Goal: Transaction & Acquisition: Purchase product/service

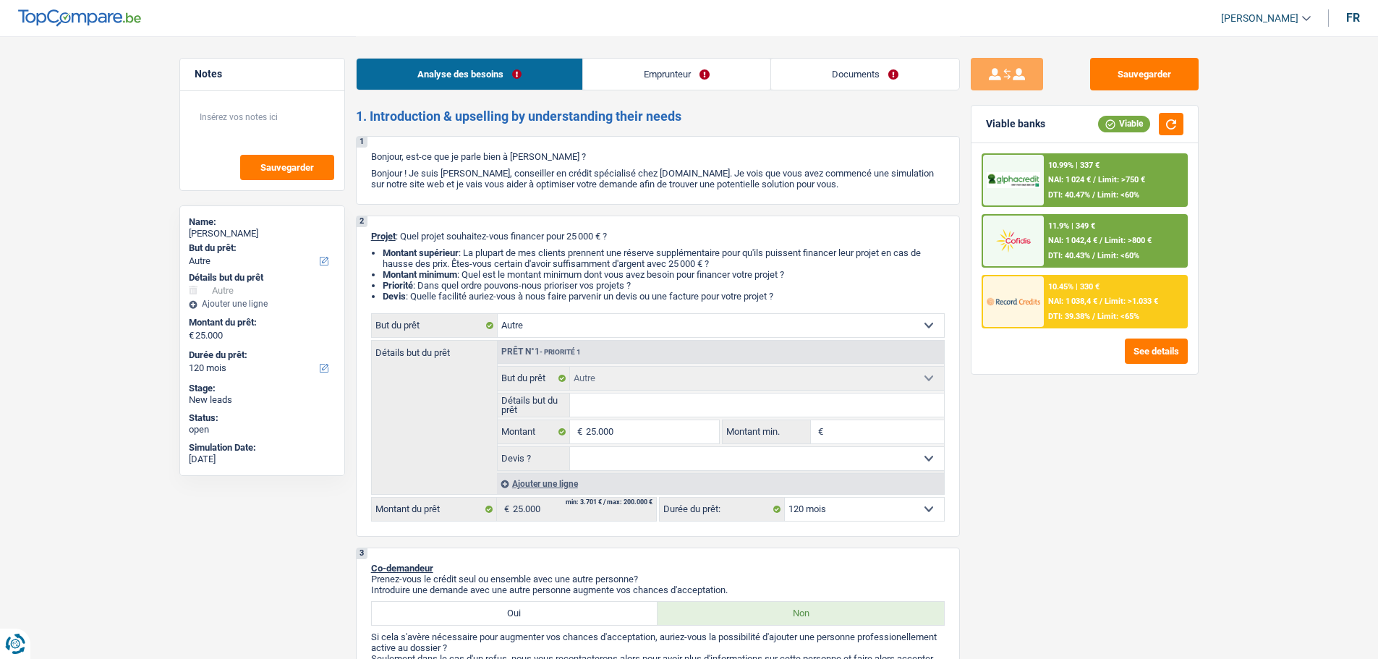
select select "other"
select select "120"
select select "other"
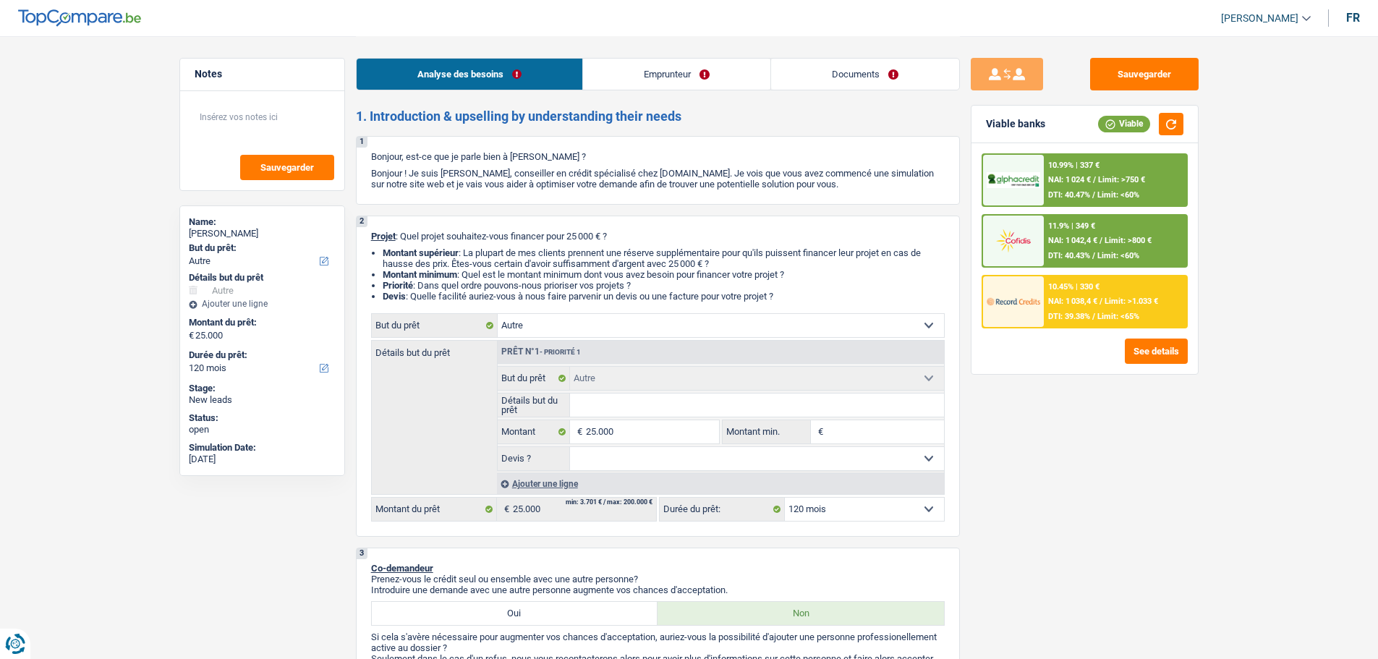
select select "120"
select select "mutuality"
select select "mutualityIndemnity"
select select "rentalIncome"
select select "ownerWithMortgage"
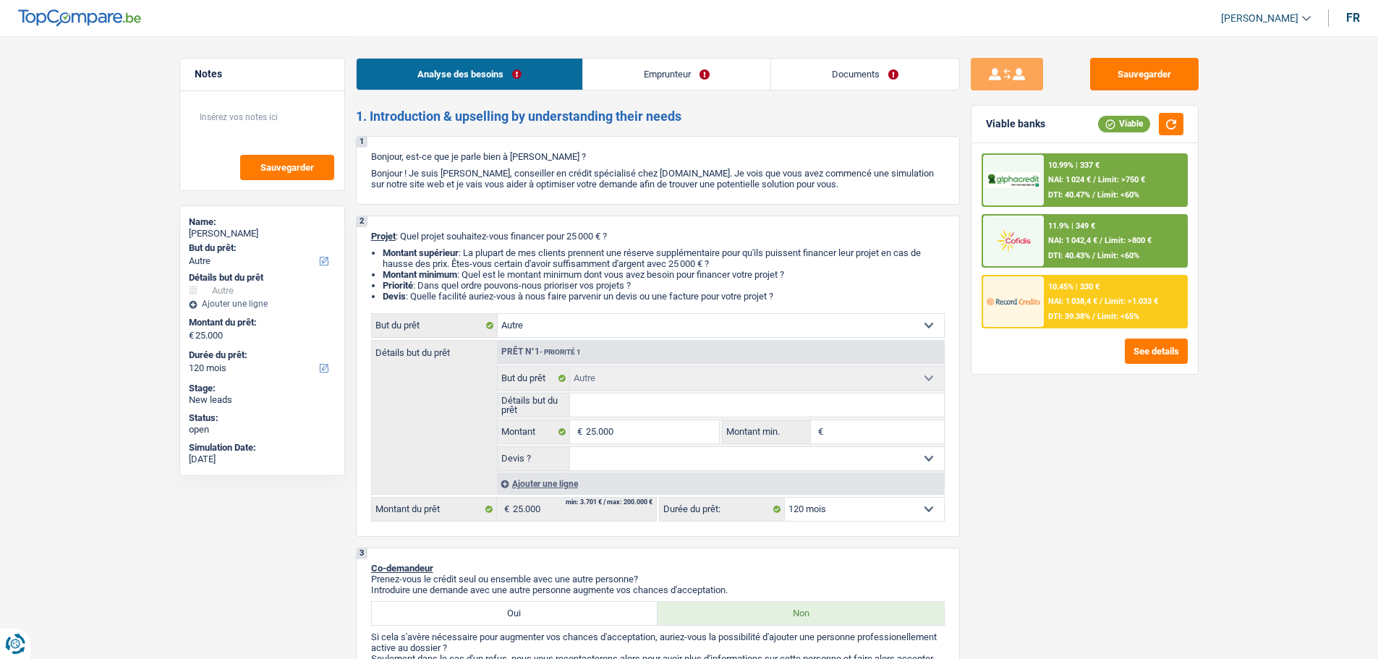
select select "mortgage"
select select "420"
select select "other"
select select "120"
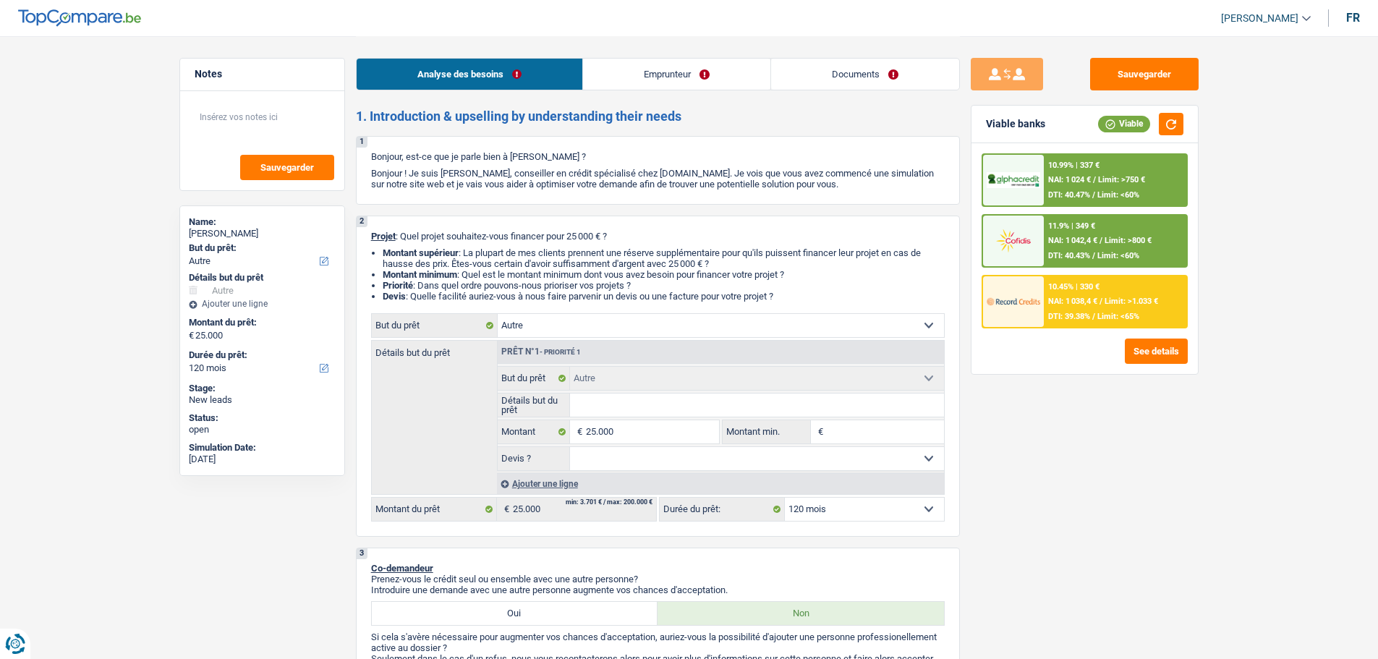
click at [679, 403] on input "Détails but du prêt" at bounding box center [757, 404] width 374 height 23
click at [640, 328] on select "Confort maison: meubles, textile, peinture, électroménager, outillage non-profe…" at bounding box center [721, 325] width 446 height 23
select select "familyDebt"
click at [498, 314] on select "Confort maison: meubles, textile, peinture, électroménager, outillage non-profe…" at bounding box center [721, 325] width 446 height 23
select select "familyDebt"
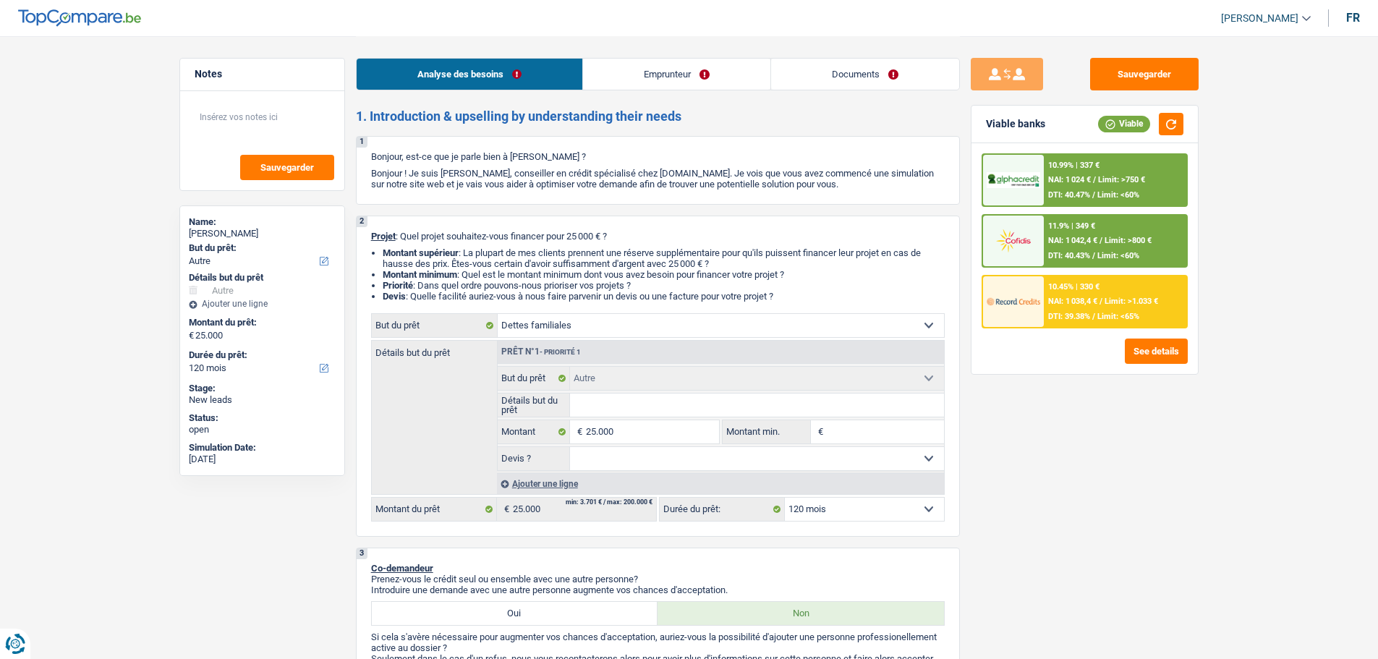
select select "familyDebt"
select select "other"
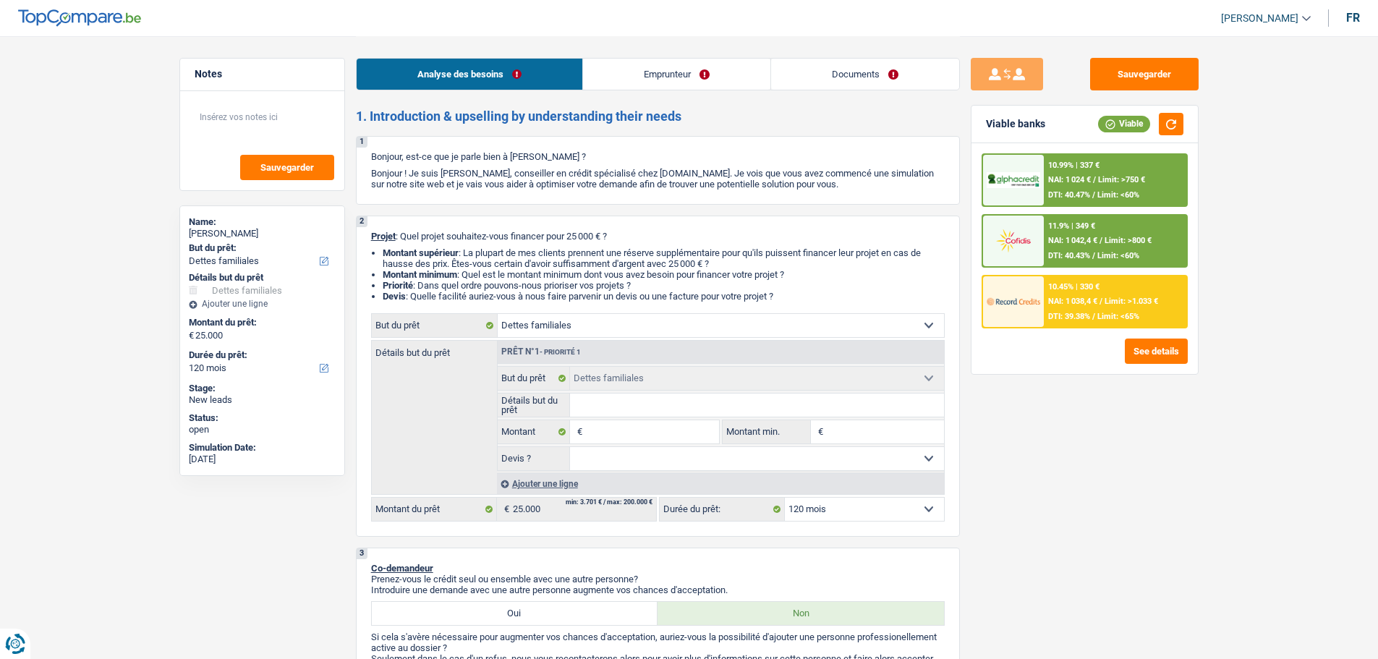
select select "other"
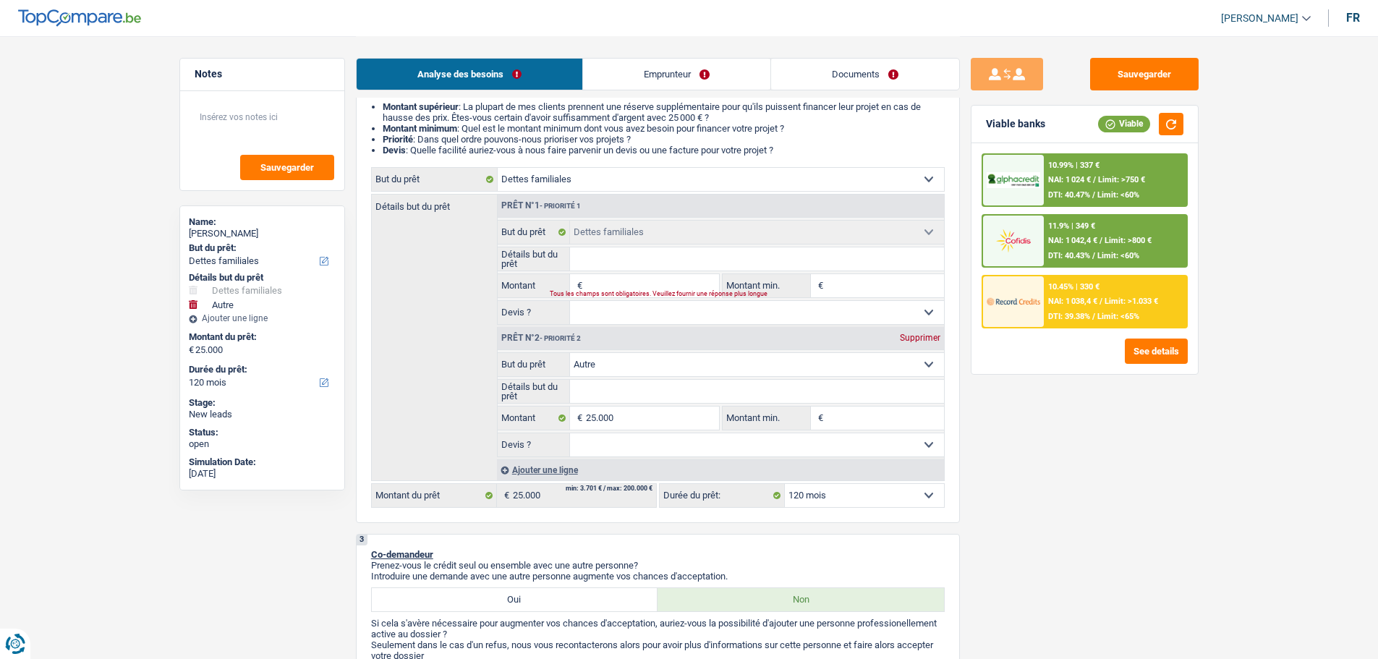
scroll to position [145, 0]
click at [645, 176] on select "Confort maison: meubles, textile, peinture, électroménager, outillage non-profe…" at bounding box center [721, 180] width 446 height 23
select select "other"
click at [498, 169] on select "Confort maison: meubles, textile, peinture, électroménager, outillage non-profe…" at bounding box center [721, 180] width 446 height 23
select select "other"
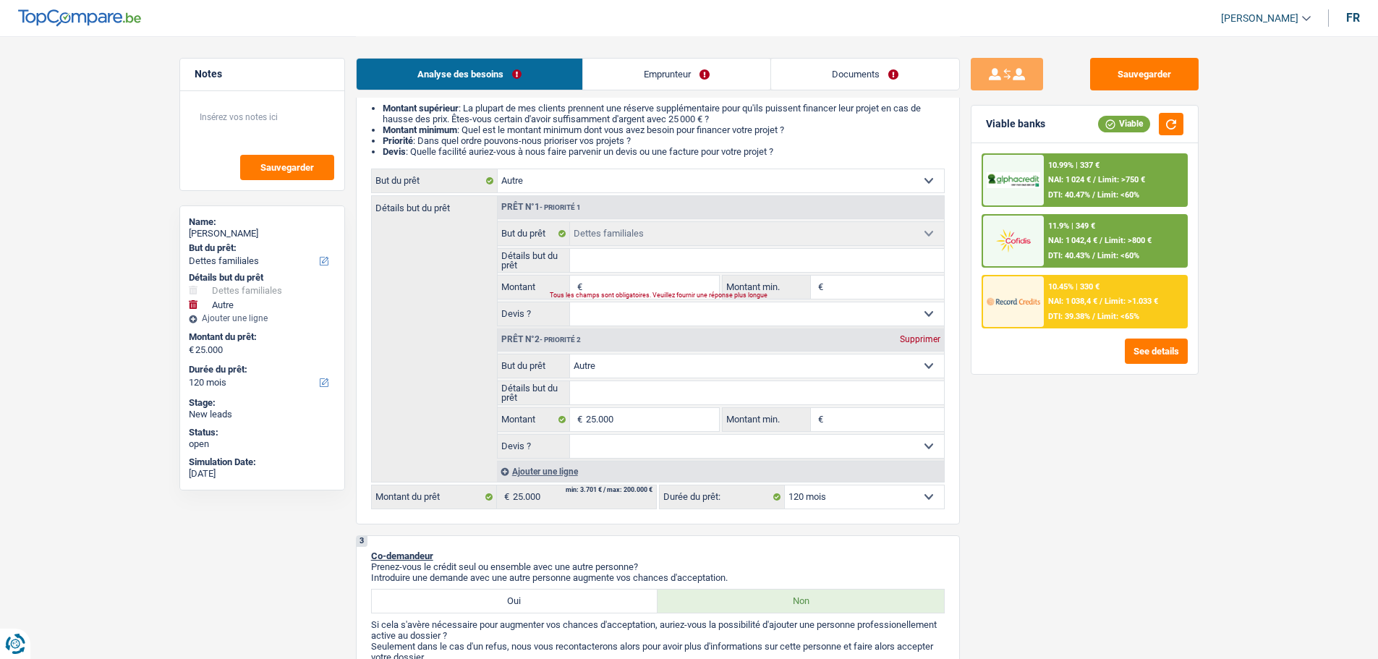
select select "other"
type input "25.000"
select select "other"
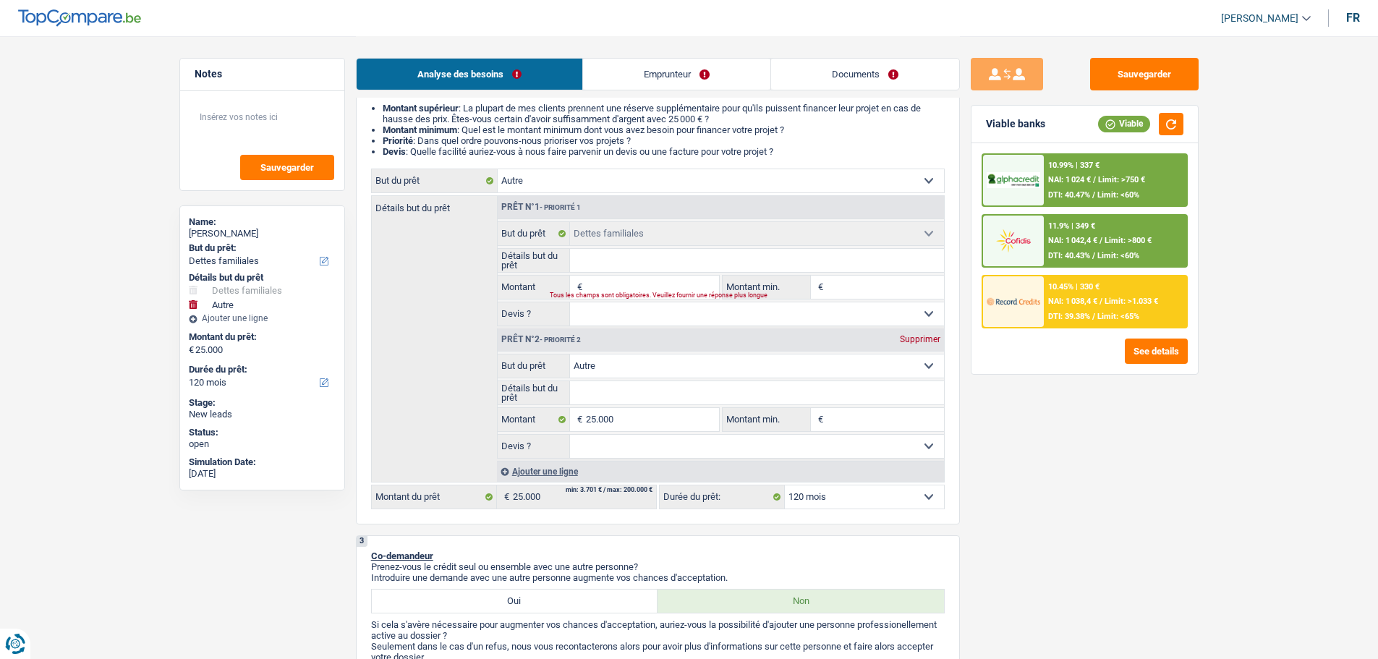
type input "25.000"
select select "familyDebt"
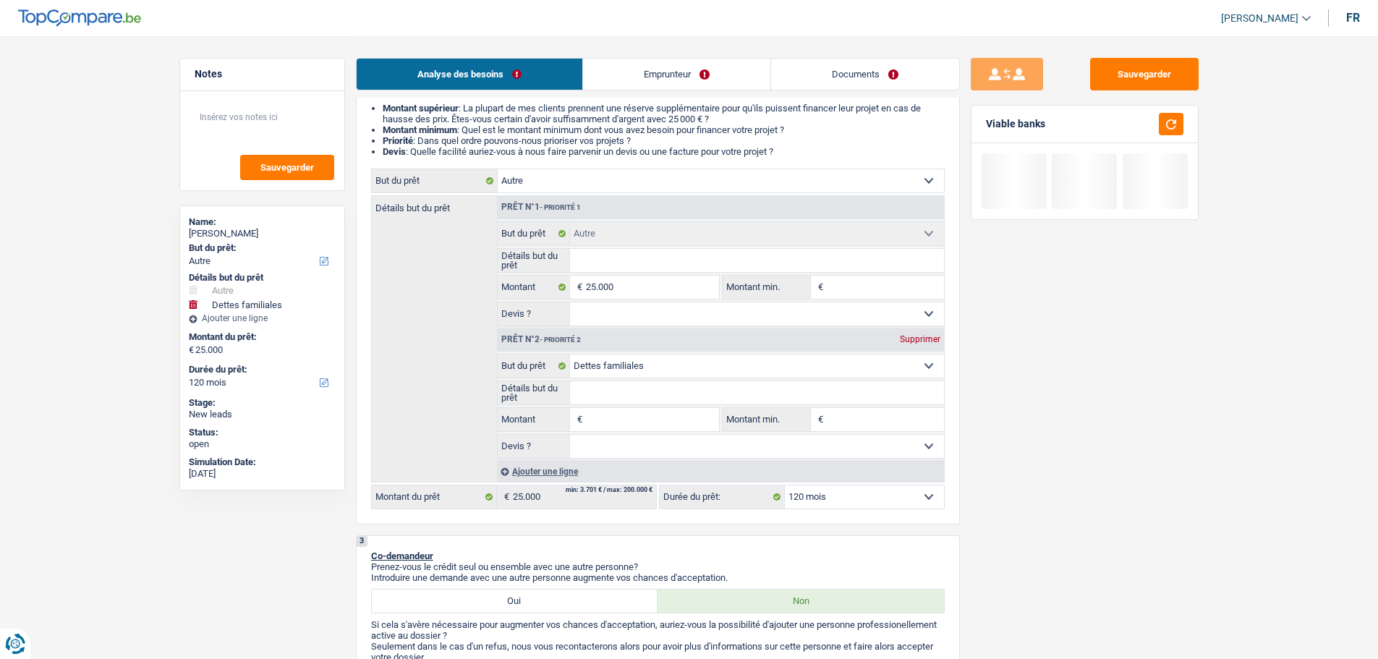
click at [908, 338] on div "Supprimer" at bounding box center [920, 339] width 48 height 9
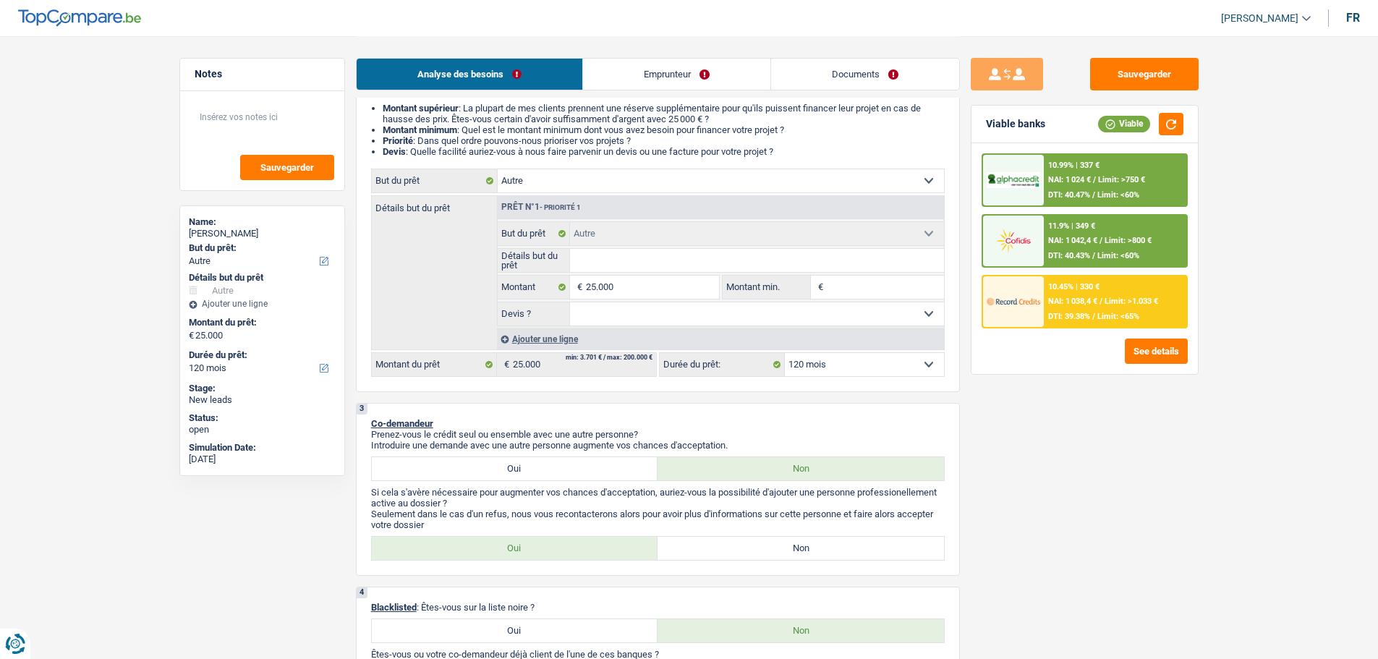
click at [633, 263] on input "Détails but du prêt" at bounding box center [757, 260] width 374 height 23
type input "D"
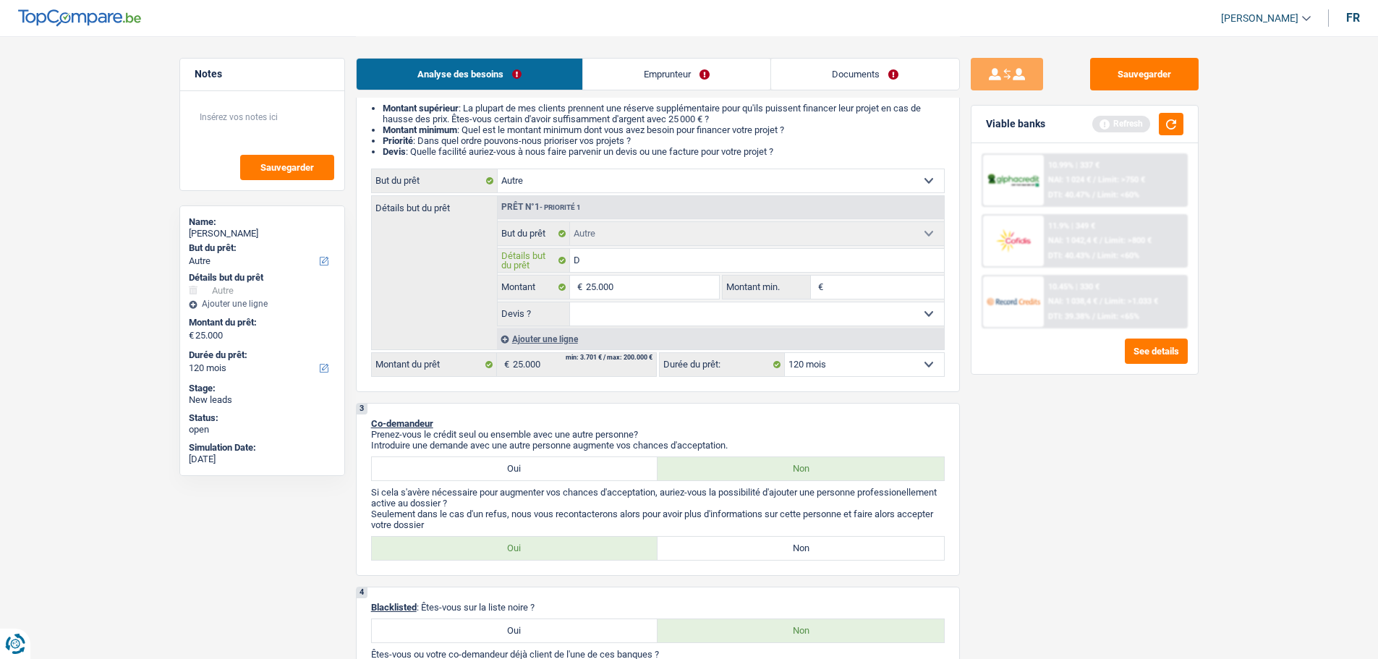
type input "Di"
type input "Dif"
type input "Diff"
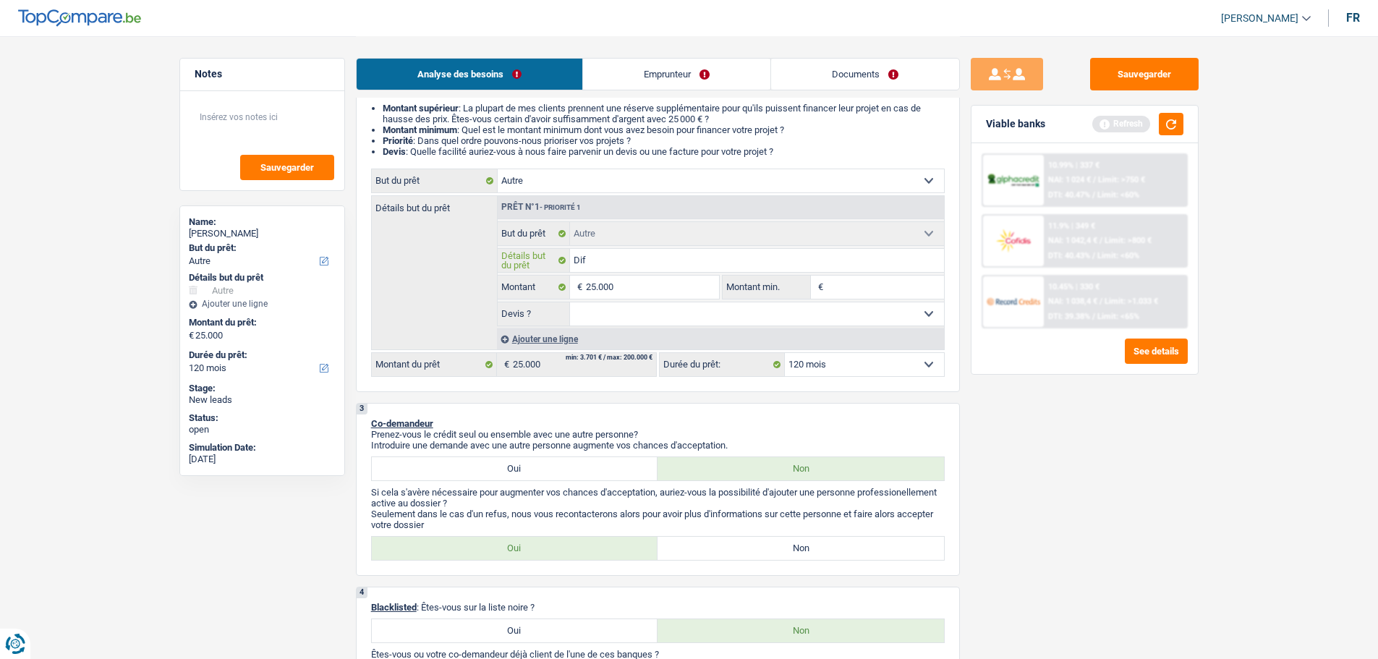
type input "Diff"
type input "Diffe"
type input "Differ"
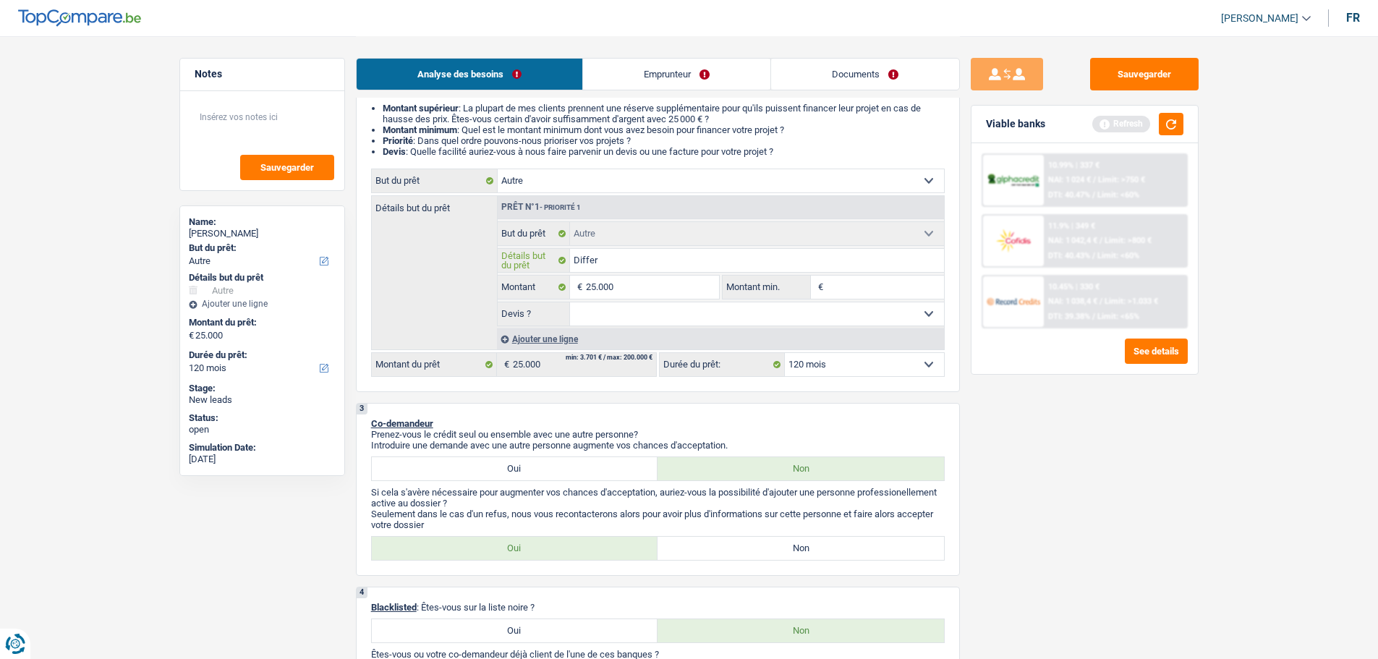
type input "Differe"
type input "Differen"
type input "Different"
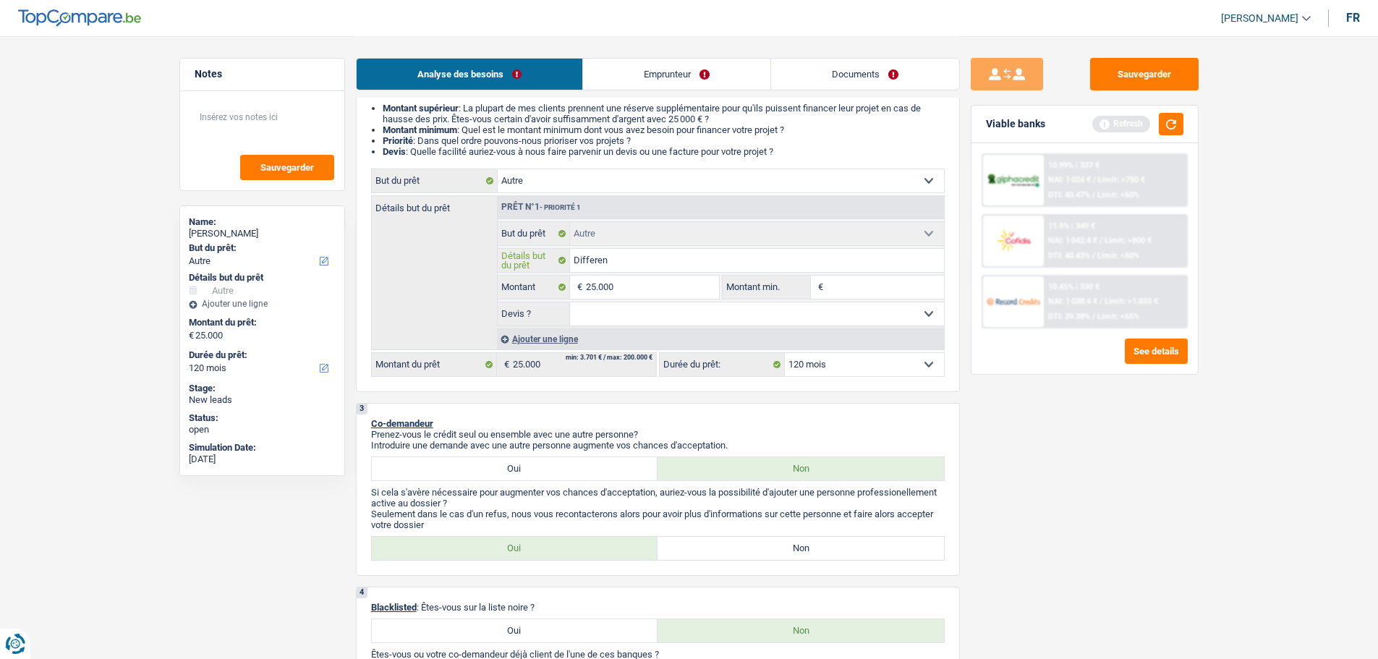
type input "Different"
type input "Differente"
type input "Differentes"
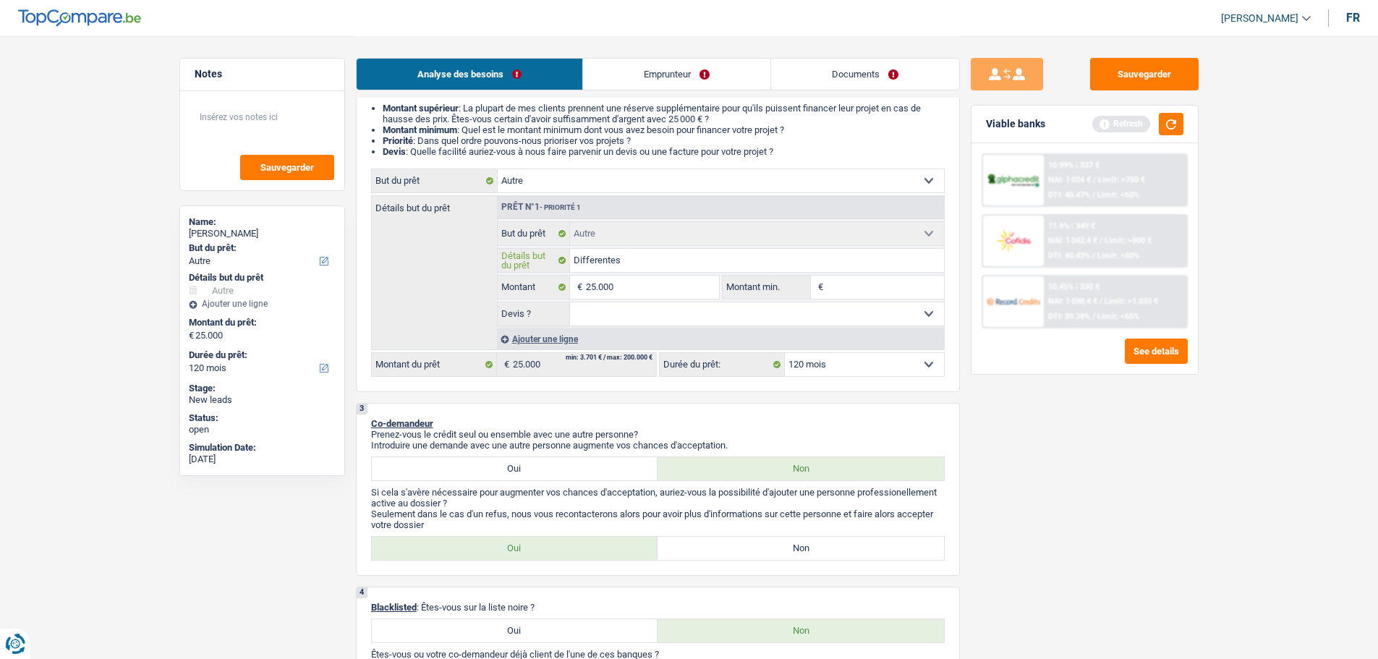
type input "Differentes"
type input "Differentes d"
type input "Differentes de"
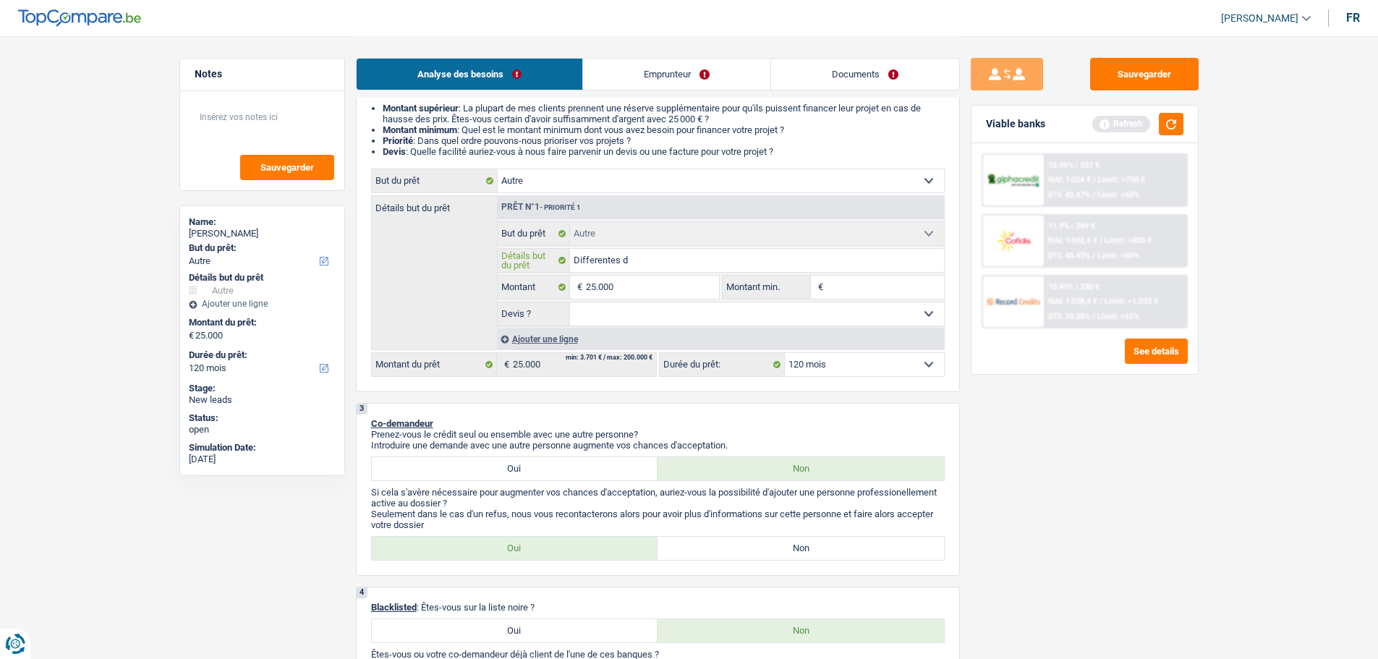
type input "Differentes de"
type input "Differentes det"
type input "Differentes dett"
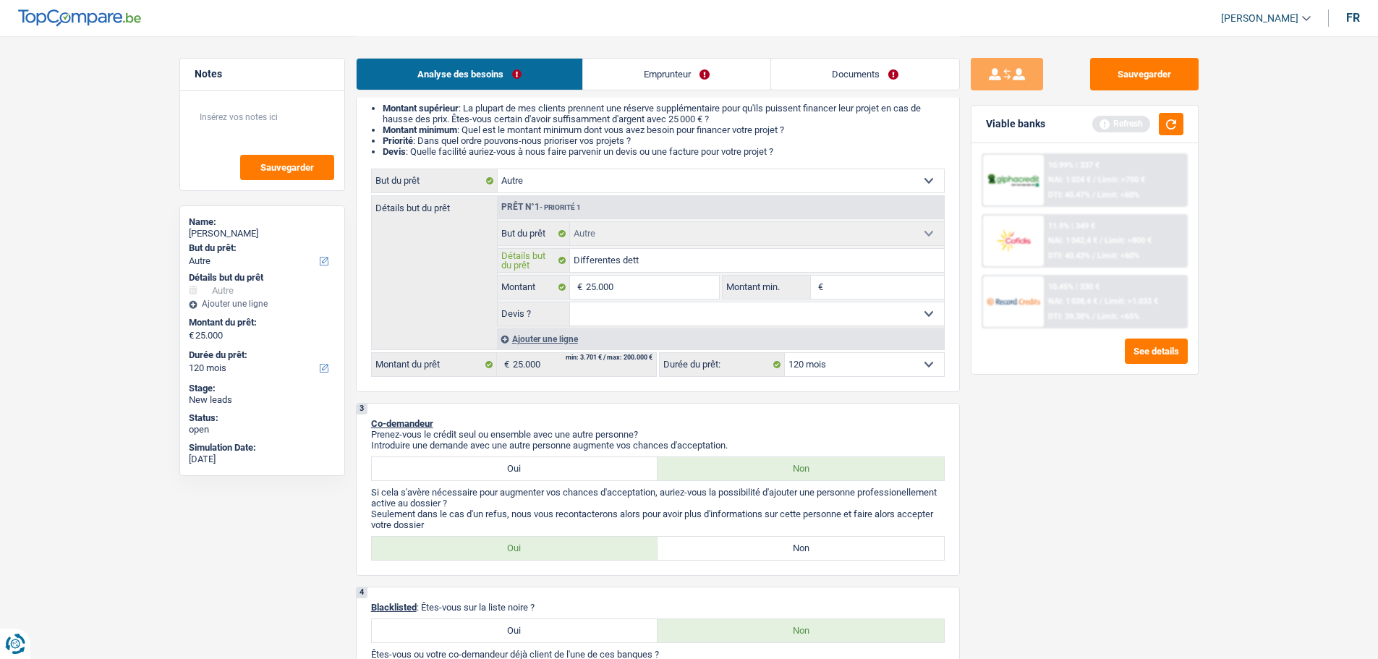
type input "Differentes dette"
type input "Differentes dettes"
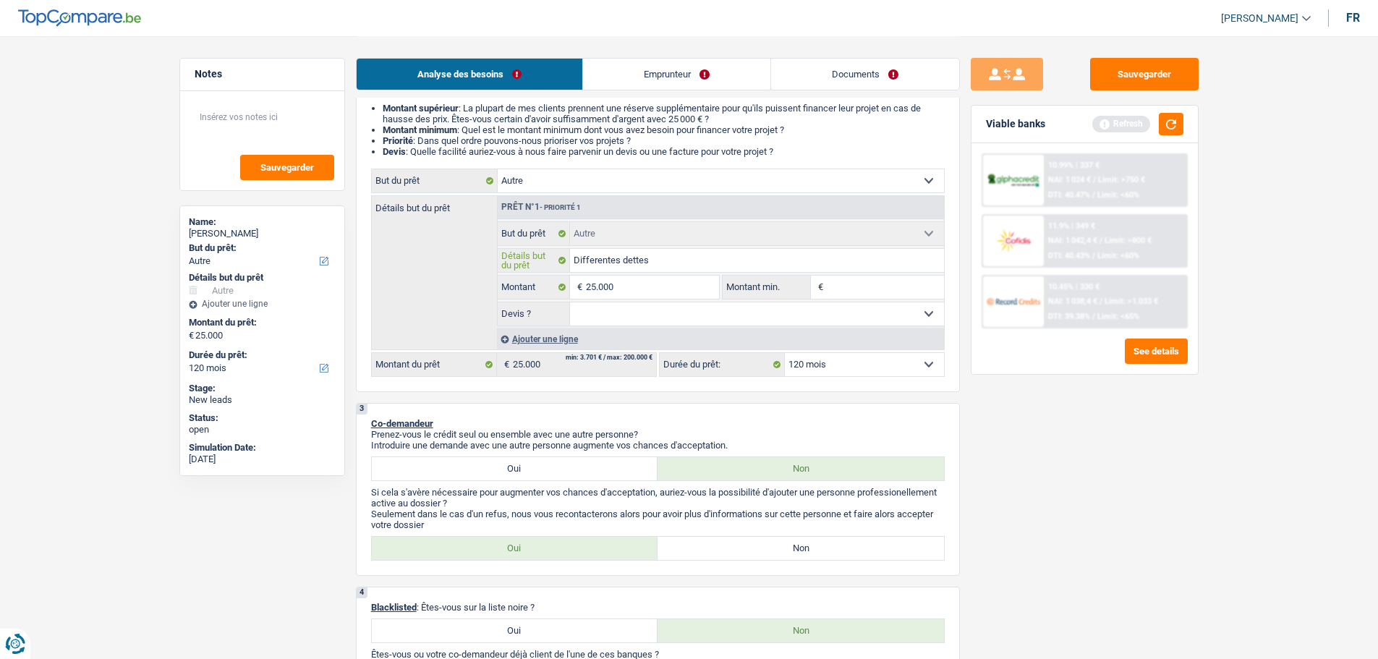
type input "Differentes dettes"
type input "Differentes dettes à"
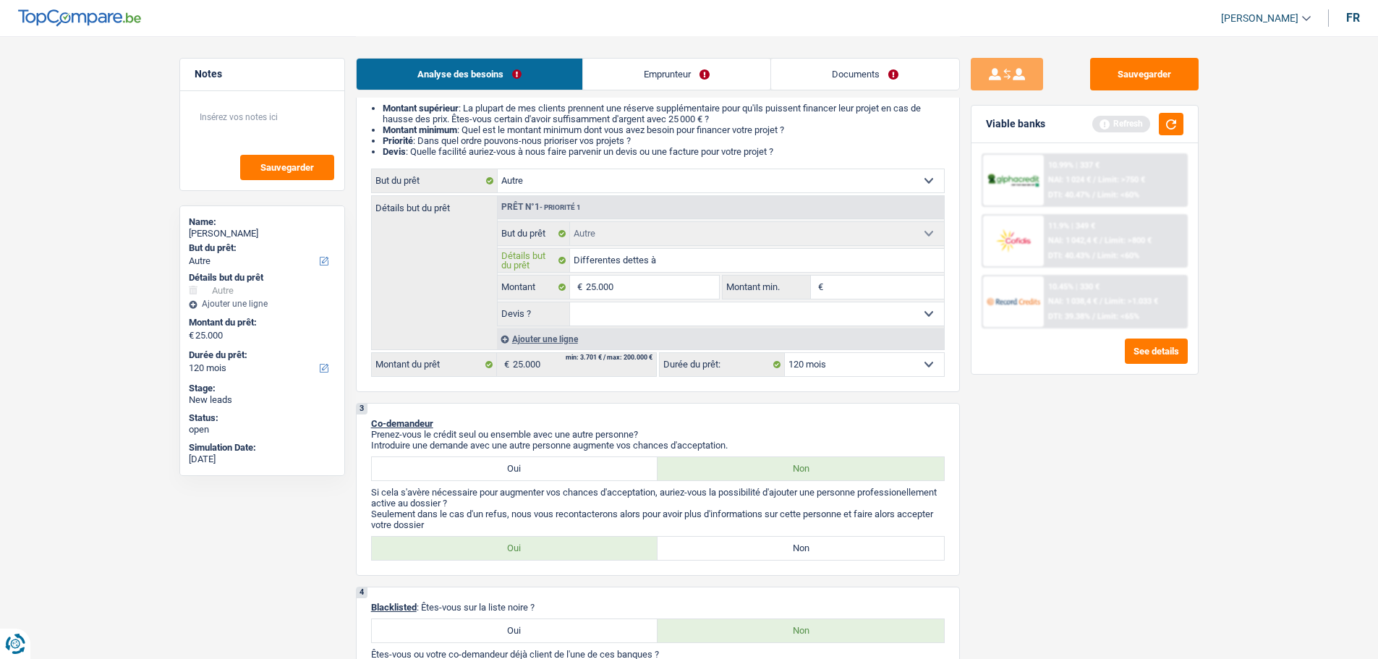
type input "Differentes dettes à r"
type input "Differentes dettes à re"
type input "Differentes dettes à reg"
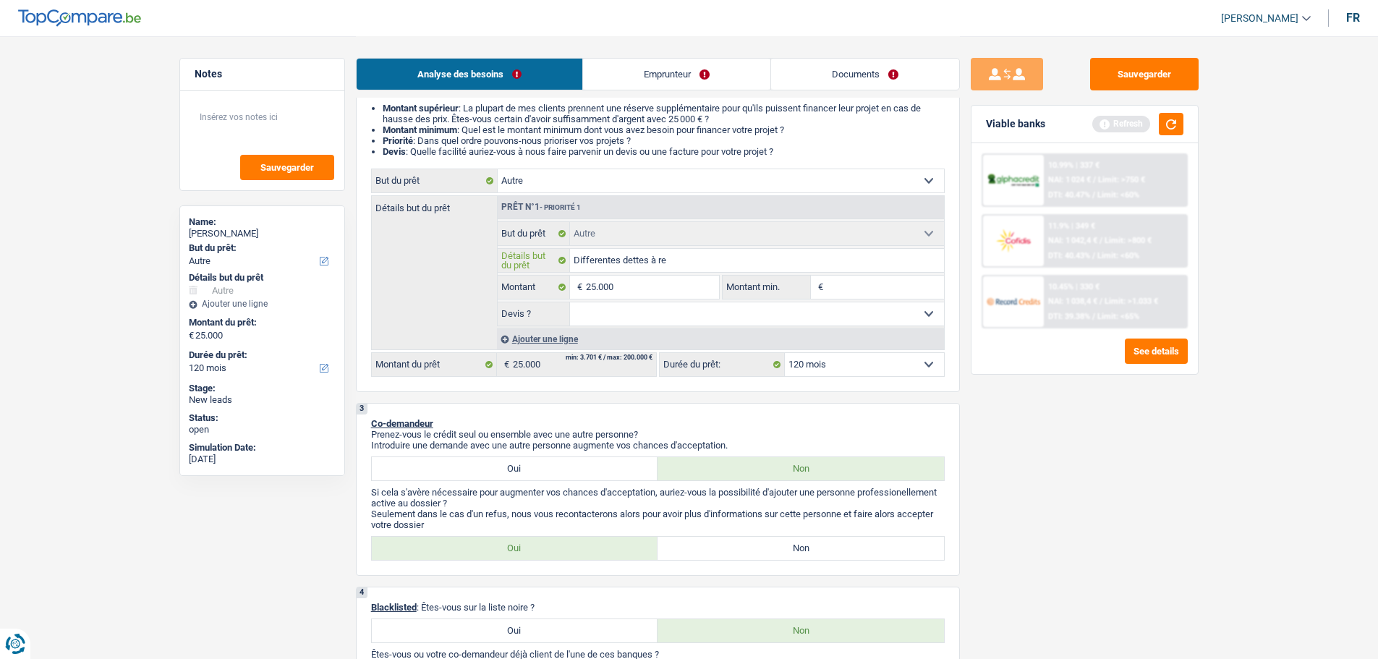
type input "Differentes dettes à reg"
type input "Differentes dettes à regl"
type input "Differentes dettes à regle"
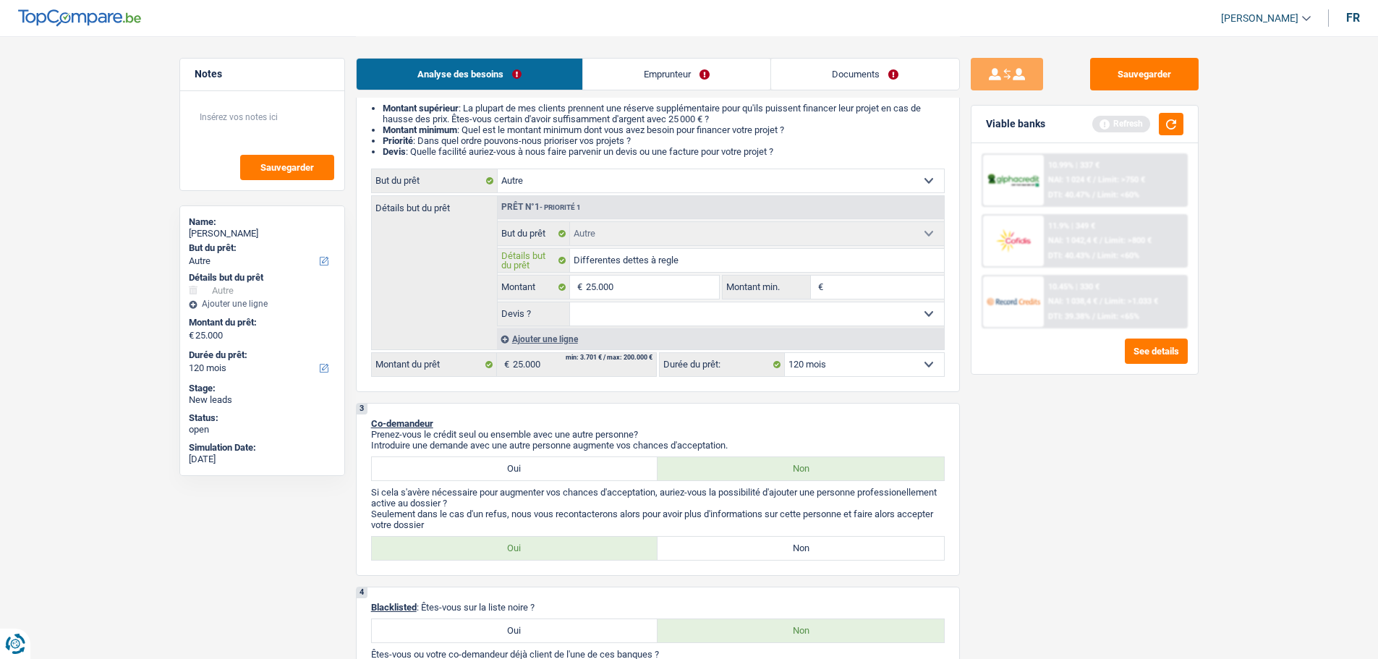
type input "Differentes dettes à regler"
type input "Différentes dettes à regler"
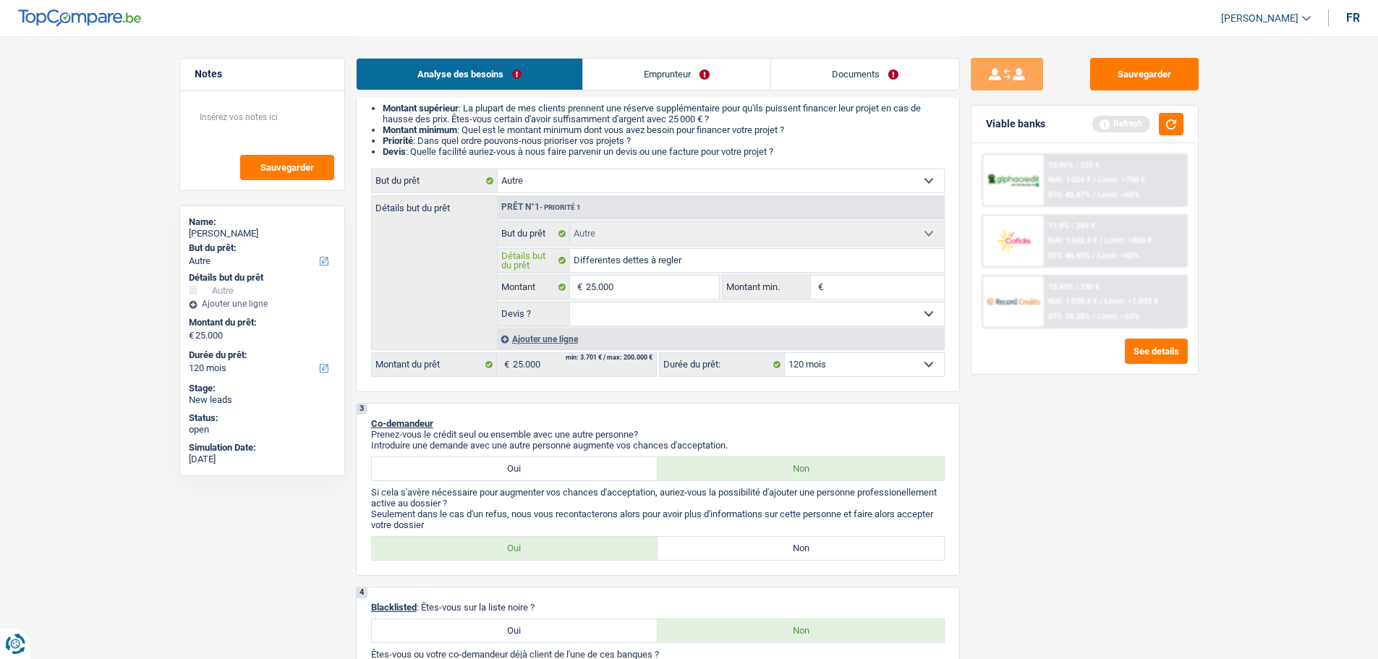
type input "Différentes dettes à regler"
type input "Différentes dettes à régler"
click at [854, 286] on input "Montant min." at bounding box center [885, 287] width 117 height 23
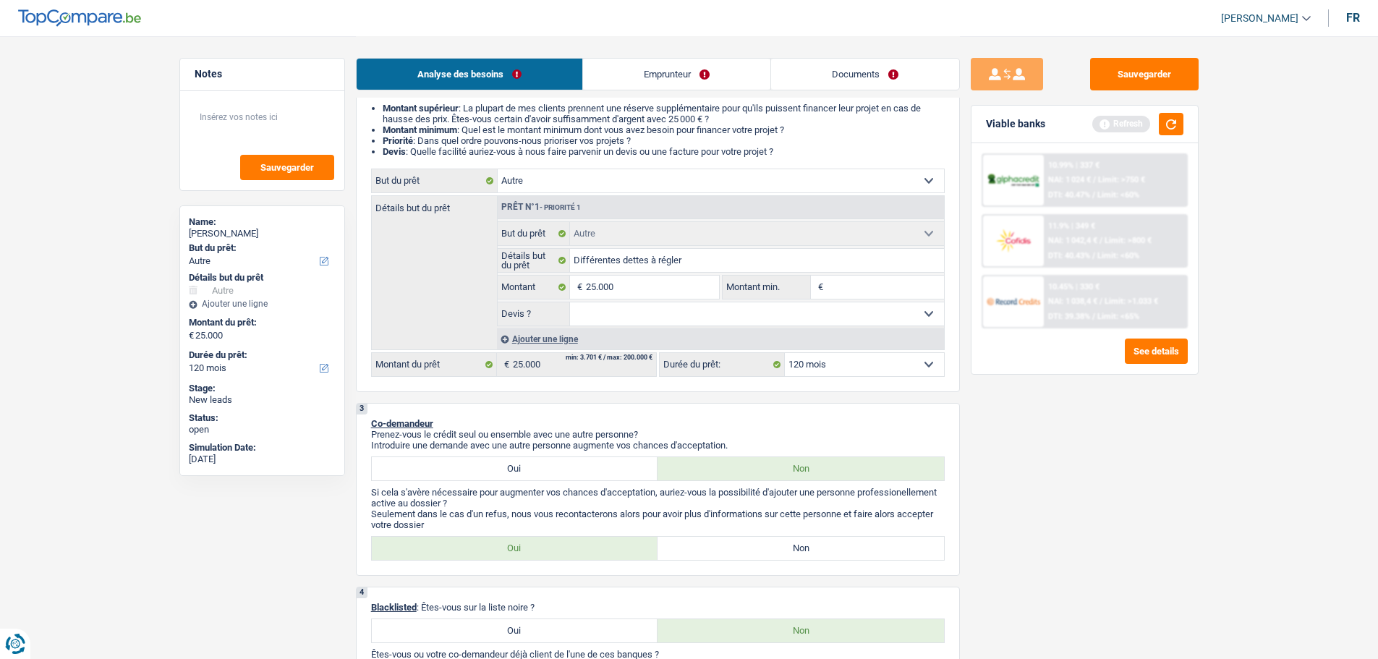
click at [863, 289] on input "Montant min." at bounding box center [885, 287] width 117 height 23
click at [1173, 121] on button "button" at bounding box center [1171, 124] width 25 height 22
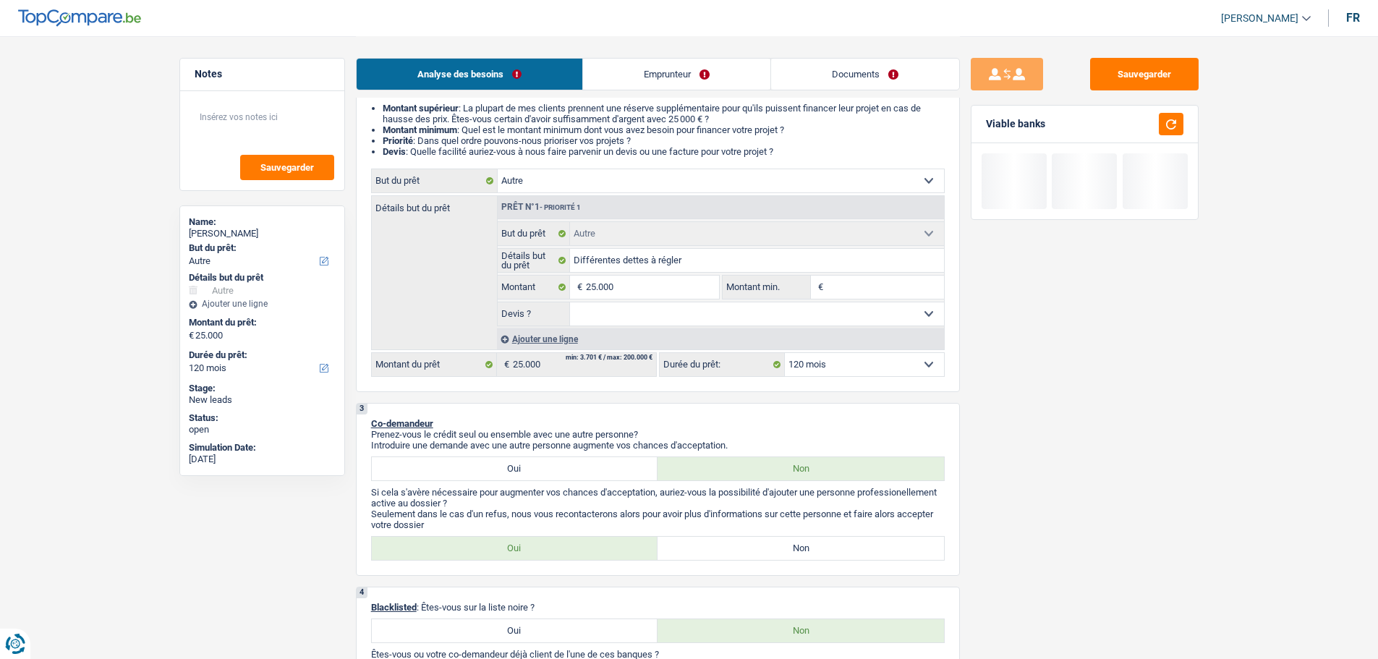
click at [859, 289] on input "Montant min." at bounding box center [885, 287] width 117 height 23
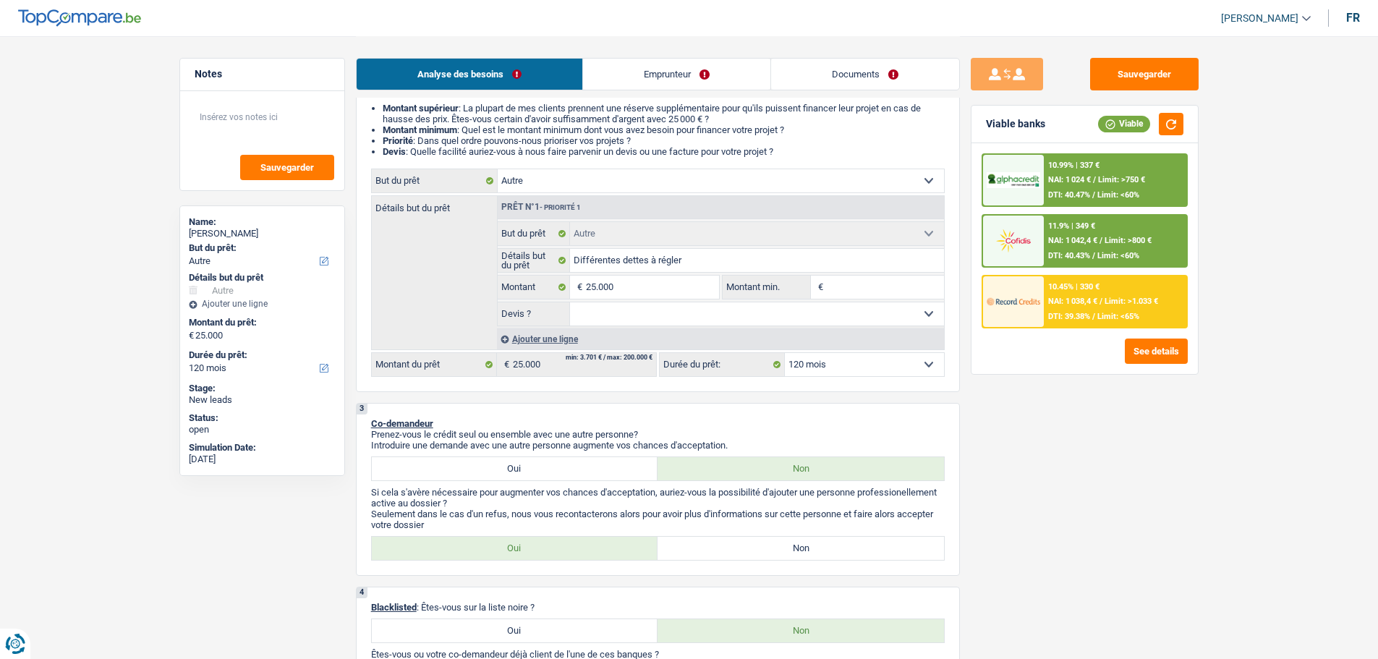
click at [866, 297] on input "Montant min." at bounding box center [885, 287] width 117 height 23
type input "1"
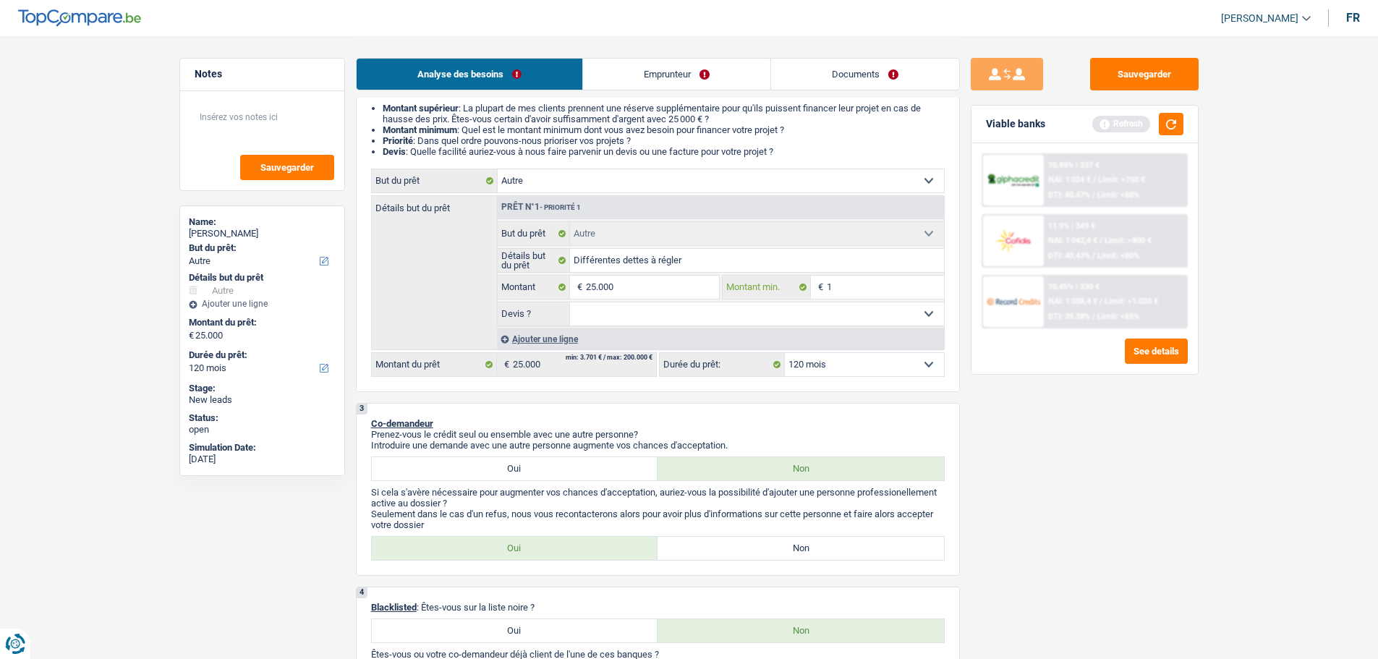
type input "19"
type input "190"
type input "1.900"
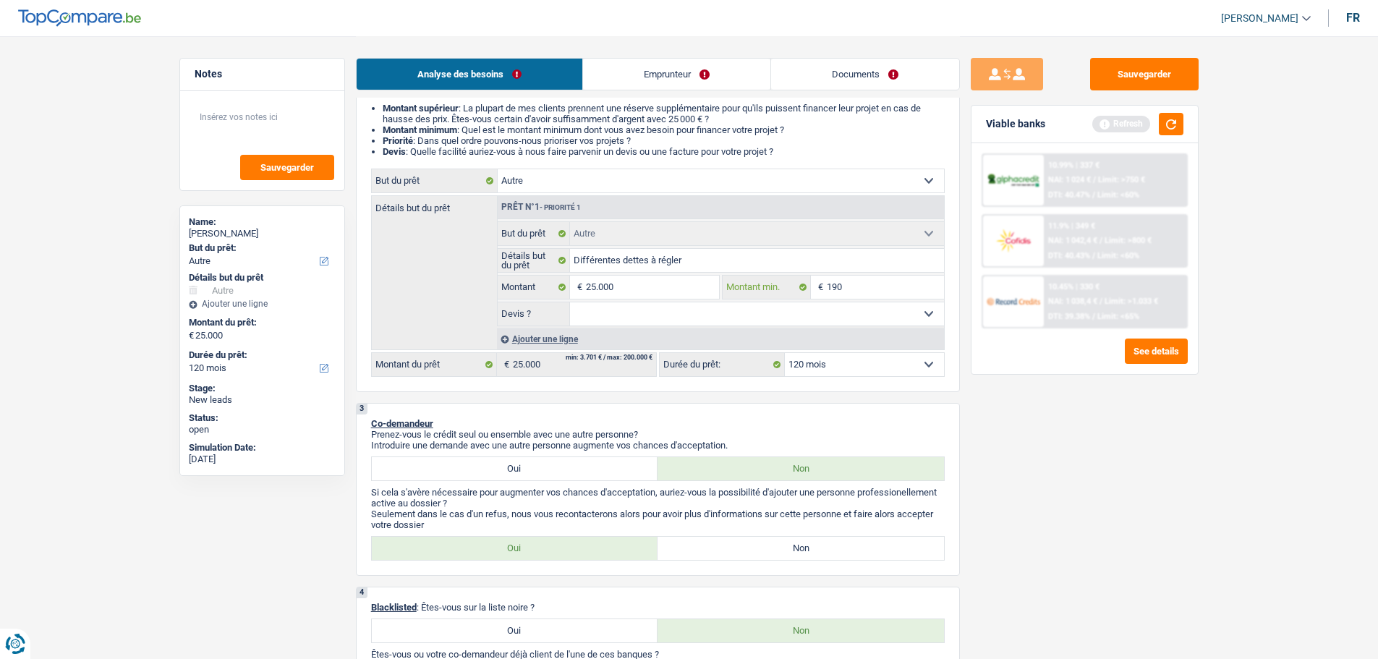
type input "1.900"
type input "19.000"
click at [837, 313] on select "Oui Non Non répondu Sélectionner une option" at bounding box center [757, 313] width 374 height 23
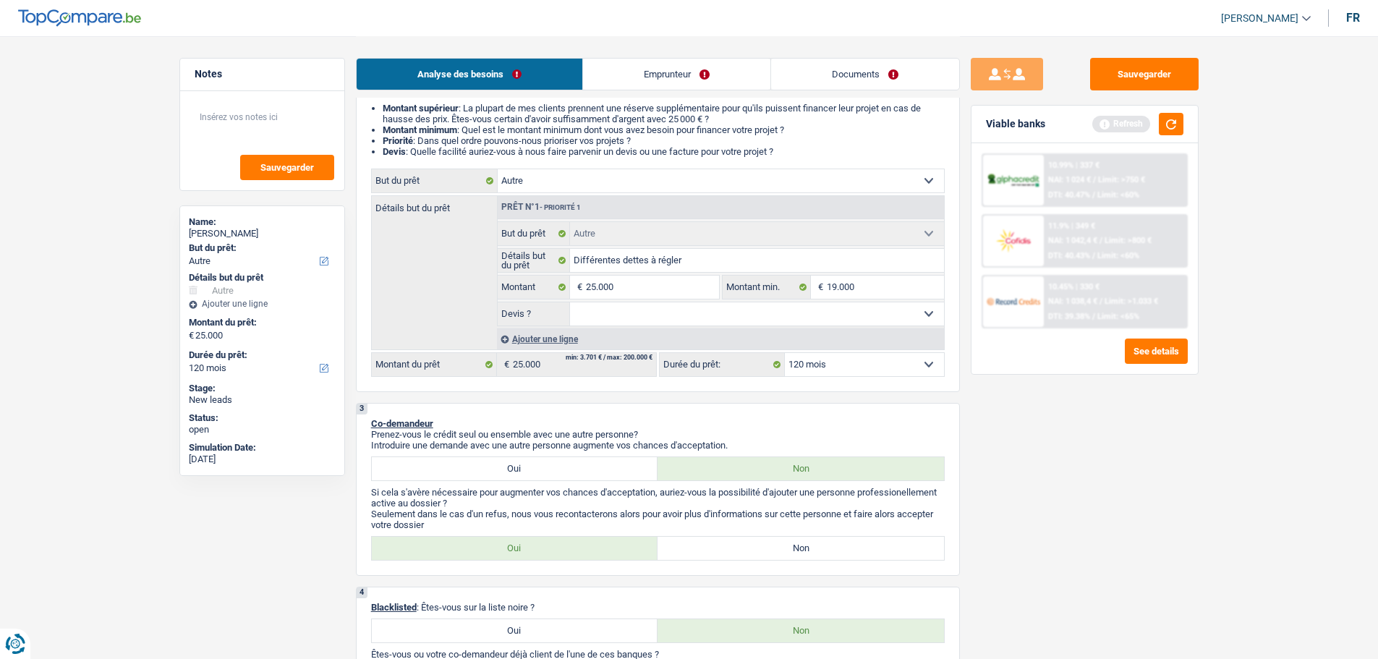
select select "false"
click at [570, 302] on select "Oui Non Non répondu Sélectionner une option" at bounding box center [757, 313] width 374 height 23
select select "false"
click at [703, 257] on input "Différentes dettes à régler" at bounding box center [757, 260] width 374 height 23
click at [712, 543] on label "Non" at bounding box center [800, 548] width 286 height 23
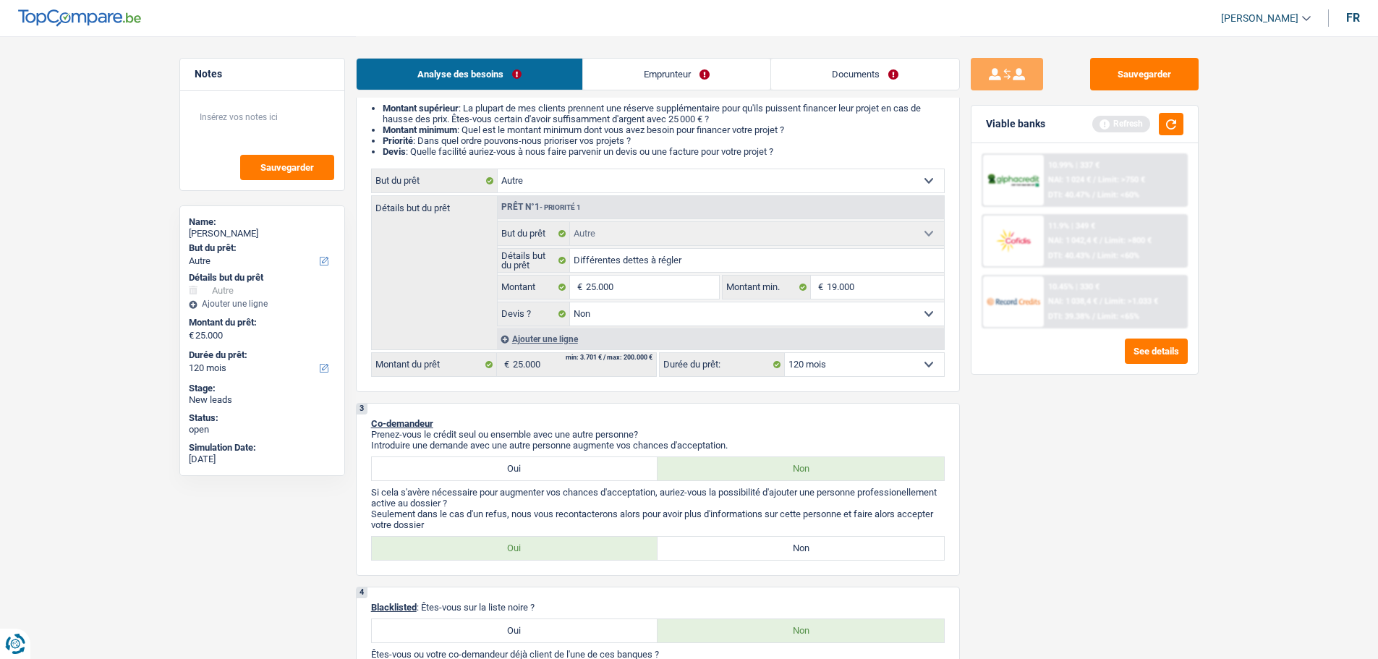
click at [712, 543] on input "Non" at bounding box center [800, 548] width 286 height 23
radio input "true"
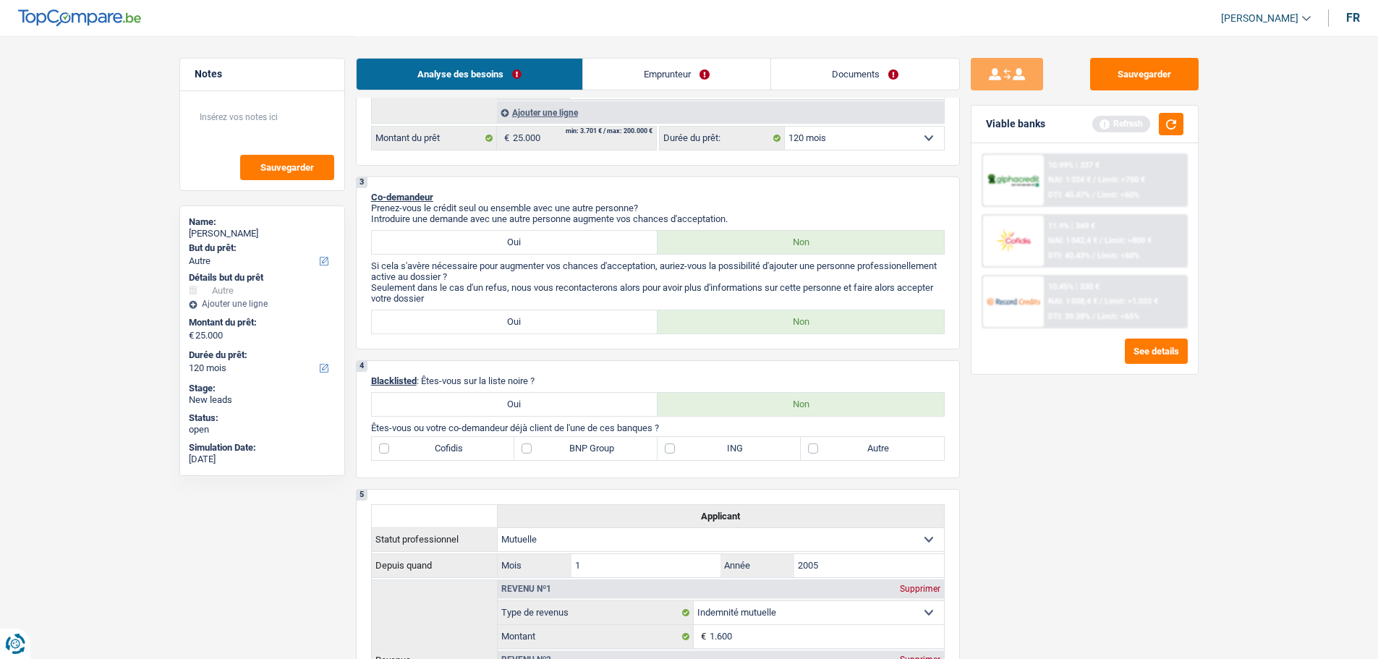
scroll to position [434, 0]
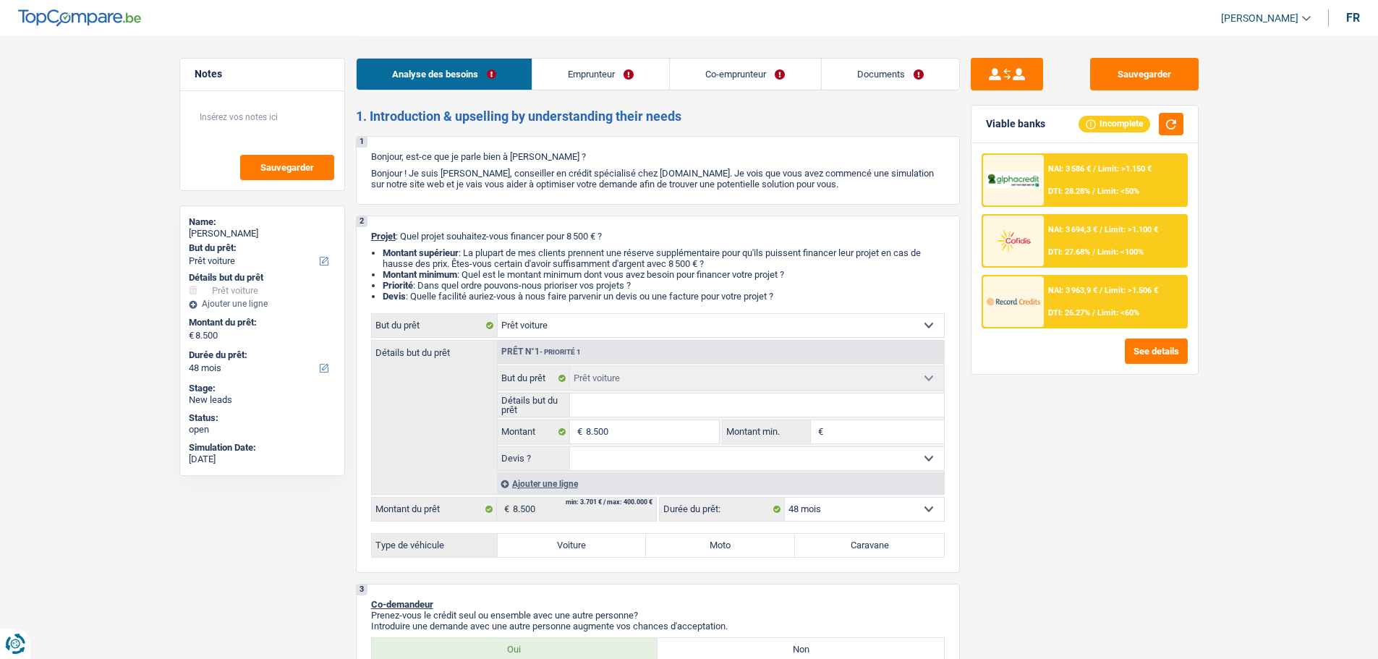
select select "car"
select select "48"
select select "car"
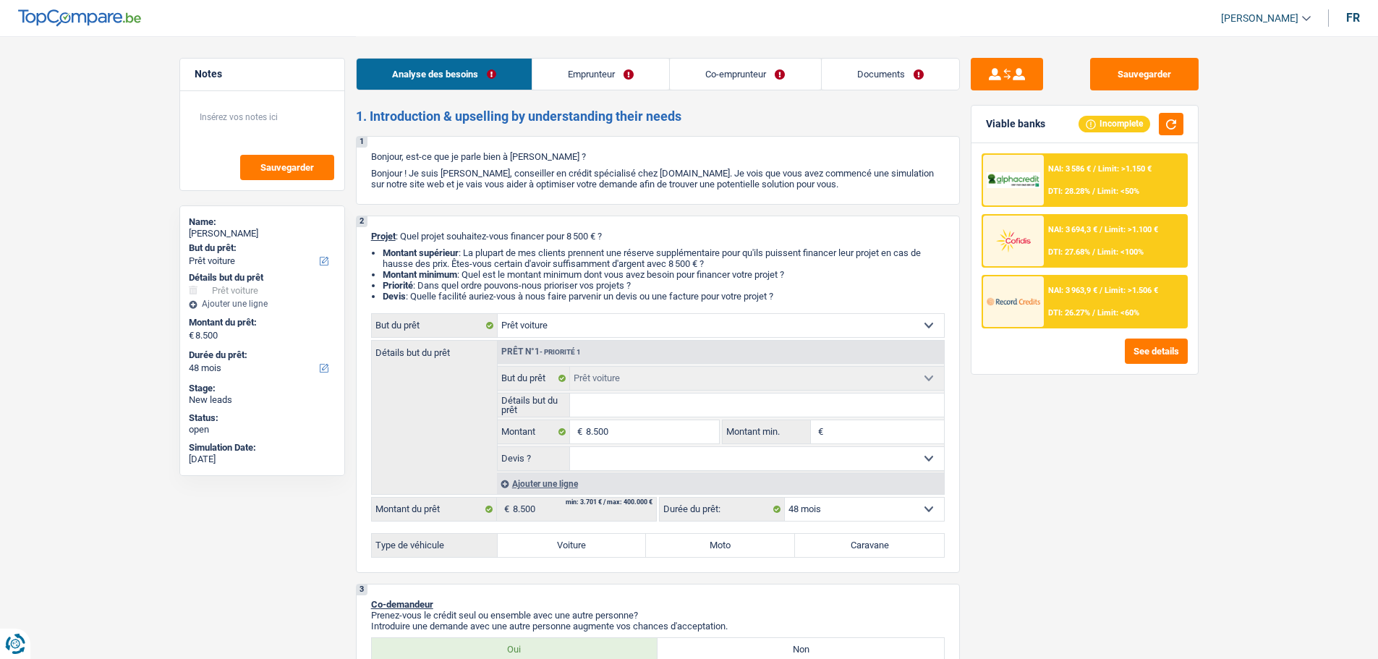
select select "48"
select select "worker"
select select "mutuality"
select select "mealVouchers"
select select "netSalary"
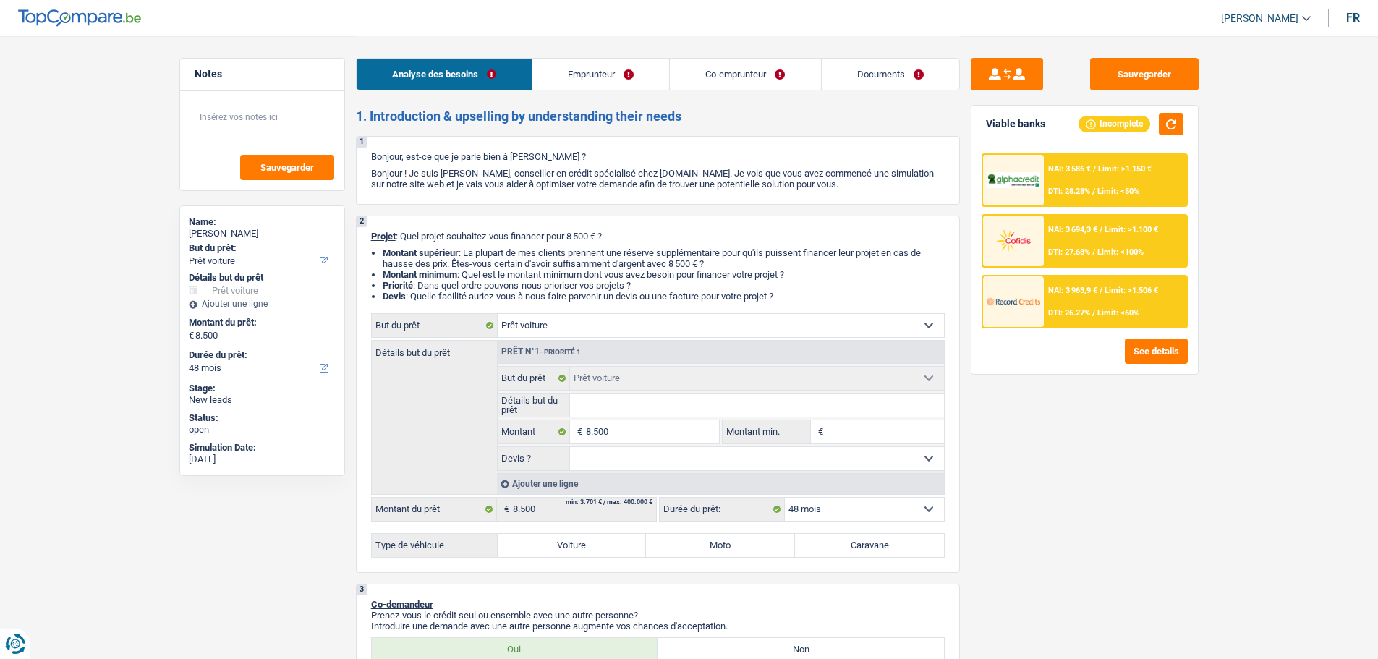
select select "netSalary"
select select "familyAllowances"
select select "mutualityIndemnity"
select select "rents"
select select "car"
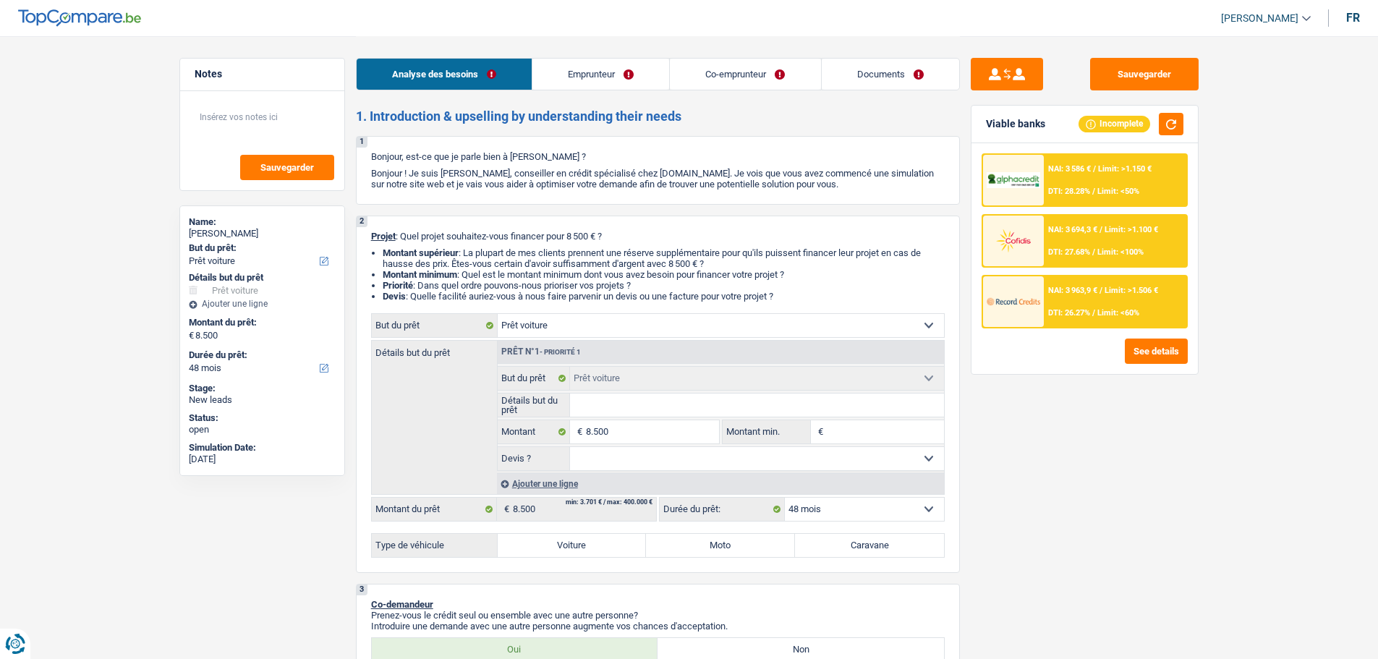
select select "car"
select select "48"
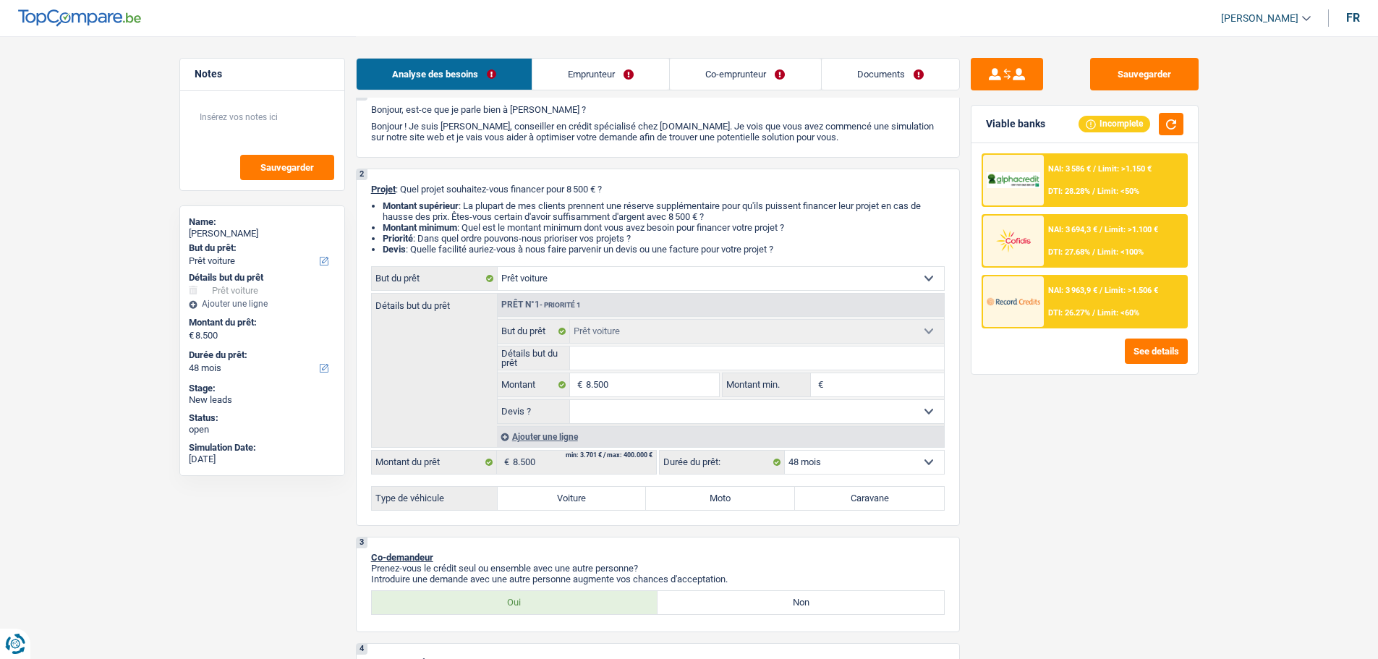
scroll to position [72, 0]
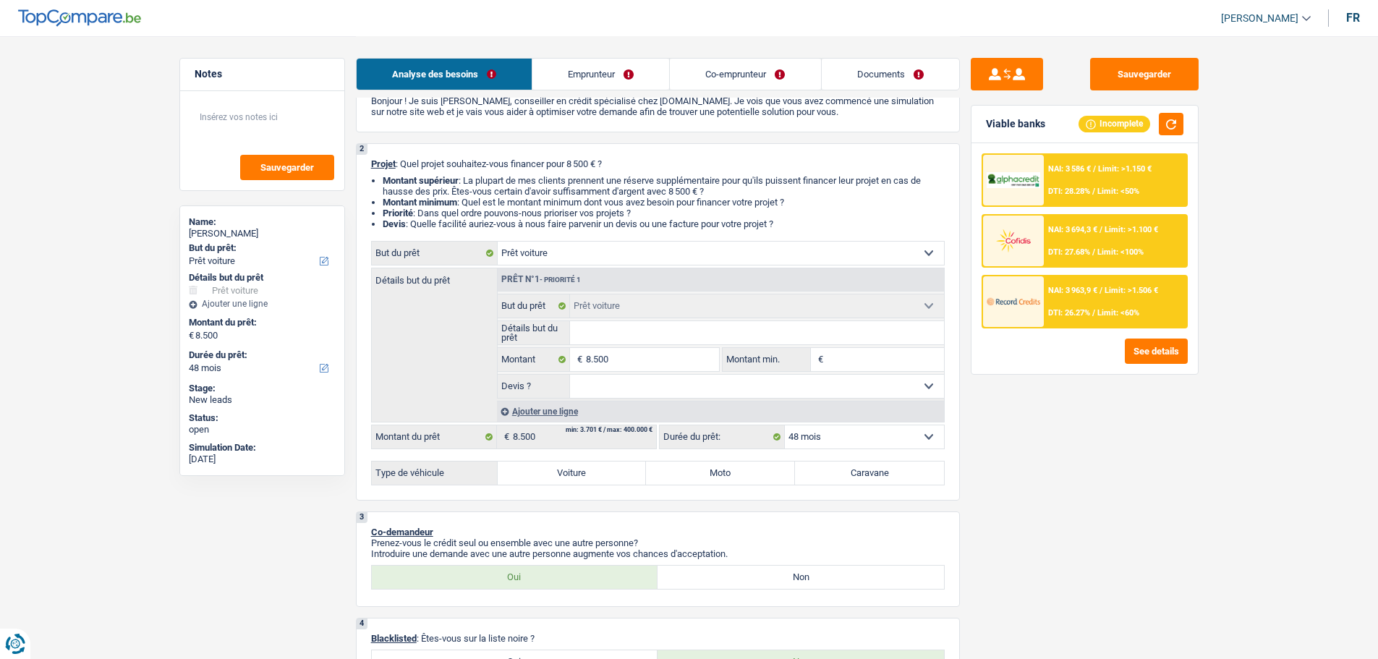
click at [566, 464] on label "Voiture" at bounding box center [572, 472] width 149 height 23
click at [566, 464] on input "Voiture" at bounding box center [572, 472] width 149 height 23
radio input "true"
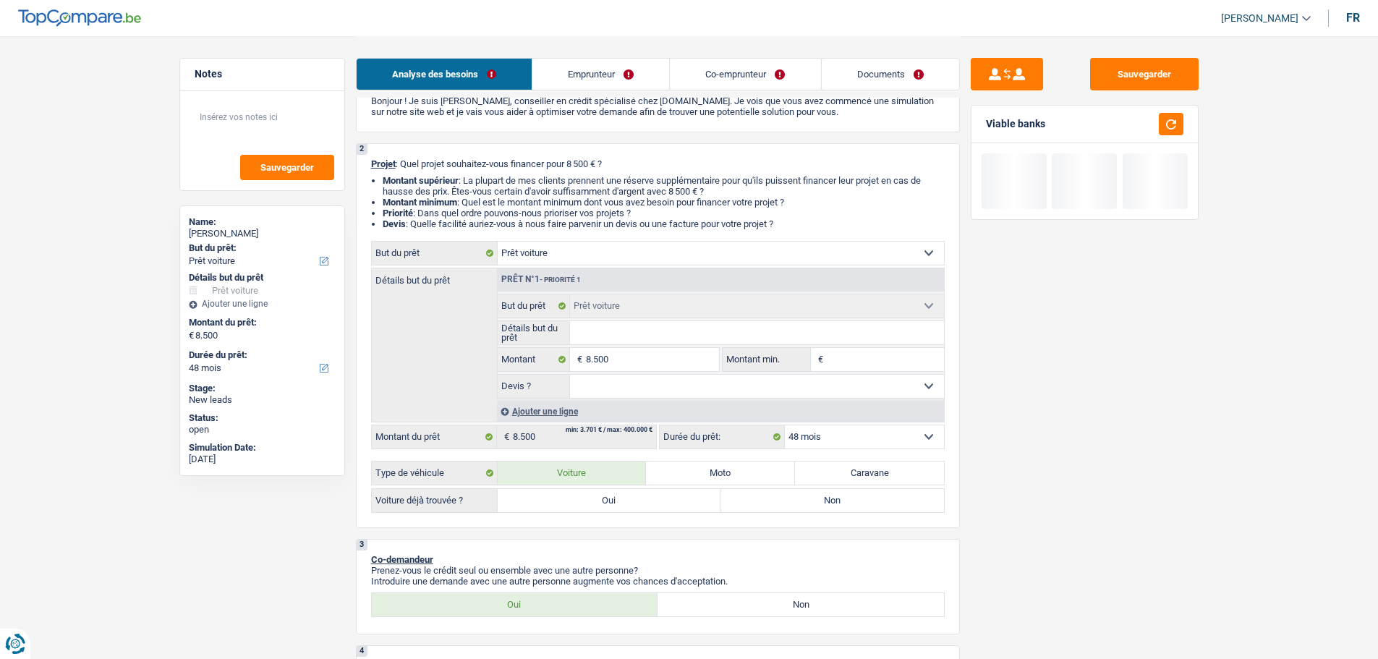
click at [610, 503] on label "Oui" at bounding box center [609, 500] width 223 height 23
click at [610, 503] on input "Oui" at bounding box center [609, 500] width 223 height 23
radio input "true"
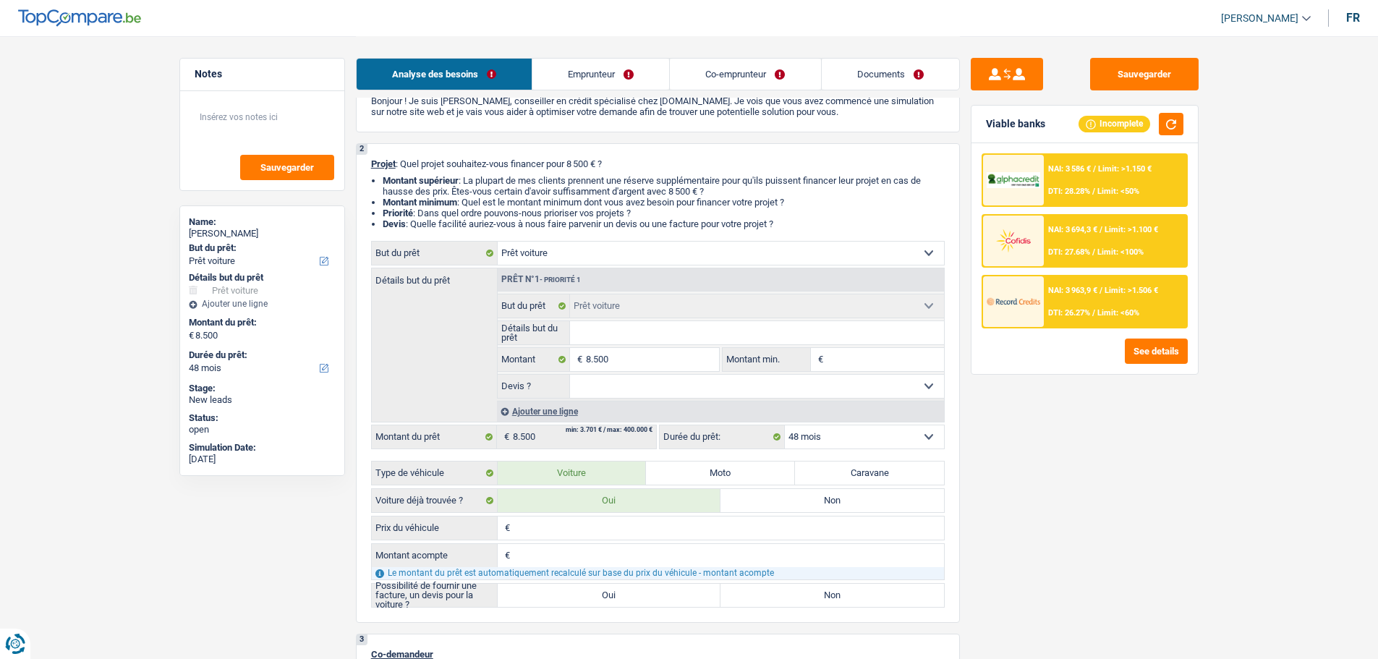
scroll to position [145, 0]
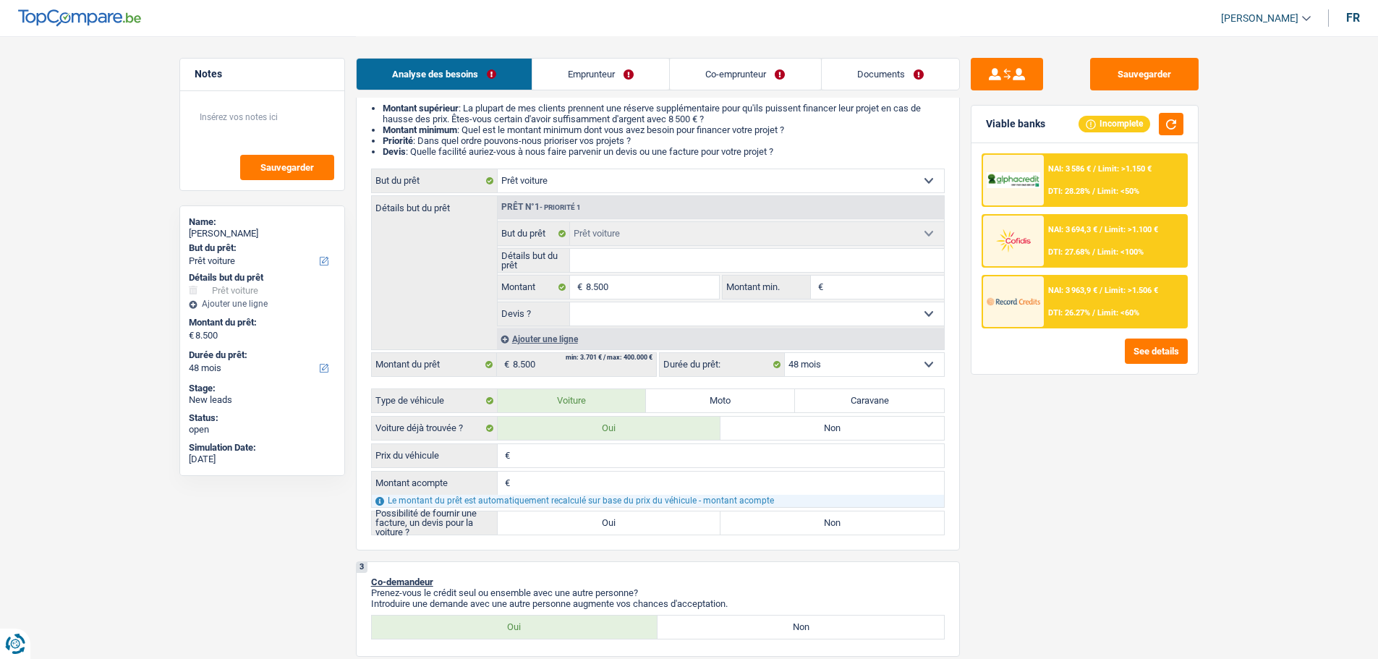
click at [551, 453] on input "Prix du véhicule" at bounding box center [728, 455] width 430 height 23
type input "1"
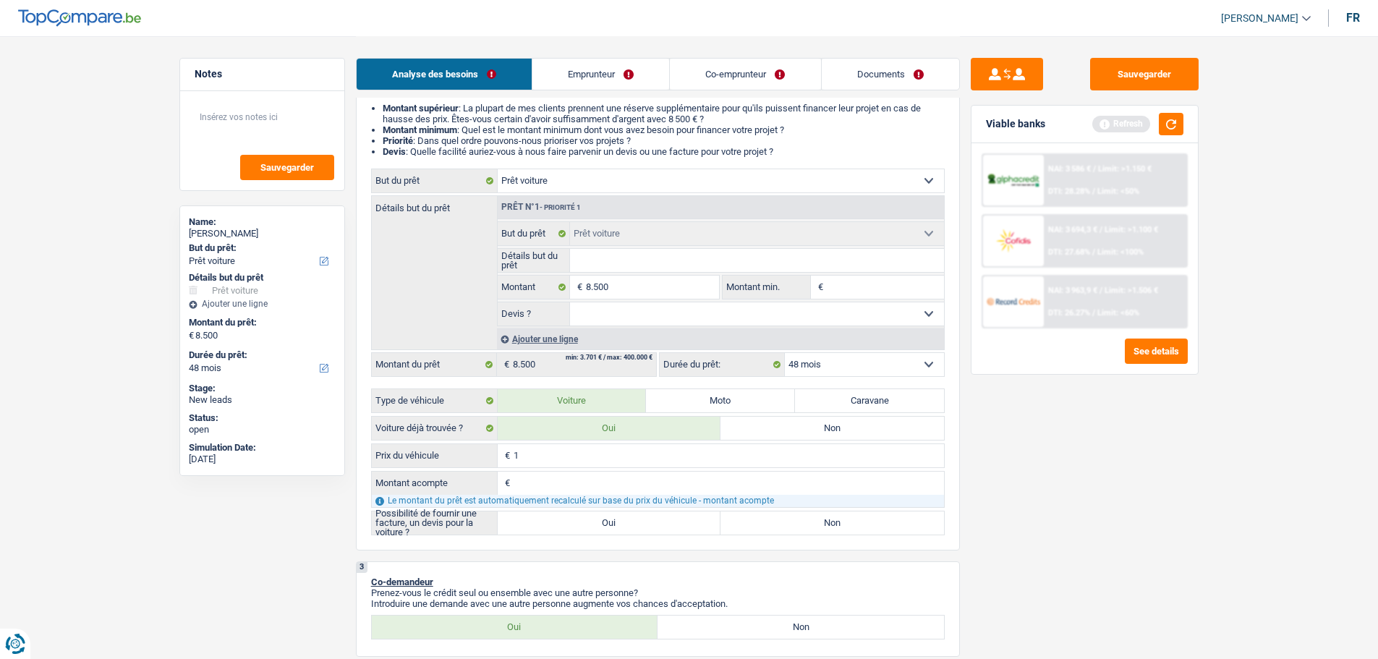
type input "18"
type input "185"
type input "1.850"
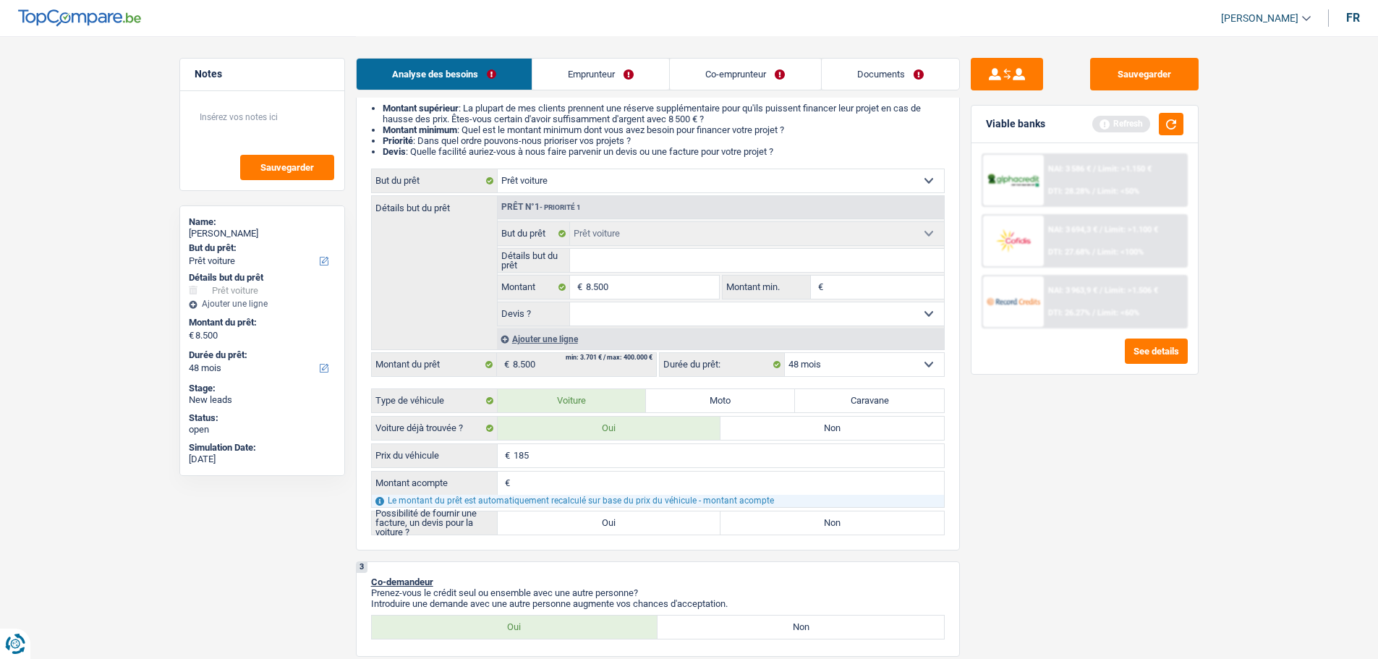
type input "1.850"
type input "18.500"
click at [552, 486] on input "Montant acompte" at bounding box center [728, 483] width 430 height 23
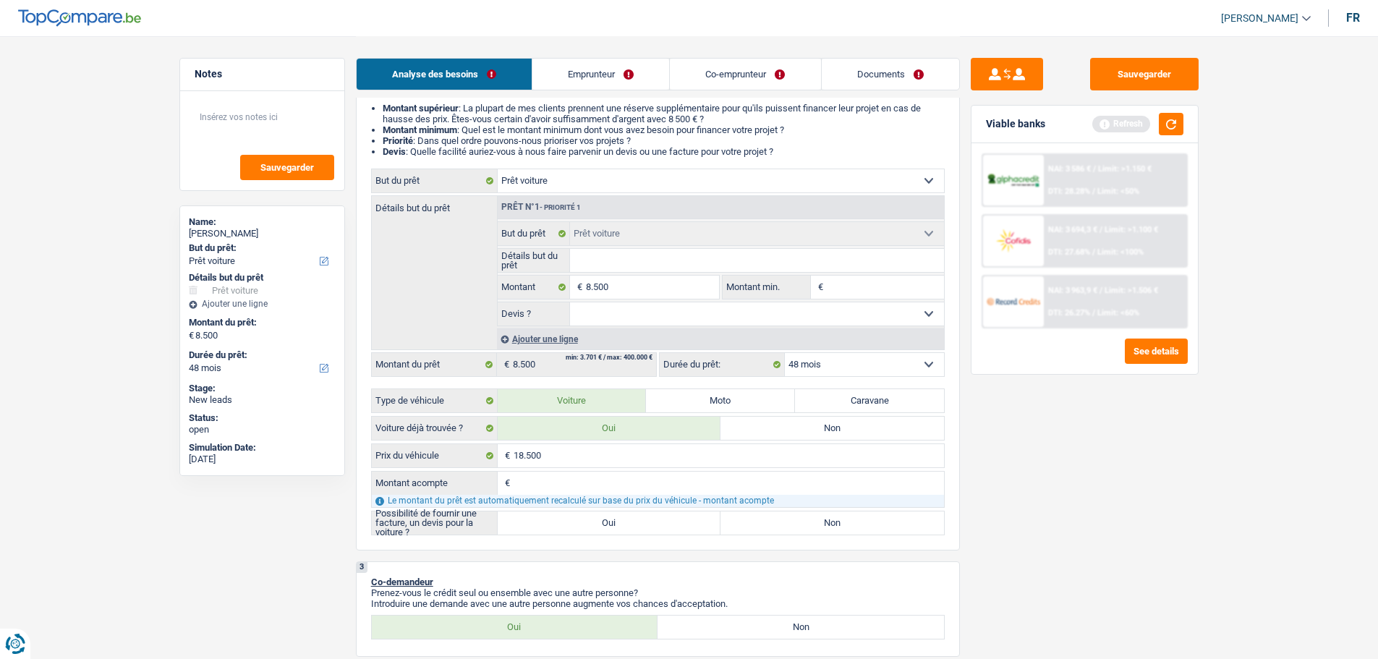
type input "1"
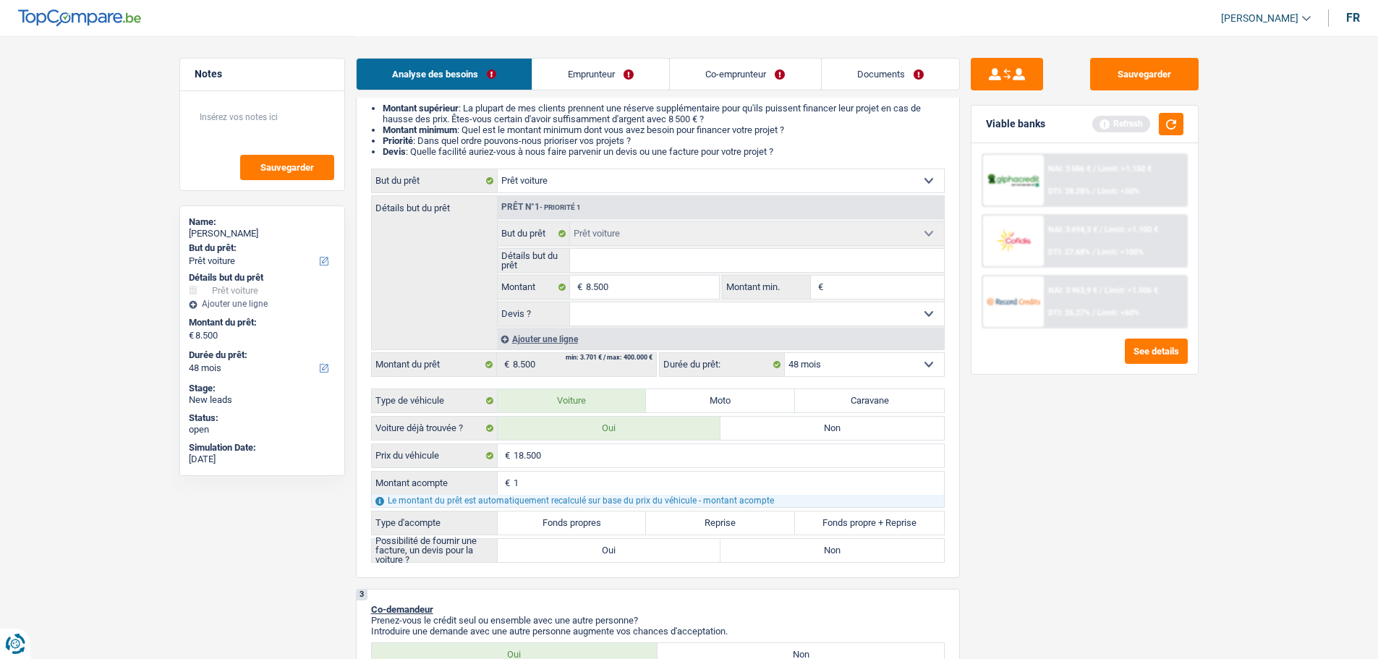
type input "10"
type input "100"
type input "1.000"
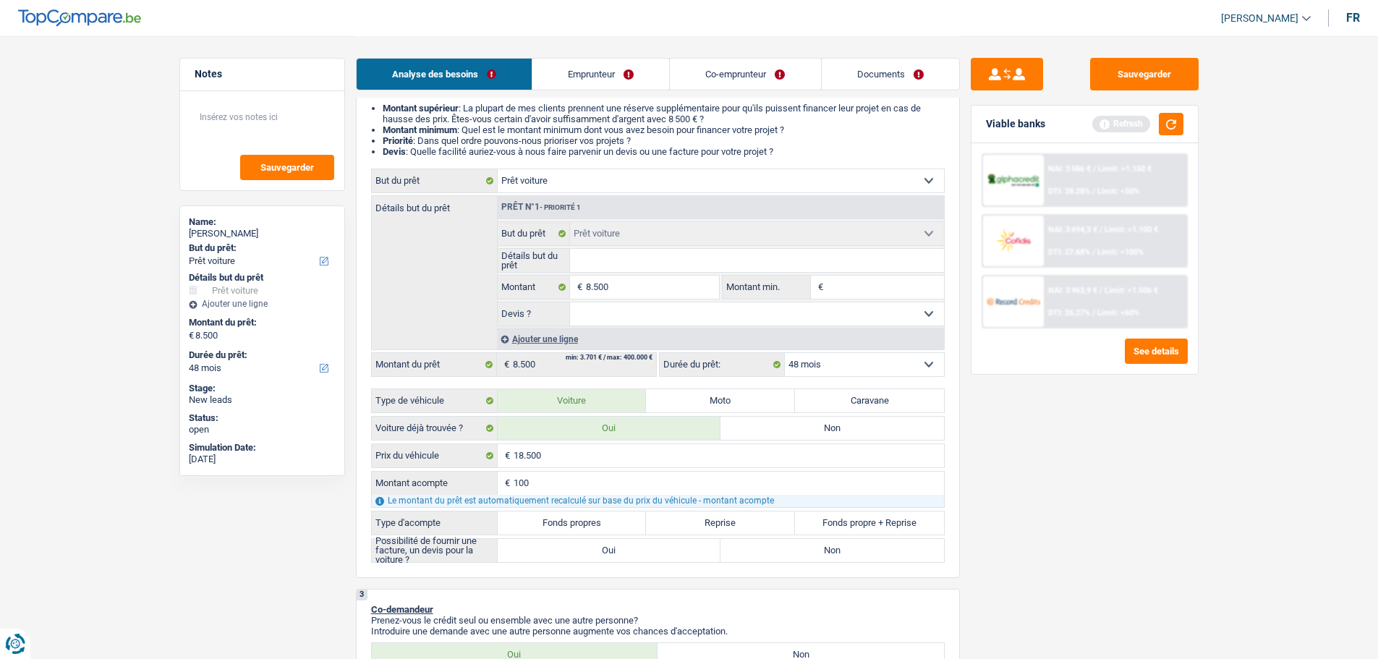
type input "1.000"
type input "10.000"
click at [579, 513] on label "Fonds propres" at bounding box center [572, 522] width 149 height 23
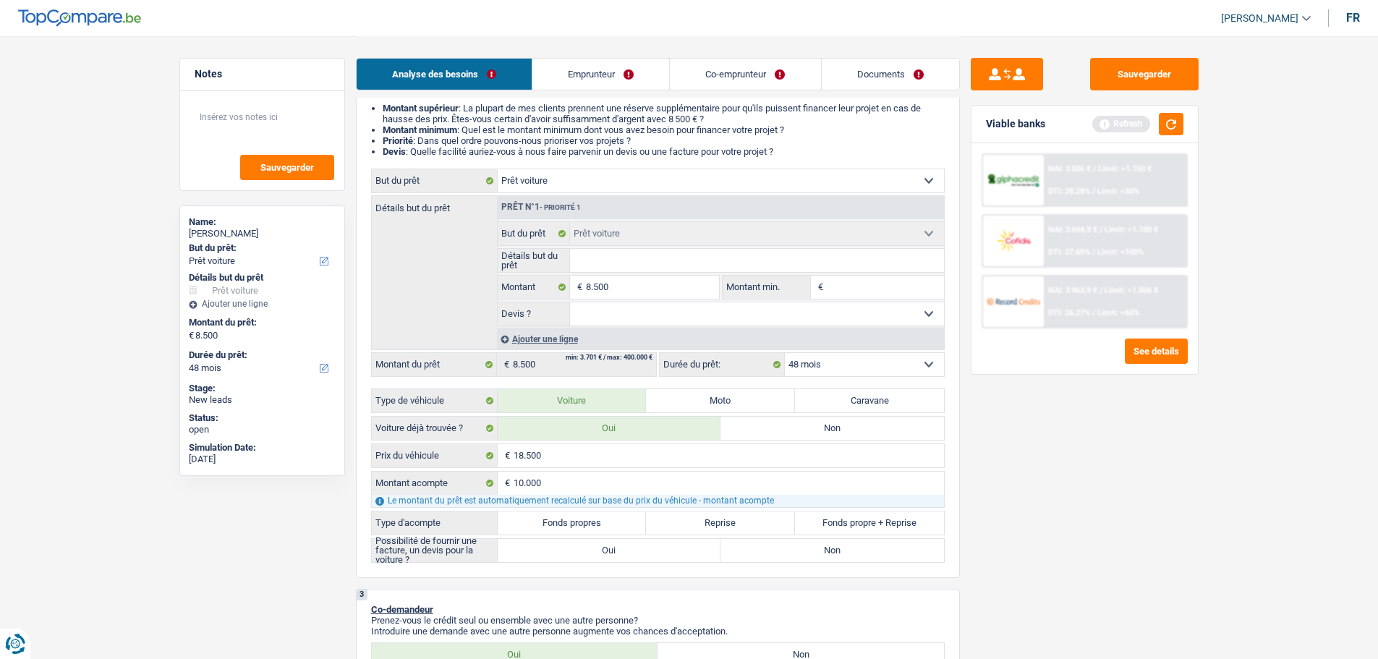
click at [579, 513] on input "Fonds propres" at bounding box center [572, 522] width 149 height 23
radio input "true"
click at [654, 553] on label "Oui" at bounding box center [609, 550] width 223 height 23
click at [654, 553] on input "Oui" at bounding box center [609, 550] width 223 height 23
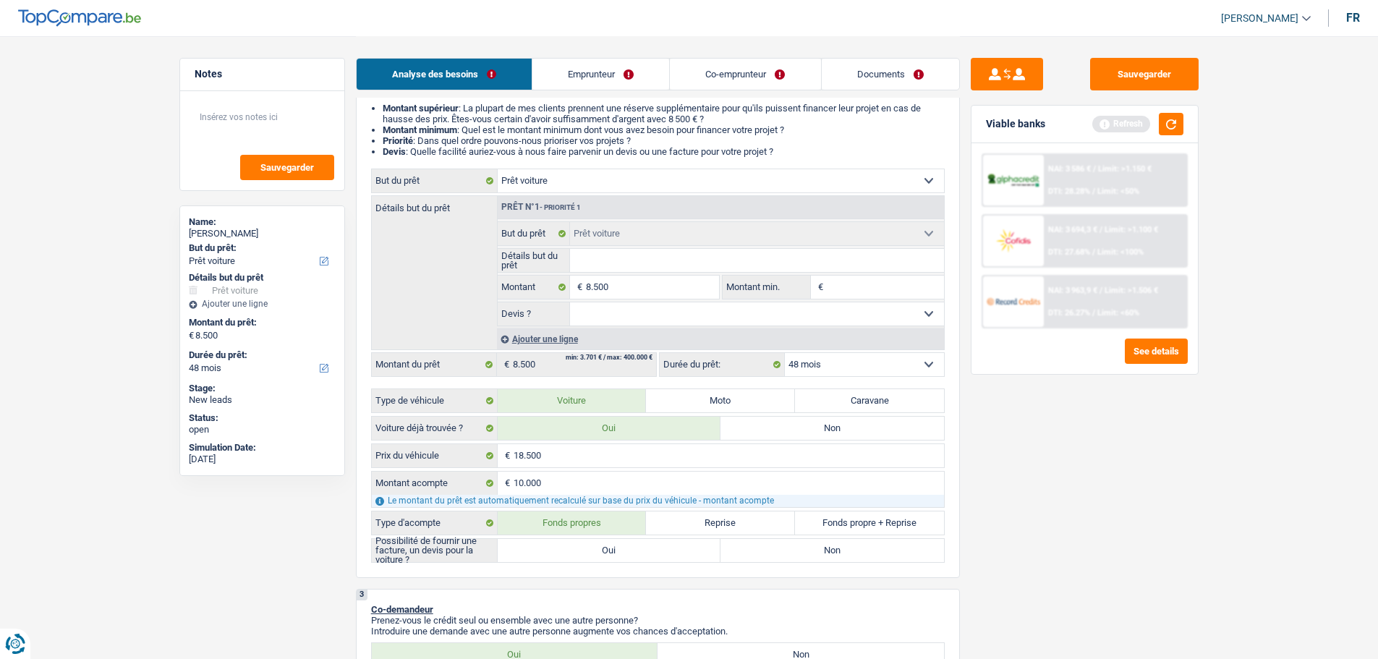
radio input "true"
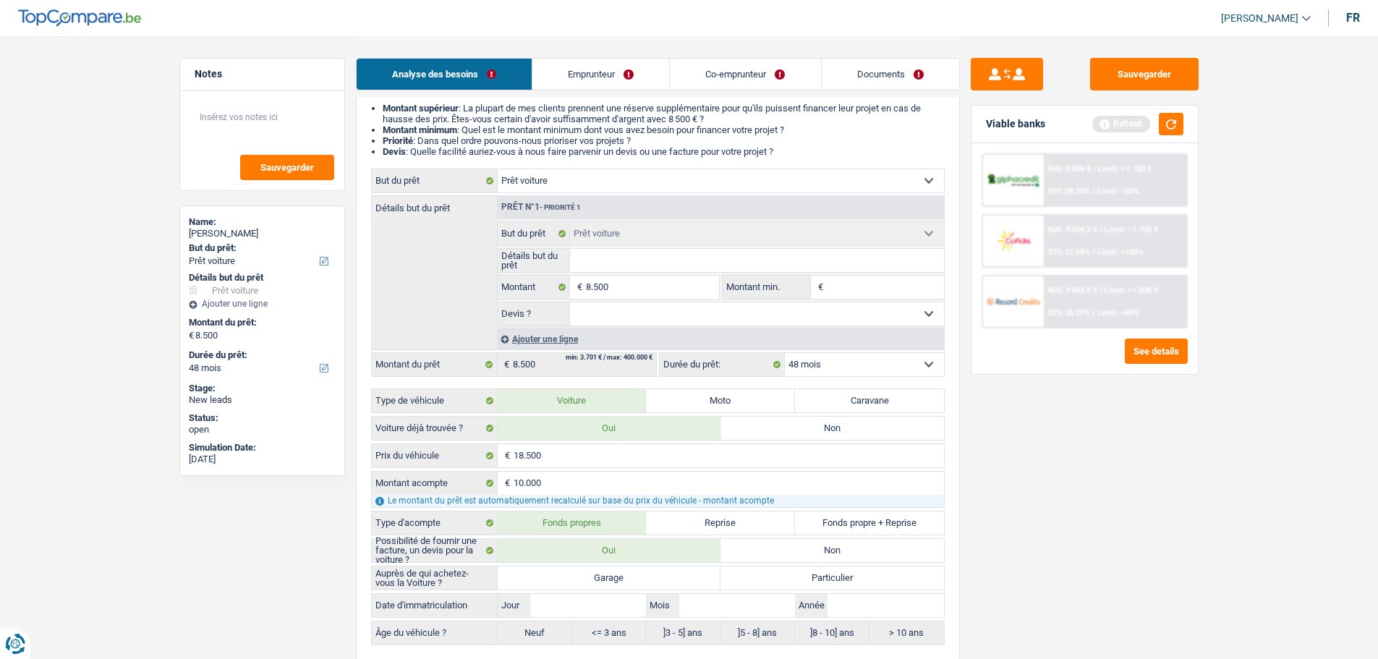
click at [638, 316] on select "Oui Non Non répondu Sélectionner une option" at bounding box center [757, 313] width 374 height 23
select select "yes"
click at [570, 302] on select "Oui Non Non répondu Sélectionner une option" at bounding box center [757, 313] width 374 height 23
select select "yes"
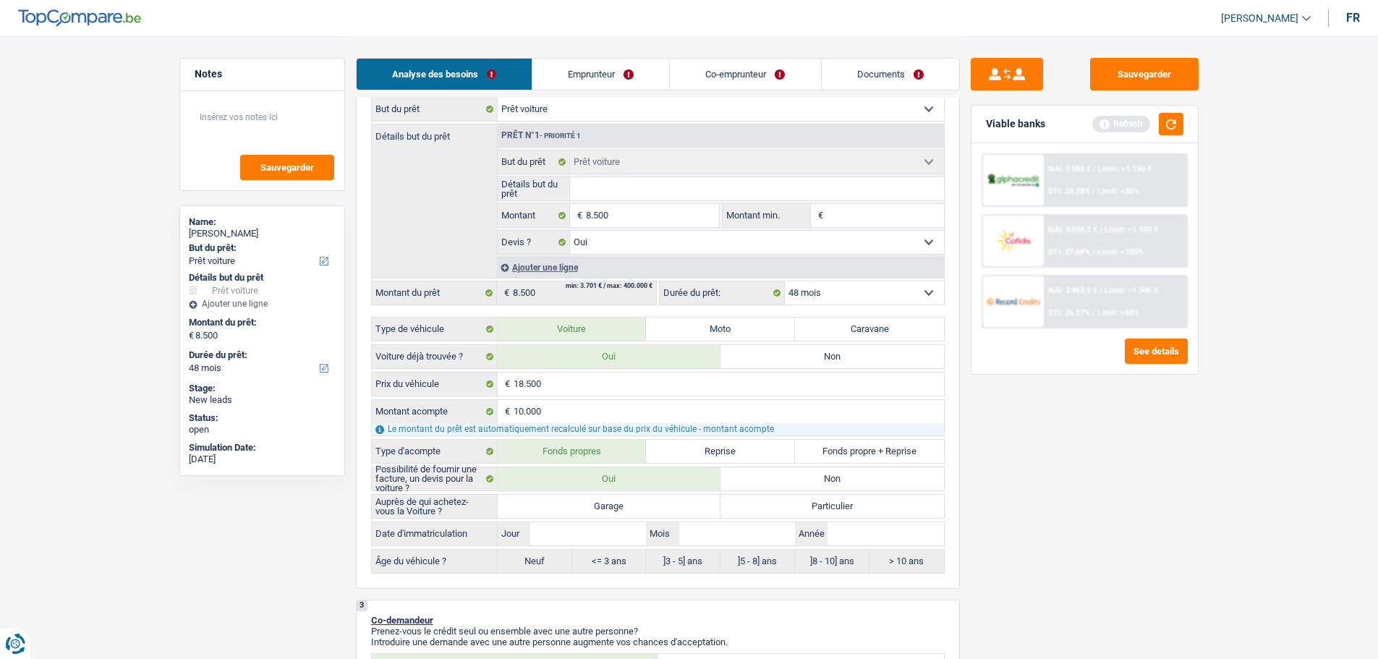
scroll to position [217, 0]
click at [628, 505] on label "Garage" at bounding box center [609, 505] width 223 height 23
click at [628, 505] on input "Garage" at bounding box center [609, 505] width 223 height 23
radio input "true"
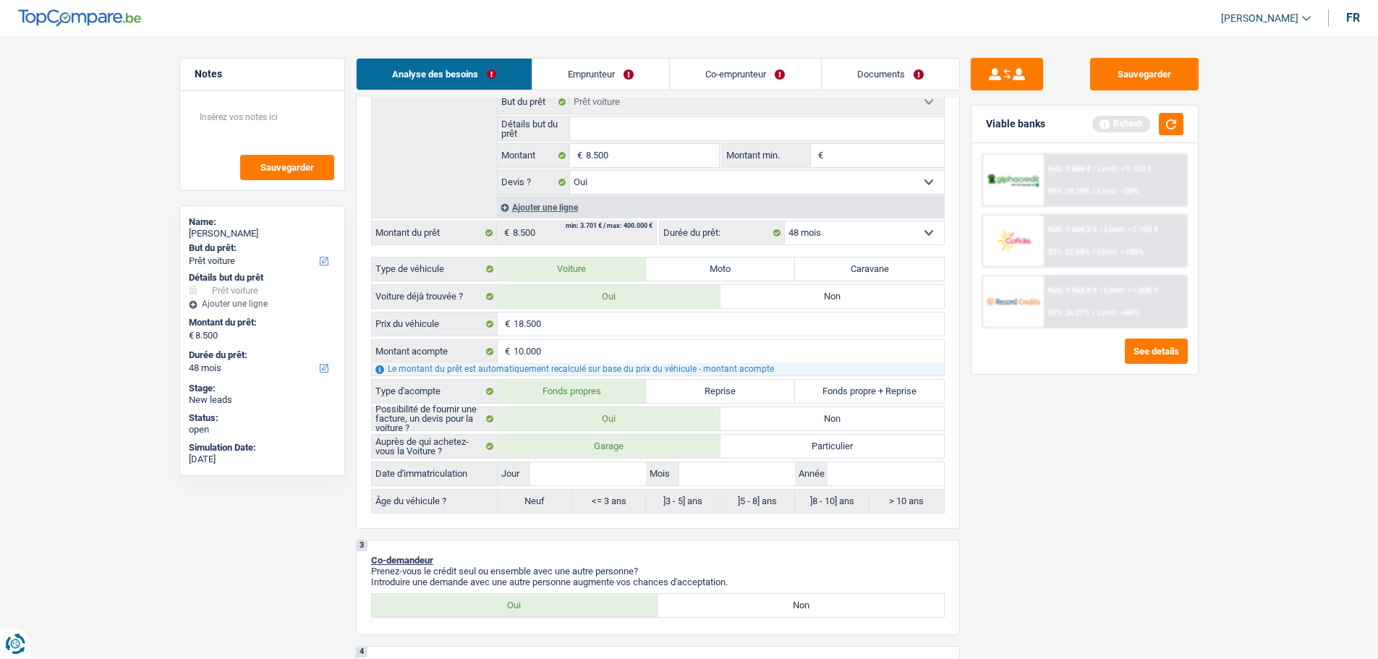
scroll to position [289, 0]
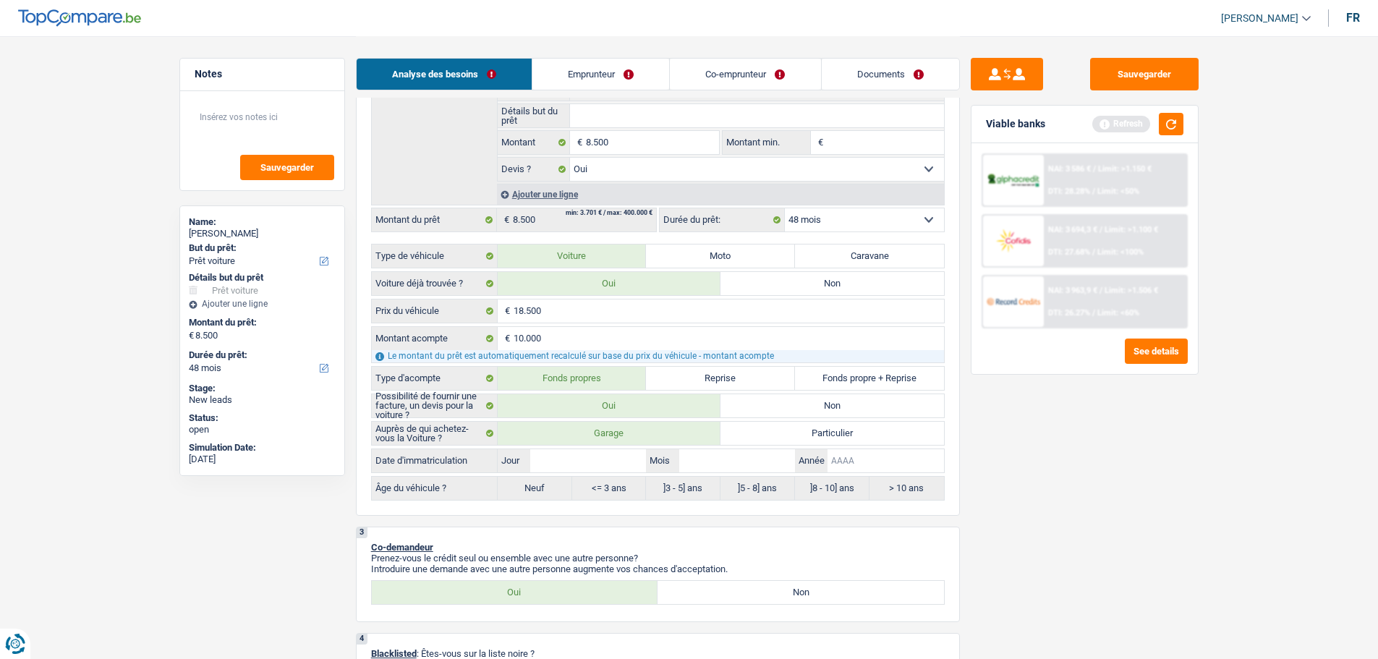
click at [882, 463] on input "Année" at bounding box center [885, 460] width 116 height 23
type input "2"
type input "20"
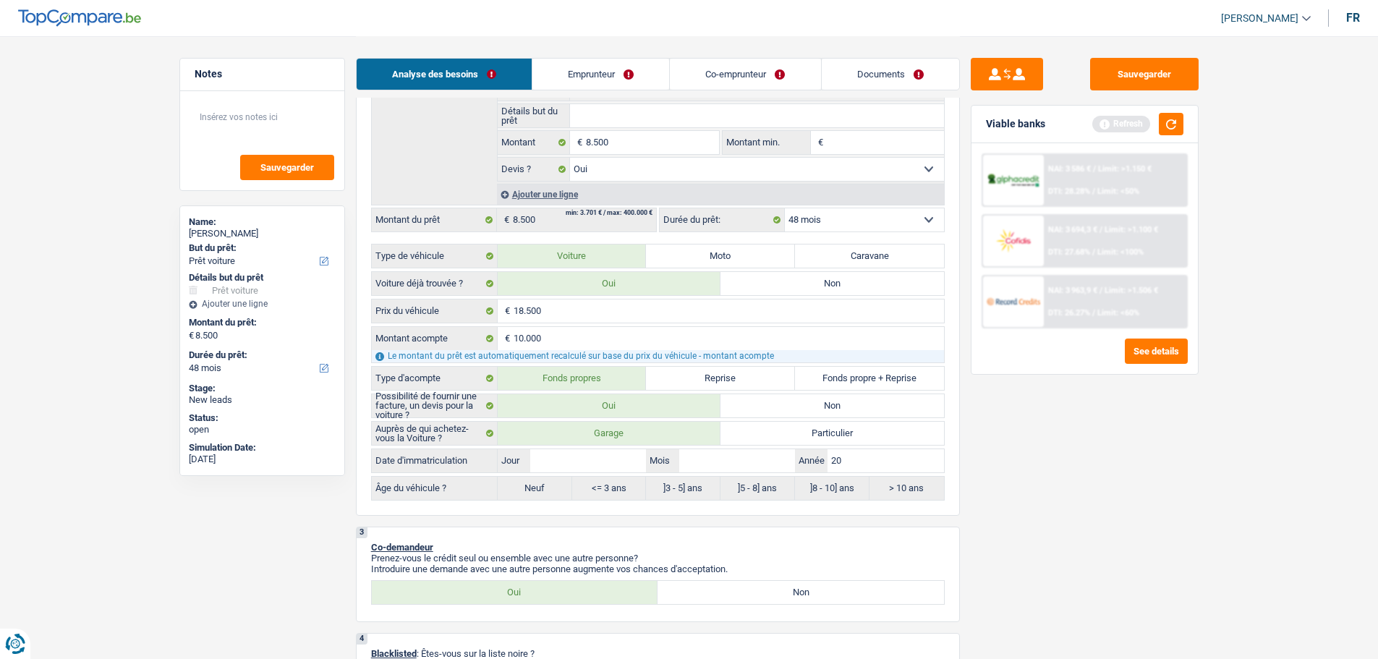
type input "202"
type input "2021"
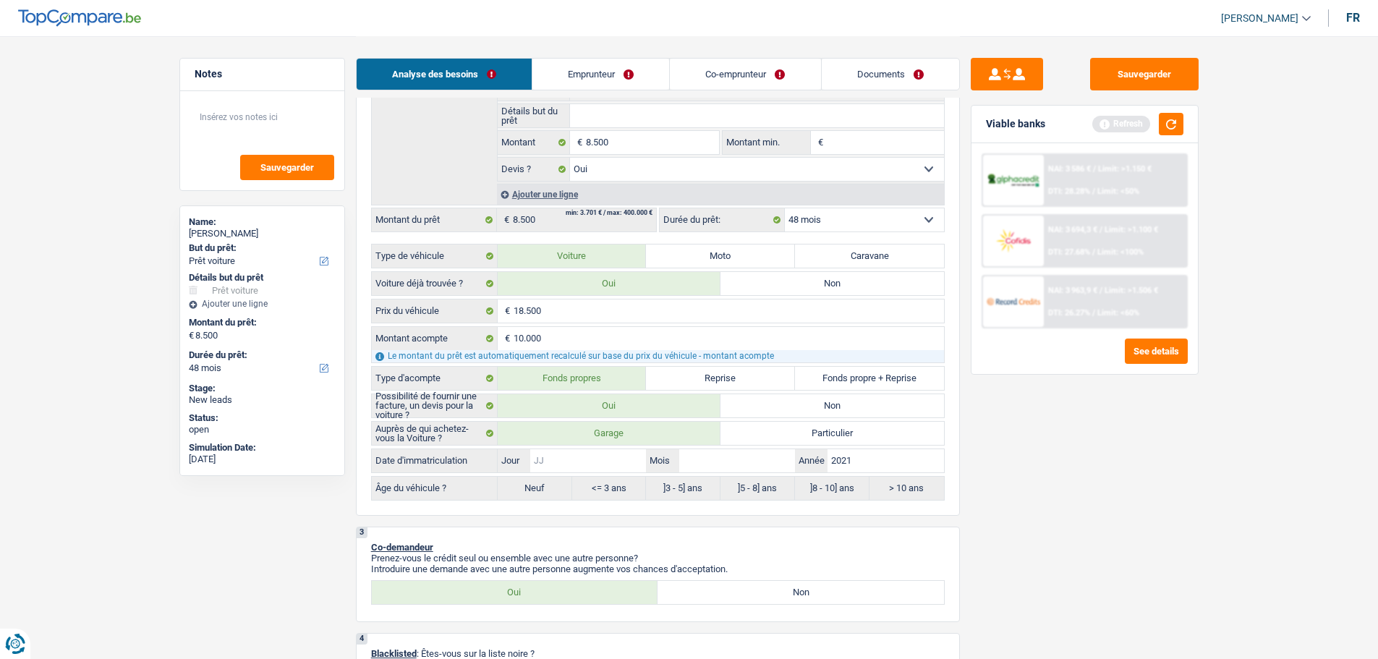
click at [554, 453] on input "Jour" at bounding box center [588, 460] width 116 height 23
type input "4"
click at [772, 457] on input "Mois" at bounding box center [737, 460] width 116 height 23
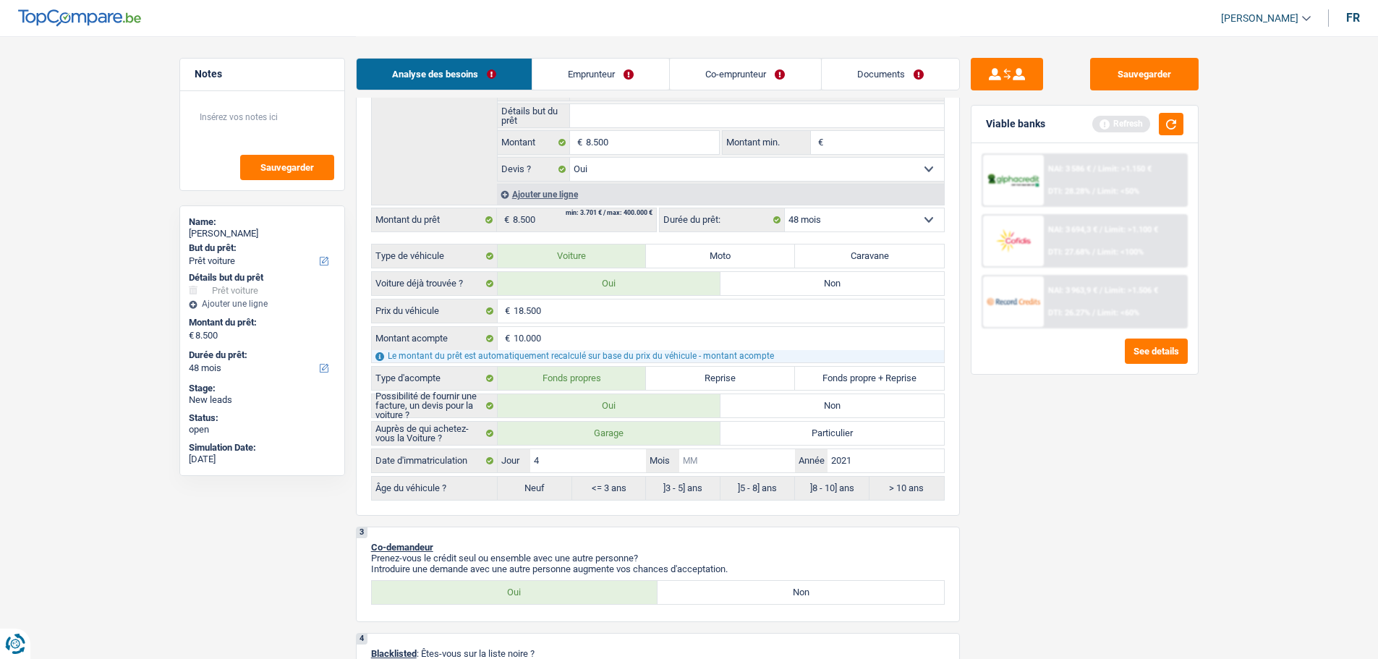
type input "4"
radio input "false"
radio input "true"
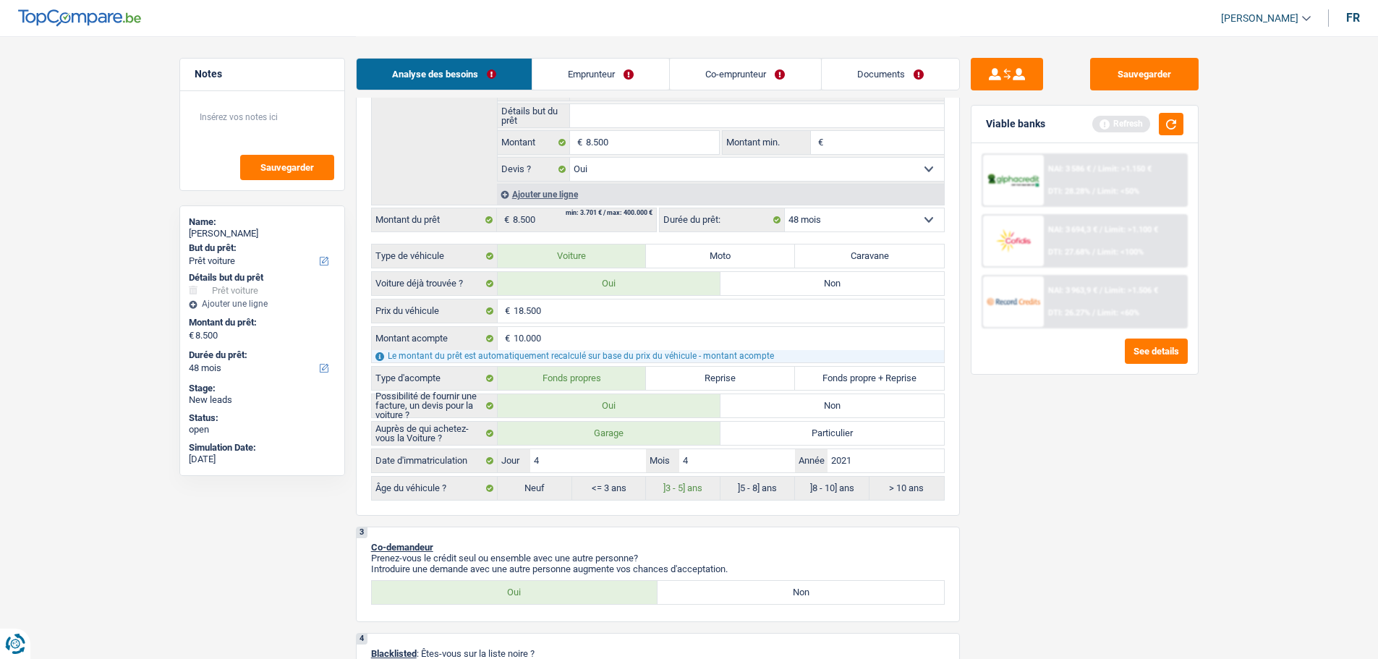
click at [1020, 451] on div "Sauvegarder Viable banks Refresh NAI: 3 586 € / Limit: >1.150 € DTI: 28.28% / L…" at bounding box center [1084, 347] width 249 height 578
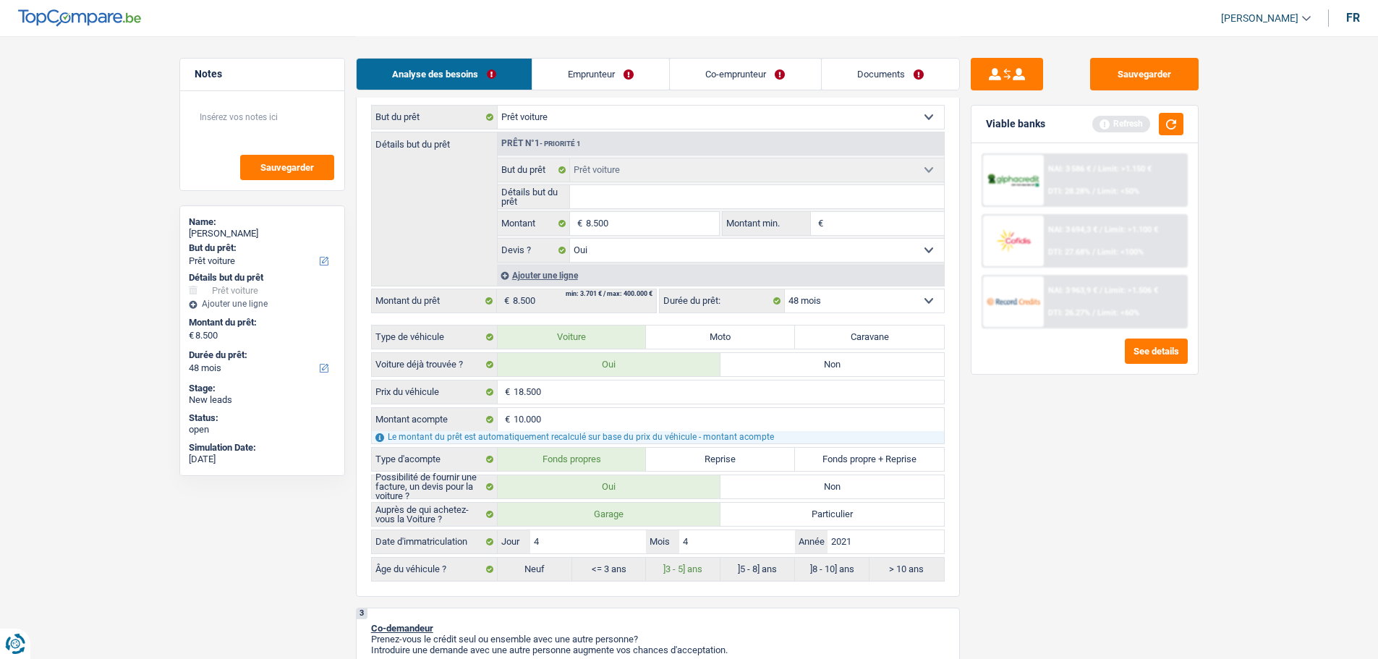
scroll to position [72, 0]
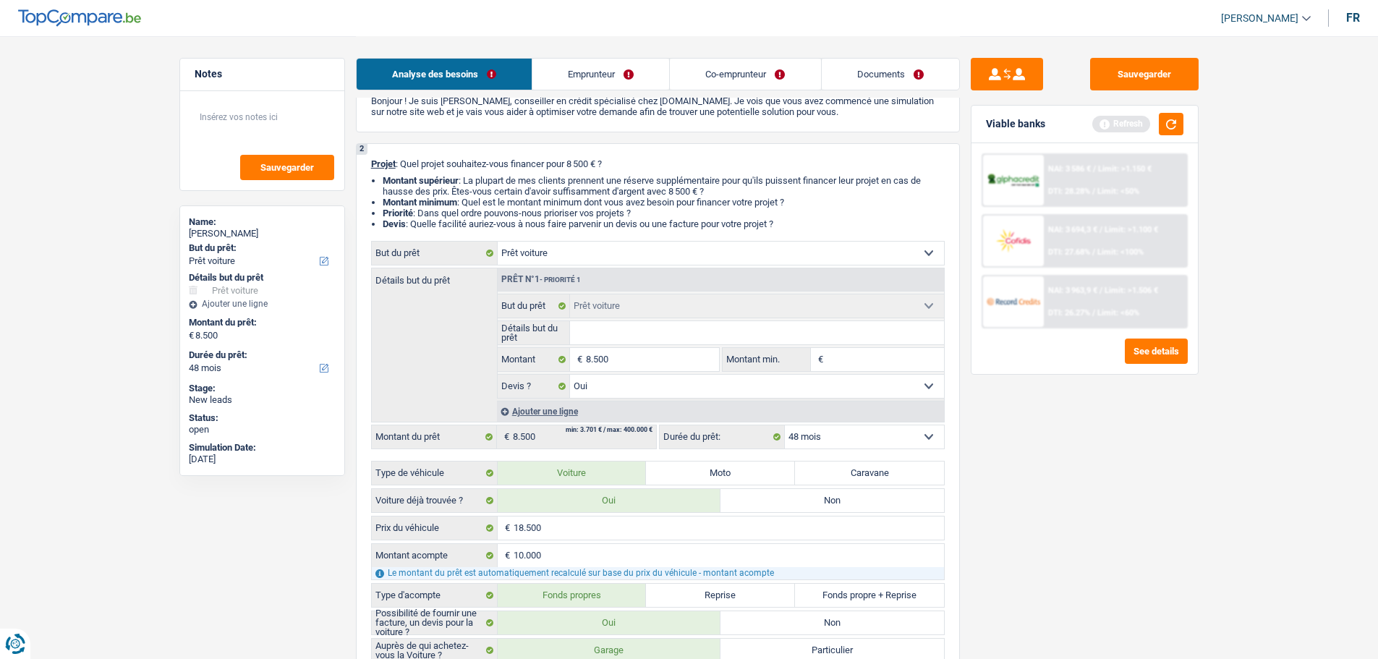
click at [909, 433] on select "12 mois 18 mois 24 mois 30 mois 36 mois 42 mois 48 mois Sélectionner une option" at bounding box center [864, 436] width 159 height 23
click at [1059, 490] on div "Sauvegarder Viable banks Refresh NAI: 3 586 € / Limit: >1.150 € DTI: 28.28% / L…" at bounding box center [1084, 347] width 249 height 578
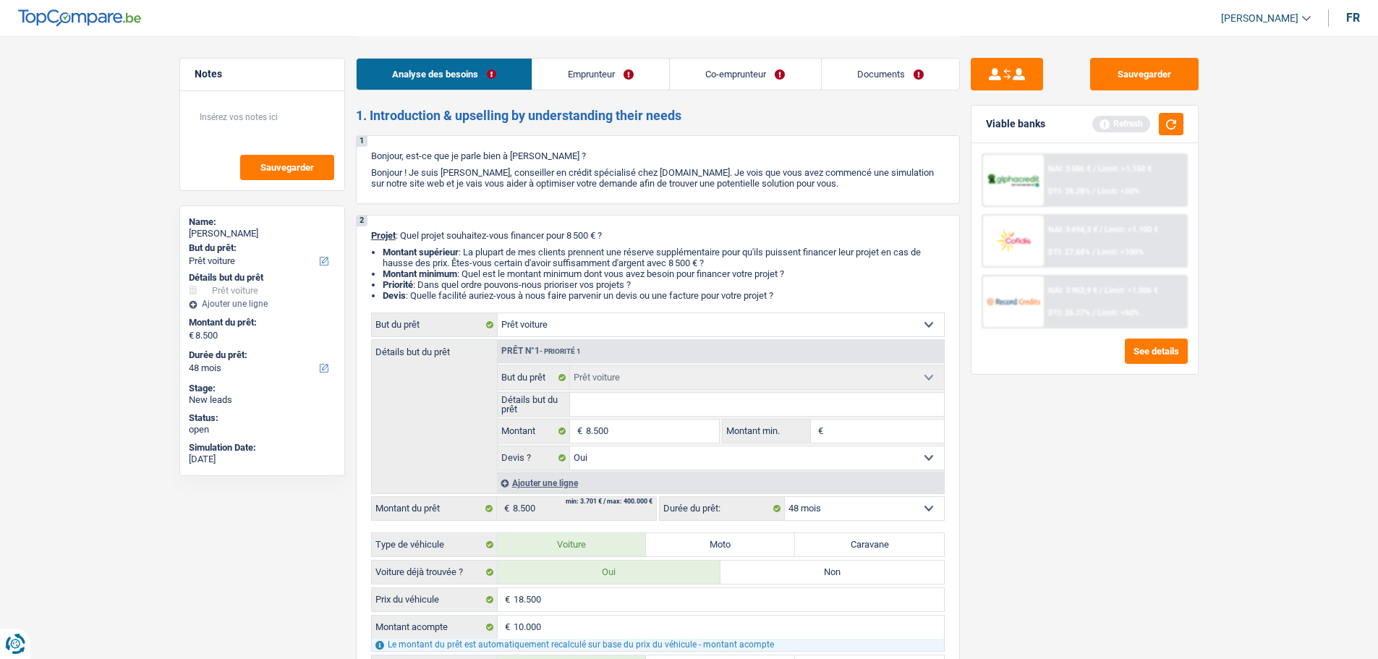
scroll to position [0, 0]
click at [662, 407] on input "Détails but du prêt" at bounding box center [757, 404] width 374 height 23
type input "B"
type input "BW"
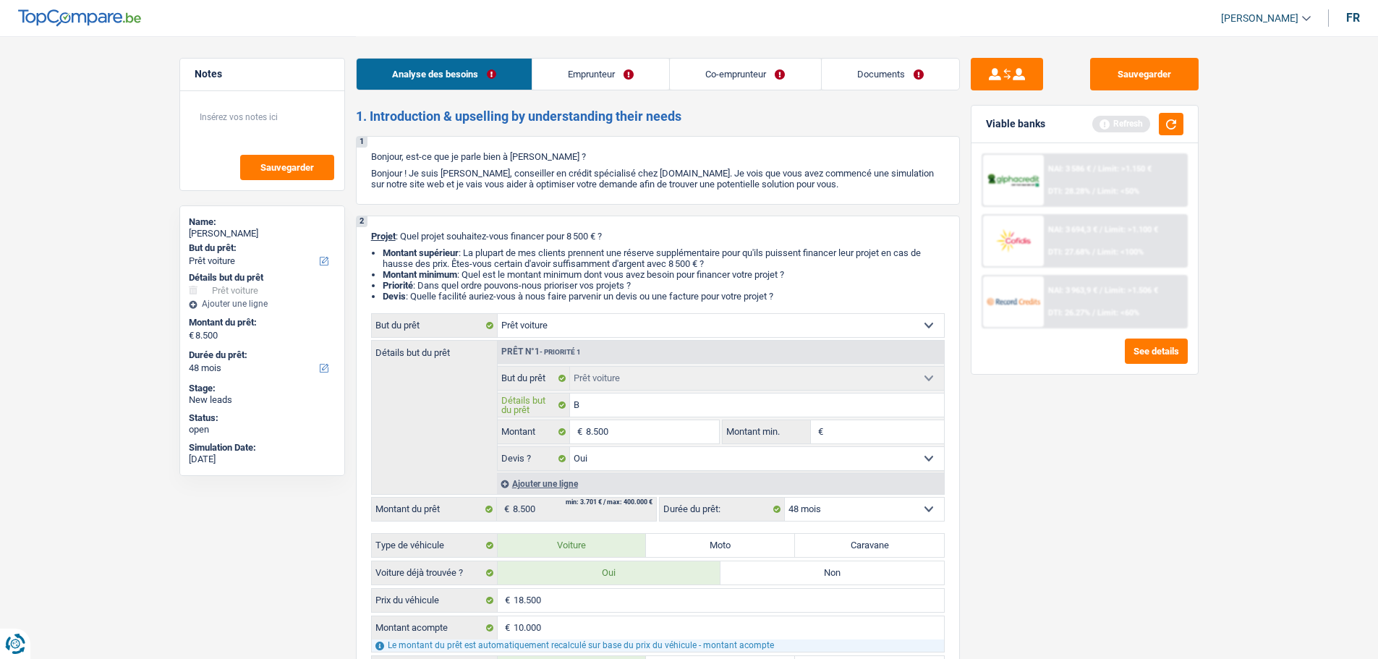
type input "BW"
type input "B"
type input "BM"
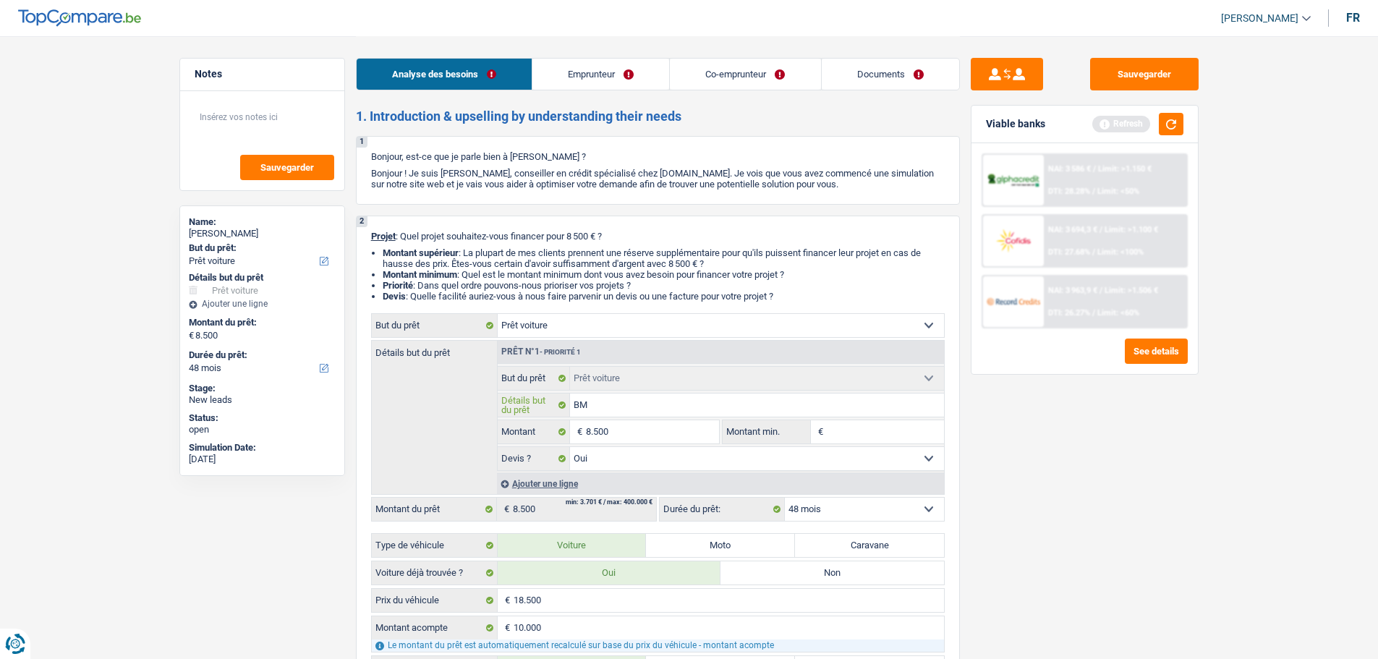
type input "BMW"
type input "BMW S"
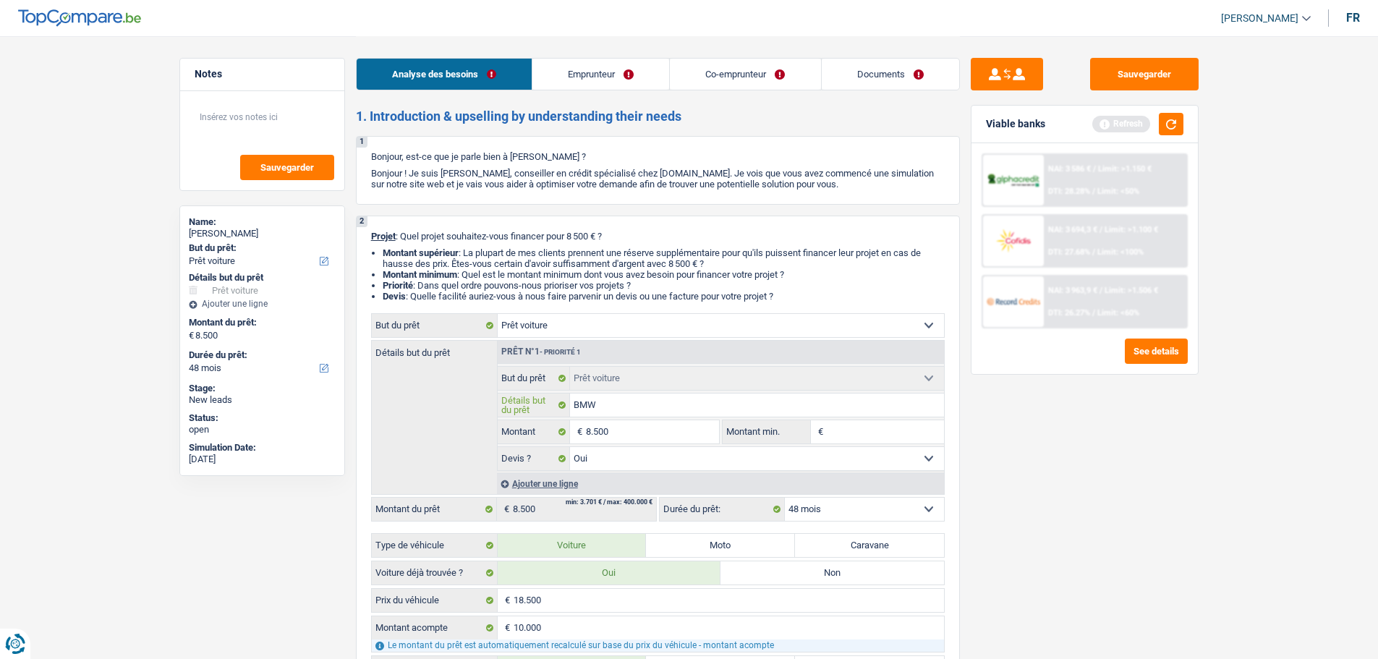
type input "BMW S"
type input "BMW SE"
type input "BMW SER"
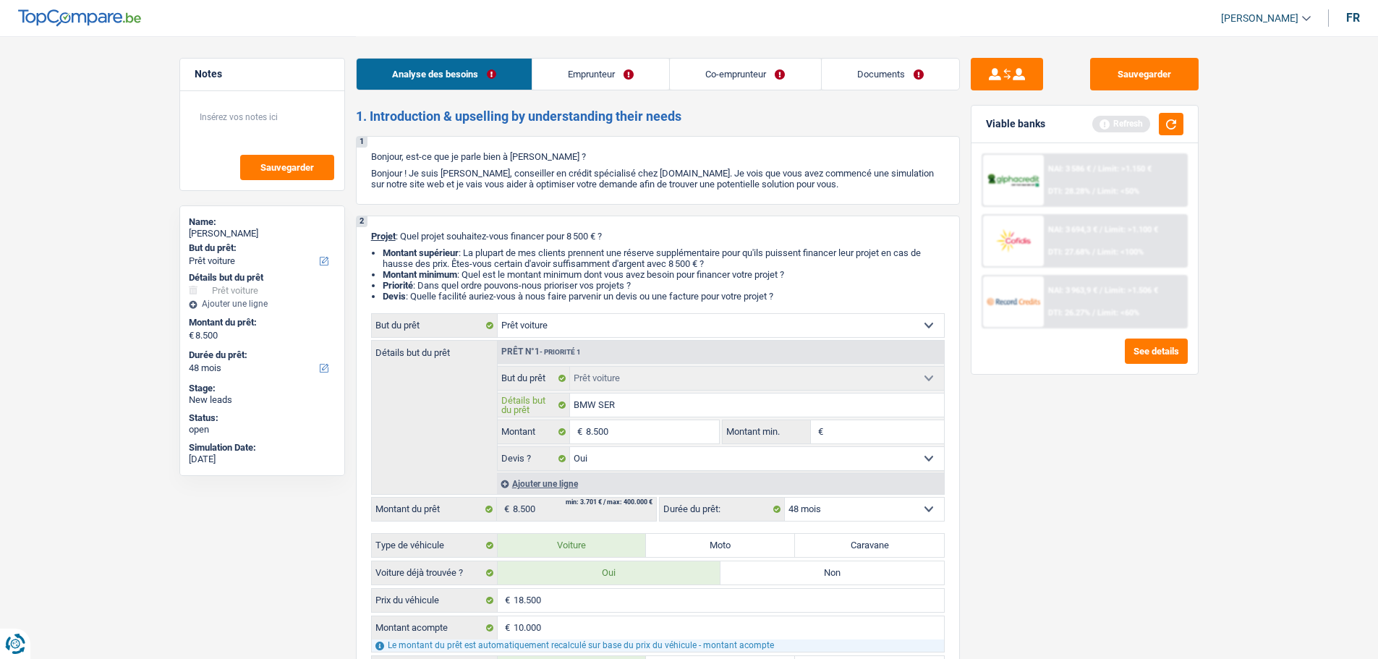
type input "BMW SERI"
type input "BMW SERIE"
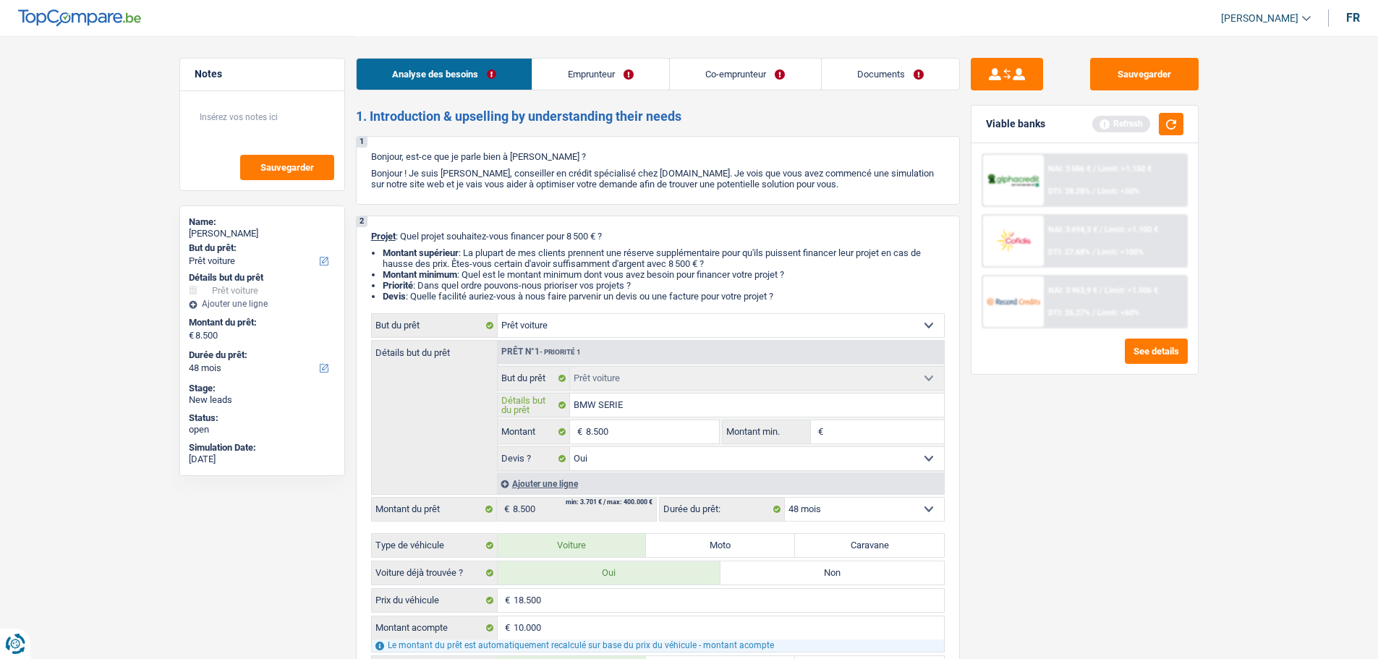
type input "BMW SERIE"
type input "BMW SERIE 1"
click at [1133, 494] on div "Sauvegarder Viable banks Refresh NAI: 3 586 € / Limit: >1.150 € DTI: 28.28% / L…" at bounding box center [1084, 347] width 249 height 578
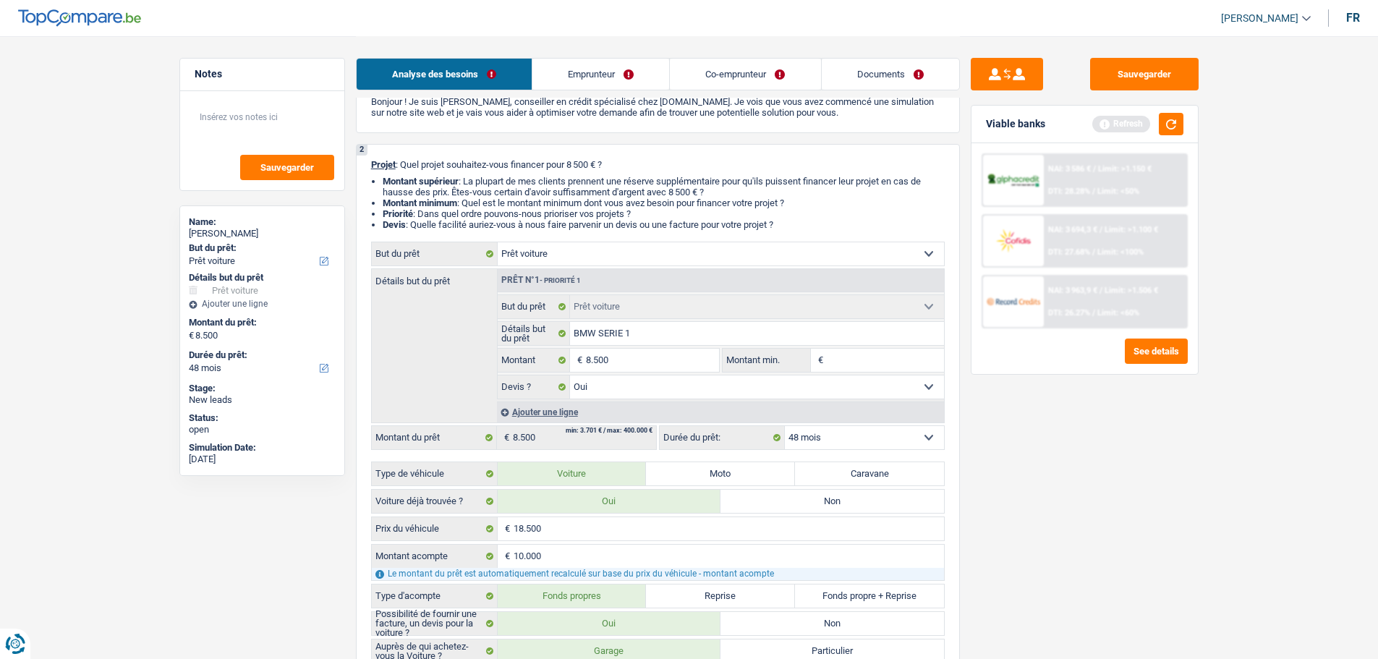
scroll to position [217, 0]
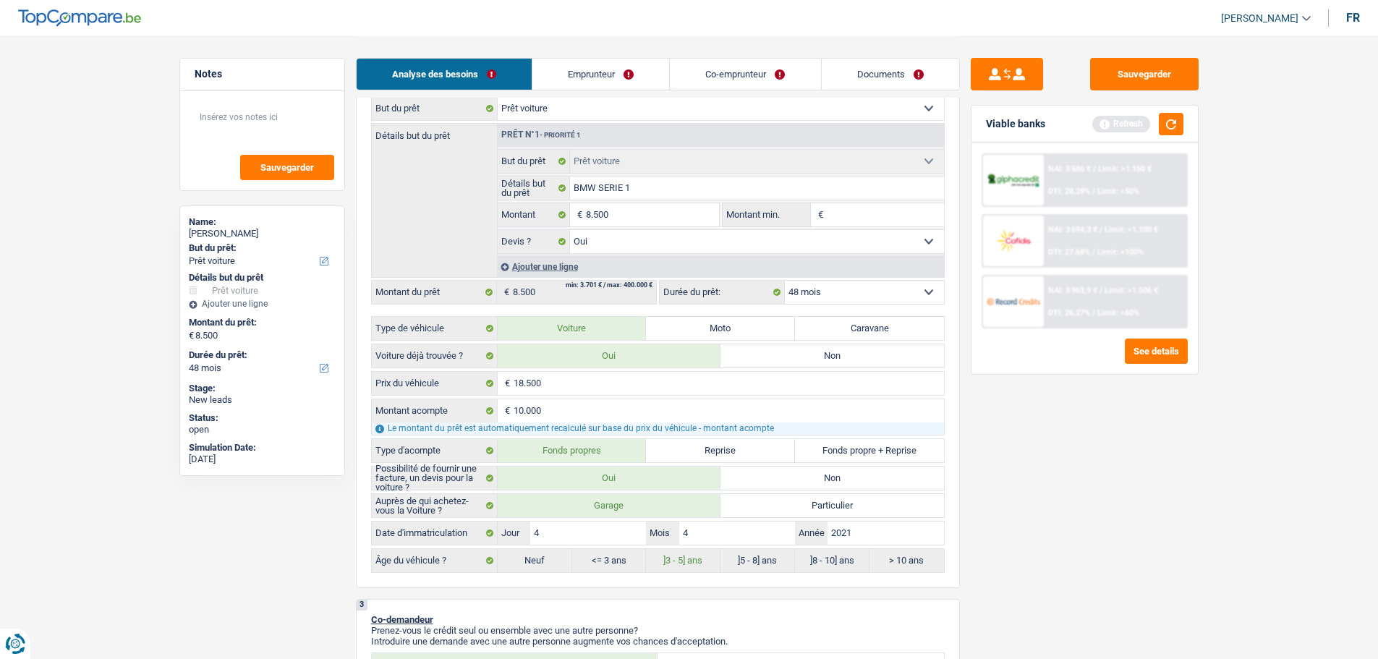
click at [848, 215] on input "Montant min." at bounding box center [885, 214] width 117 height 23
click at [665, 220] on input "8.500" at bounding box center [652, 214] width 132 height 23
type input "850"
type input "85"
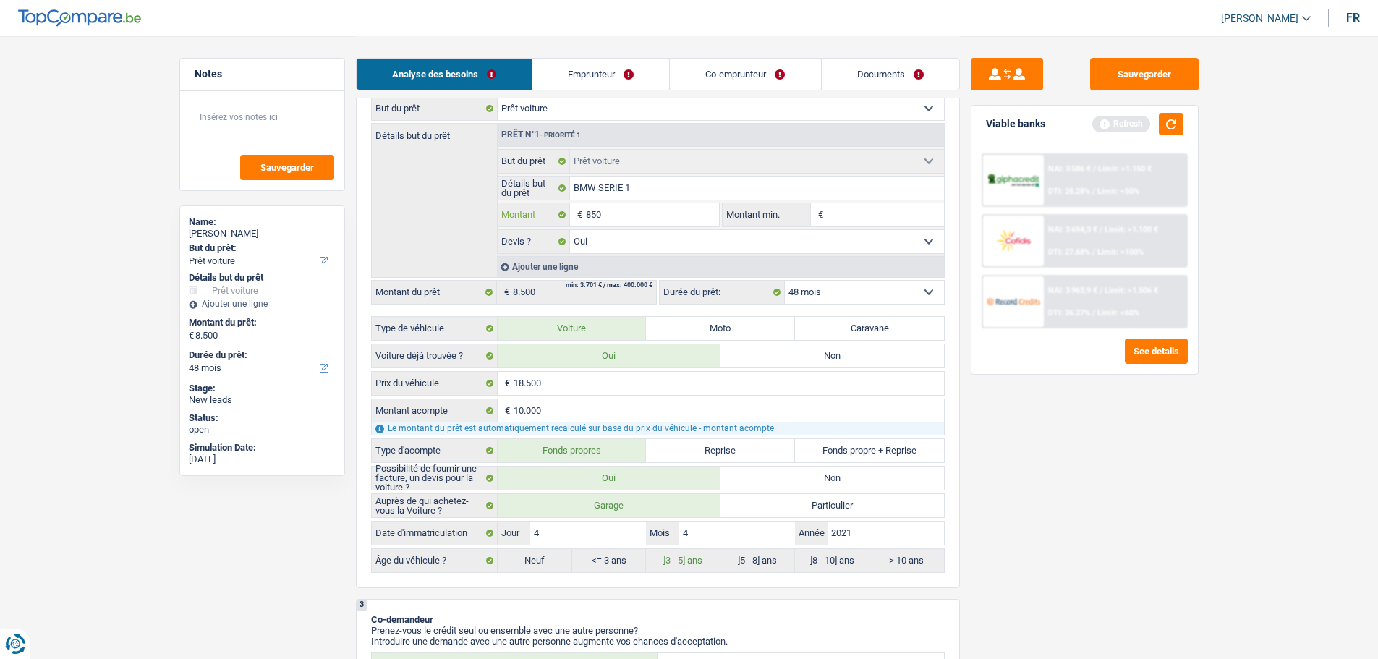
type input "85"
type input "8"
type input "80"
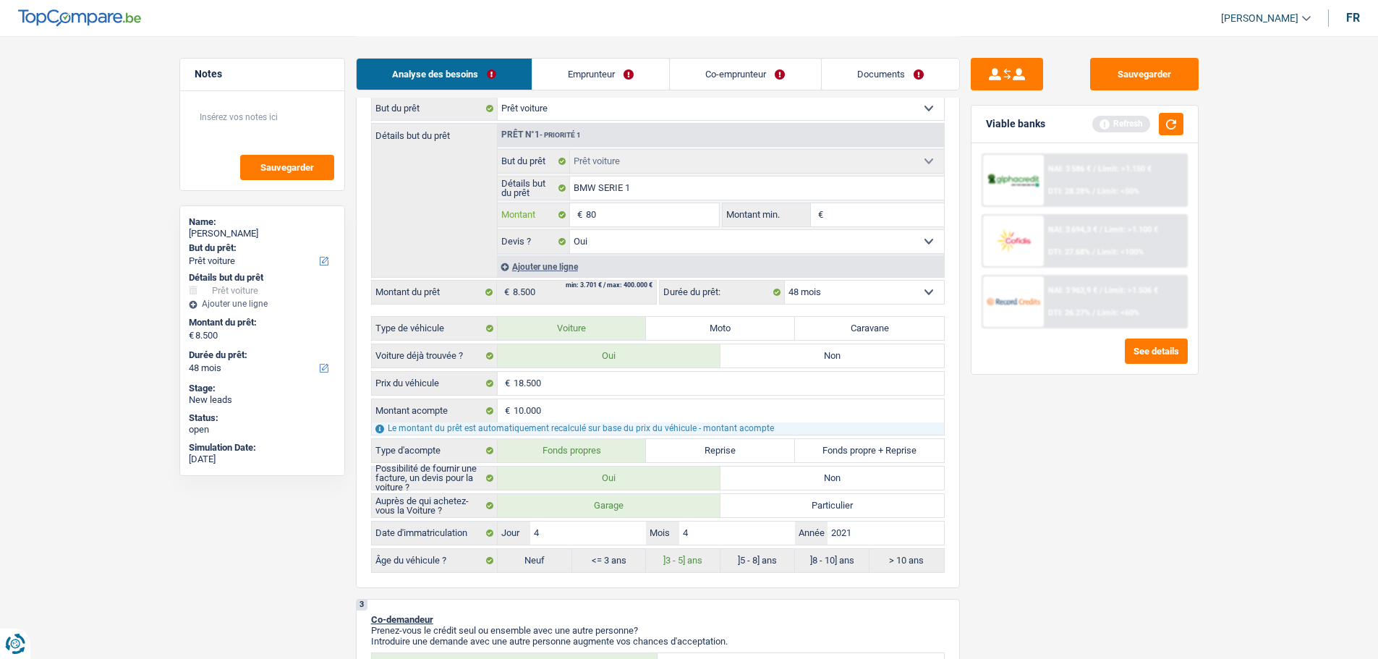
type input "800"
type input "8.000"
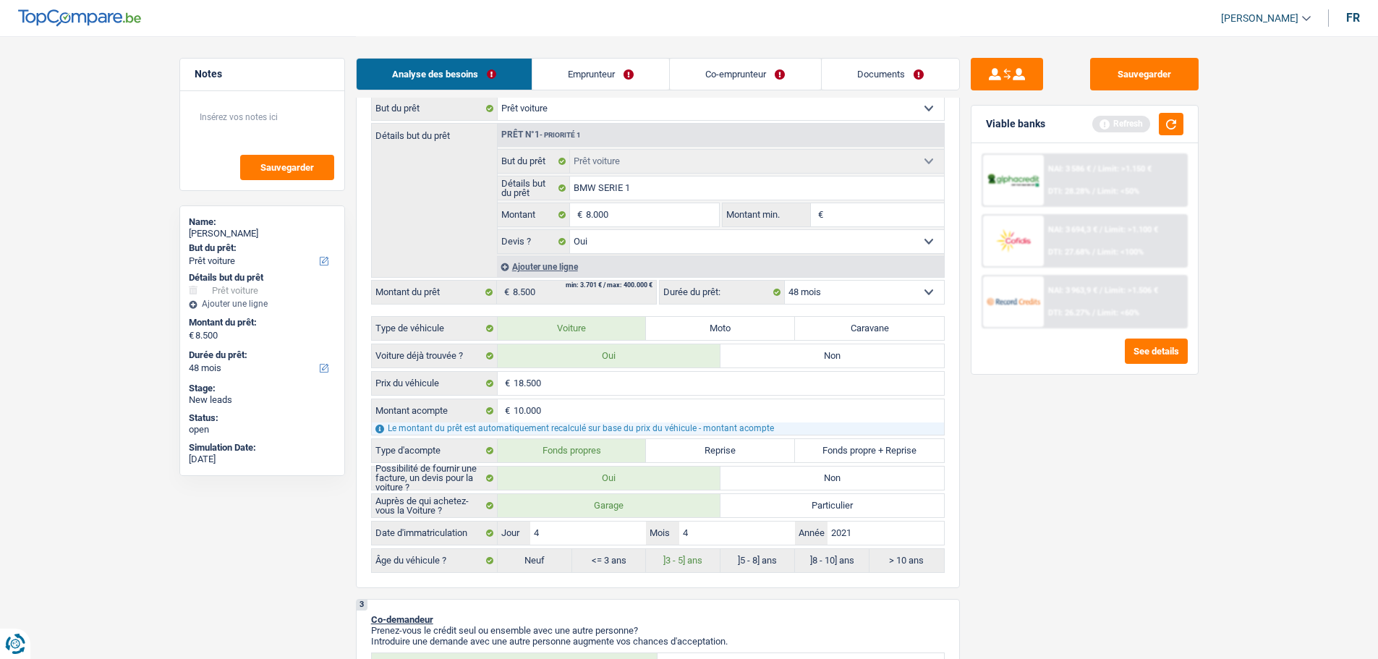
type input "8.000"
click at [855, 207] on input "Montant min." at bounding box center [885, 214] width 117 height 23
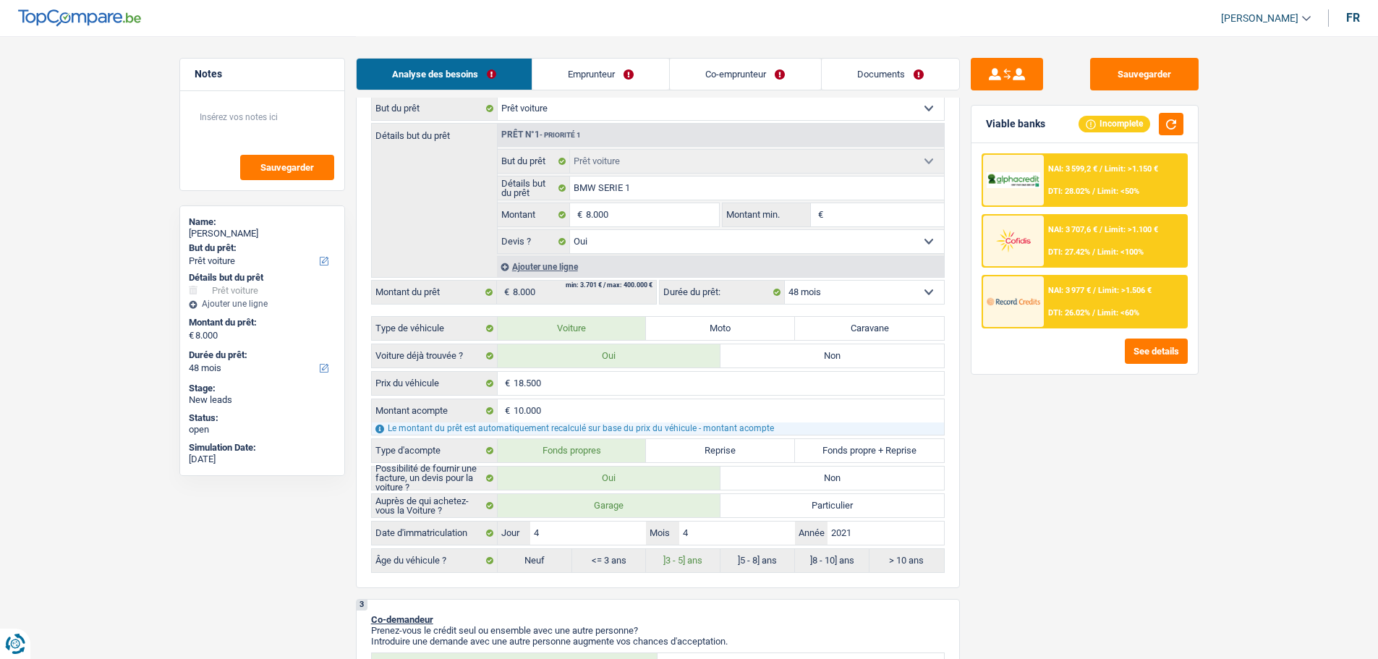
type input "8"
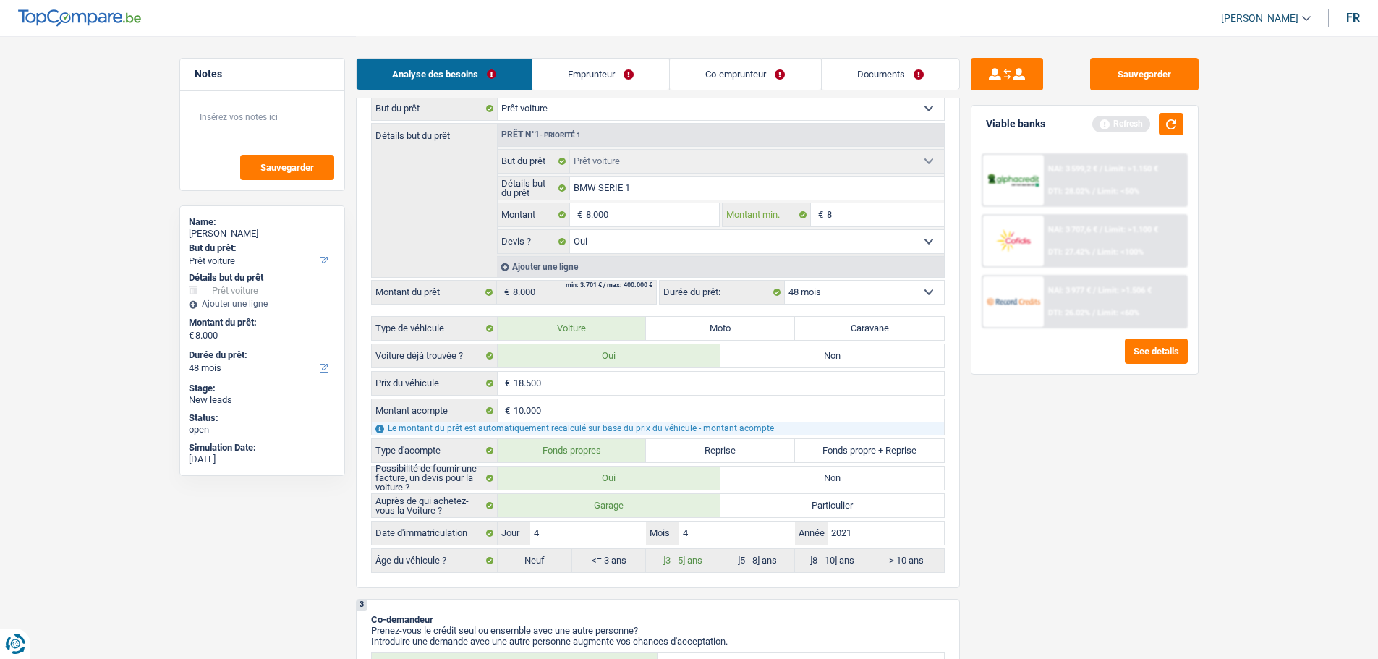
type input "80"
type input "800"
type input "8.000"
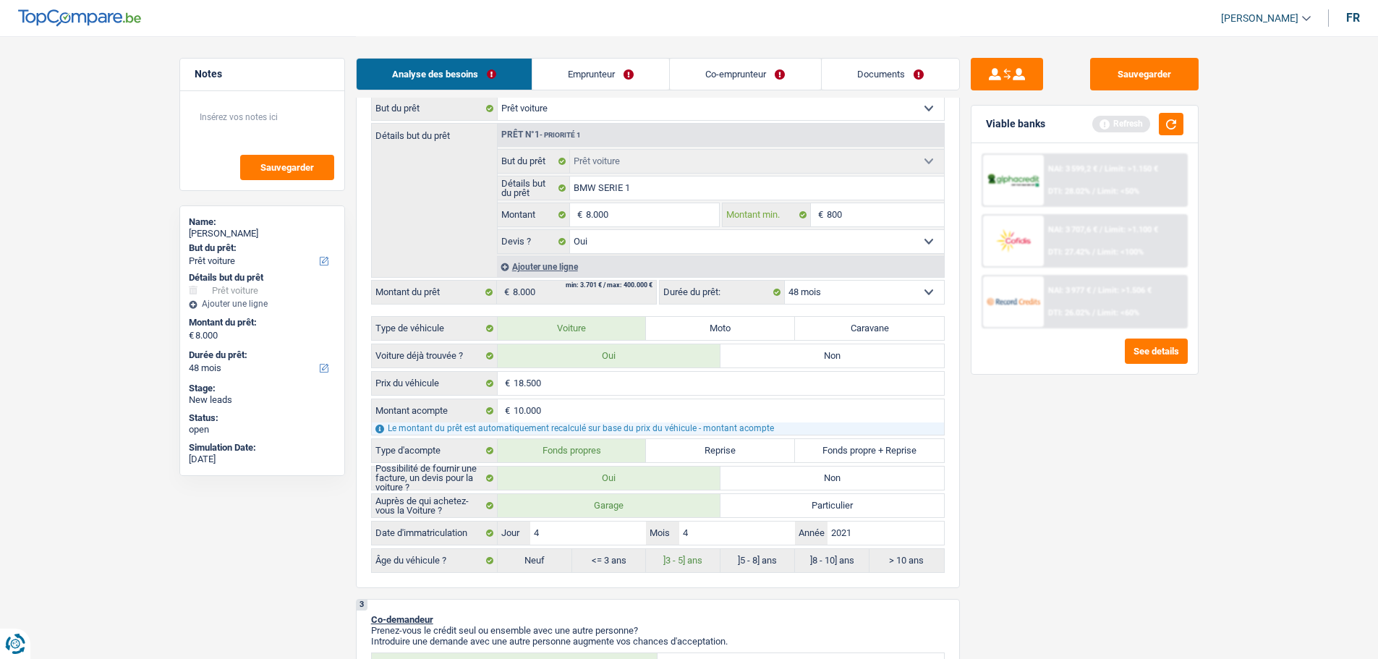
type input "8.000"
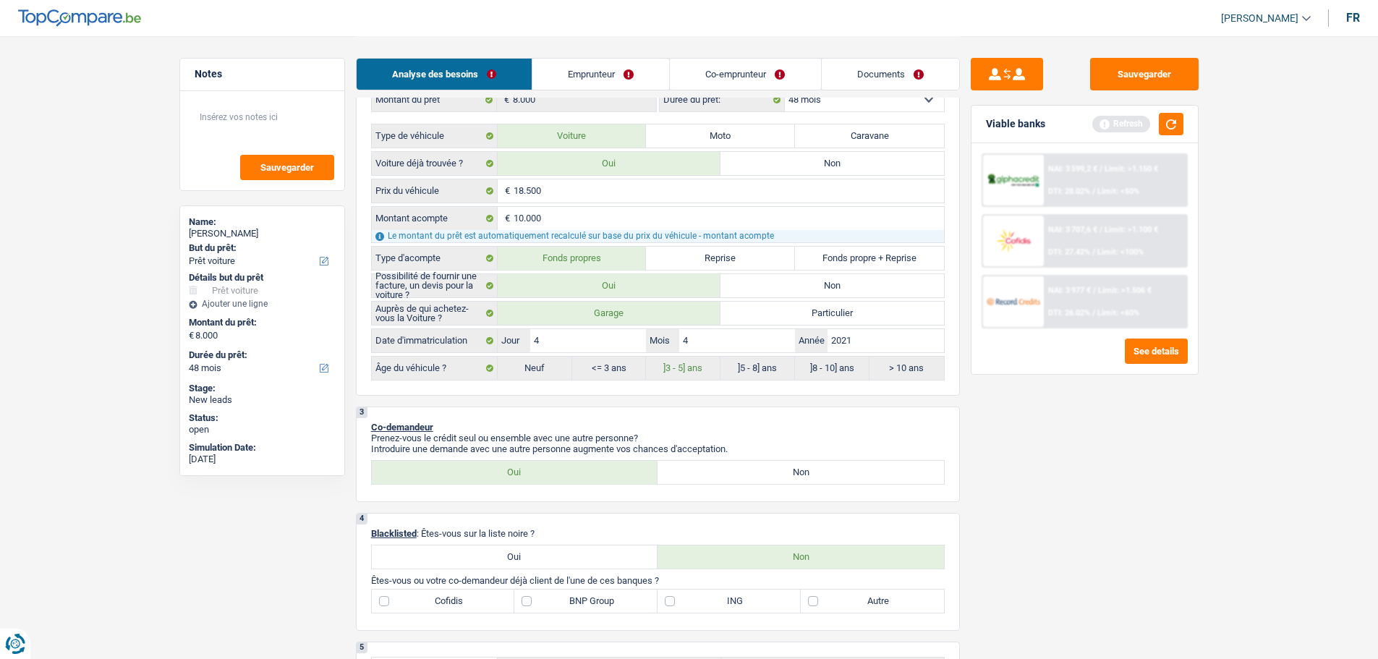
scroll to position [289, 0]
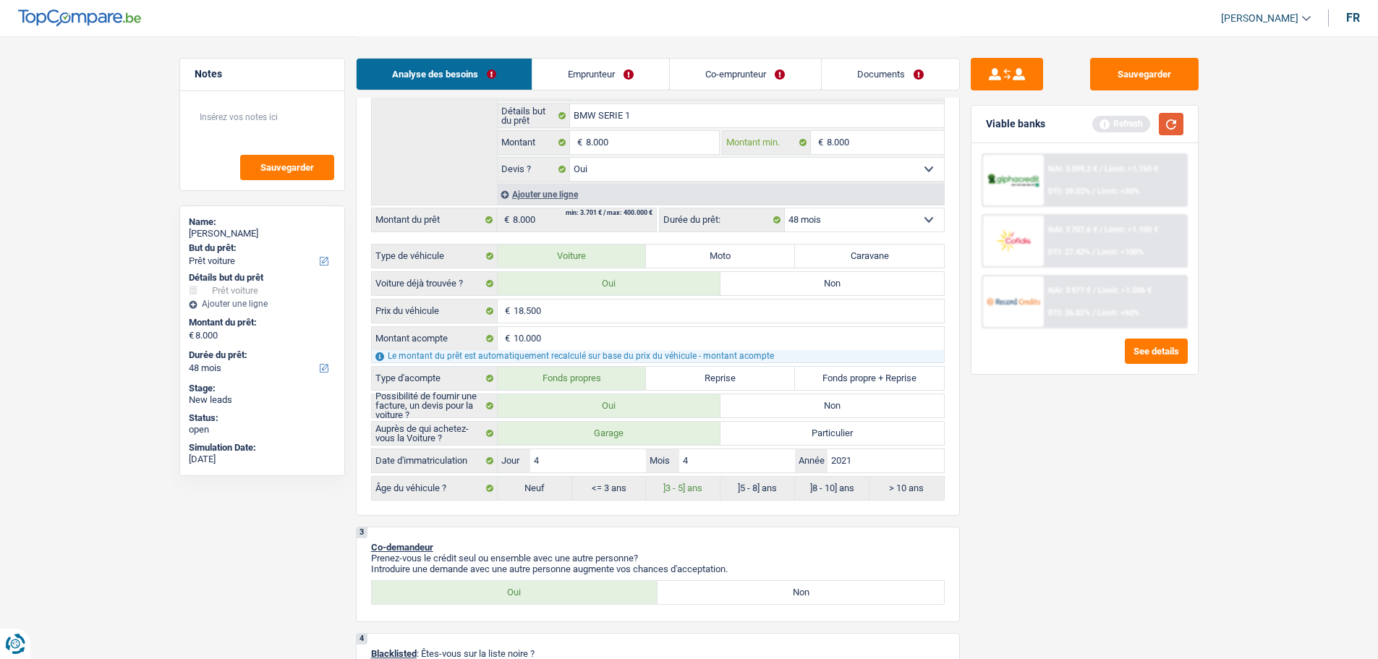
type input "8.000"
click at [1165, 127] on button "button" at bounding box center [1171, 124] width 25 height 22
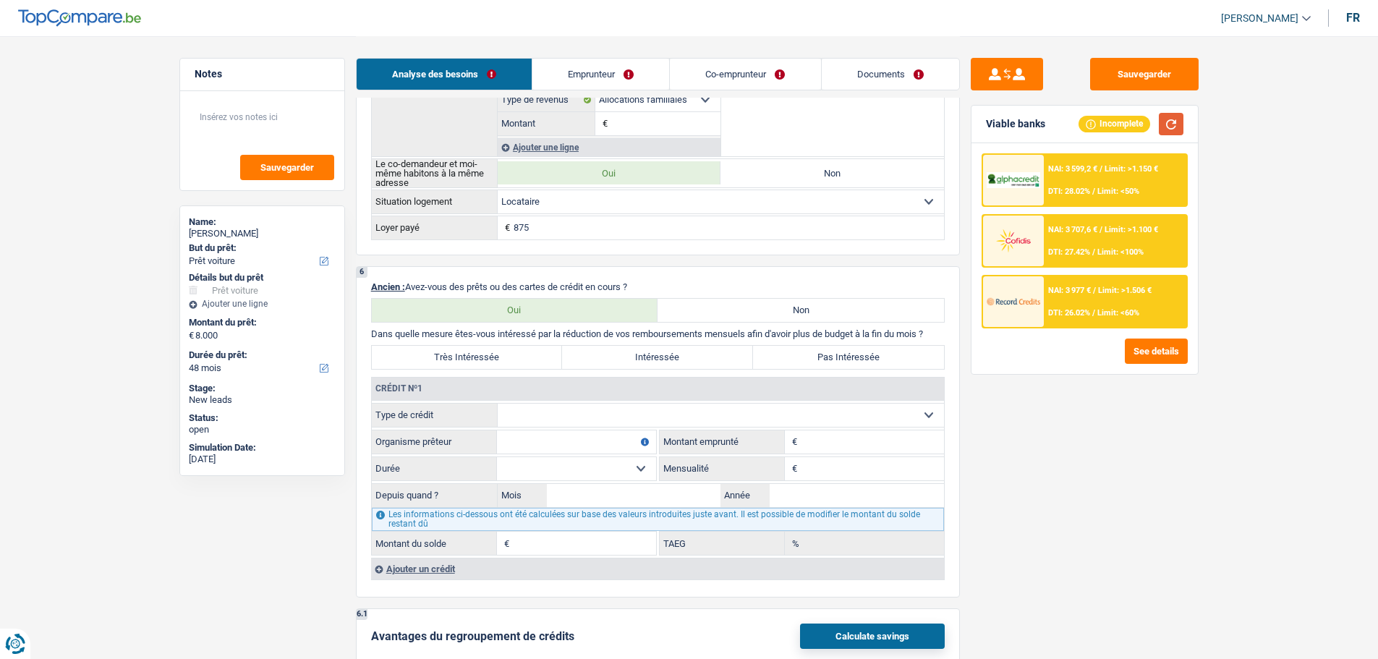
scroll to position [1374, 0]
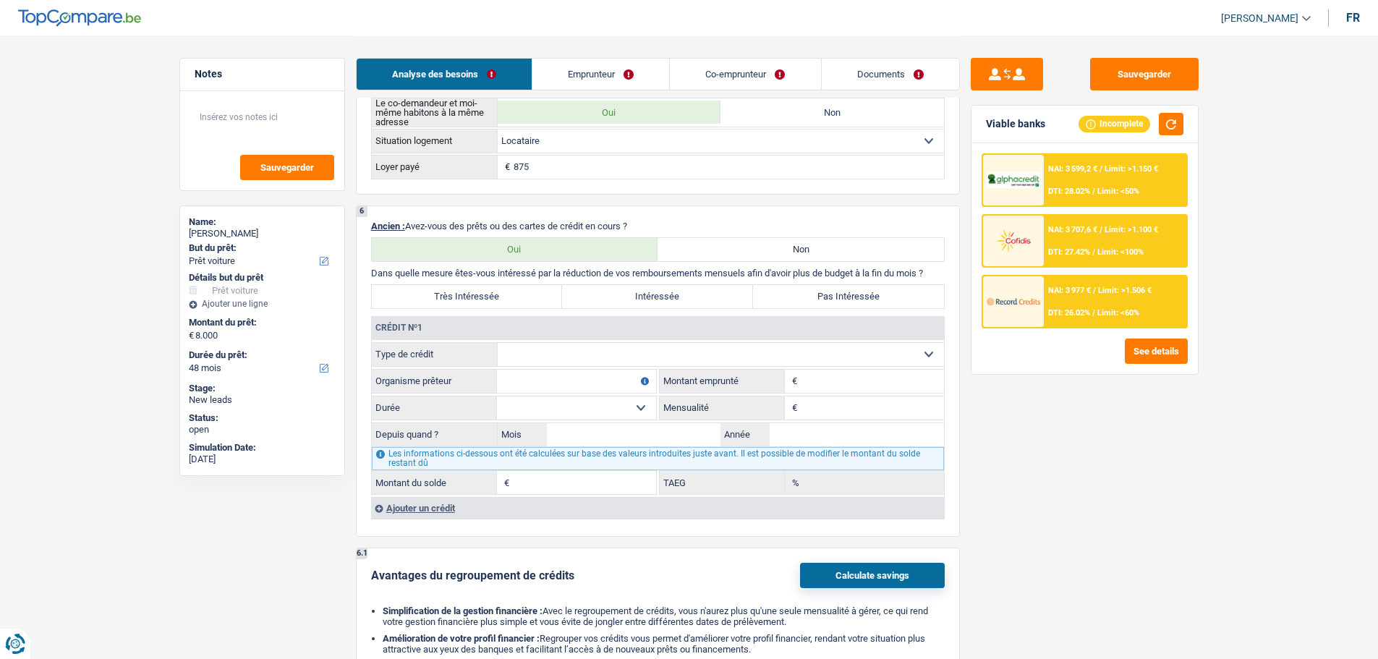
click at [611, 357] on select "Carte ou ouverture de crédit Prêt hypothécaire Vente à tempérament Prêt à tempé…" at bounding box center [721, 354] width 446 height 23
select select "carLoan"
type input "0"
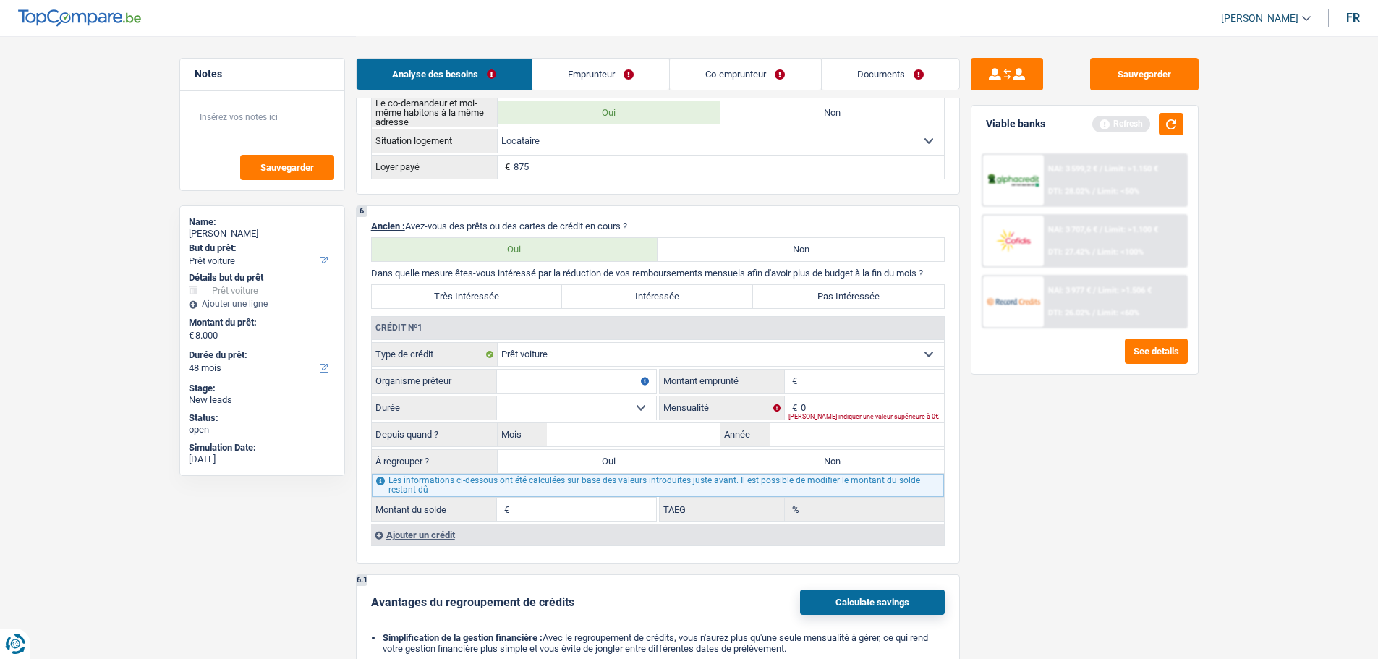
click at [556, 387] on input "Organisme prêteur" at bounding box center [576, 381] width 159 height 23
type input "AlphaCredit"
click at [853, 386] on input "Montant" at bounding box center [872, 381] width 143 height 23
click at [874, 381] on input "Montant" at bounding box center [872, 381] width 143 height 23
click at [828, 388] on input "Montant" at bounding box center [872, 381] width 143 height 23
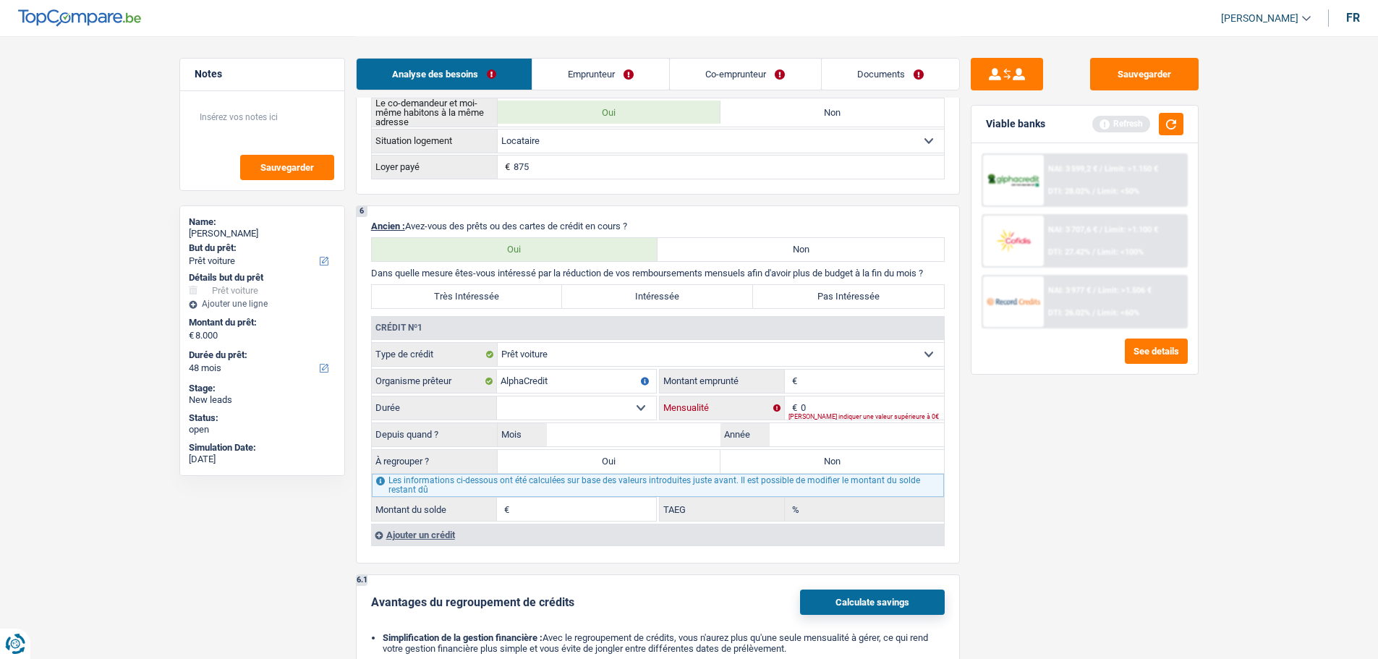
click at [829, 404] on input "0" at bounding box center [872, 407] width 143 height 23
type input "313"
click at [829, 390] on input "Montant" at bounding box center [872, 381] width 143 height 23
click at [637, 407] on select "12 mois 18 mois 24 mois Sélectionner une option" at bounding box center [576, 407] width 159 height 23
click at [874, 385] on input "Montant" at bounding box center [872, 381] width 143 height 23
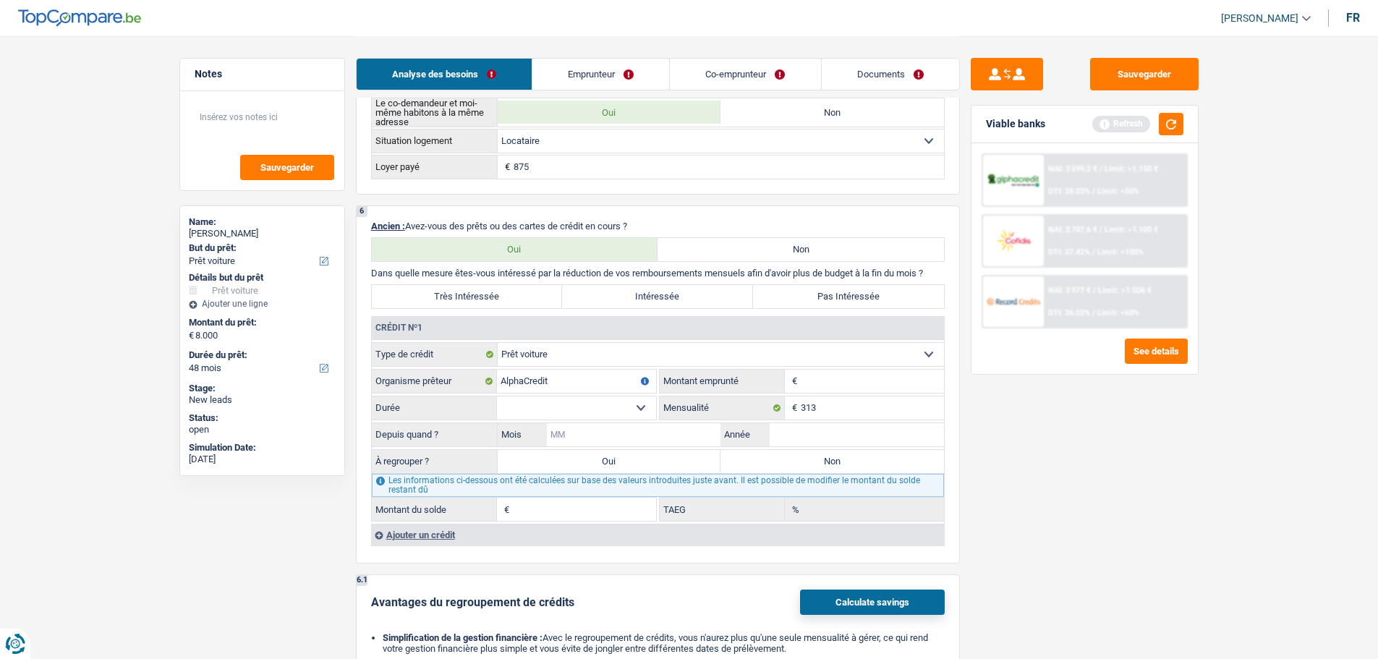
click at [632, 438] on input "Mois" at bounding box center [634, 434] width 174 height 23
type input "4"
click at [860, 443] on input "Année" at bounding box center [856, 434] width 174 height 23
type input "2023"
click at [808, 370] on input "Montant" at bounding box center [872, 381] width 143 height 23
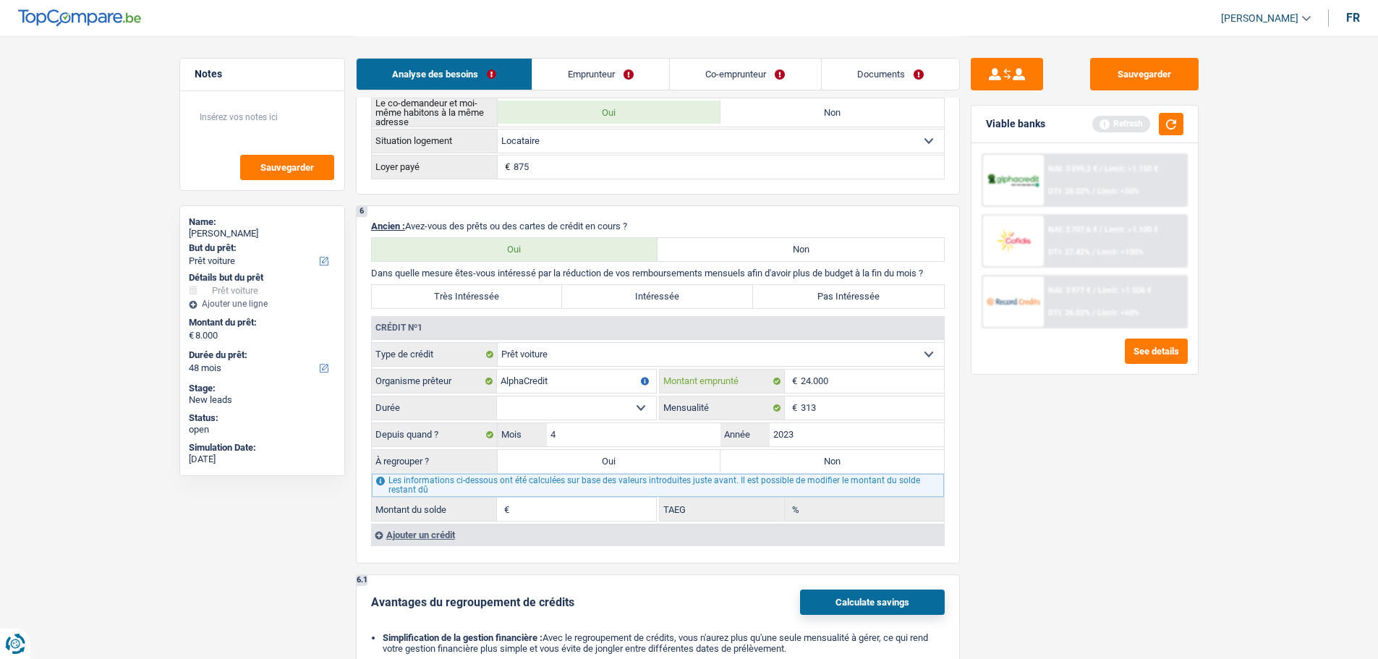
type input "24.000"
click at [604, 406] on select "12 mois 18 mois 24 mois 30 mois 36 mois 42 mois 48 mois 60 mois 72 mois 84 mois…" at bounding box center [576, 407] width 159 height 23
select select "60"
click at [497, 396] on select "12 mois 18 mois 24 mois 30 mois 36 mois 42 mois 48 mois 60 mois 72 mois 84 mois…" at bounding box center [576, 407] width 159 height 23
type input "11.010"
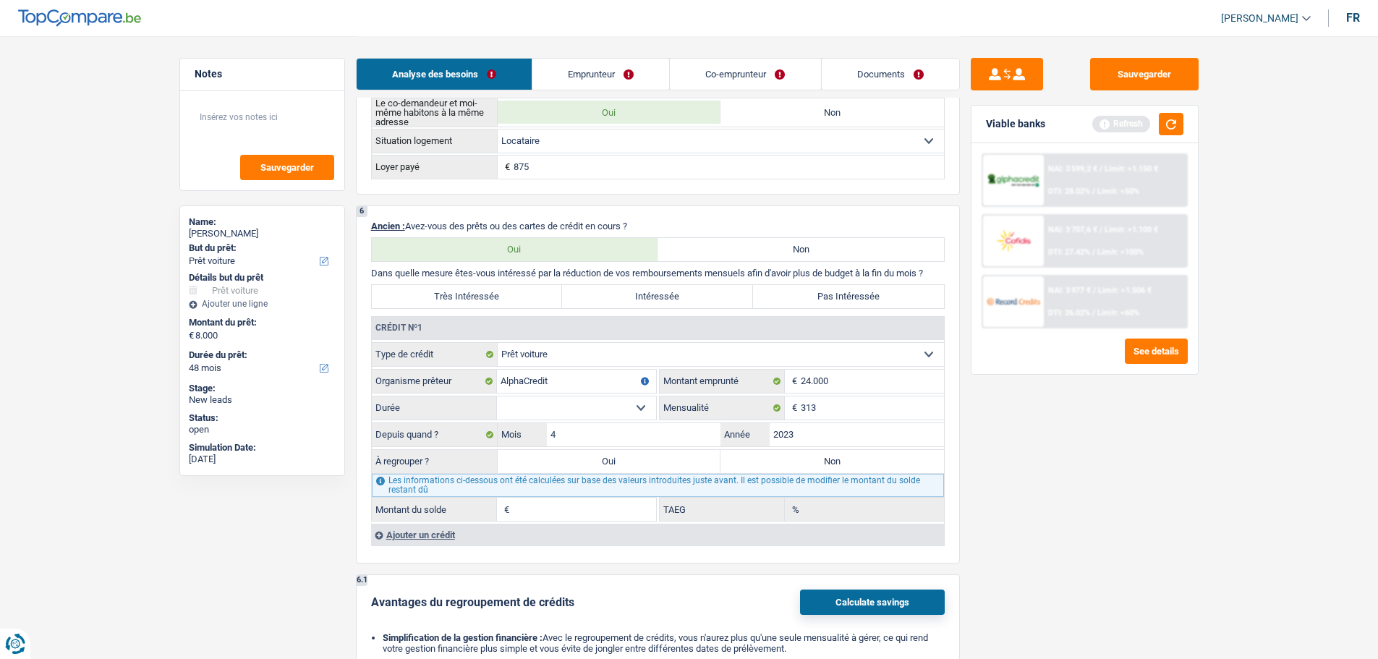
type input "0,00"
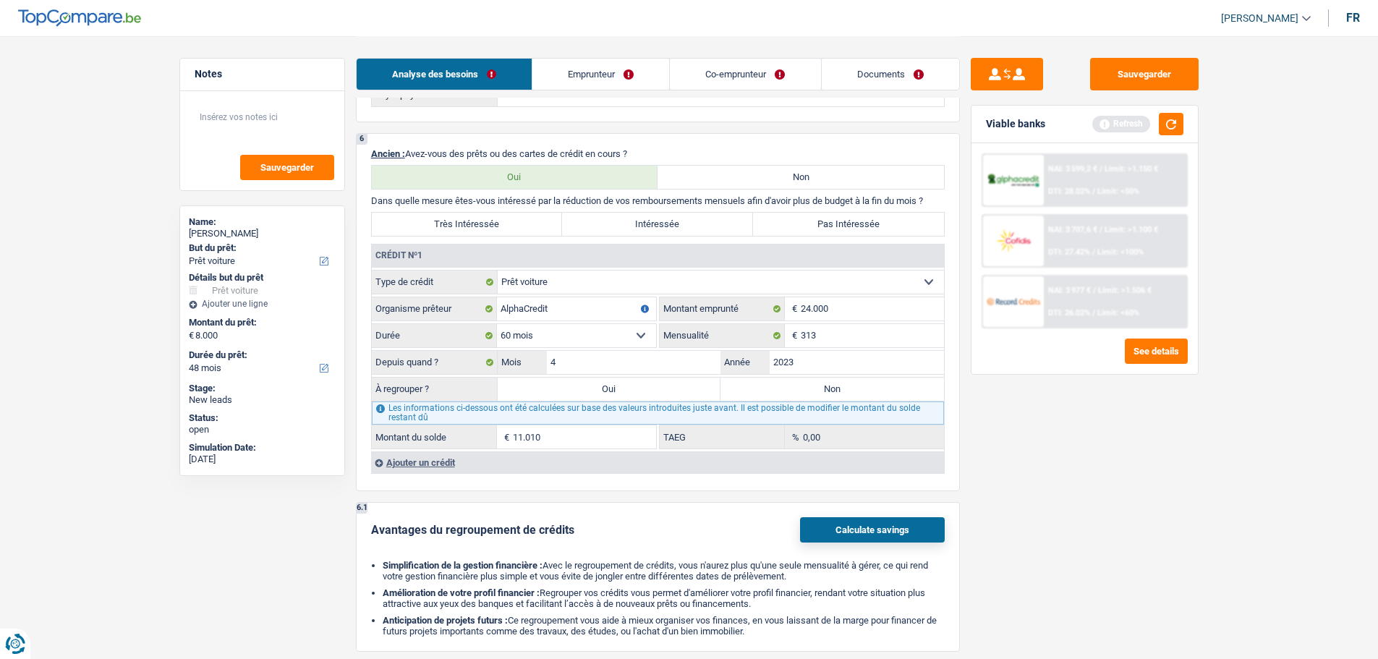
click at [832, 388] on label "Non" at bounding box center [831, 388] width 223 height 23
click at [832, 388] on input "Non" at bounding box center [831, 388] width 223 height 23
radio input "true"
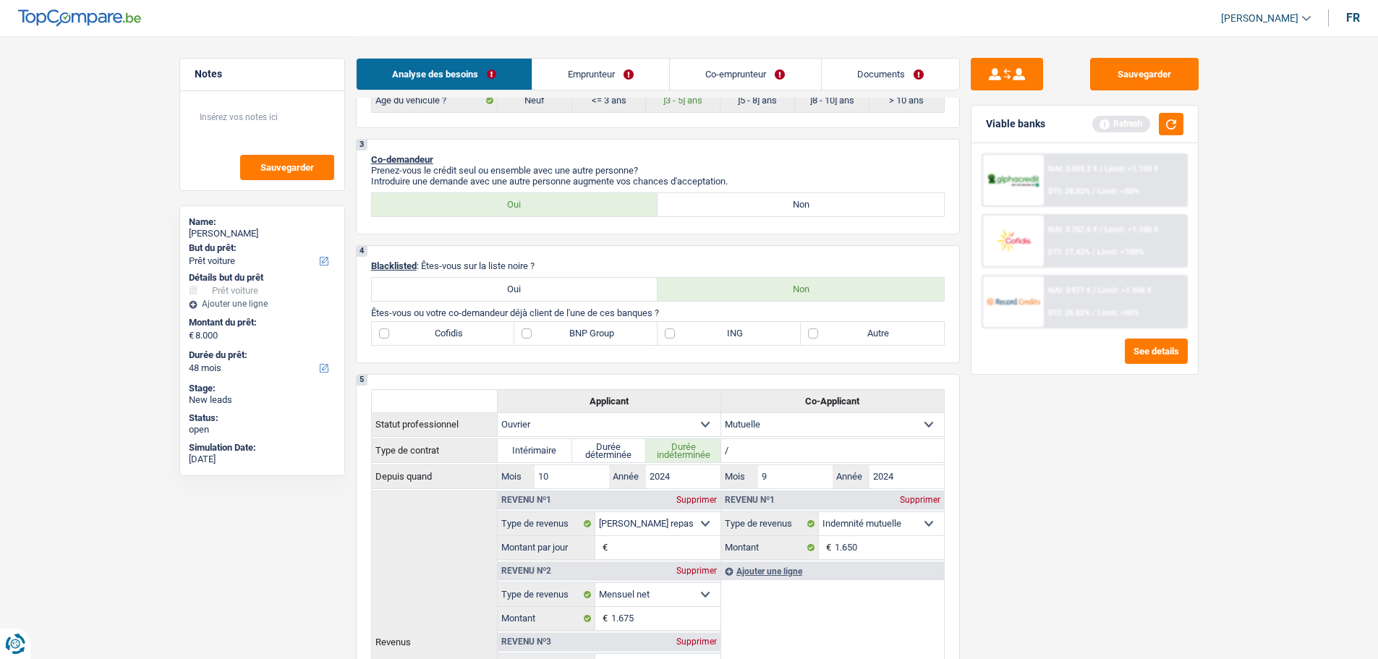
scroll to position [651, 0]
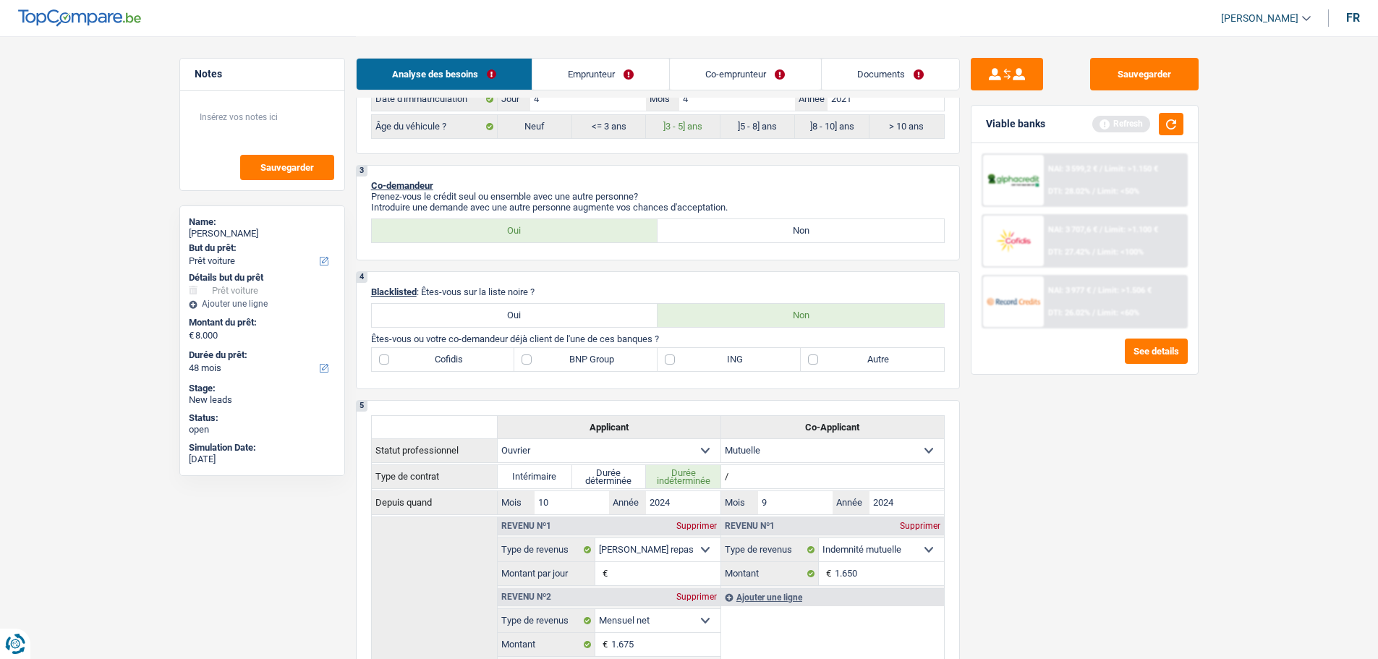
click at [596, 356] on label "BNP Group" at bounding box center [585, 359] width 143 height 23
click at [596, 356] on input "BNP Group" at bounding box center [585, 359] width 143 height 23
checkbox input "true"
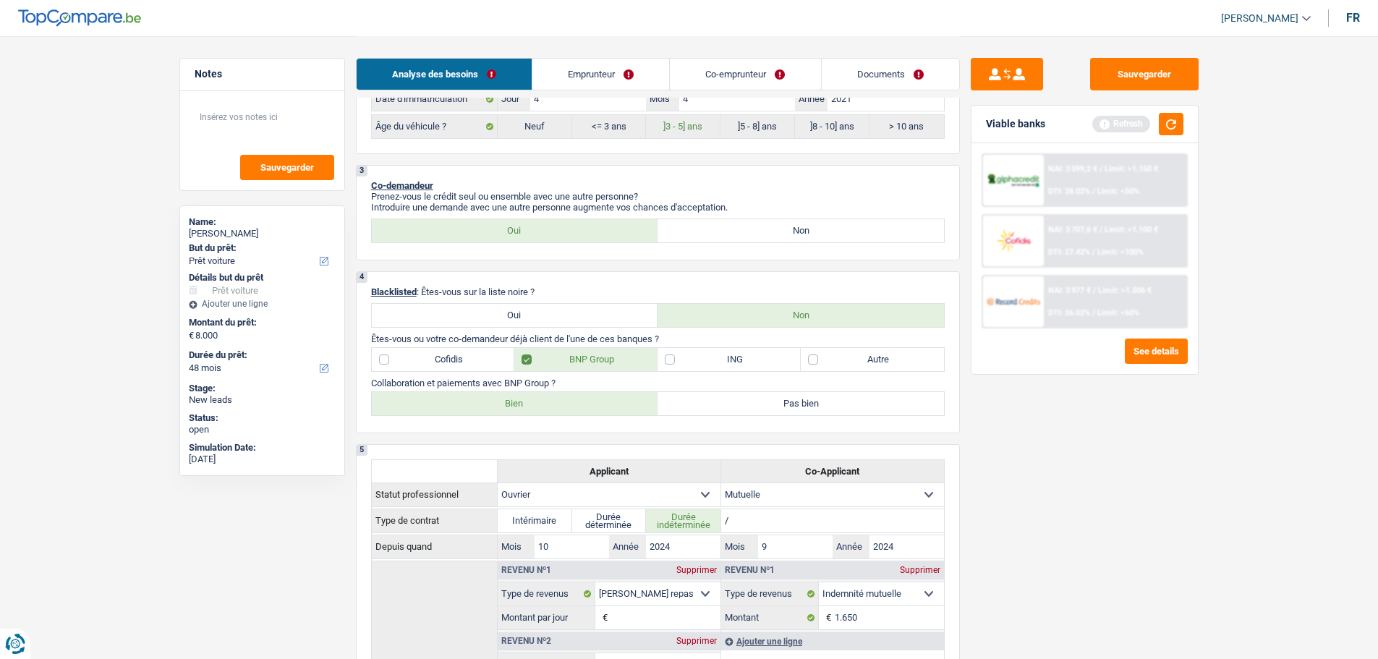
click at [571, 401] on label "Bien" at bounding box center [515, 403] width 286 height 23
click at [571, 401] on input "Bien" at bounding box center [515, 403] width 286 height 23
radio input "true"
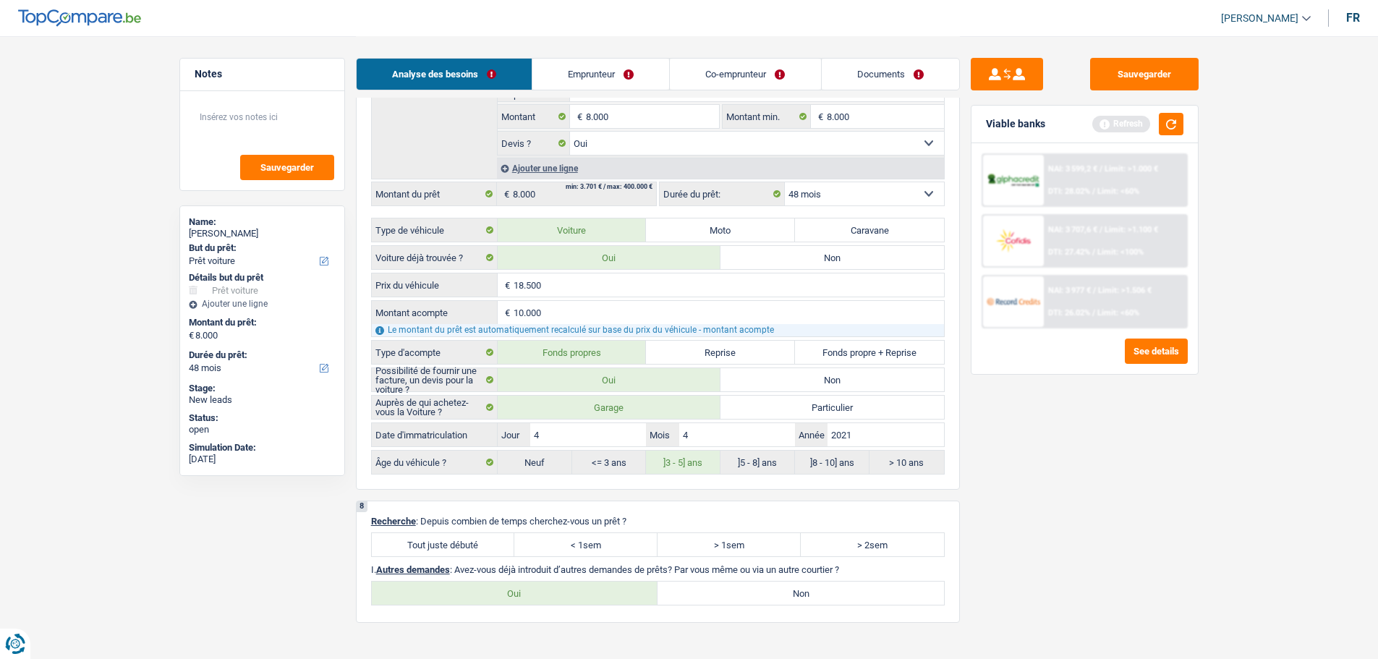
scroll to position [2386, 0]
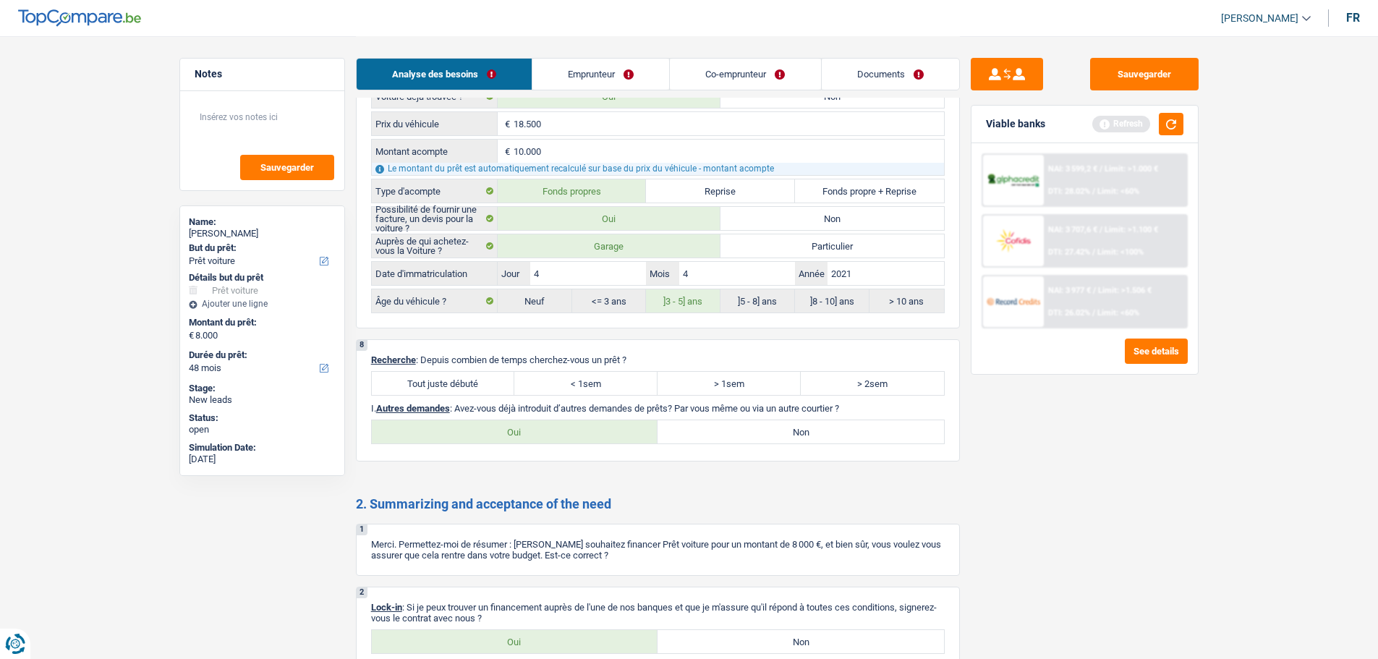
click at [491, 385] on label "Tout juste débuté" at bounding box center [443, 383] width 143 height 23
click at [491, 385] on input "Tout juste débuté" at bounding box center [443, 383] width 143 height 23
radio input "true"
click at [806, 432] on label "Non" at bounding box center [800, 431] width 286 height 23
click at [806, 432] on input "Non" at bounding box center [800, 431] width 286 height 23
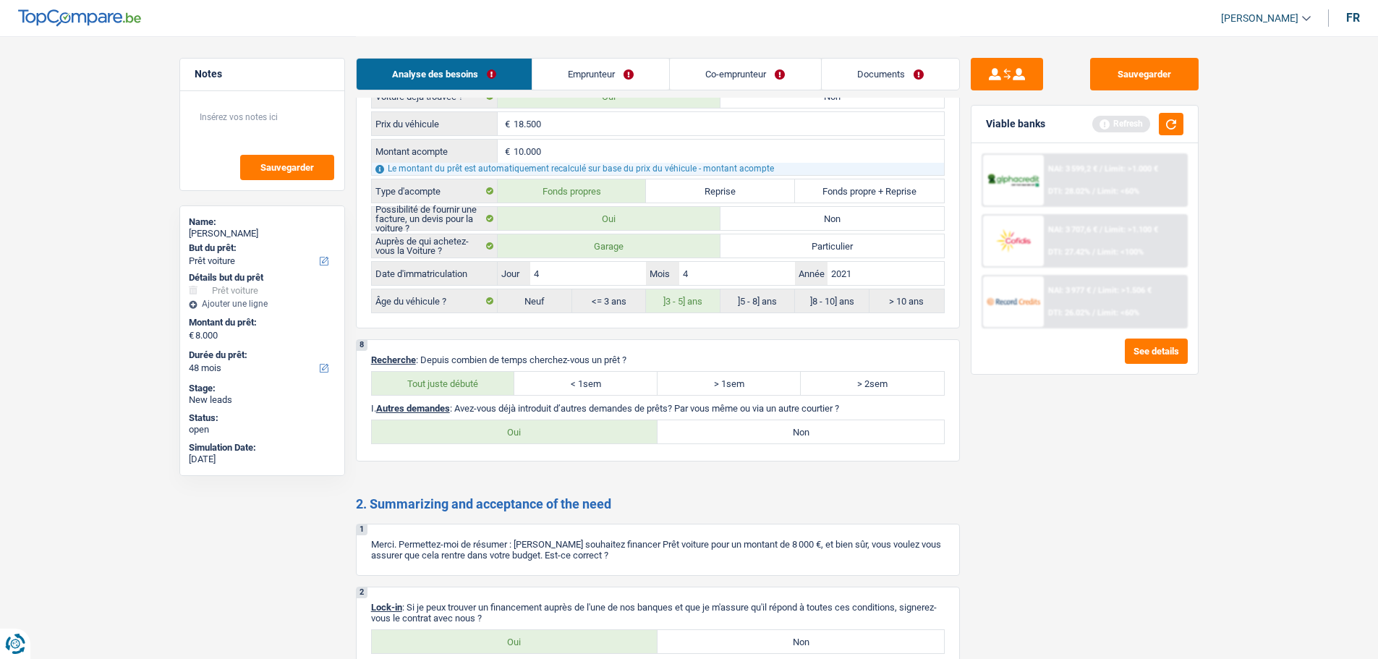
radio input "true"
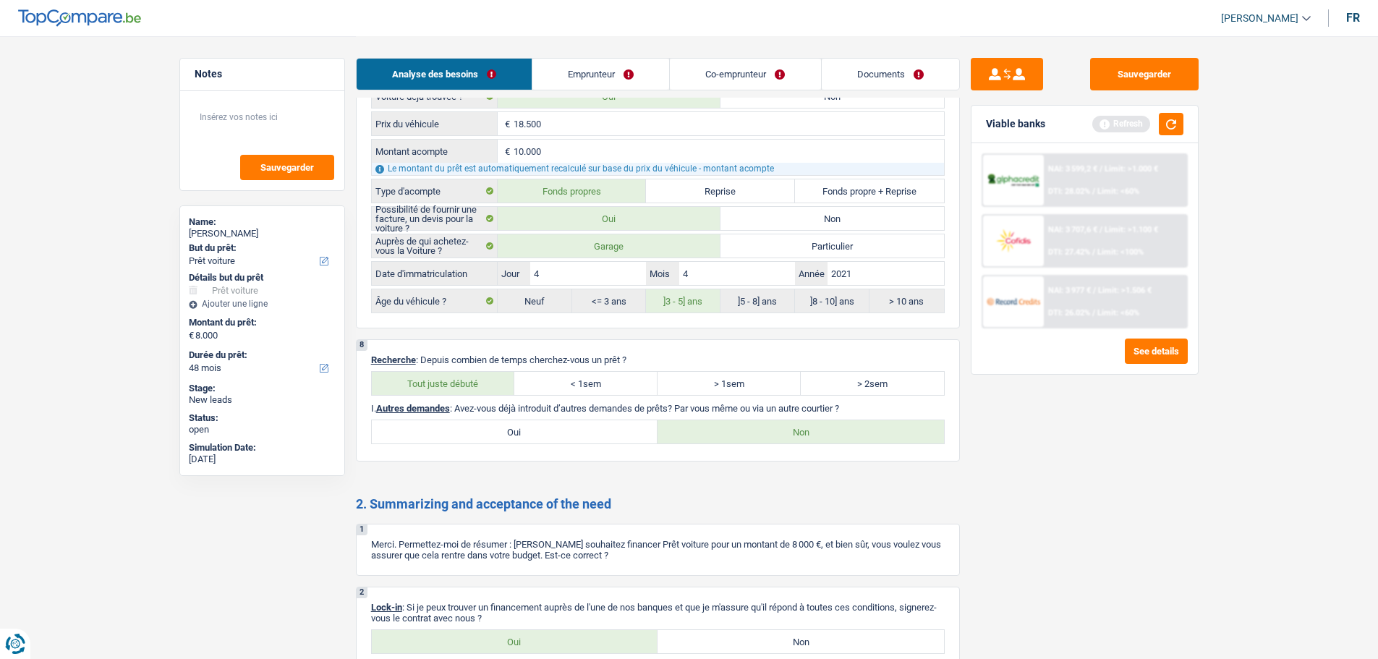
click at [631, 61] on link "Emprunteur" at bounding box center [600, 74] width 137 height 31
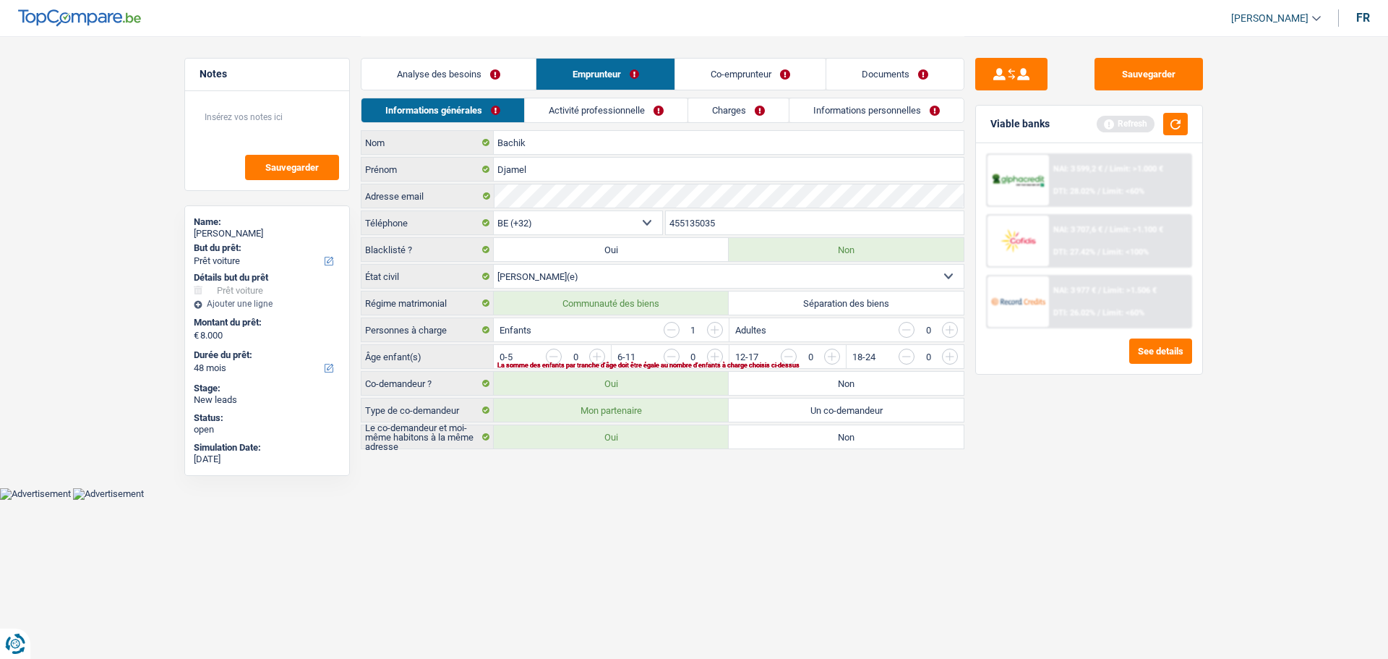
click at [955, 355] on input "button" at bounding box center [1243, 360] width 602 height 23
click at [612, 113] on link "Activité professionnelle" at bounding box center [607, 110] width 163 height 24
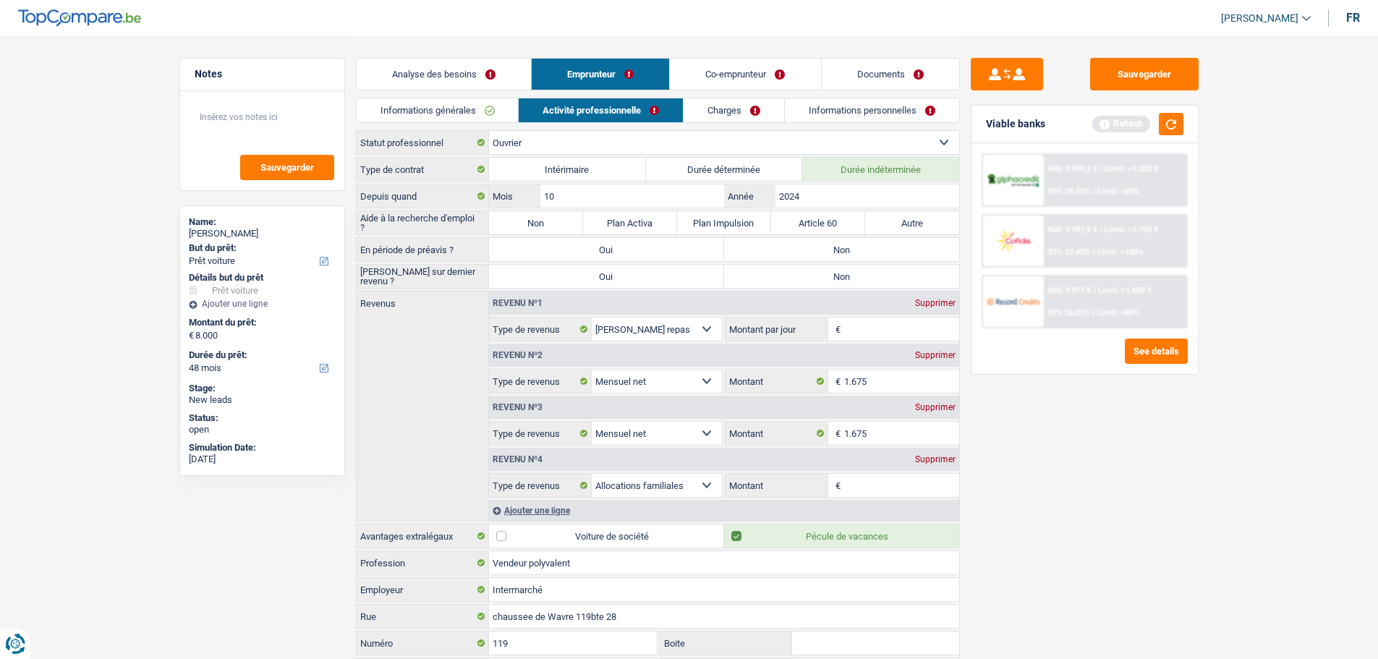
click at [829, 258] on label "Non" at bounding box center [841, 249] width 235 height 23
click at [829, 258] on input "Non" at bounding box center [841, 249] width 235 height 23
radio input "true"
click at [829, 273] on label "Non" at bounding box center [841, 276] width 235 height 23
click at [829, 273] on input "Non" at bounding box center [841, 276] width 235 height 23
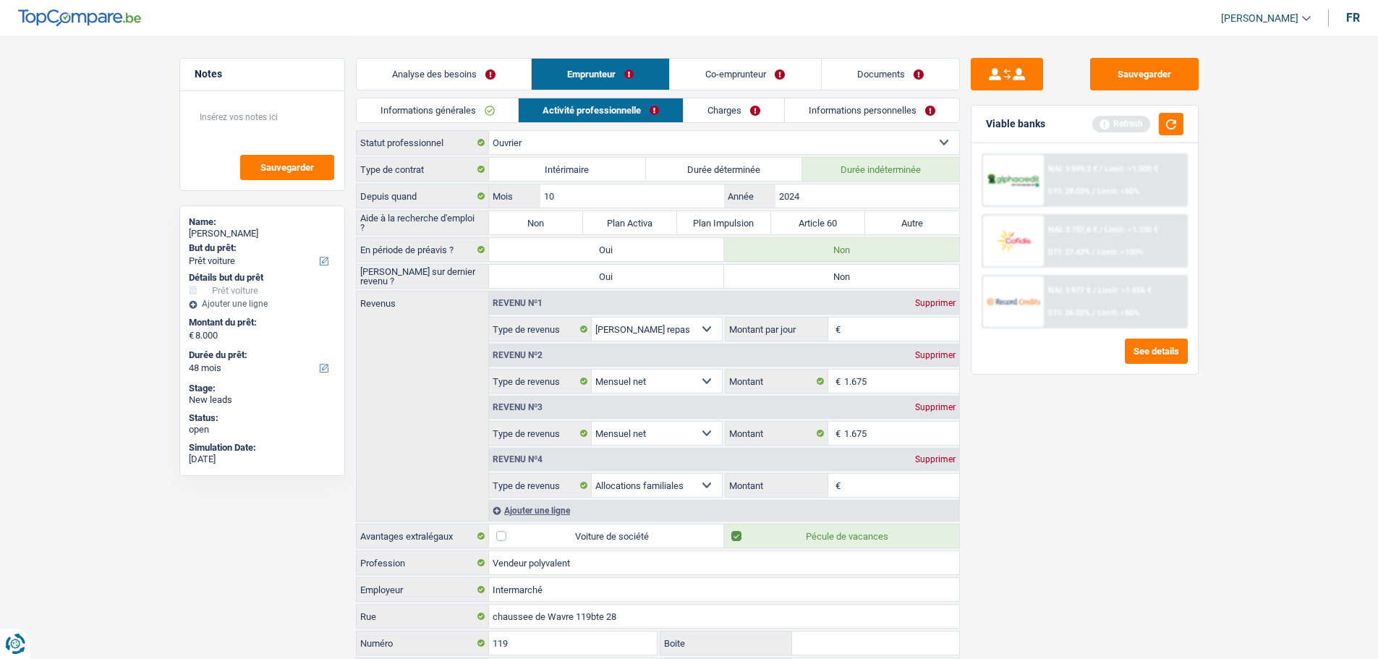
radio input "true"
click at [946, 358] on div "Supprimer" at bounding box center [935, 355] width 48 height 9
select select "familyAllowances"
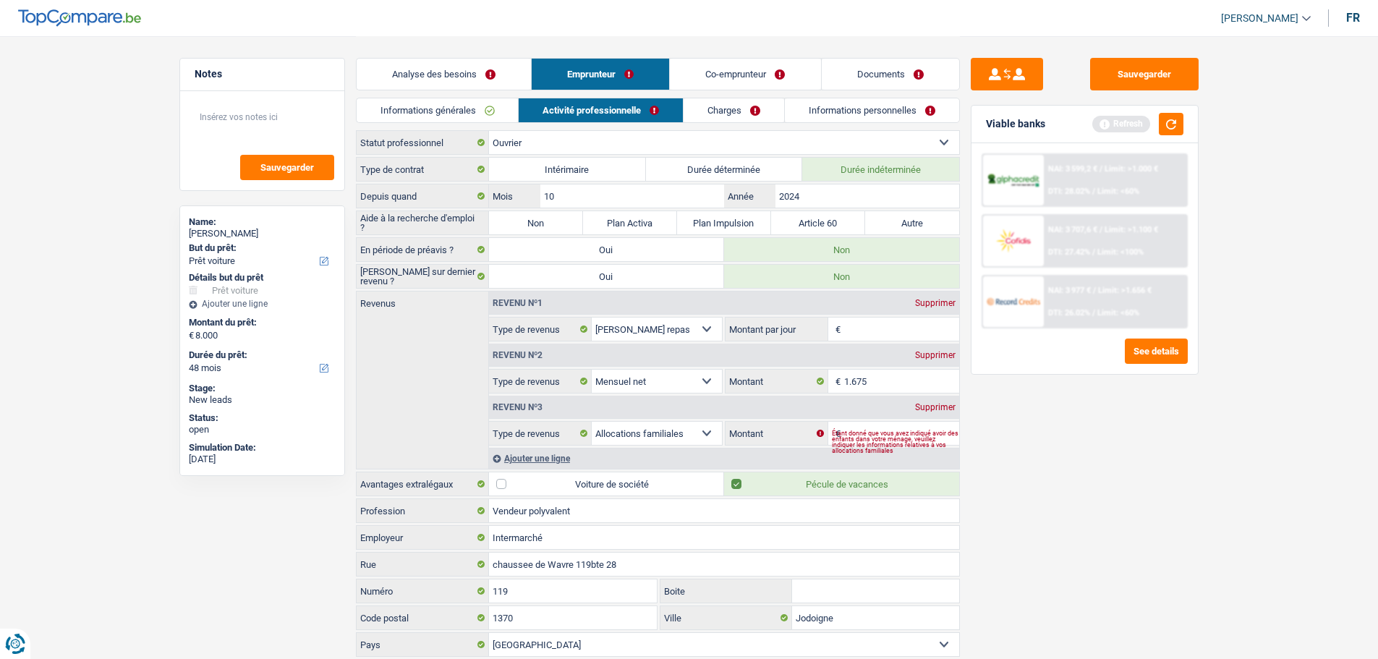
click at [887, 439] on div "Étant donné que vous avez indiqué avoir des enfants dans votre ménage, veuillez…" at bounding box center [895, 442] width 127 height 6
click at [857, 328] on input "Montant par jour" at bounding box center [901, 328] width 115 height 23
click at [868, 336] on input "Montant par jour" at bounding box center [901, 328] width 115 height 23
click at [1054, 458] on div "Sauvegarder Viable banks Refresh NAI: 3 599,2 € / Limit: >1.000 € DTI: 28.02% /…" at bounding box center [1084, 347] width 249 height 578
click at [856, 426] on input "Montant" at bounding box center [901, 433] width 115 height 23
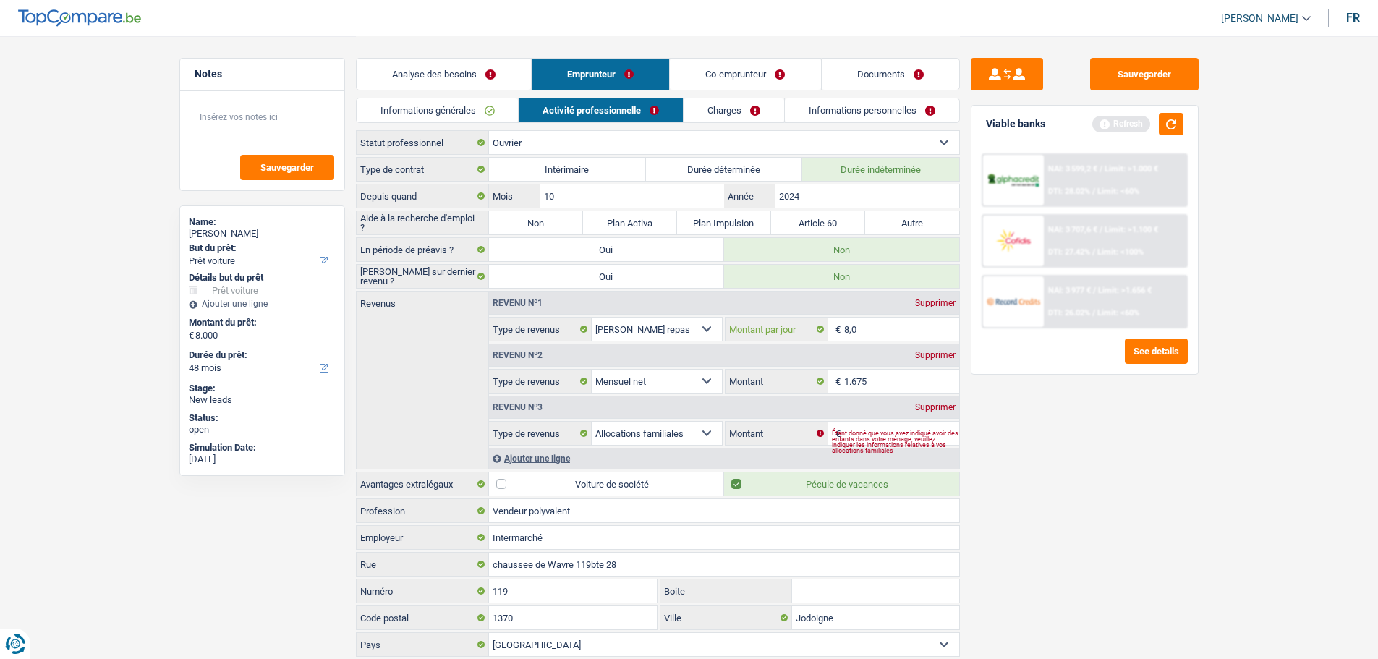
click at [879, 328] on input "8,0" at bounding box center [901, 328] width 115 height 23
type input "8"
type input "7,0"
click at [1200, 483] on div "Sauvegarder Viable banks Refresh NAI: 3 599,2 € / Limit: >1.000 € DTI: 28.02% /…" at bounding box center [1084, 347] width 249 height 578
click at [887, 439] on div "Étant donné que vous avez indiqué avoir des enfants dans votre ménage, veuillez…" at bounding box center [895, 442] width 127 height 6
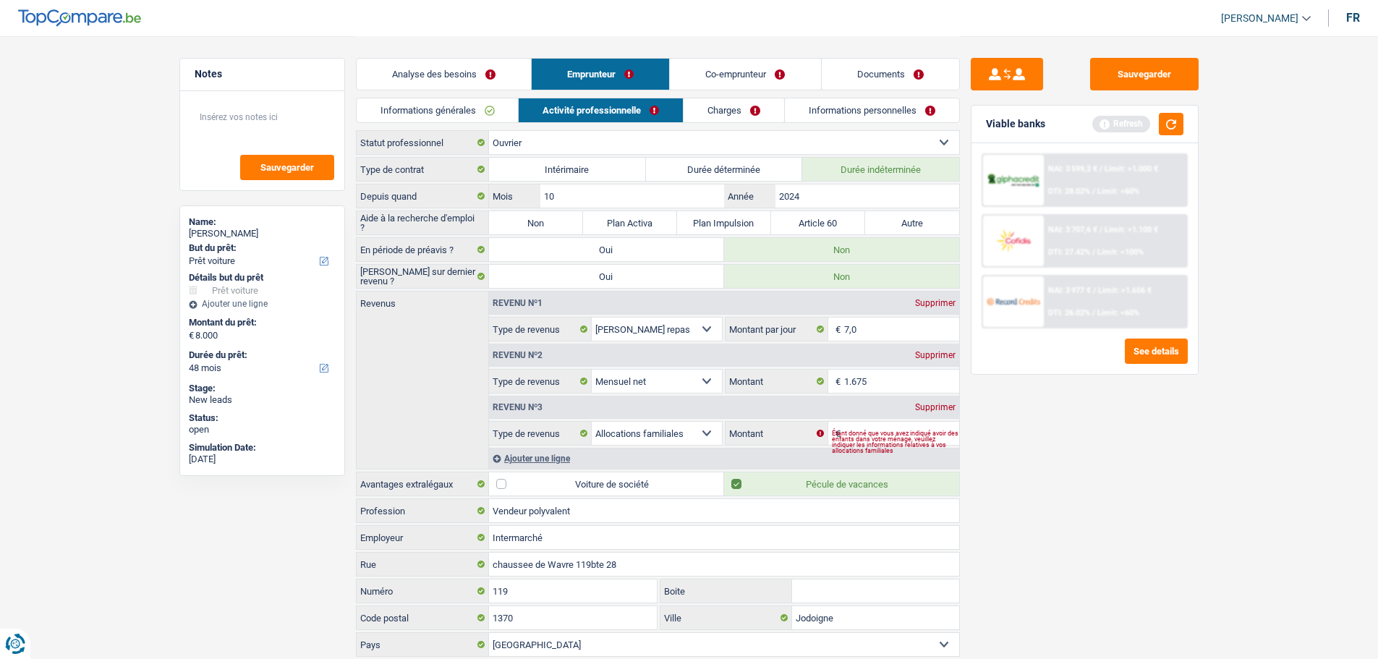
click at [945, 409] on div "Supprimer" at bounding box center [935, 407] width 48 height 9
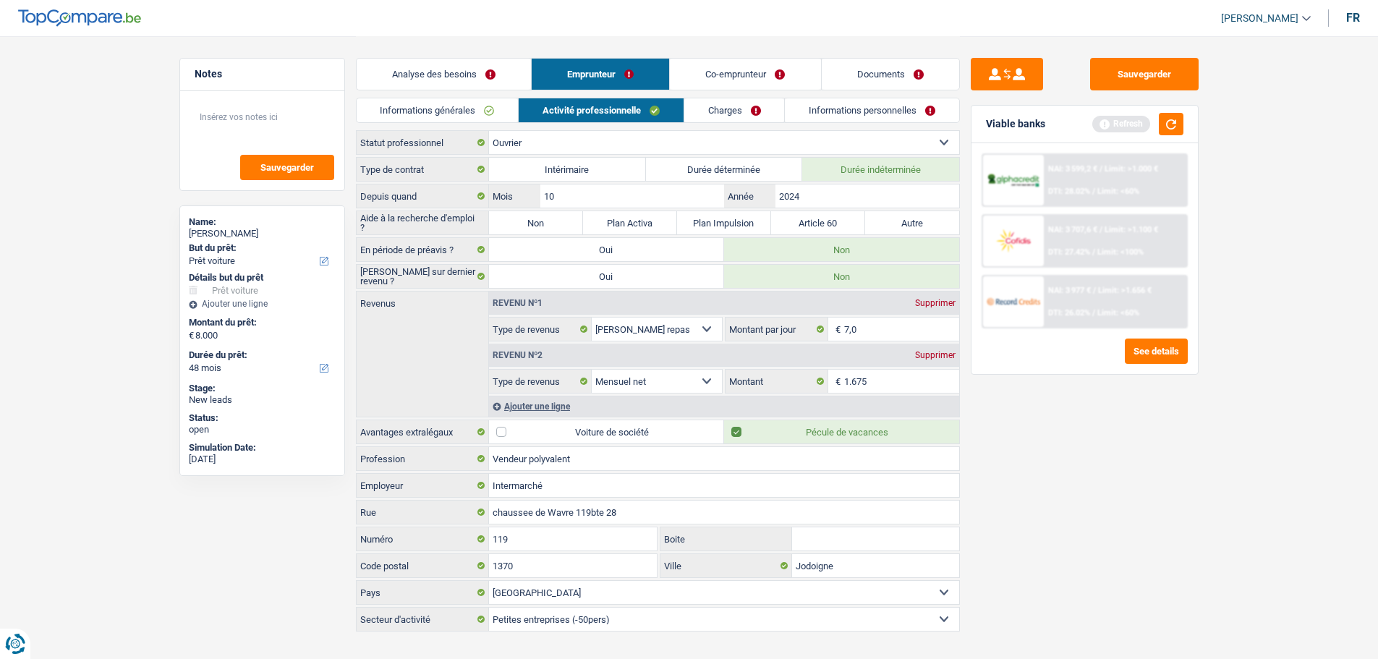
click at [733, 116] on link "Charges" at bounding box center [734, 110] width 101 height 24
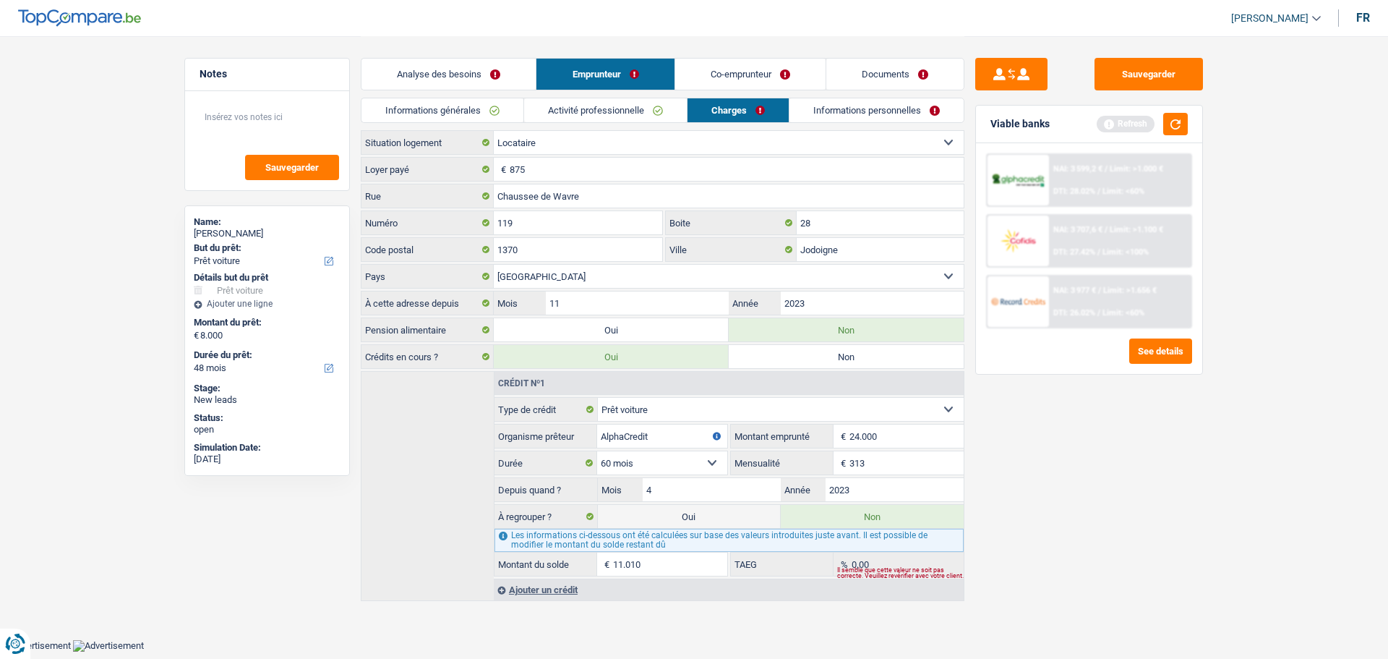
click at [837, 106] on link "Informations personnelles" at bounding box center [877, 110] width 174 height 24
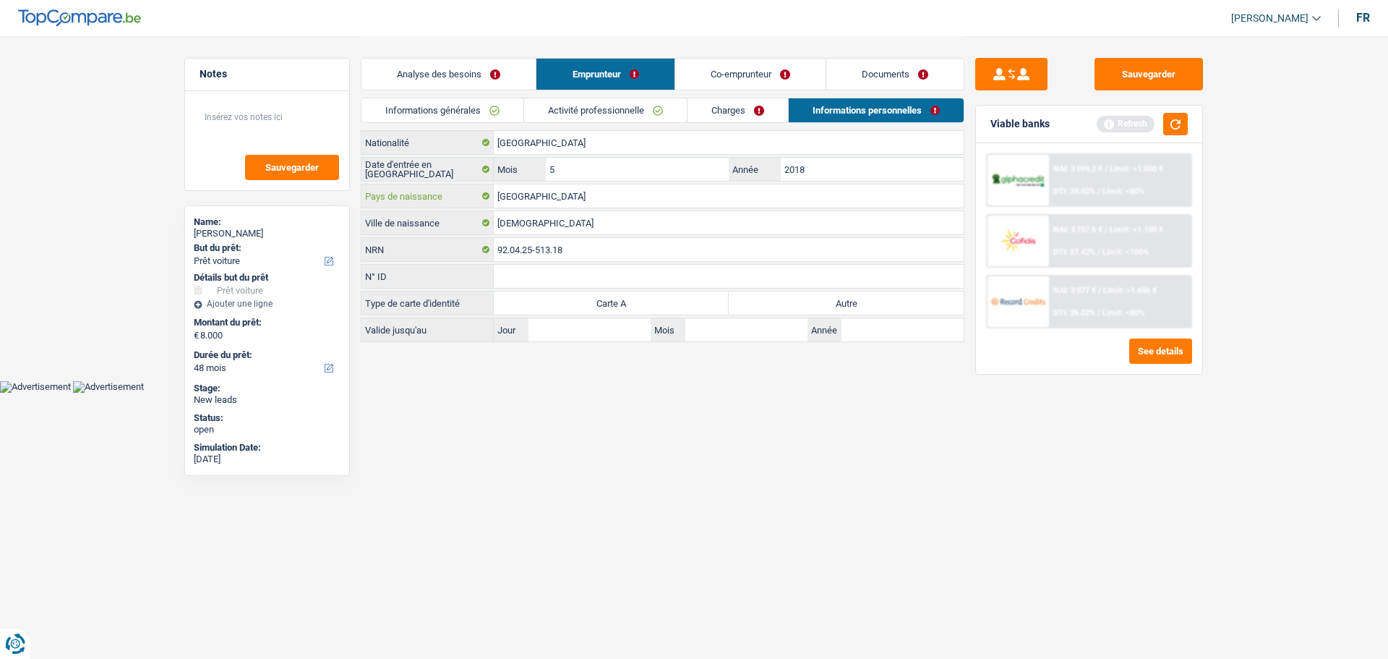
click at [566, 202] on input "[GEOGRAPHIC_DATA]" at bounding box center [729, 195] width 470 height 23
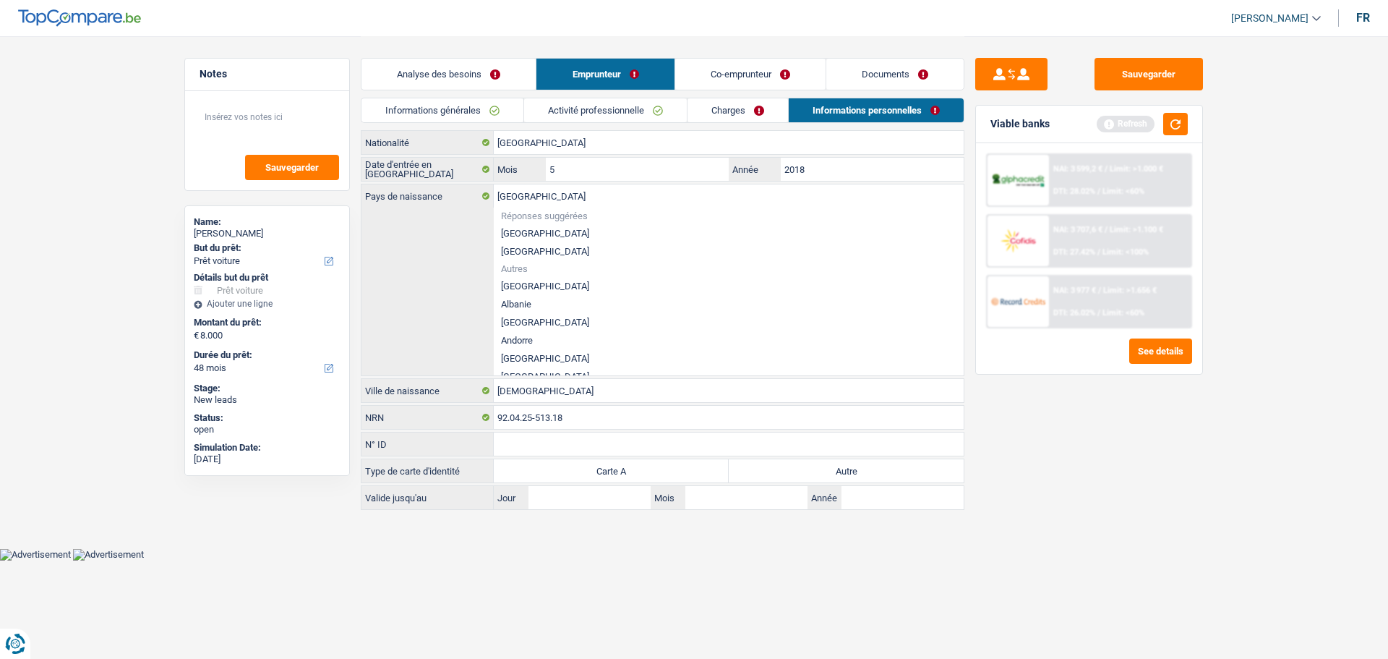
click at [1151, 500] on div "Sauvegarder Viable banks Refresh NAI: 3 599,2 € / Limit: >1.000 € DTI: 28.02% /…" at bounding box center [1089, 347] width 249 height 578
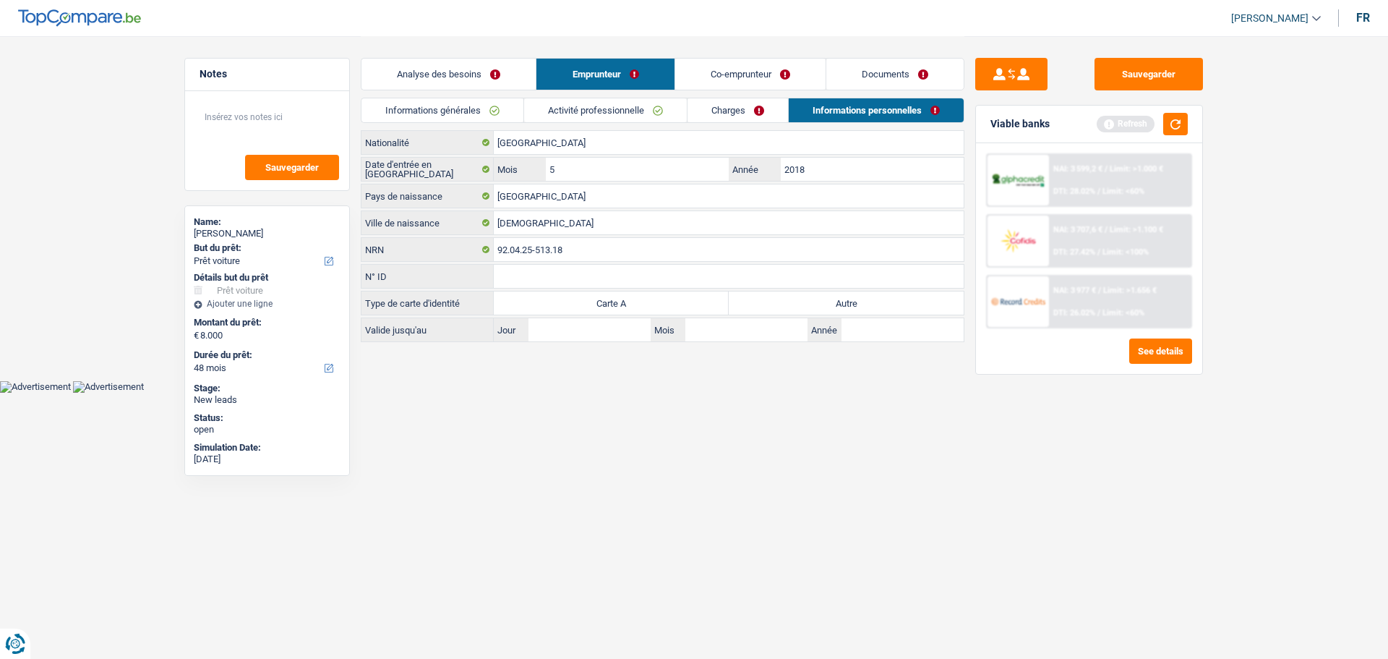
click at [817, 299] on label "Autre" at bounding box center [846, 302] width 235 height 23
click at [817, 299] on input "Autre" at bounding box center [846, 302] width 235 height 23
radio input "true"
click at [918, 80] on link "Documents" at bounding box center [895, 74] width 137 height 31
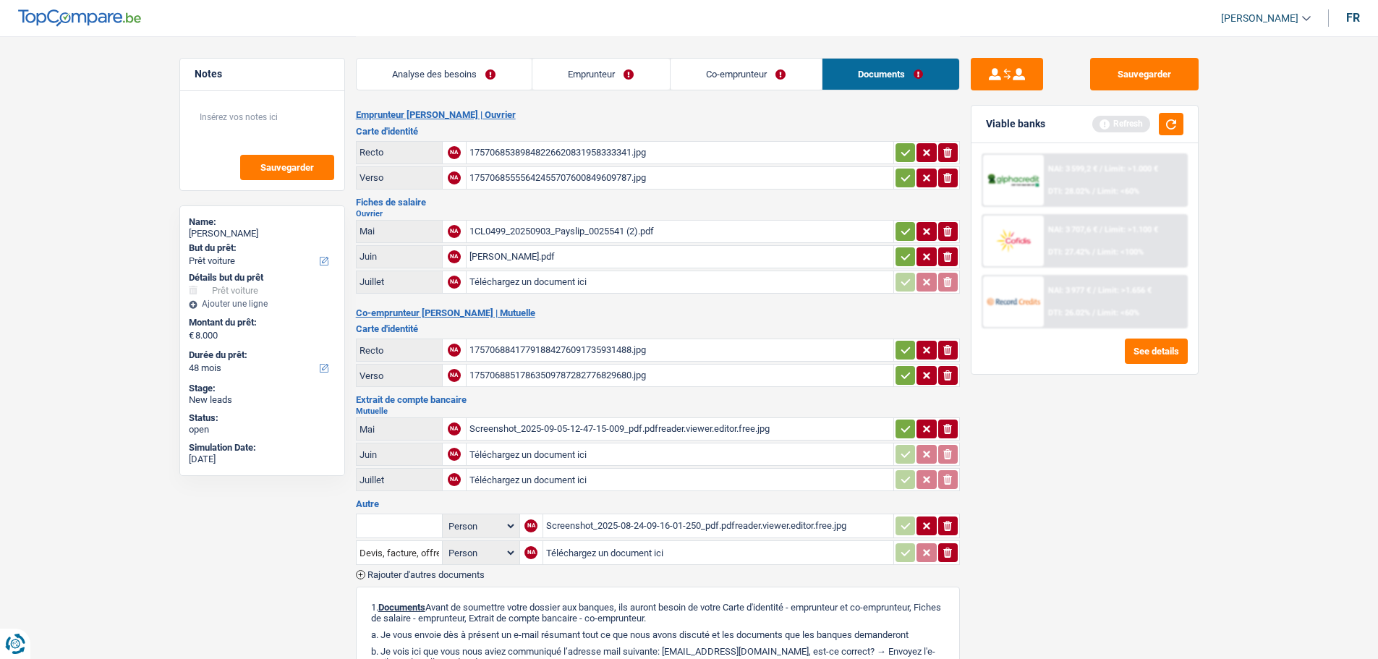
click at [600, 159] on div "17570685389848226620831958333341.jpg" at bounding box center [679, 153] width 421 height 22
click at [718, 69] on link "Co-emprunteur" at bounding box center [745, 74] width 151 height 31
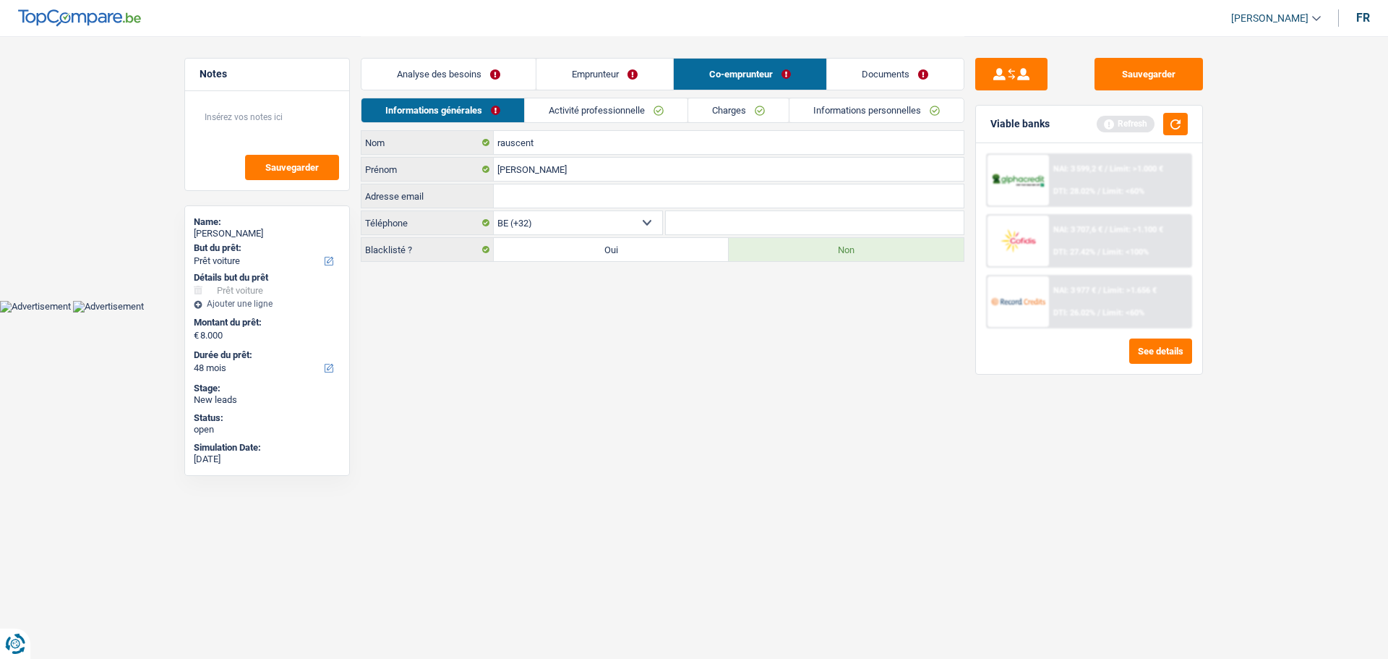
click at [609, 108] on link "Activité professionnelle" at bounding box center [606, 110] width 163 height 24
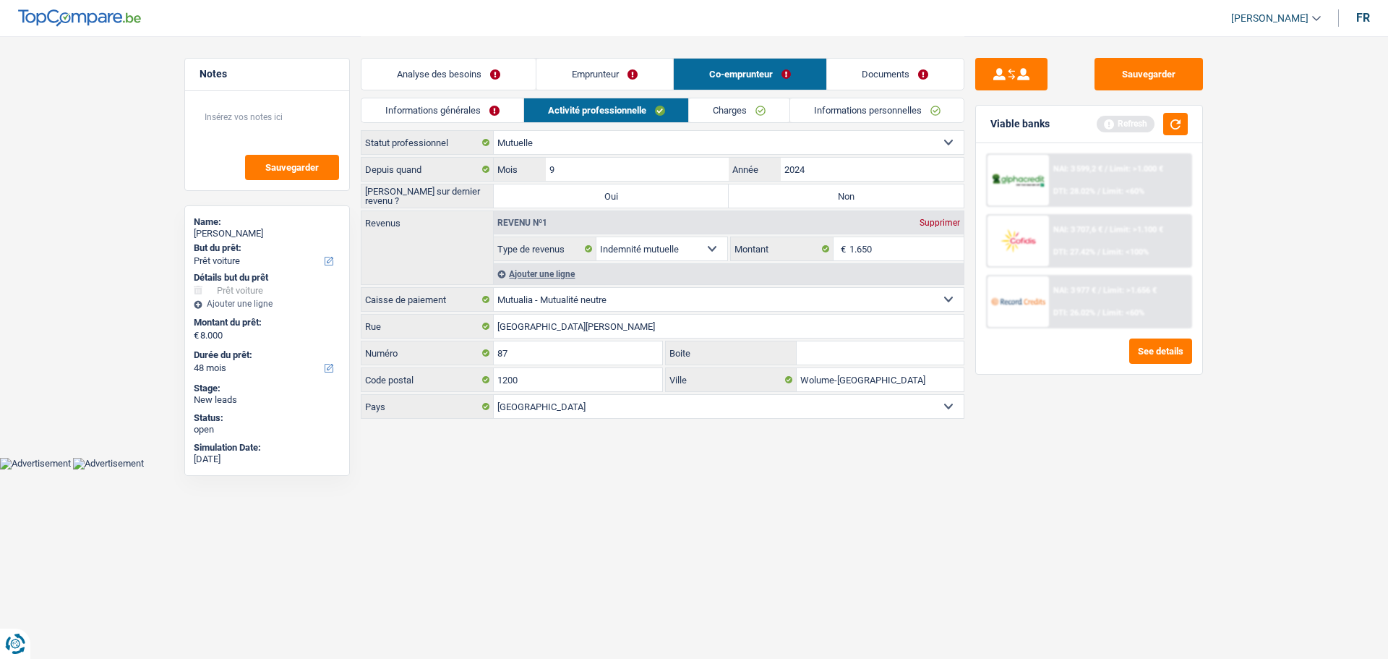
click at [827, 189] on label "Non" at bounding box center [846, 195] width 235 height 23
click at [827, 189] on input "Non" at bounding box center [846, 195] width 235 height 23
radio input "true"
click at [563, 276] on div "Ajouter une ligne" at bounding box center [729, 273] width 470 height 21
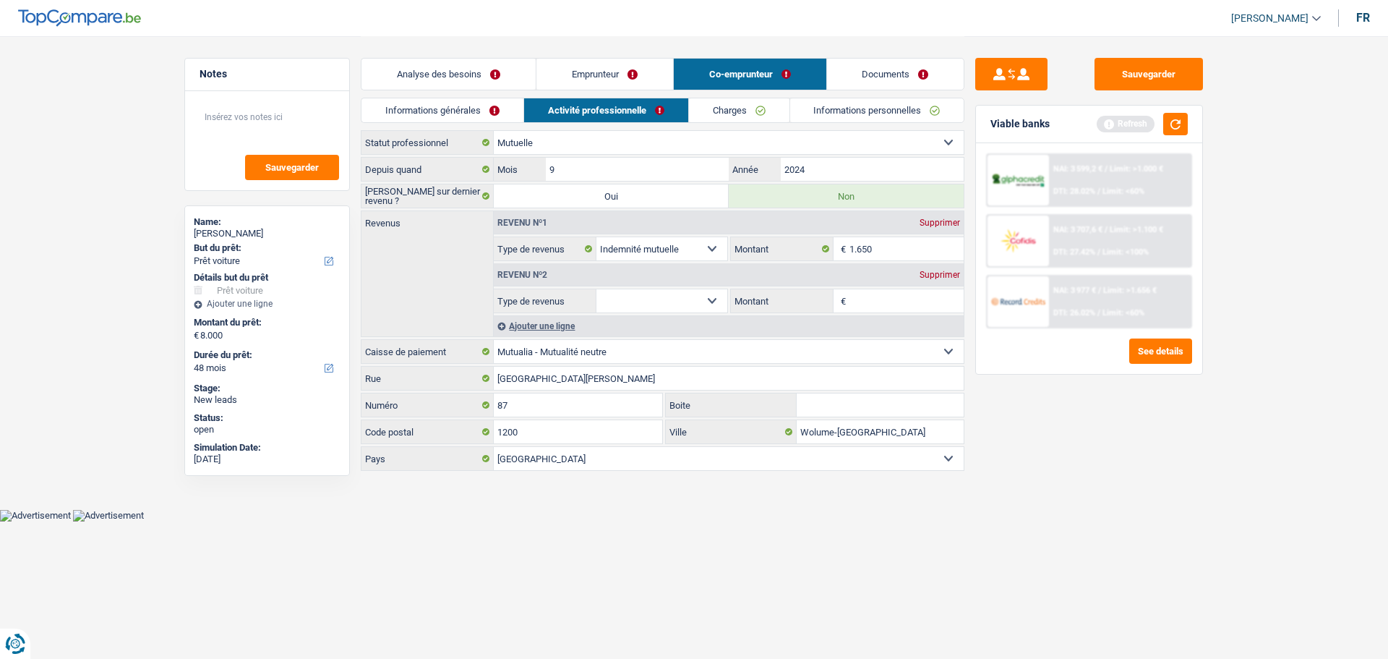
click at [675, 304] on select "Allocation d'handicap Allocations chômage Allocations familiales Chèques repas …" at bounding box center [662, 300] width 131 height 23
select select "familyAllowances"
click at [597, 289] on select "Allocation d'handicap Allocations chômage Allocations familiales Chèques repas …" at bounding box center [662, 300] width 131 height 23
click at [866, 303] on input "Montant" at bounding box center [907, 300] width 115 height 23
type input "157"
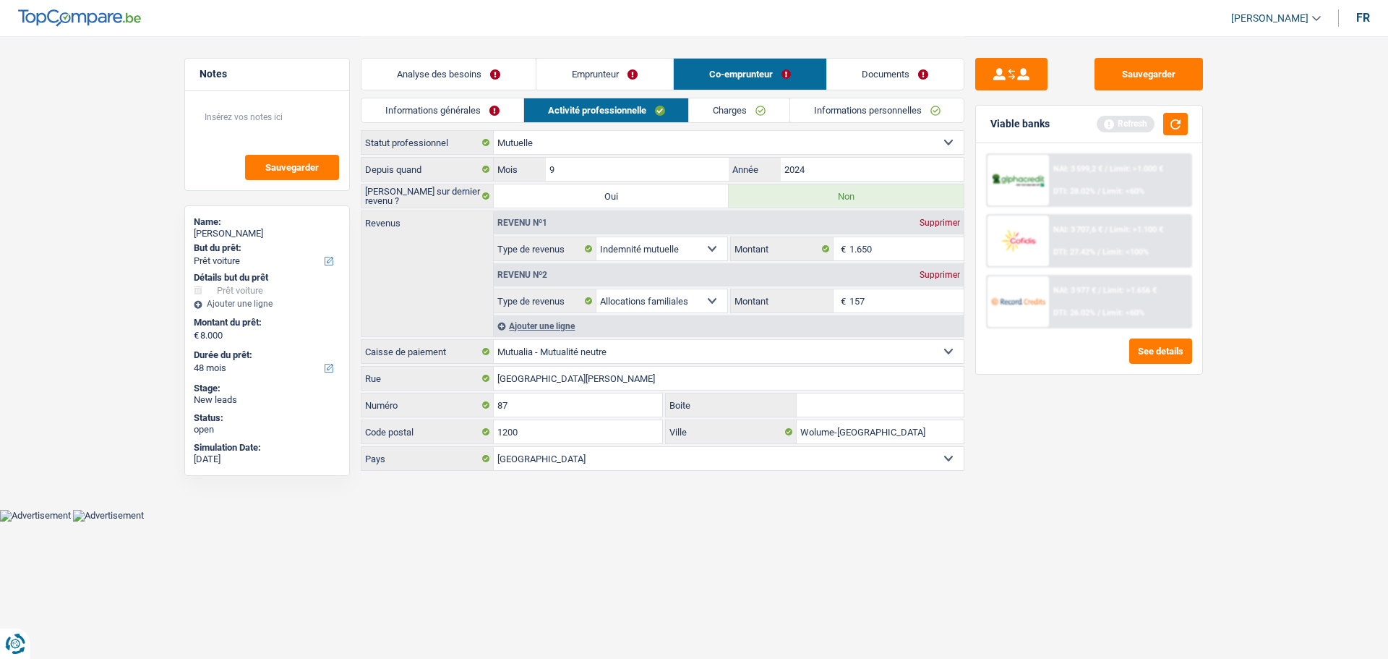
click at [1032, 462] on div "Sauvegarder Viable banks Refresh NAI: 3 599,2 € / Limit: >1.000 € DTI: 28.02% /…" at bounding box center [1089, 347] width 249 height 578
click at [770, 108] on link "Charges" at bounding box center [739, 110] width 101 height 24
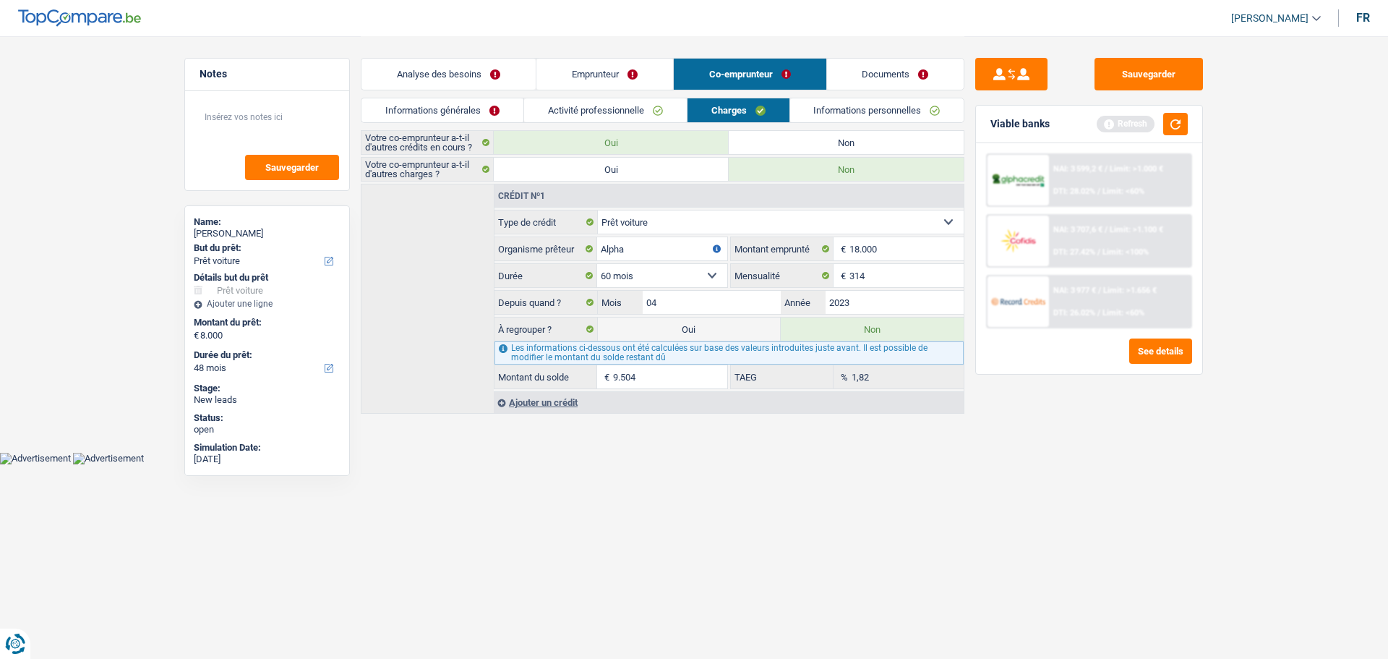
click at [435, 114] on link "Informations générales" at bounding box center [443, 110] width 162 height 24
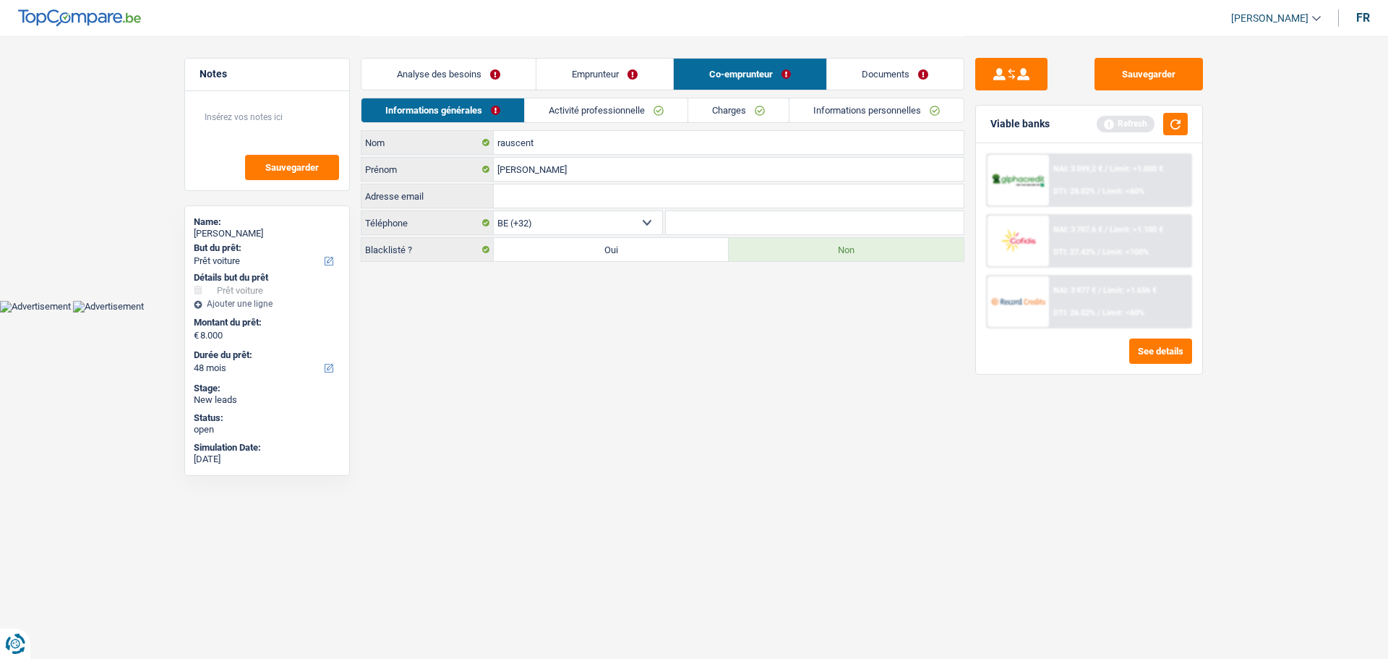
click at [463, 74] on link "Analyse des besoins" at bounding box center [449, 74] width 174 height 31
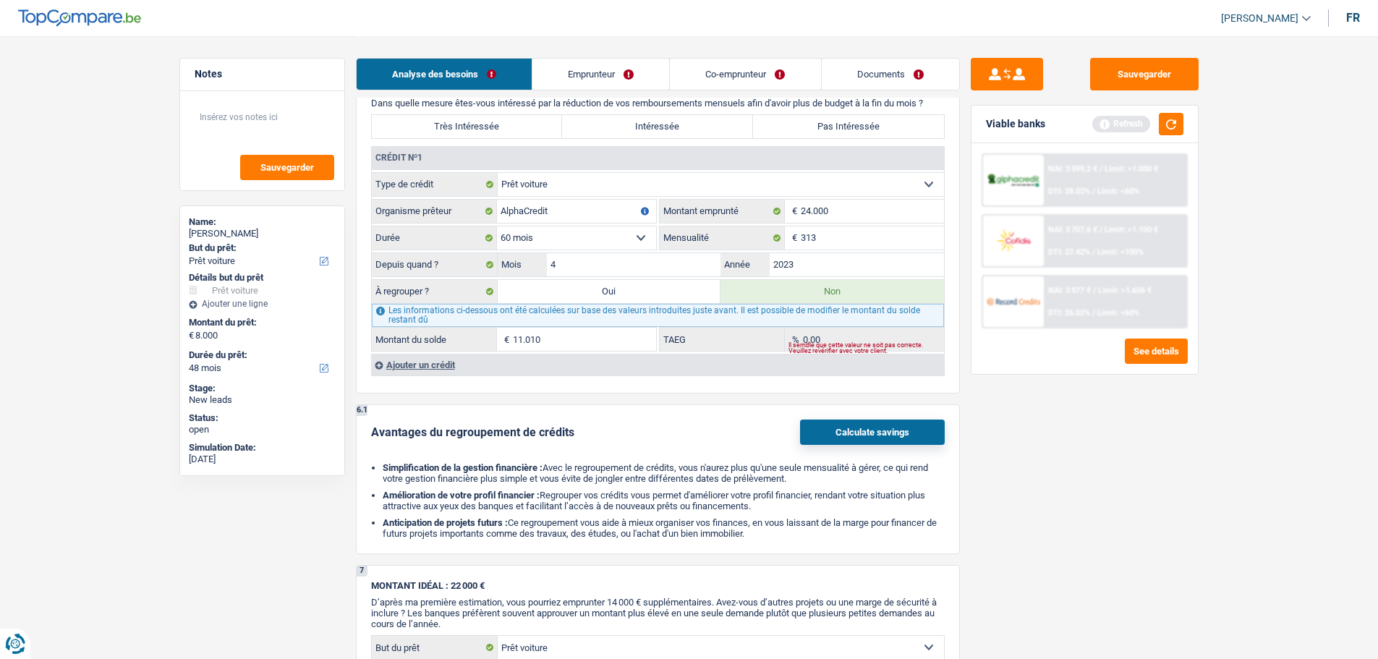
scroll to position [1229, 0]
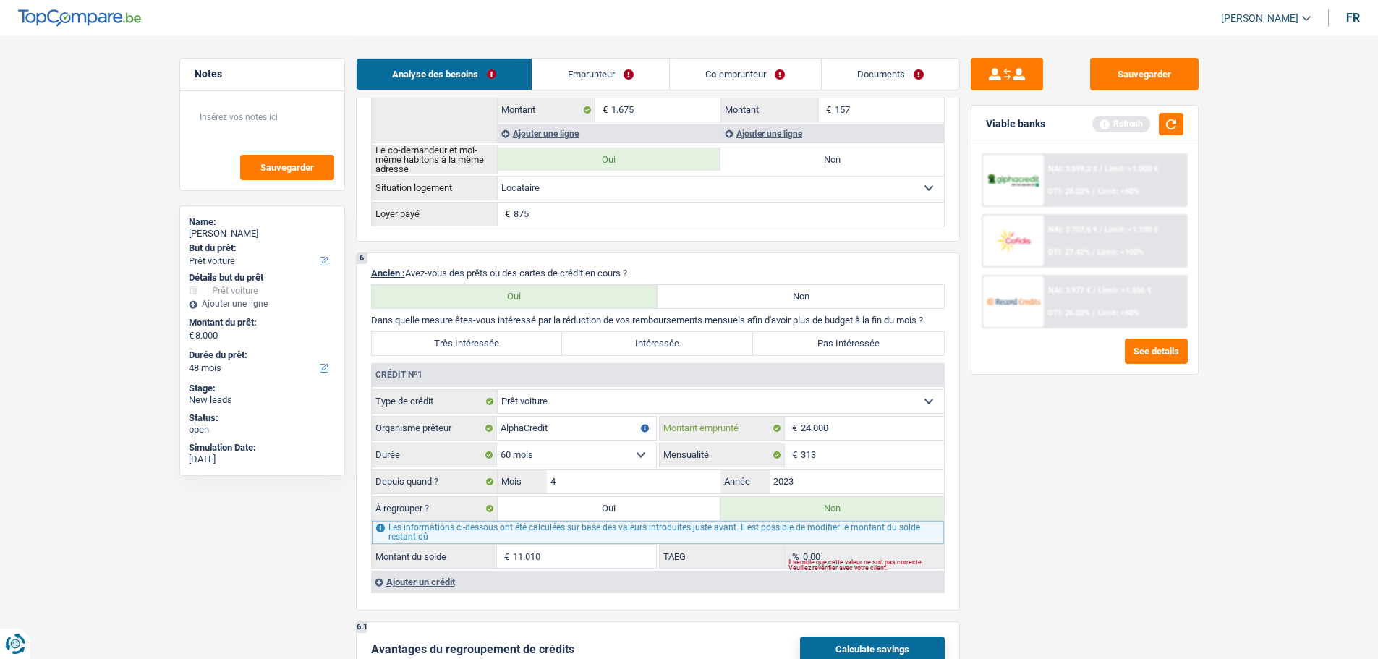
click at [882, 436] on input "24.000" at bounding box center [872, 428] width 143 height 23
click at [765, 79] on link "Co-emprunteur" at bounding box center [745, 74] width 150 height 31
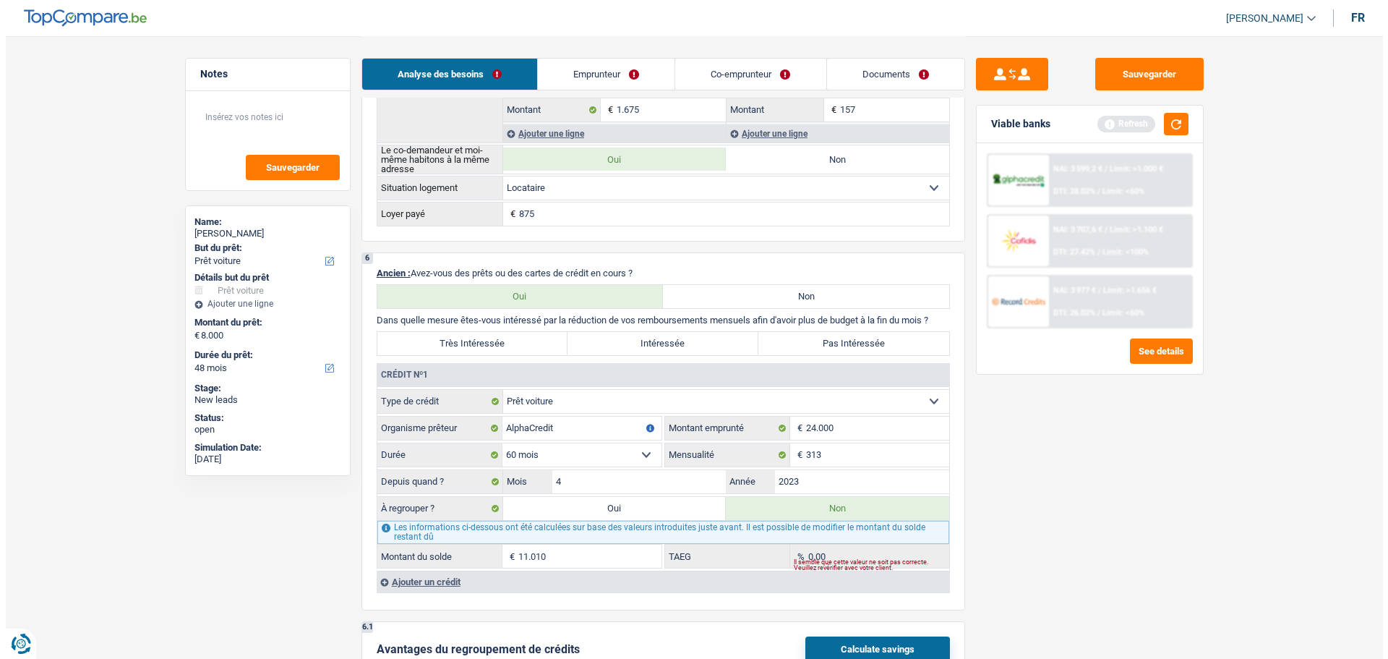
scroll to position [0, 0]
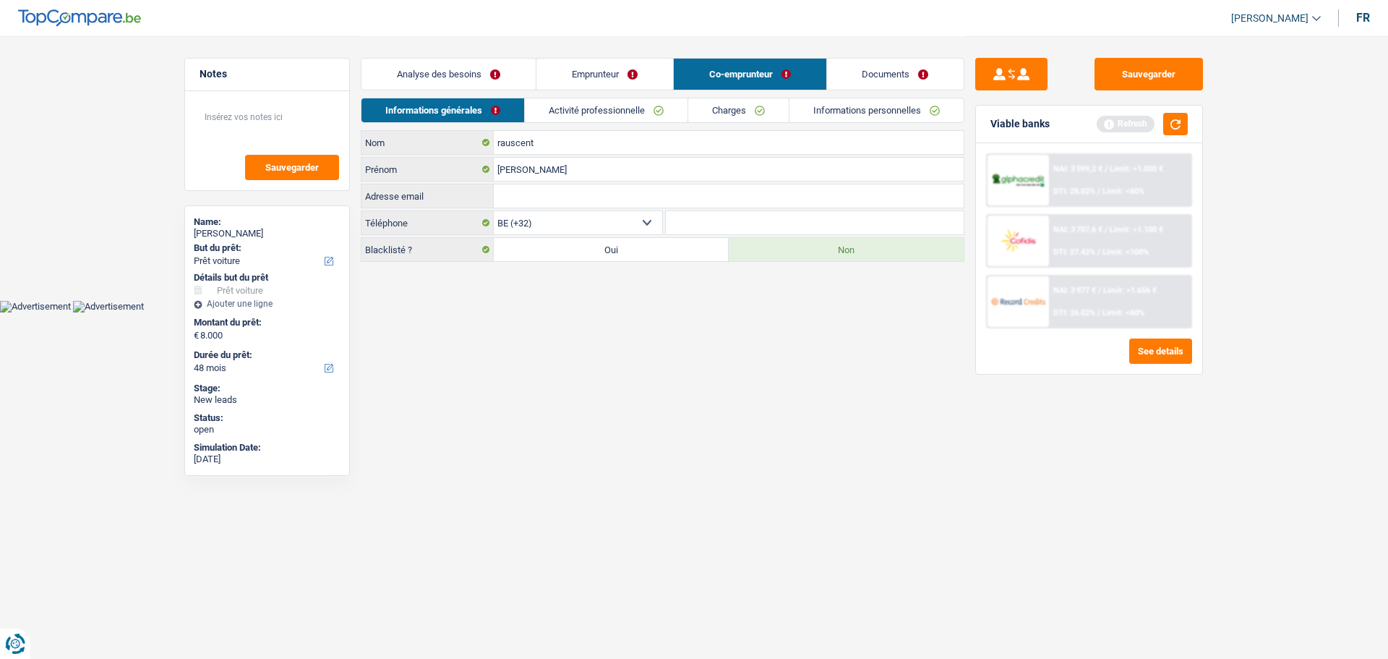
click at [607, 108] on link "Activité professionnelle" at bounding box center [606, 110] width 163 height 24
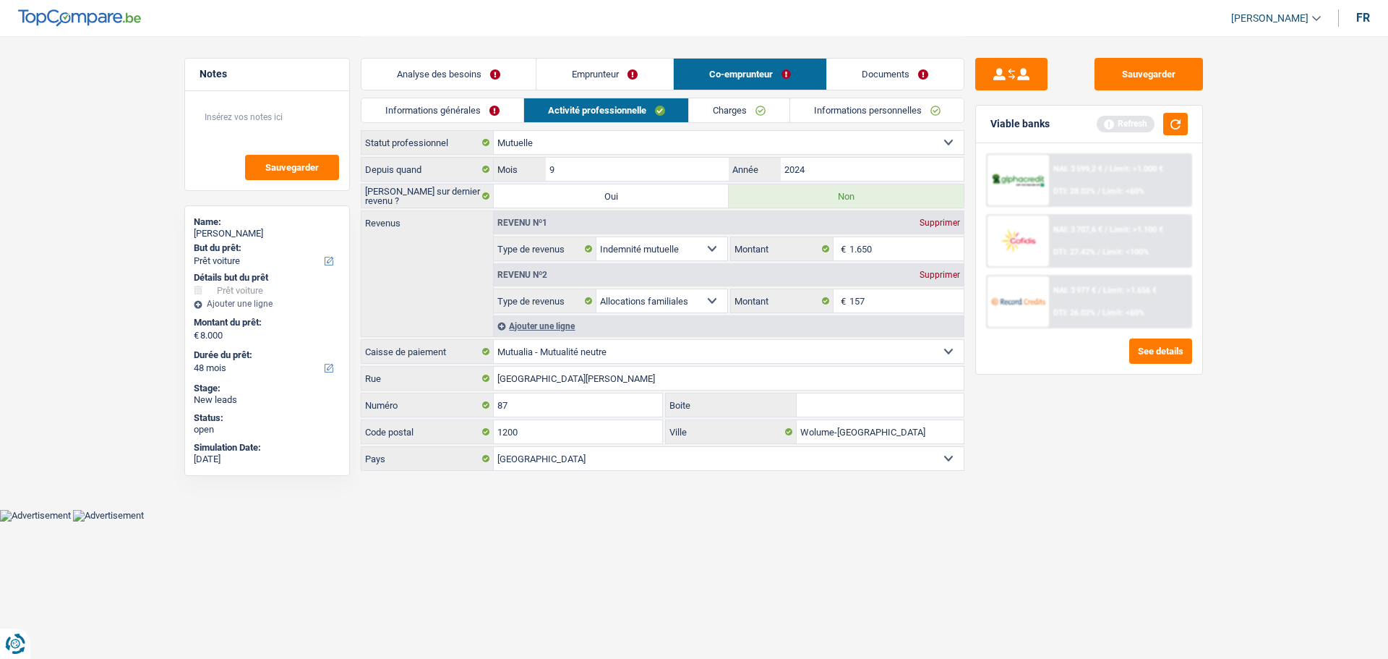
click at [722, 115] on link "Charges" at bounding box center [739, 110] width 101 height 24
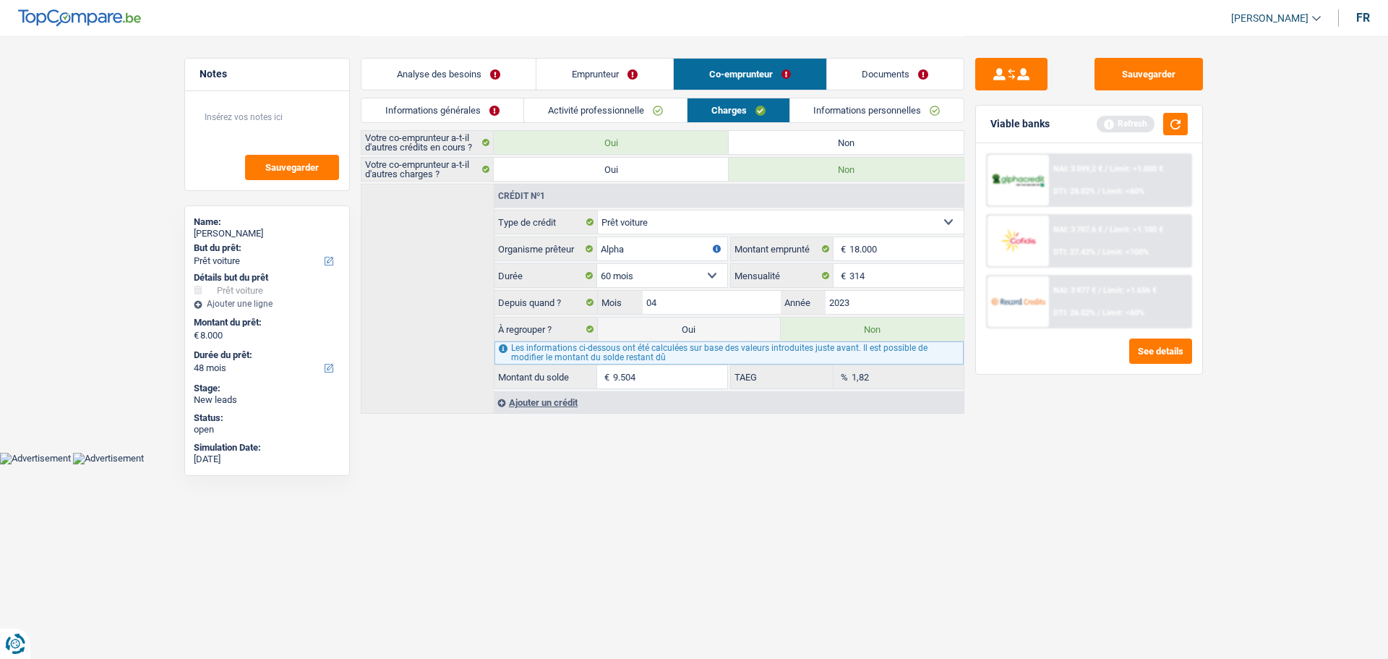
click at [577, 169] on label "Oui" at bounding box center [611, 169] width 235 height 23
click at [577, 169] on input "Oui" at bounding box center [611, 169] width 235 height 23
radio input "true"
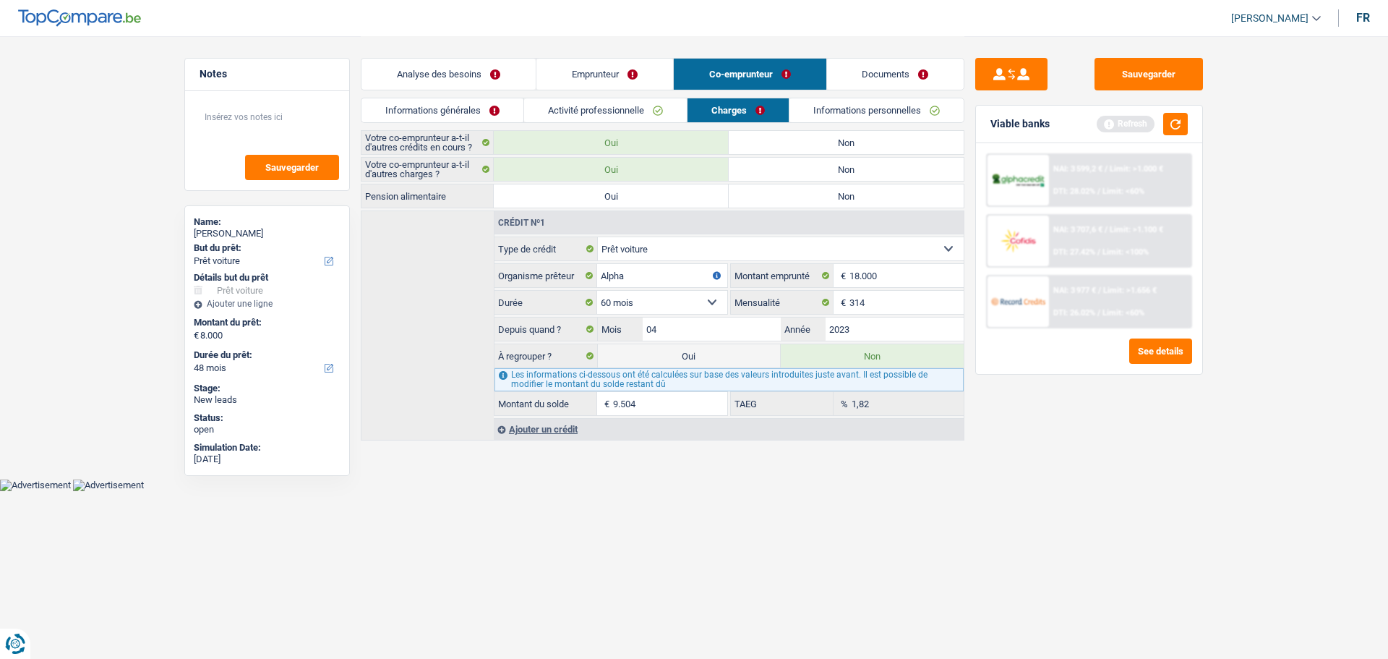
click at [816, 162] on label "Non" at bounding box center [846, 169] width 235 height 23
click at [816, 162] on input "Non" at bounding box center [846, 169] width 235 height 23
radio input "true"
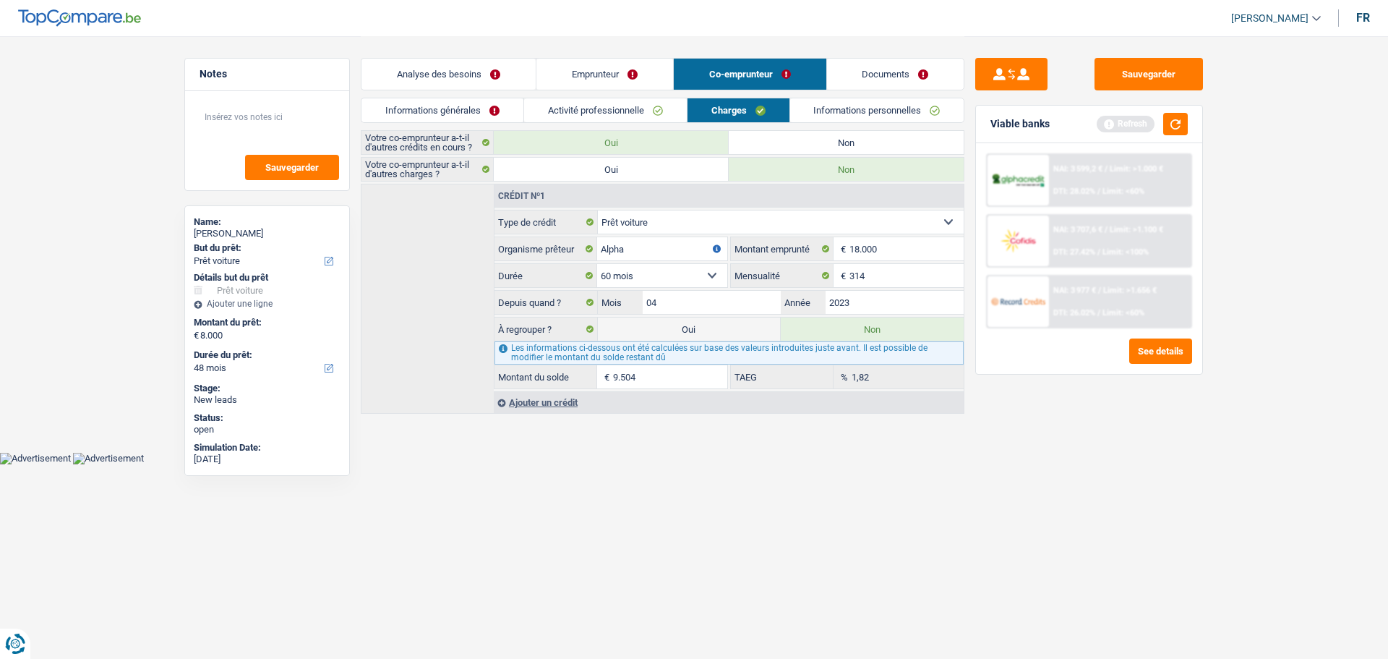
click at [788, 143] on label "Non" at bounding box center [846, 142] width 235 height 23
click at [788, 143] on input "Non" at bounding box center [846, 142] width 235 height 23
radio input "true"
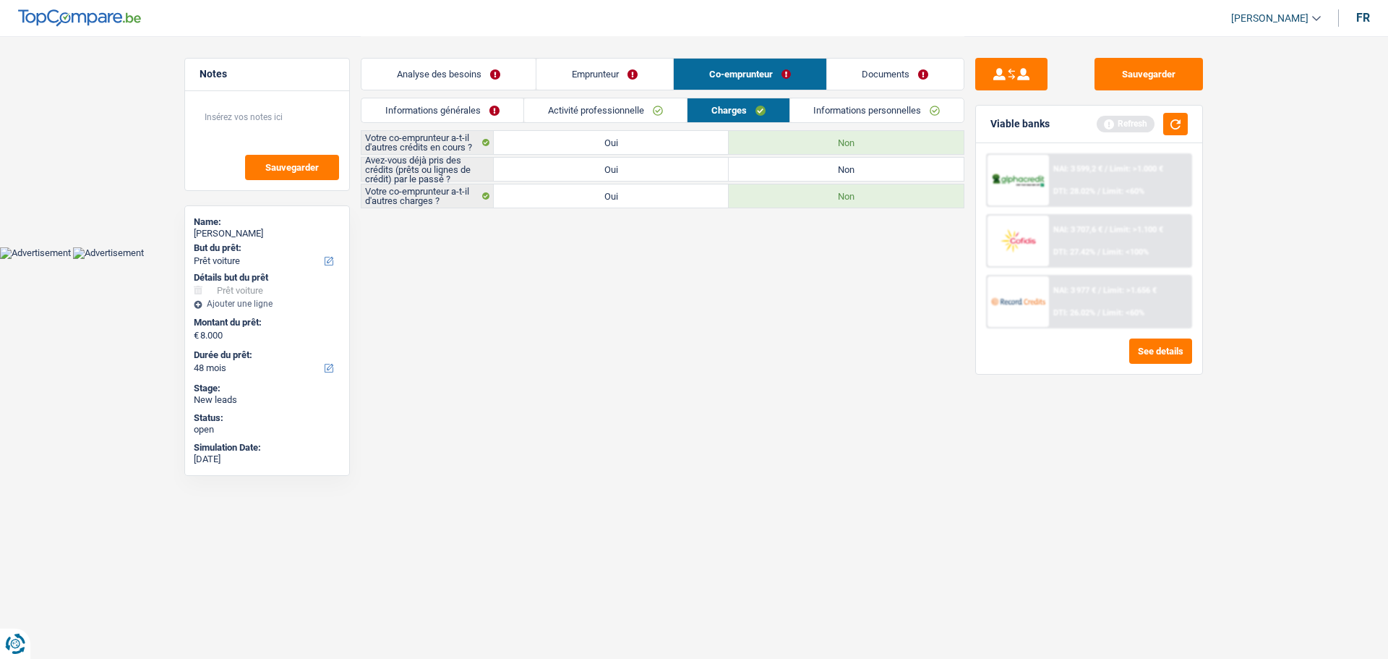
click at [639, 170] on label "Oui" at bounding box center [611, 169] width 235 height 23
click at [639, 170] on input "Oui" at bounding box center [611, 169] width 235 height 23
radio input "true"
click at [871, 108] on link "Informations personnelles" at bounding box center [877, 110] width 174 height 24
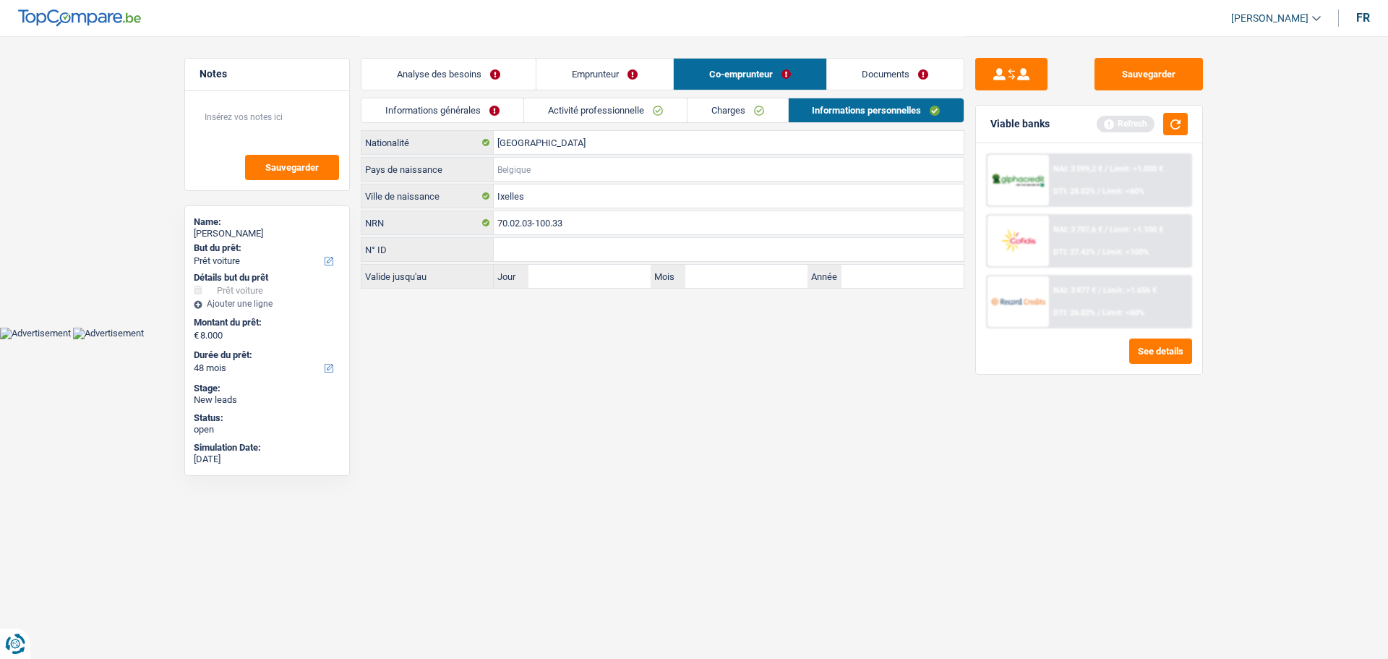
click at [531, 177] on input "Pays de naissance" at bounding box center [729, 169] width 470 height 23
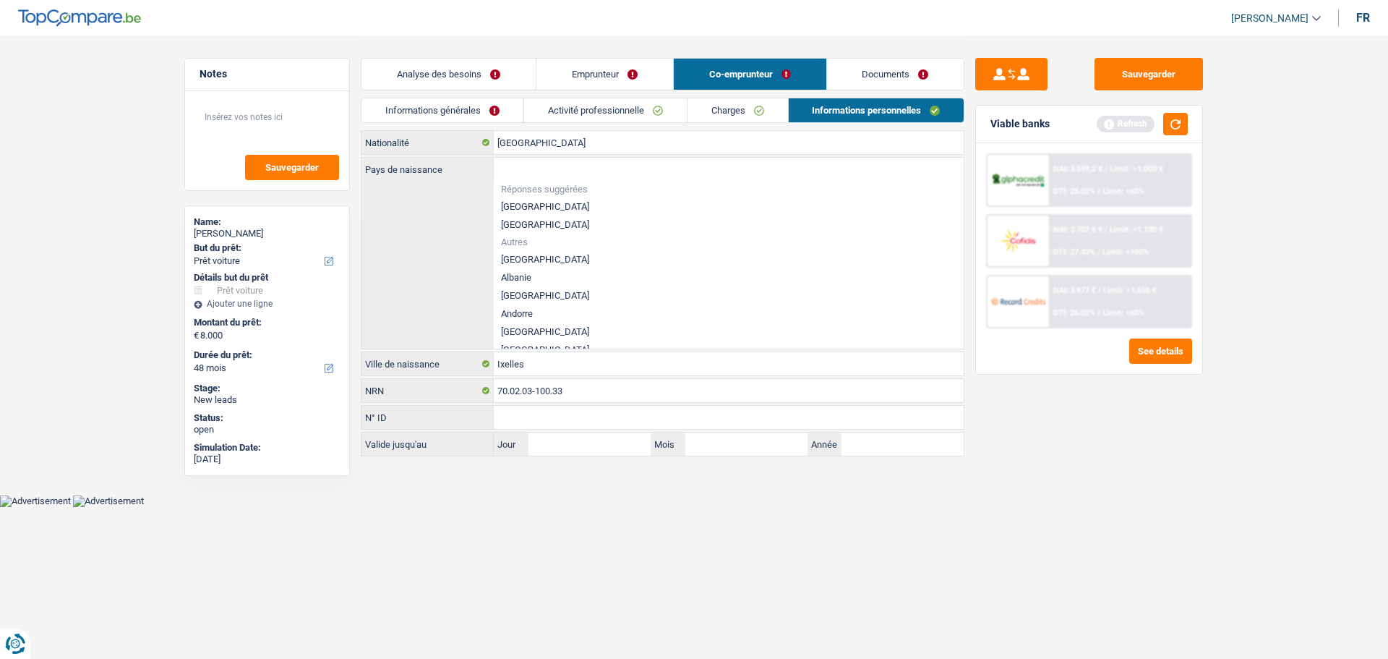
click at [527, 213] on li "[GEOGRAPHIC_DATA]" at bounding box center [729, 206] width 470 height 18
type input "[GEOGRAPHIC_DATA]"
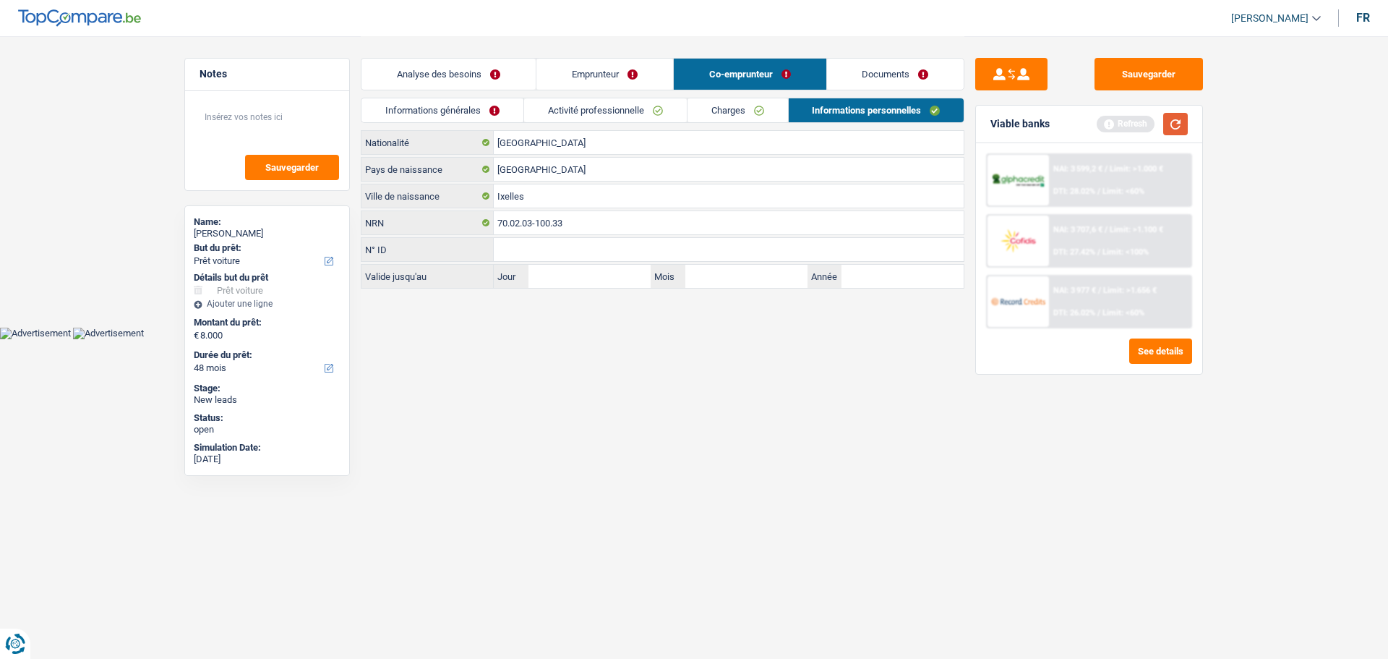
click at [1178, 121] on button "button" at bounding box center [1176, 124] width 25 height 22
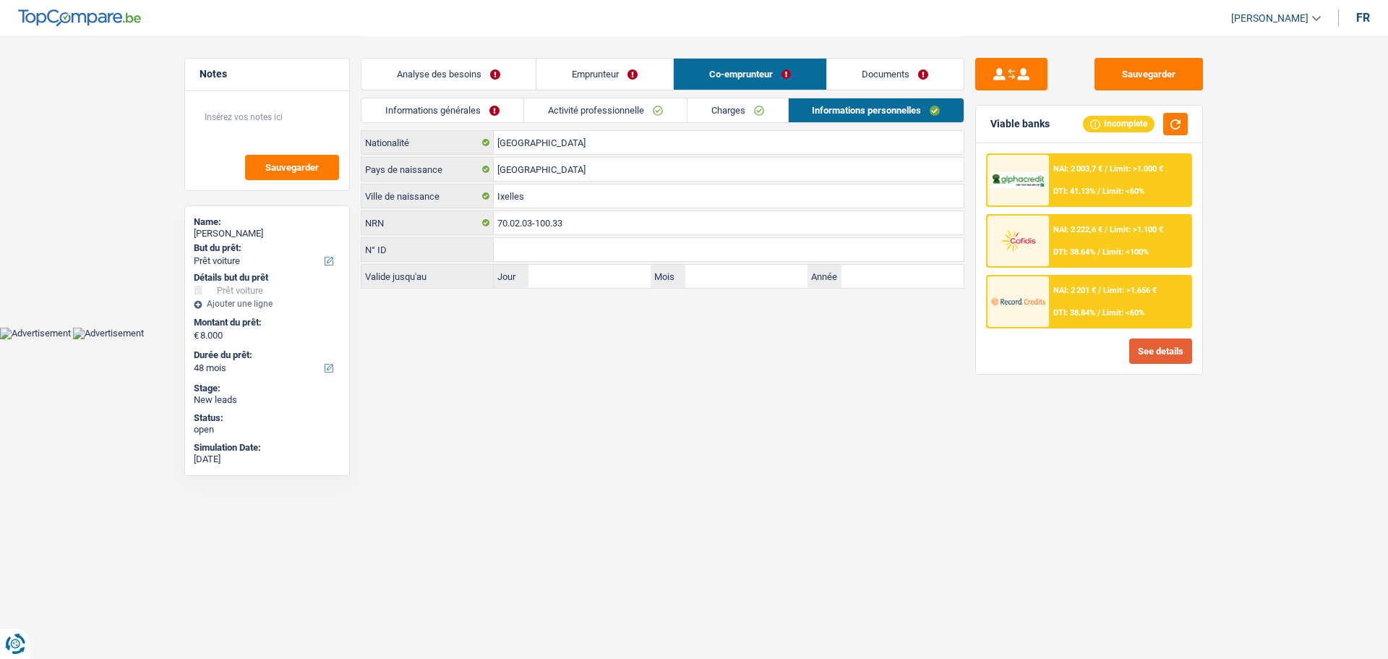
click at [1166, 353] on button "See details" at bounding box center [1161, 350] width 63 height 25
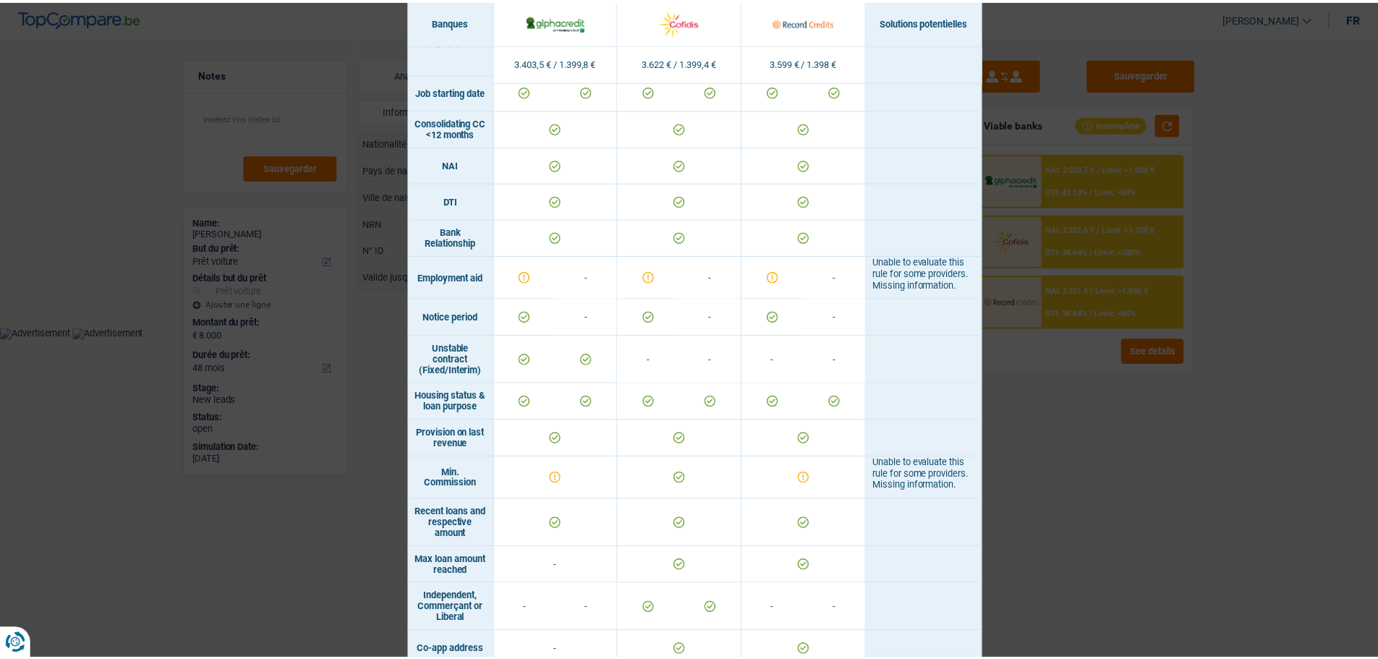
scroll to position [815, 0]
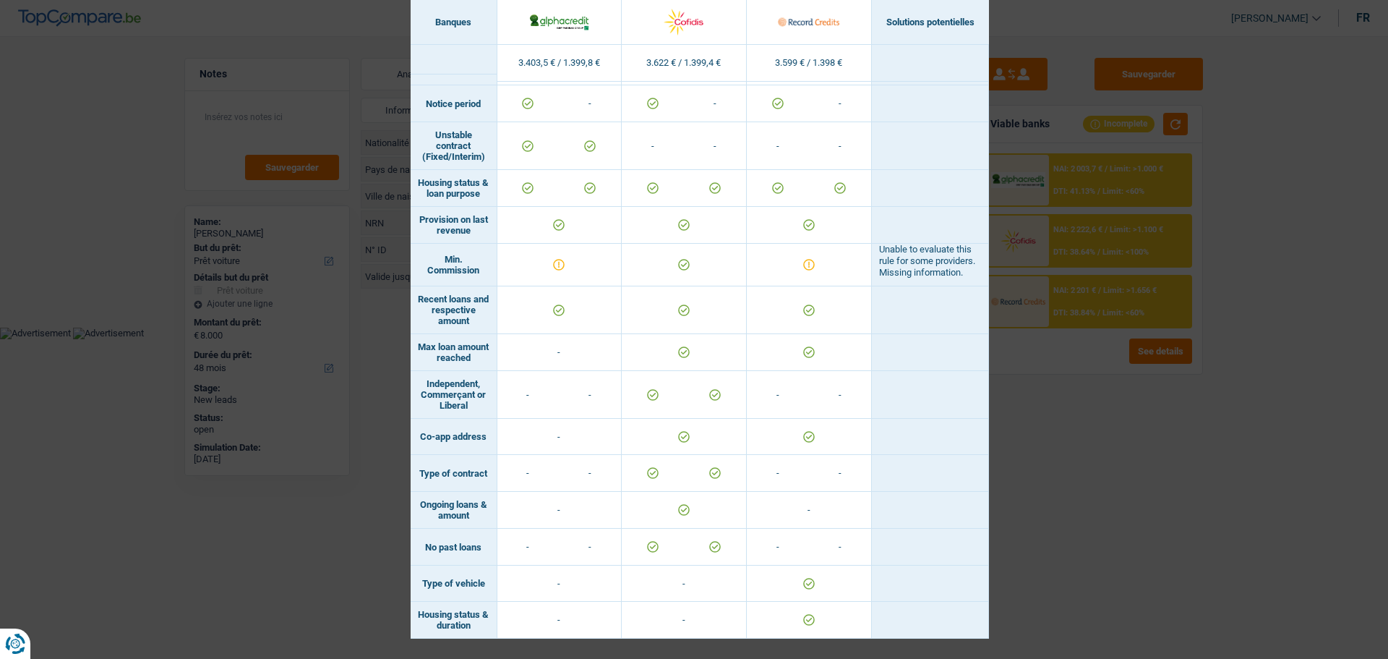
click at [1115, 466] on div "Banks conditions × Banques Solutions potentielles Revenus / Charges 3.403,5 € /…" at bounding box center [694, 329] width 1388 height 659
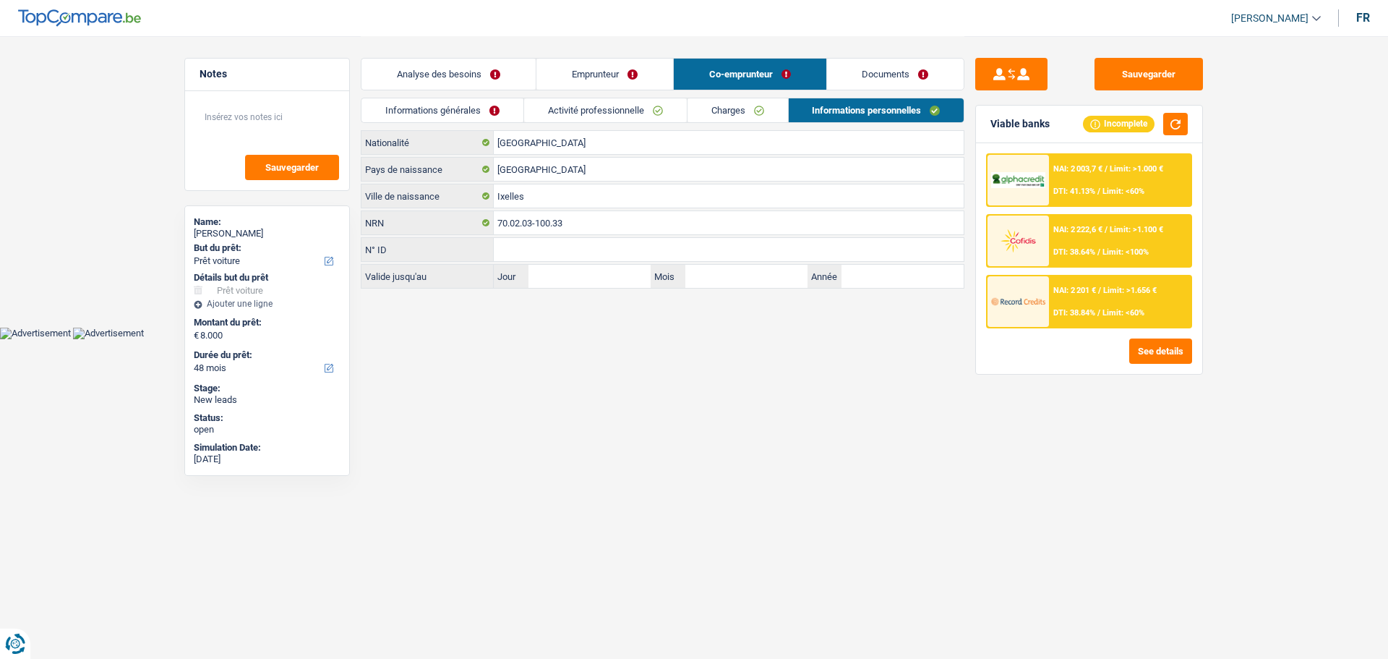
click at [620, 74] on link "Emprunteur" at bounding box center [605, 74] width 137 height 31
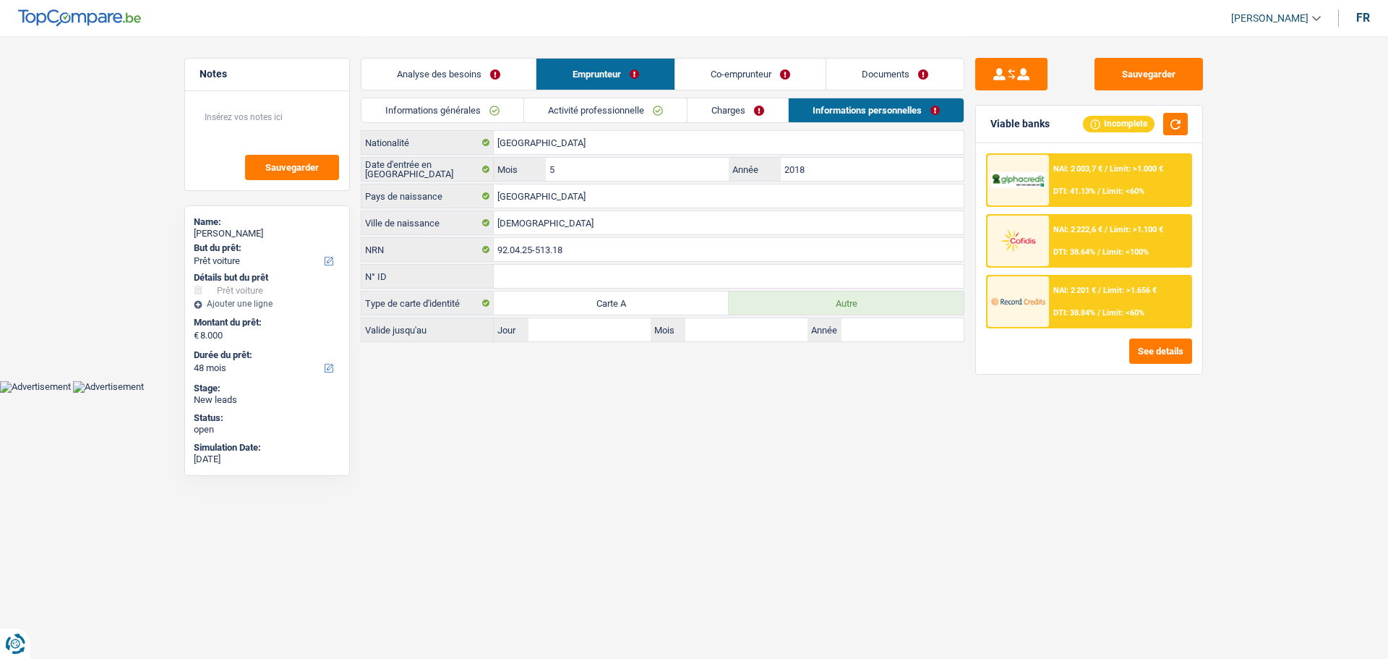
click at [660, 118] on link "Activité professionnelle" at bounding box center [605, 110] width 163 height 24
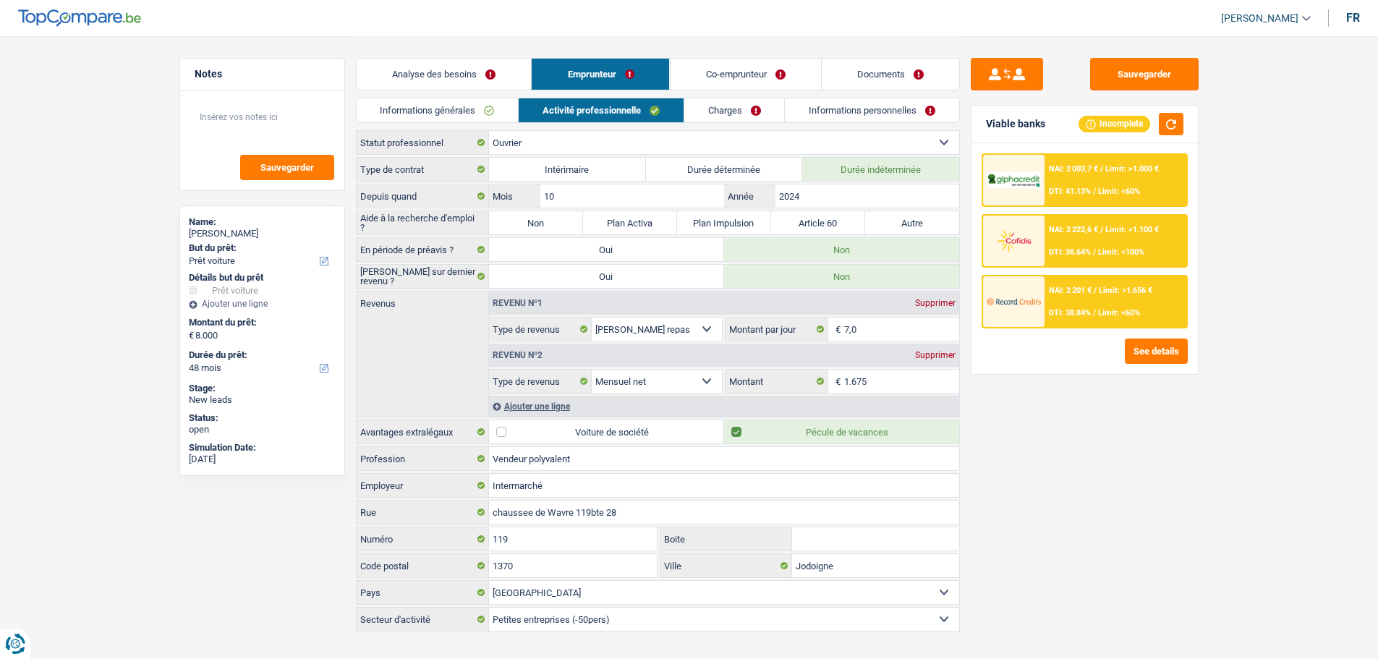
click at [722, 112] on link "Charges" at bounding box center [734, 110] width 101 height 24
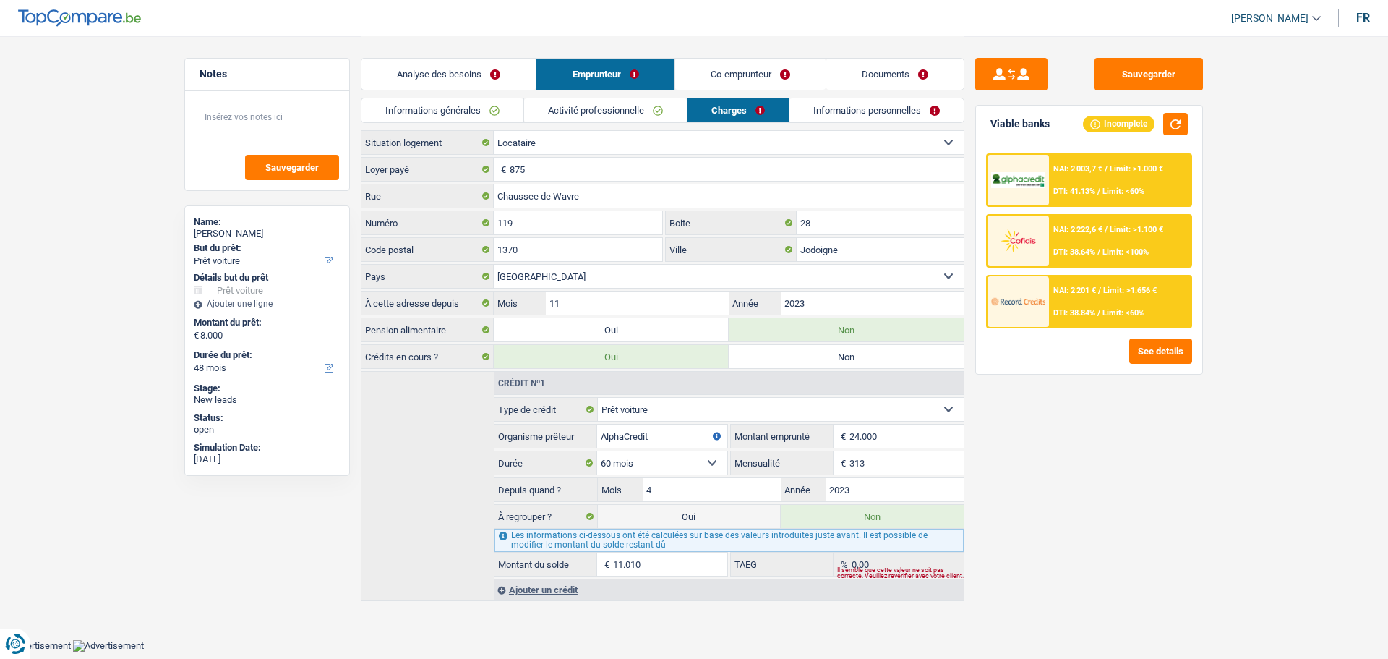
click at [472, 82] on link "Analyse des besoins" at bounding box center [449, 74] width 174 height 31
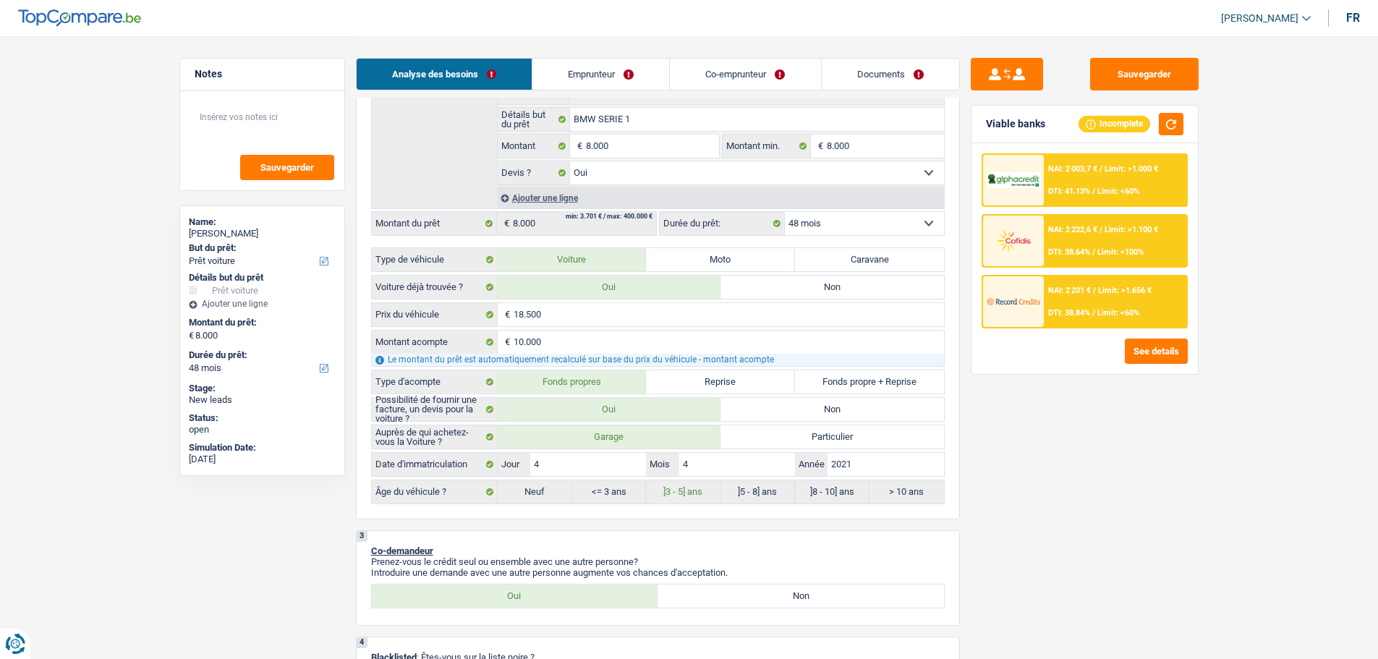
scroll to position [145, 0]
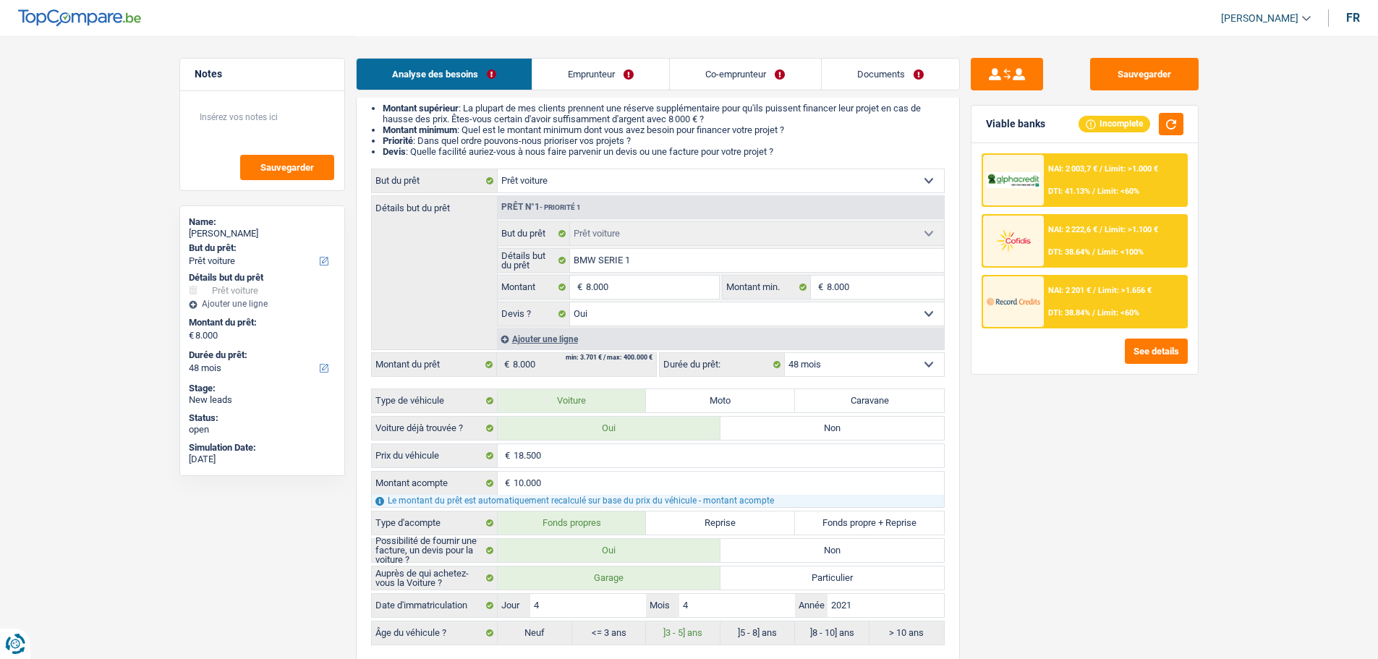
click at [866, 353] on select "12 mois 18 mois 24 mois 30 mois 36 mois 42 mois 48 mois Sélectionner une option" at bounding box center [864, 364] width 159 height 23
click at [785, 353] on select "12 mois 18 mois 24 mois 30 mois 36 mois 42 mois 48 mois Sélectionner une option" at bounding box center [864, 364] width 159 height 23
click at [1085, 315] on span "DTI: 38.84%" at bounding box center [1069, 312] width 42 height 9
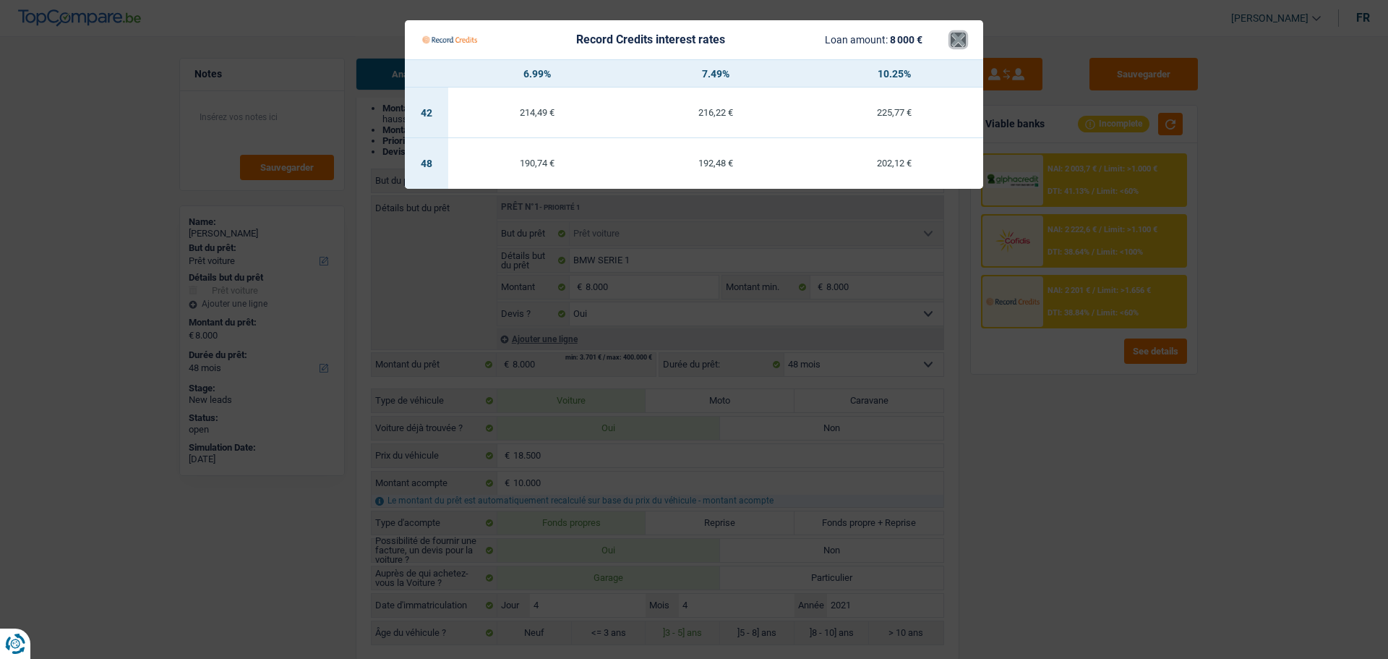
click at [965, 39] on button "×" at bounding box center [958, 40] width 15 height 14
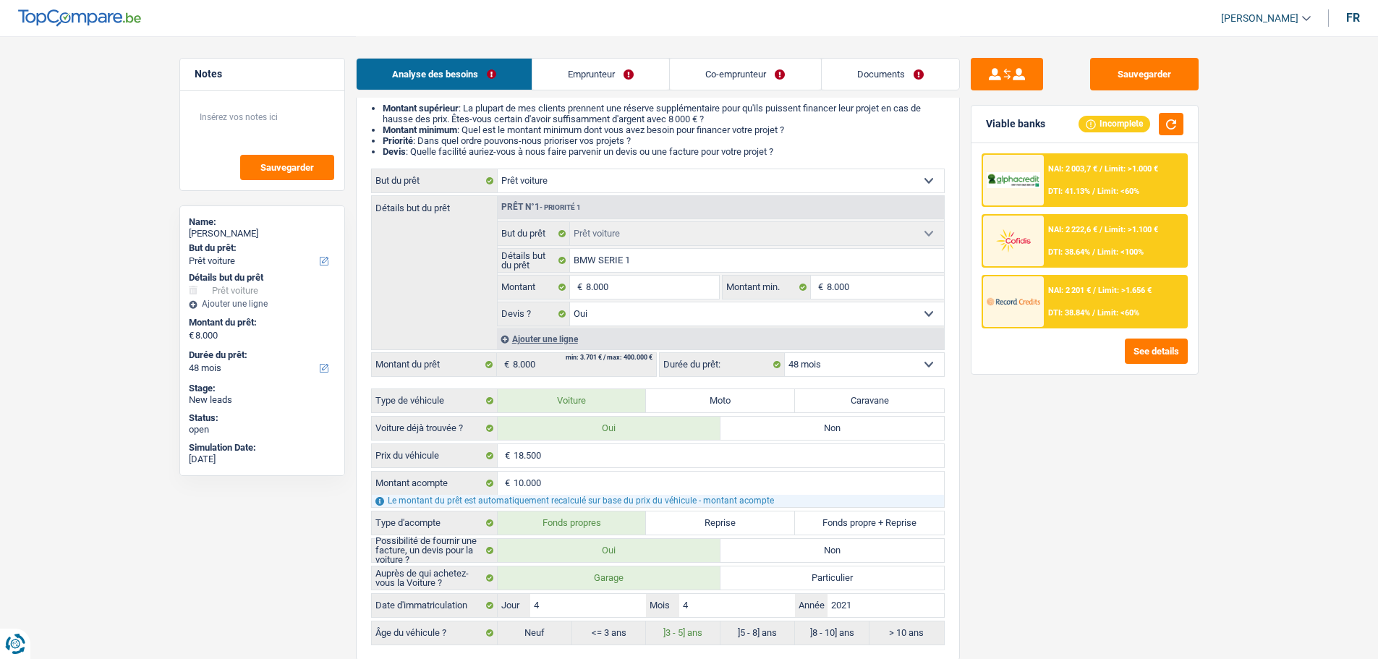
click at [1122, 252] on span "Limit: <100%" at bounding box center [1120, 251] width 46 height 9
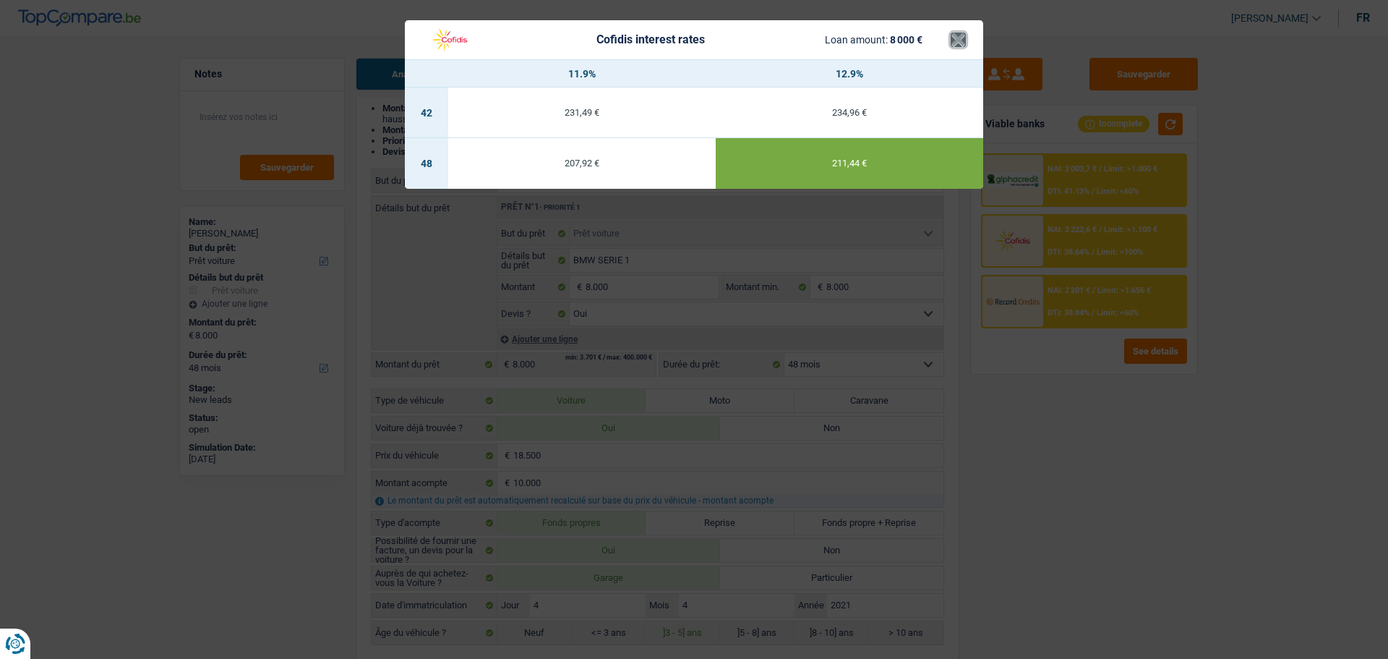
click at [957, 47] on button "×" at bounding box center [958, 40] width 15 height 14
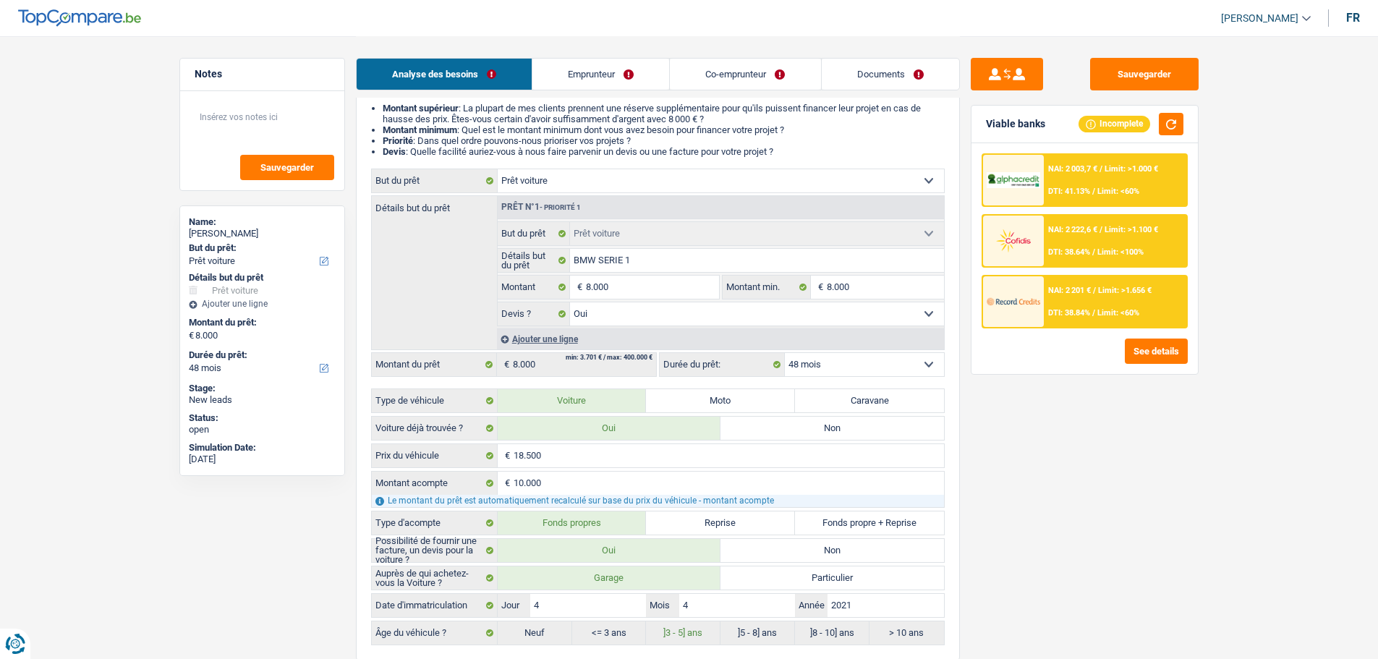
click at [1051, 295] on div "NAI: 2 201 € / Limit: >1.656 € DTI: 38.84% / Limit: <60%" at bounding box center [1115, 301] width 142 height 51
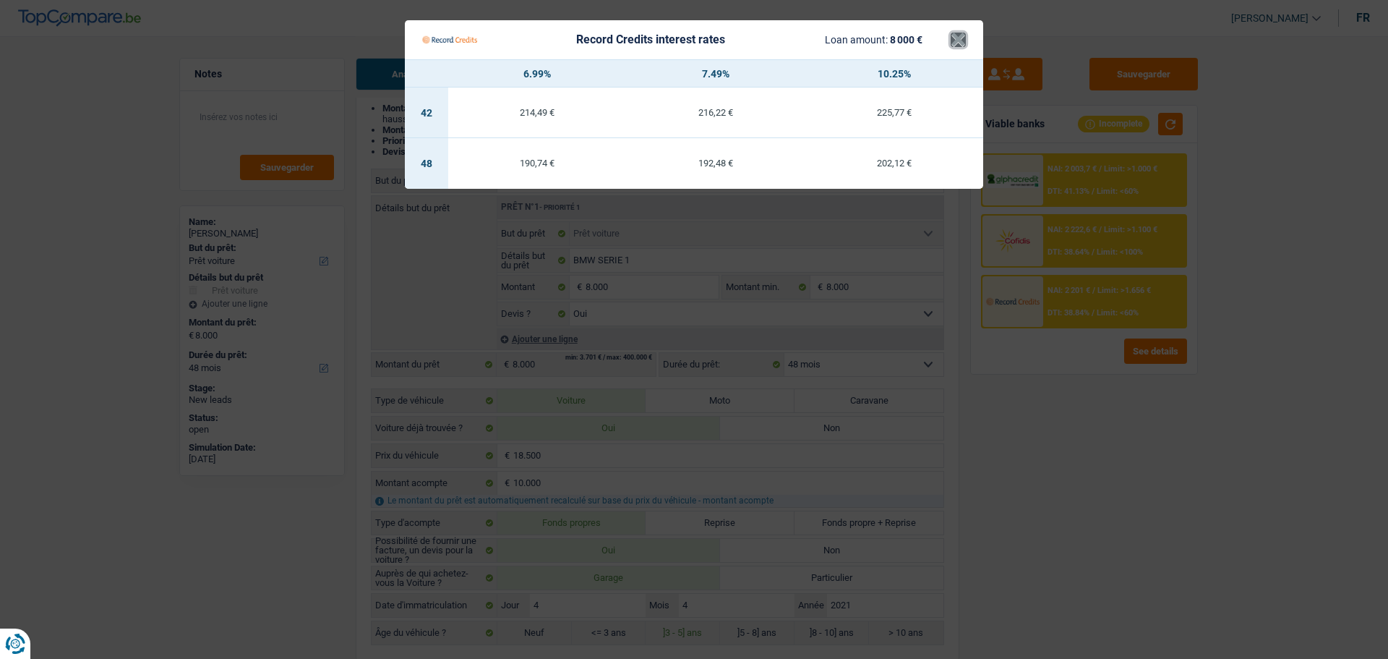
click at [965, 45] on button "×" at bounding box center [958, 40] width 15 height 14
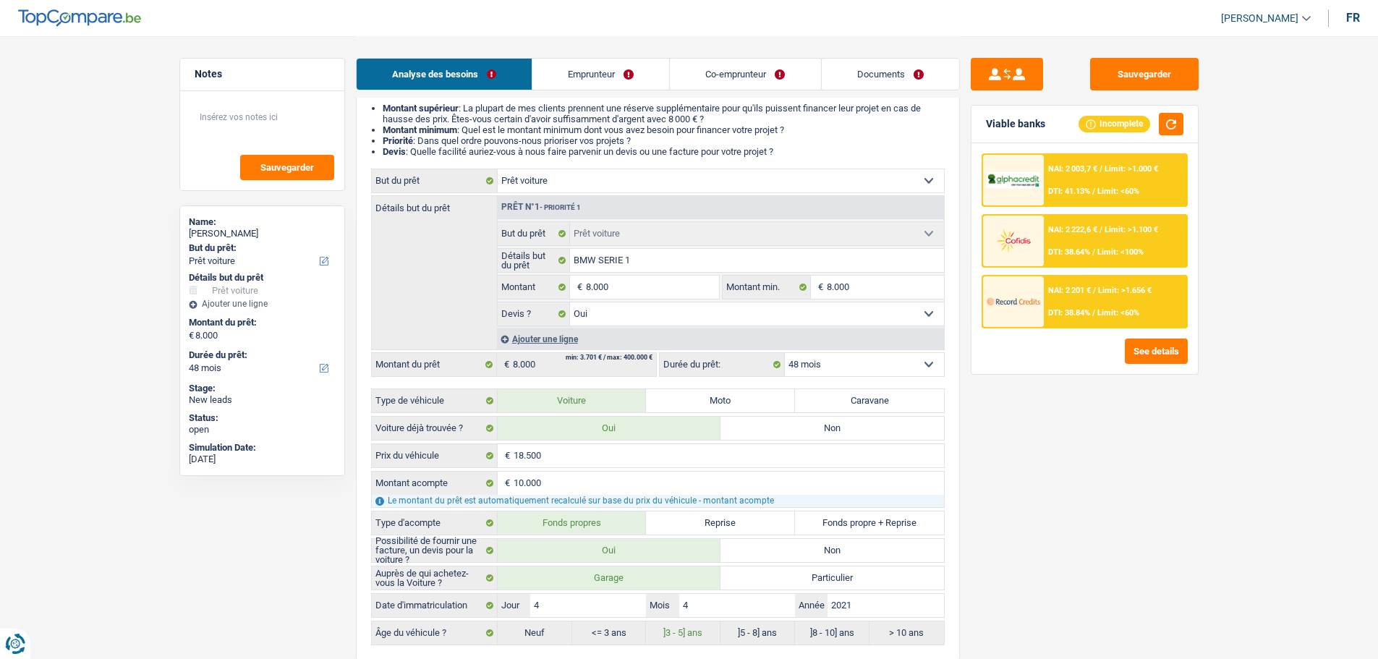
click at [1106, 182] on div "NAI: 2 003,7 € / Limit: >1.000 € DTI: 41.13% / Limit: <60%" at bounding box center [1115, 180] width 142 height 51
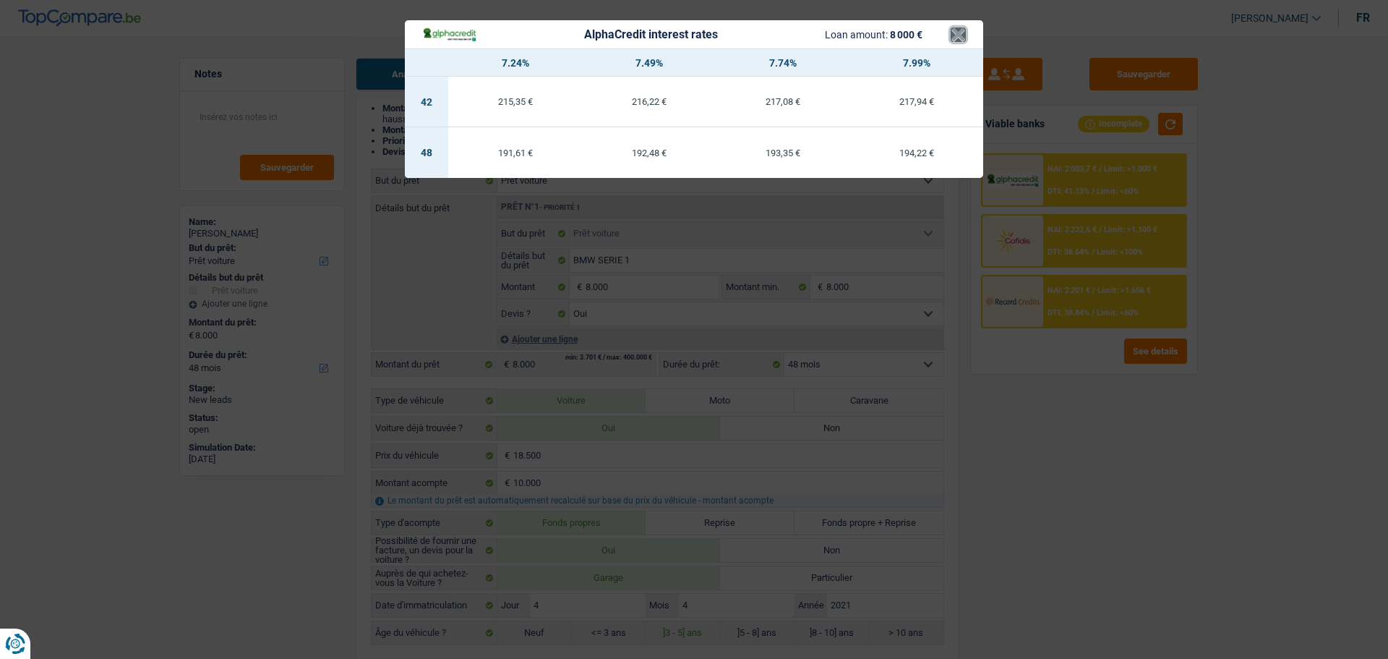
click at [960, 35] on button "×" at bounding box center [958, 34] width 15 height 14
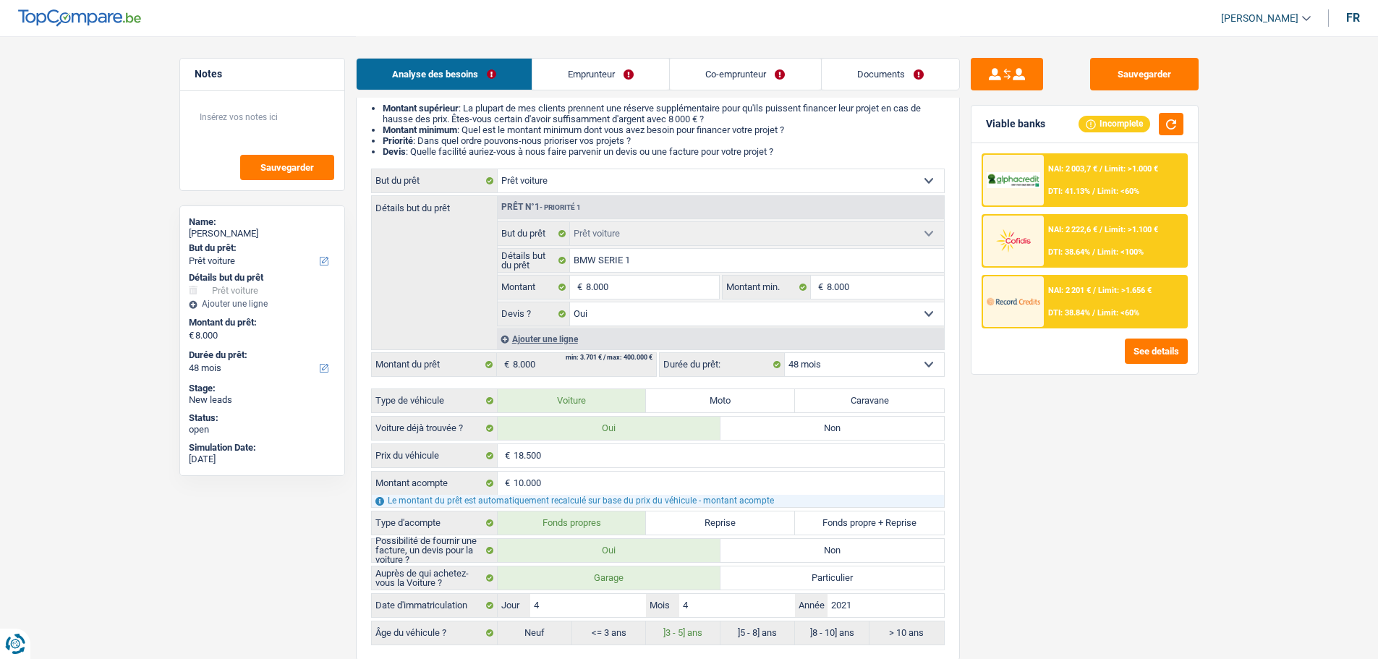
click at [1071, 315] on span "DTI: 38.84%" at bounding box center [1069, 312] width 42 height 9
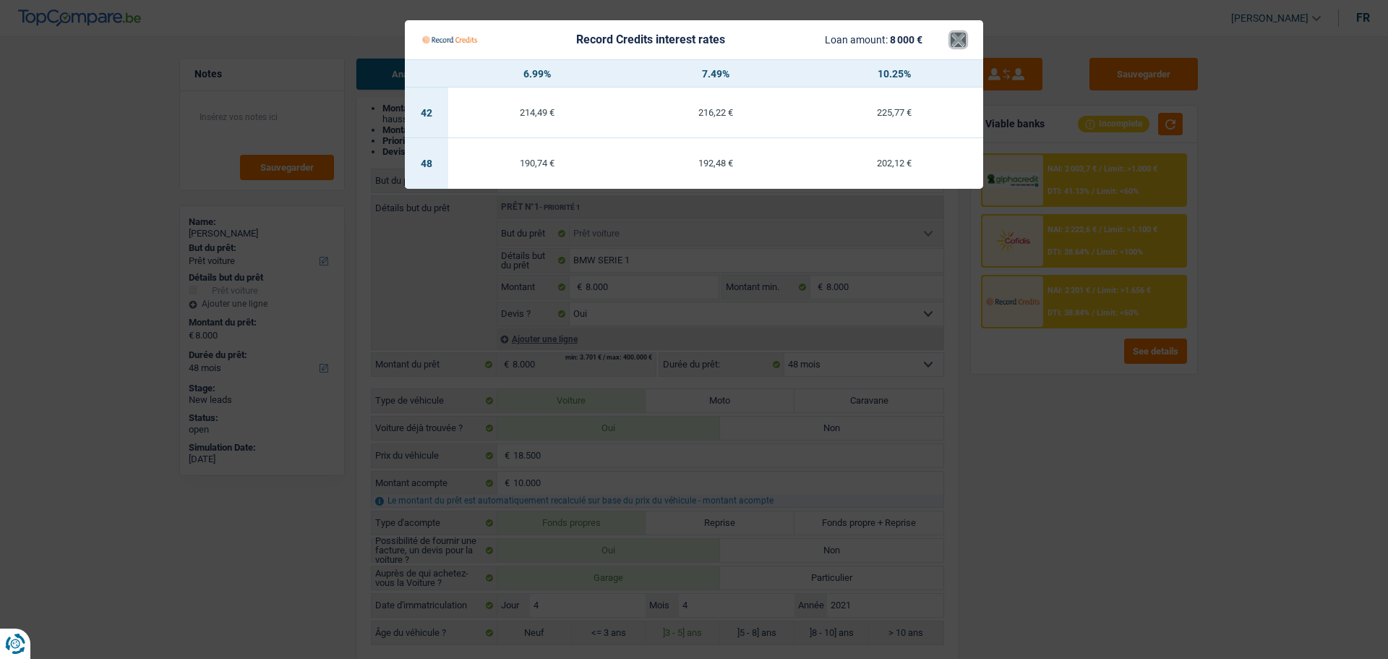
click at [965, 43] on button "×" at bounding box center [958, 40] width 15 height 14
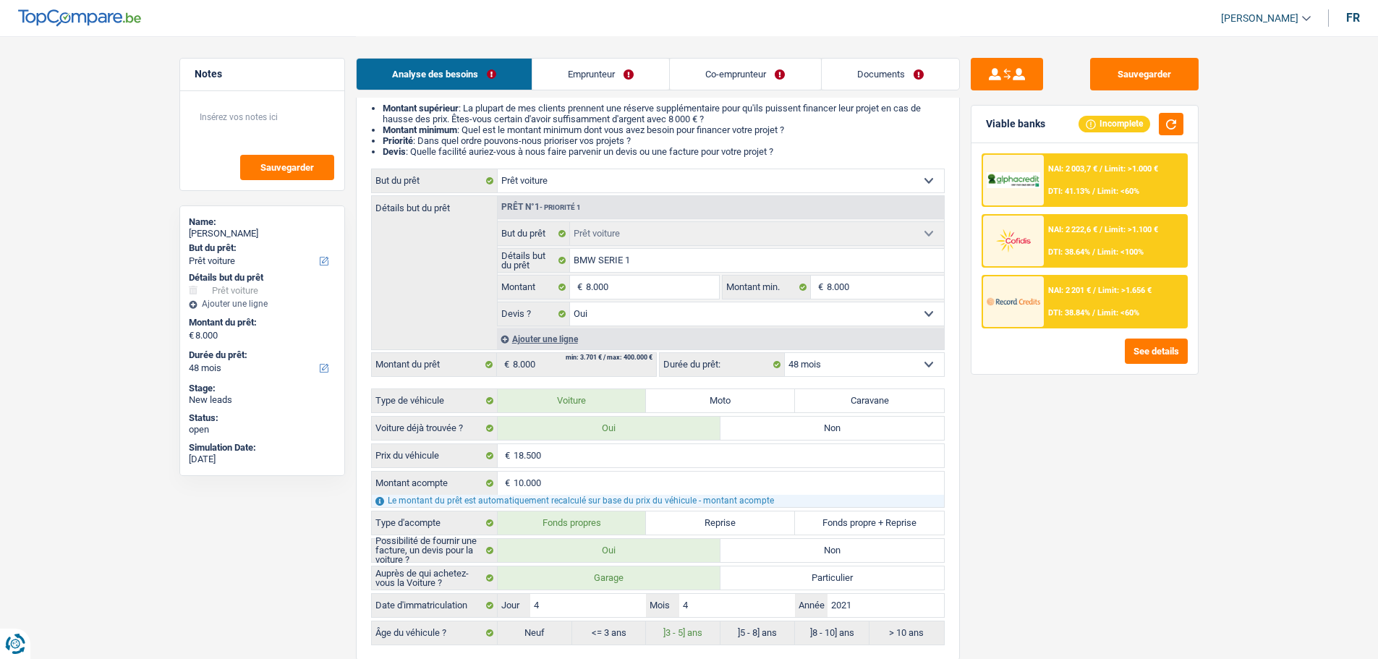
click at [1074, 236] on div "NAI: 2 222,6 € / Limit: >1.100 € DTI: 38.64% / Limit: <100%" at bounding box center [1115, 241] width 142 height 51
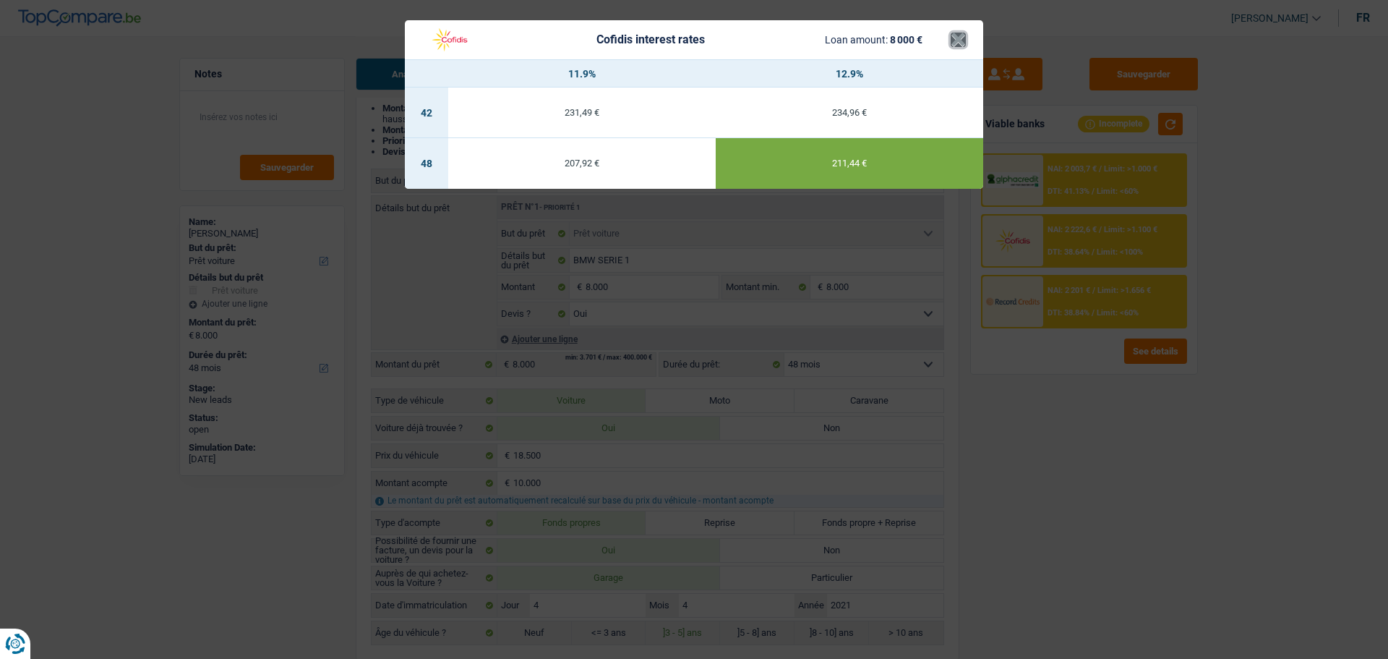
click at [960, 40] on button "×" at bounding box center [958, 40] width 15 height 14
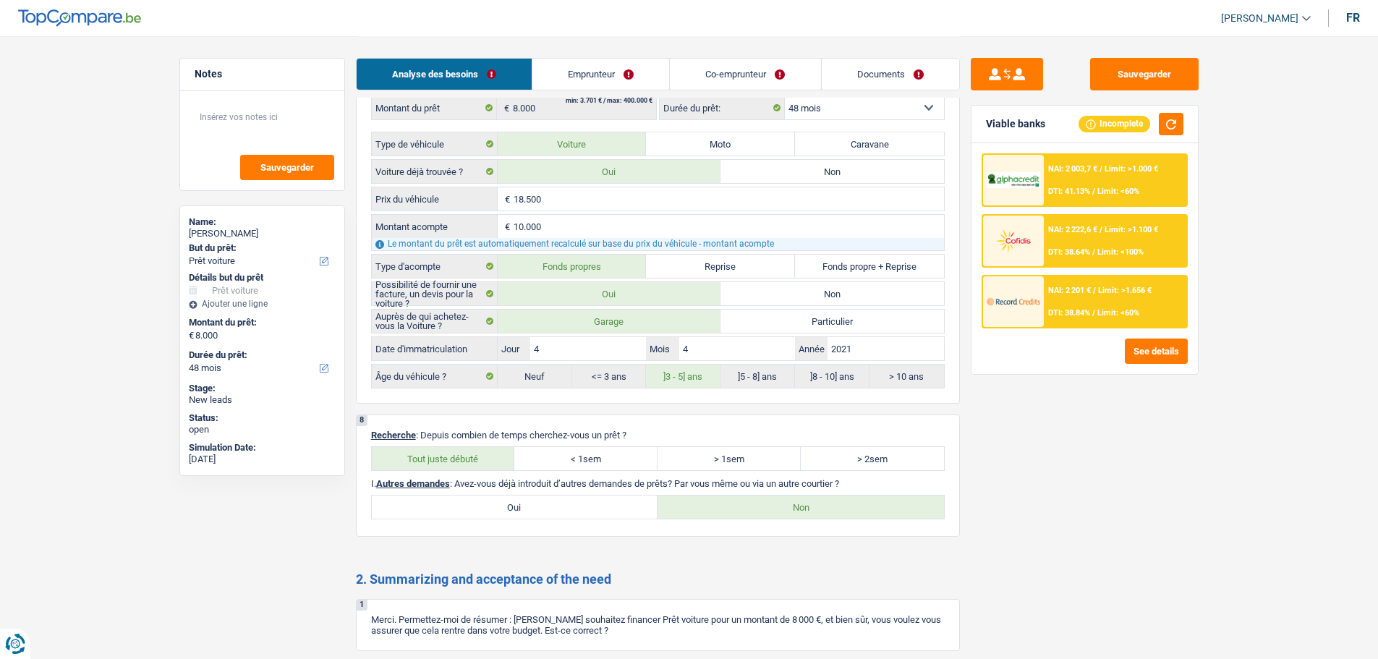
scroll to position [2314, 0]
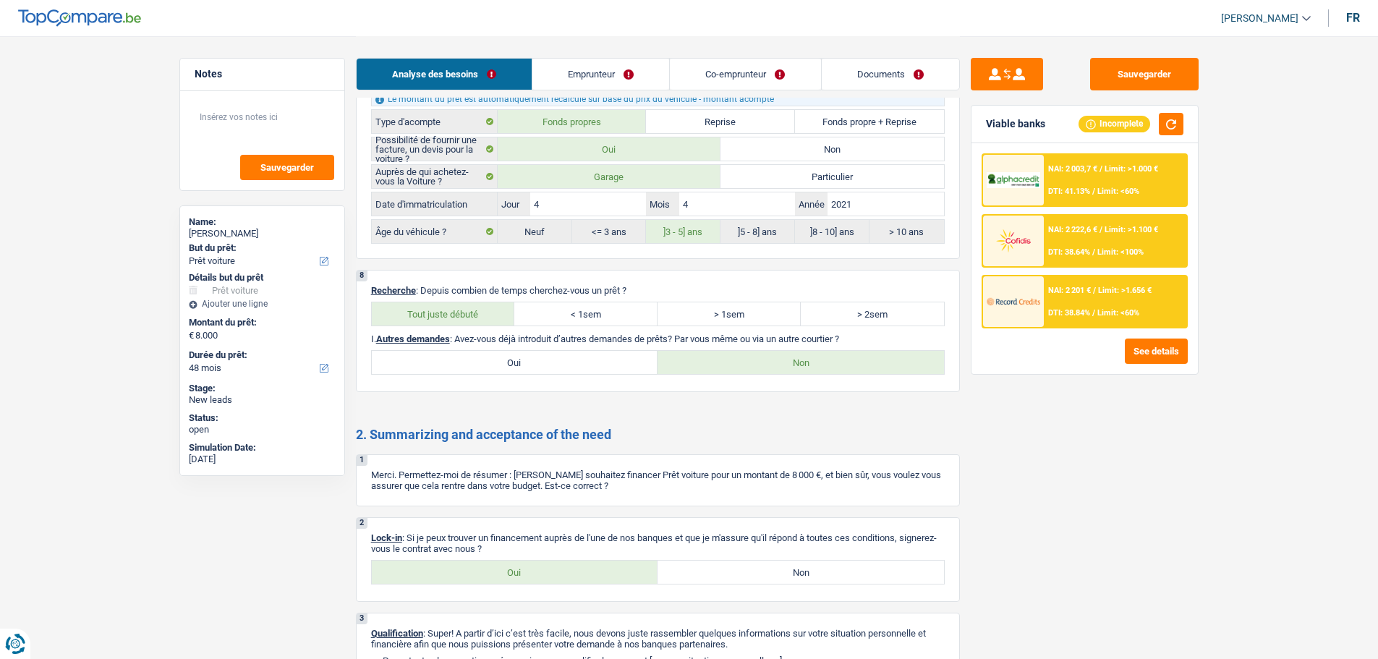
click at [1107, 296] on div "NAI: 2 201 € / Limit: >1.656 € DTI: 38.84% / Limit: <60%" at bounding box center [1115, 301] width 142 height 51
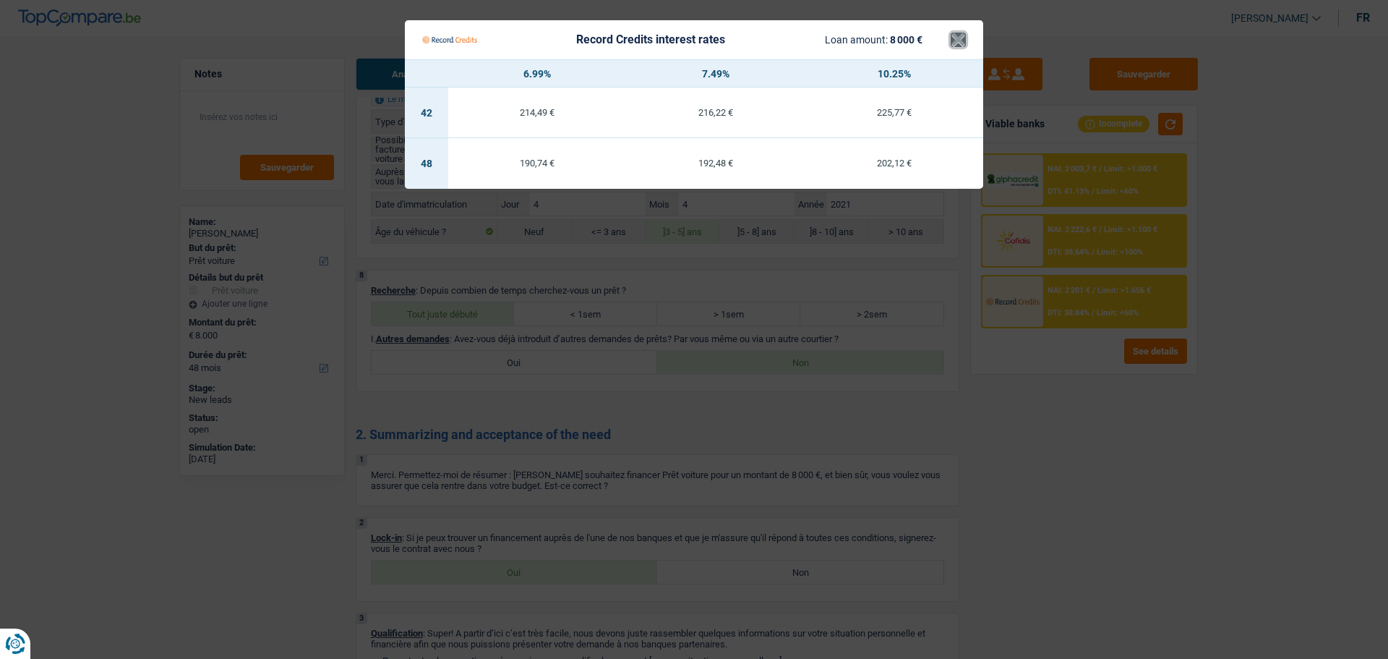
click at [961, 41] on button "×" at bounding box center [958, 40] width 15 height 14
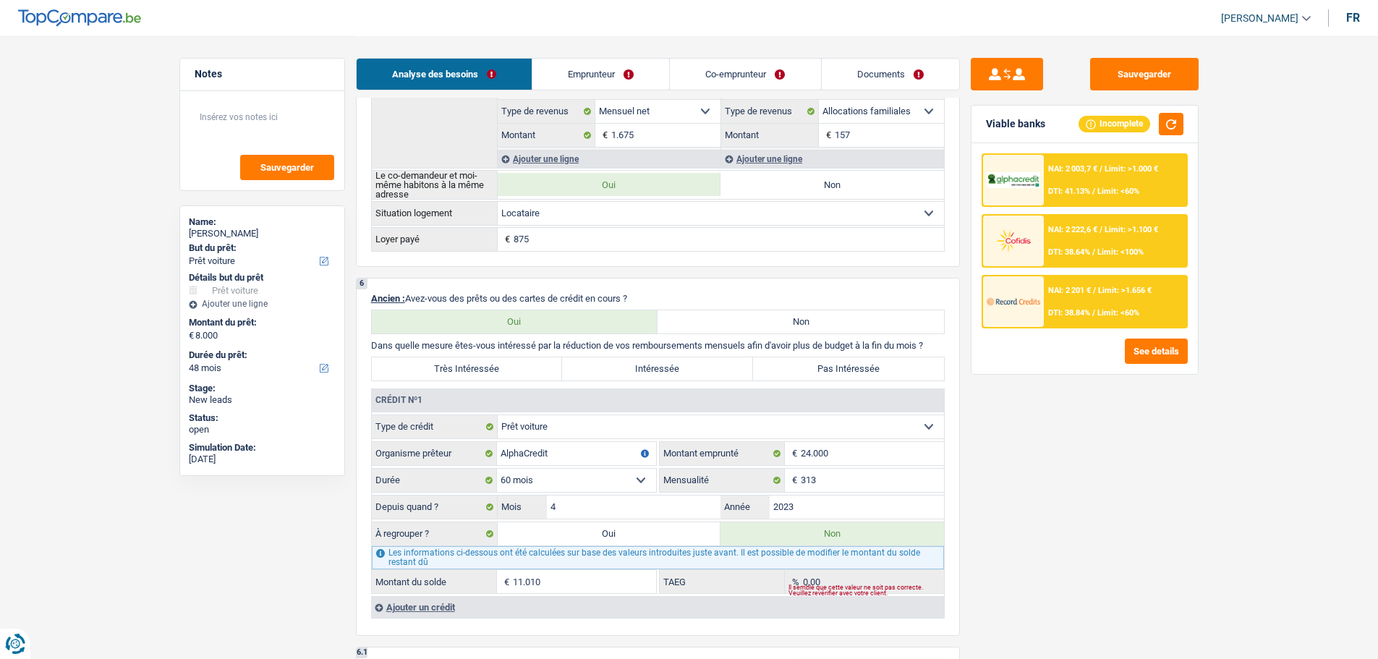
scroll to position [1229, 0]
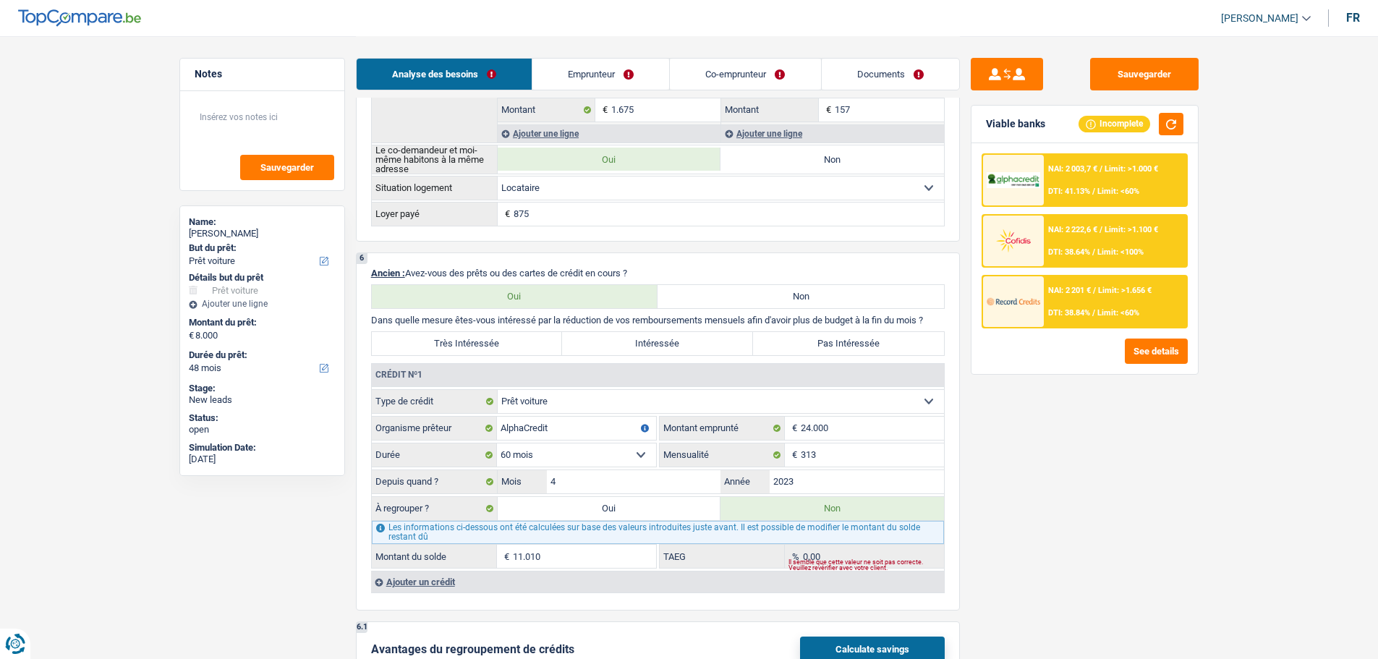
drag, startPoint x: 611, startPoint y: 512, endPoint x: 755, endPoint y: 401, distance: 182.0
click at [612, 511] on label "Oui" at bounding box center [609, 508] width 223 height 23
click at [612, 511] on input "Oui" at bounding box center [609, 508] width 223 height 23
radio input "true"
type input "19.010"
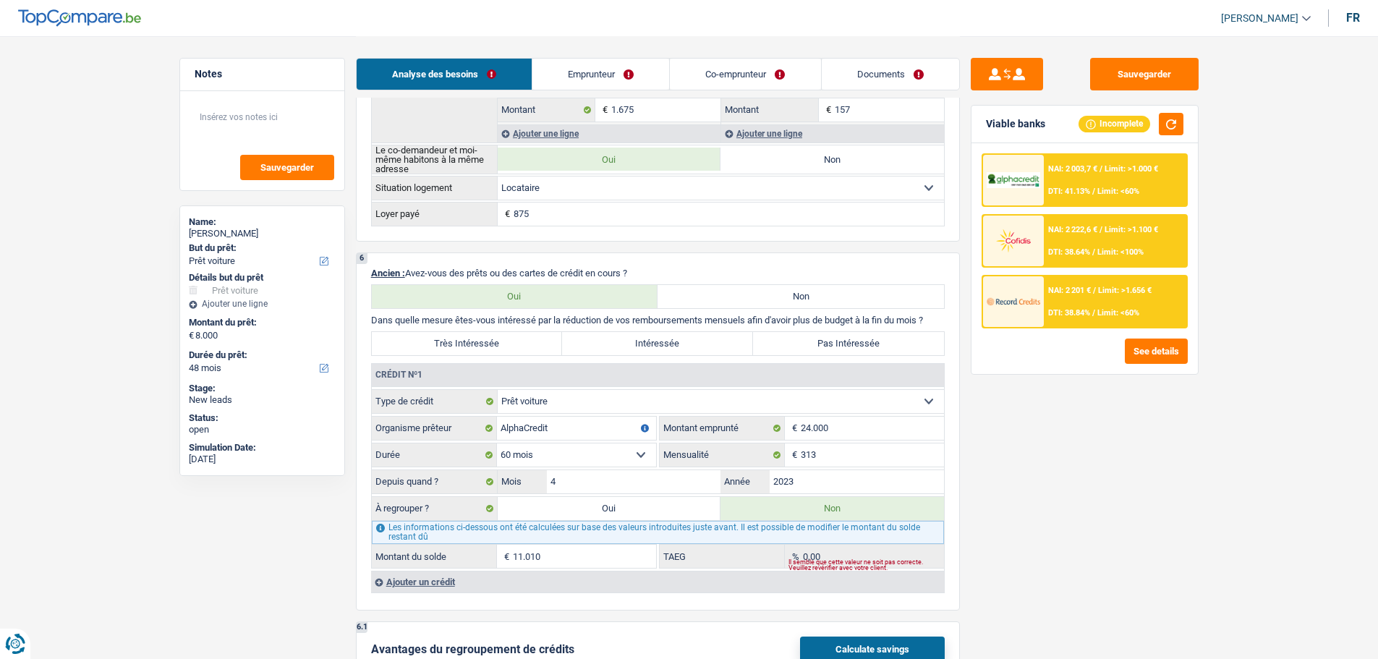
type input "11.010"
select select
type input "11.010"
select select
radio input "false"
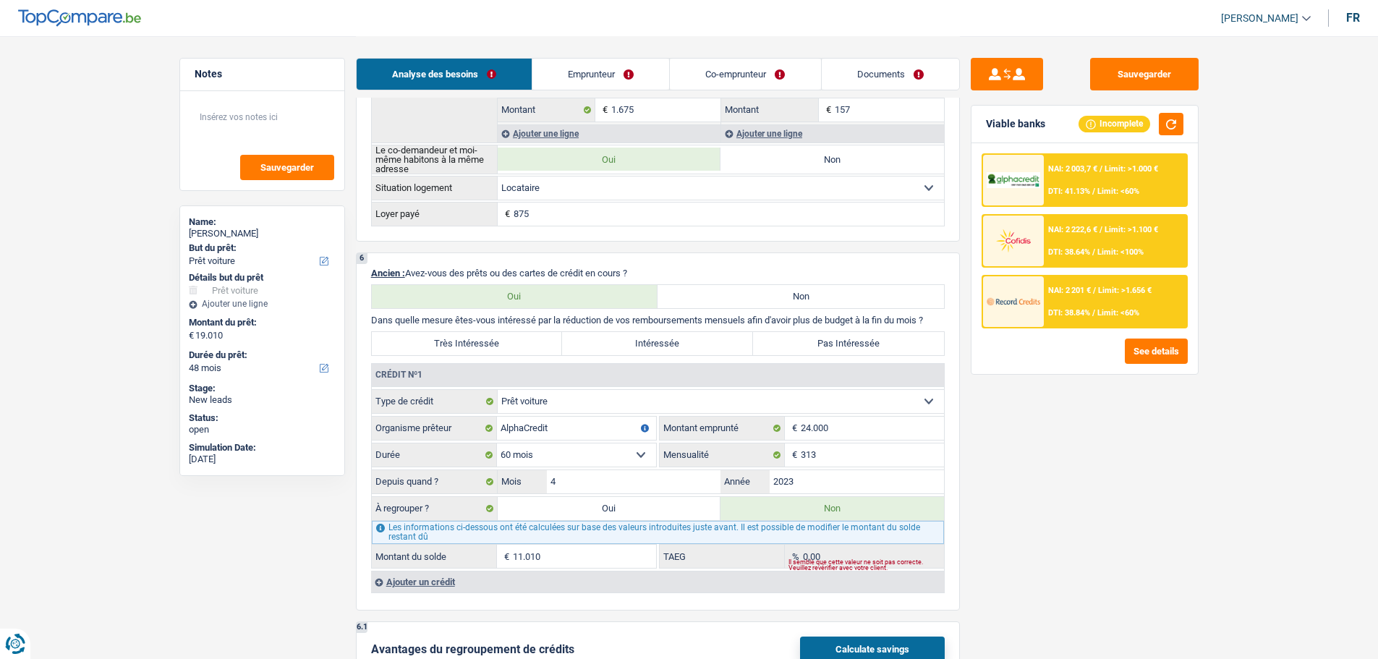
select select "refinancing"
select select "84"
select select "refinancing"
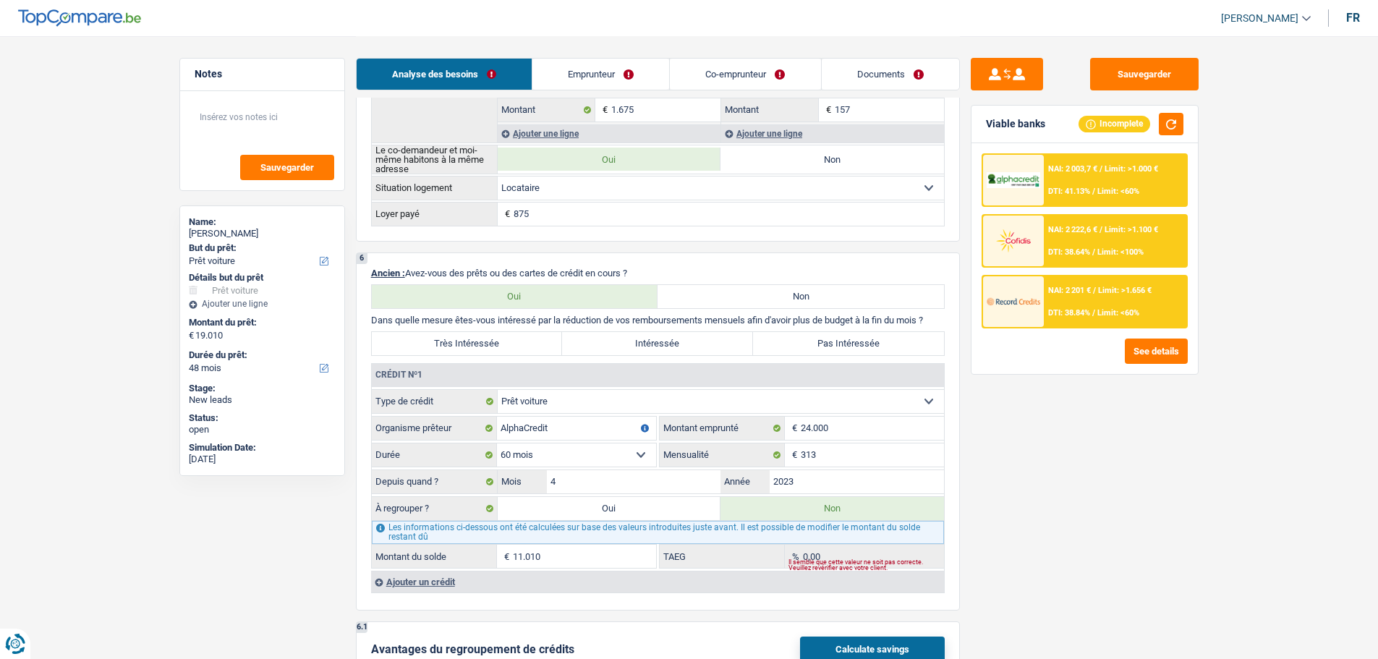
select select "84"
select select "refinancing"
select select "84"
select select "car"
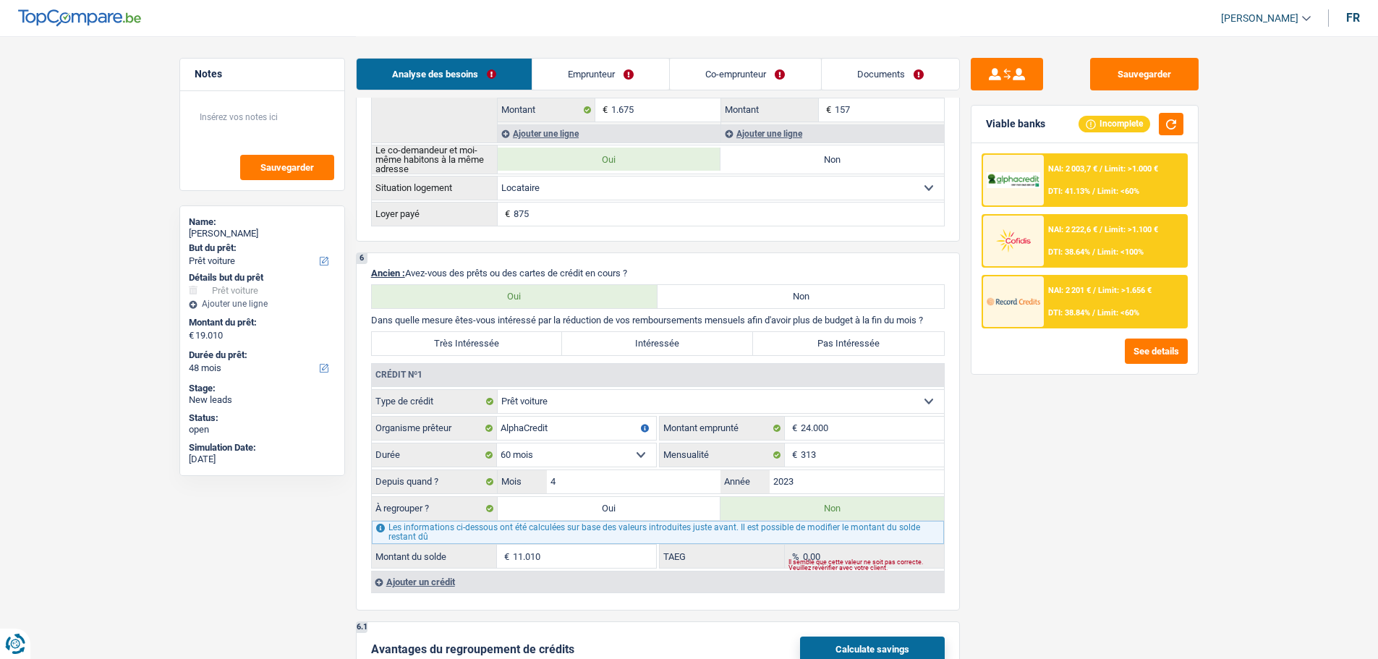
select select "car"
select select "yes"
select select "car"
select select "yes"
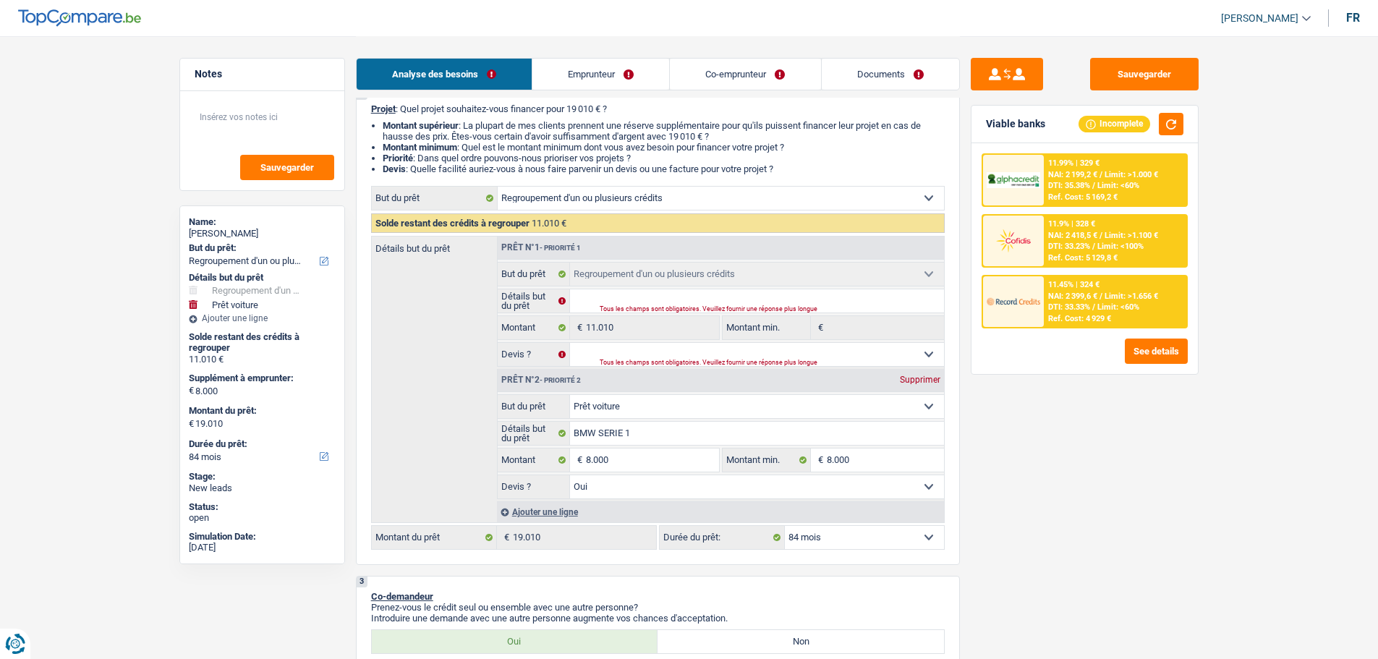
scroll to position [217, 0]
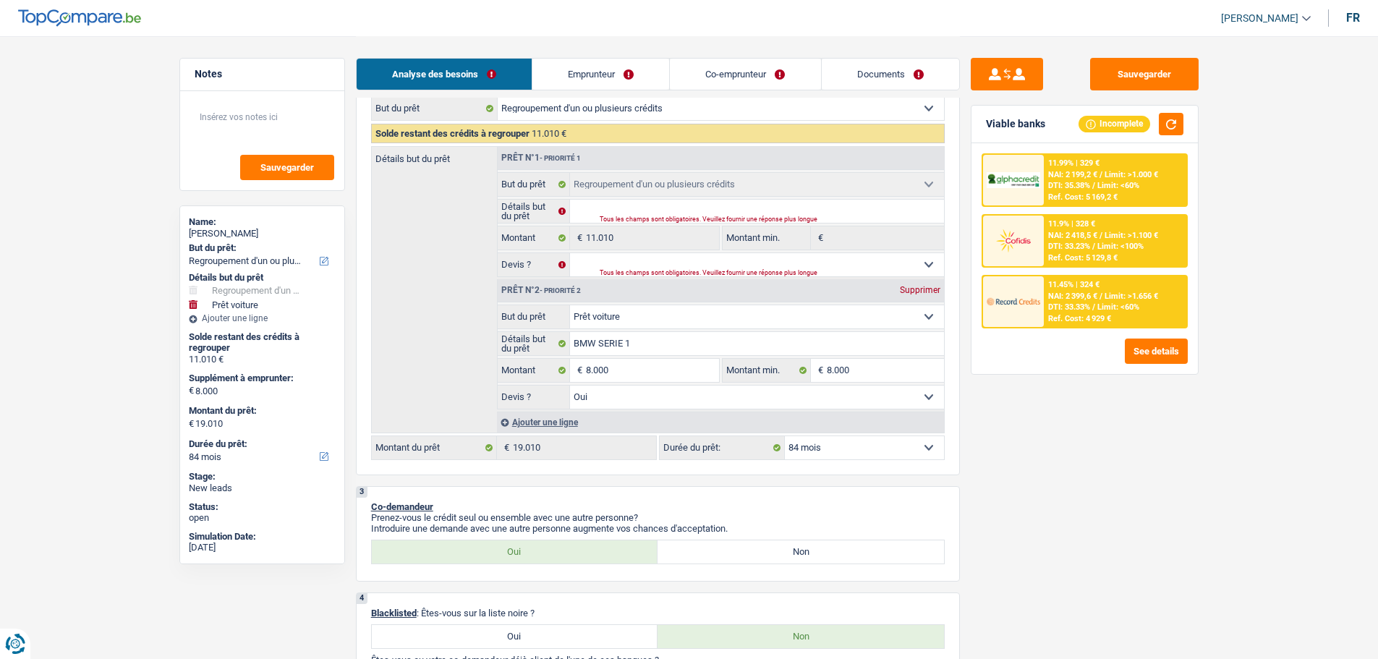
click at [890, 445] on select "12 mois 18 mois 24 mois 30 mois 36 mois 42 mois 48 mois 60 mois 72 mois 84 mois…" at bounding box center [864, 447] width 159 height 23
select select "48"
click at [785, 436] on select "12 mois 18 mois 24 mois 30 mois 36 mois 42 mois 48 mois 60 mois 72 mois 84 mois…" at bounding box center [864, 447] width 159 height 23
select select "48"
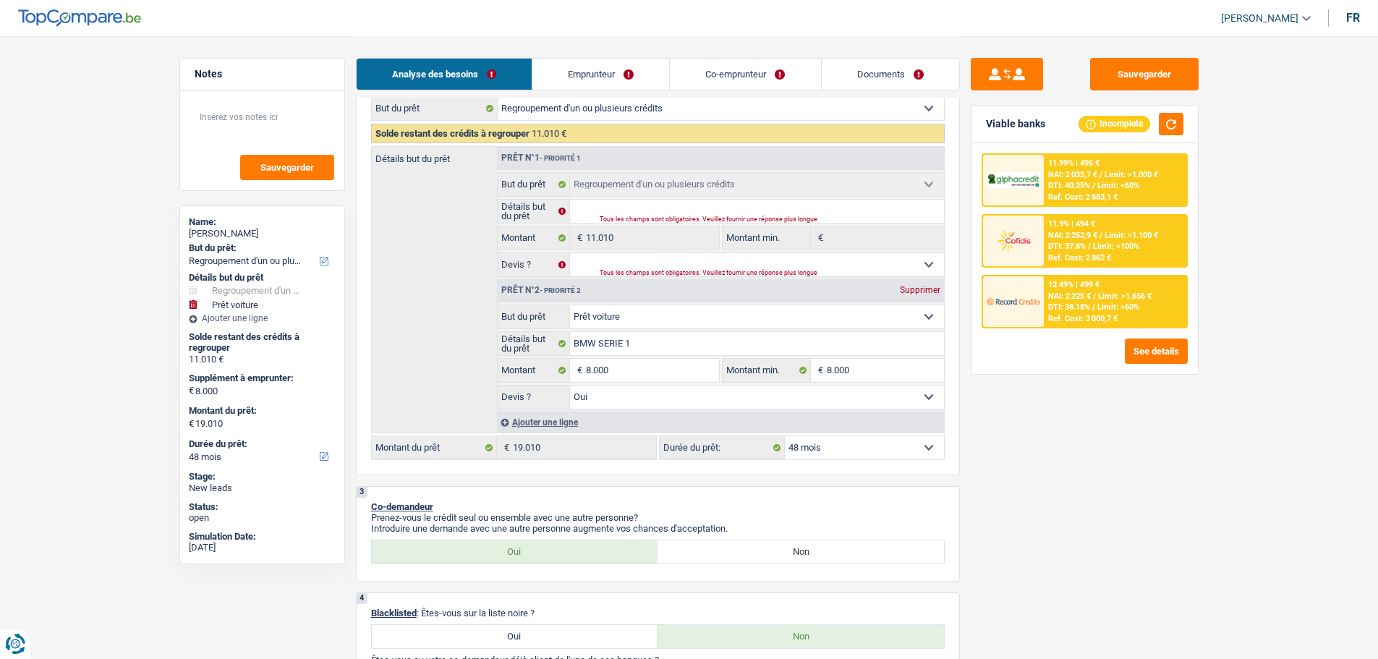
click at [1104, 247] on span "Limit: <100%" at bounding box center [1116, 246] width 46 height 9
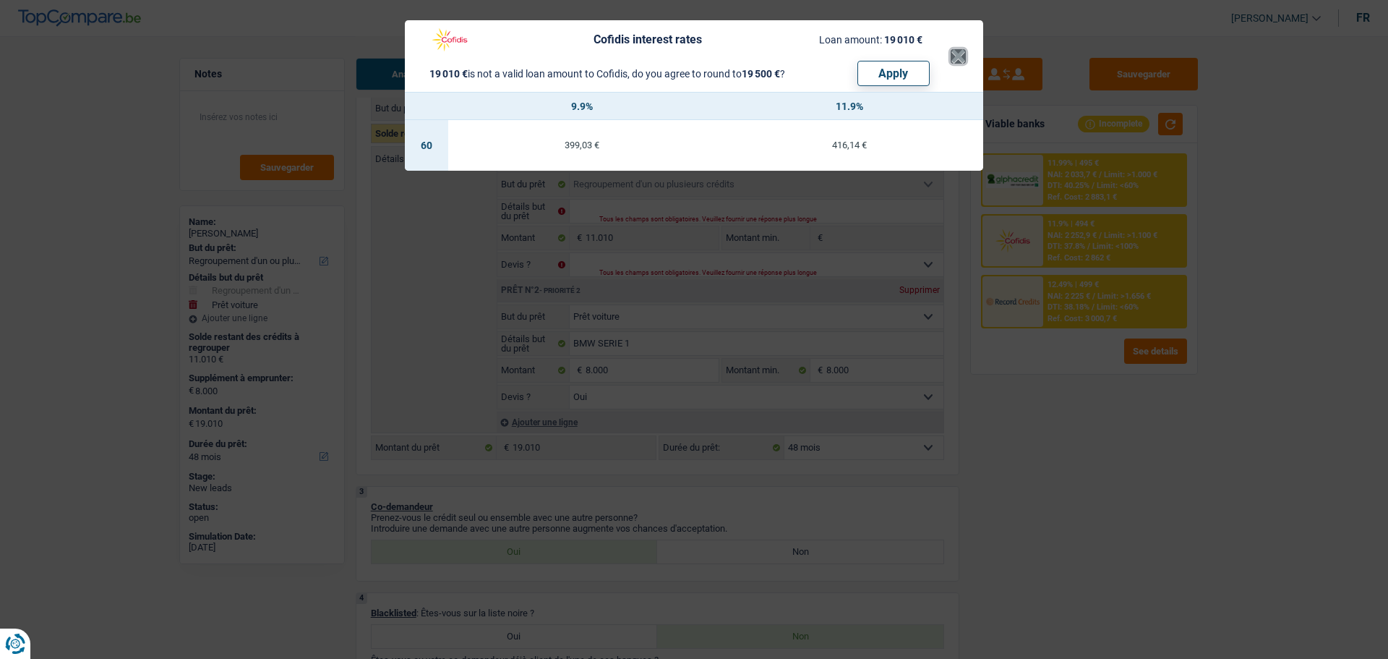
click at [959, 58] on button "×" at bounding box center [958, 56] width 15 height 14
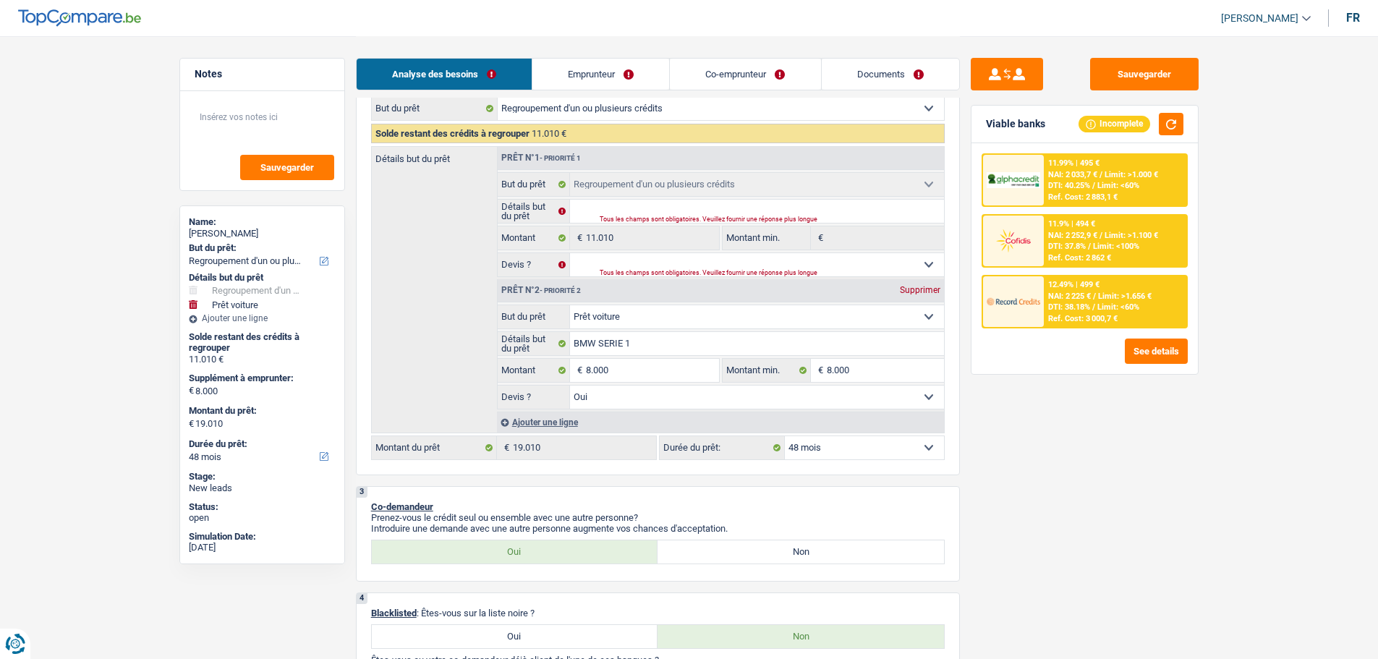
click at [1023, 284] on div at bounding box center [1013, 301] width 61 height 51
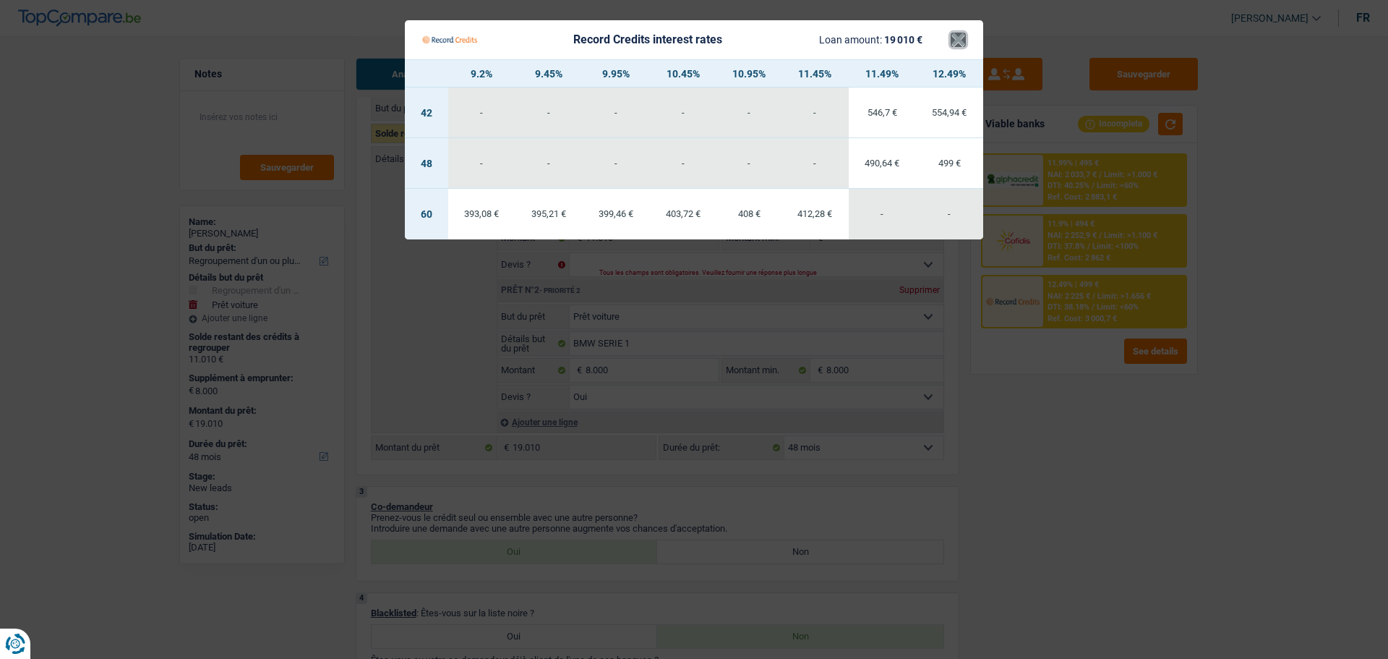
click at [952, 40] on button "×" at bounding box center [958, 40] width 15 height 14
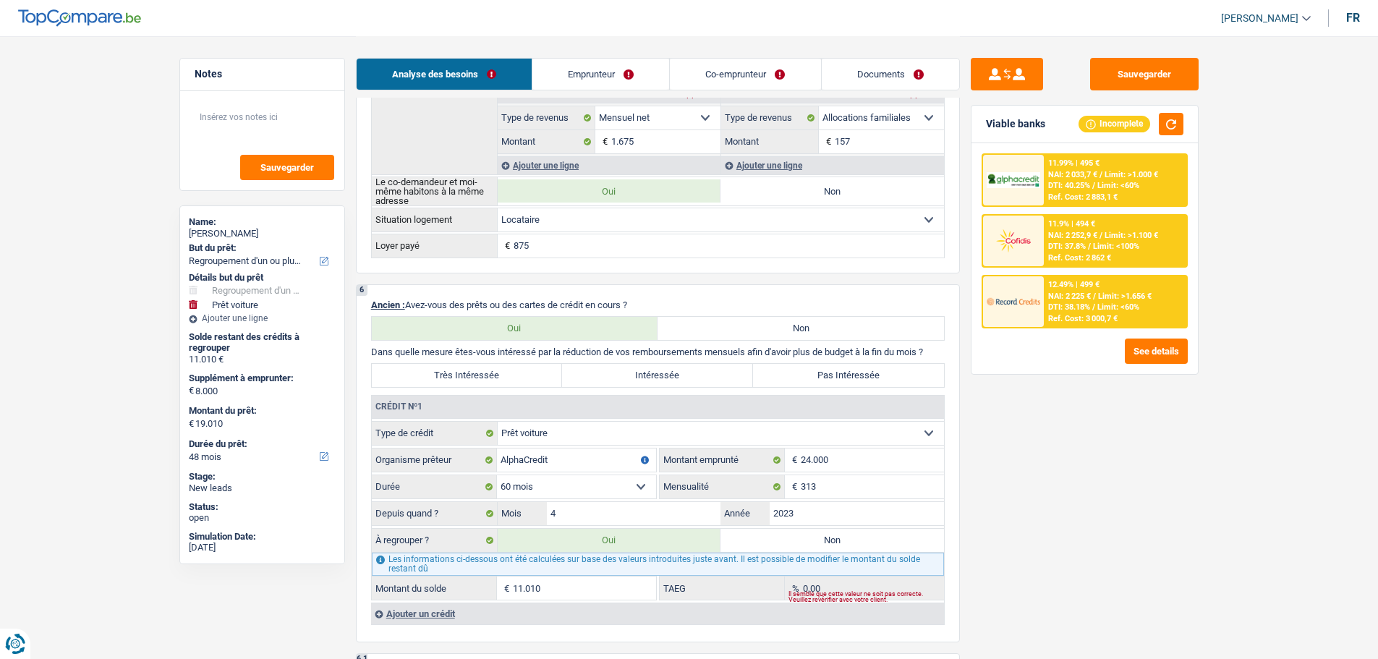
scroll to position [1374, 0]
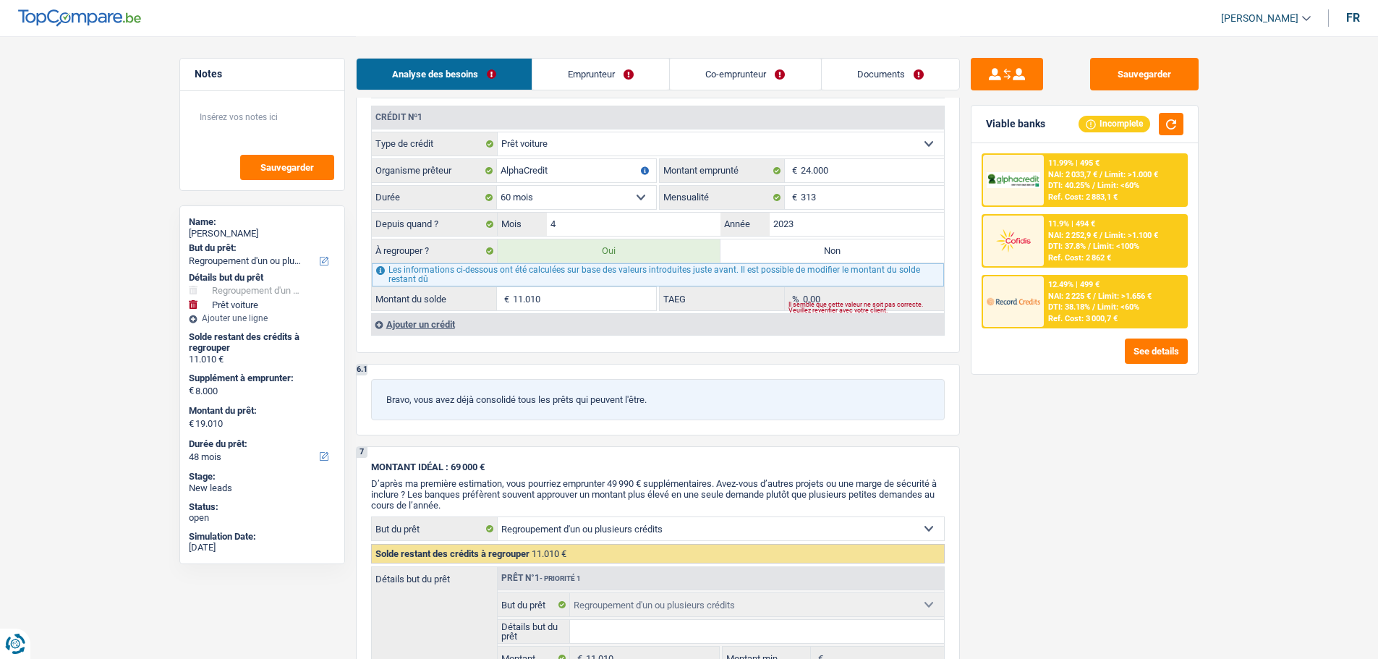
click at [786, 247] on label "Non" at bounding box center [831, 250] width 223 height 23
click at [786, 247] on input "Non" at bounding box center [831, 250] width 223 height 23
radio input "true"
select select "car"
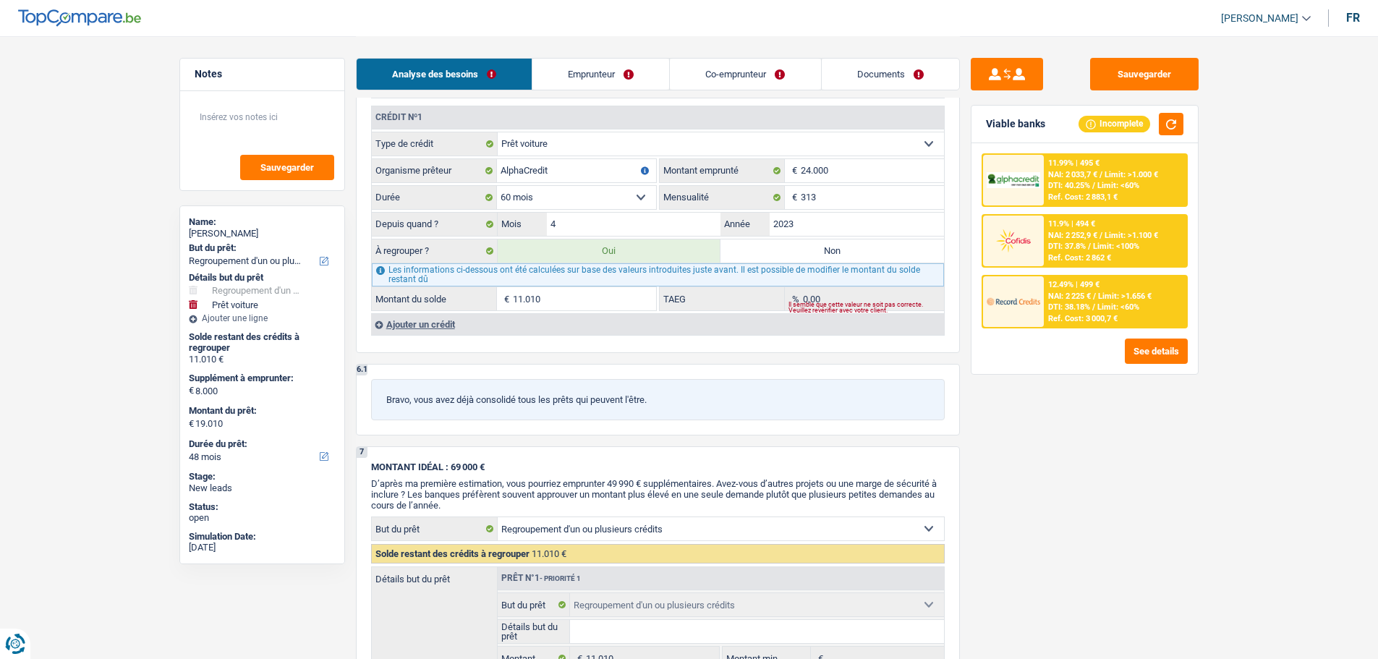
select select "car"
type input "BMW SERIE 1"
type input "8.000"
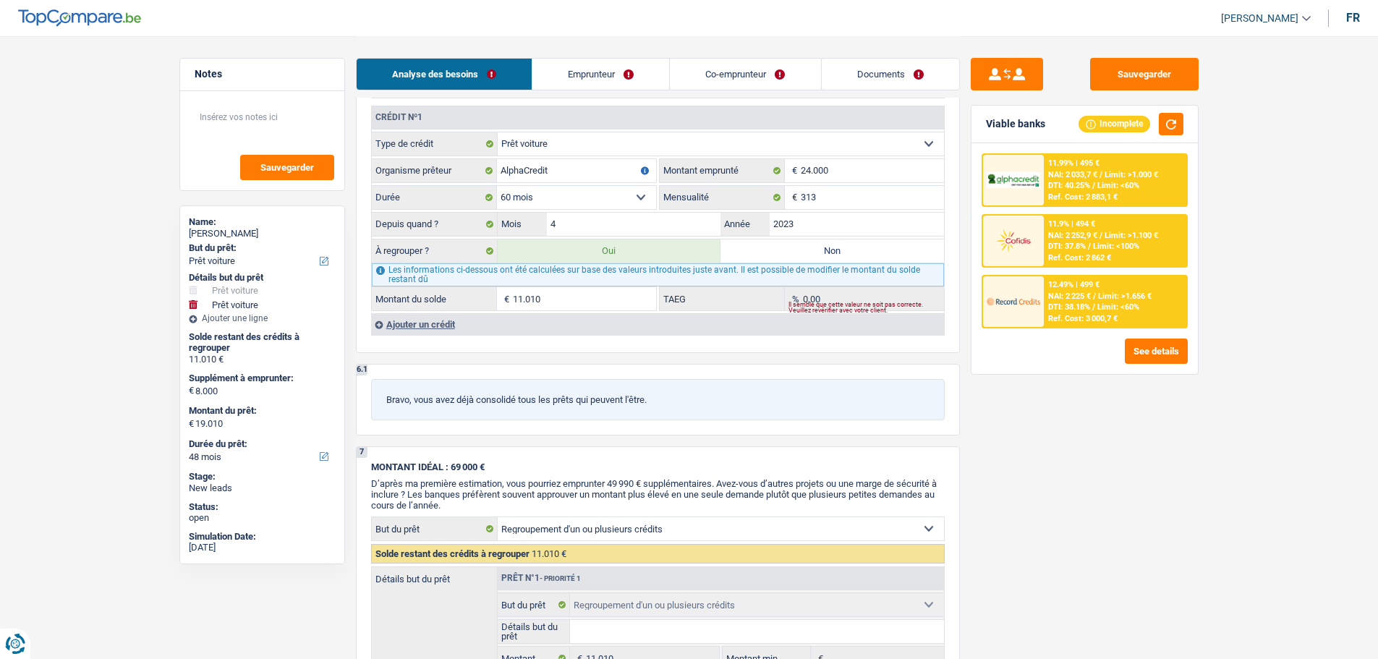
select select "yes"
select select "car"
type input "BMW SERIE 1"
type input "8.000"
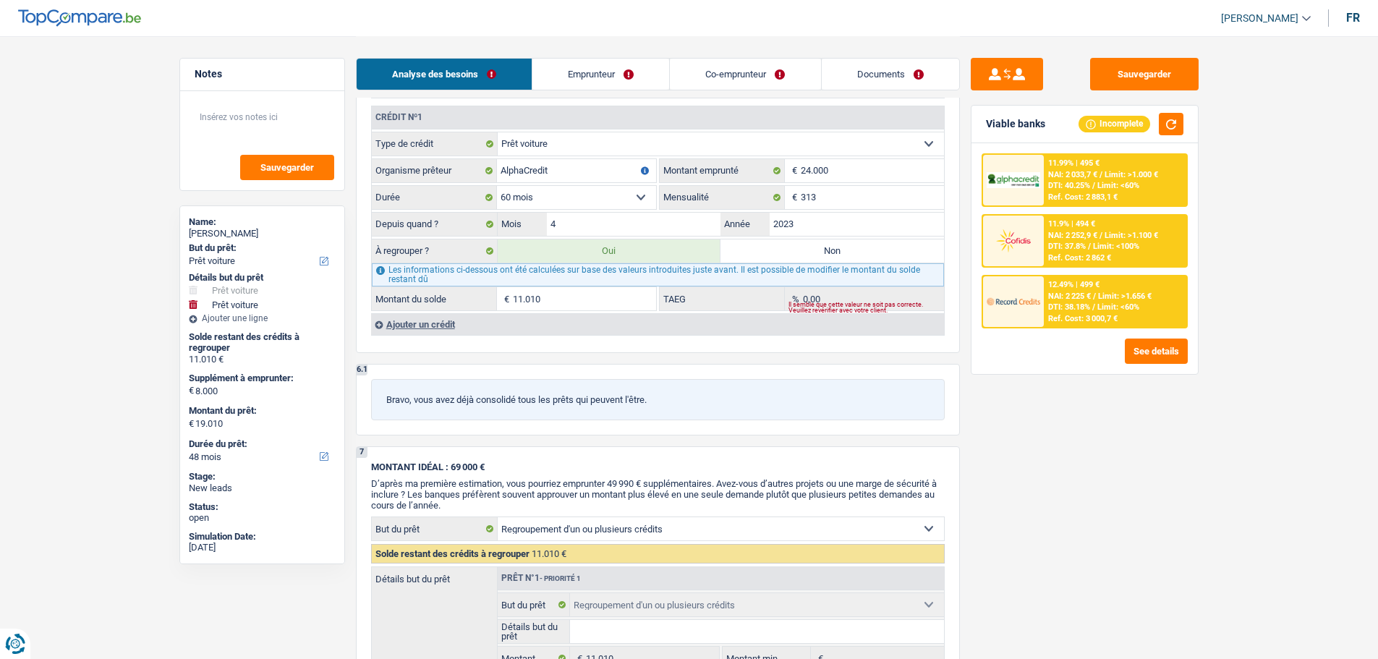
type input "8.000"
select select "yes"
radio input "false"
type input "8.000"
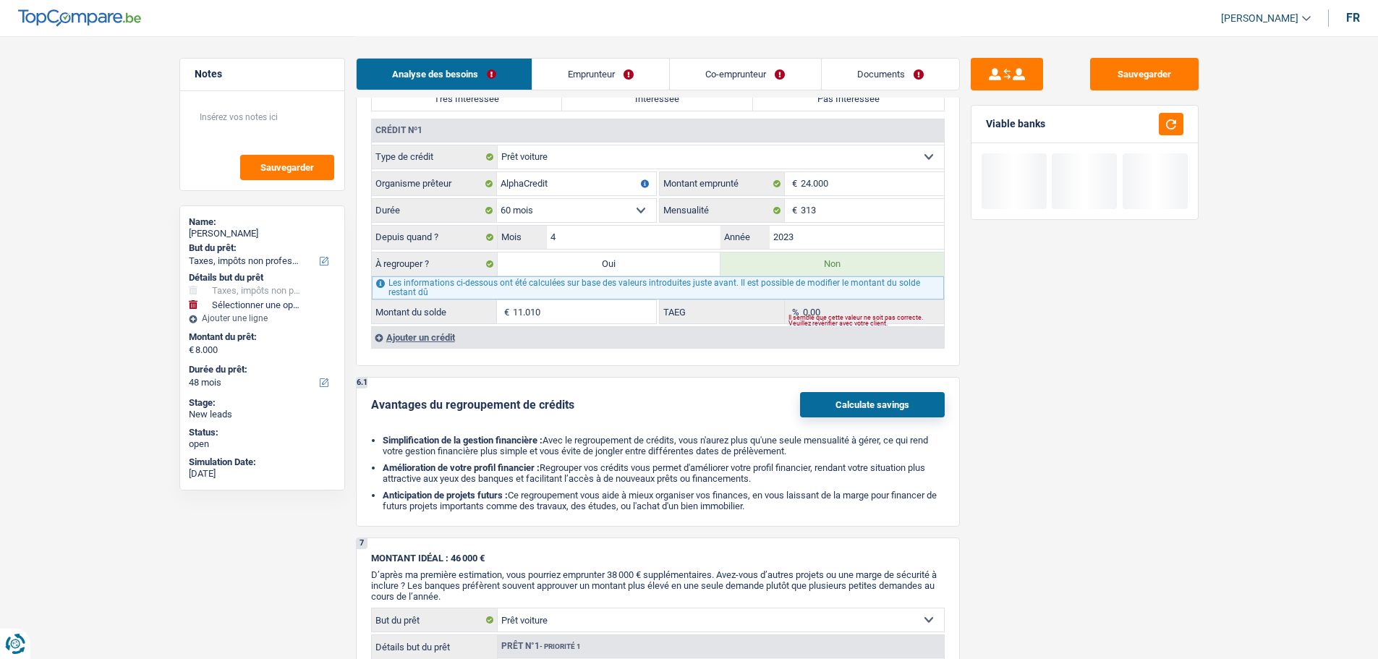
scroll to position [1229, 0]
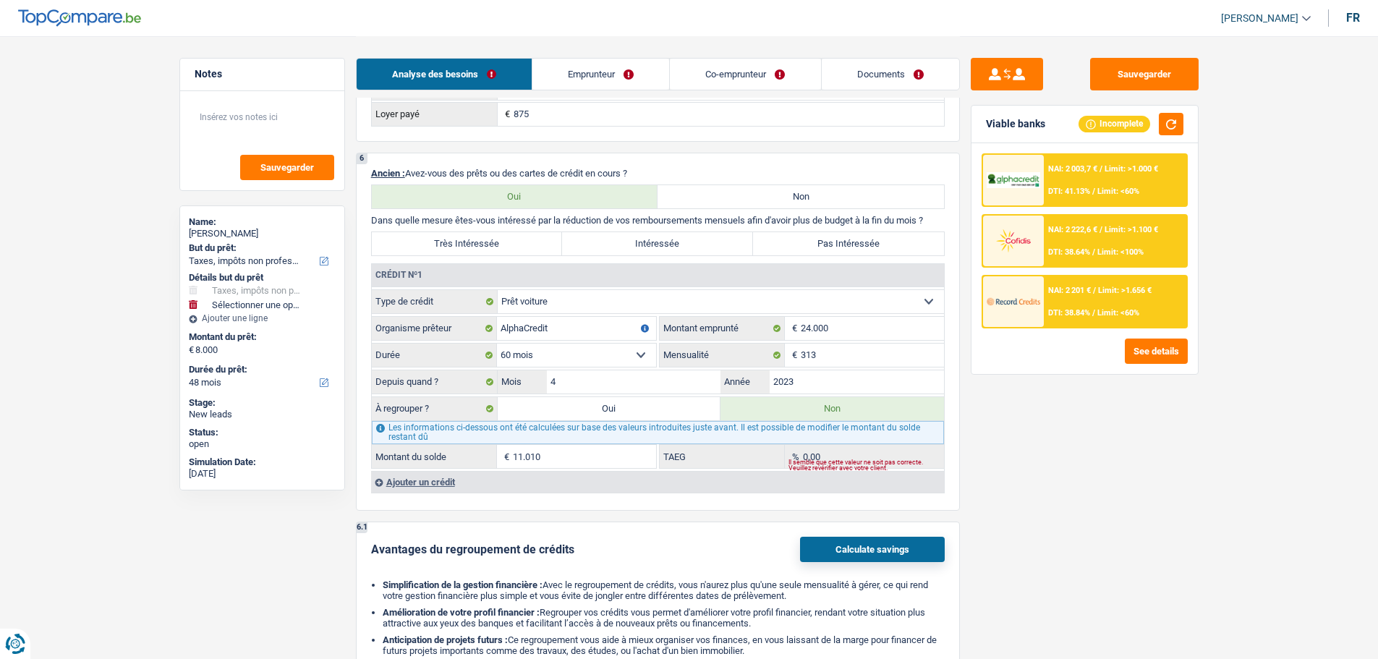
click at [827, 251] on label "Pas Intéressée" at bounding box center [848, 243] width 191 height 23
click at [827, 251] on input "Pas Intéressée" at bounding box center [848, 243] width 191 height 23
radio input "true"
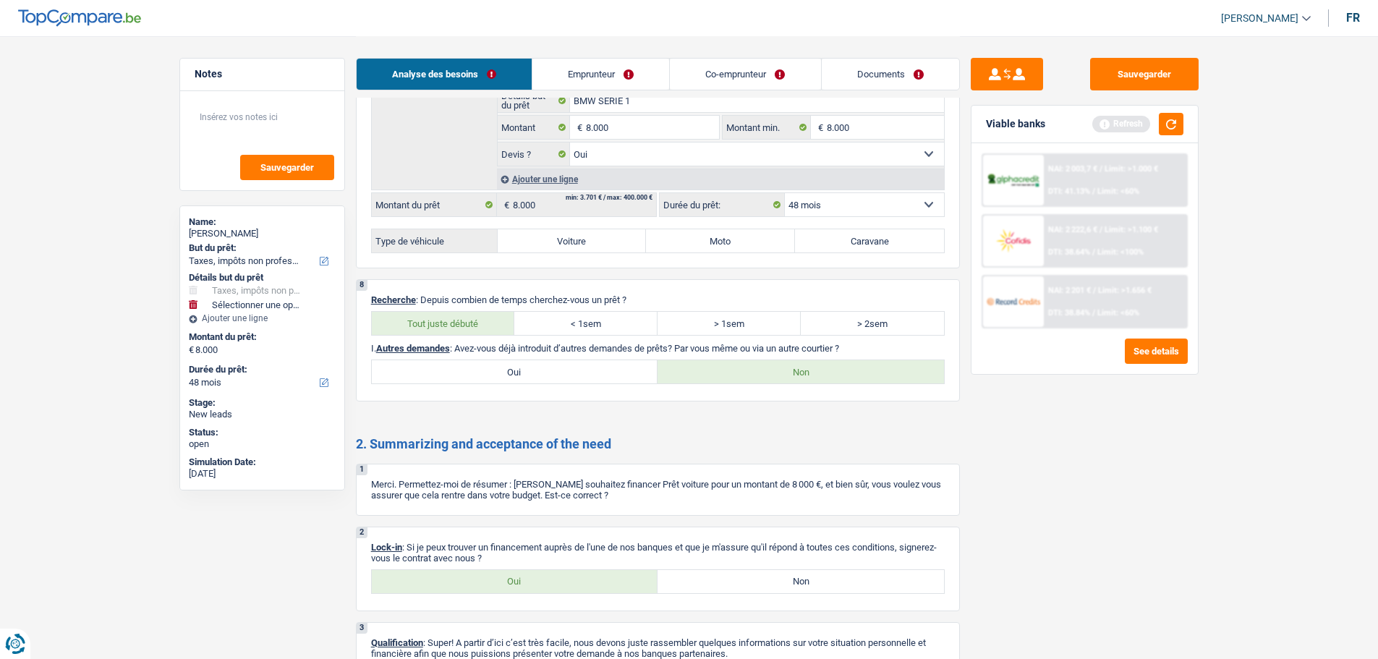
scroll to position [2062, 0]
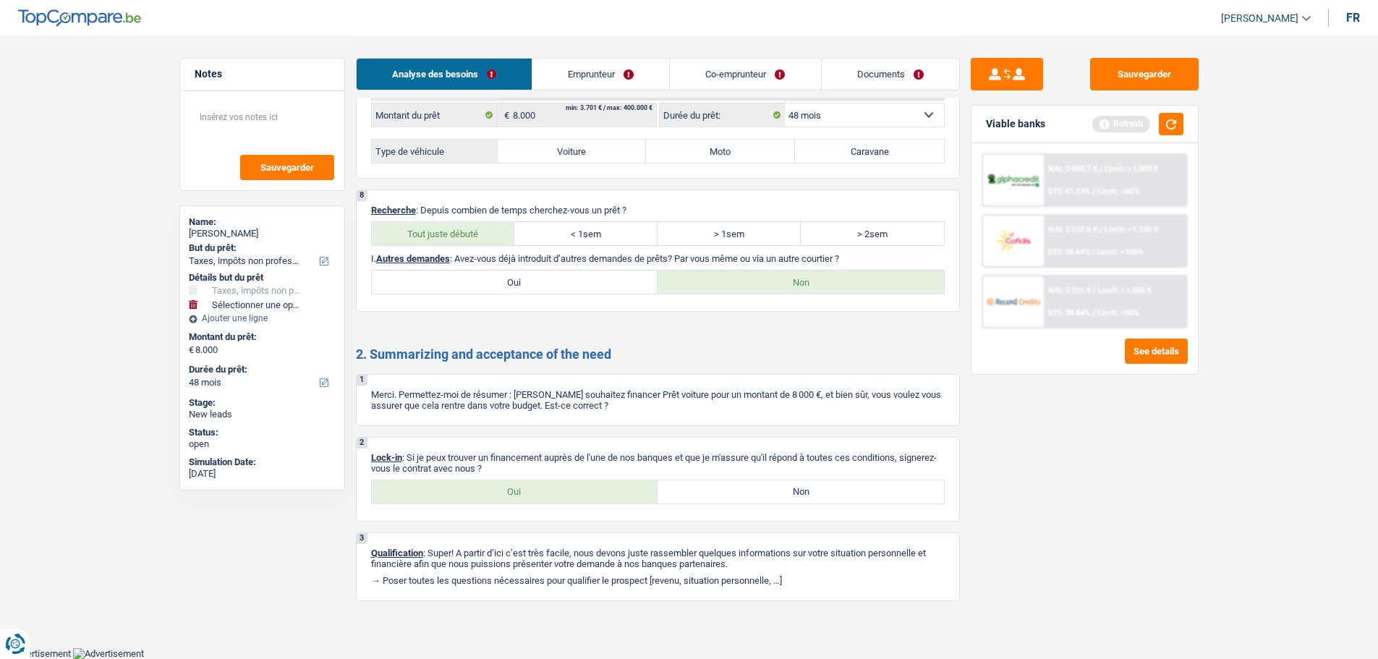
click at [572, 485] on label "Oui" at bounding box center [515, 491] width 286 height 23
click at [572, 485] on input "Oui" at bounding box center [515, 491] width 286 height 23
radio input "true"
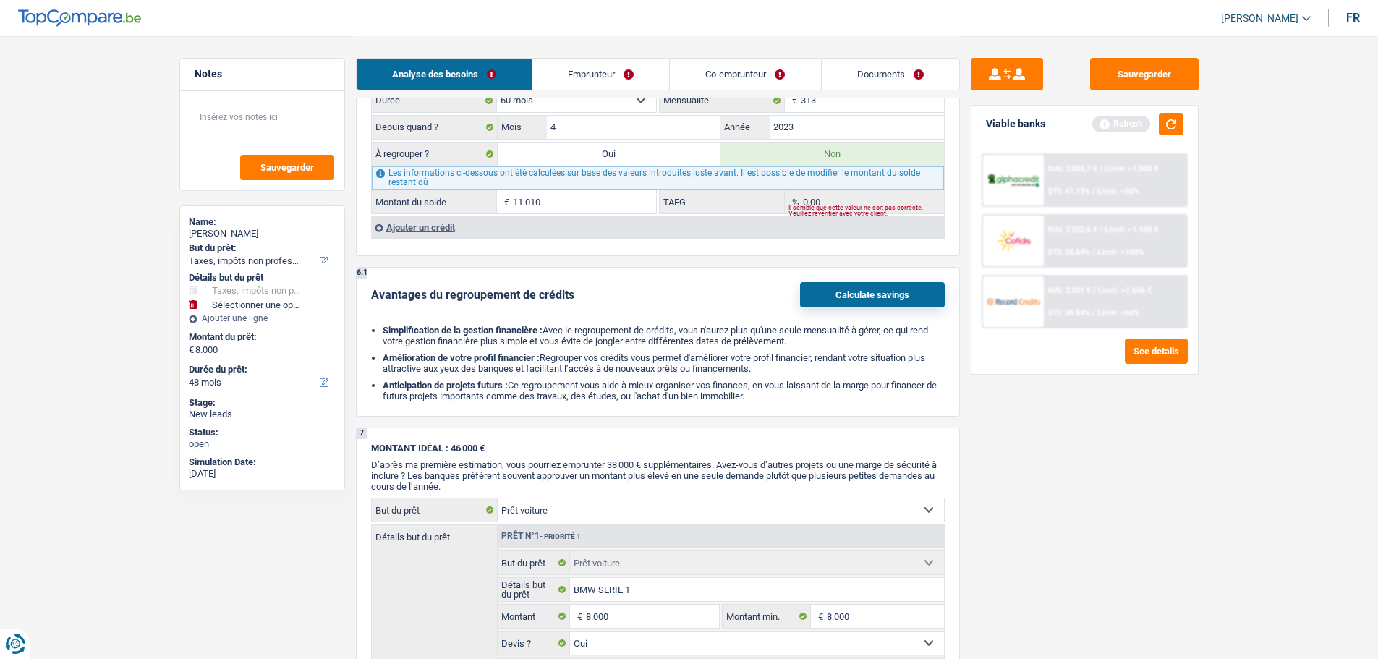
scroll to position [1195, 0]
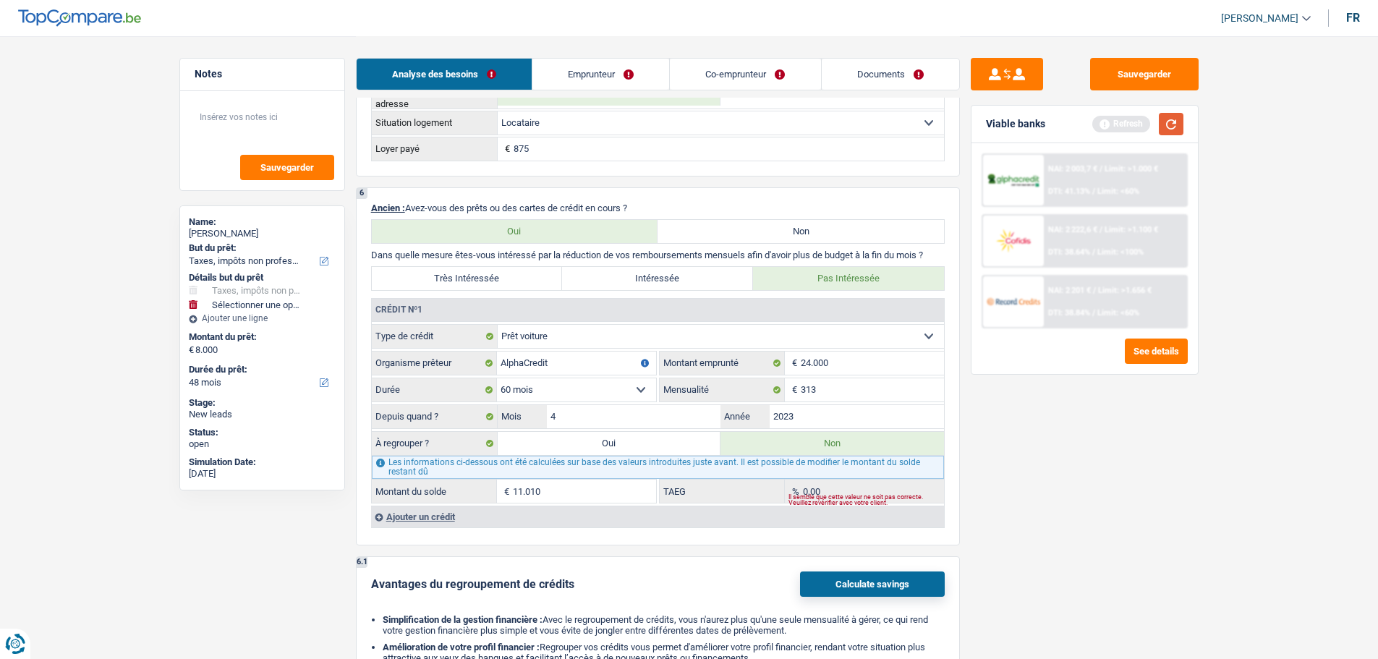
click at [1179, 116] on button "button" at bounding box center [1171, 124] width 25 height 22
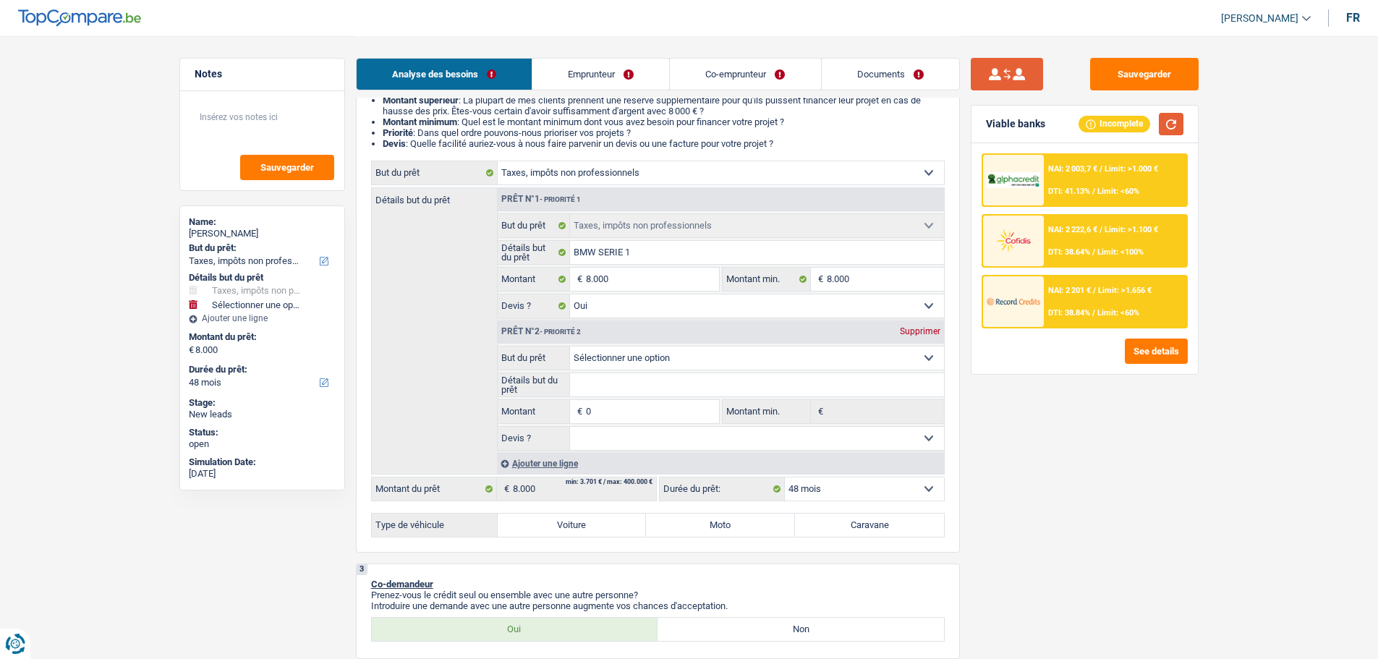
scroll to position [38, 0]
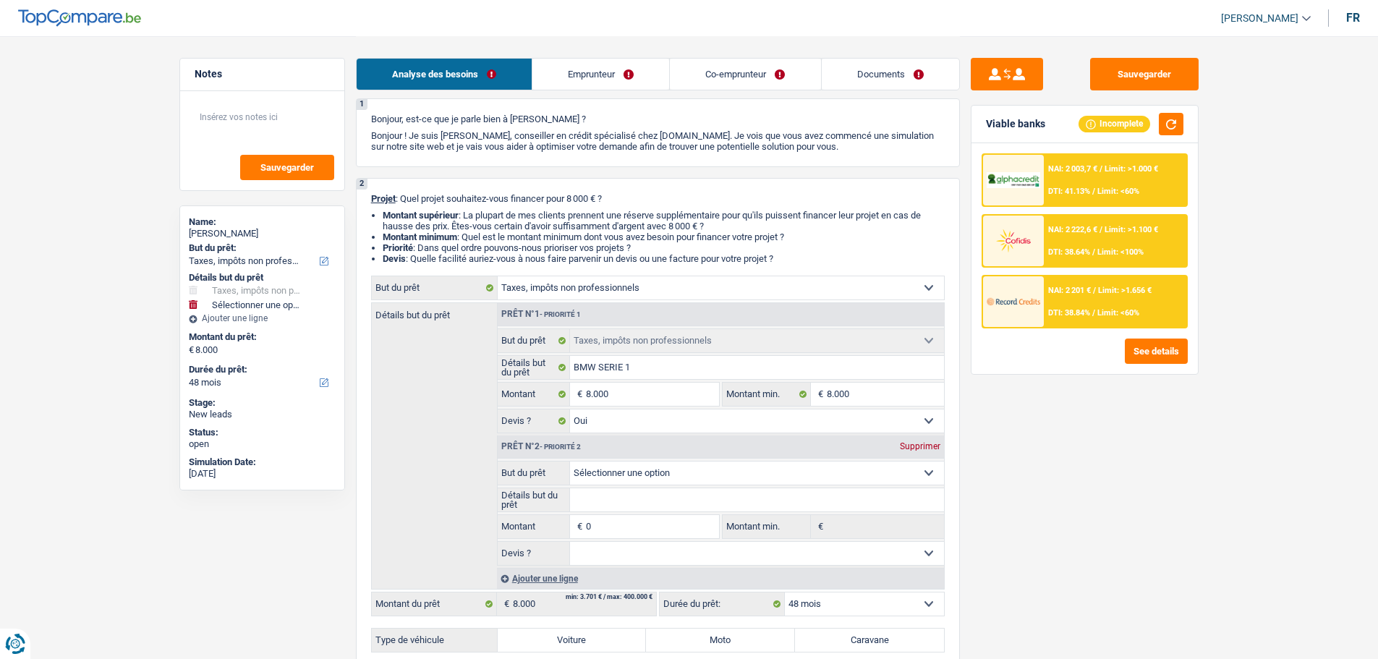
click at [860, 80] on link "Documents" at bounding box center [890, 74] width 137 height 31
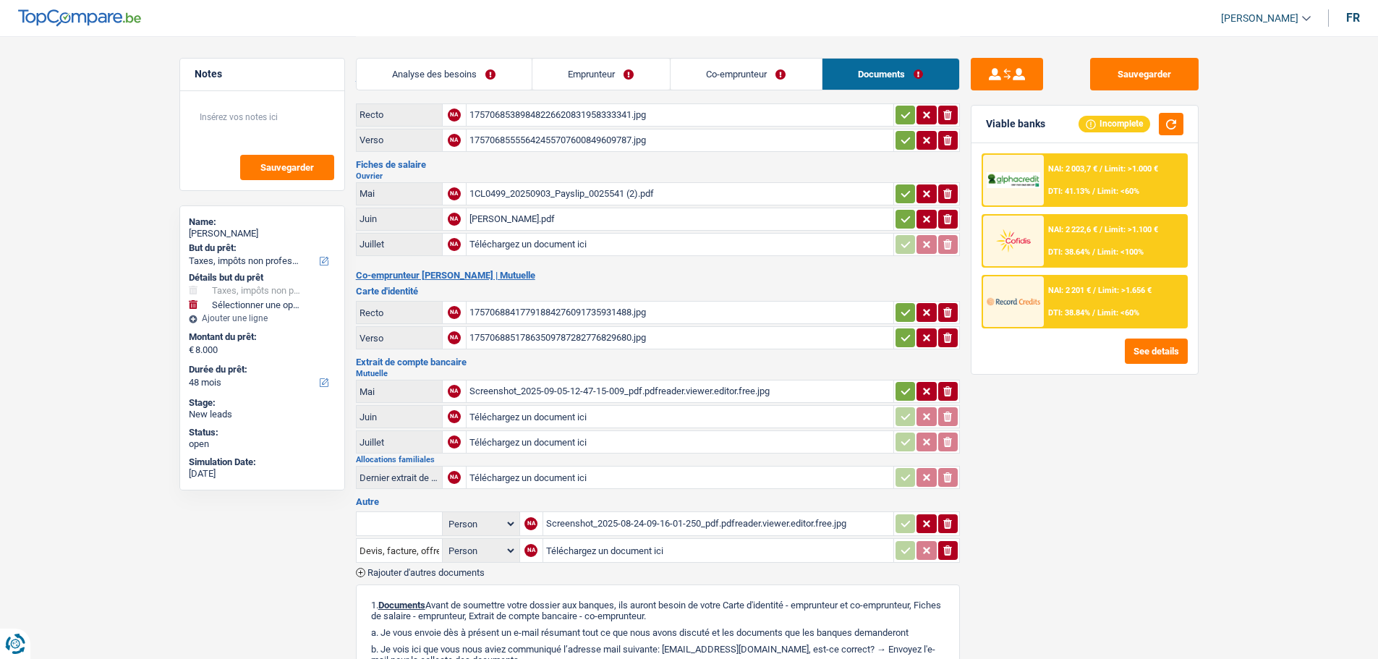
click at [538, 113] on div "17570685389848226620831958333341.jpg" at bounding box center [679, 115] width 421 height 22
click at [502, 134] on div "17570685555642455707600849609787.jpg" at bounding box center [679, 140] width 421 height 22
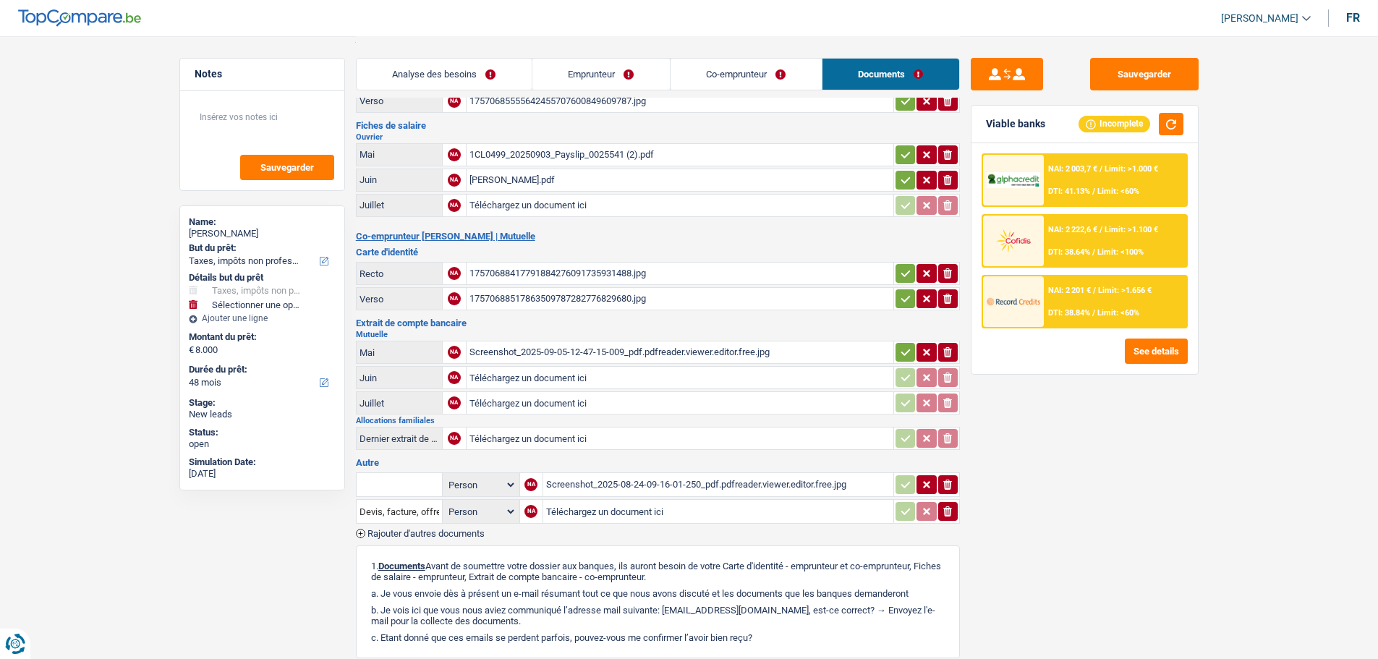
scroll to position [110, 0]
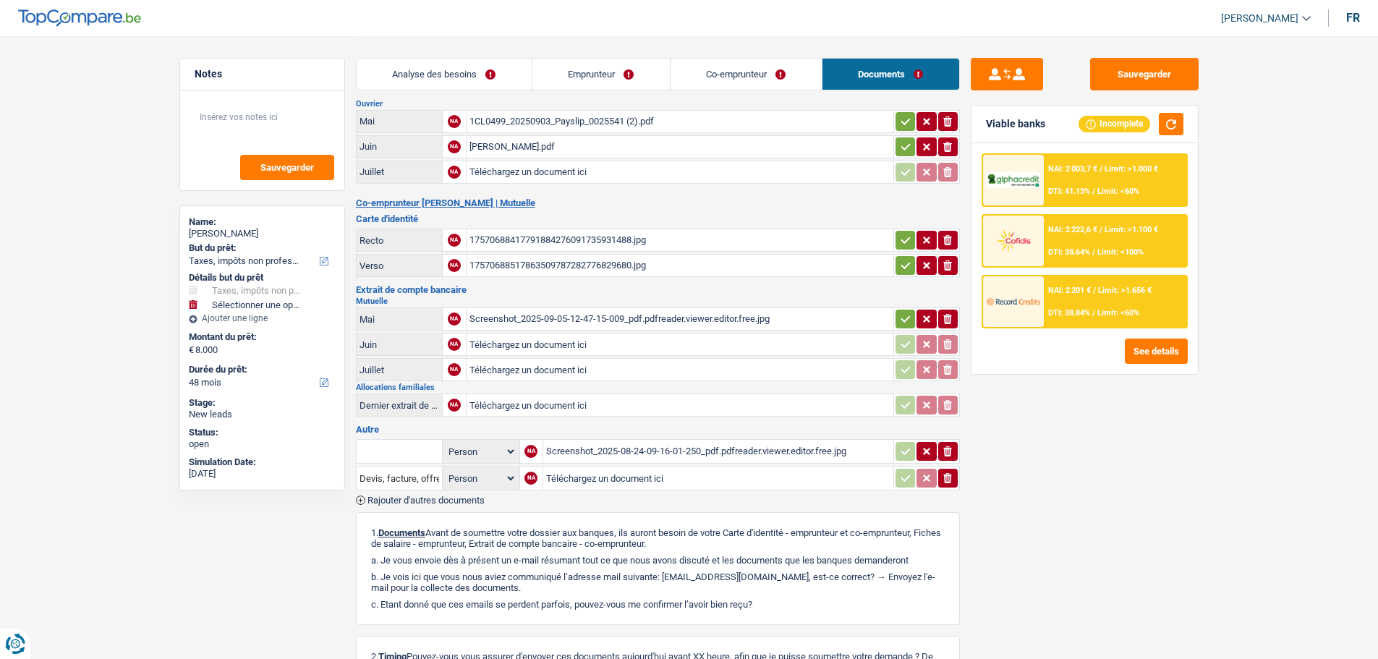
click at [527, 241] on div "17570688417791884276091735931488.jpg" at bounding box center [679, 240] width 421 height 22
click at [526, 258] on div "17570688517863509787282776829680.jpg" at bounding box center [679, 266] width 421 height 22
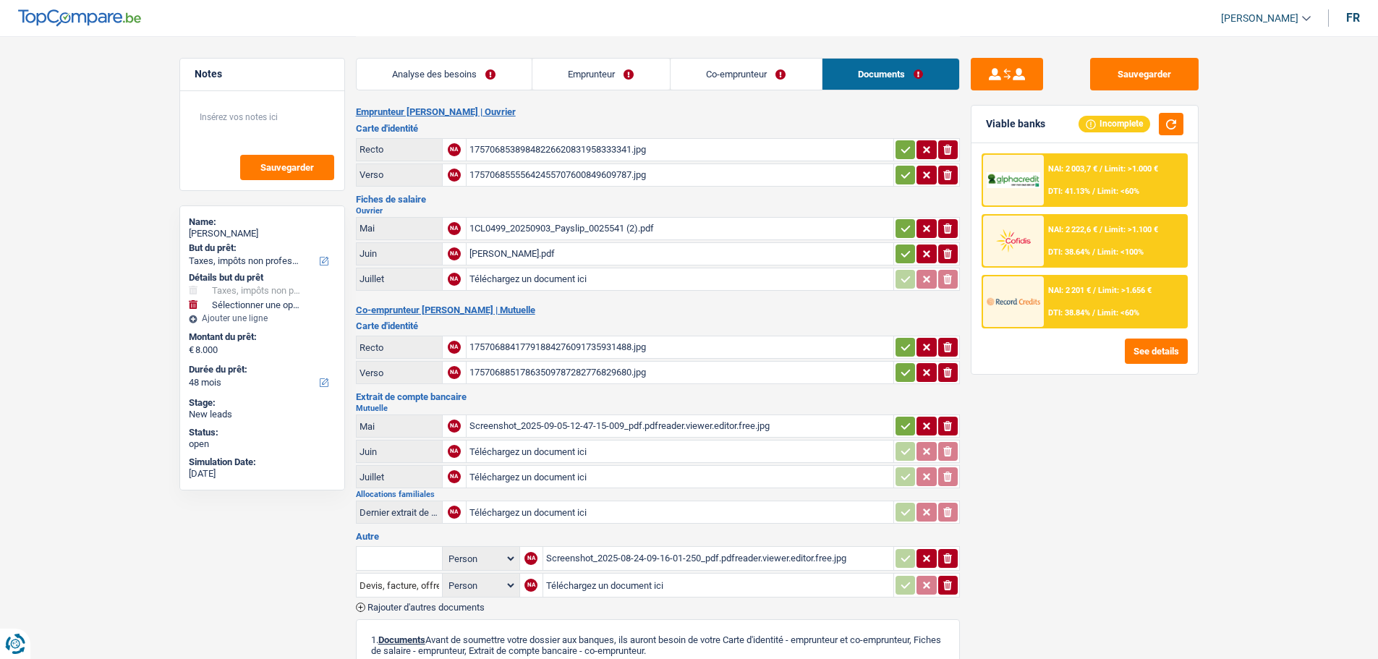
scroll to position [0, 0]
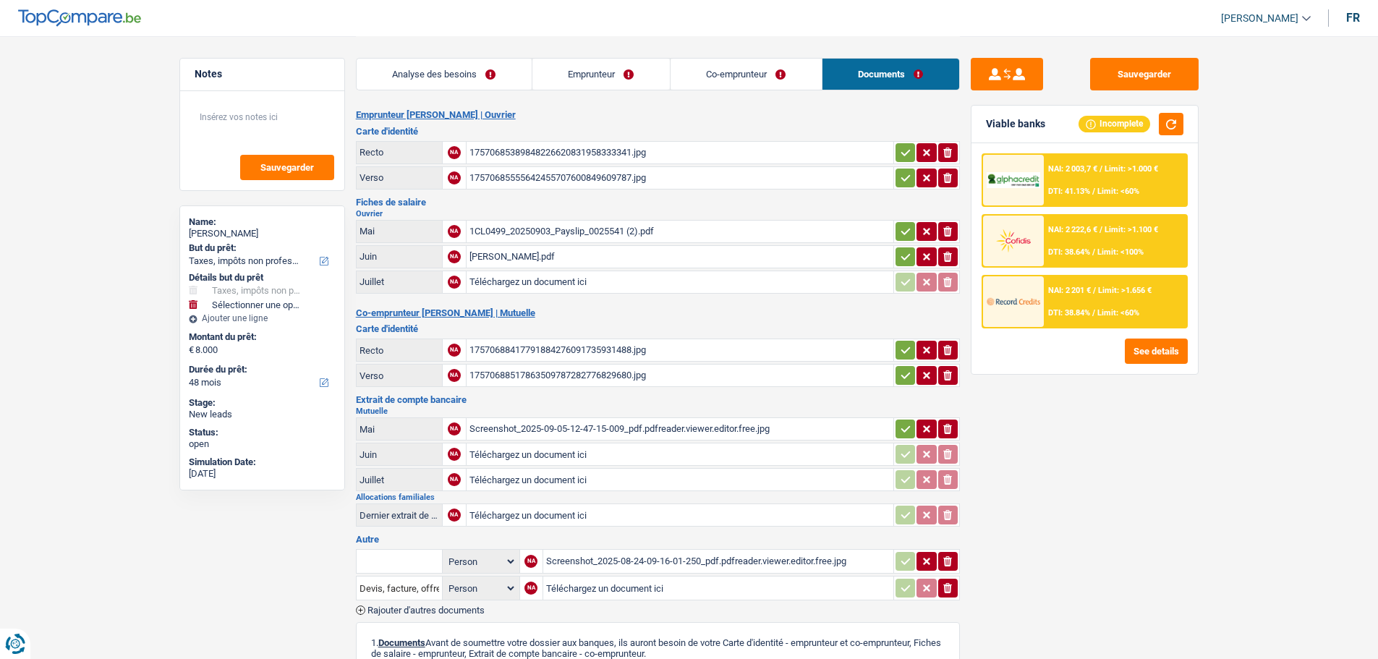
click at [525, 234] on div "1CL0499_20250903_Payslip_0025541 (2).pdf" at bounding box center [679, 232] width 421 height 22
click at [523, 250] on div "djamel eddine bachik.pdf" at bounding box center [679, 257] width 421 height 22
click at [518, 430] on div "Screenshot_2025-09-05-12-47-15-009_pdf.pdfreader.viewer.editor.free.jpg" at bounding box center [679, 429] width 421 height 22
click at [586, 223] on div "1CL0499_20250903_Payslip_0025541 (2).pdf" at bounding box center [679, 232] width 421 height 22
click at [520, 260] on div "djamel eddine bachik.pdf" at bounding box center [679, 257] width 421 height 22
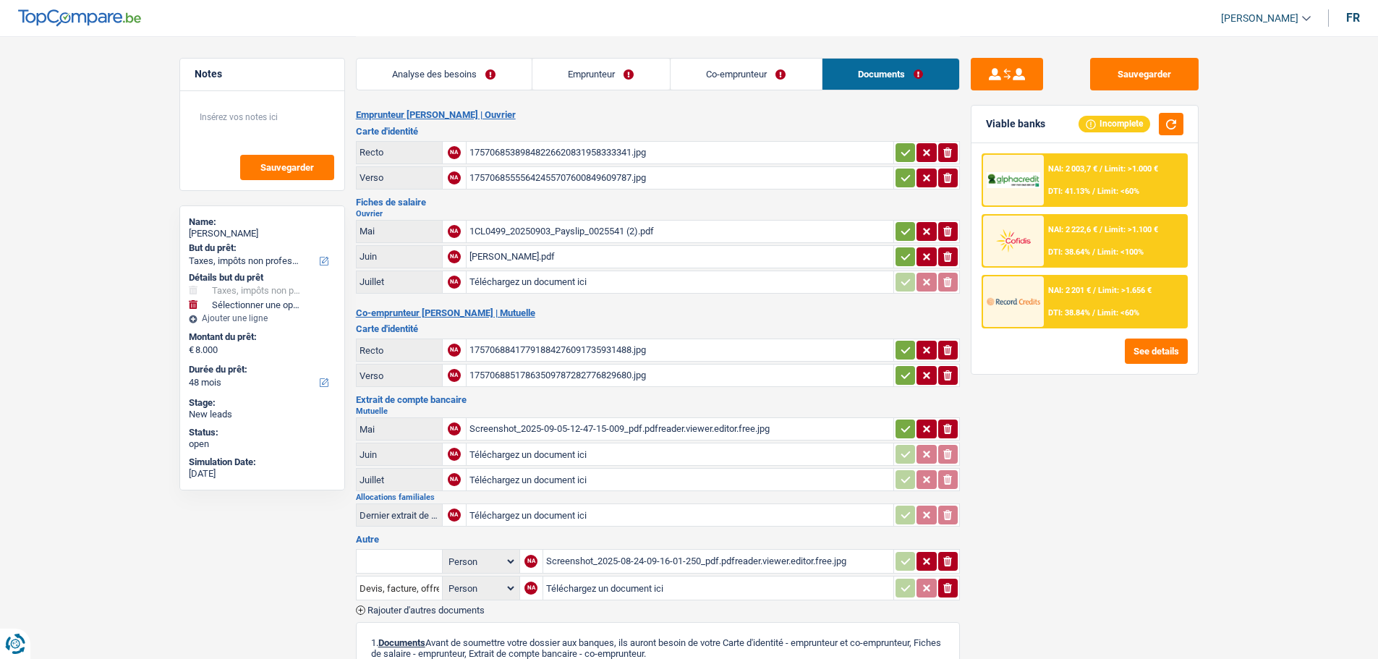
click at [517, 431] on div "Screenshot_2025-09-05-12-47-15-009_pdf.pdfreader.viewer.editor.free.jpg" at bounding box center [679, 429] width 421 height 22
click at [597, 564] on div "Screenshot_2025-08-24-09-16-01-250_pdf.pdfreader.viewer.editor.free.jpg" at bounding box center [718, 561] width 344 height 22
click at [1116, 72] on button "Sauvegarder" at bounding box center [1144, 74] width 108 height 33
click at [1095, 82] on button "Sauvegarder" at bounding box center [1144, 74] width 108 height 33
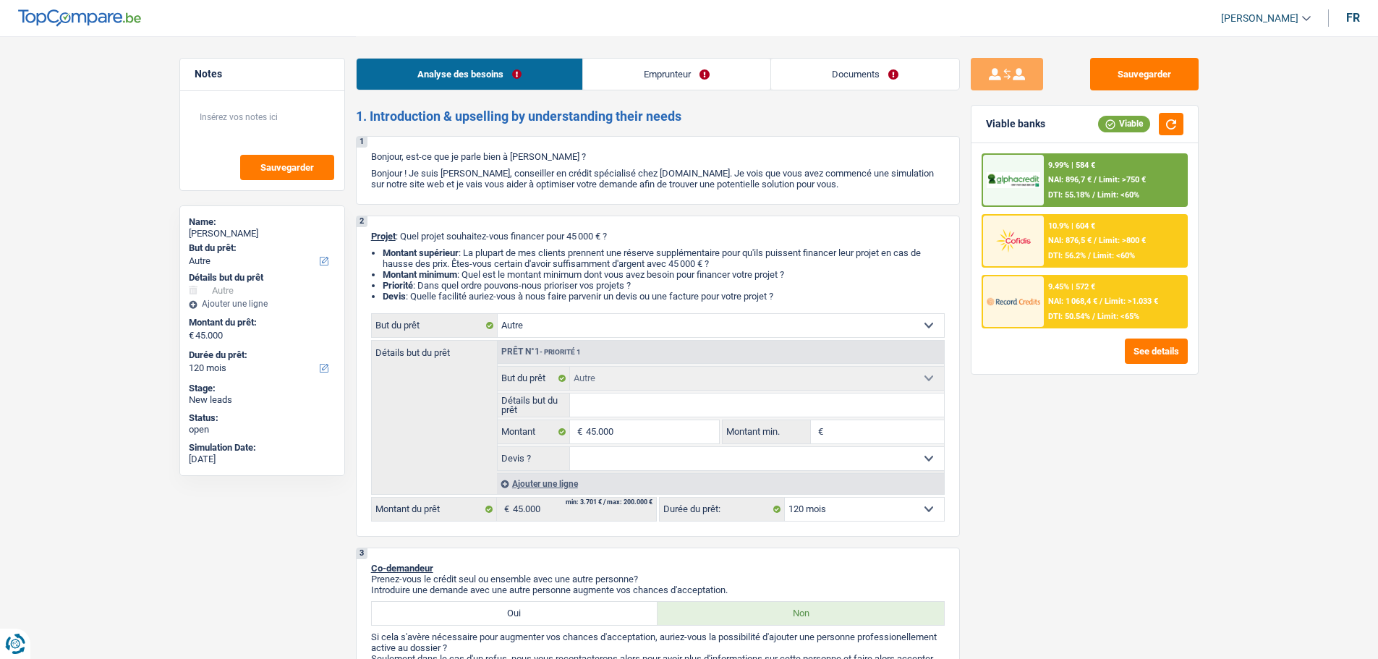
select select "other"
select select "120"
select select "other"
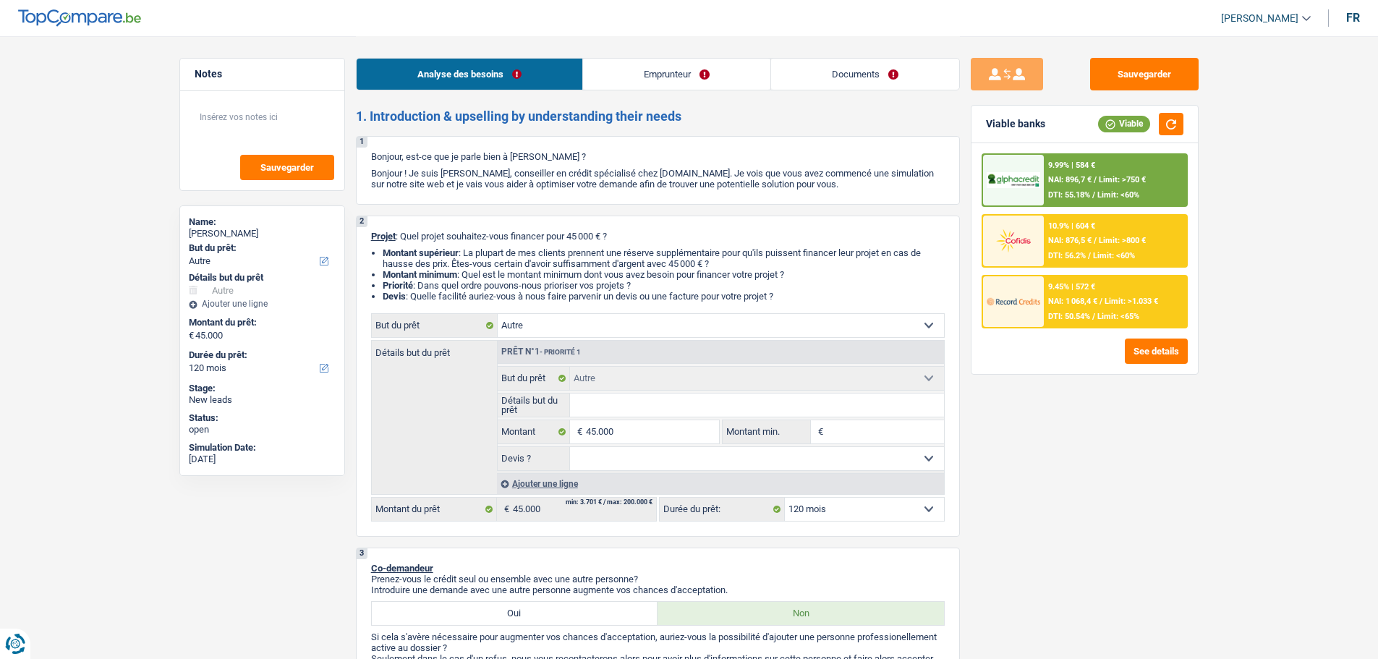
select select "120"
select select "worker"
select select "familyAllowances"
select select "netSalary"
select select "ownerWithMortgage"
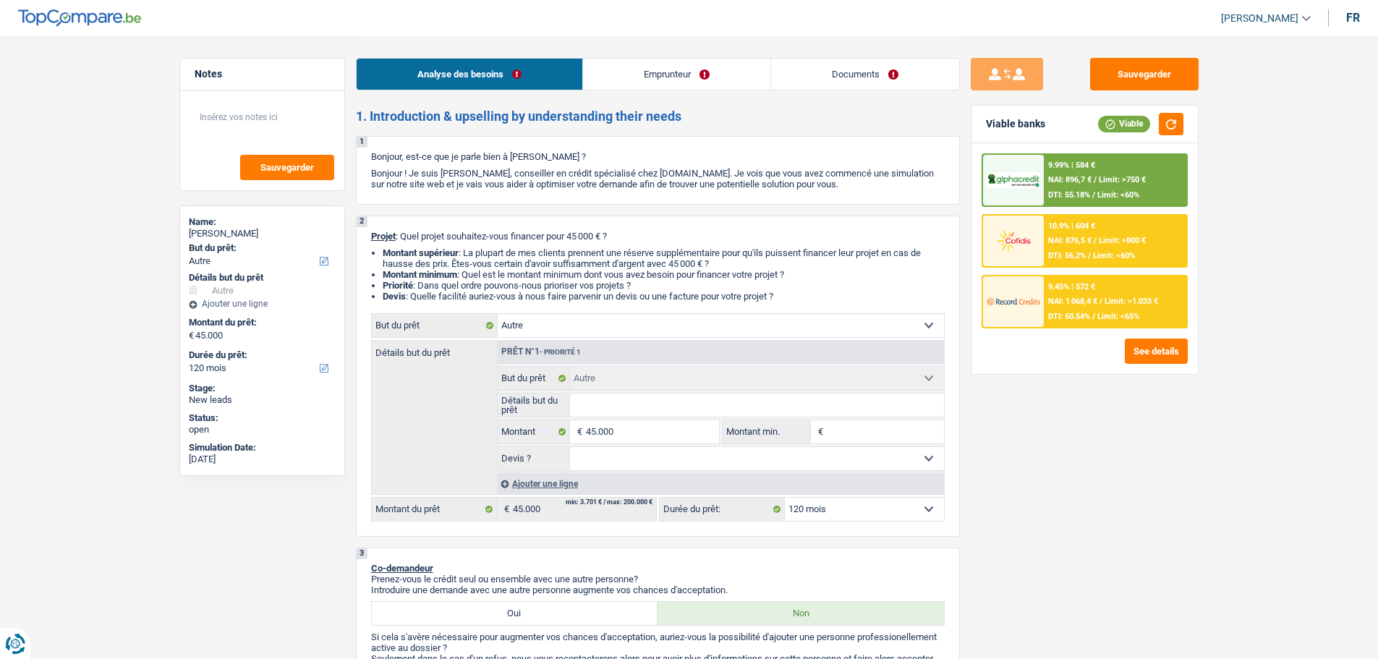
select select "mortgage"
select select "120"
select select "other"
select select "120"
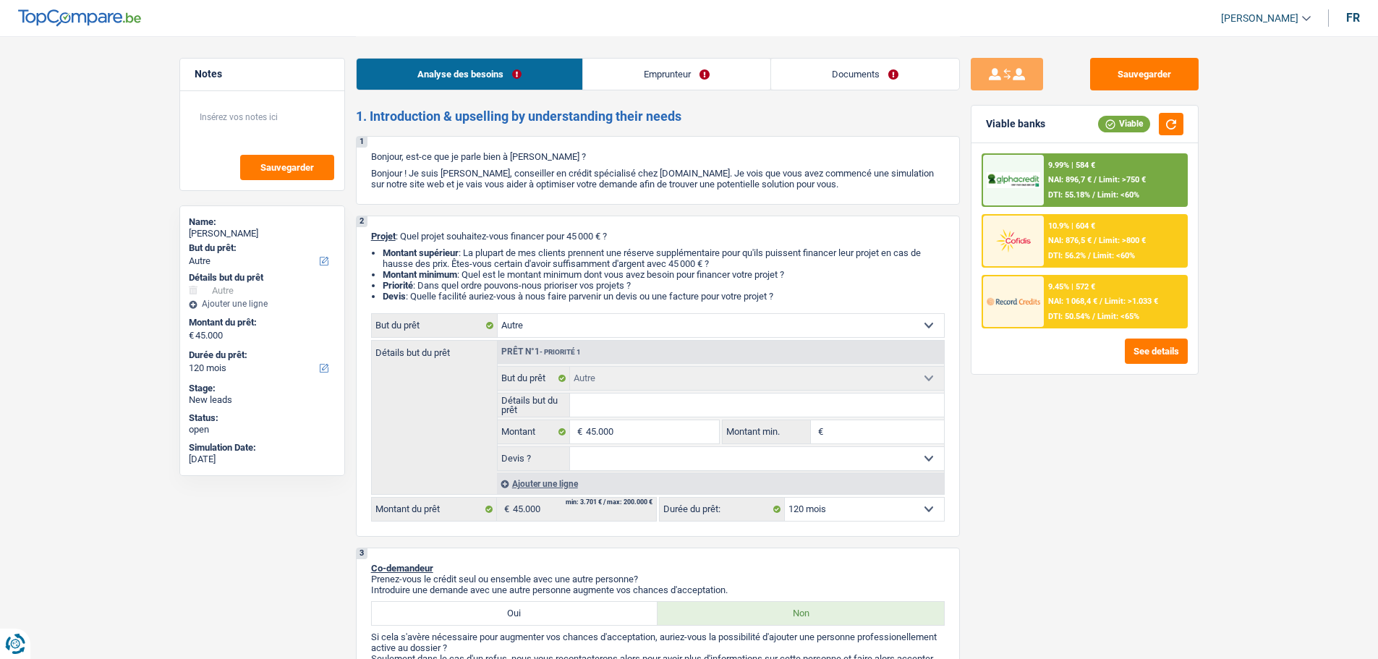
click at [1040, 205] on div at bounding box center [1013, 180] width 61 height 51
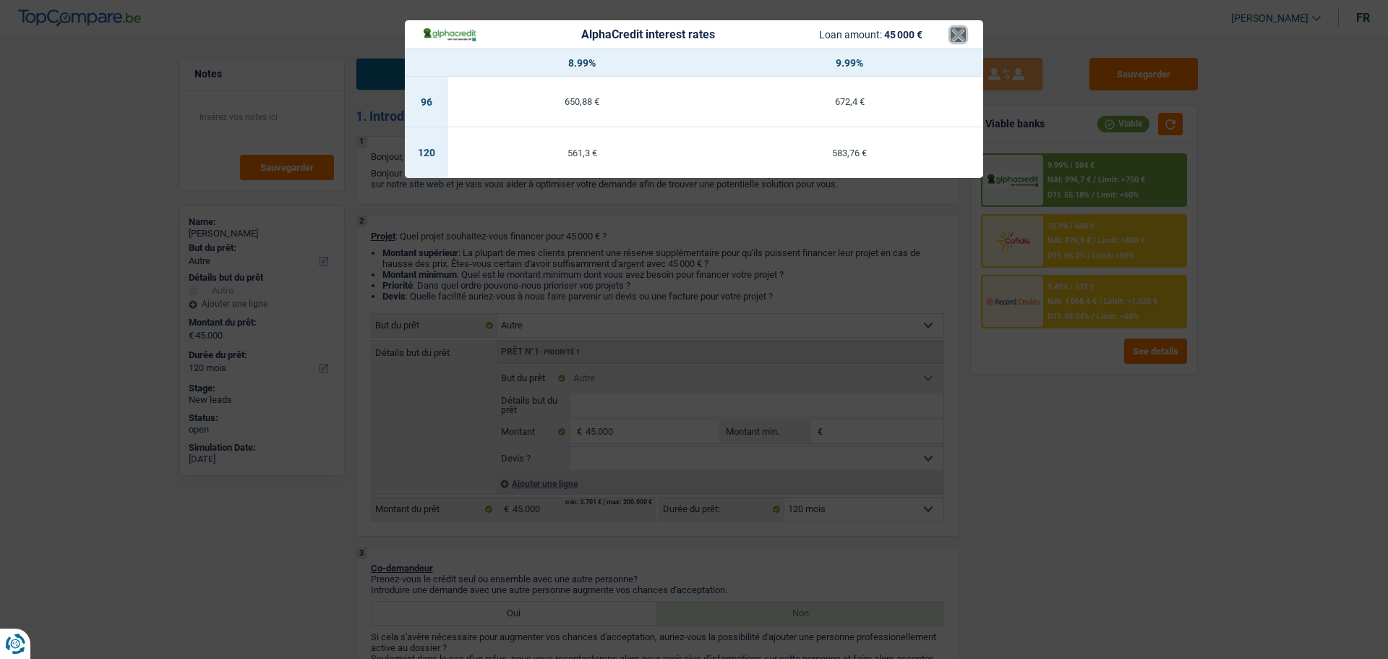
click at [962, 35] on button "×" at bounding box center [958, 34] width 15 height 14
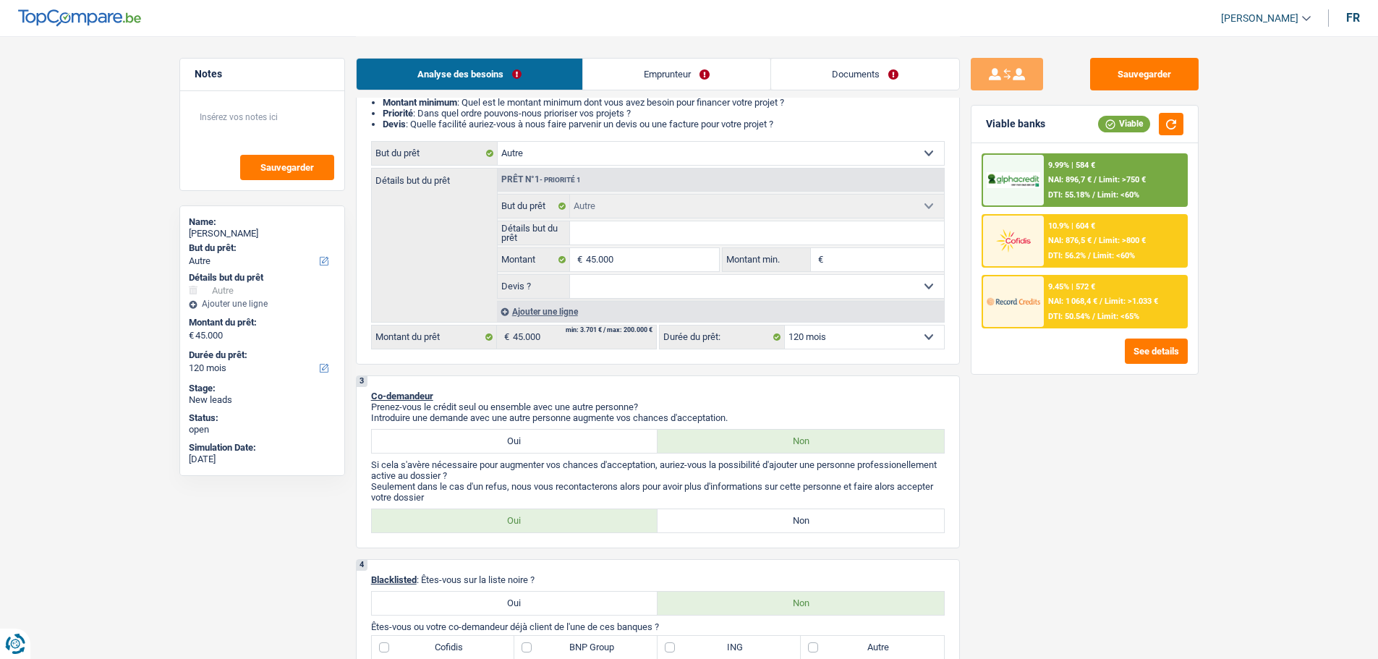
scroll to position [217, 0]
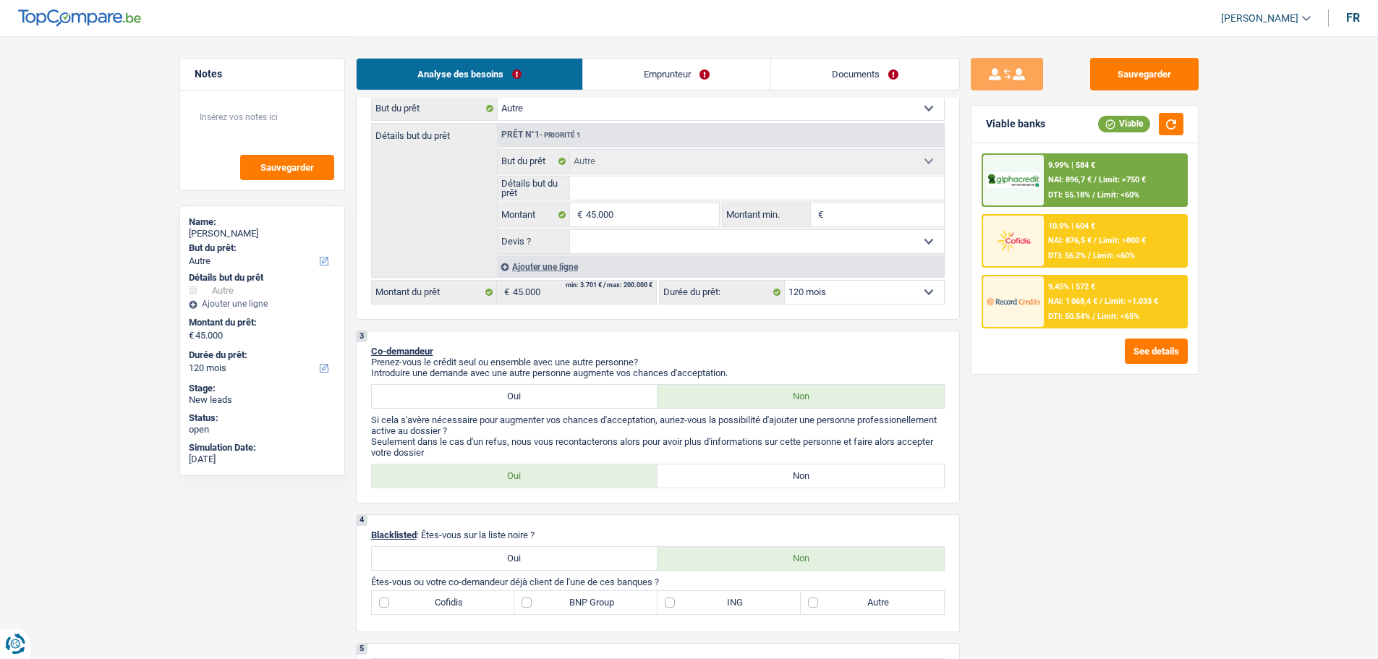
click at [1109, 174] on div "9.99% | 584 € NAI: 896,7 € / Limit: >750 € DTI: 55.18% / Limit: <60%" at bounding box center [1115, 180] width 142 height 51
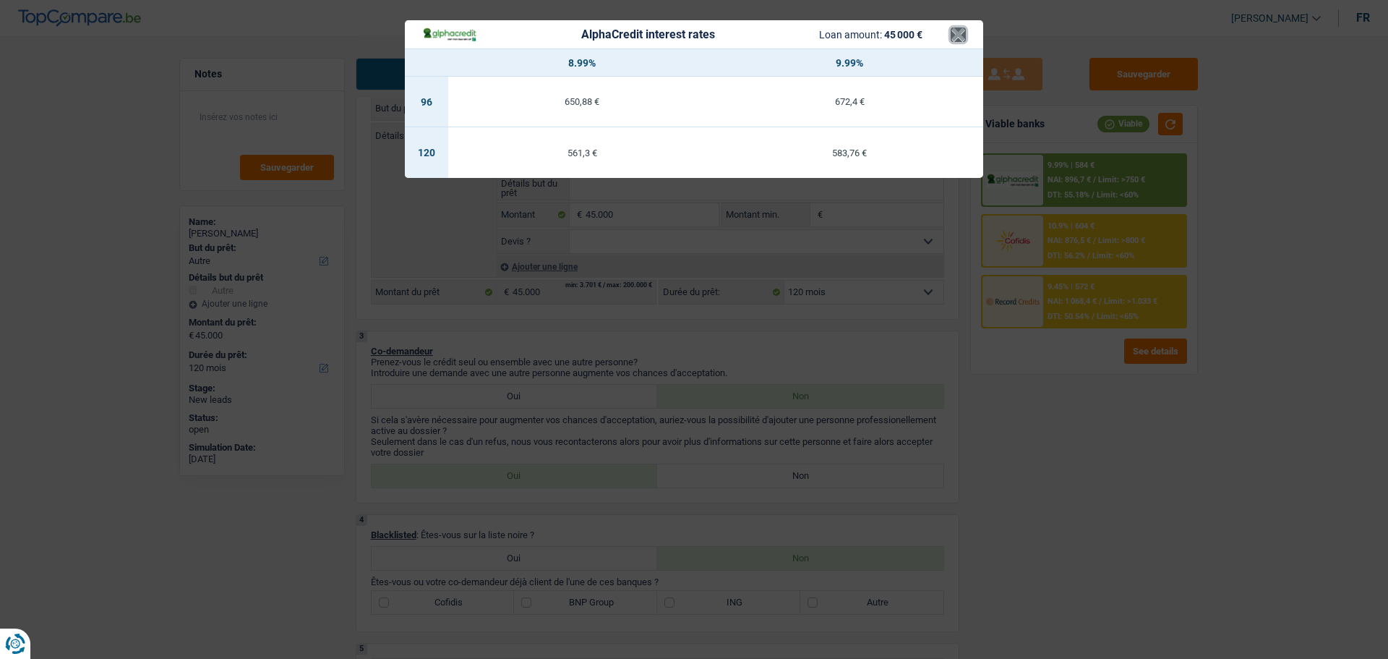
click at [955, 37] on button "×" at bounding box center [958, 34] width 15 height 14
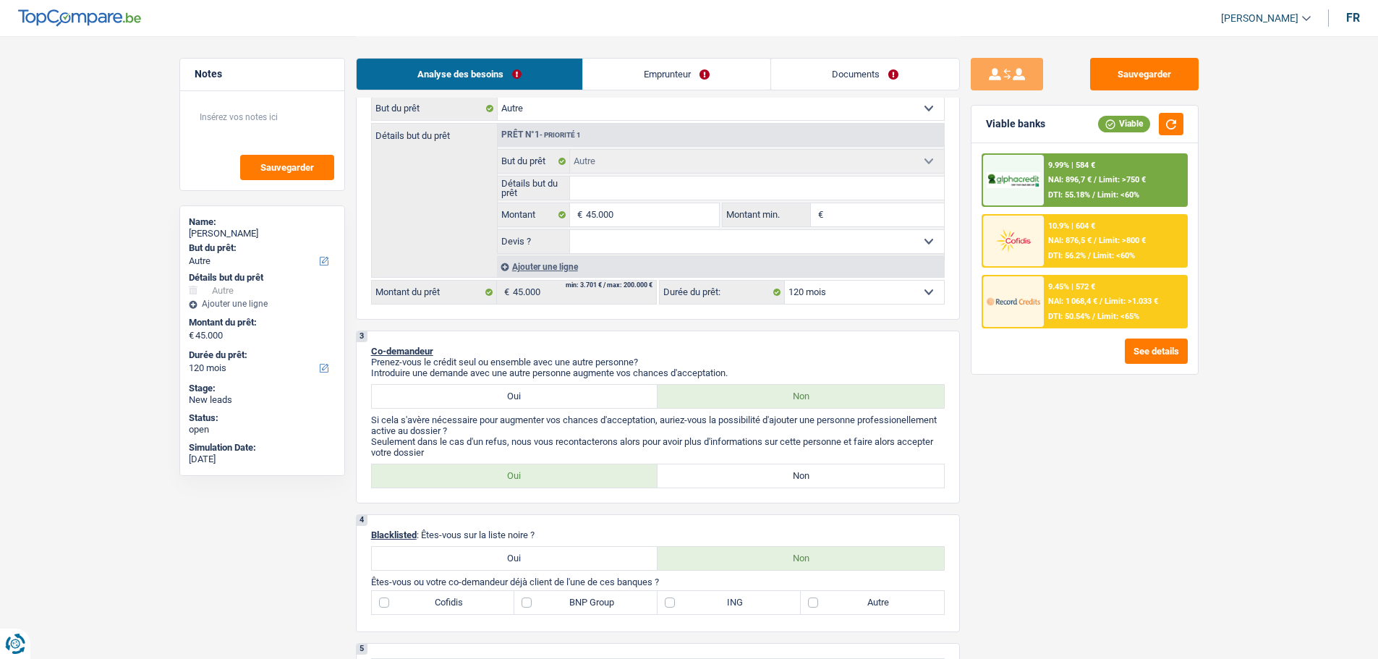
click at [1082, 185] on div "9.99% | 584 € NAI: 896,7 € / Limit: >750 € DTI: 55.18% / Limit: <60%" at bounding box center [1115, 180] width 142 height 51
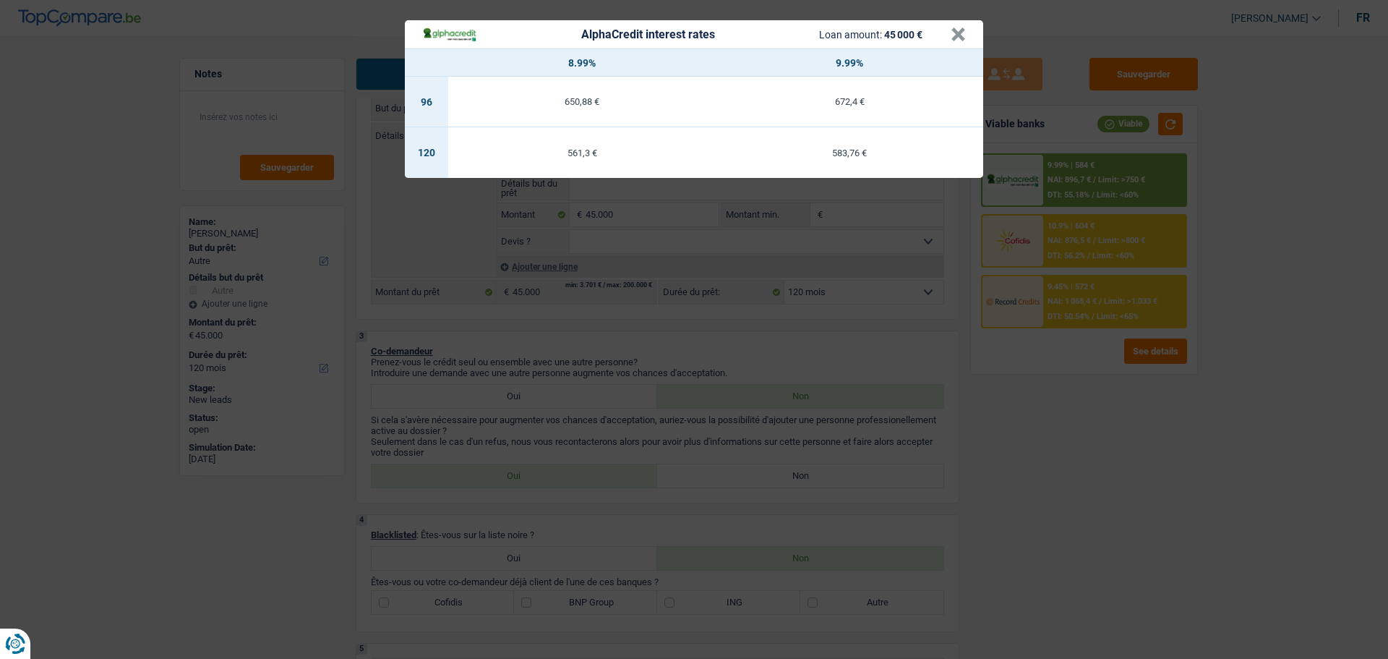
click at [676, 106] on div "650,88 €" at bounding box center [582, 101] width 268 height 9
select select "96"
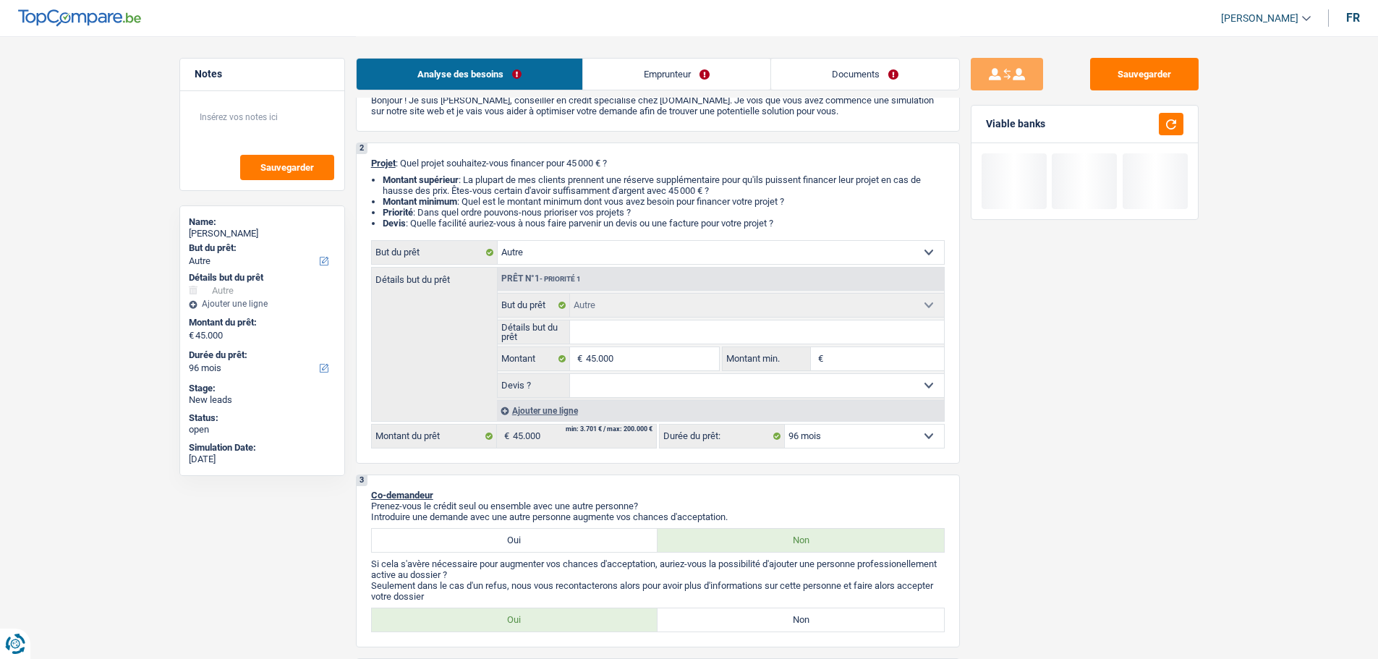
scroll to position [72, 0]
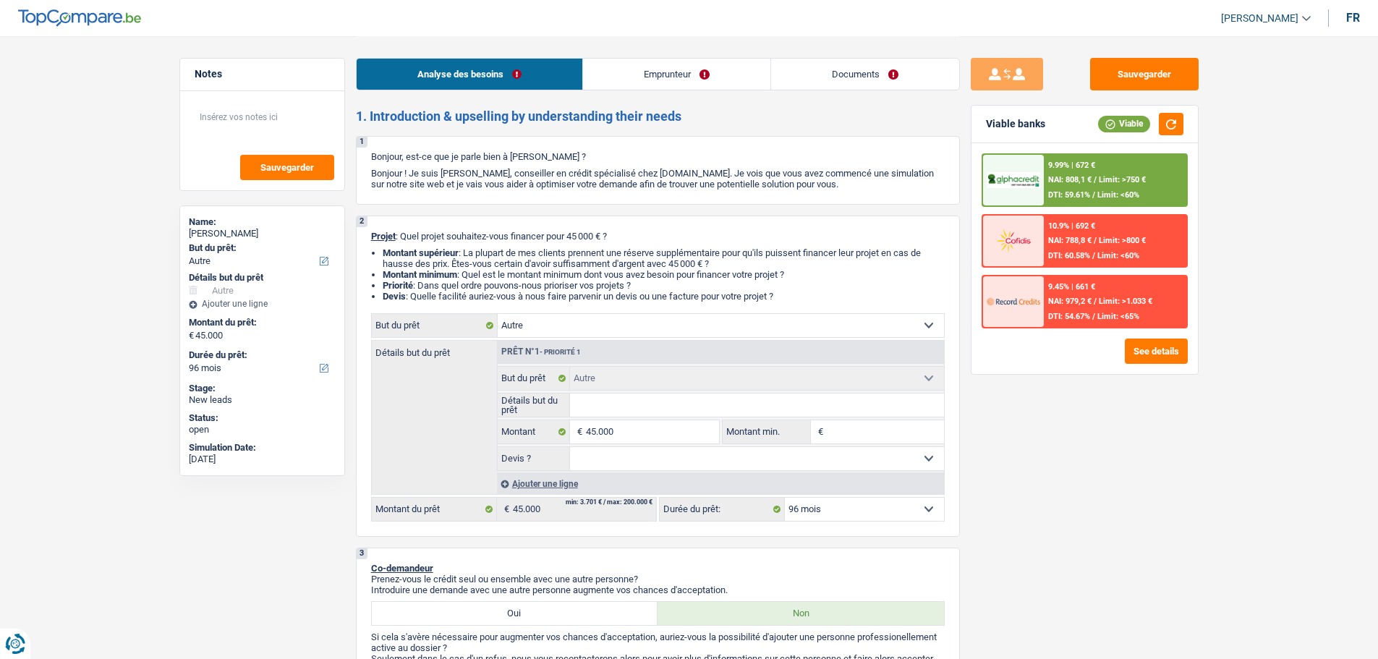
select select "other"
select select "96"
select select "other"
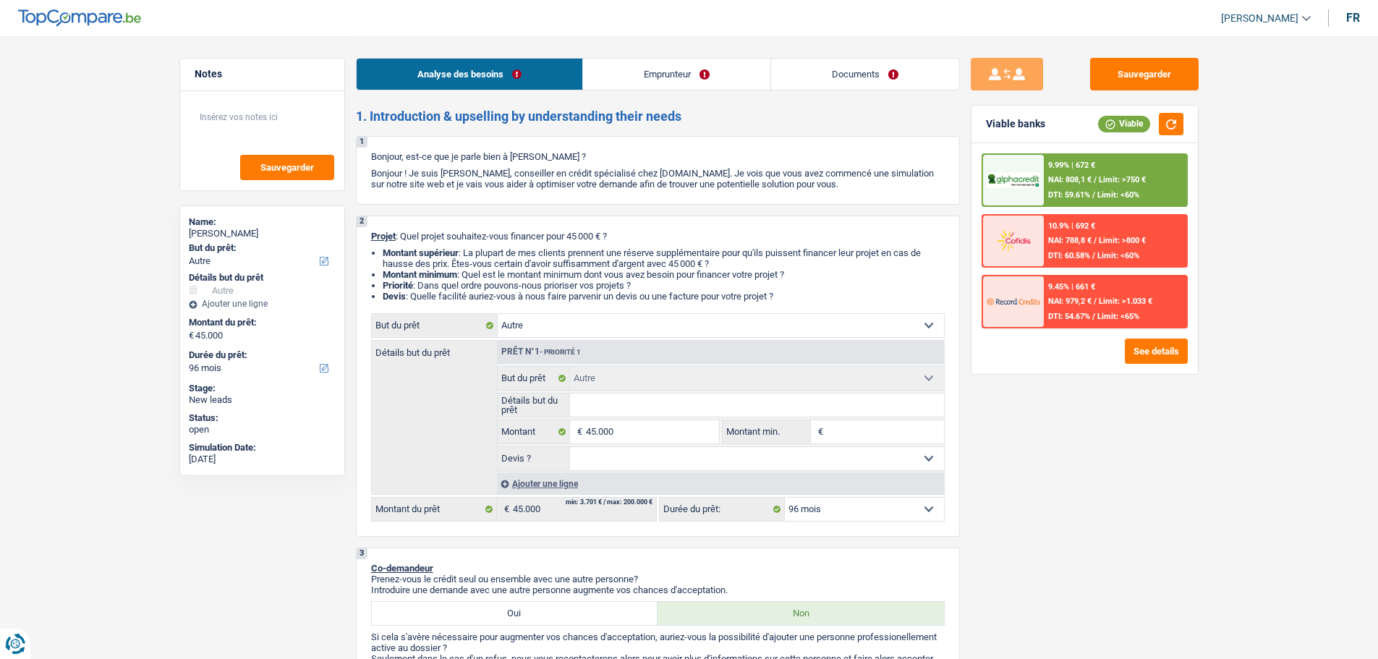
select select "96"
select select "worker"
select select "familyAllowances"
select select "netSalary"
select select "ownerWithMortgage"
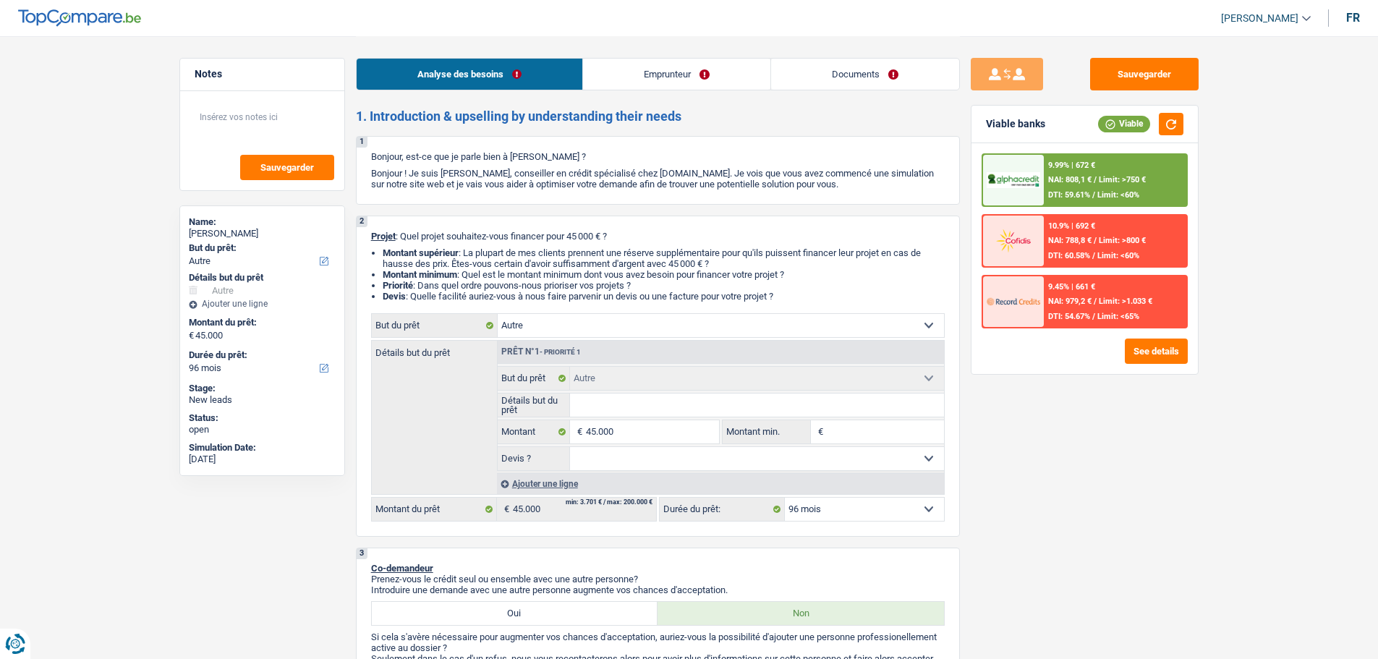
select select "mortgage"
select select "120"
select select "other"
select select "96"
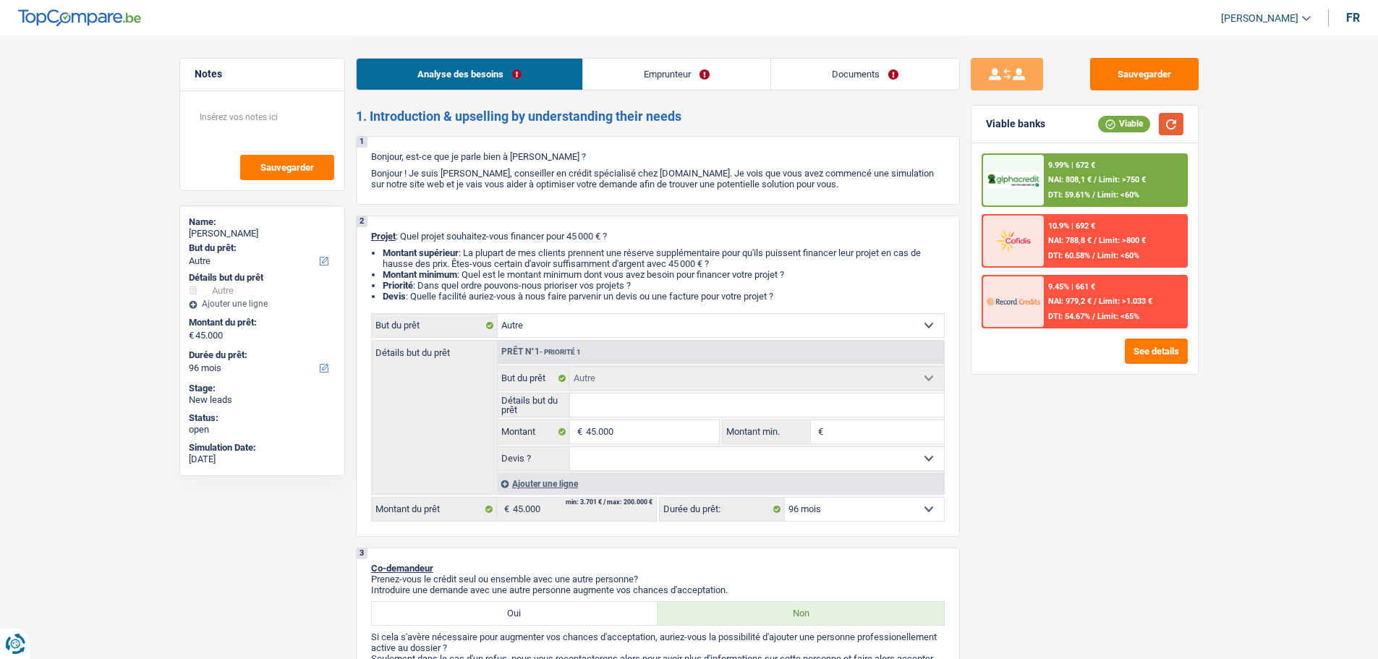
click at [1162, 127] on button "button" at bounding box center [1171, 124] width 25 height 22
click at [1112, 190] on span "Limit: <60%" at bounding box center [1118, 194] width 42 height 9
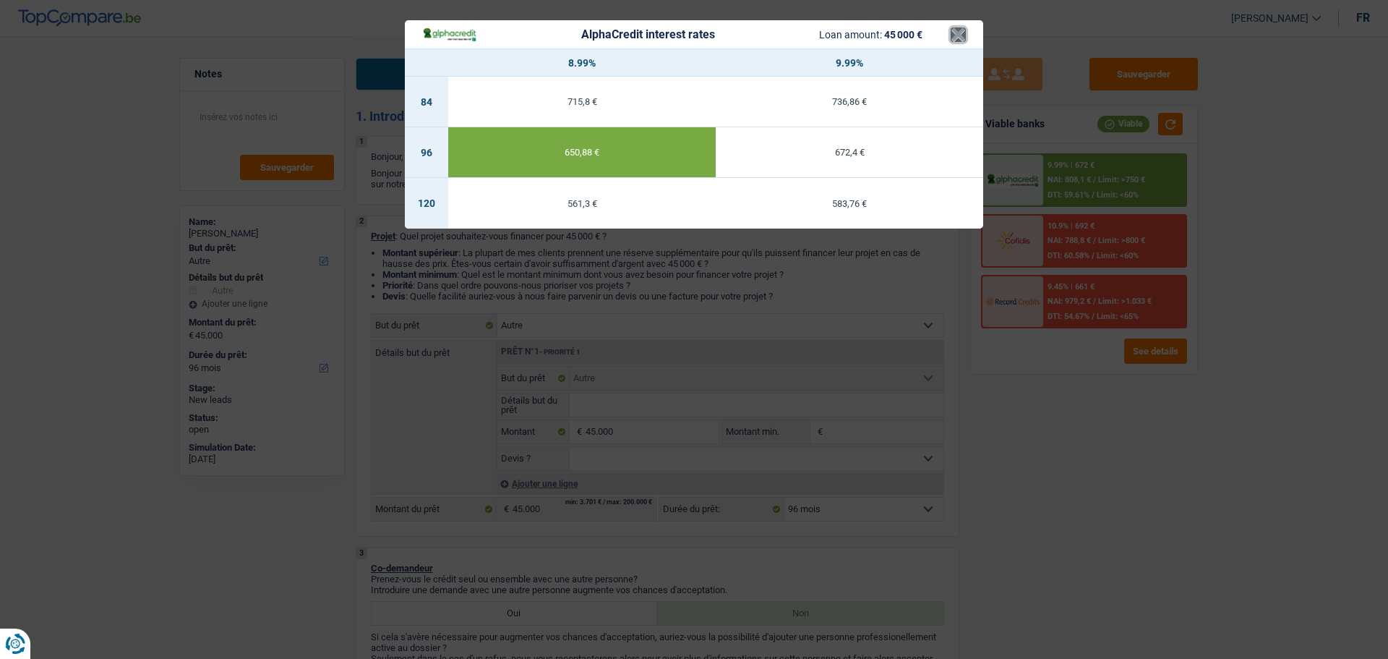
drag, startPoint x: 960, startPoint y: 39, endPoint x: 951, endPoint y: 42, distance: 9.8
click at [960, 38] on button "×" at bounding box center [958, 34] width 15 height 14
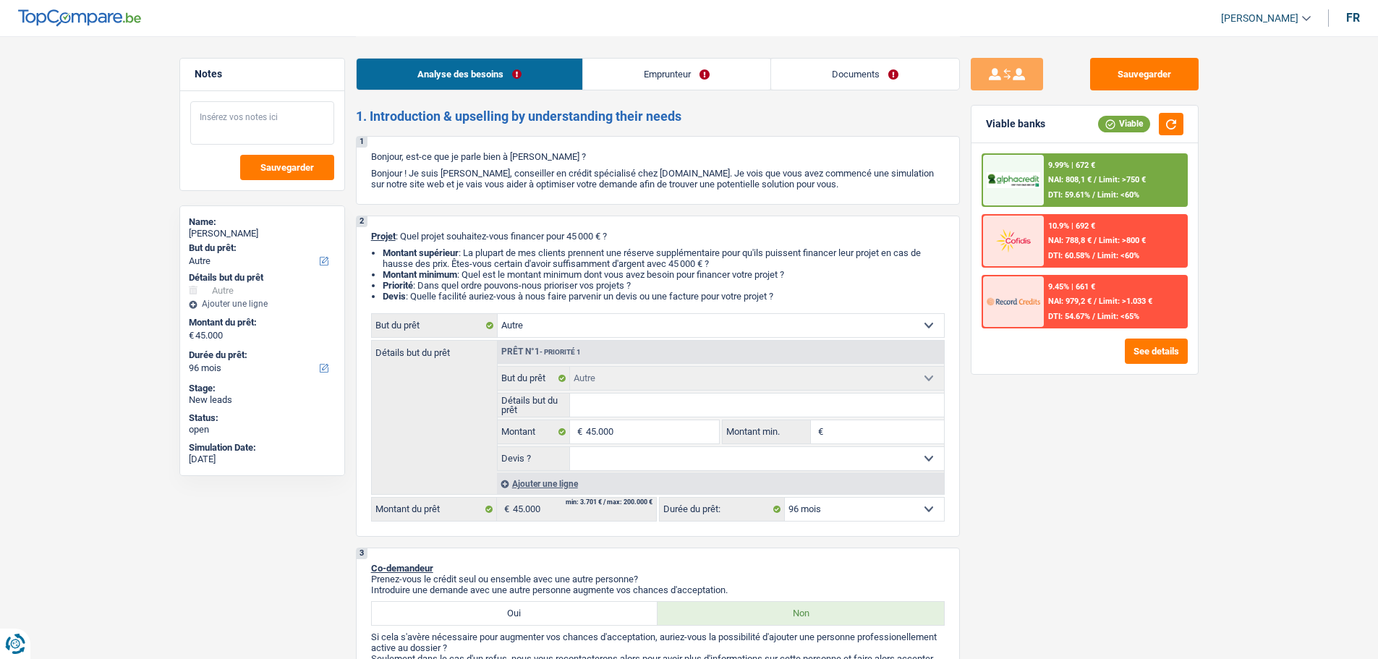
click at [283, 119] on textarea at bounding box center [262, 122] width 144 height 43
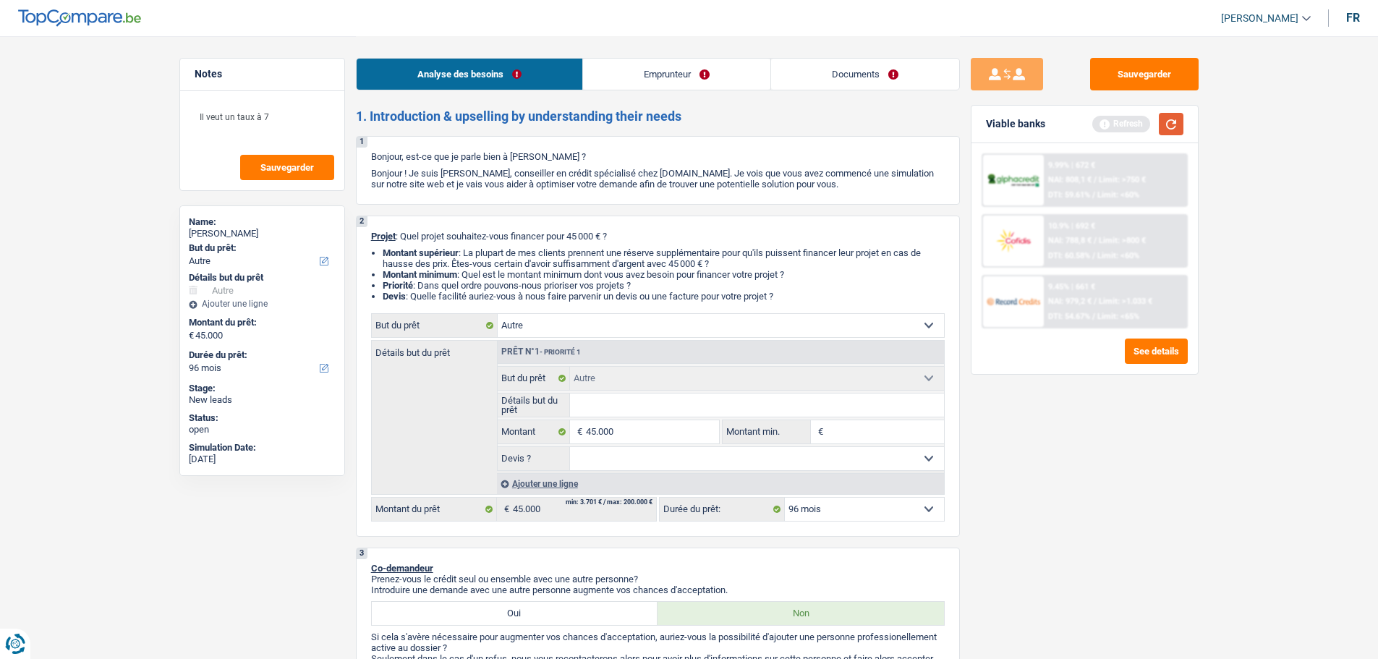
click at [1179, 121] on button "button" at bounding box center [1171, 124] width 25 height 22
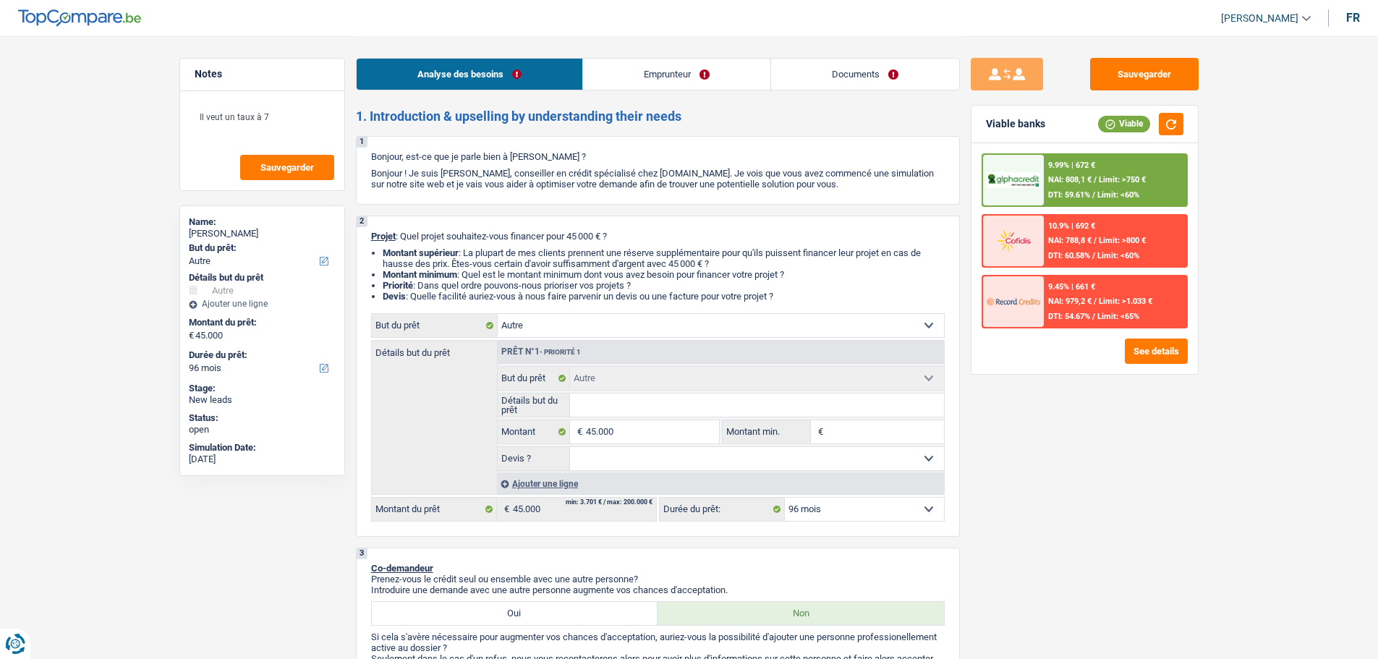
click at [1075, 189] on div "9.99% | 672 € NAI: 808,1 € / Limit: >750 € DTI: 59.61% / Limit: <60%" at bounding box center [1115, 180] width 142 height 51
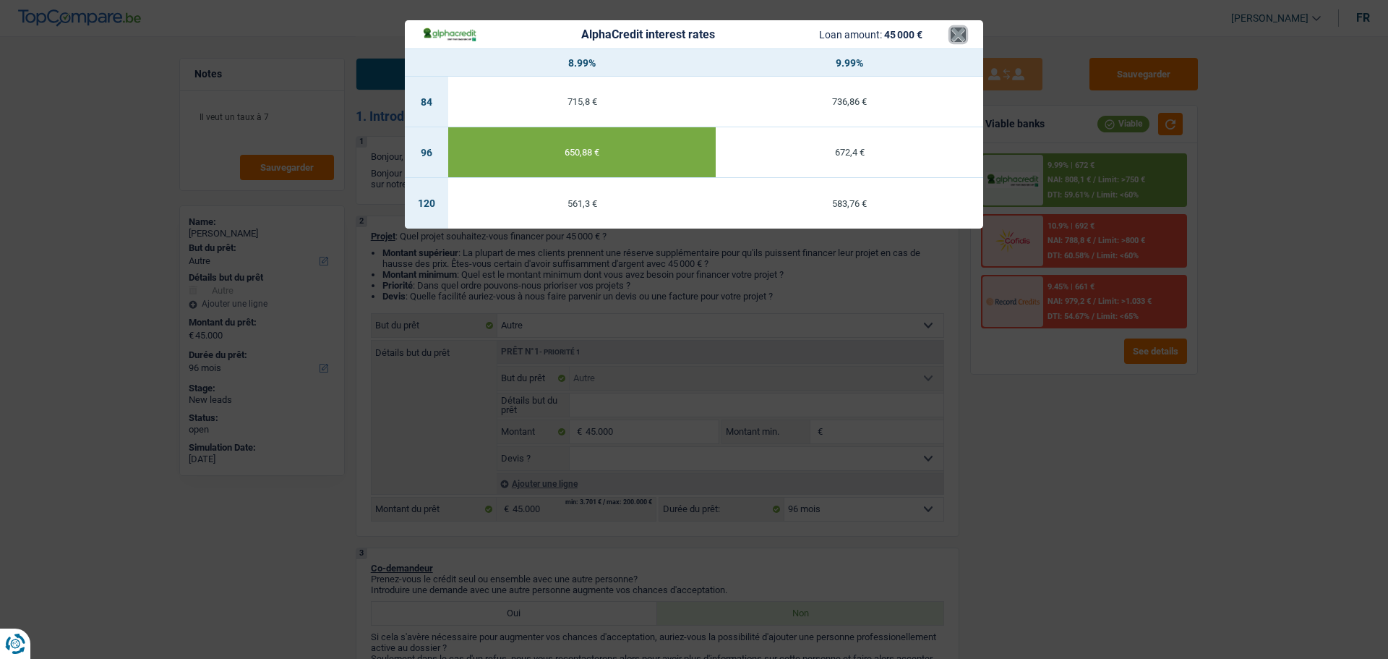
click at [962, 37] on button "×" at bounding box center [958, 34] width 15 height 14
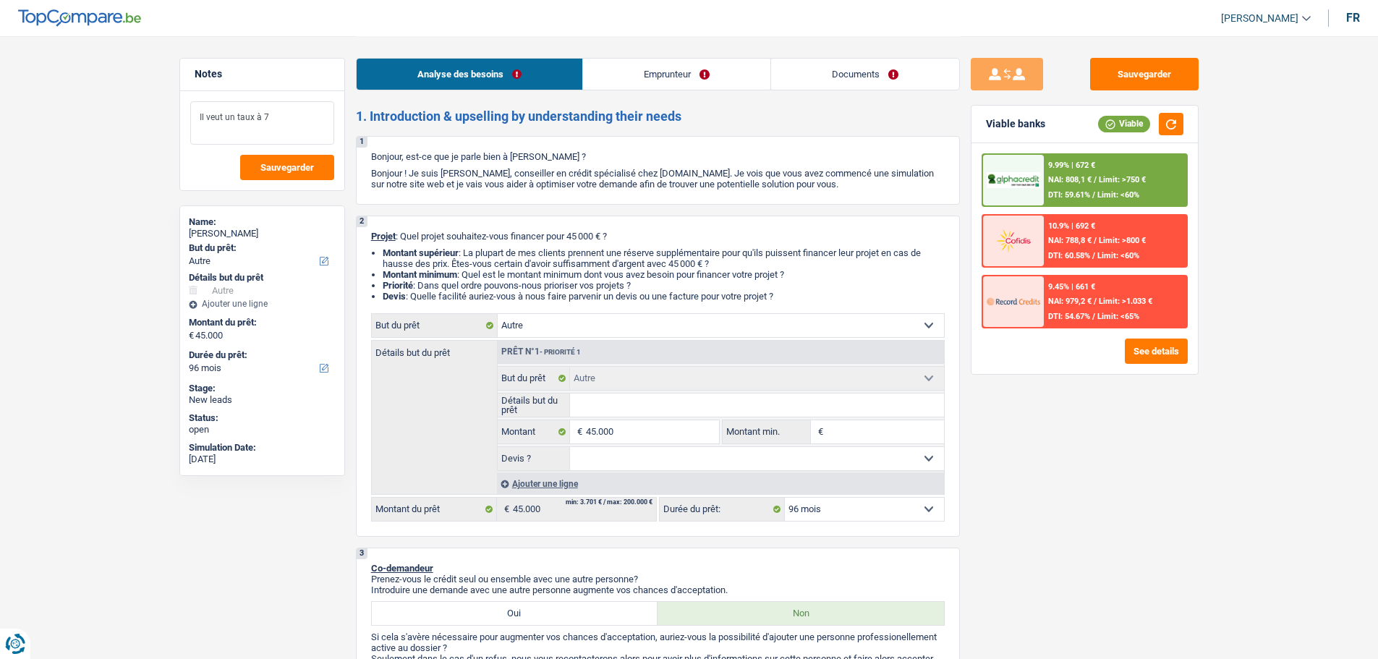
click at [302, 117] on textarea "Il veut un taux à 7" at bounding box center [262, 122] width 144 height 43
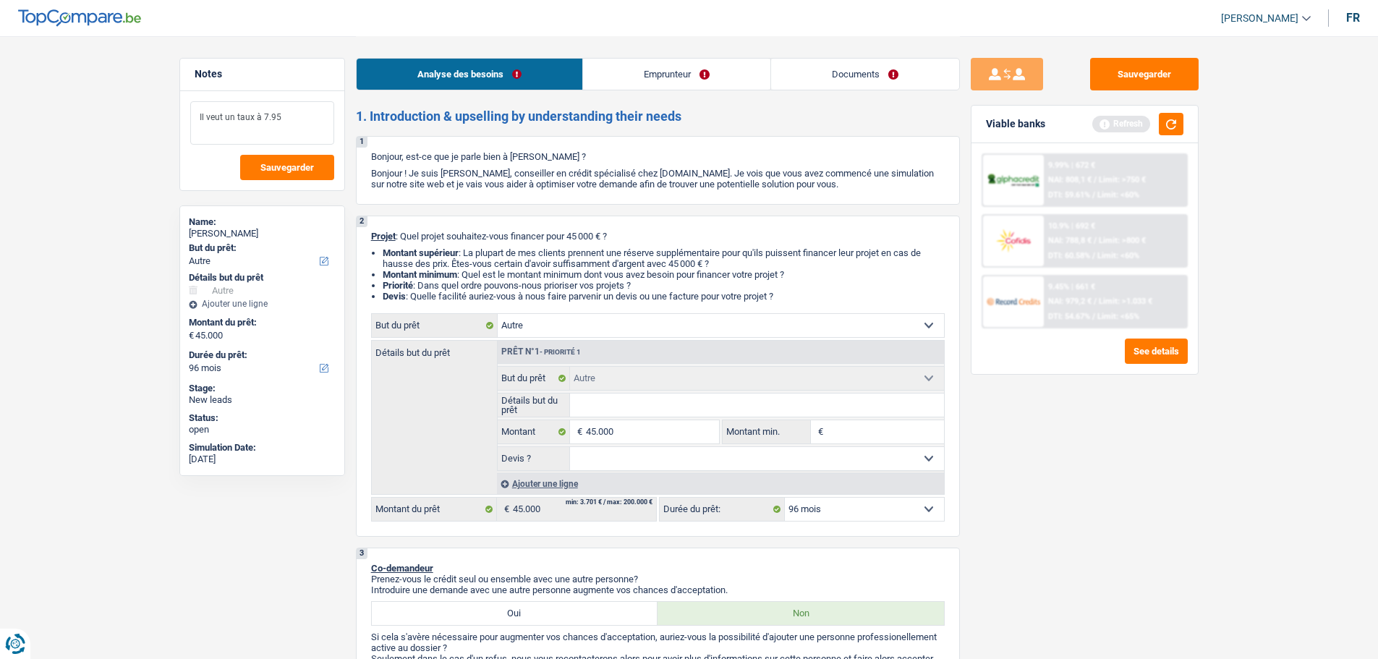
click at [288, 132] on textarea "Il veut un taux à 7.95" at bounding box center [262, 122] width 144 height 43
click at [289, 127] on textarea "Il veut un taux à 7.95" at bounding box center [262, 122] width 144 height 43
type textarea "Il veut un taux à 7.95"
click at [676, 414] on input "Détails but du prêt" at bounding box center [757, 404] width 374 height 23
click at [1169, 119] on button "button" at bounding box center [1171, 124] width 25 height 22
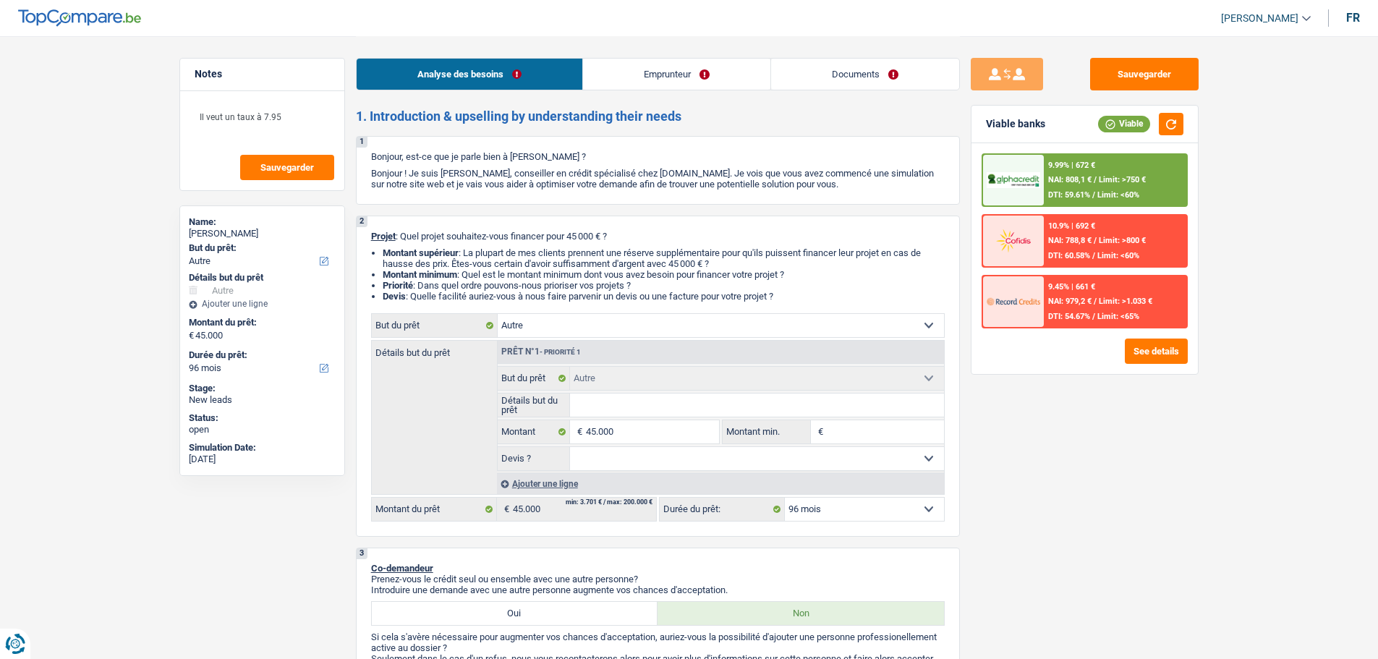
click at [601, 408] on input "Détails but du prêt" at bounding box center [757, 404] width 374 height 23
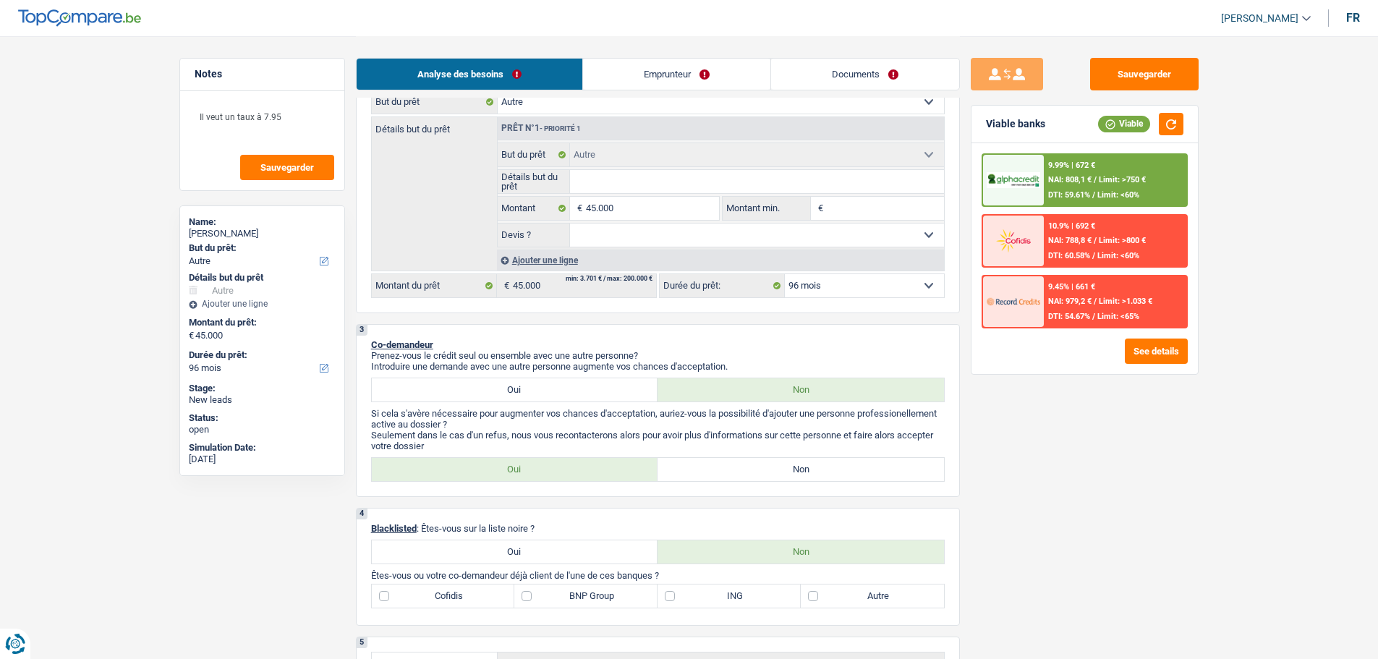
scroll to position [72, 0]
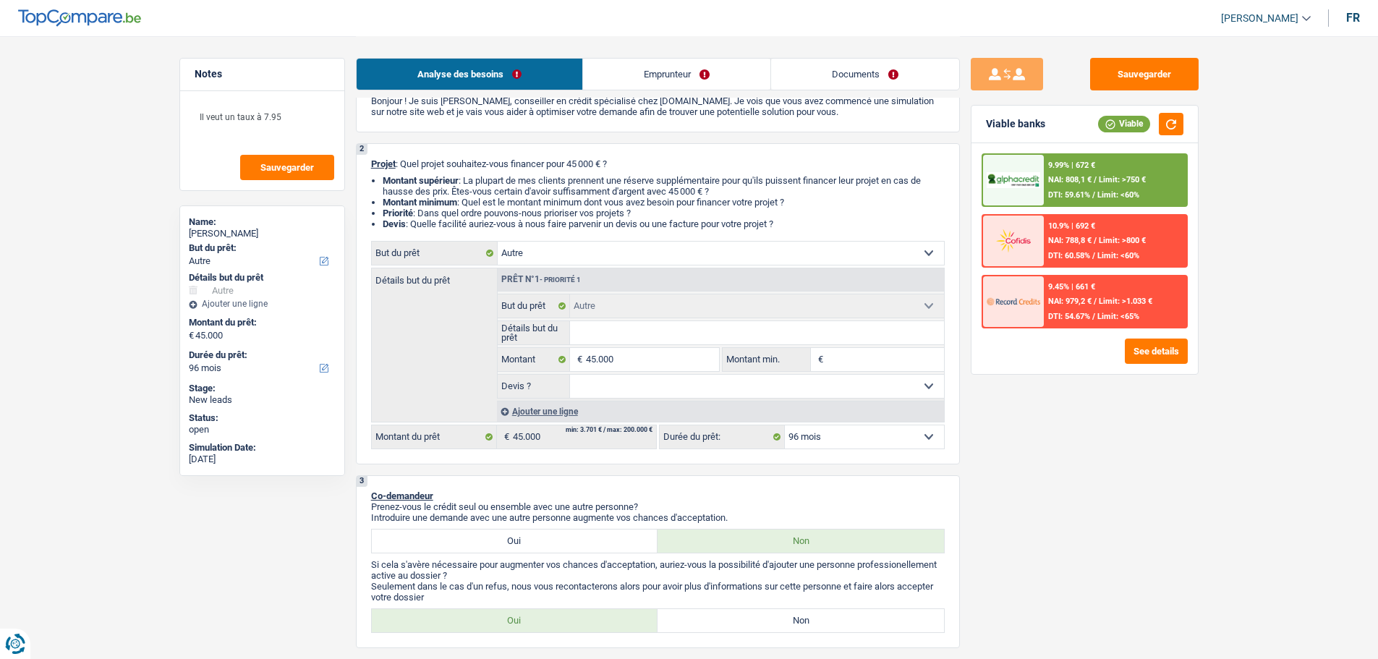
click at [644, 331] on input "Détails but du prêt" at bounding box center [757, 332] width 374 height 23
click at [613, 328] on input "Détails but du prêt" at bounding box center [757, 332] width 374 height 23
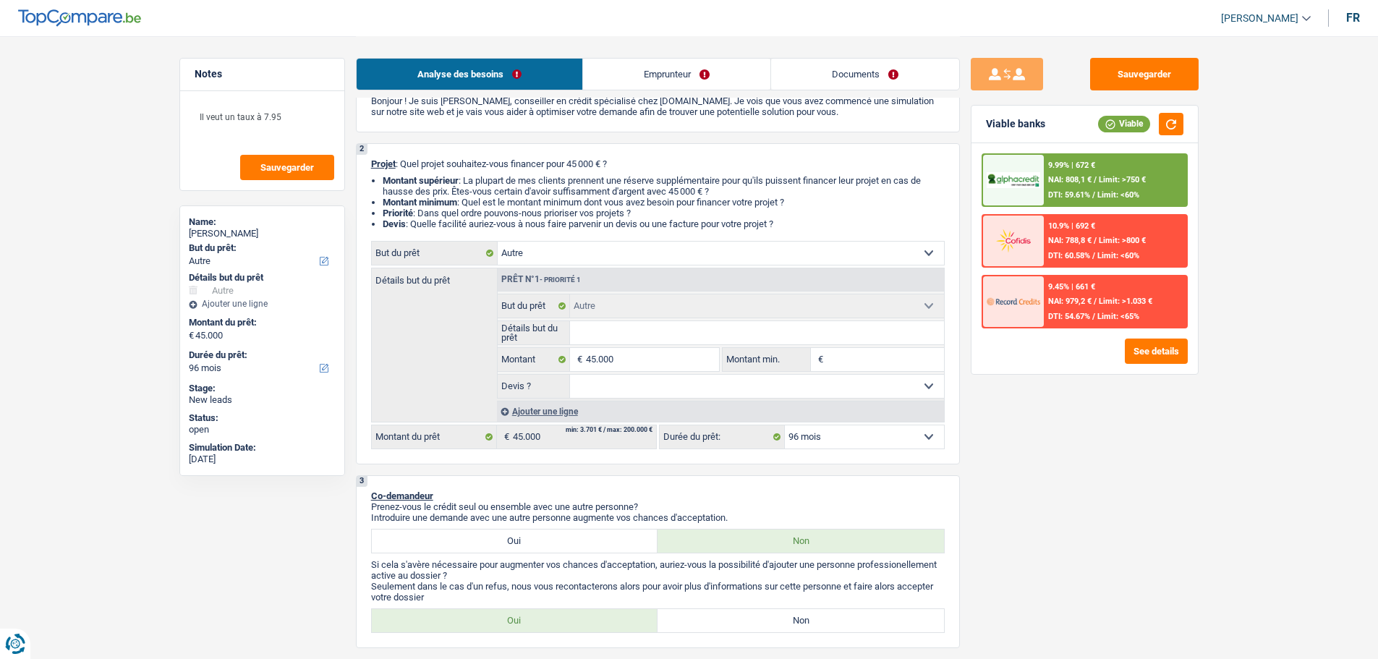
click at [613, 328] on input "Détails but du prêt" at bounding box center [757, 332] width 374 height 23
click at [616, 340] on input "Détails but du prêt" at bounding box center [757, 332] width 374 height 23
click at [612, 337] on input "Détails but du prêt" at bounding box center [757, 332] width 374 height 23
type input "R"
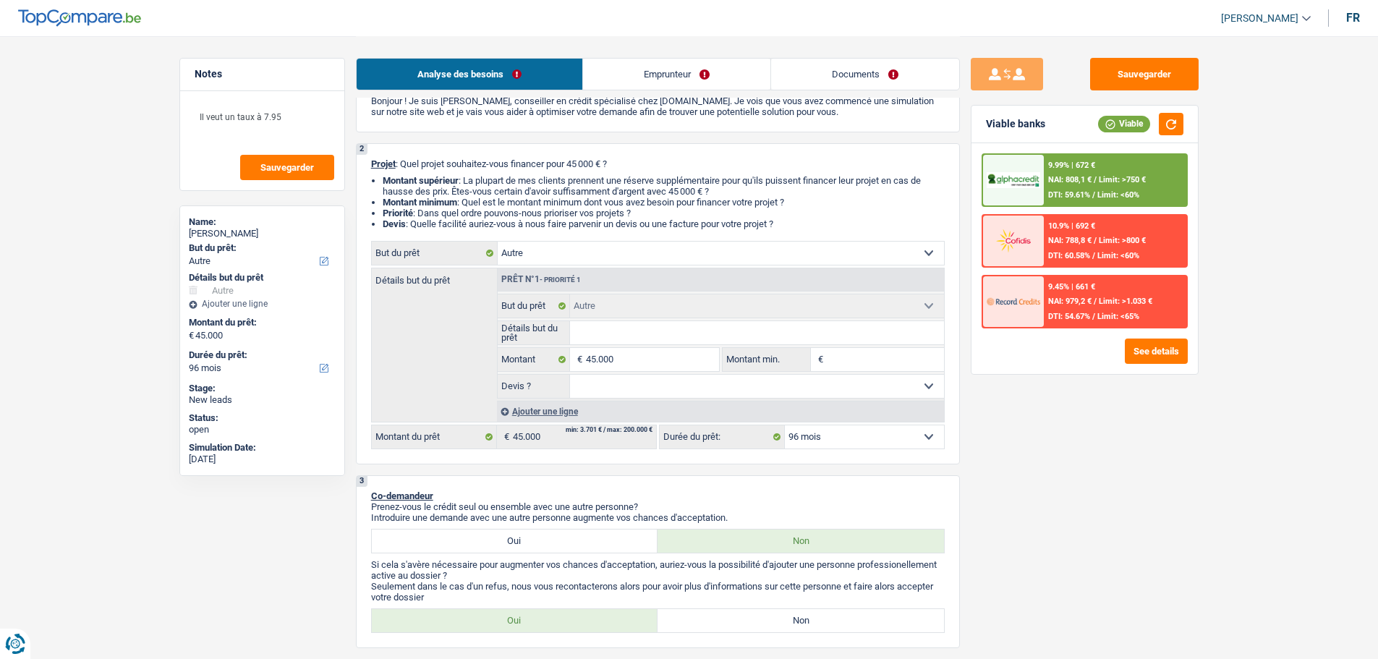
type input "R"
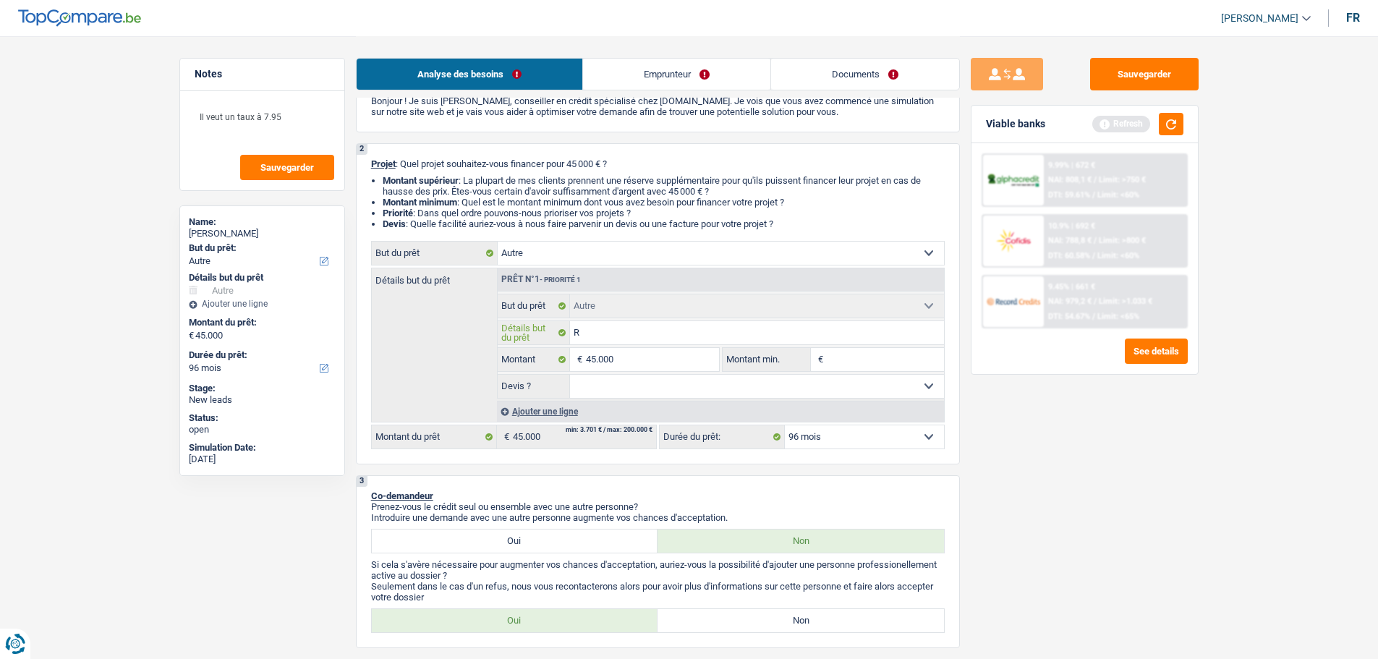
type input "Re"
type input "Rem"
type input "Remb"
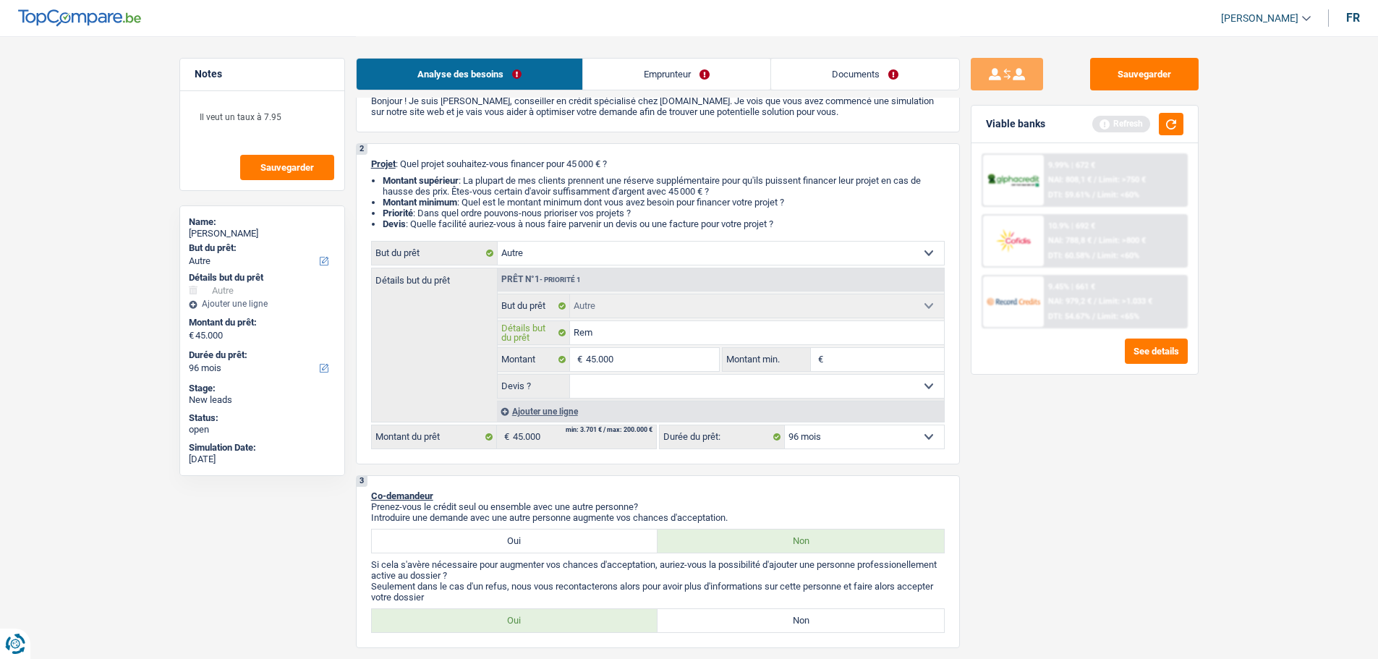
type input "Remb"
type input "Rembo"
type input "Remboru"
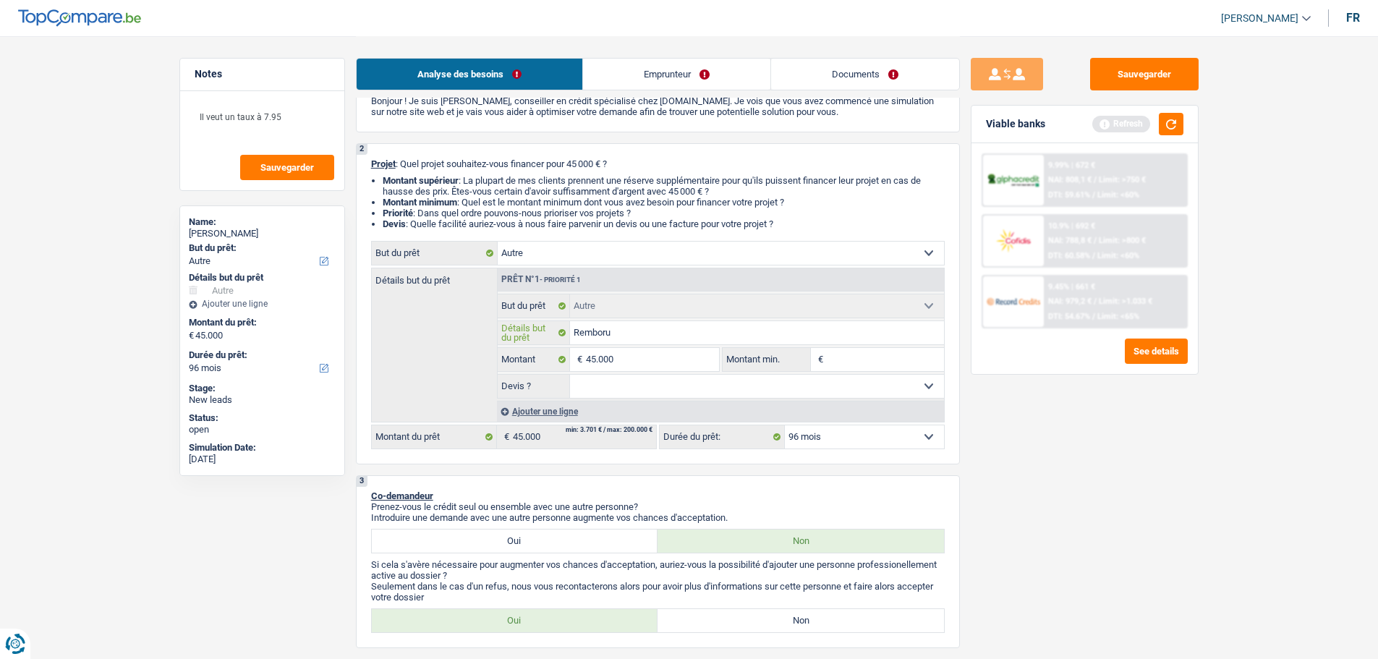
type input "Rembor"
type input "Rembo"
type input "Rembou"
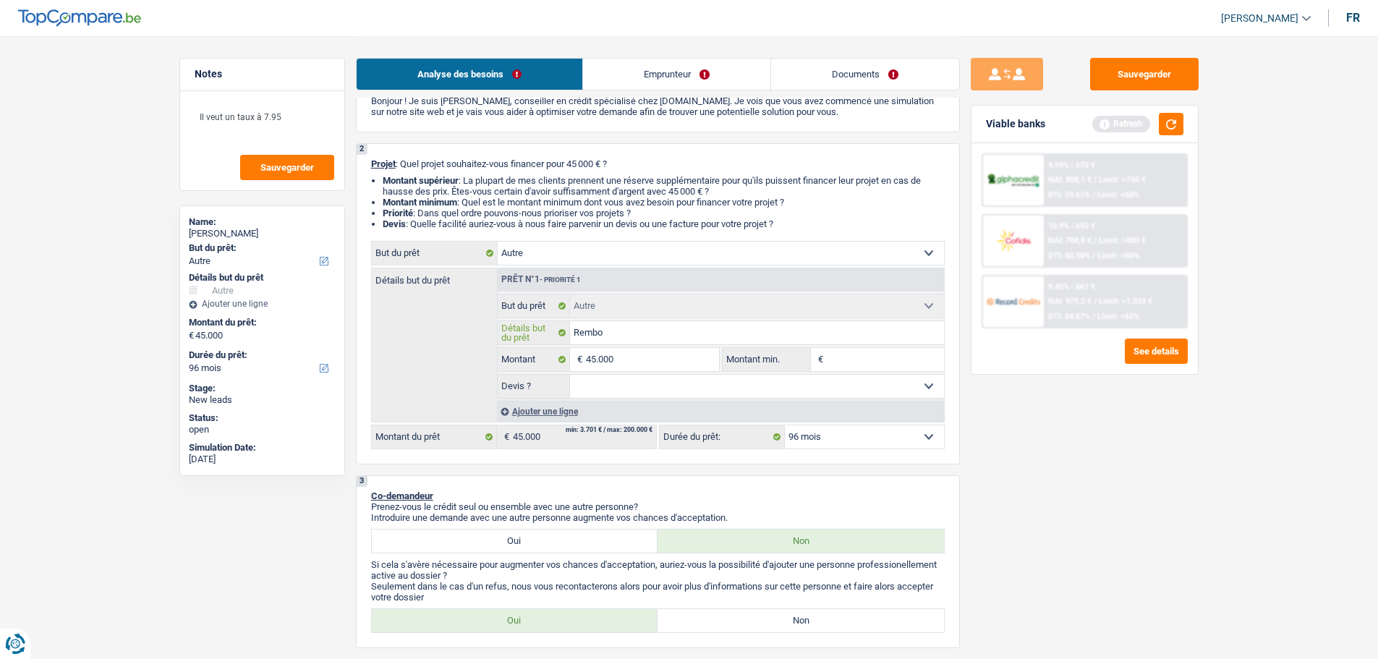
type input "Rembou"
type input "Rembour"
type input "Rembours"
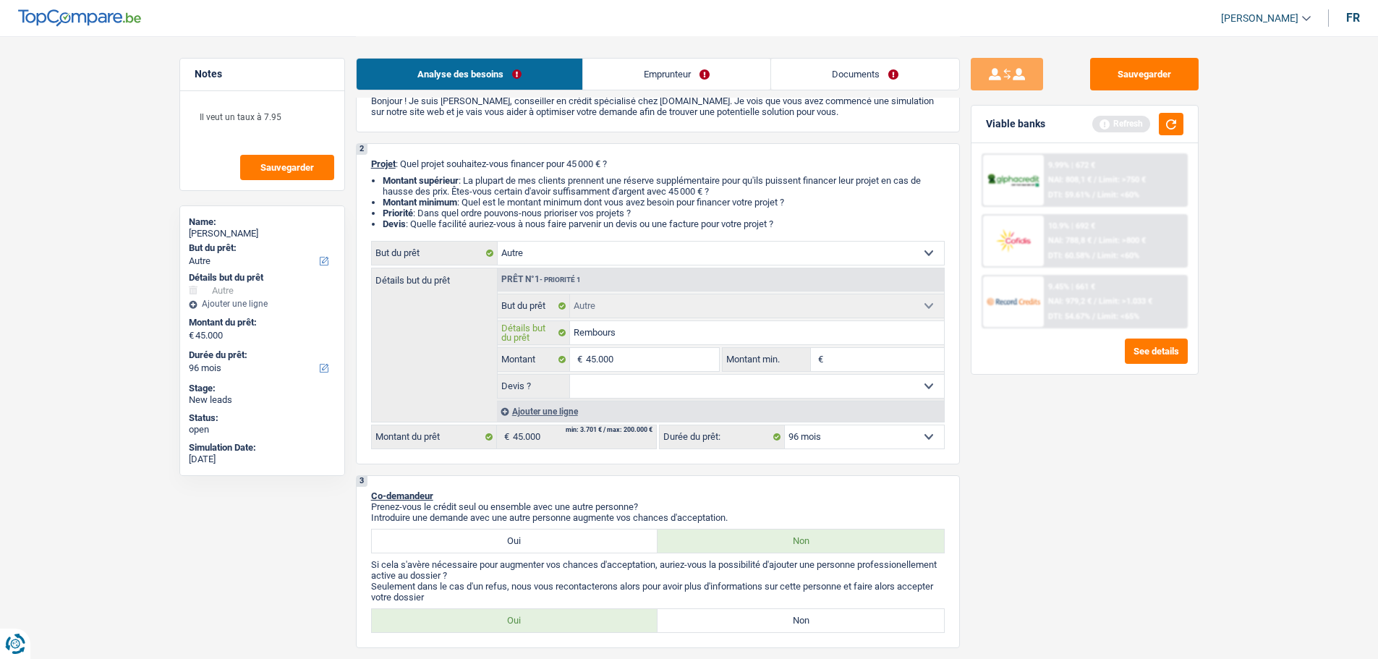
type input "Rembourse"
type input "Remboursem"
type input "Rembourseme"
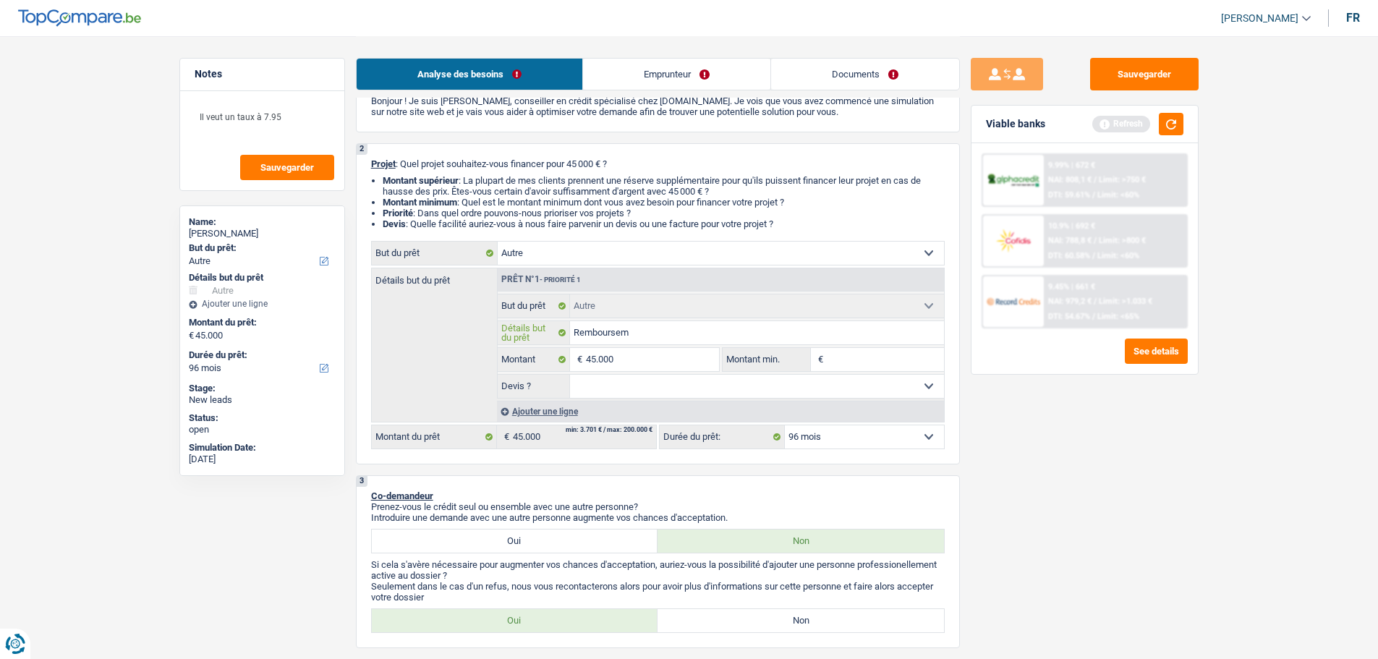
type input "Rembourseme"
type input "Remboursemen"
type input "Remboursement"
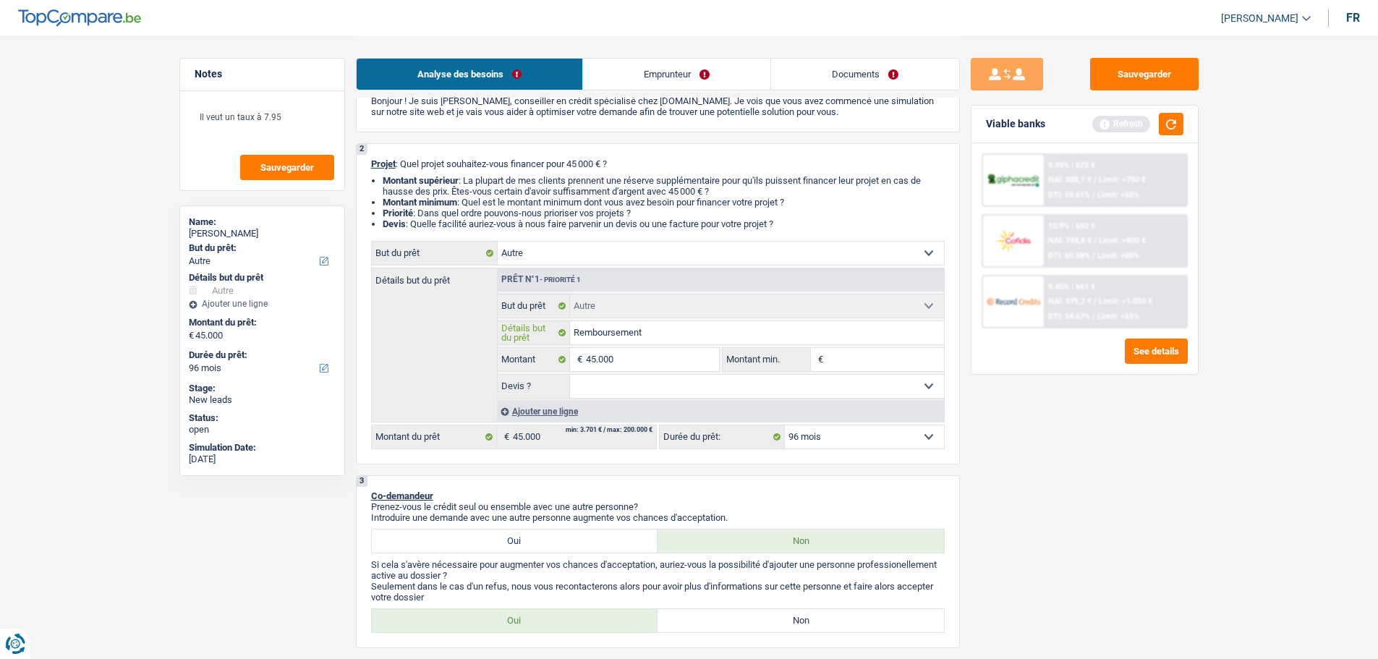
type input "Remboursement"
type input "Remboursement p"
type input "Remboursement pr"
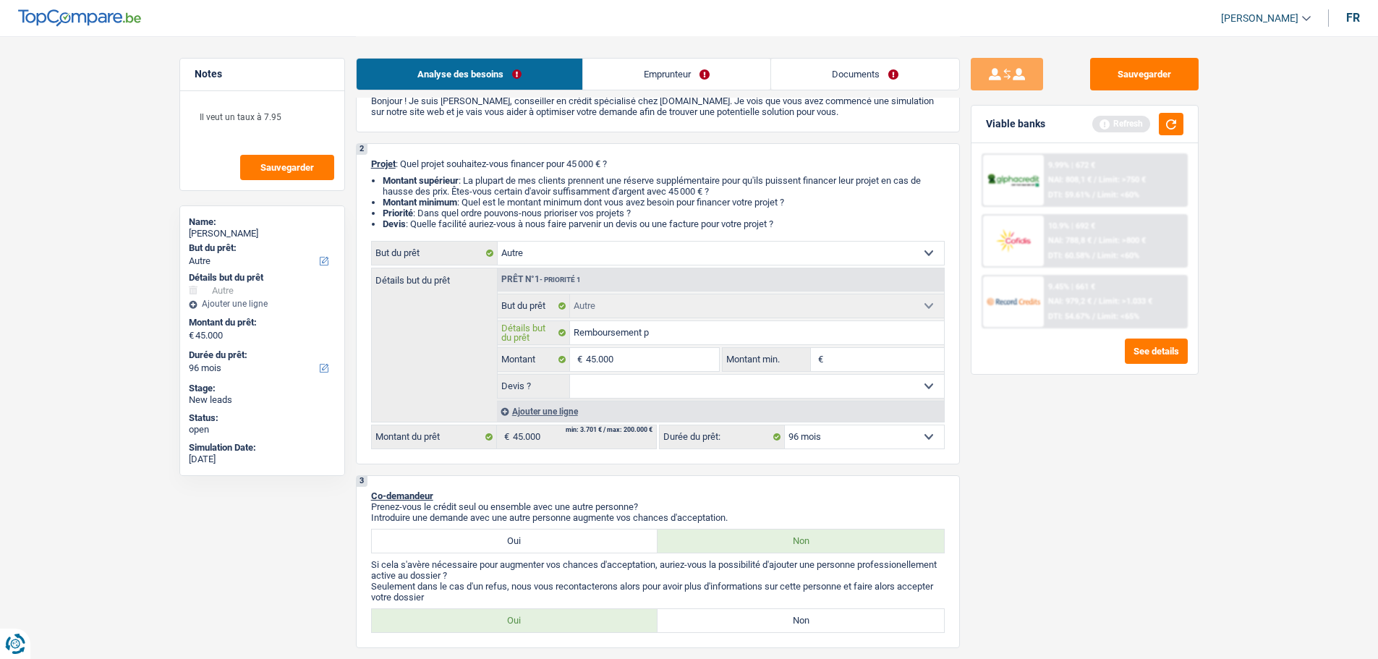
type input "Remboursement pr"
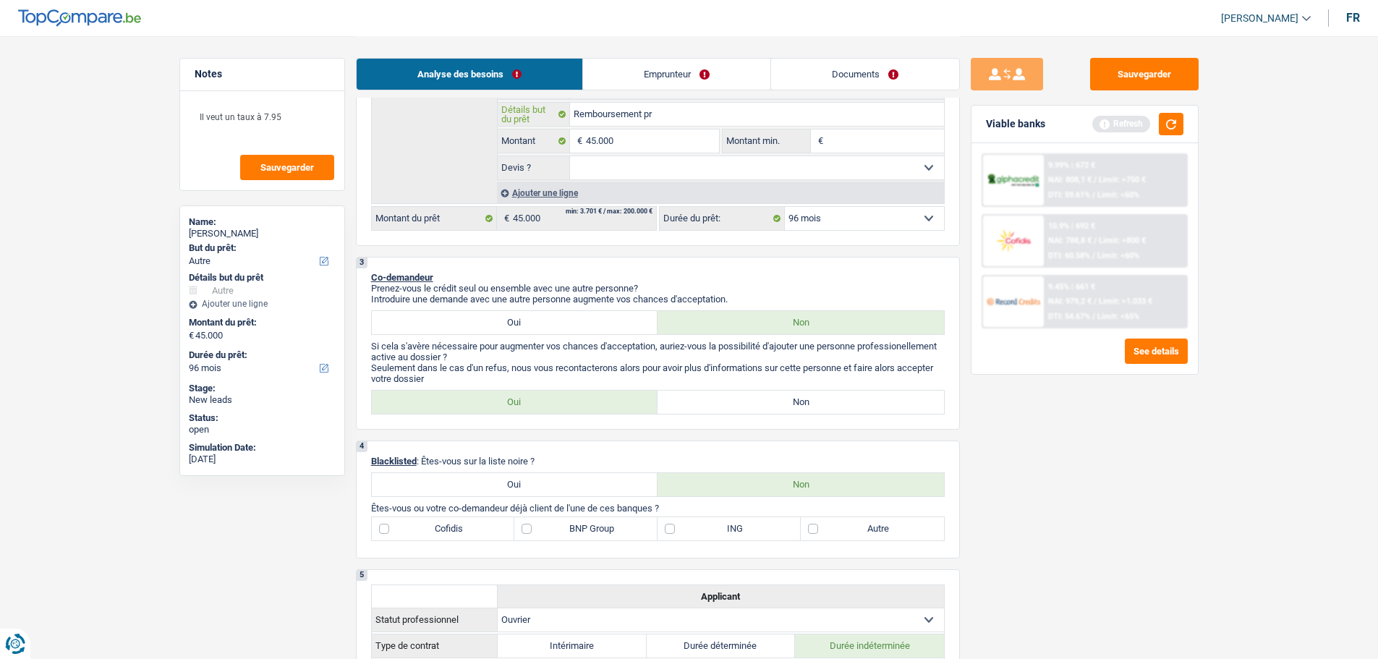
scroll to position [145, 0]
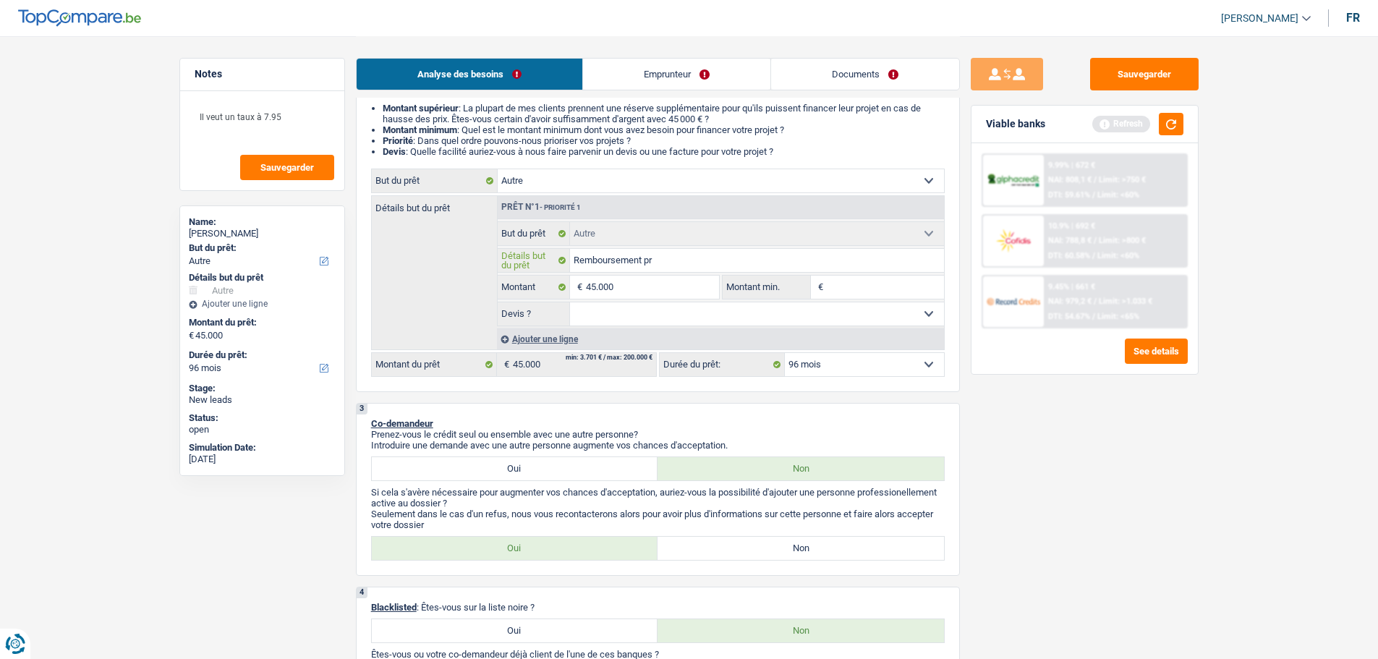
click at [664, 254] on input "Remboursement pr" at bounding box center [757, 260] width 374 height 23
type input "Remboursement pre"
type input "Remboursement pret"
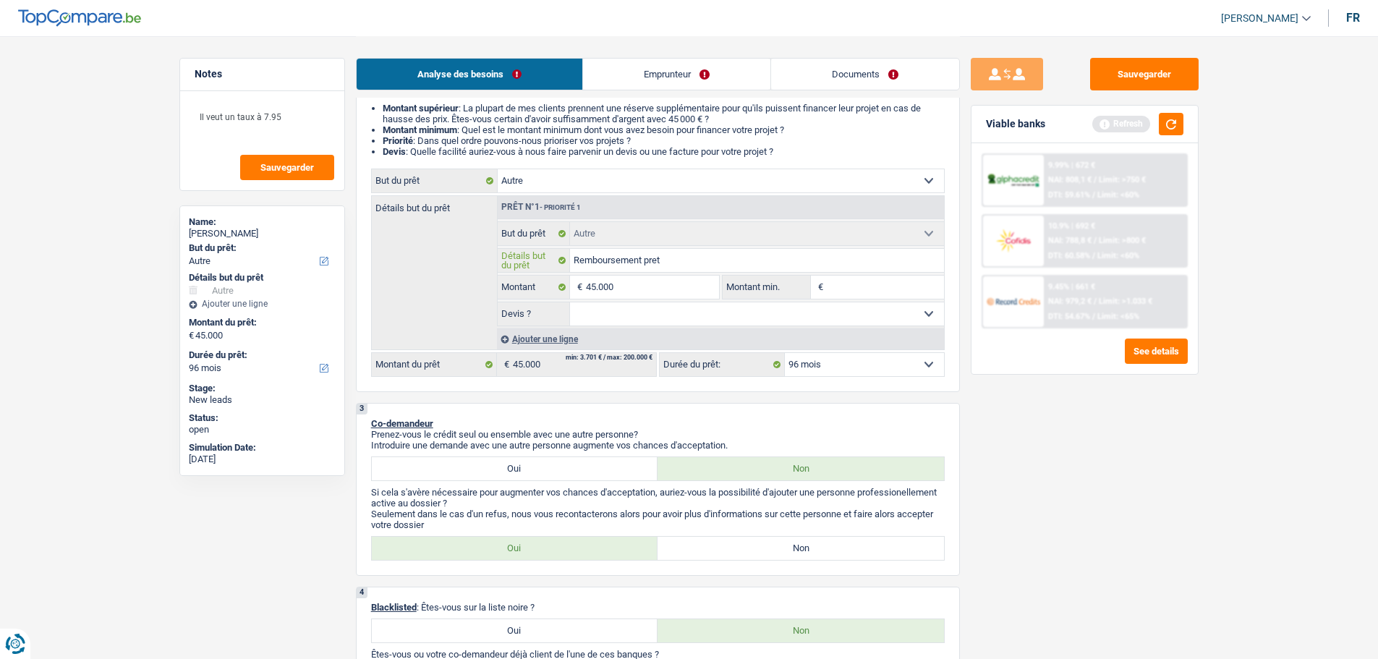
type input "Remboursement pret"
type input "Remboursement pret h"
type input "Remboursement pret hy"
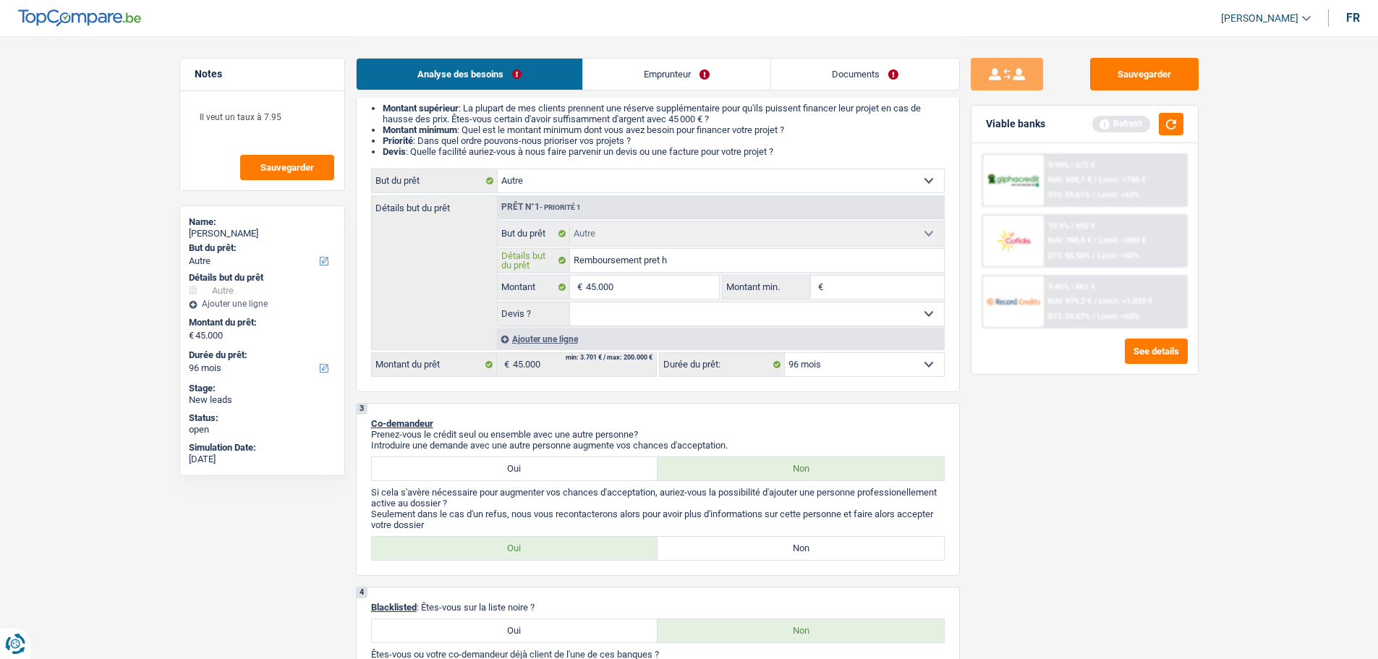
type input "Remboursement pret hy"
type input "Remboursement pret hyp"
type input "Remboursement pret hypo"
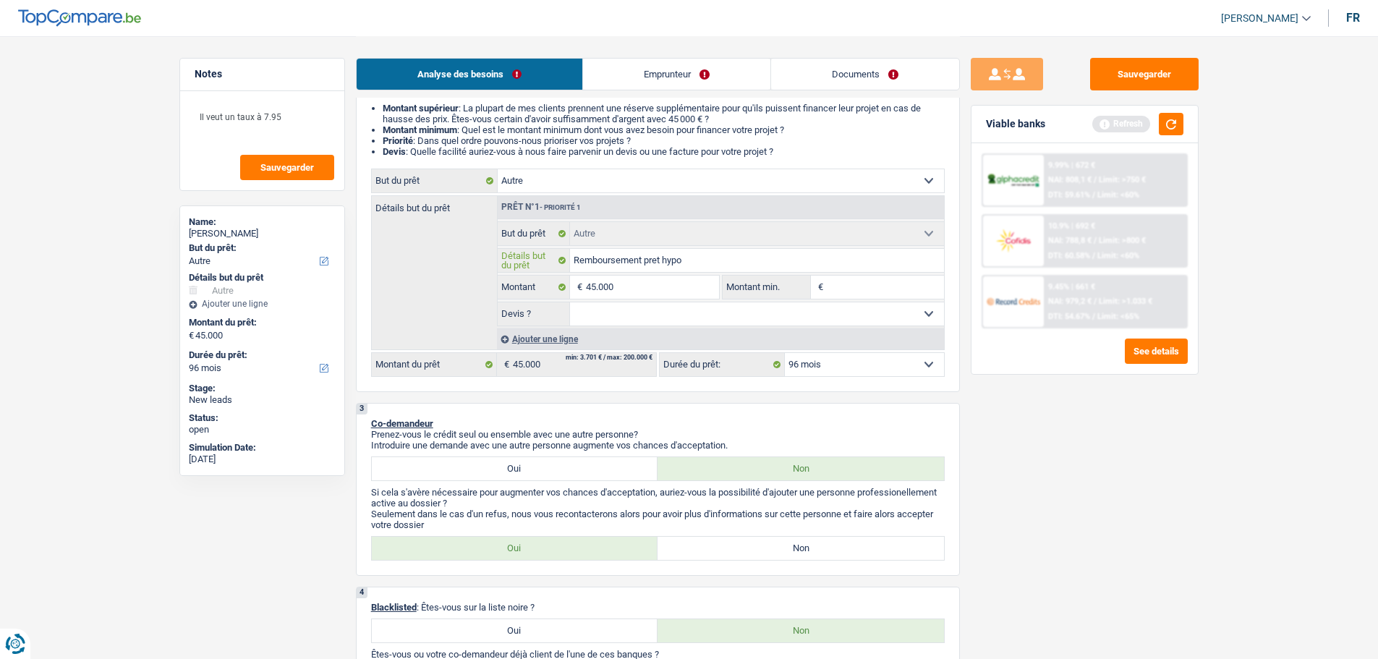
type input "Remboursement pret hypot"
type input "Remboursement pret hypoth"
type input "Remboursement pret hypothe"
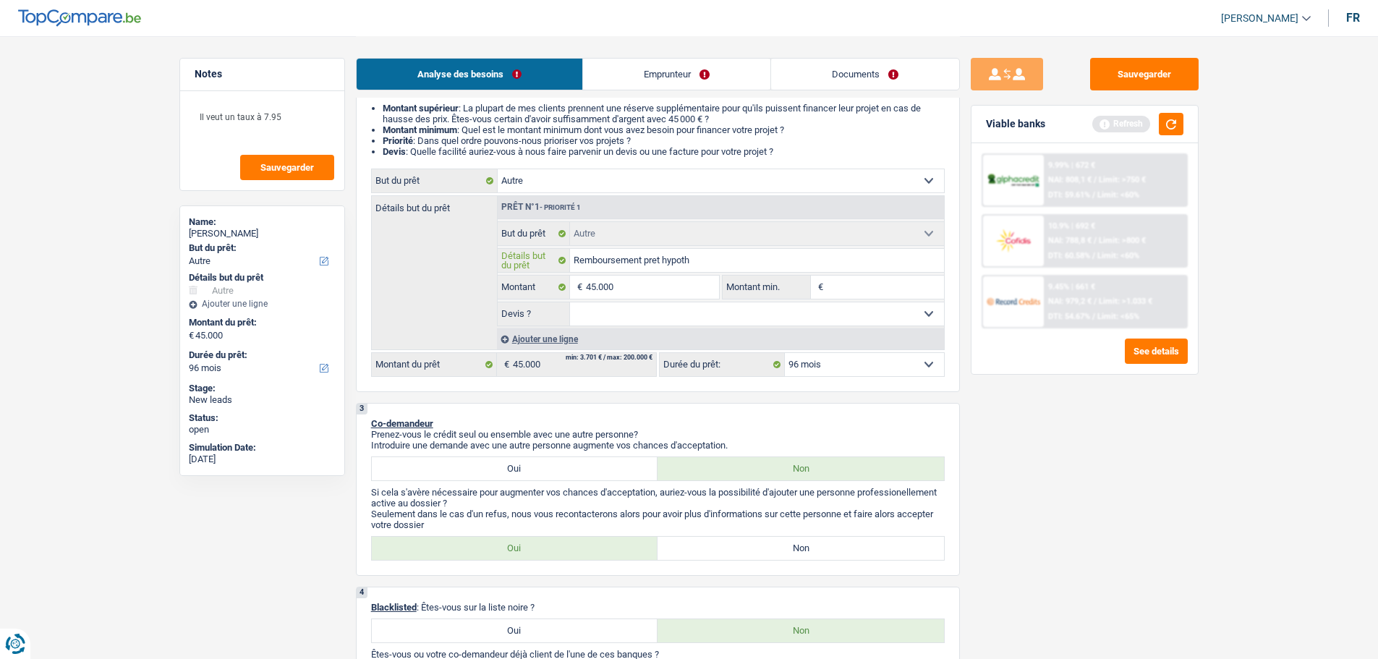
type input "Remboursement pret hypothe"
type input "Remboursement pret hypothec"
type input "Remboursement pret hypotheca"
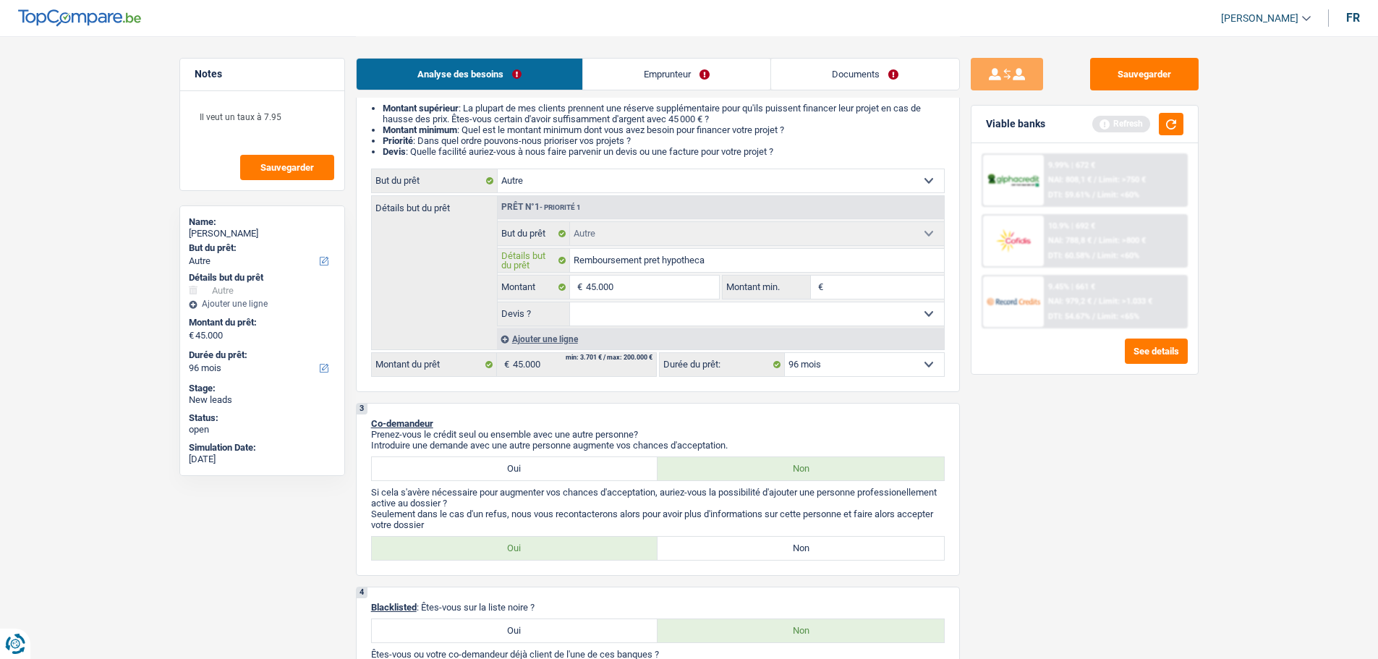
type input "Remboursement pret hypothecai"
type input "Remboursement pret hypothecair"
type input "Remboursement pret hypothecaire"
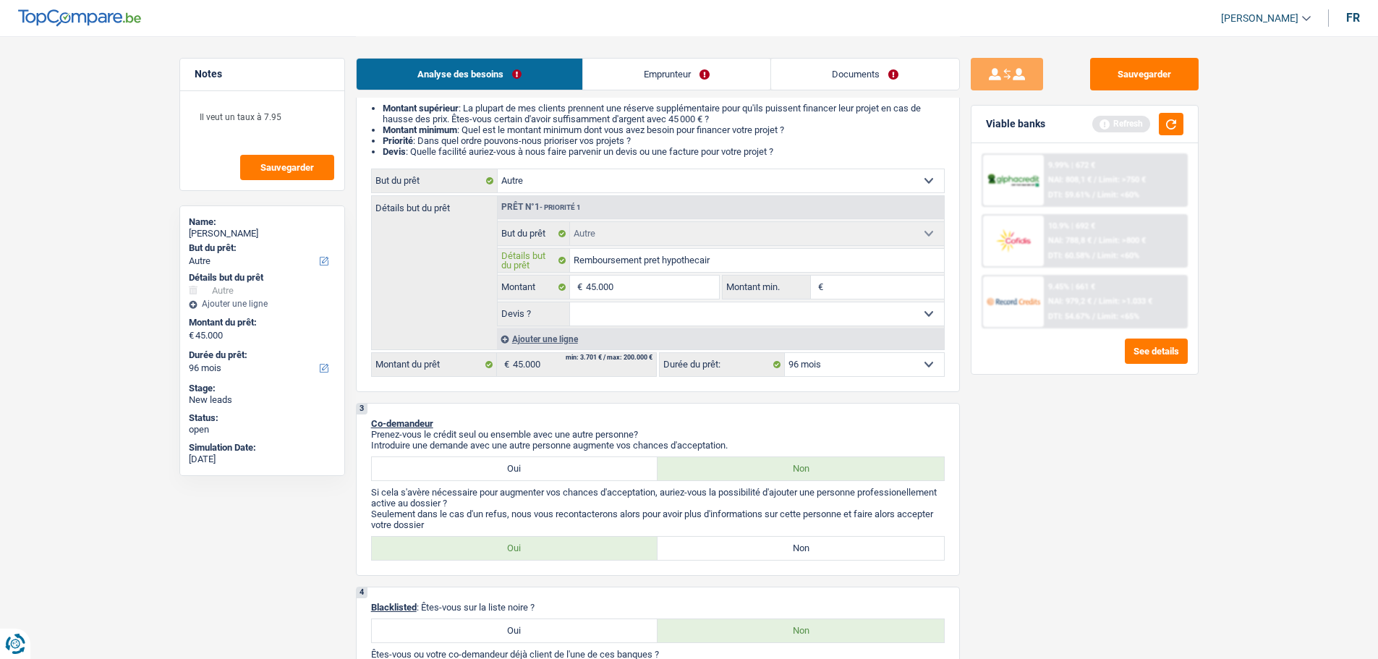
type input "Remboursement pret hypothecaire"
type input "Remboursement prêt hypothecaire"
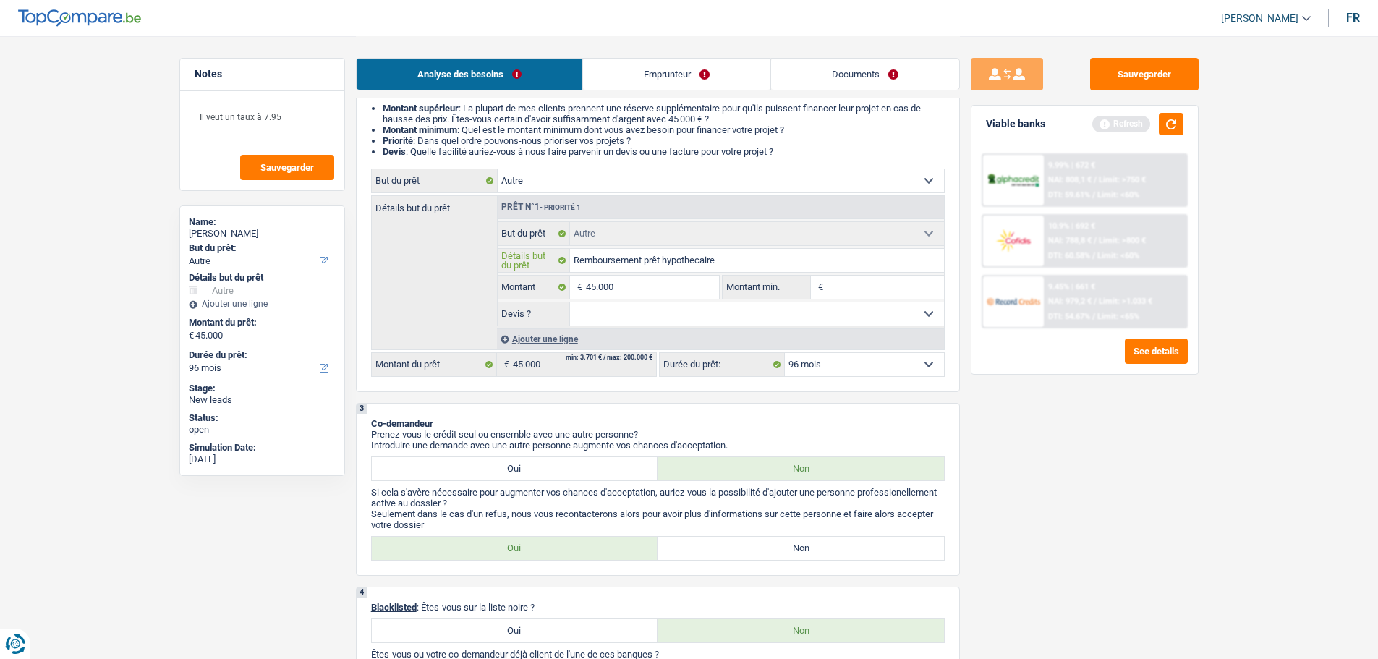
type input "Remboursement prêt hypothécaire"
click at [856, 293] on input "Montant min." at bounding box center [885, 287] width 117 height 23
type input "3"
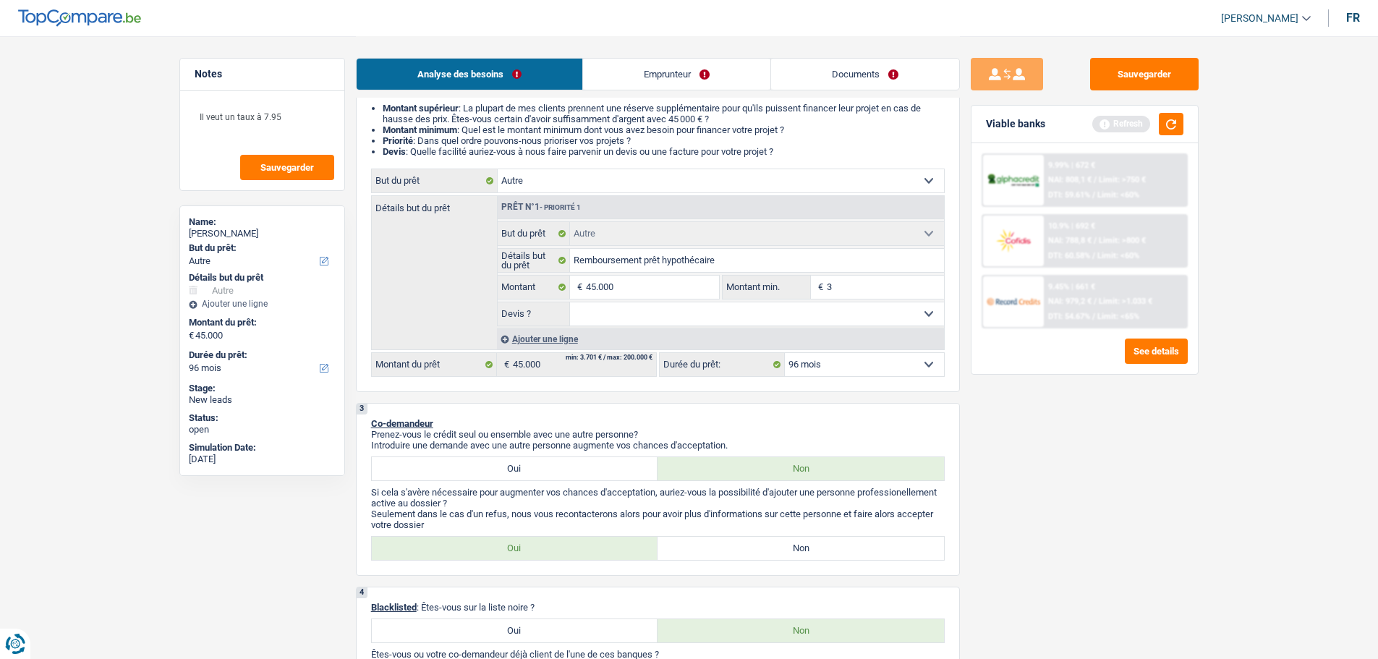
type input "3"
type input "38"
type input "380"
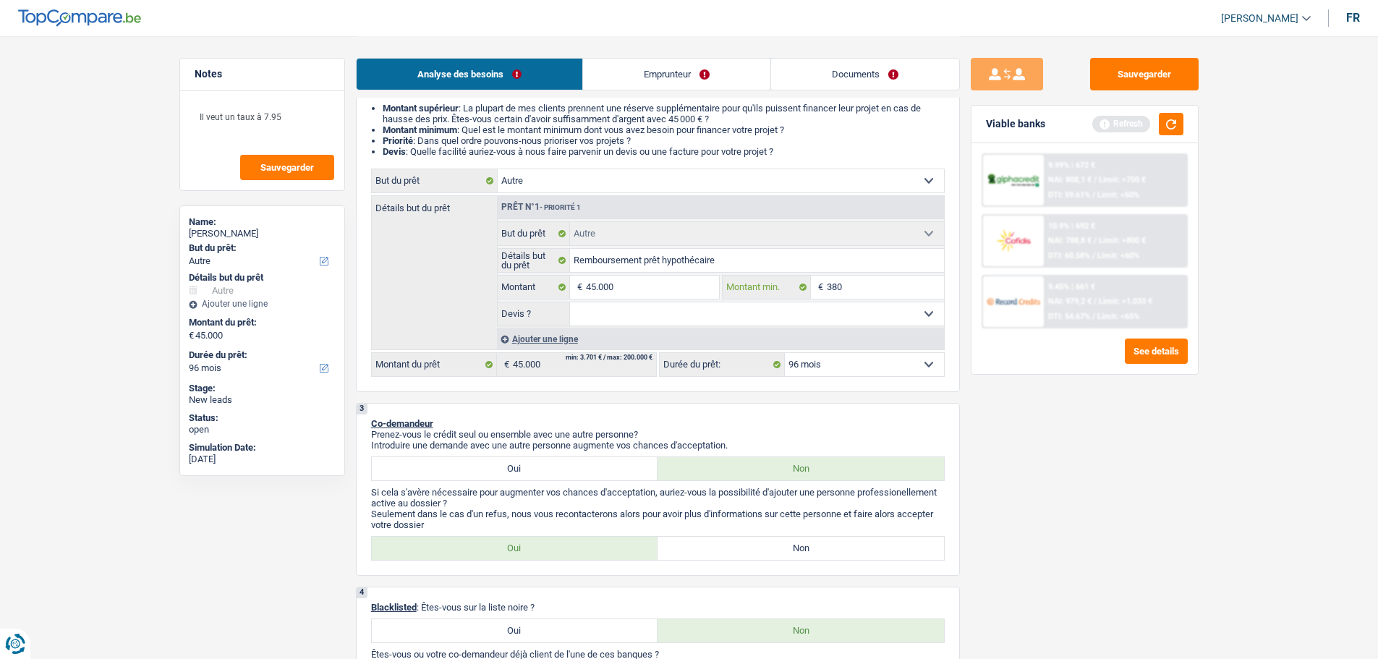
type input "3.800"
type input "38.000"
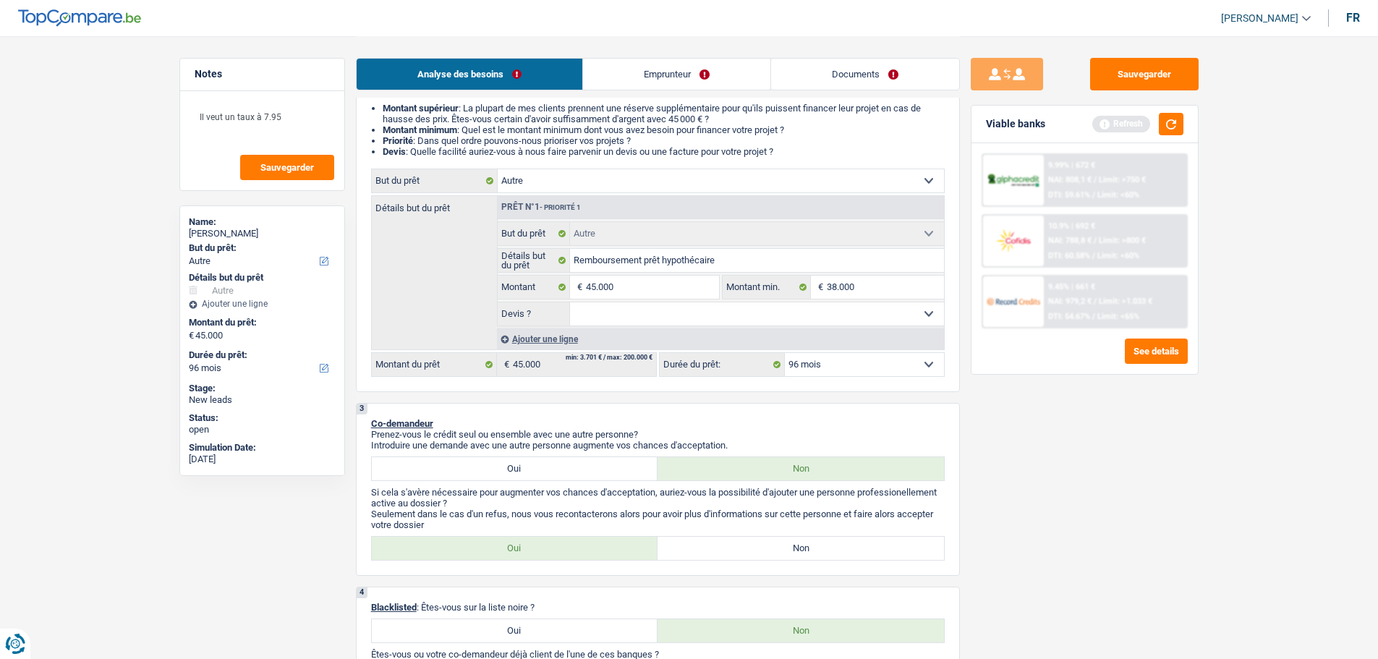
click at [785, 307] on select "Oui Non Non répondu Sélectionner une option" at bounding box center [757, 313] width 374 height 23
select select "false"
click at [570, 302] on select "Oui Non Non répondu Sélectionner une option" at bounding box center [757, 313] width 374 height 23
select select "false"
click at [749, 266] on input "Remboursement prêt hypothécaire" at bounding box center [757, 260] width 374 height 23
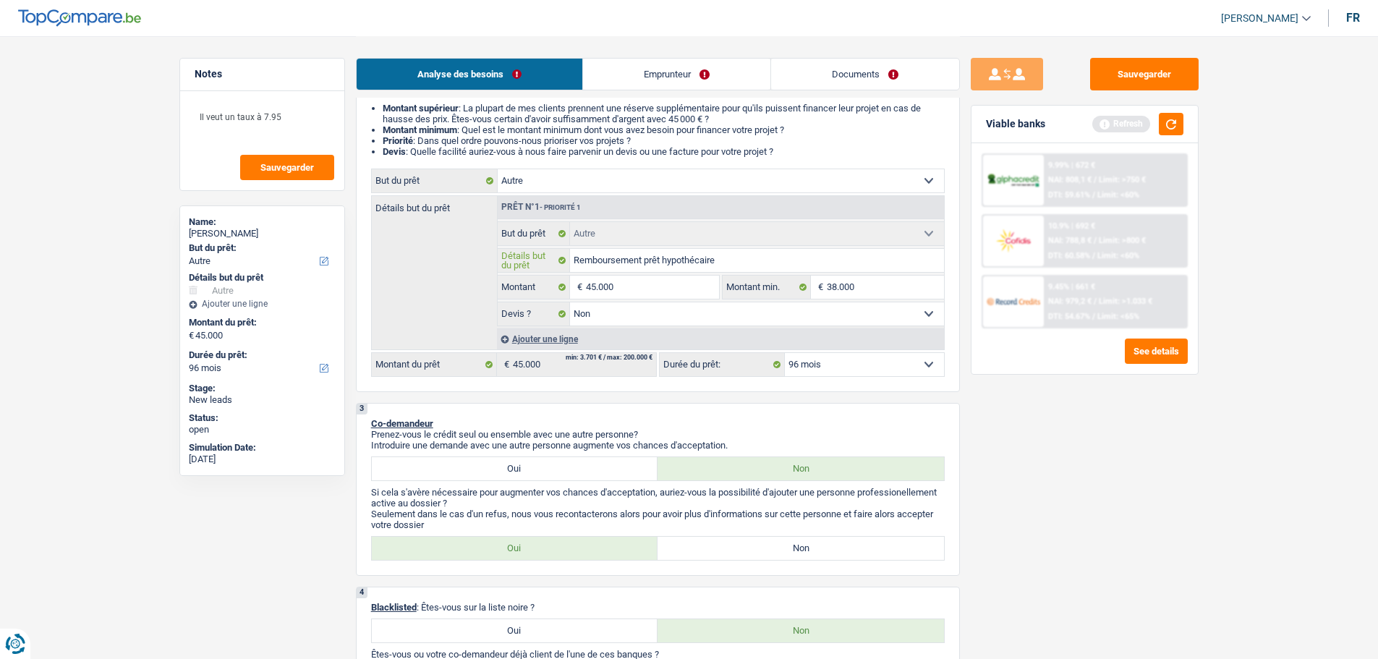
scroll to position [217, 0]
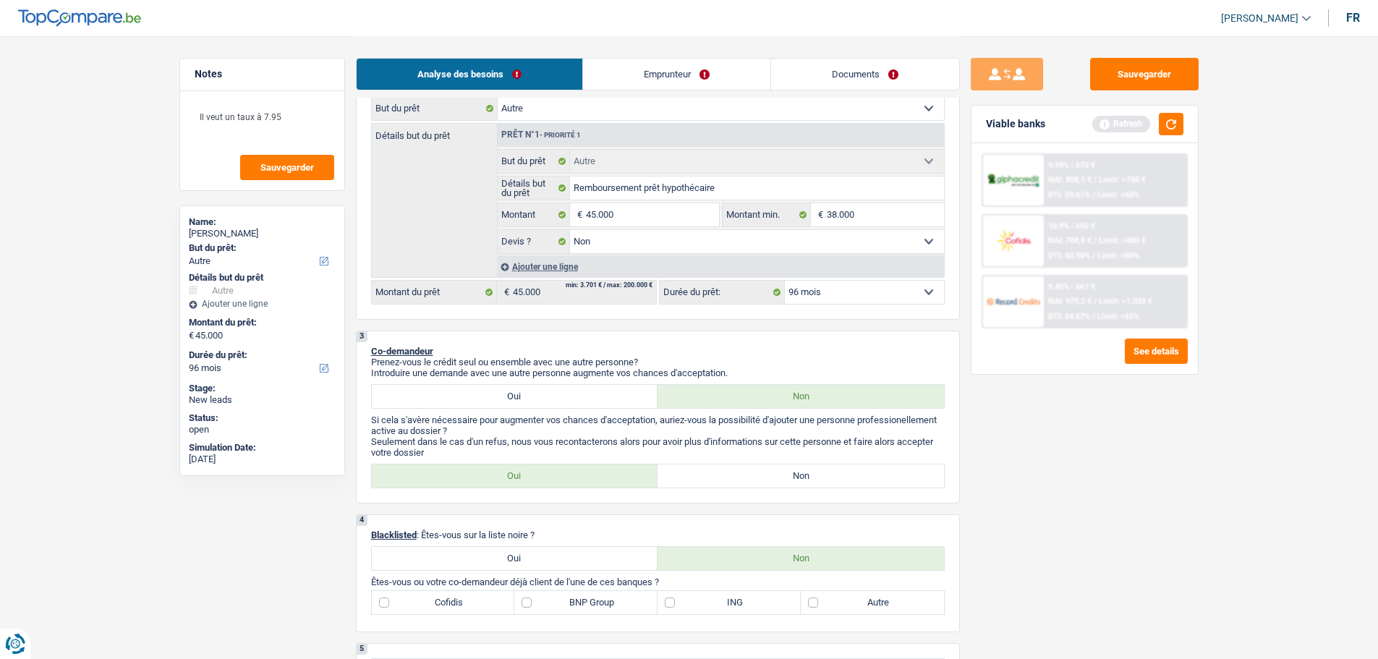
click at [807, 481] on label "Non" at bounding box center [800, 475] width 286 height 23
click at [807, 481] on input "Non" at bounding box center [800, 475] width 286 height 23
radio input "true"
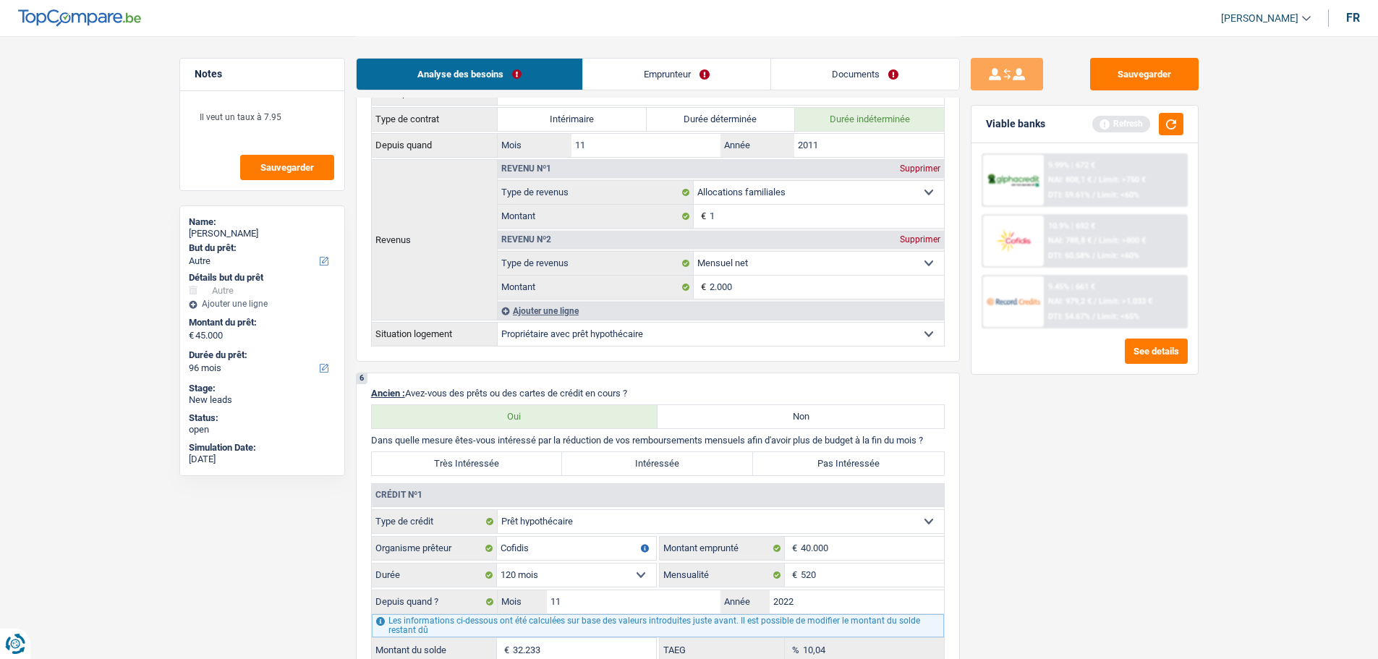
scroll to position [1012, 0]
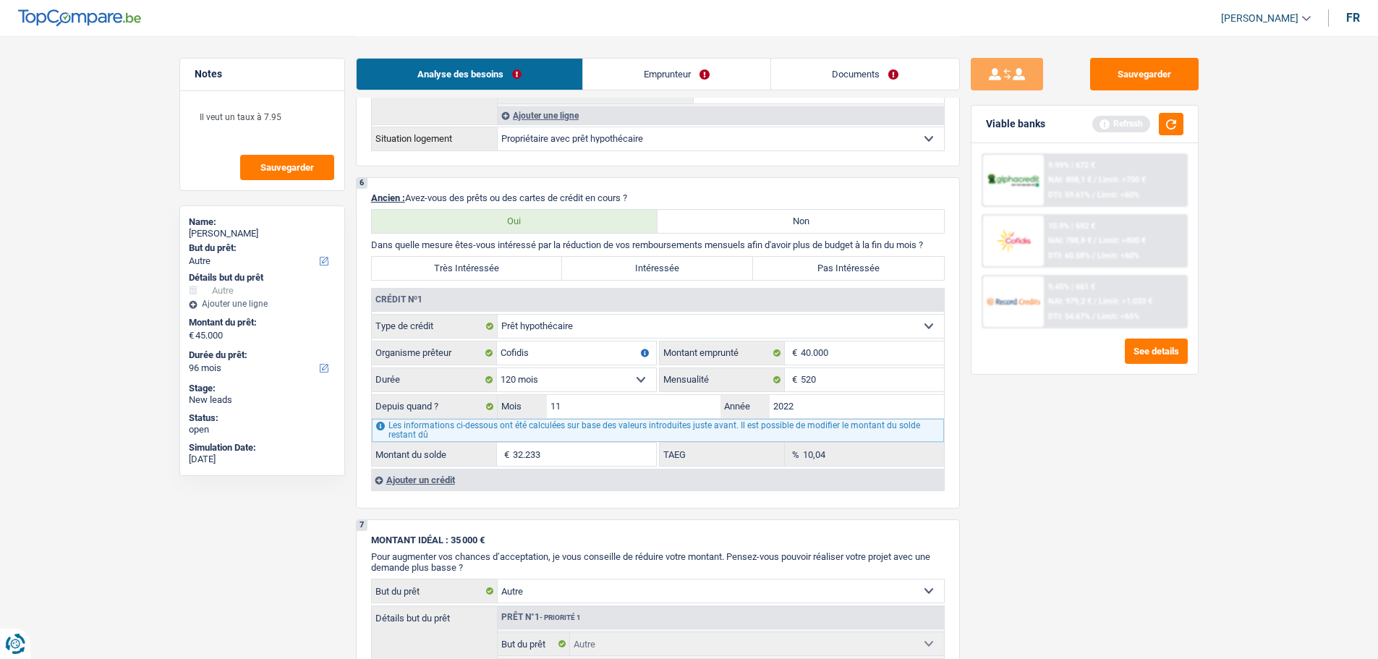
click at [856, 277] on label "Pas Intéressée" at bounding box center [848, 268] width 191 height 23
click at [856, 277] on input "Pas Intéressée" at bounding box center [848, 268] width 191 height 23
radio input "true"
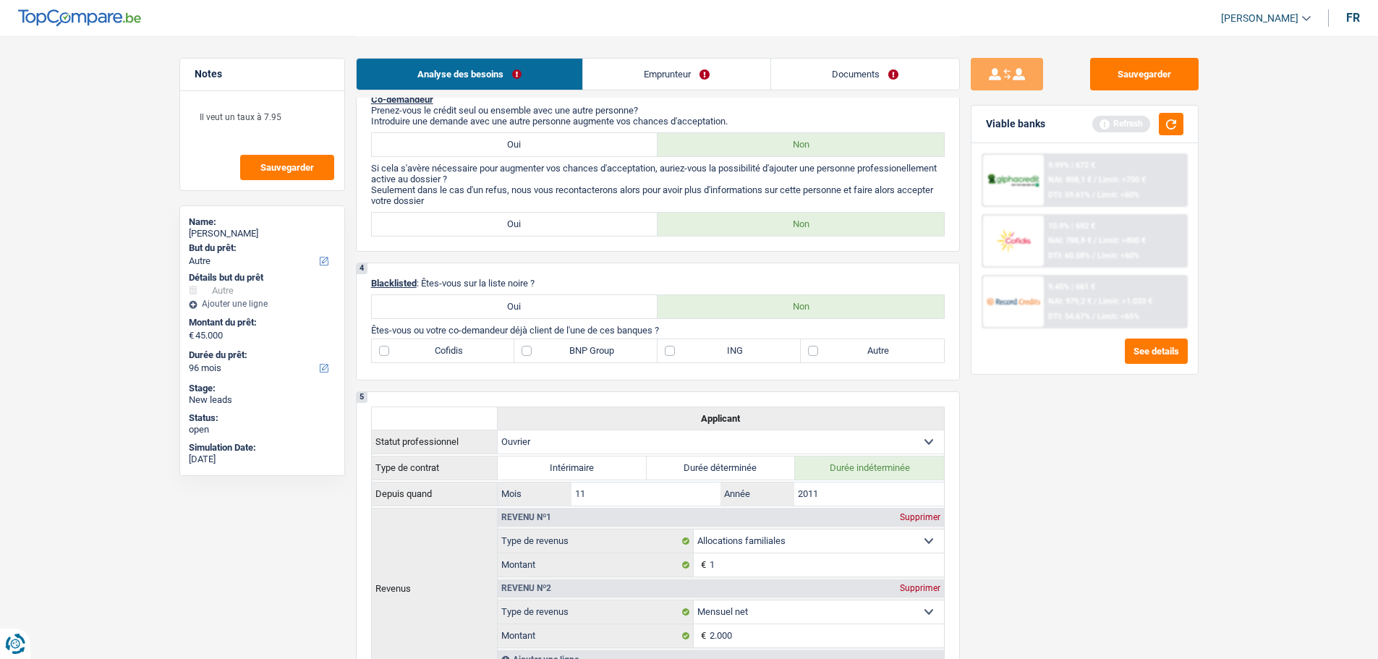
scroll to position [434, 0]
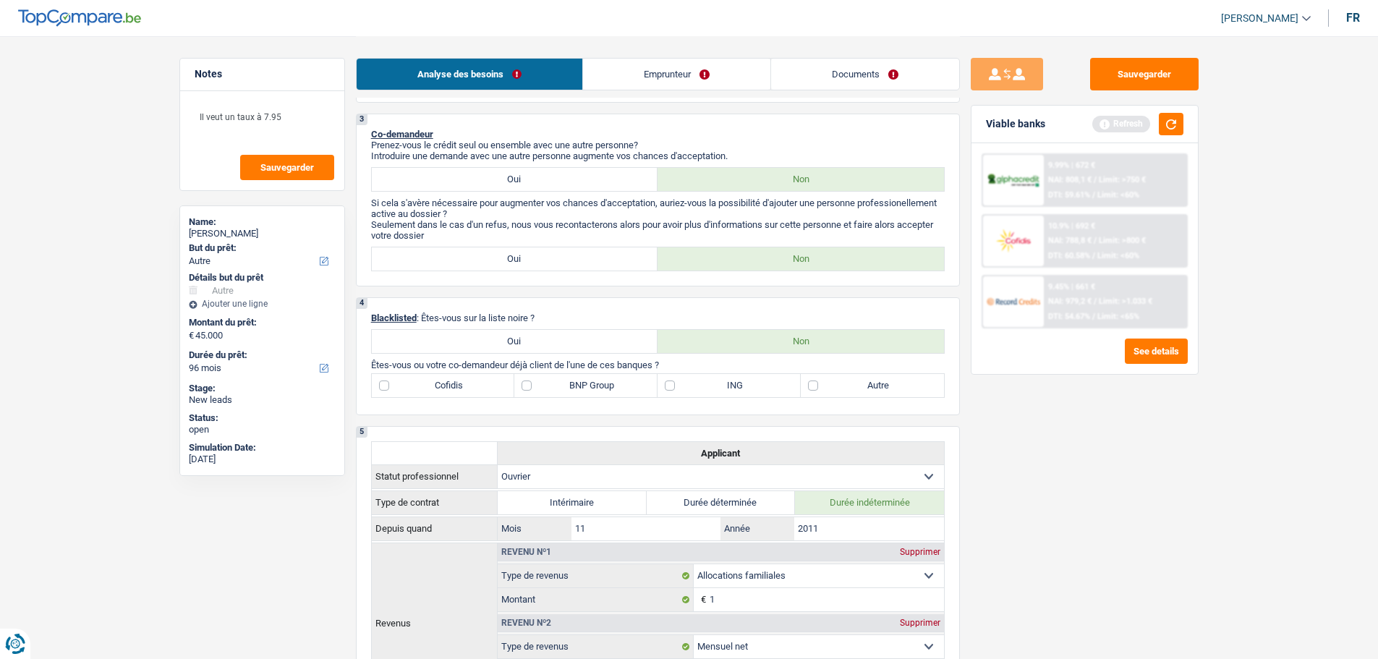
click at [448, 377] on label "Cofidis" at bounding box center [443, 385] width 143 height 23
click at [448, 377] on input "Cofidis" at bounding box center [443, 385] width 143 height 23
checkbox input "true"
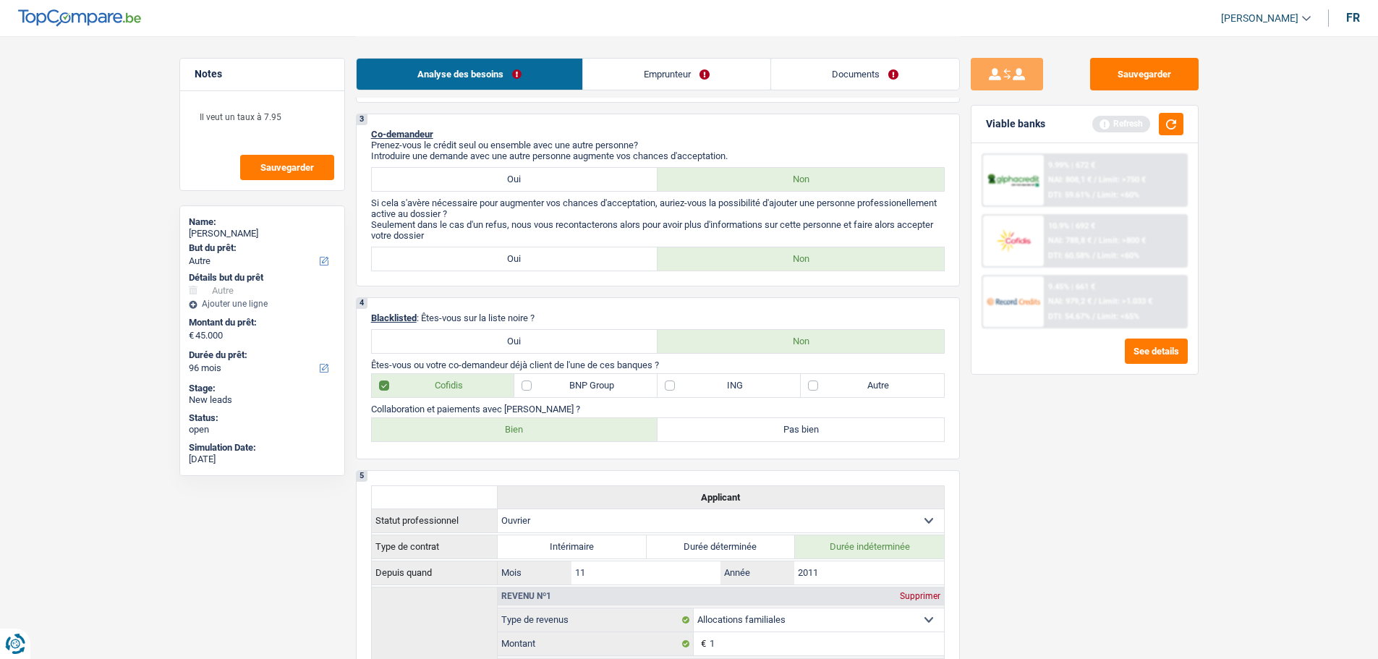
click at [519, 437] on label "Bien" at bounding box center [515, 429] width 286 height 23
click at [519, 437] on input "Bien" at bounding box center [515, 429] width 286 height 23
radio input "true"
click at [1177, 125] on button "button" at bounding box center [1171, 124] width 25 height 22
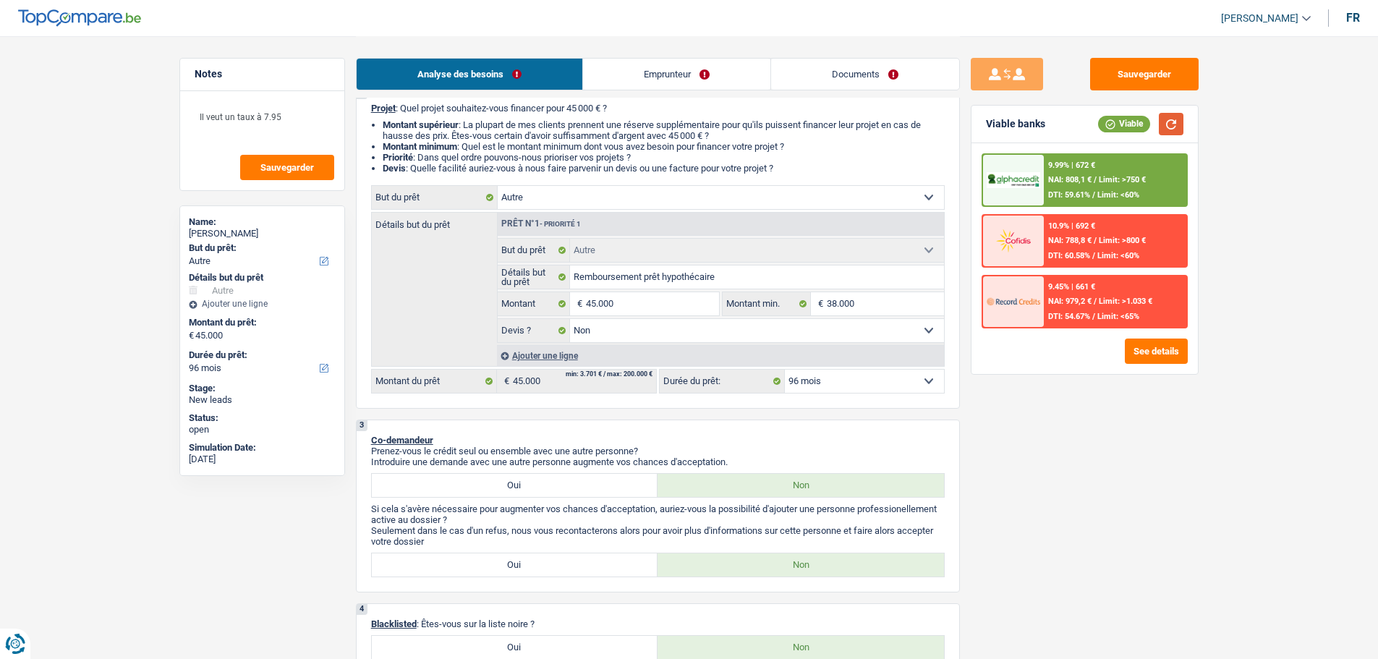
scroll to position [0, 0]
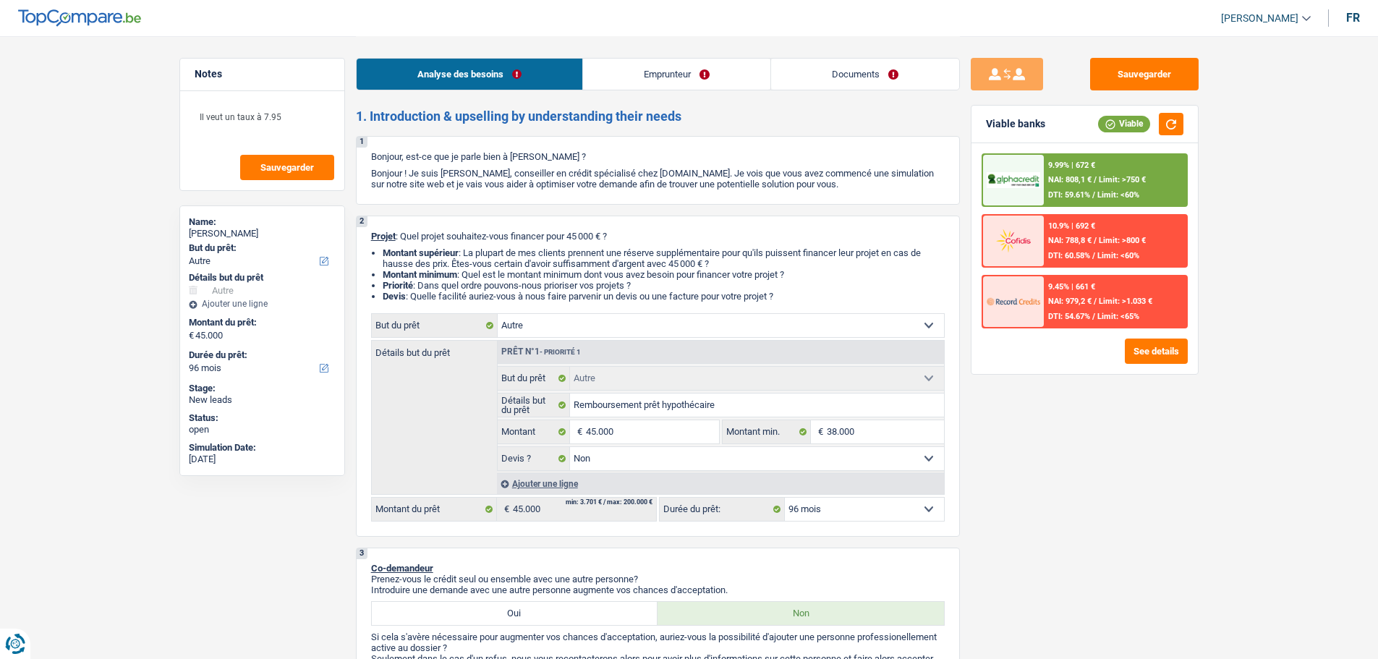
click at [677, 59] on link "Emprunteur" at bounding box center [676, 74] width 187 height 31
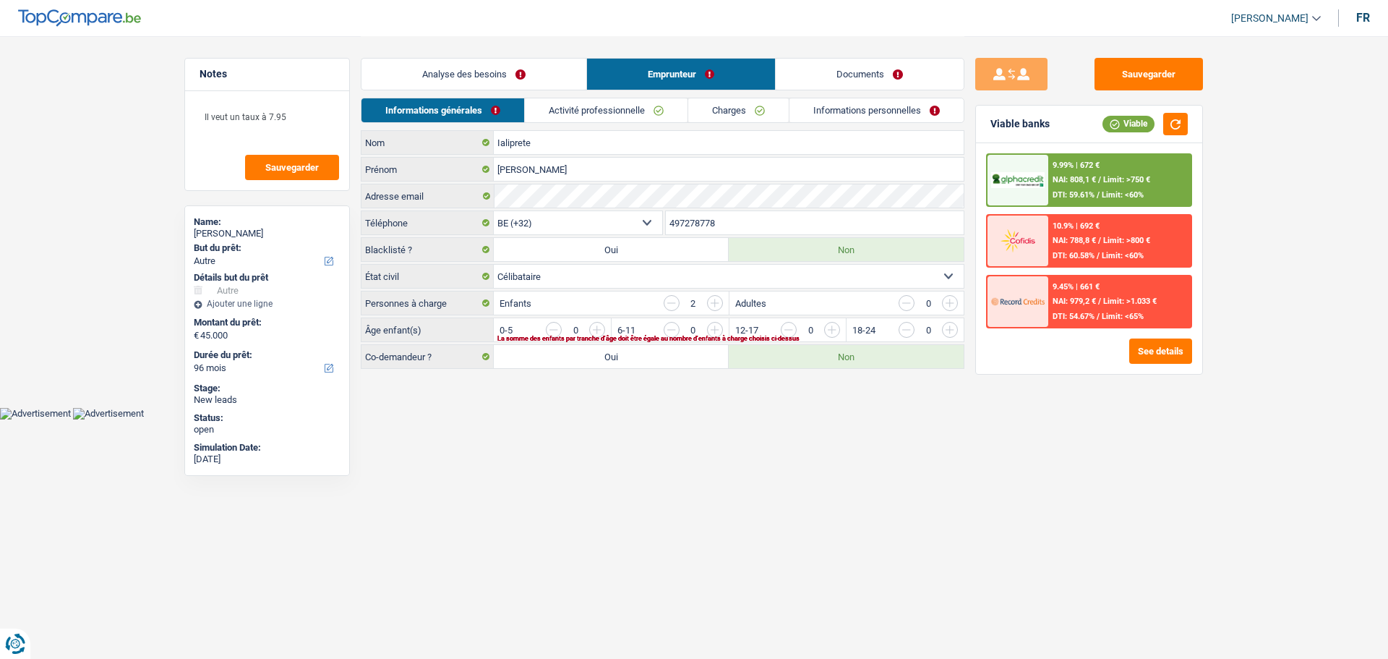
click at [592, 114] on link "Activité professionnelle" at bounding box center [606, 110] width 163 height 24
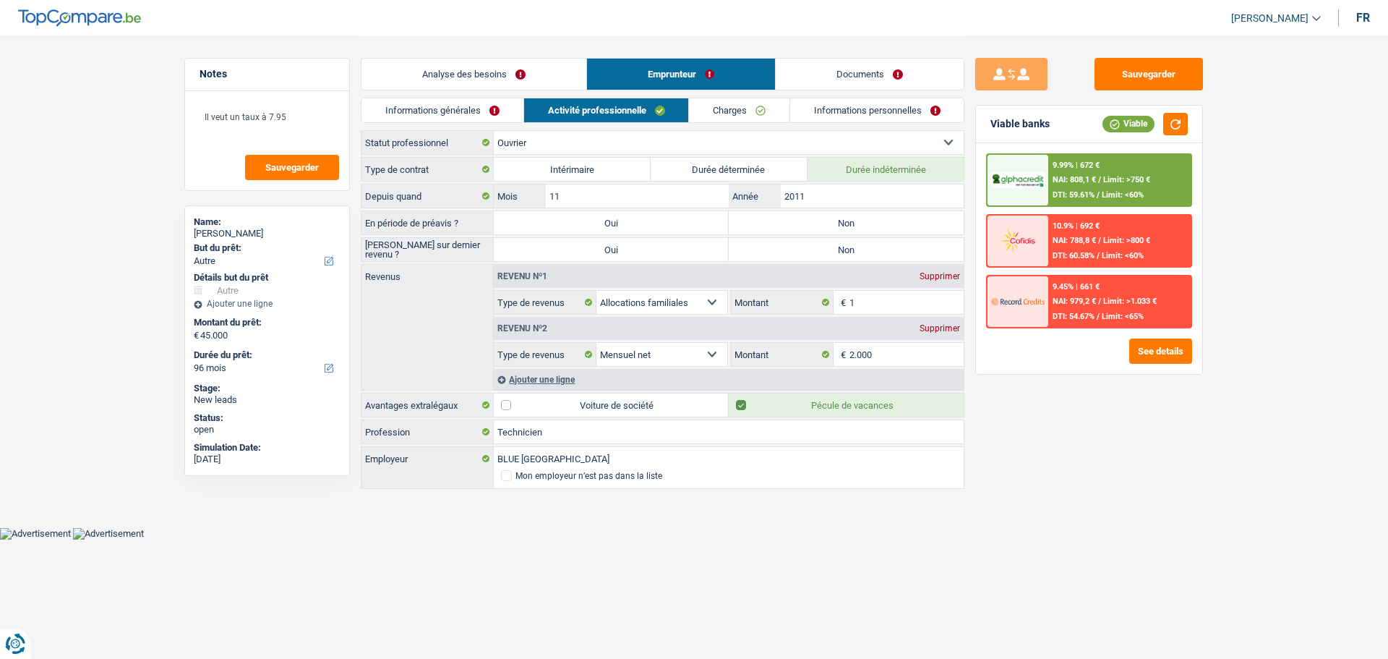
click at [708, 92] on div "Analyse des besoins Emprunteur Documents" at bounding box center [663, 66] width 604 height 61
click at [722, 109] on link "Charges" at bounding box center [739, 110] width 101 height 24
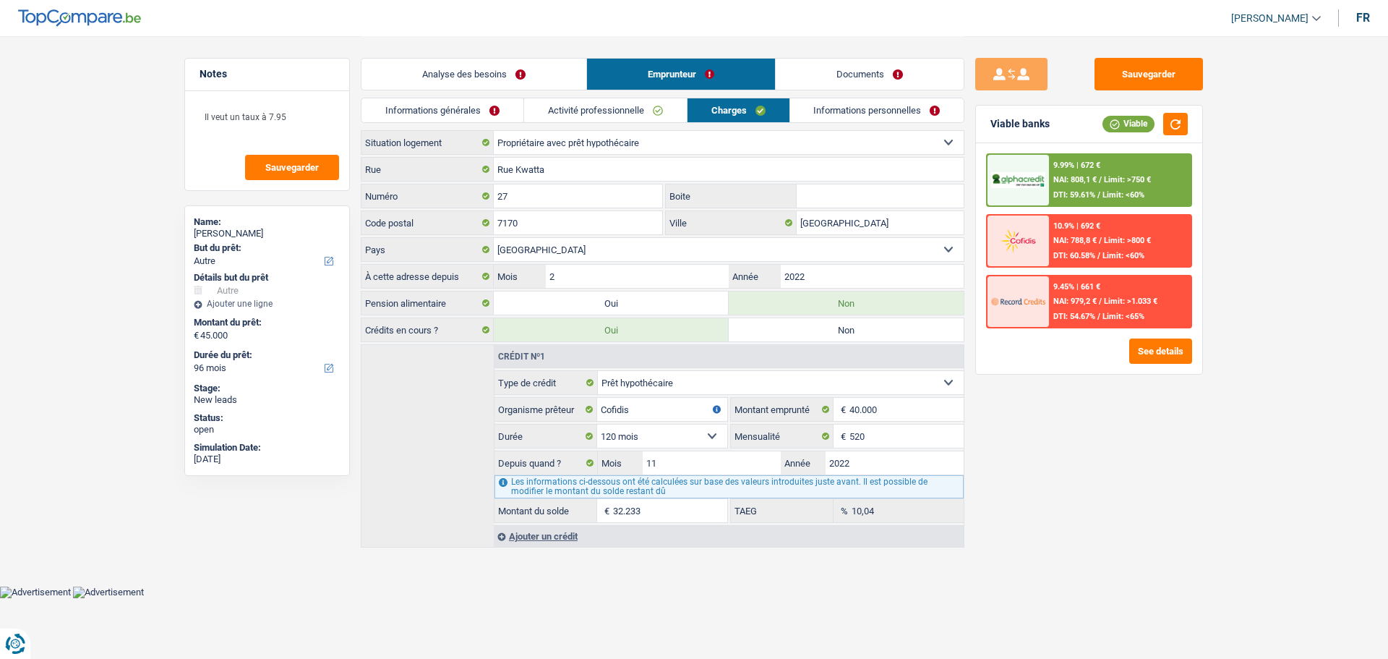
click at [480, 106] on link "Informations générales" at bounding box center [443, 110] width 162 height 24
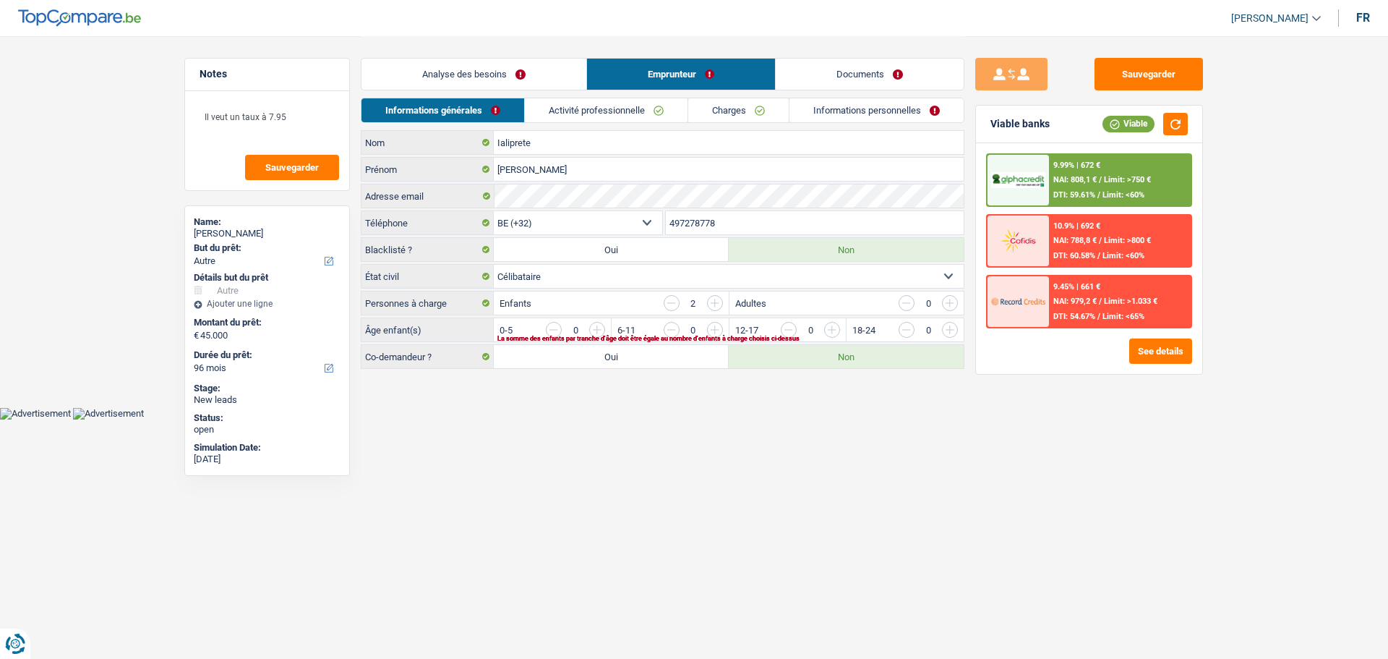
click at [511, 70] on link "Analyse des besoins" at bounding box center [474, 74] width 225 height 31
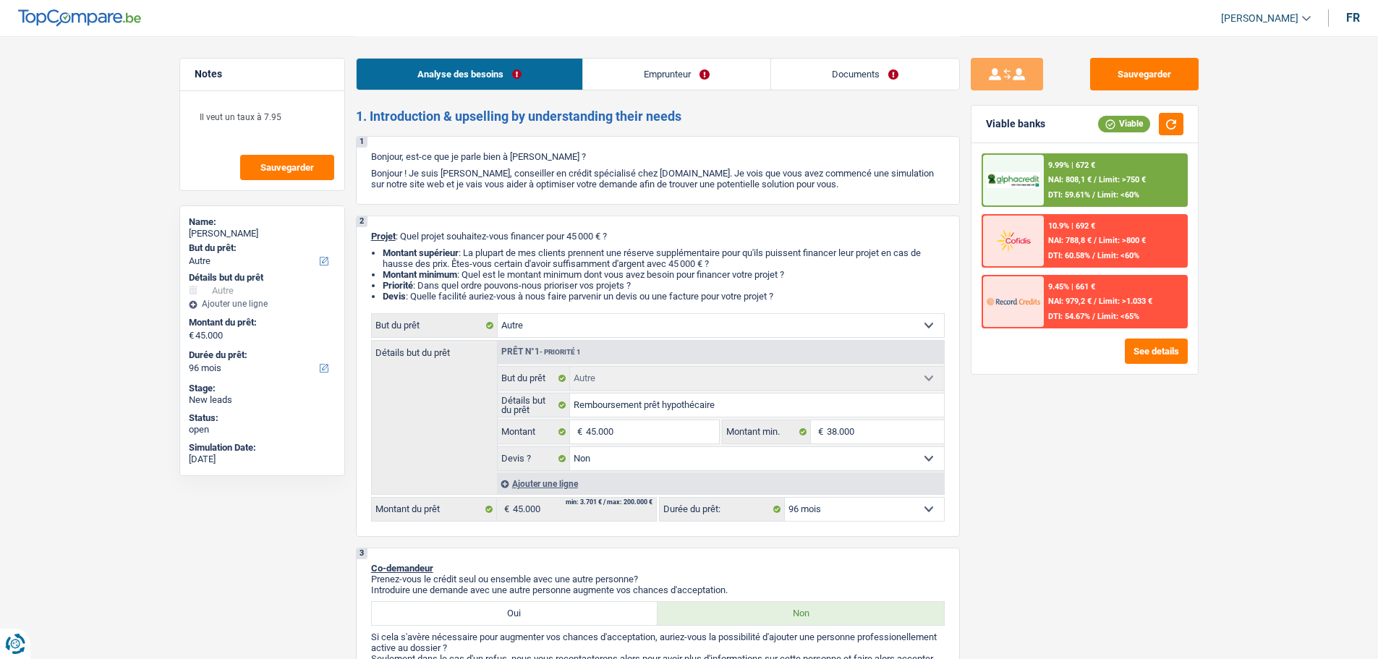
click at [623, 69] on link "Emprunteur" at bounding box center [676, 74] width 187 height 31
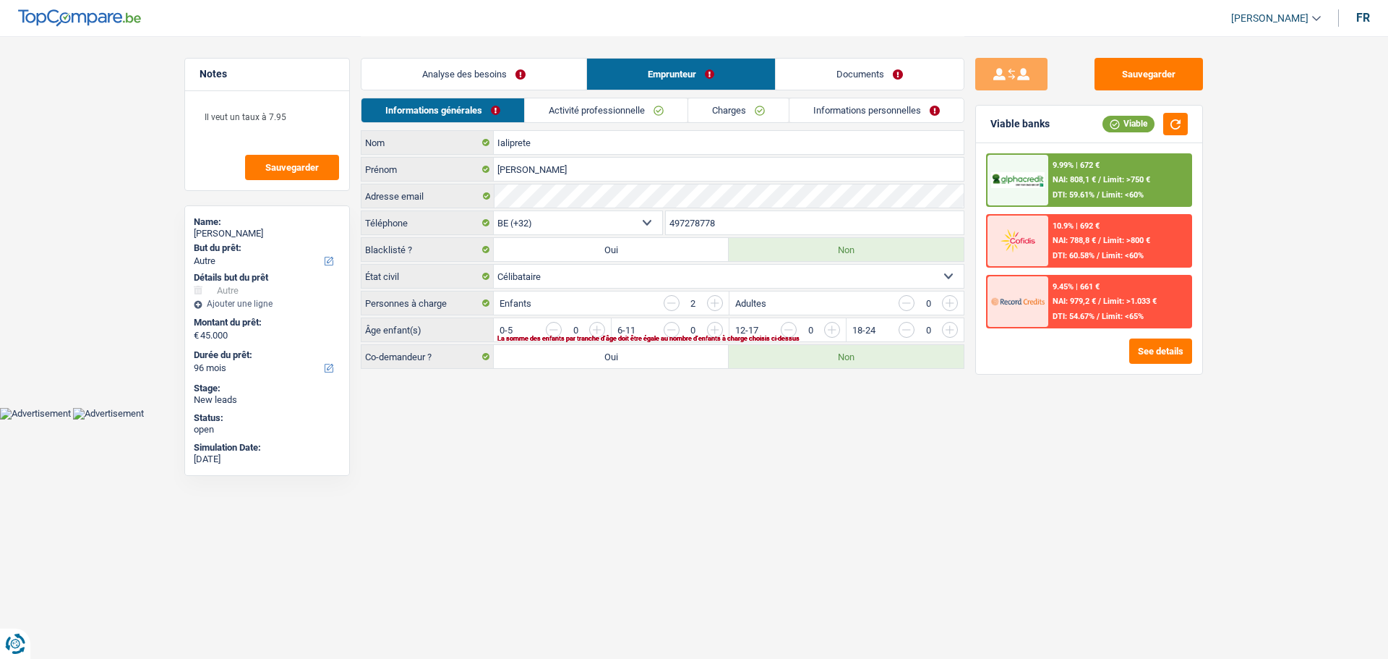
click at [600, 104] on link "Activité professionnelle" at bounding box center [606, 110] width 163 height 24
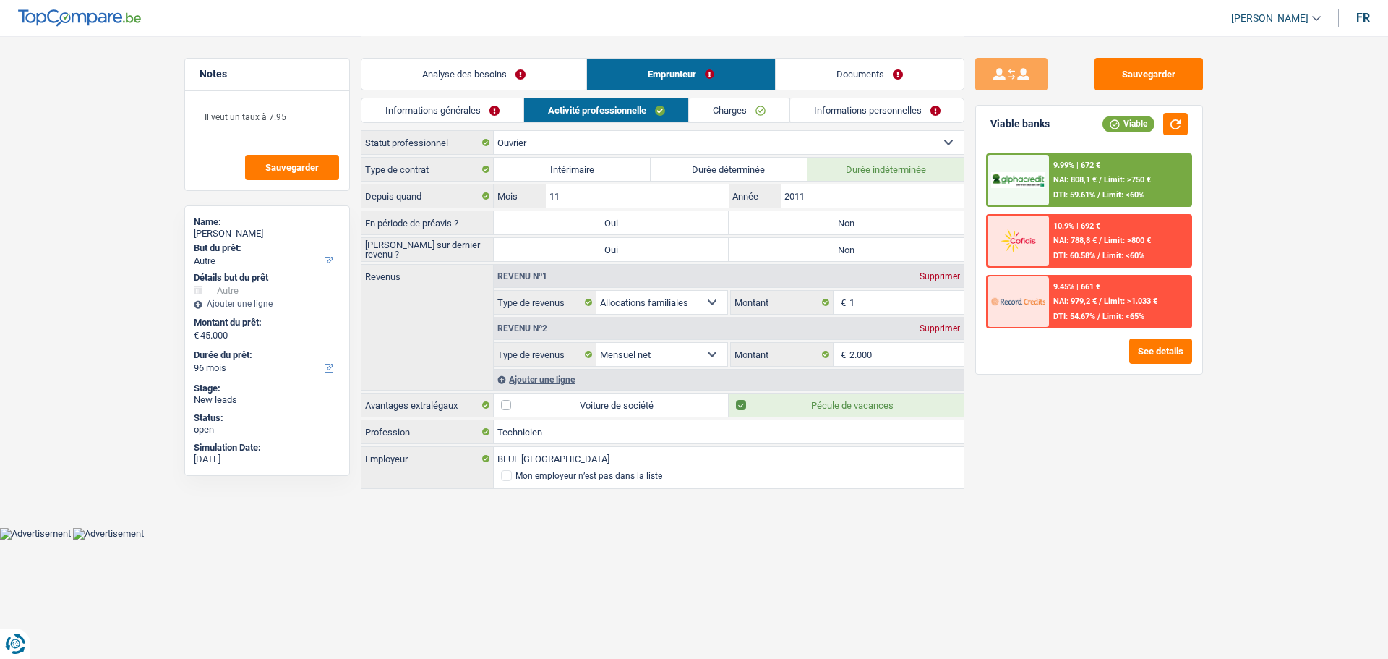
click at [484, 79] on link "Analyse des besoins" at bounding box center [474, 74] width 225 height 31
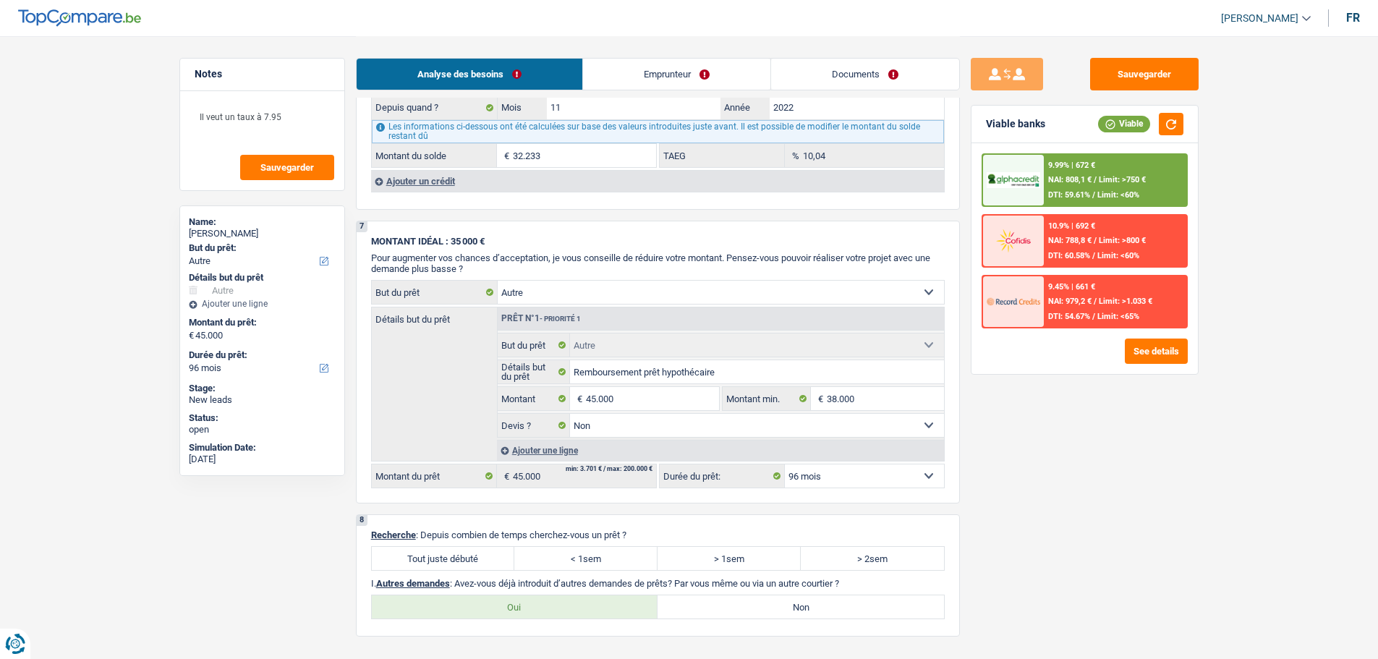
scroll to position [1519, 0]
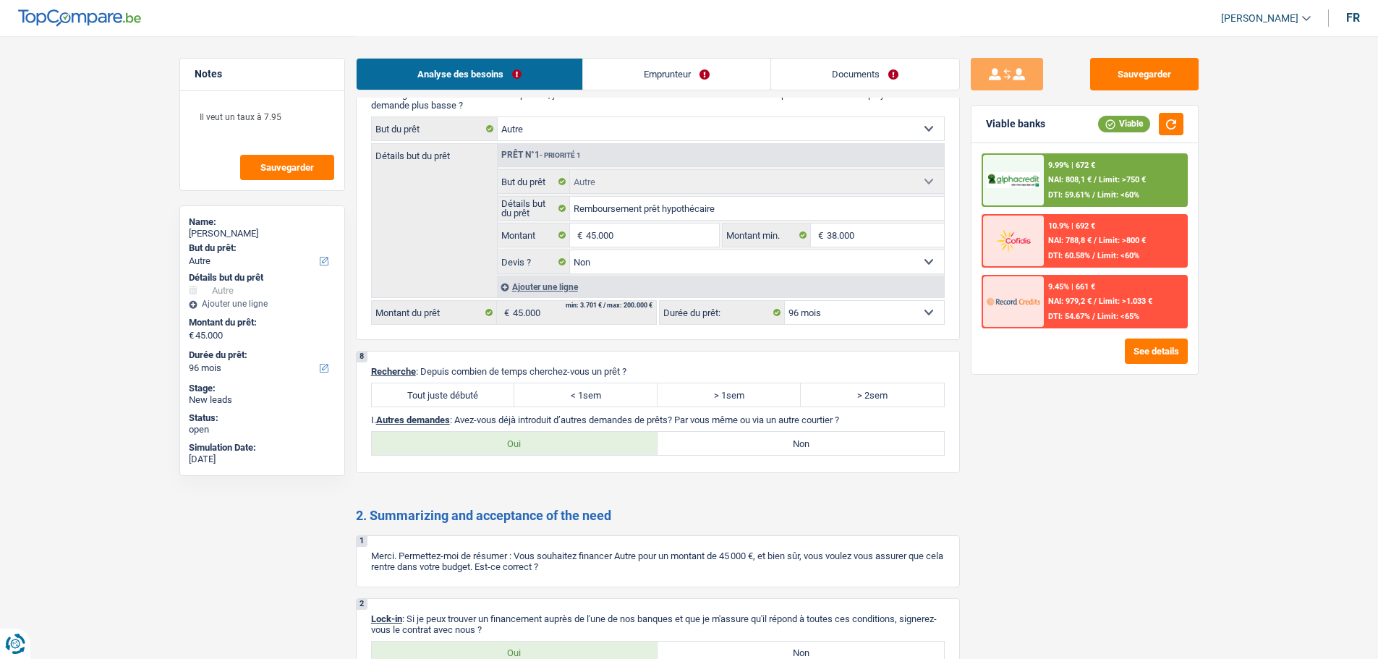
click at [481, 394] on label "Tout juste débuté" at bounding box center [443, 394] width 143 height 23
click at [481, 394] on input "Tout juste débuté" at bounding box center [443, 394] width 143 height 23
radio input "true"
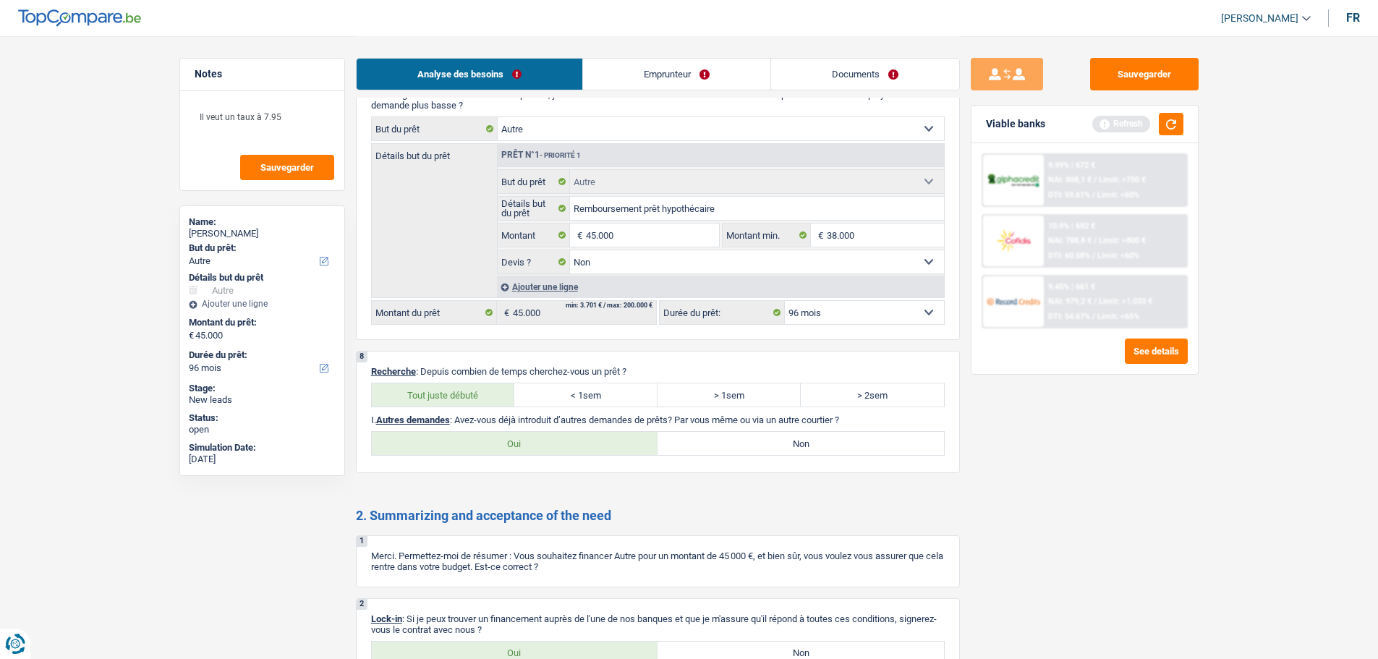
click at [712, 447] on label "Non" at bounding box center [800, 443] width 286 height 23
click at [712, 447] on input "Non" at bounding box center [800, 443] width 286 height 23
radio input "true"
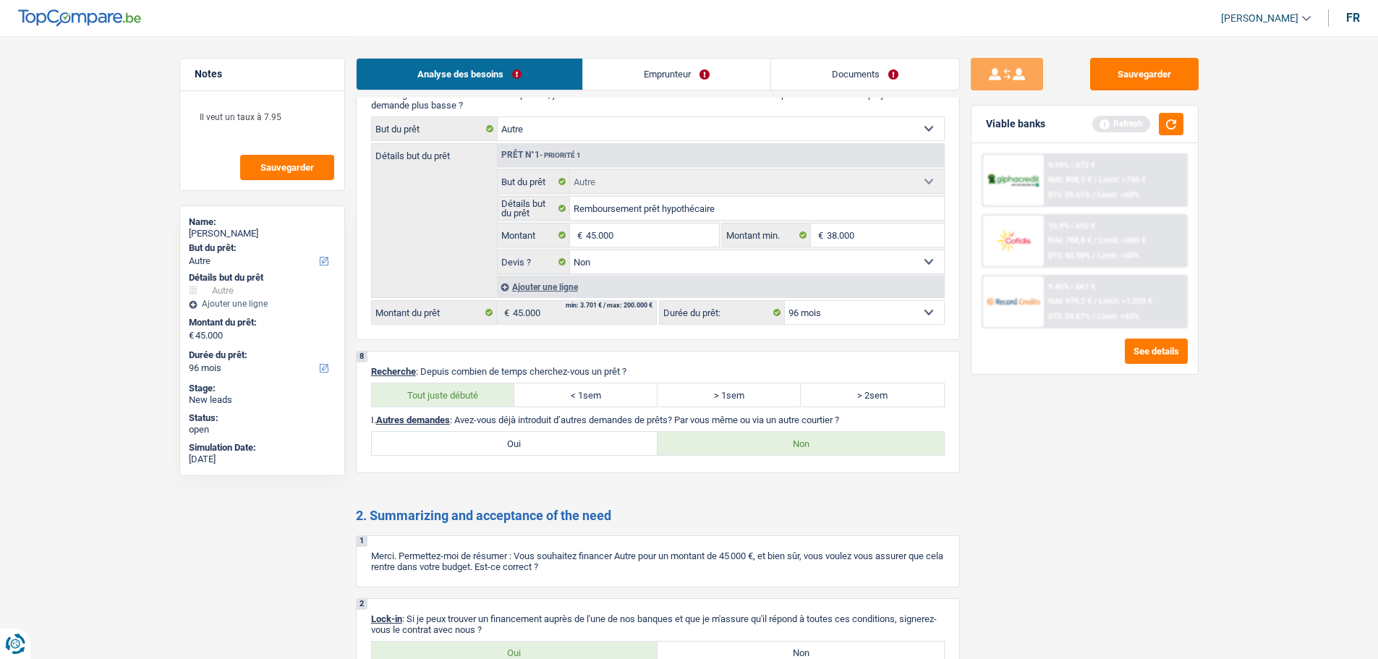
click at [668, 77] on link "Emprunteur" at bounding box center [676, 74] width 187 height 31
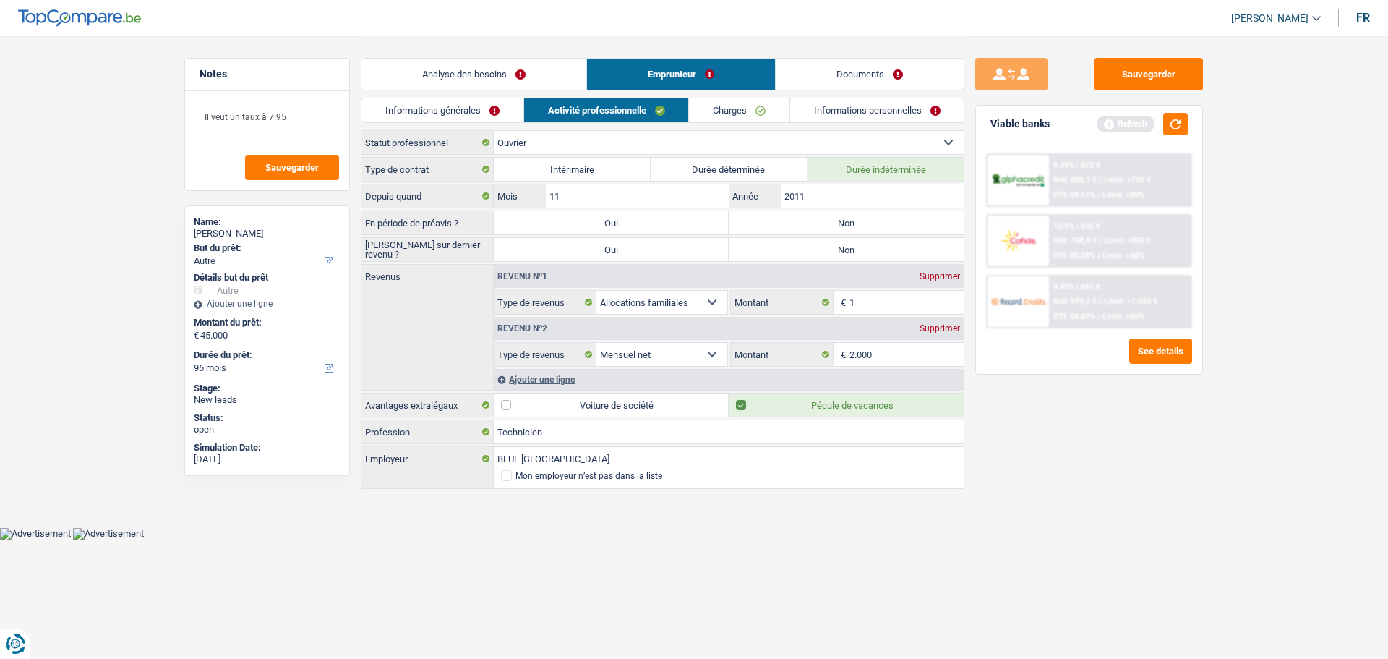
click at [486, 116] on link "Informations générales" at bounding box center [443, 110] width 162 height 24
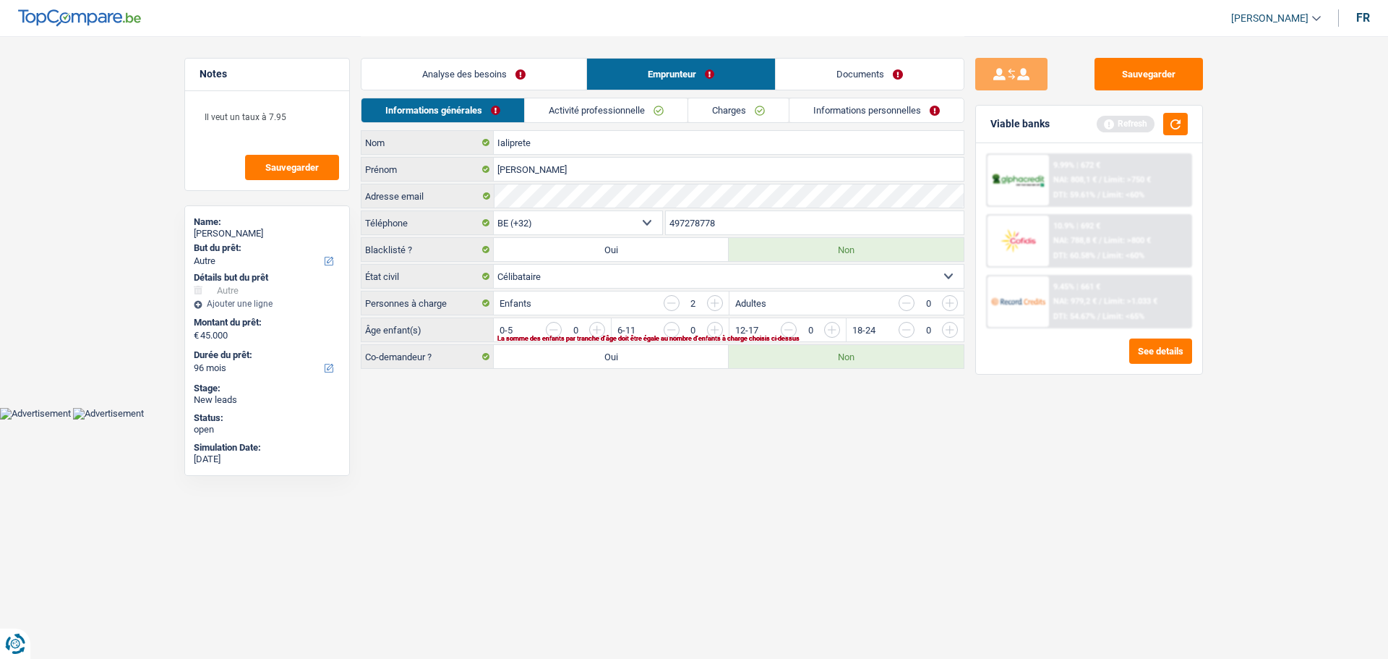
click at [597, 336] on div "La somme des enfants par tranche d'âge doit être égale au nombre d'enfants à ch…" at bounding box center [707, 339] width 418 height 6
click at [594, 331] on input "button" at bounding box center [890, 333] width 602 height 23
click at [715, 331] on input "button" at bounding box center [1008, 333] width 602 height 23
click at [589, 99] on link "Activité professionnelle" at bounding box center [607, 110] width 163 height 24
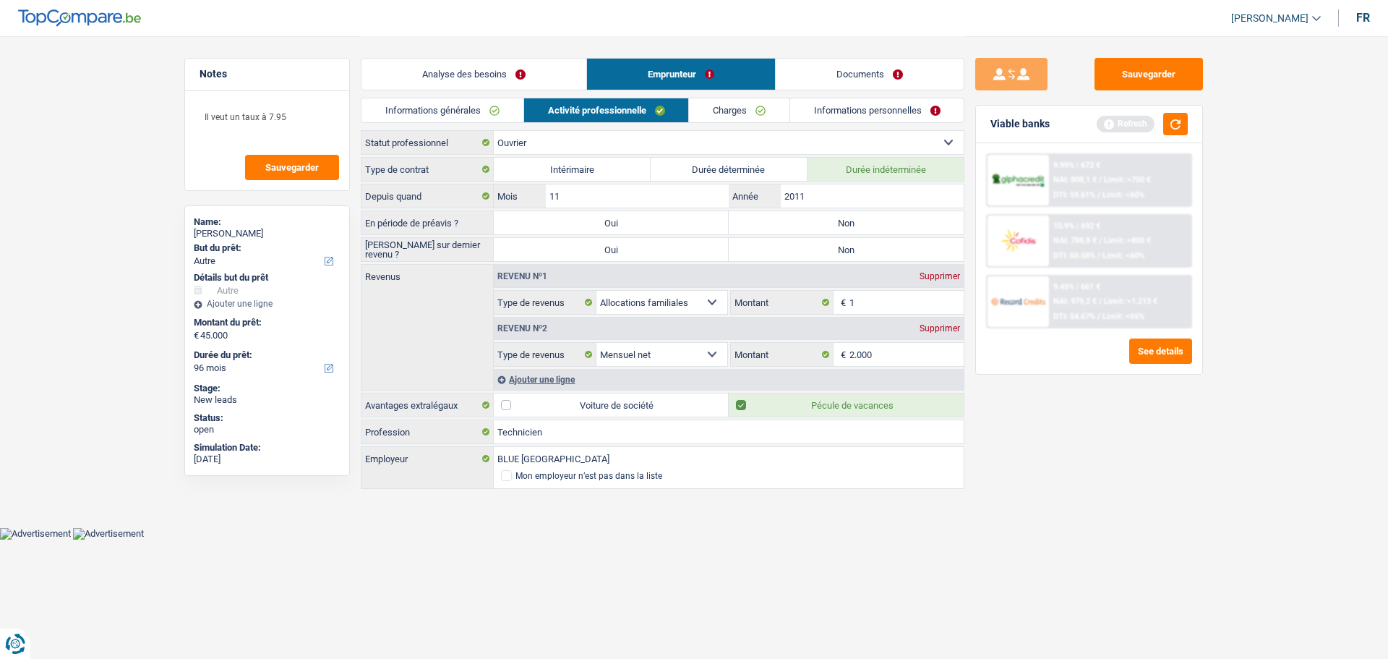
click at [782, 226] on label "Non" at bounding box center [846, 222] width 235 height 23
click at [782, 226] on input "Non" at bounding box center [846, 222] width 235 height 23
radio input "true"
click at [782, 241] on label "Non" at bounding box center [846, 249] width 235 height 23
click at [782, 241] on input "Non" at bounding box center [846, 249] width 235 height 23
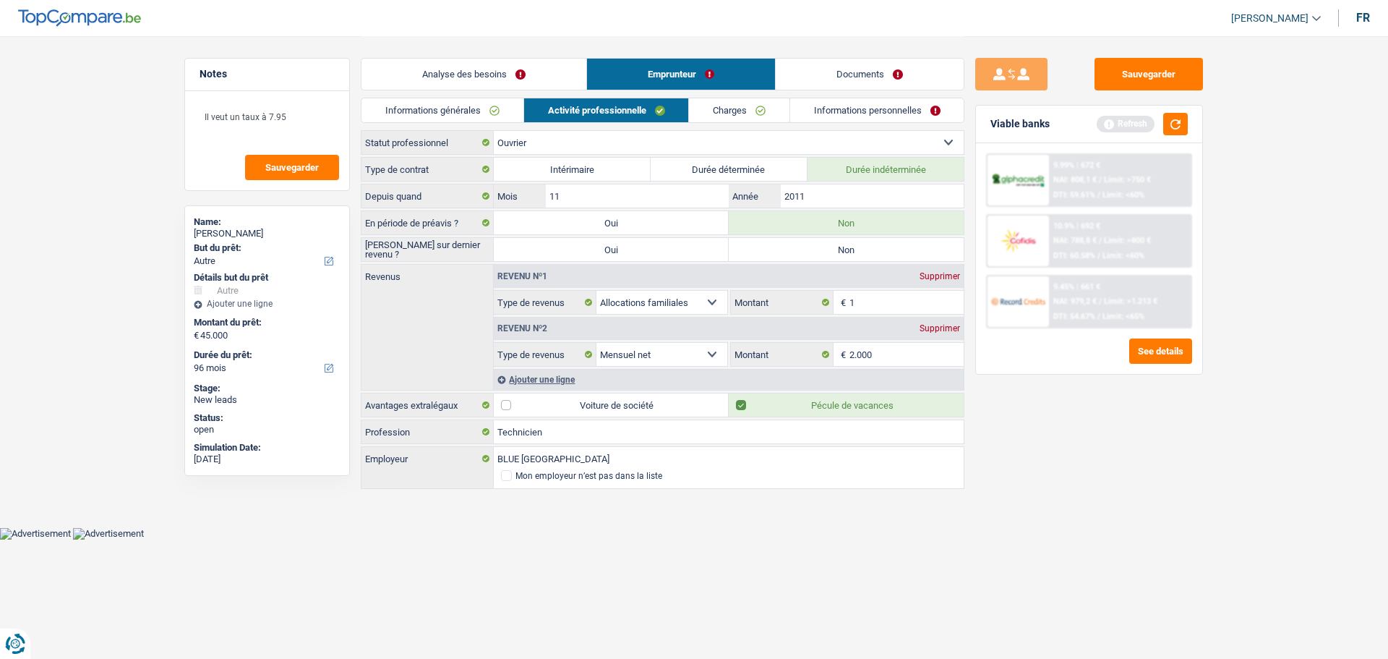
radio input "true"
click at [296, 127] on textarea "Il veut un taux à 7.95" at bounding box center [267, 122] width 144 height 43
type textarea "Il veut un taux à 7.95"
click at [903, 309] on input "1" at bounding box center [907, 302] width 115 height 23
click at [863, 309] on input "1" at bounding box center [907, 302] width 115 height 23
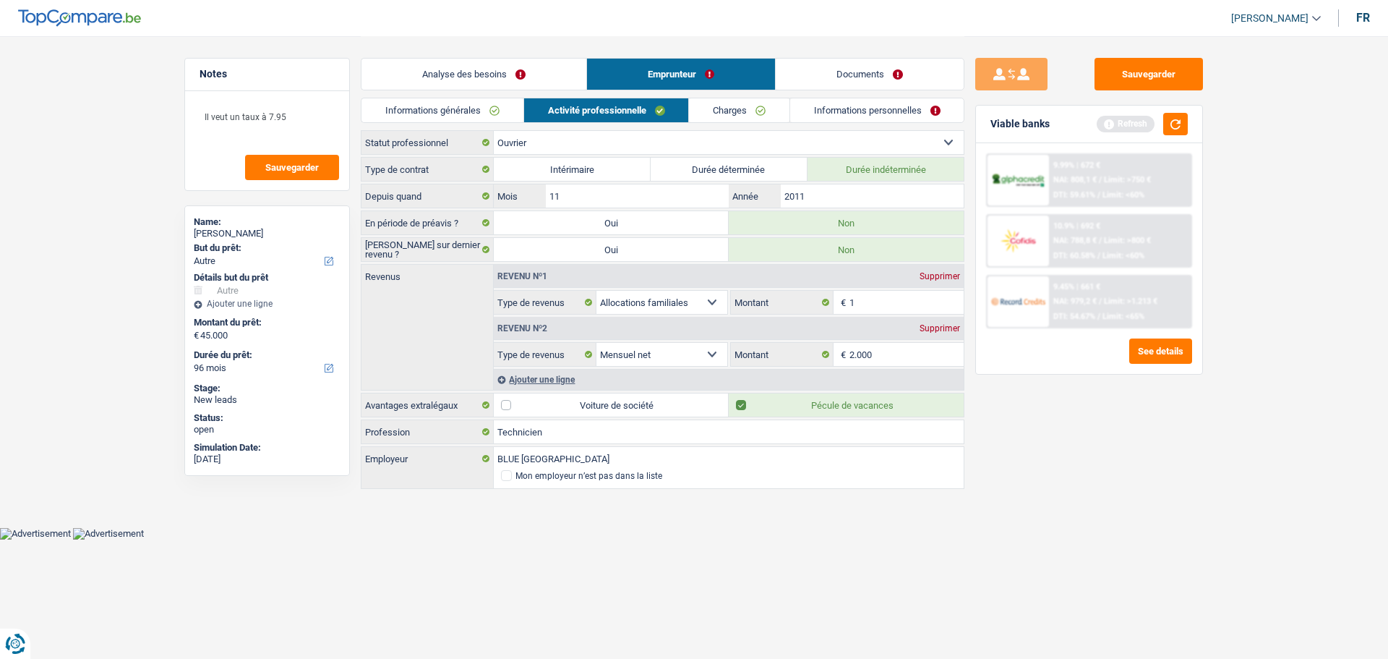
click at [939, 276] on div "Supprimer" at bounding box center [940, 276] width 48 height 9
select select "netSalary"
type input "2.000"
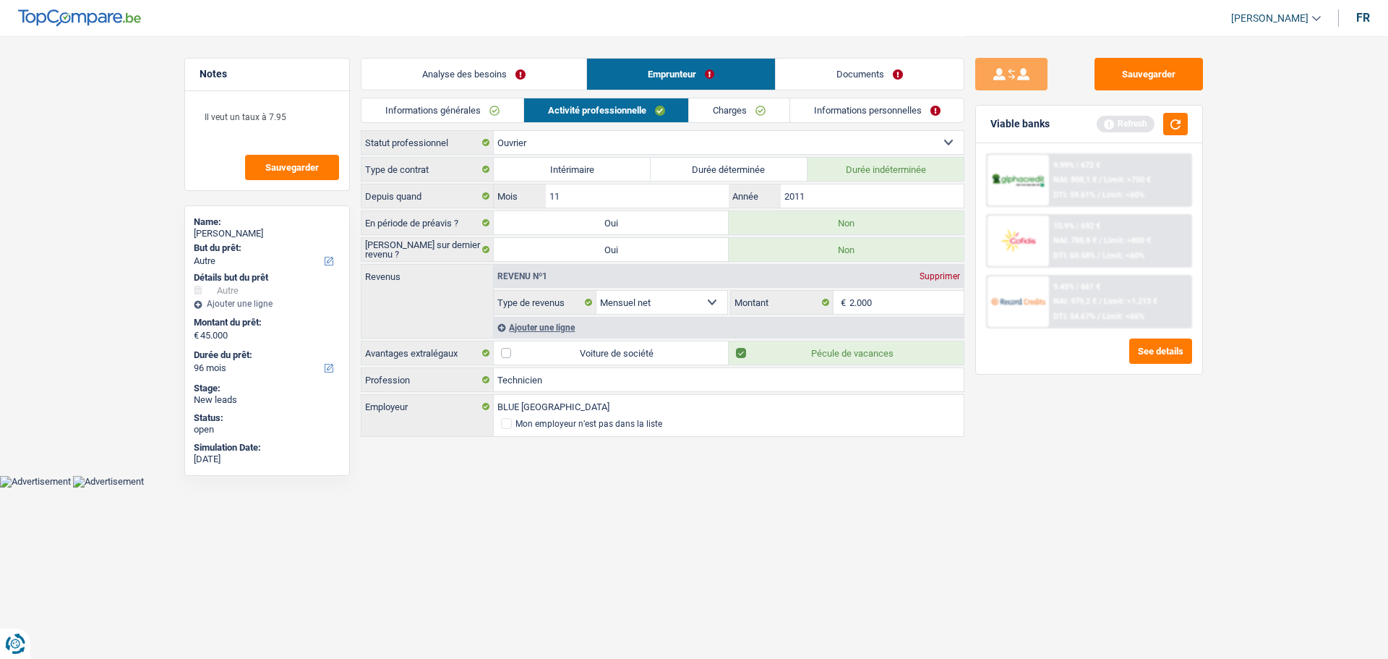
click at [767, 111] on link "Charges" at bounding box center [739, 110] width 101 height 24
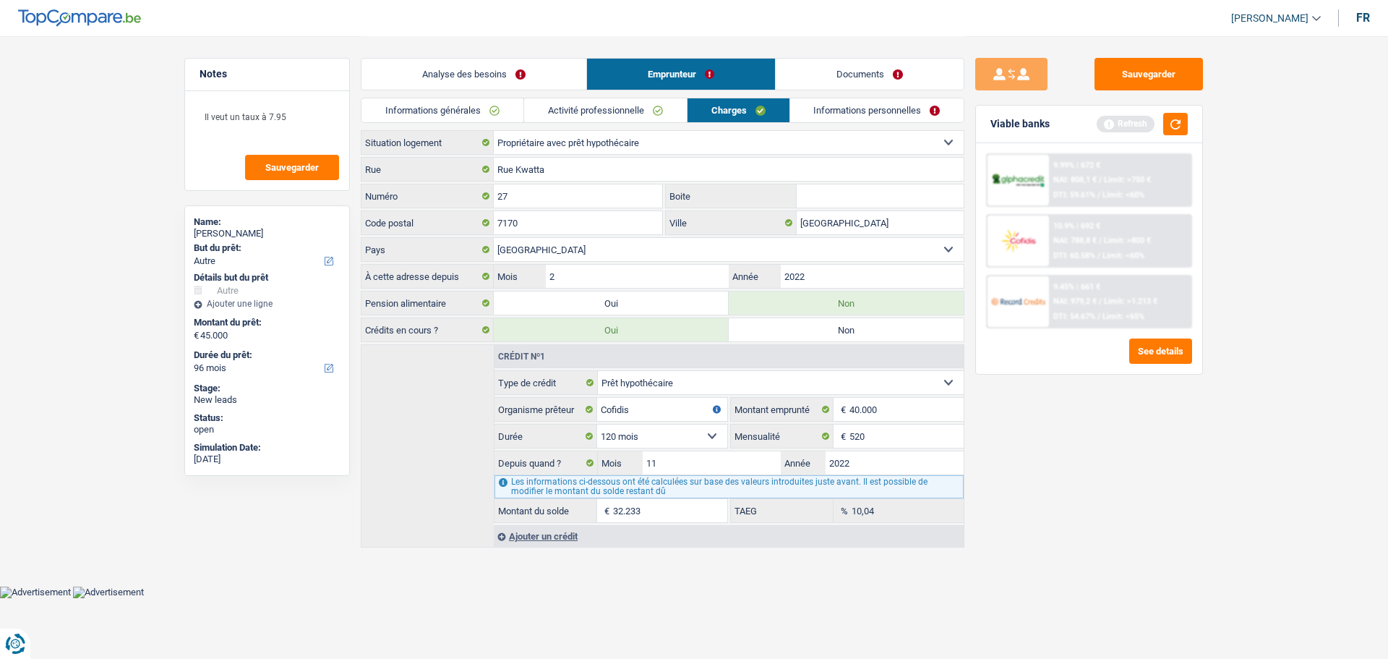
click at [854, 102] on link "Informations personnelles" at bounding box center [877, 110] width 174 height 24
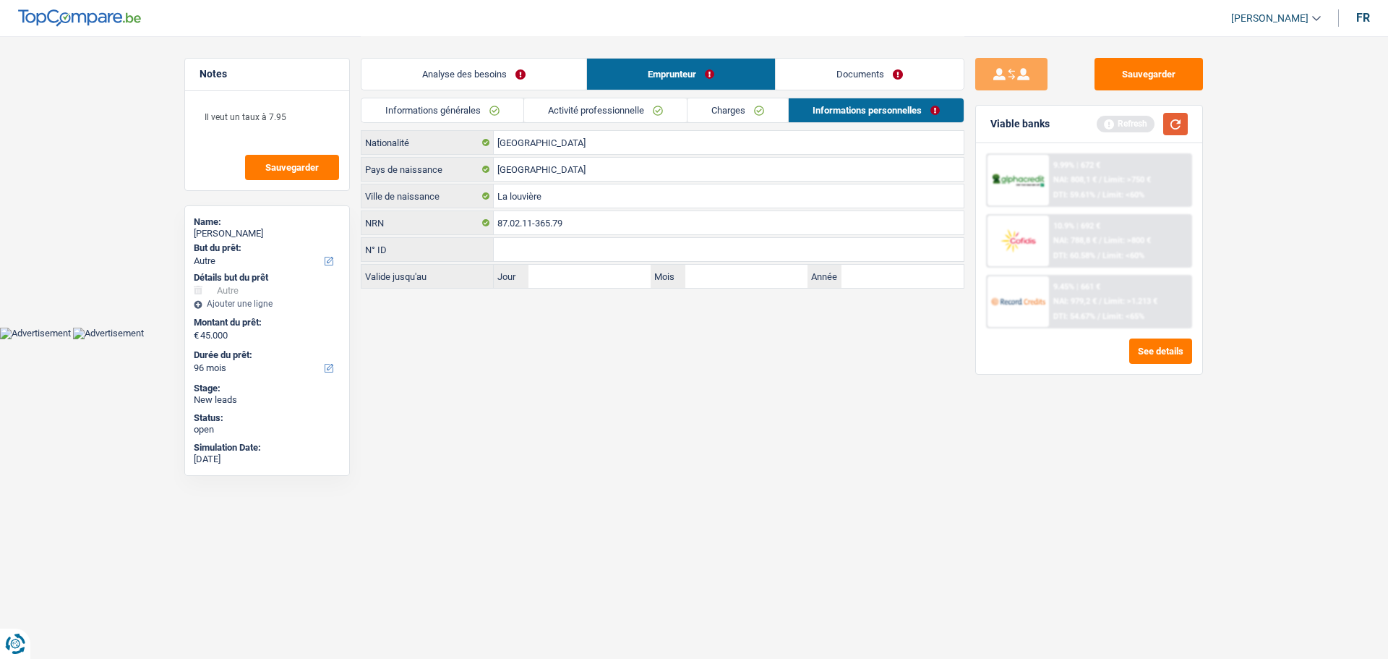
click at [1174, 123] on button "button" at bounding box center [1176, 124] width 25 height 22
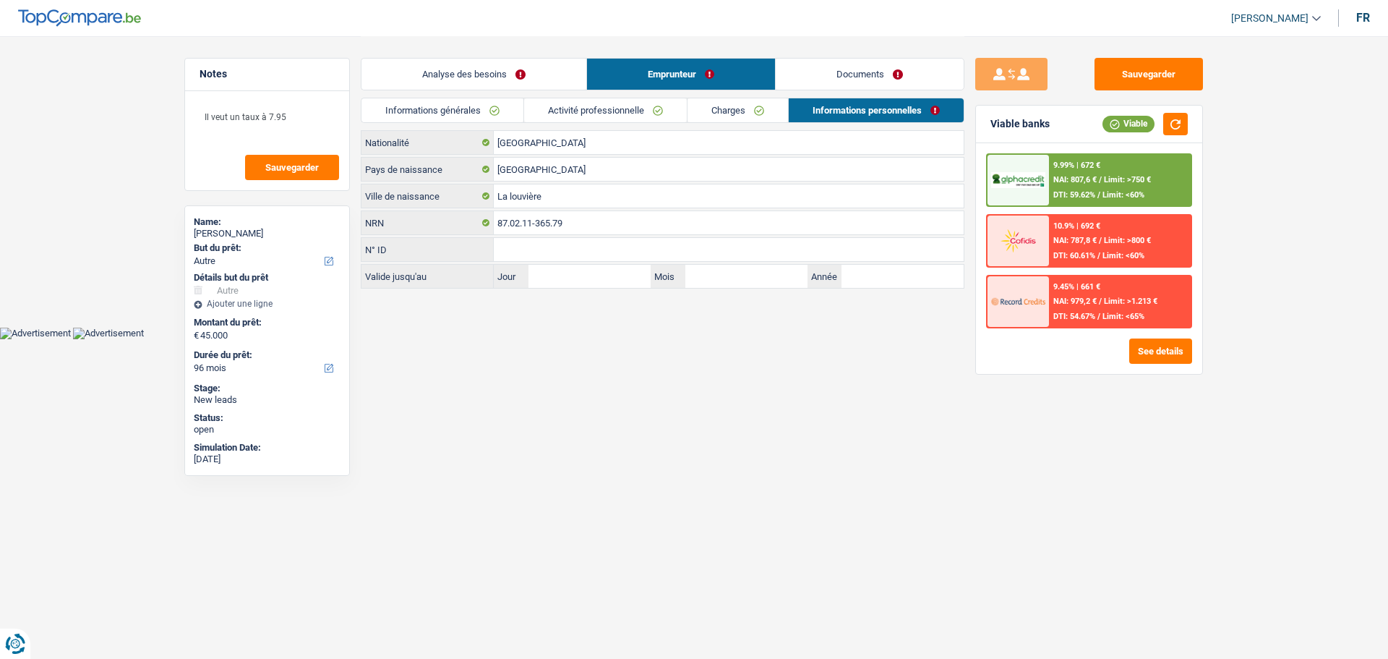
click at [537, 73] on link "Analyse des besoins" at bounding box center [474, 74] width 225 height 31
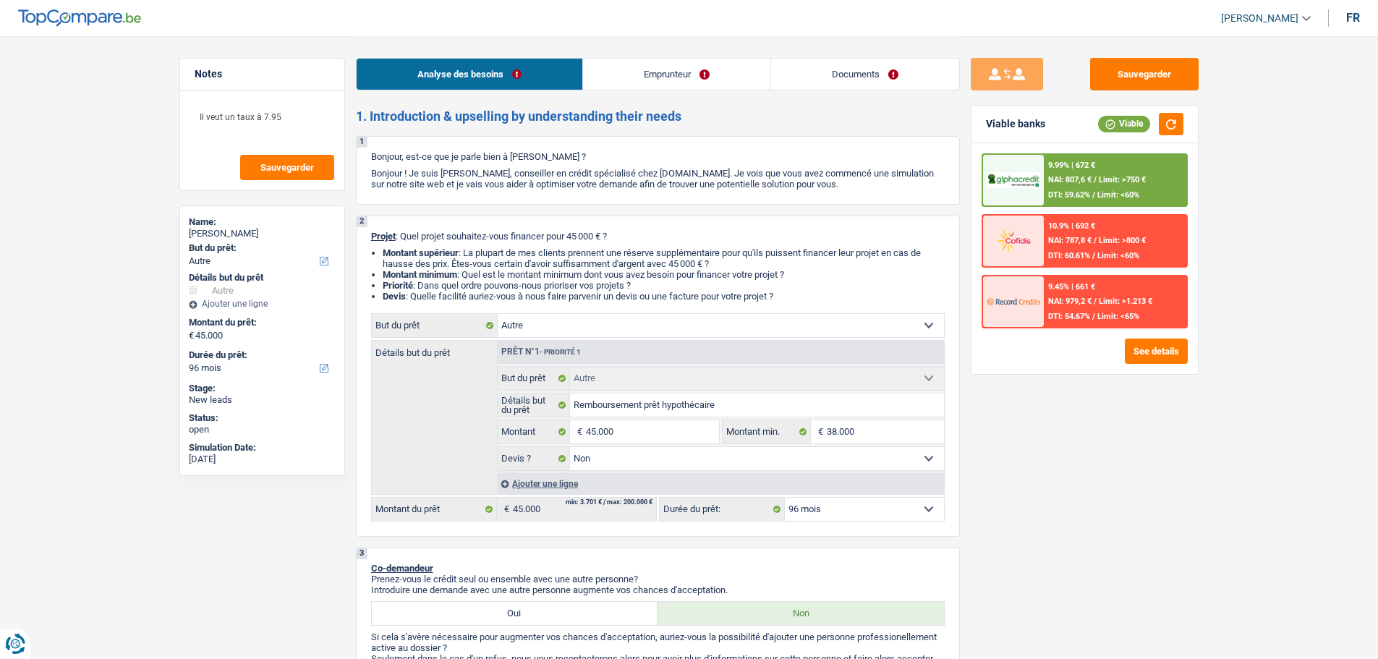
click at [697, 86] on link "Emprunteur" at bounding box center [676, 74] width 187 height 31
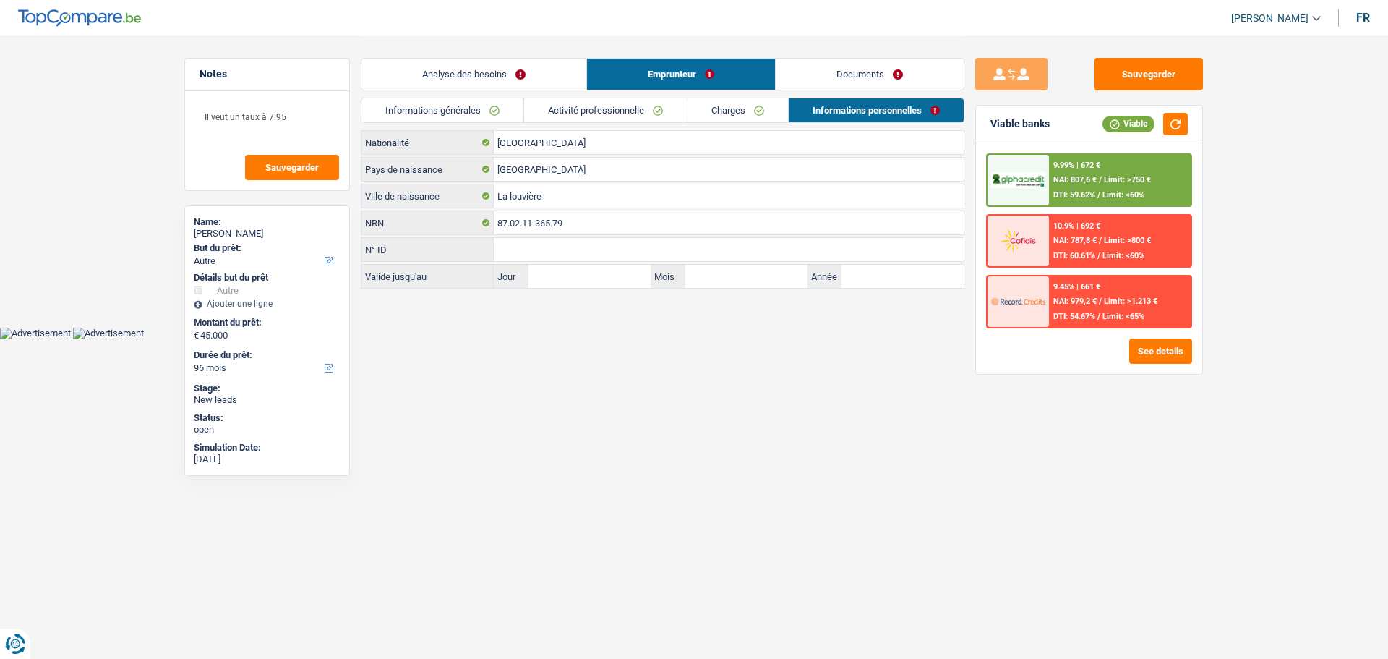
click at [637, 109] on link "Activité professionnelle" at bounding box center [605, 110] width 163 height 24
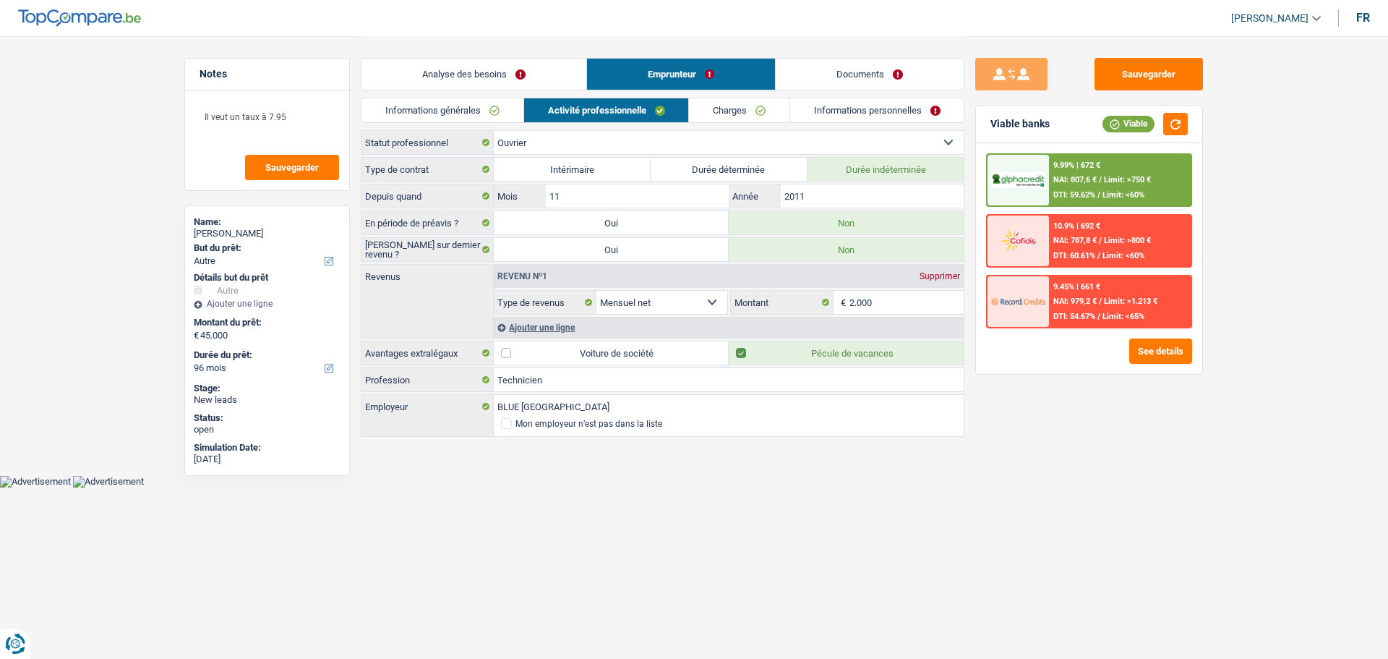
click at [505, 81] on link "Analyse des besoins" at bounding box center [474, 74] width 225 height 31
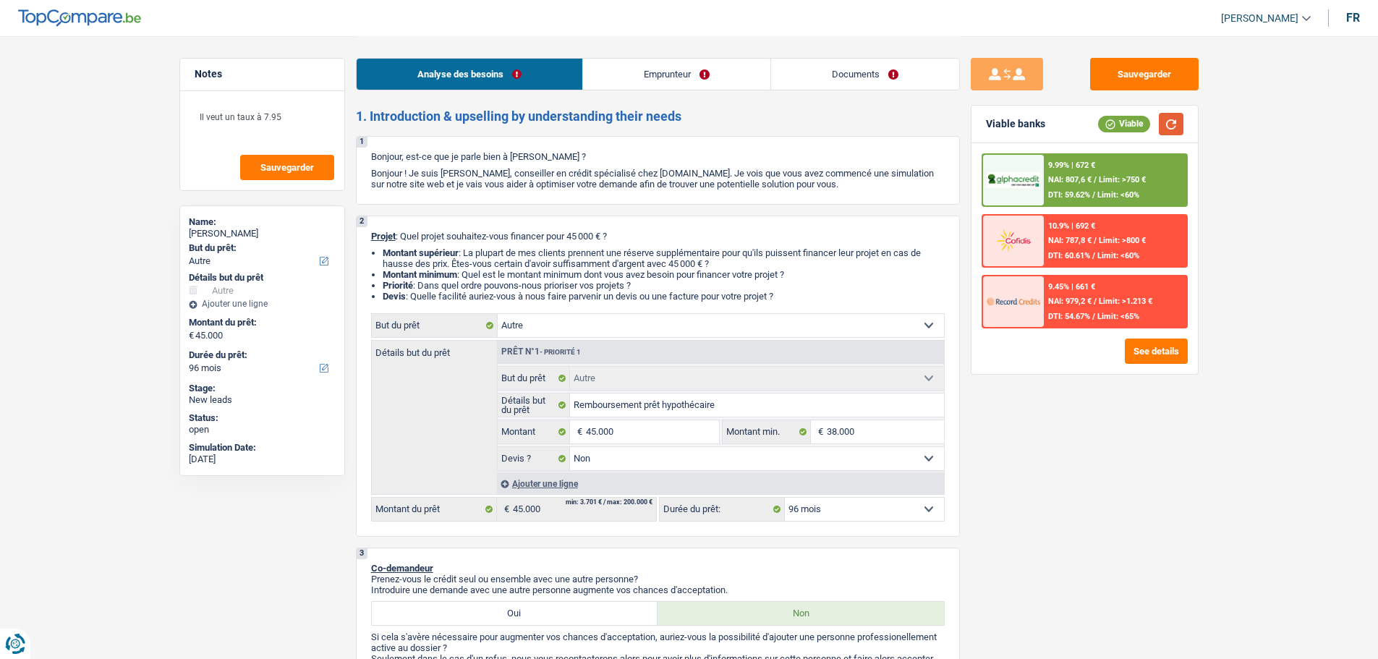
click at [1173, 123] on button "button" at bounding box center [1171, 124] width 25 height 22
click at [876, 491] on div "Ajouter une ligne" at bounding box center [720, 483] width 447 height 21
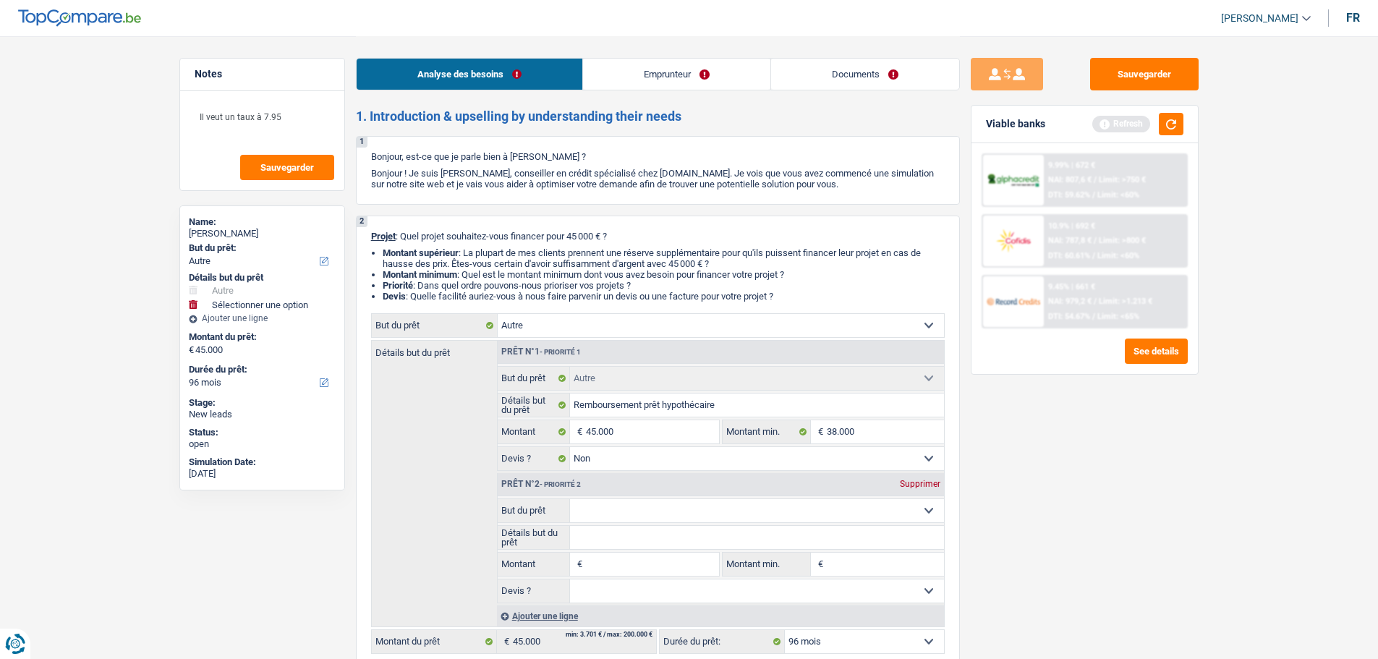
click at [881, 502] on select "Confort maison: meubles, textile, peinture, électroménager, outillage non-profe…" at bounding box center [757, 510] width 374 height 23
click at [1080, 498] on div "Sauvegarder Viable banks Refresh 9.99% | 672 € NAI: 807,6 € / Limit: >750 € DTI…" at bounding box center [1084, 347] width 249 height 578
click at [921, 484] on div "Supprimer" at bounding box center [920, 483] width 48 height 9
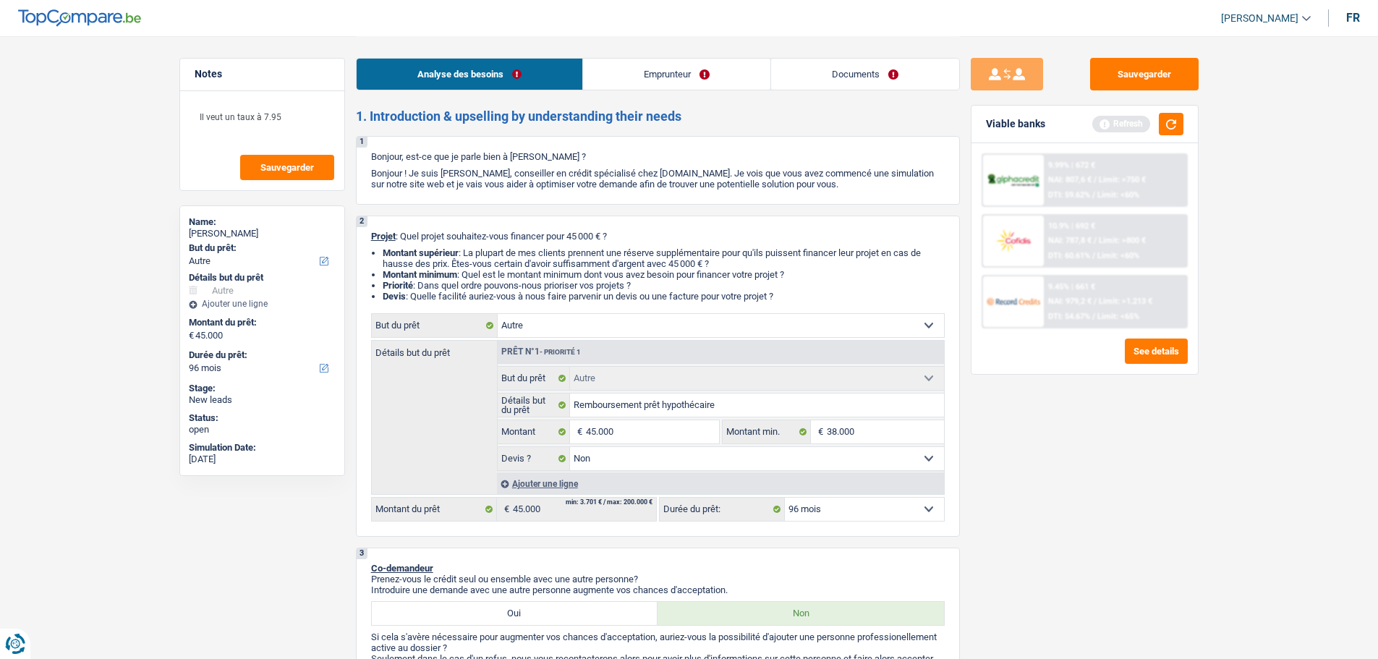
drag, startPoint x: 893, startPoint y: 508, endPoint x: 882, endPoint y: 536, distance: 30.2
click at [893, 508] on select "12 mois 18 mois 24 mois 30 mois 36 mois 42 mois 48 mois 60 mois 72 mois 84 mois…" at bounding box center [864, 509] width 159 height 23
select select "120"
click at [785, 498] on select "12 mois 18 mois 24 mois 30 mois 36 mois 42 mois 48 mois 60 mois 72 mois 84 mois…" at bounding box center [864, 509] width 159 height 23
select select "120"
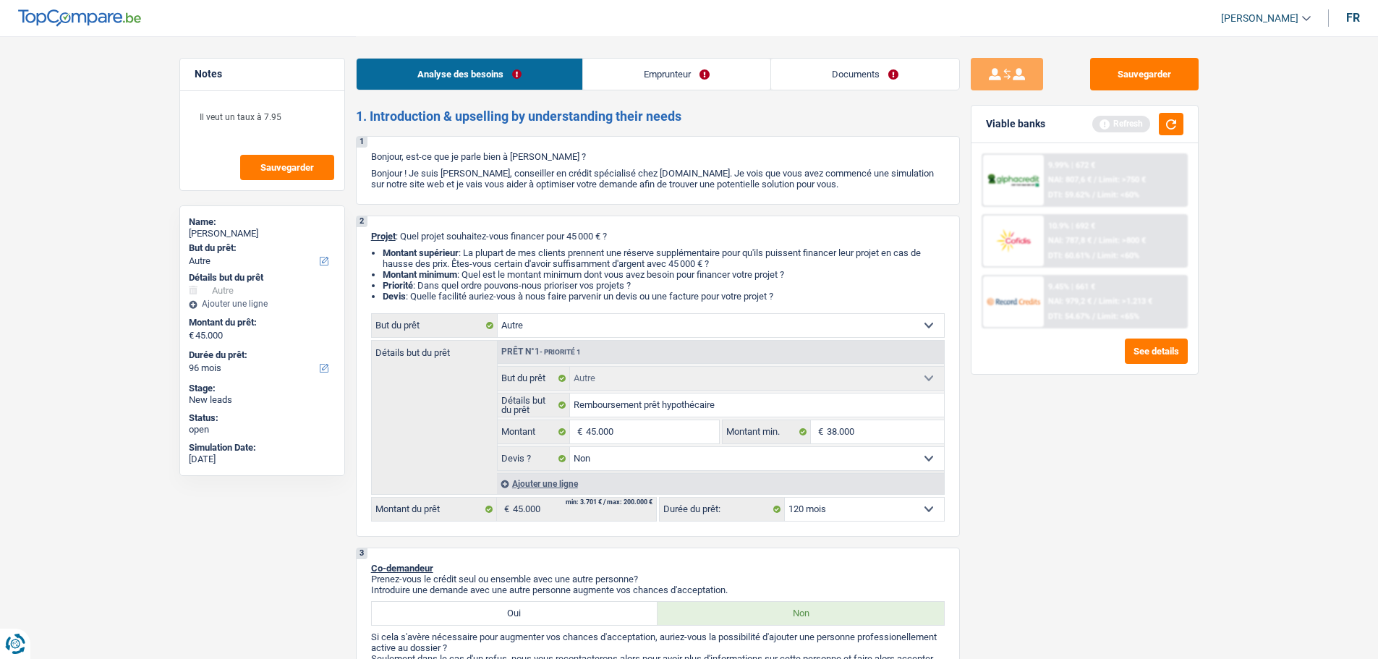
select select "120"
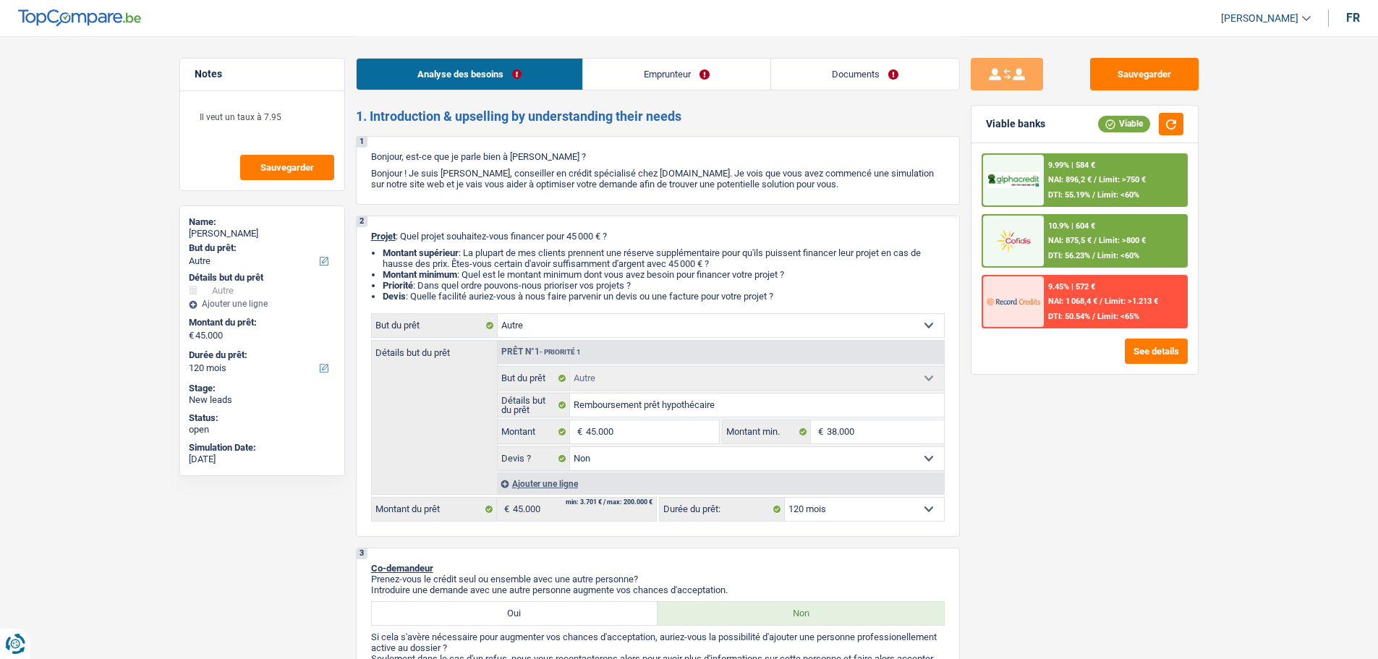
click at [903, 507] on select "12 mois 18 mois 24 mois 30 mois 36 mois 42 mois 48 mois 60 mois 72 mois 84 mois…" at bounding box center [864, 509] width 159 height 23
drag, startPoint x: 1127, startPoint y: 451, endPoint x: 1157, endPoint y: 416, distance: 46.7
click at [1132, 445] on div "Sauvegarder Viable banks Viable 9.99% | 584 € NAI: 896,2 € / Limit: >750 € DTI:…" at bounding box center [1084, 347] width 249 height 578
click at [618, 436] on input "45.000" at bounding box center [652, 431] width 132 height 23
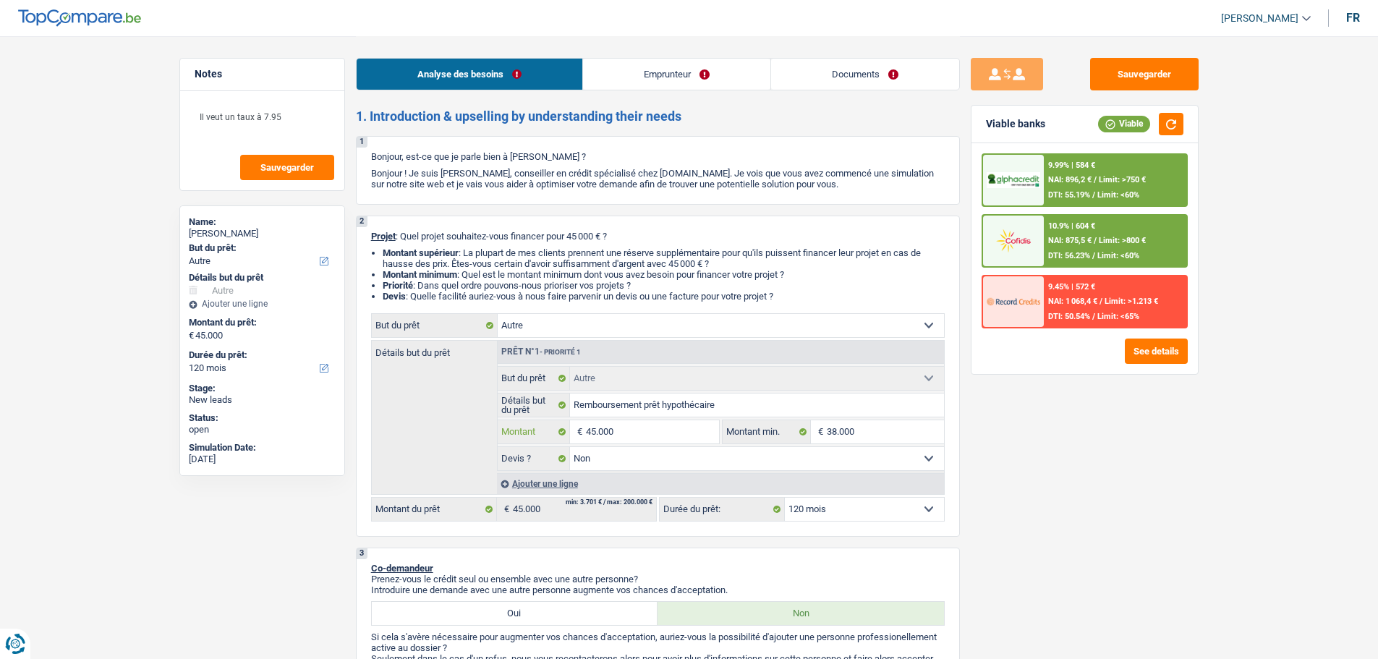
type input "3"
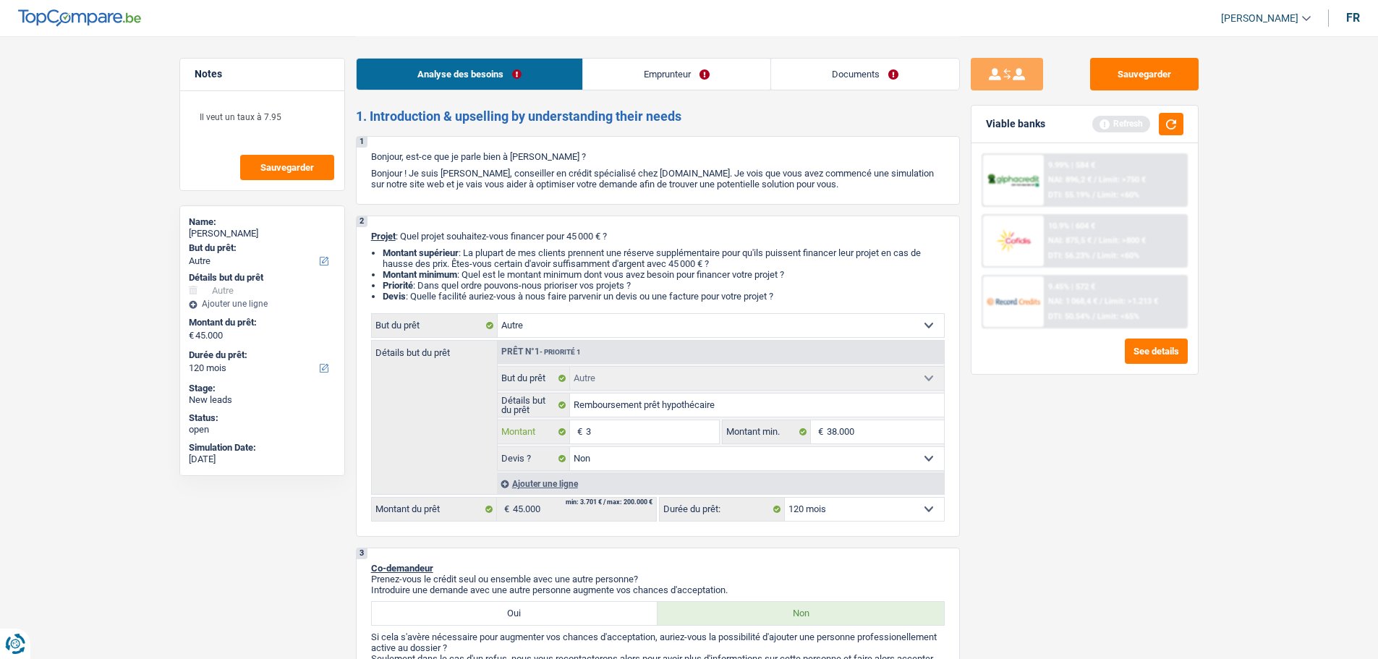
type input "38"
type input "380"
type input "3.800"
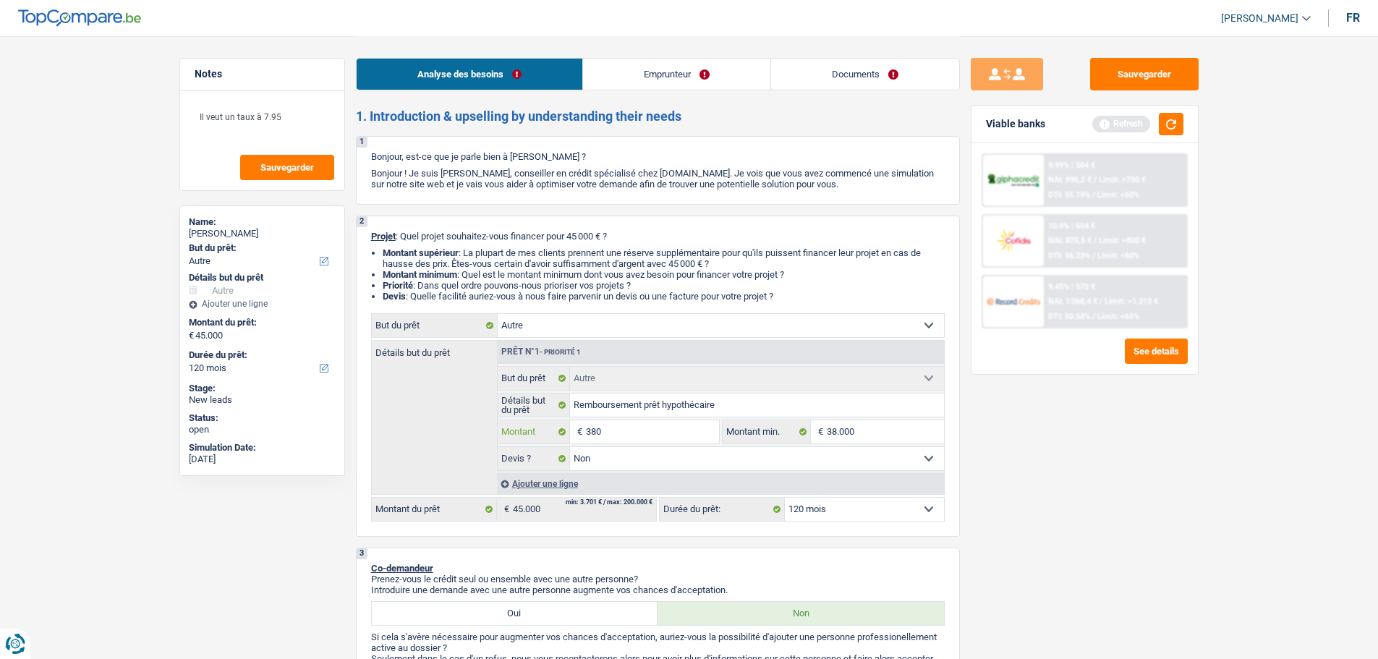
type input "3.800"
type input "38.000"
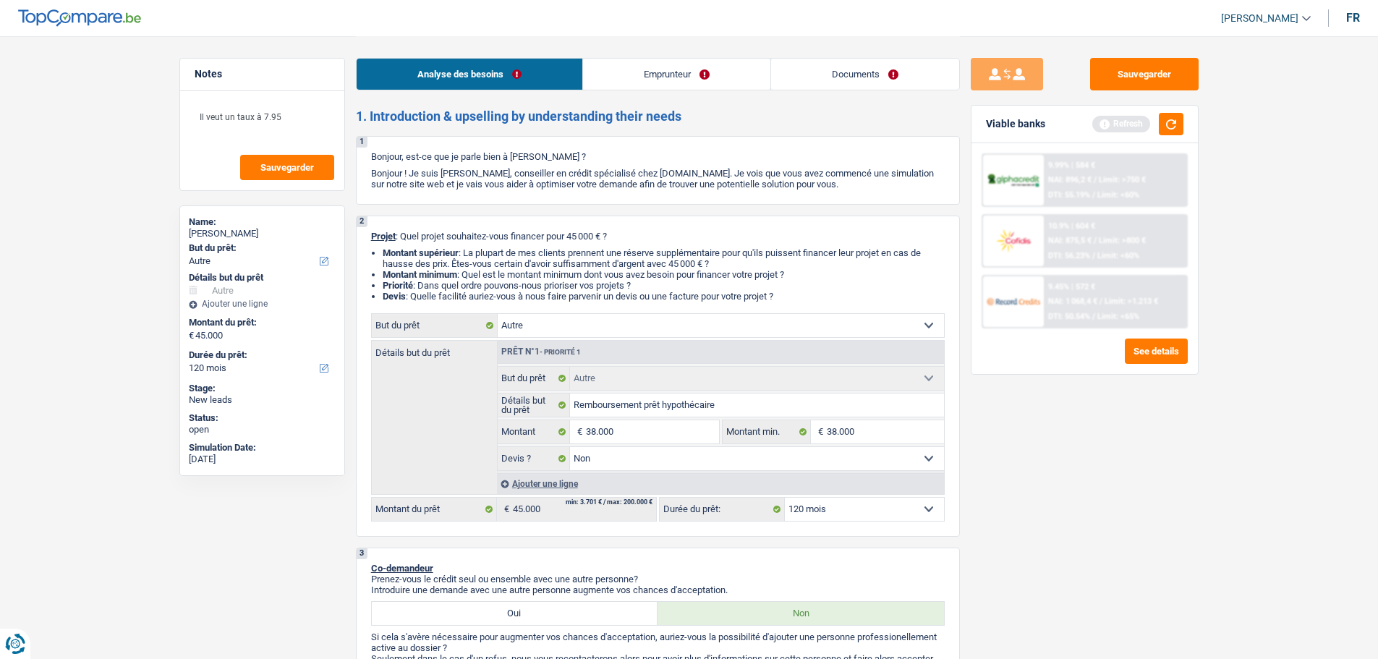
select select "144"
type input "38.000"
select select "144"
type input "38.000"
select select "144"
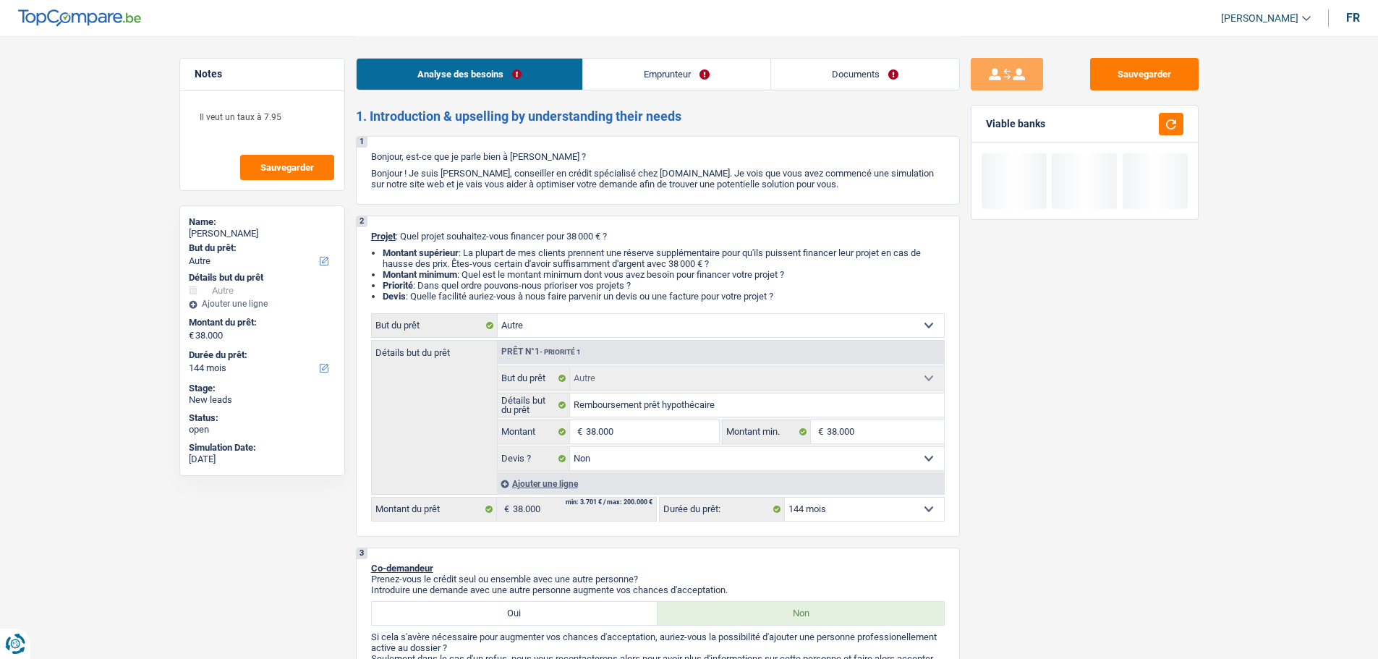
click at [879, 506] on select "12 mois 18 mois 24 mois 30 mois 36 mois 42 mois 48 mois 60 mois 72 mois 84 mois…" at bounding box center [864, 509] width 159 height 23
select select "120"
click at [785, 498] on select "12 mois 18 mois 24 mois 30 mois 36 mois 42 mois 48 mois 60 mois 72 mois 84 mois…" at bounding box center [864, 509] width 159 height 23
select select "120"
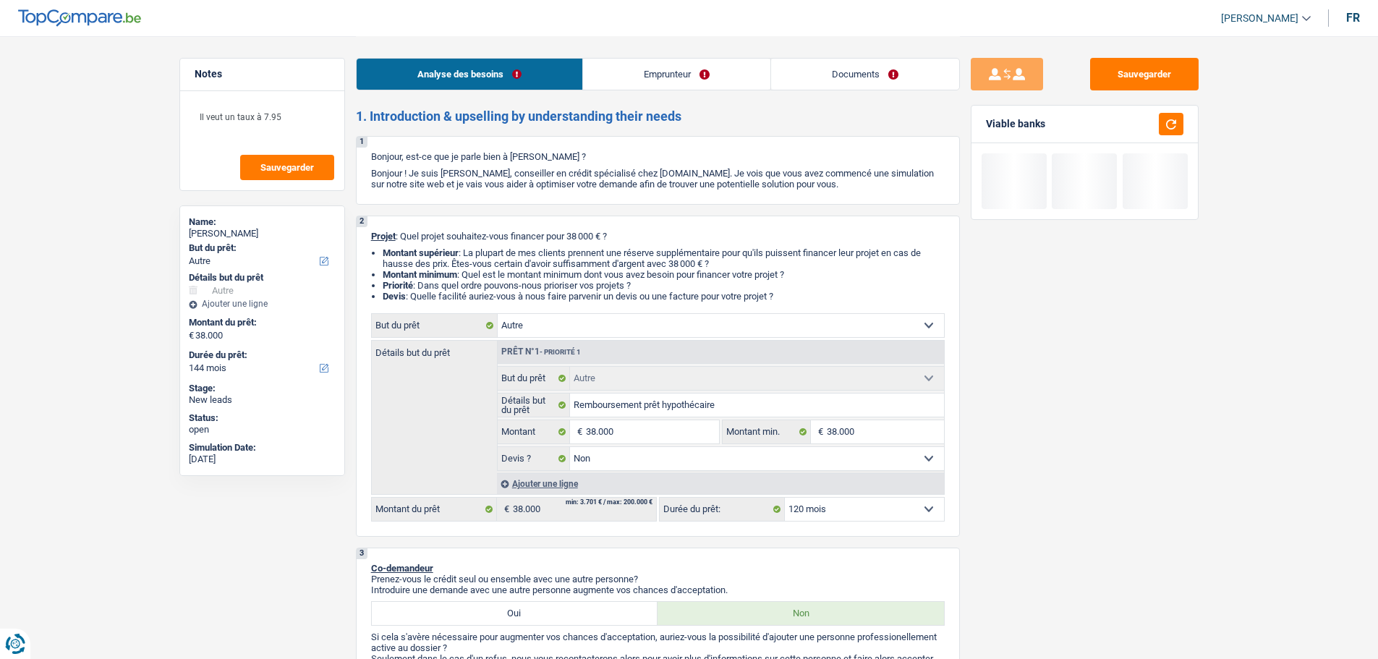
select select "120"
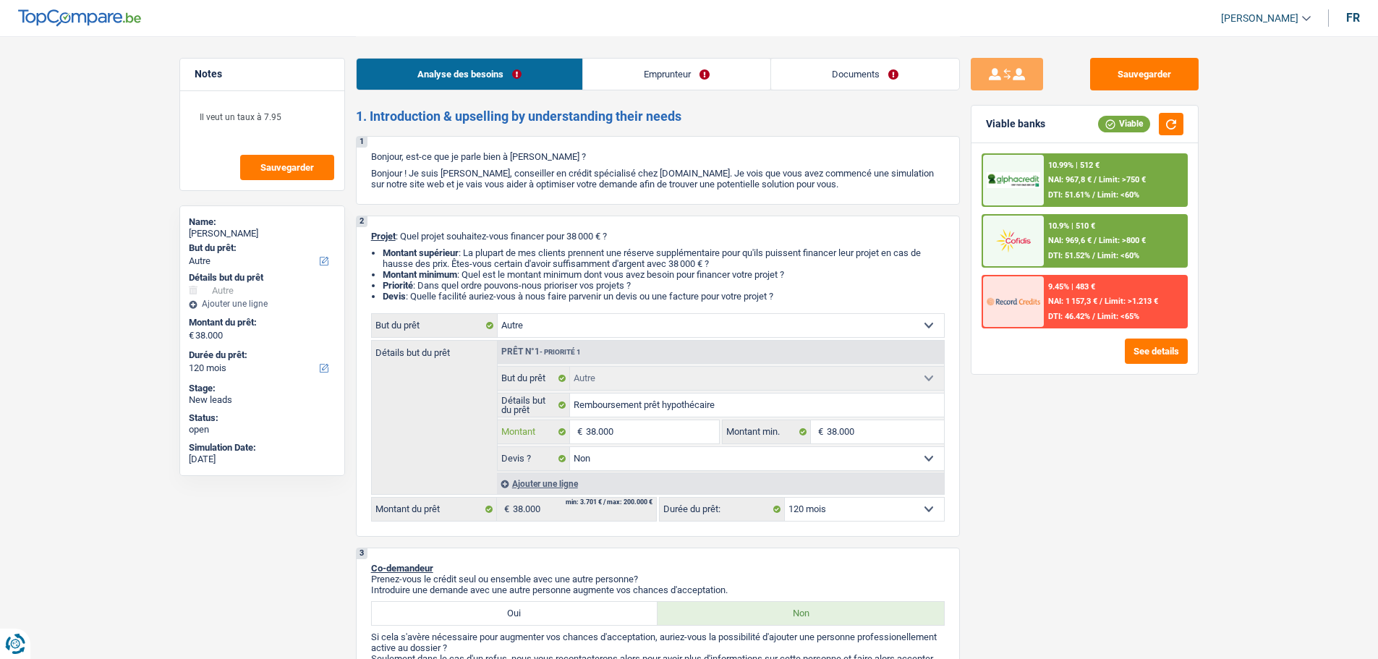
click at [670, 430] on input "38.000" at bounding box center [652, 431] width 132 height 23
type input "4"
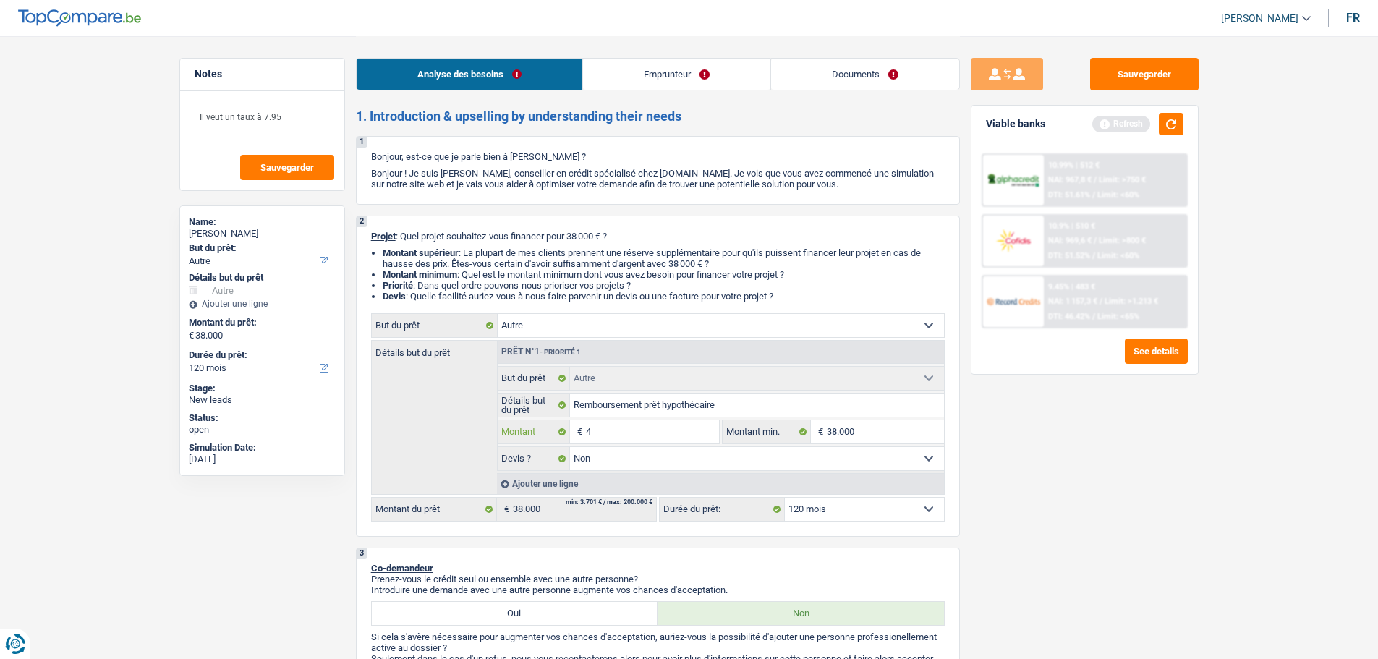
type input "45"
type input "450"
type input "4.500"
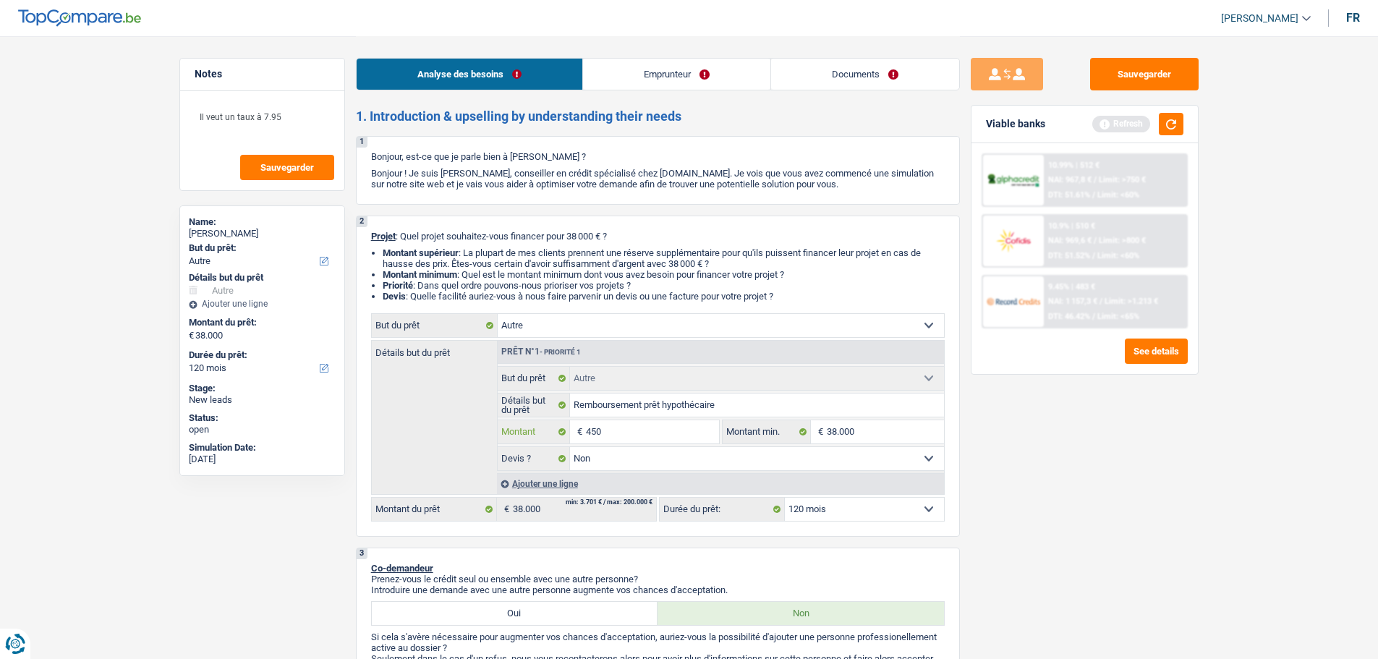
type input "4.500"
type input "45.000"
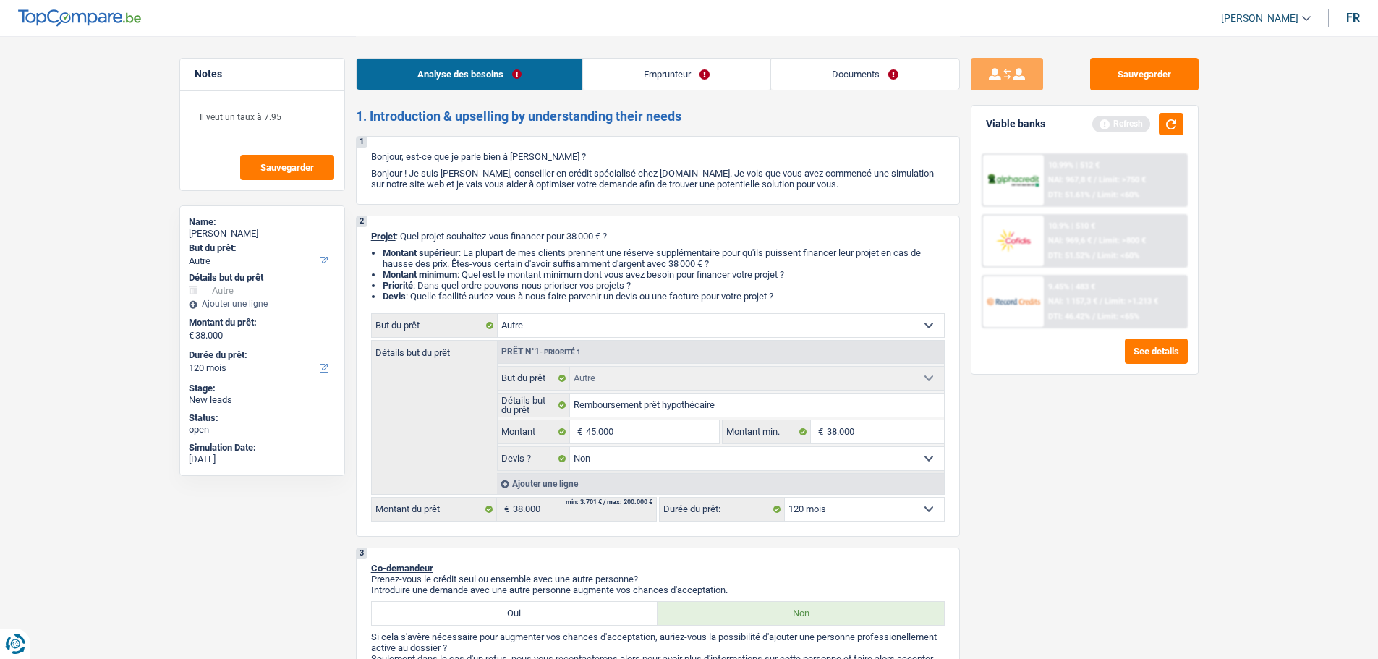
select select "144"
type input "45.000"
select select "144"
type input "45.000"
select select "144"
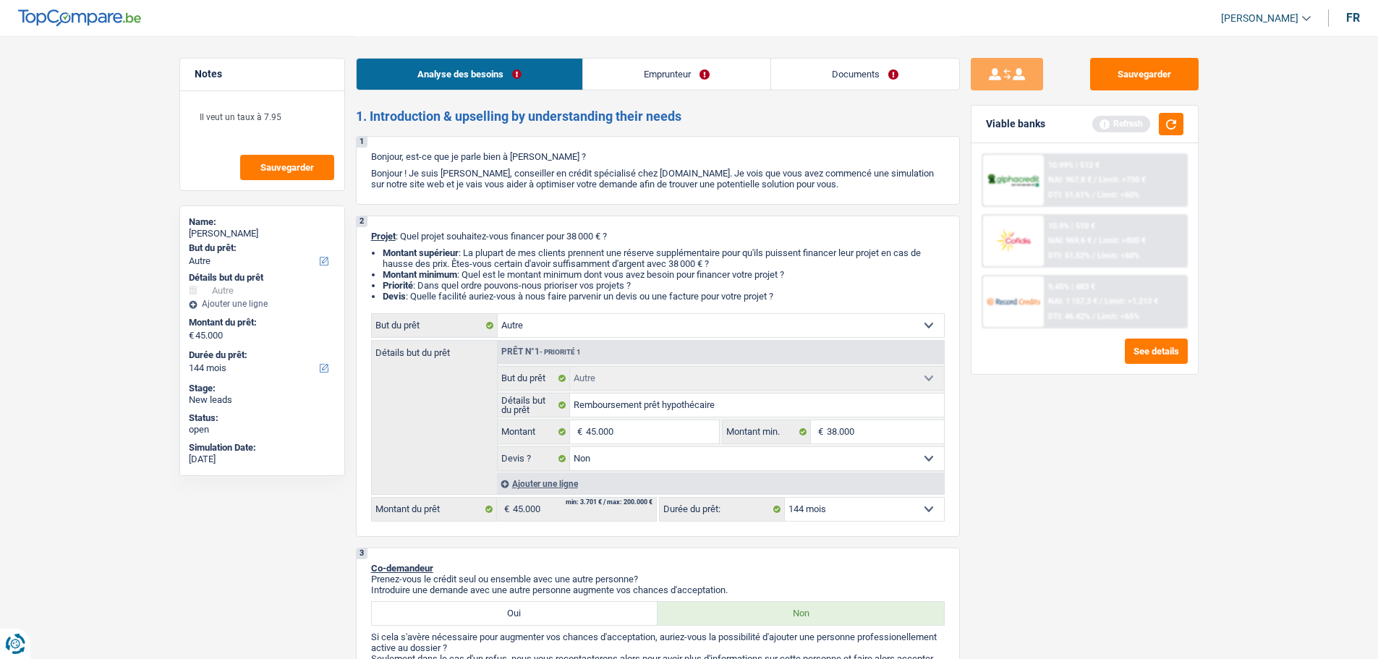
click at [1109, 494] on div "Sauvegarder Viable banks Refresh 10.99% | 512 € NAI: 967,8 € / Limit: >750 € DT…" at bounding box center [1084, 347] width 249 height 578
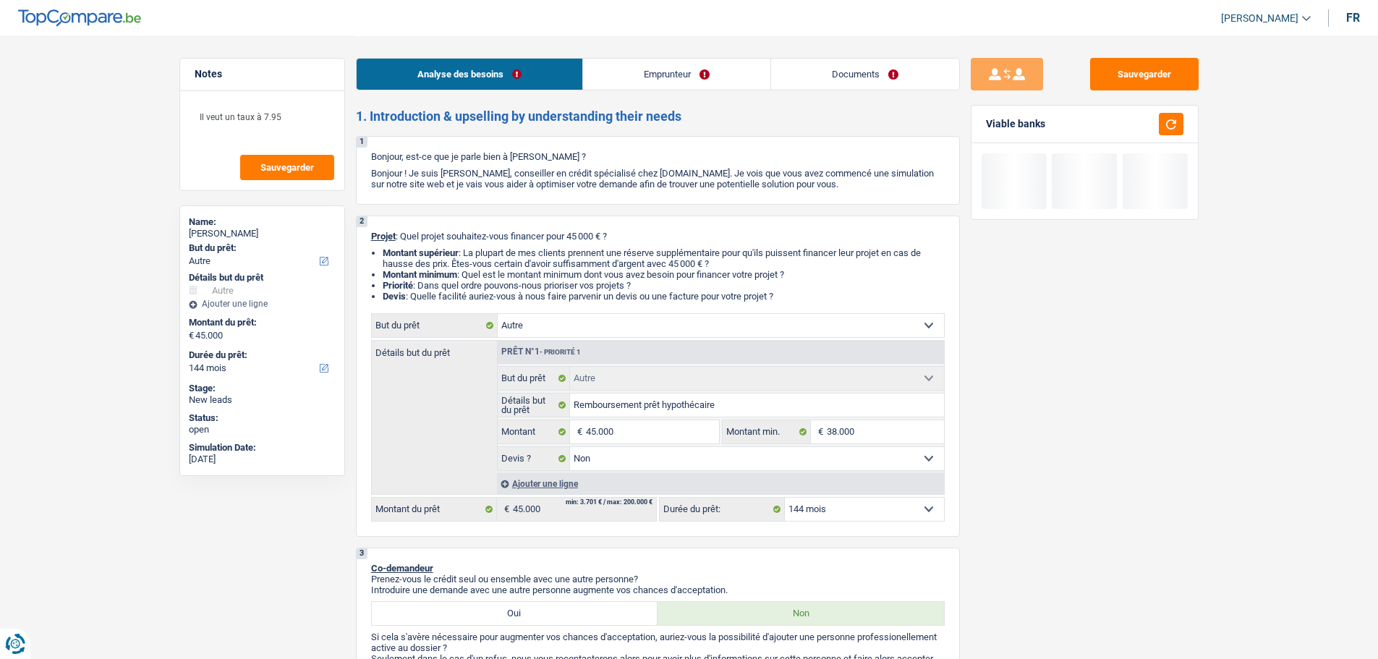
click at [917, 502] on select "12 mois 18 mois 24 mois 30 mois 36 mois 42 mois 48 mois 60 mois 72 mois 84 mois…" at bounding box center [864, 509] width 159 height 23
select select "120"
click at [785, 498] on select "12 mois 18 mois 24 mois 30 mois 36 mois 42 mois 48 mois 60 mois 72 mois 84 mois…" at bounding box center [864, 509] width 159 height 23
select select "120"
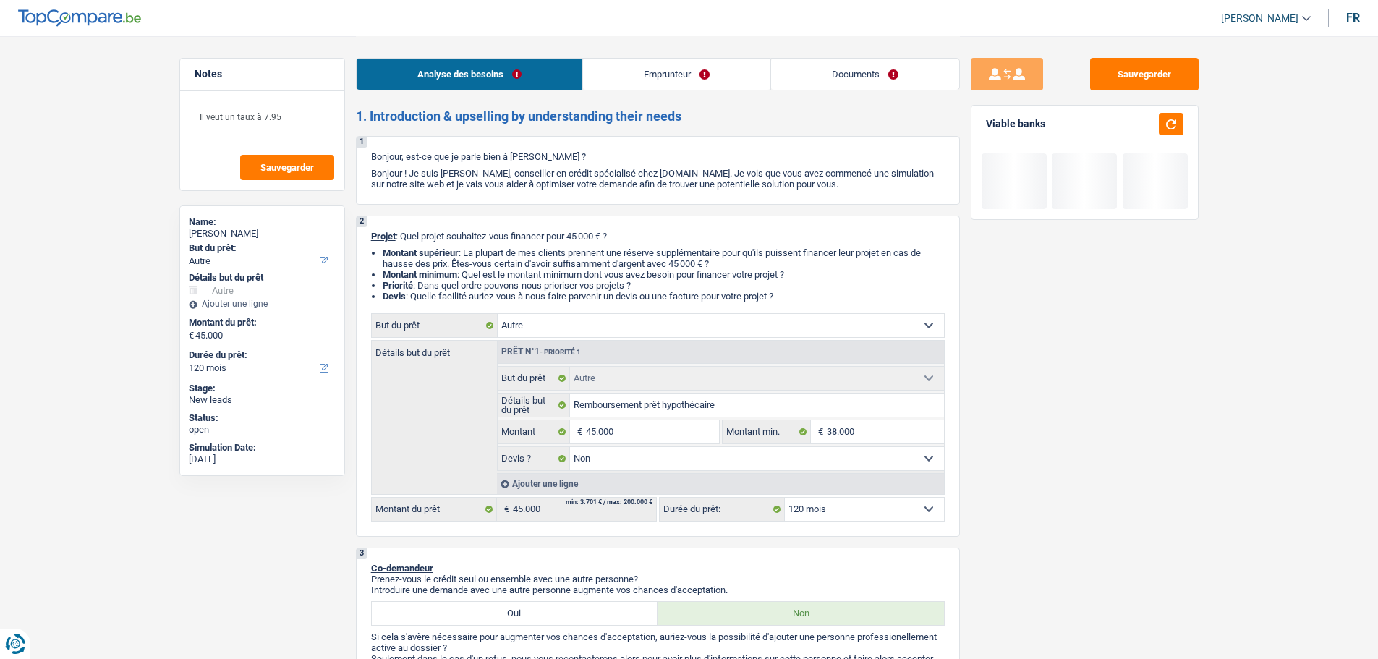
drag, startPoint x: 1085, startPoint y: 402, endPoint x: 1092, endPoint y: 396, distance: 9.7
click at [1088, 402] on div "Sauvegarder Viable banks" at bounding box center [1084, 347] width 249 height 578
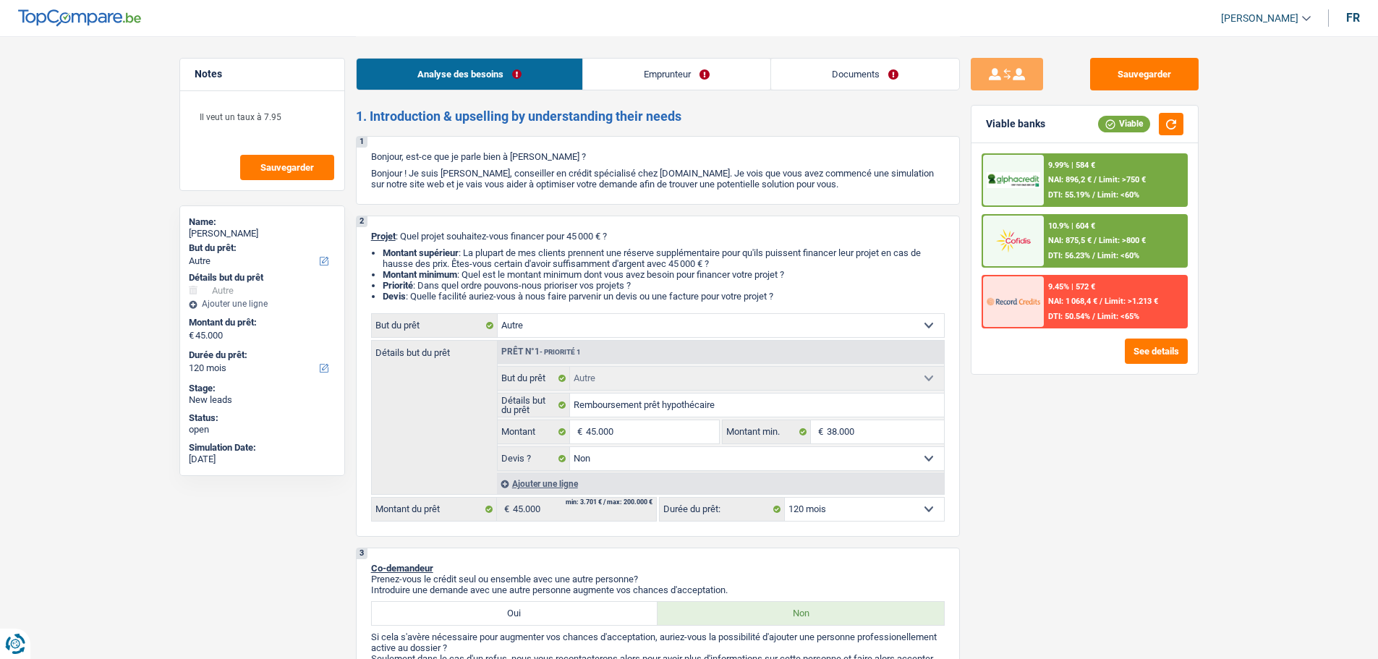
click at [832, 506] on select "12 mois 18 mois 24 mois 30 mois 36 mois 42 mois 48 mois 60 mois 72 mois 84 mois…" at bounding box center [864, 509] width 159 height 23
select select "96"
click at [785, 498] on select "12 mois 18 mois 24 mois 30 mois 36 mois 42 mois 48 mois 60 mois 72 mois 84 mois…" at bounding box center [864, 509] width 159 height 23
select select "96"
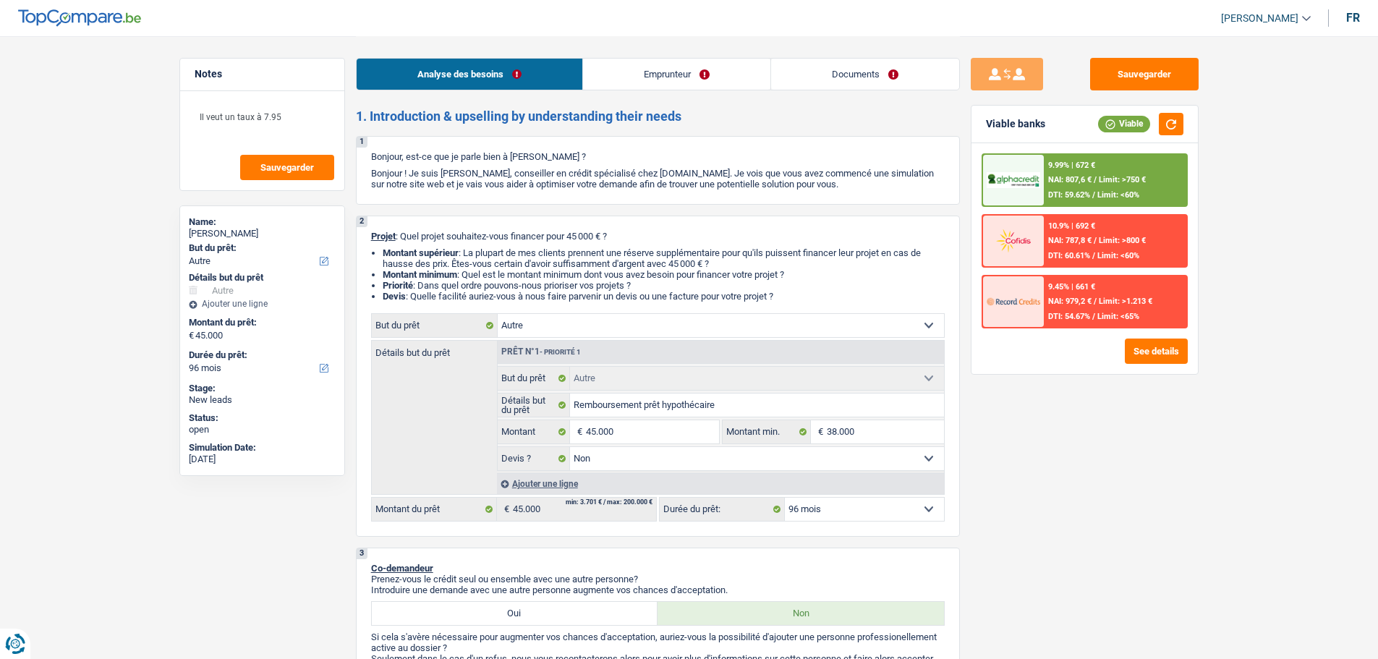
click at [881, 508] on select "12 mois 18 mois 24 mois 30 mois 36 mois 42 mois 48 mois 60 mois 72 mois 84 mois…" at bounding box center [864, 509] width 159 height 23
select select "120"
click at [785, 498] on select "12 mois 18 mois 24 mois 30 mois 36 mois 42 mois 48 mois 60 mois 72 mois 84 mois…" at bounding box center [864, 509] width 159 height 23
select select "120"
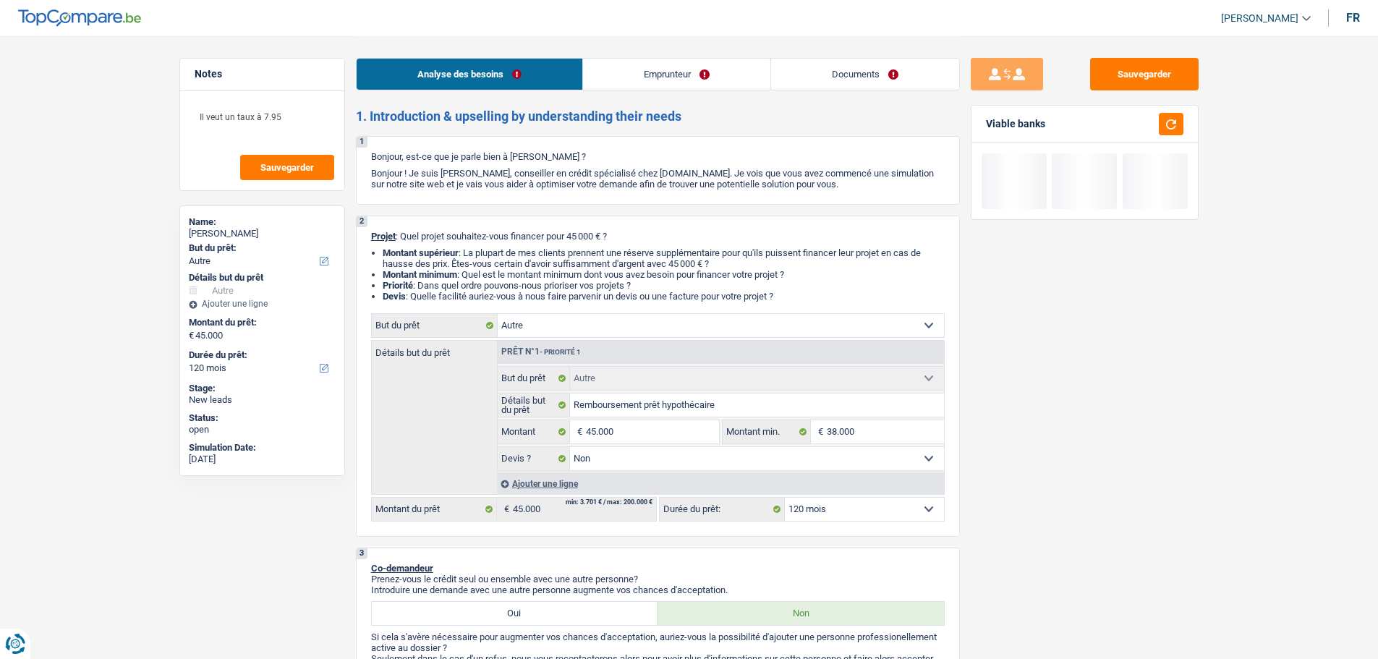
click at [855, 503] on select "12 mois 18 mois 24 mois 30 mois 36 mois 42 mois 48 mois 60 mois 72 mois 84 mois…" at bounding box center [864, 509] width 159 height 23
select select "144"
click at [785, 498] on select "12 mois 18 mois 24 mois 30 mois 36 mois 42 mois 48 mois 60 mois 72 mois 84 mois…" at bounding box center [864, 509] width 159 height 23
select select "144"
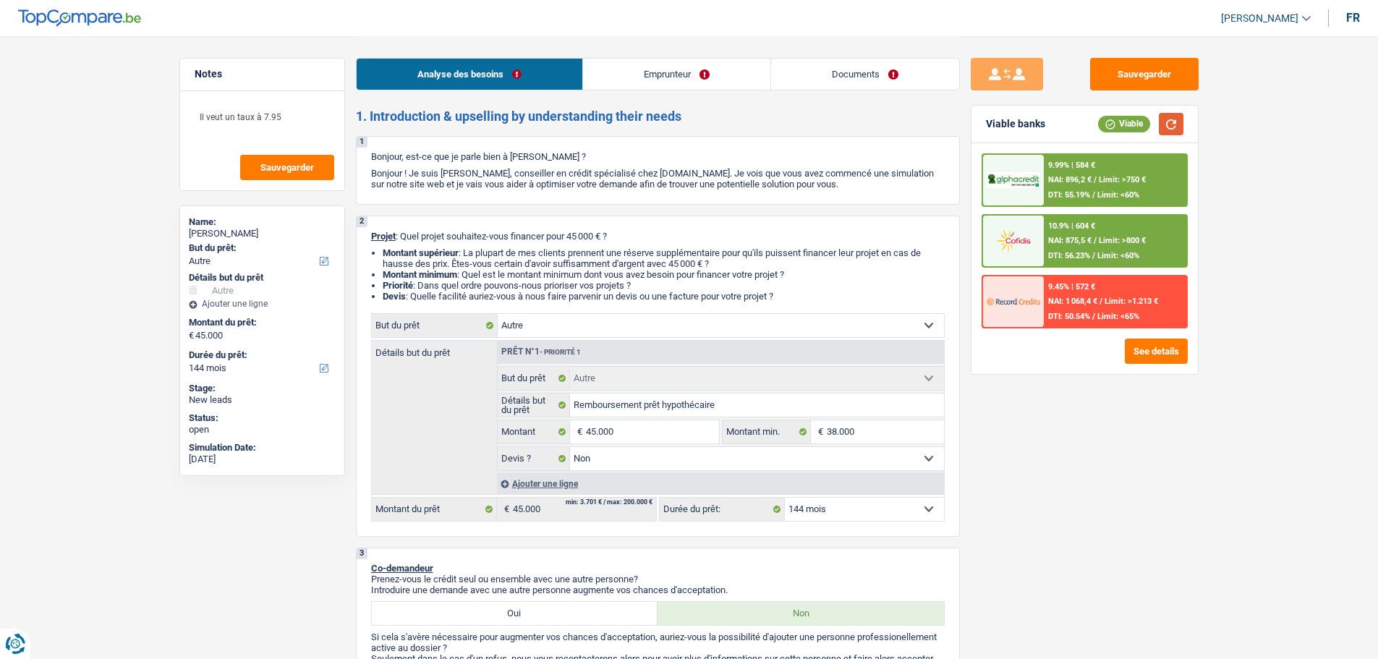
click at [1177, 116] on button "button" at bounding box center [1171, 124] width 25 height 22
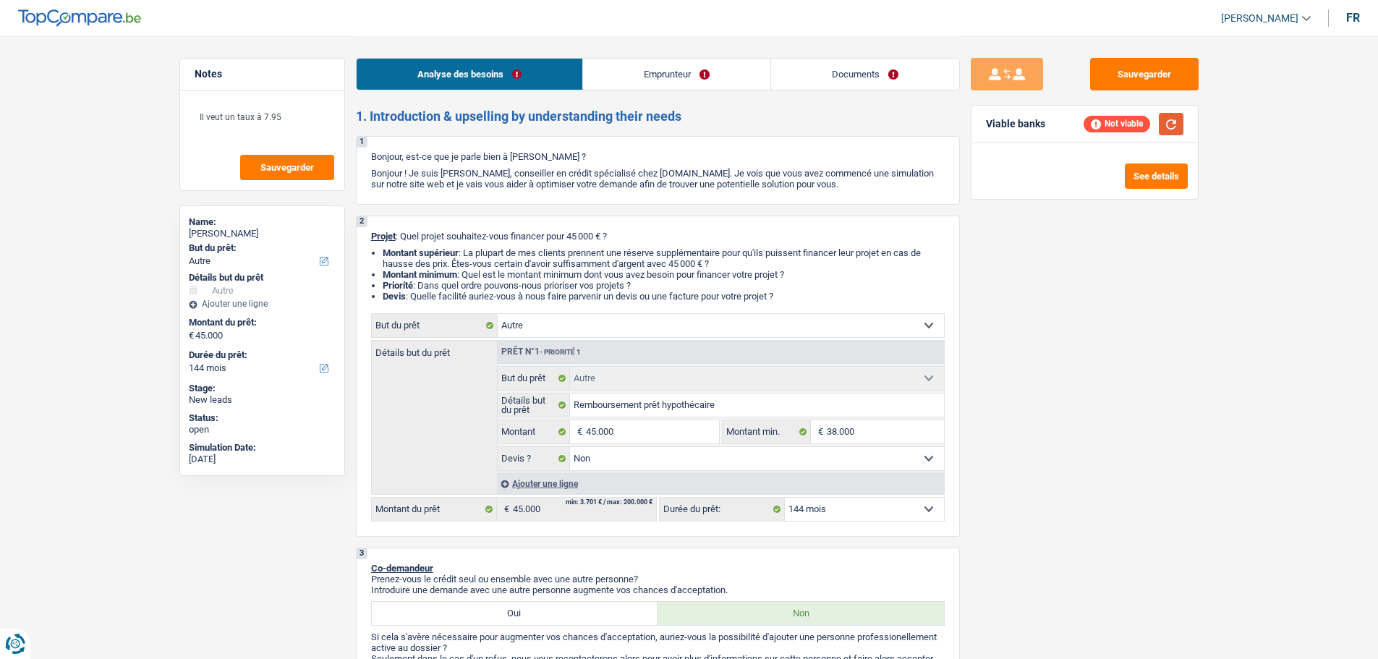
click at [1177, 119] on button "button" at bounding box center [1171, 124] width 25 height 22
click at [633, 438] on input "45.000" at bounding box center [652, 431] width 132 height 23
type input "5"
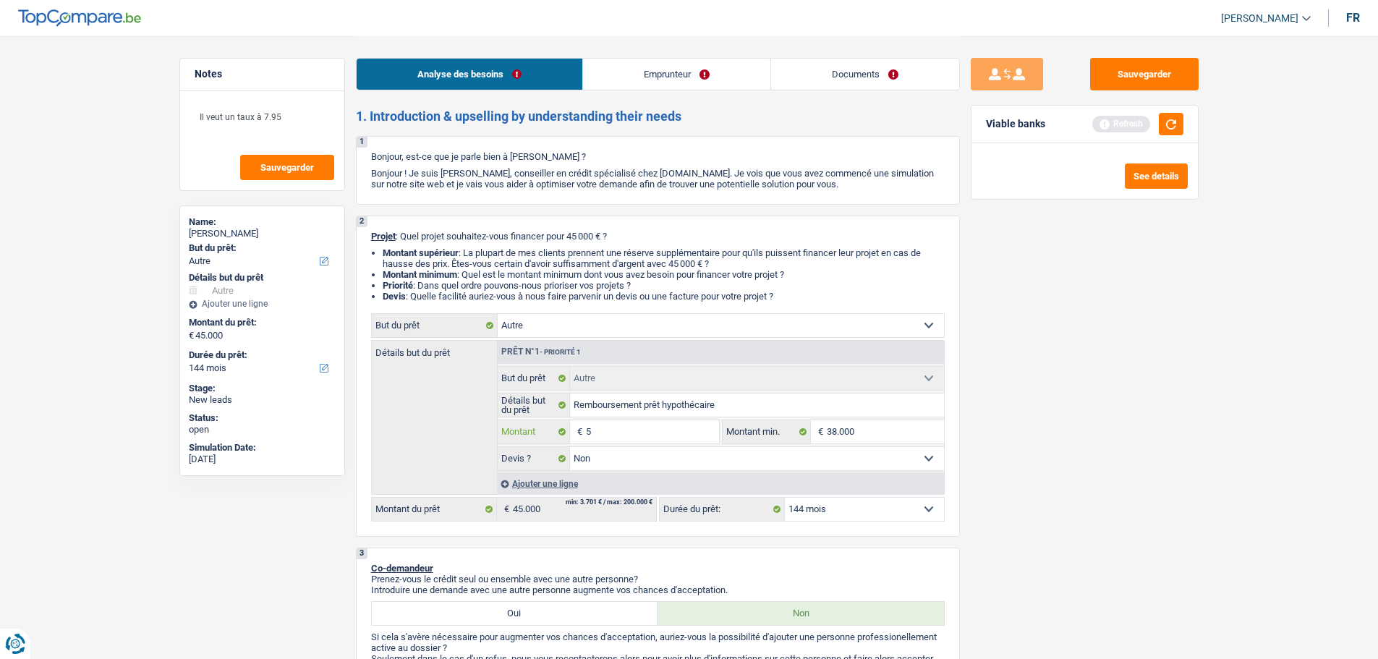
type input "50"
type input "500"
type input "5.000"
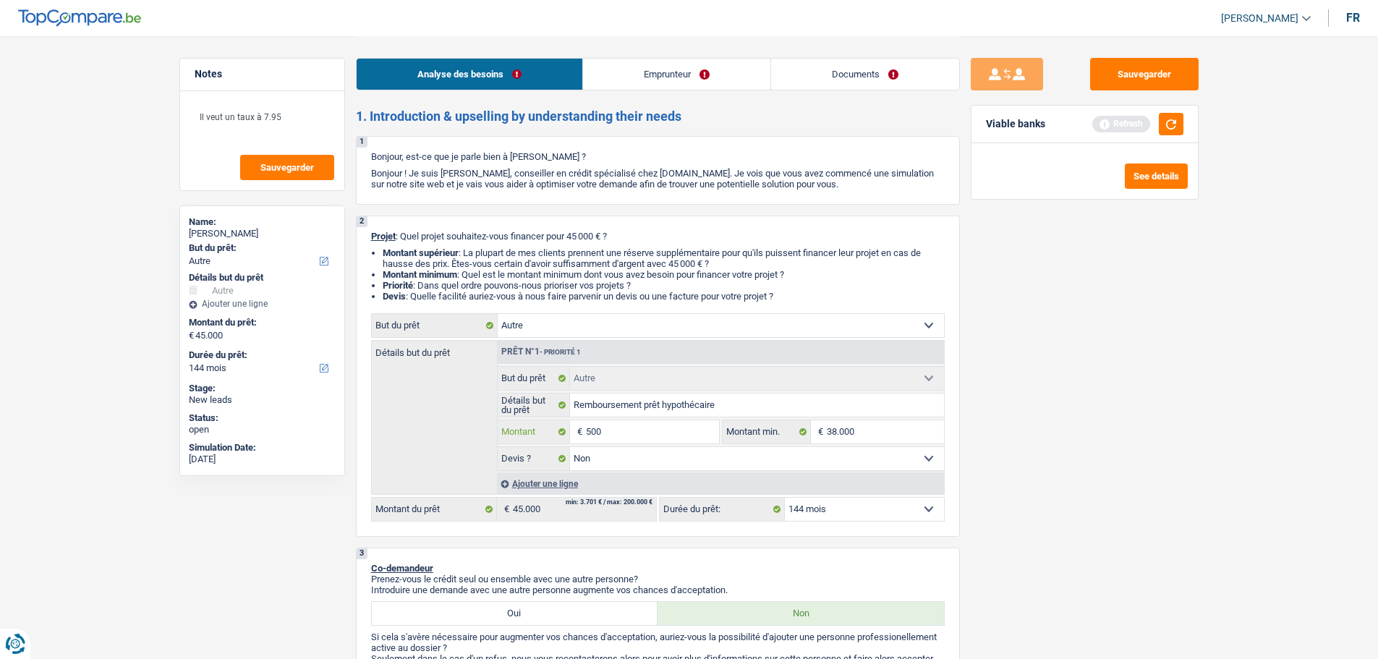
type input "5.000"
type input "50.001"
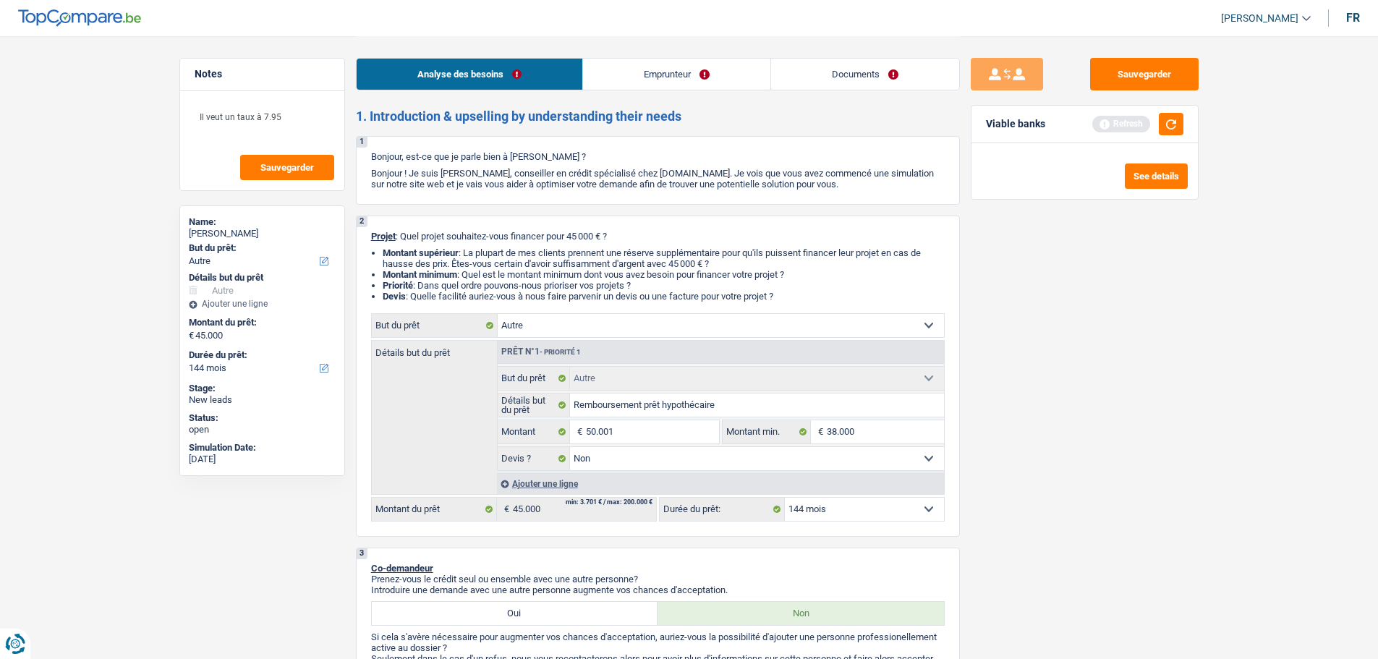
type input "50.001"
click at [1181, 492] on div "Sauvegarder Viable banks Refresh See details" at bounding box center [1084, 347] width 249 height 578
drag, startPoint x: 896, startPoint y: 509, endPoint x: 895, endPoint y: 500, distance: 9.4
click at [896, 509] on select "12 mois 18 mois 24 mois 30 mois 36 mois 42 mois 48 mois 60 mois 72 mois 84 mois…" at bounding box center [864, 509] width 159 height 23
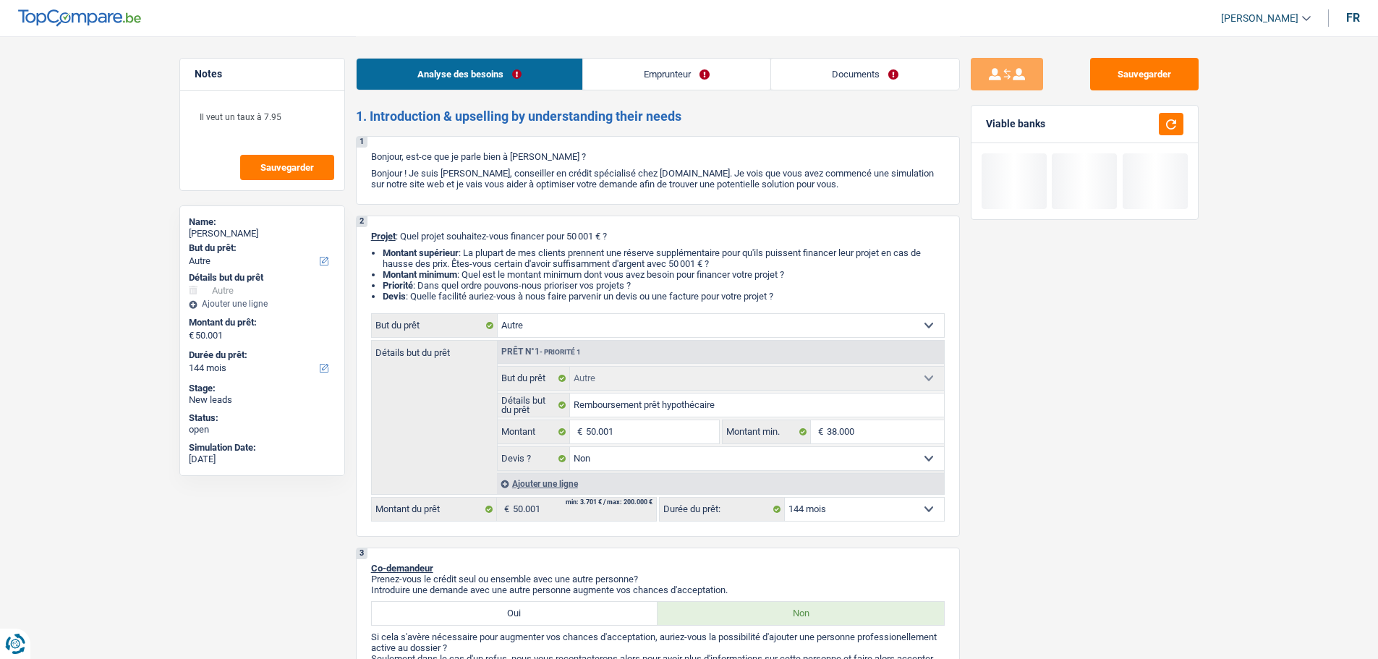
select select "120"
click at [785, 498] on select "12 mois 18 mois 24 mois 30 mois 36 mois 42 mois 48 mois 60 mois 72 mois 84 mois…" at bounding box center [864, 509] width 159 height 23
select select "120"
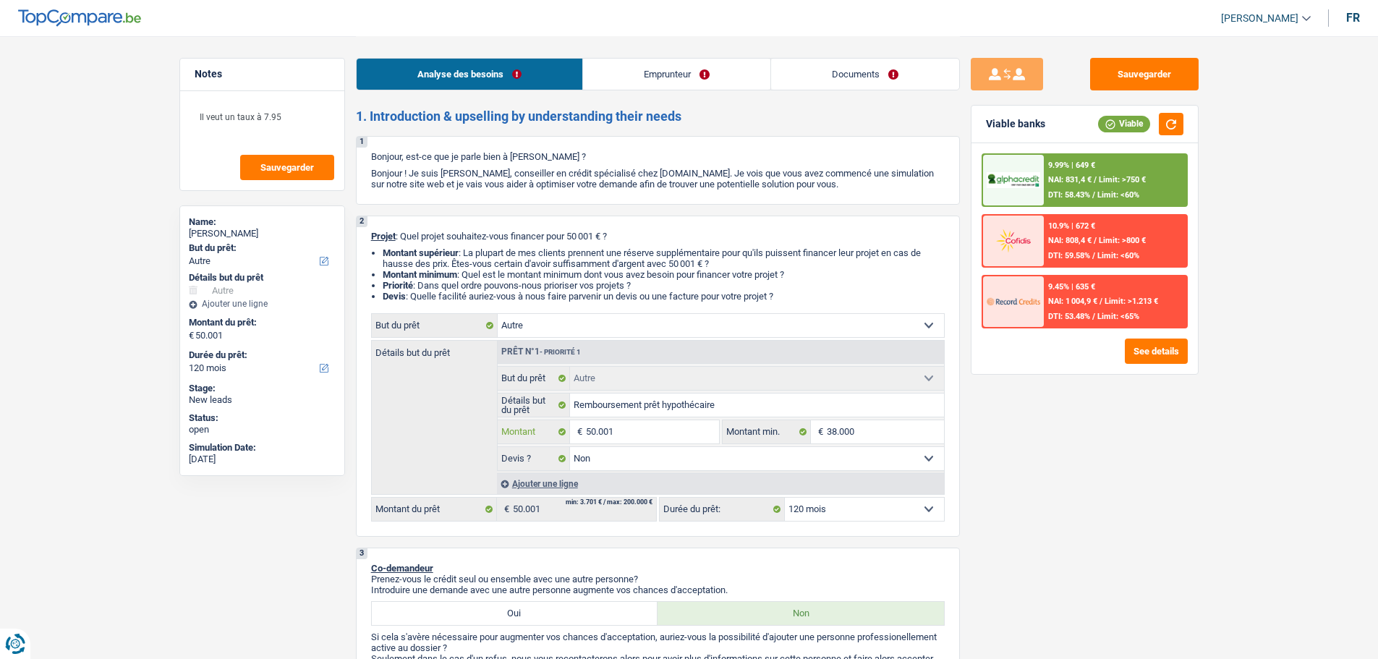
click at [641, 427] on input "50.001" at bounding box center [652, 431] width 132 height 23
type input "4"
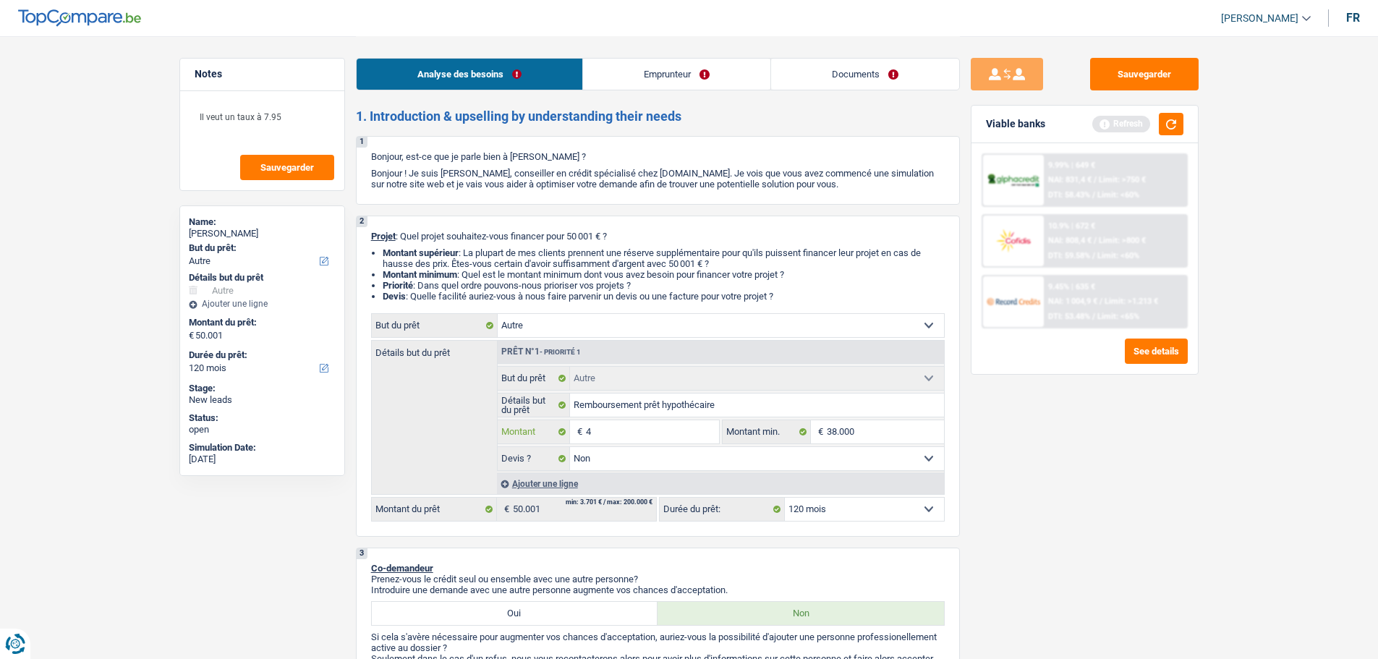
type input "45"
type input "450"
type input "4.500"
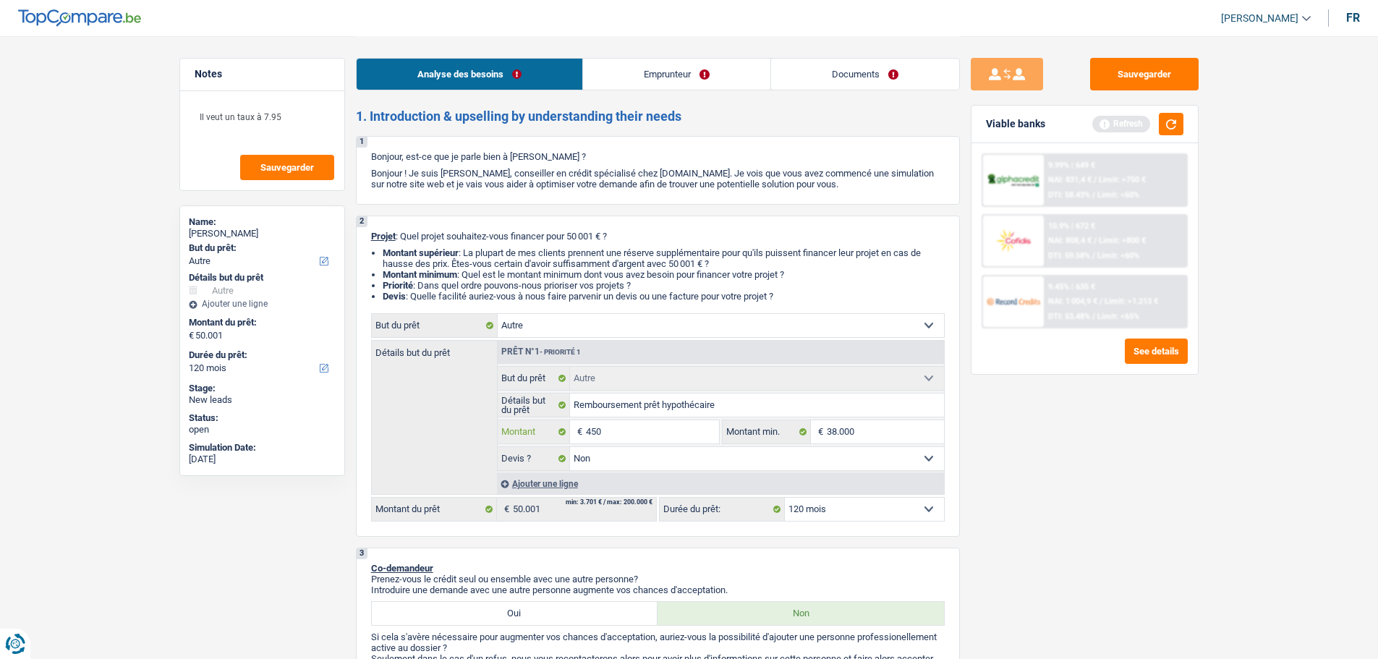
type input "4.500"
type input "45.000"
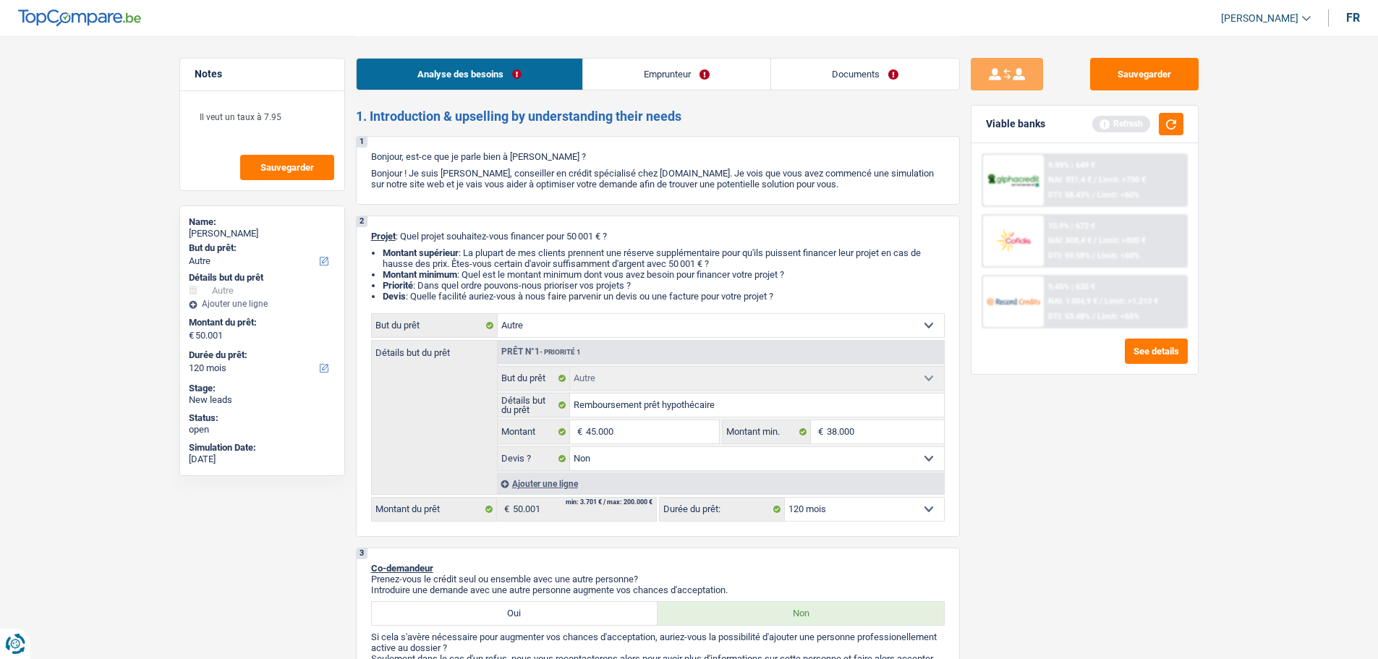
select select "144"
type input "45.000"
select select "144"
type input "45.000"
drag, startPoint x: 1216, startPoint y: 506, endPoint x: 929, endPoint y: 463, distance: 289.6
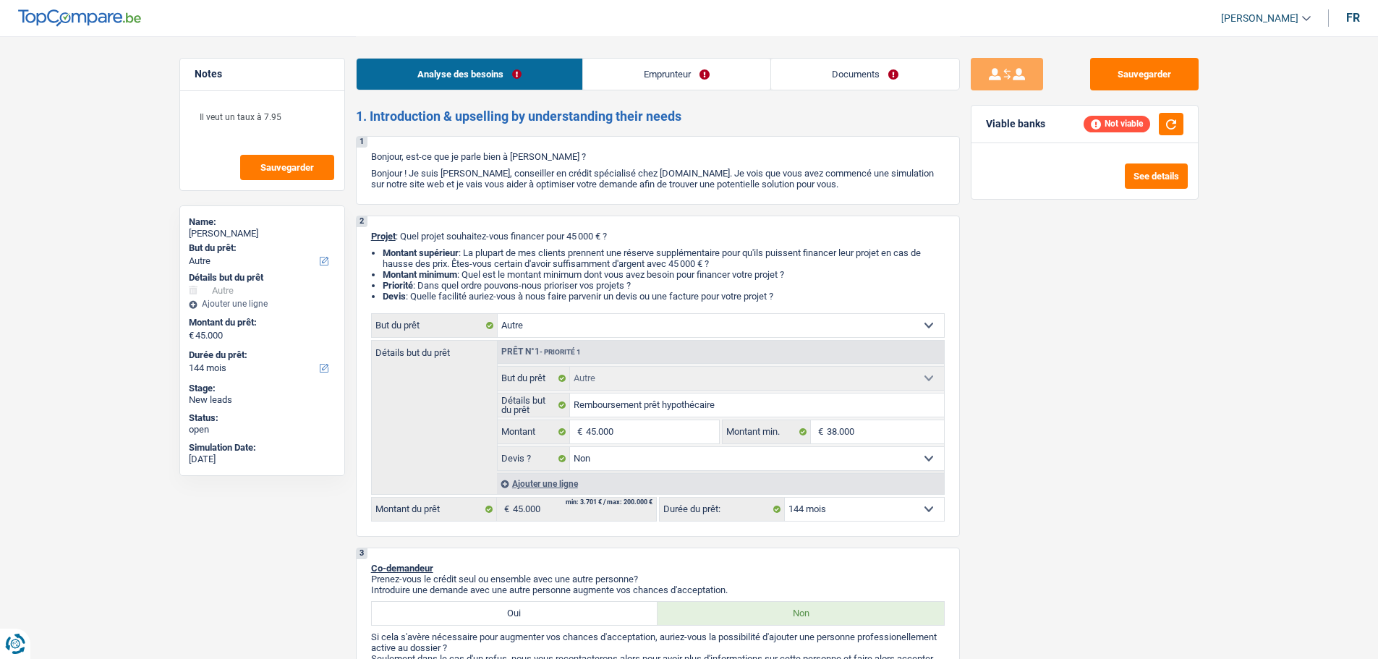
click at [914, 503] on select "12 mois 18 mois 24 mois 30 mois 36 mois 42 mois 48 mois 60 mois 72 mois 84 mois…" at bounding box center [864, 509] width 159 height 23
click at [785, 498] on select "12 mois 18 mois 24 mois 30 mois 36 mois 42 mois 48 mois 60 mois 72 mois 84 mois…" at bounding box center [864, 509] width 159 height 23
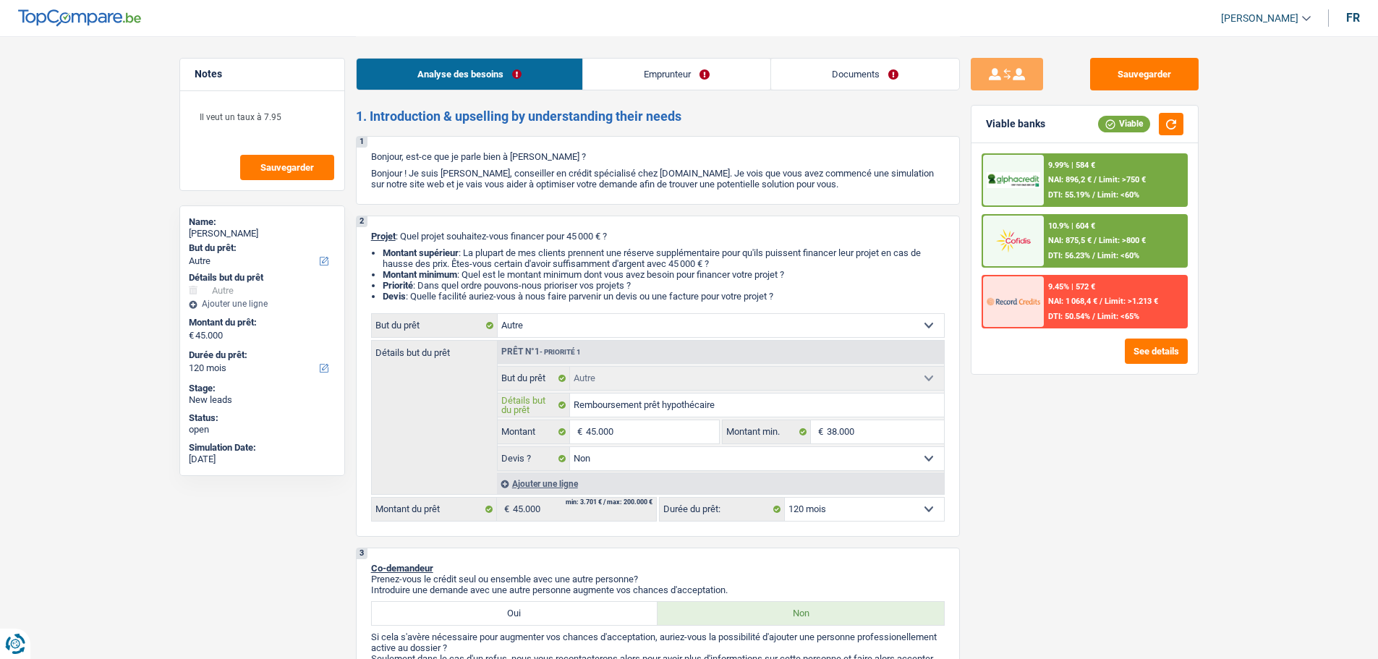
click at [763, 398] on input "Remboursement prêt hypothécaire" at bounding box center [757, 404] width 374 height 23
click at [748, 406] on input "Remboursement prêt hypothécaire" at bounding box center [757, 404] width 374 height 23
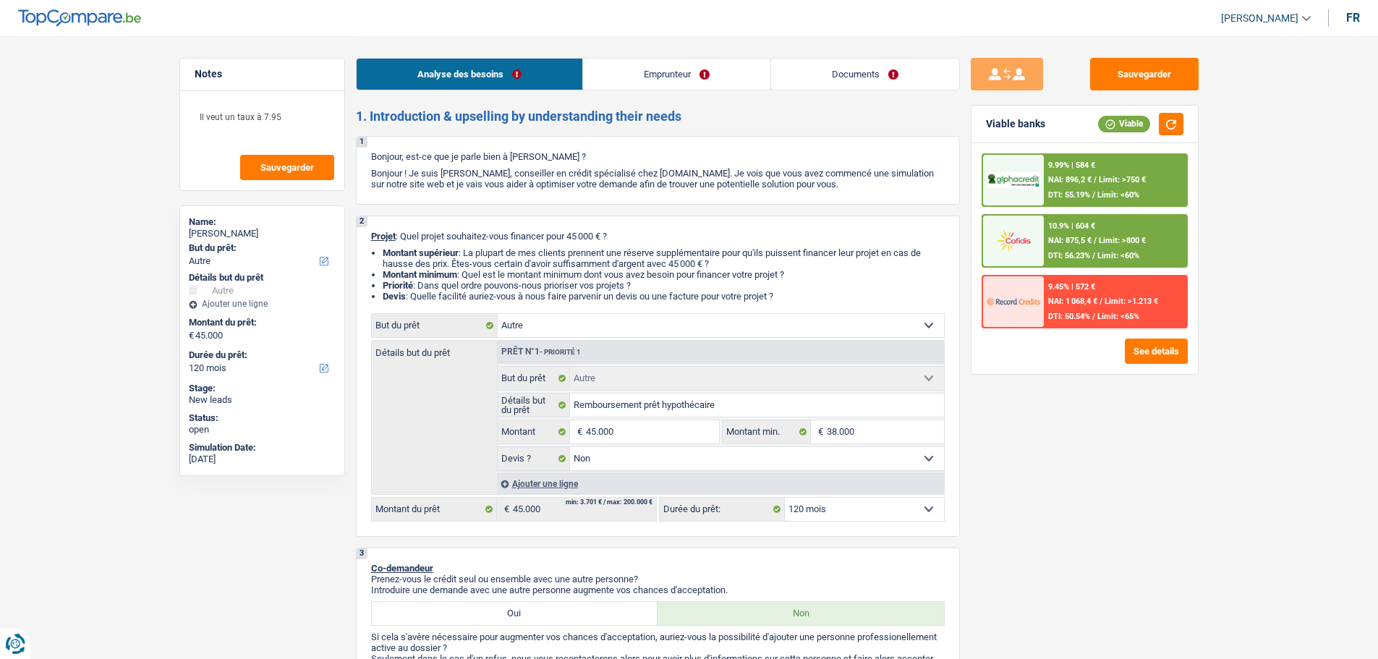
click at [1125, 539] on div "Sauvegarder Viable banks Viable 9.99% | 584 € NAI: 896,2 € / Limit: >750 € DTI:…" at bounding box center [1084, 347] width 249 height 578
click at [756, 411] on input "Remboursement prêt hypothécaire" at bounding box center [757, 404] width 374 height 23
click at [739, 411] on input "Remboursement prêt hypothécaire" at bounding box center [757, 404] width 374 height 23
click at [732, 405] on input "Remboursement prêt hypothécaire" at bounding box center [757, 404] width 374 height 23
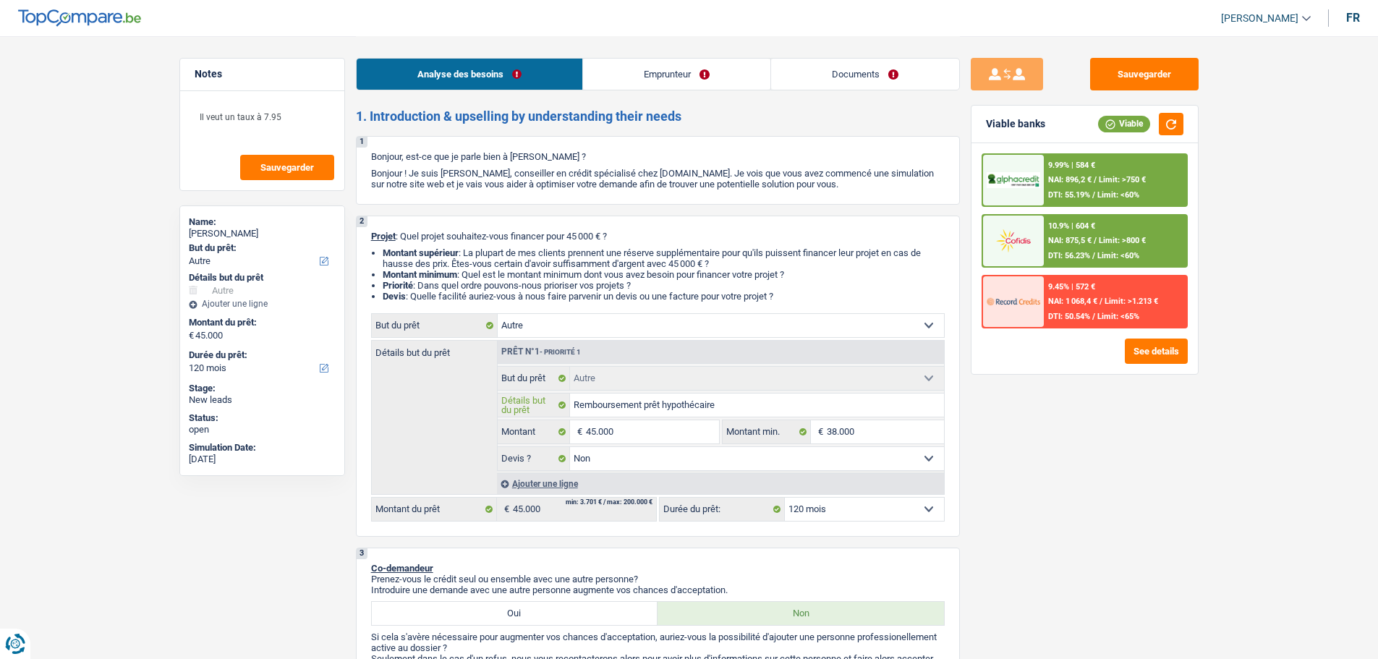
click at [732, 405] on input "Remboursement prêt hypothécaire" at bounding box center [757, 404] width 374 height 23
click at [727, 401] on input "Remboursement prêt hypothécaire" at bounding box center [757, 404] width 374 height 23
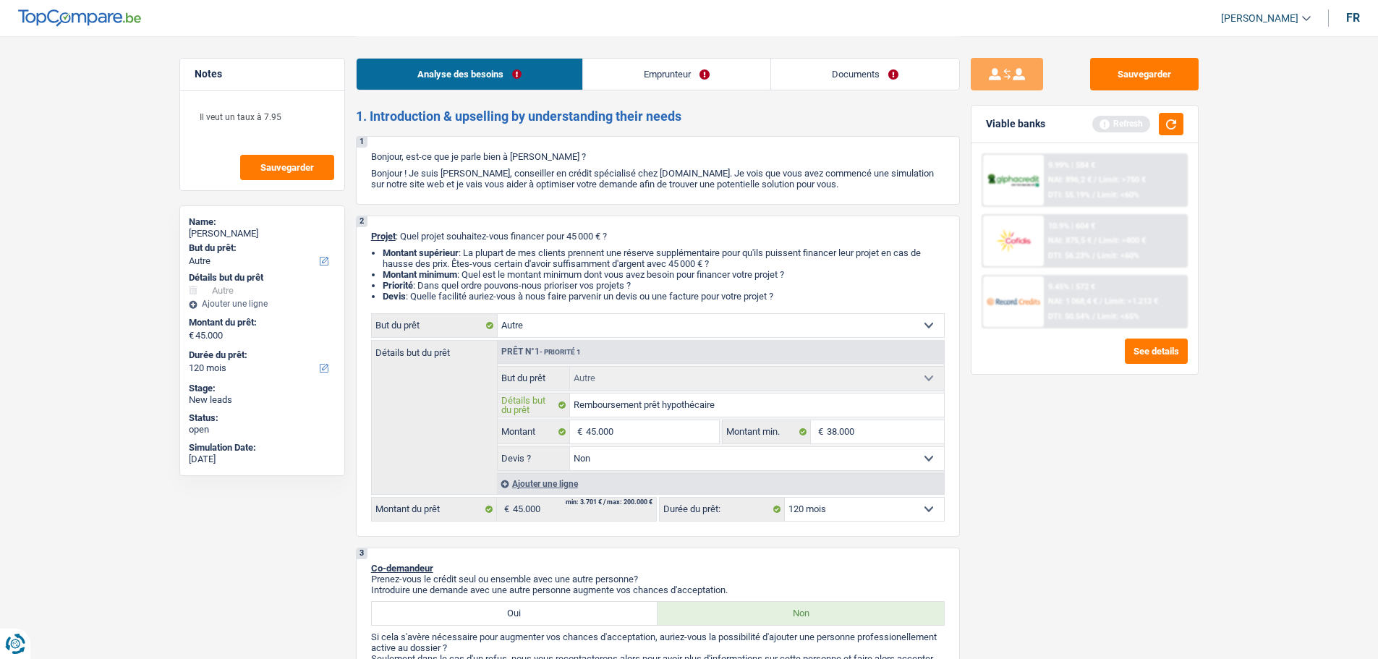
click at [707, 397] on input "Remboursement prêt hypothécaire" at bounding box center [757, 404] width 374 height 23
click at [725, 401] on input "Remboursement prêt hypothécaire" at bounding box center [757, 404] width 374 height 23
click at [726, 401] on input "Remboursement prêt hypothécaire" at bounding box center [757, 404] width 374 height 23
click at [733, 410] on input "Remboursement prêt hypothécaire" at bounding box center [757, 404] width 374 height 23
click at [730, 406] on input "Remboursement prêt hypothécaire" at bounding box center [757, 404] width 374 height 23
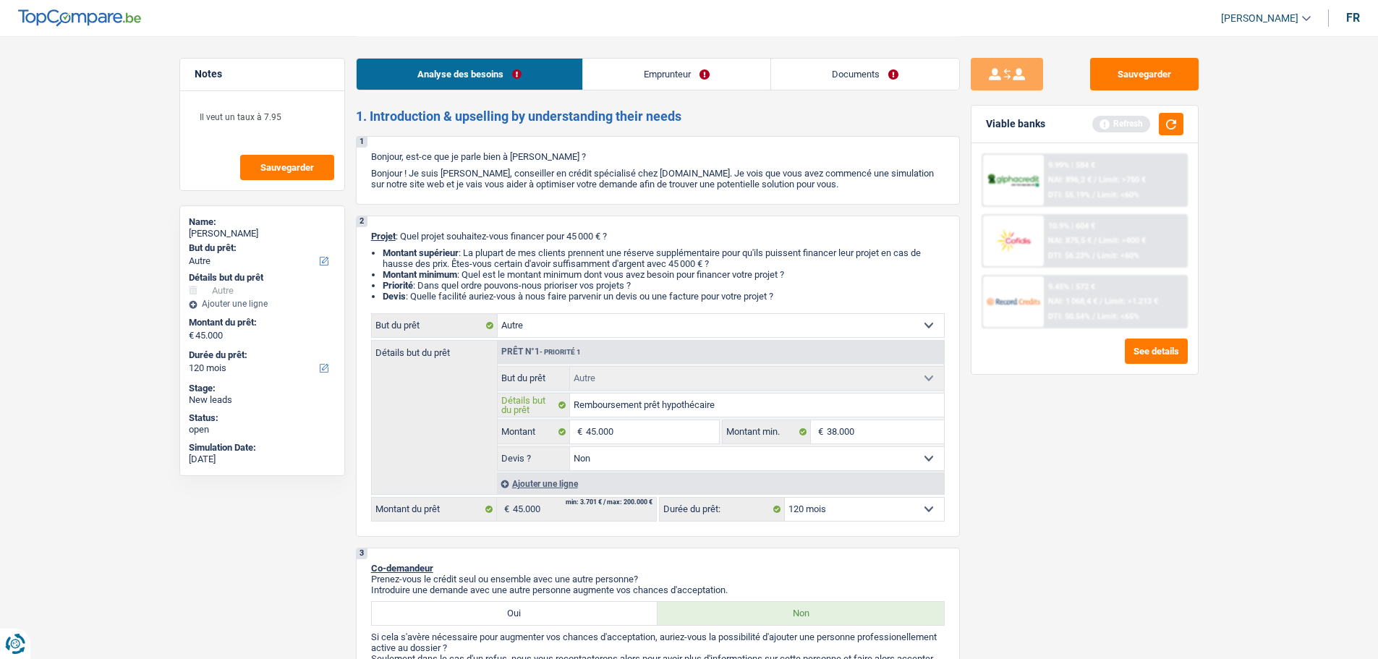
click at [728, 406] on input "Remboursement prêt hypothécaire" at bounding box center [757, 404] width 374 height 23
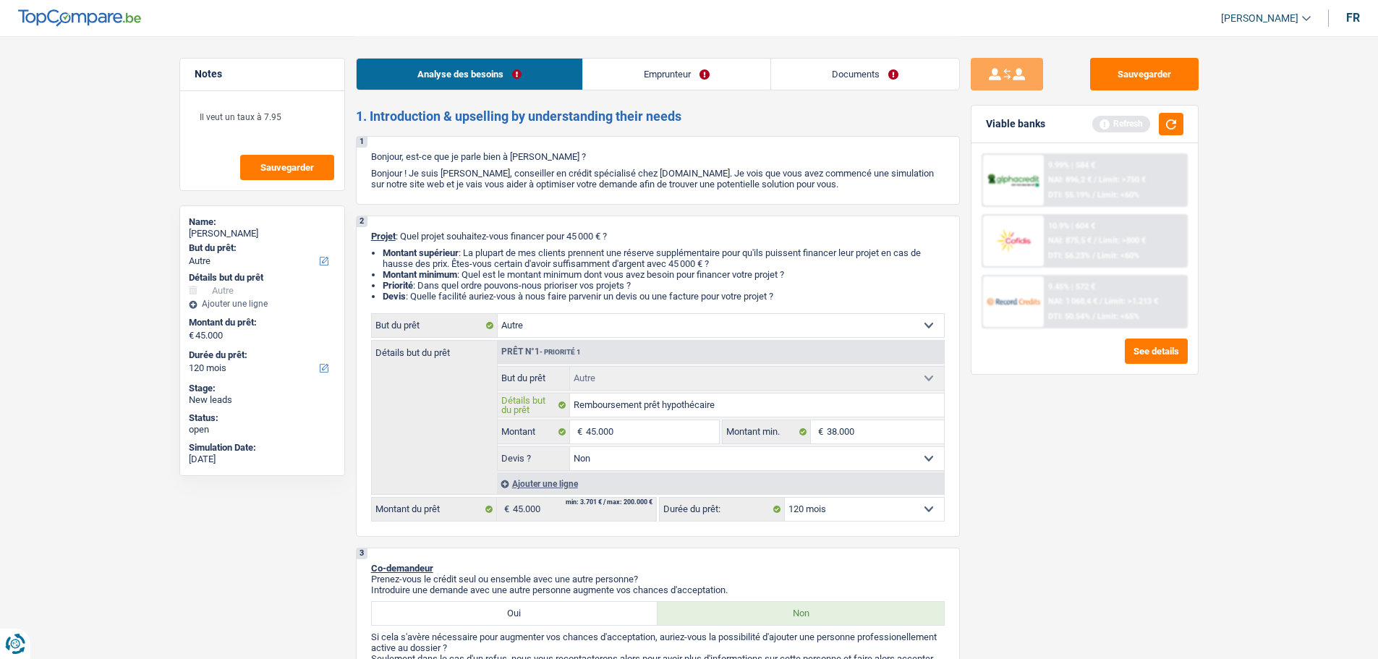
click at [728, 406] on input "Remboursement prêt hypothécaire" at bounding box center [757, 404] width 374 height 23
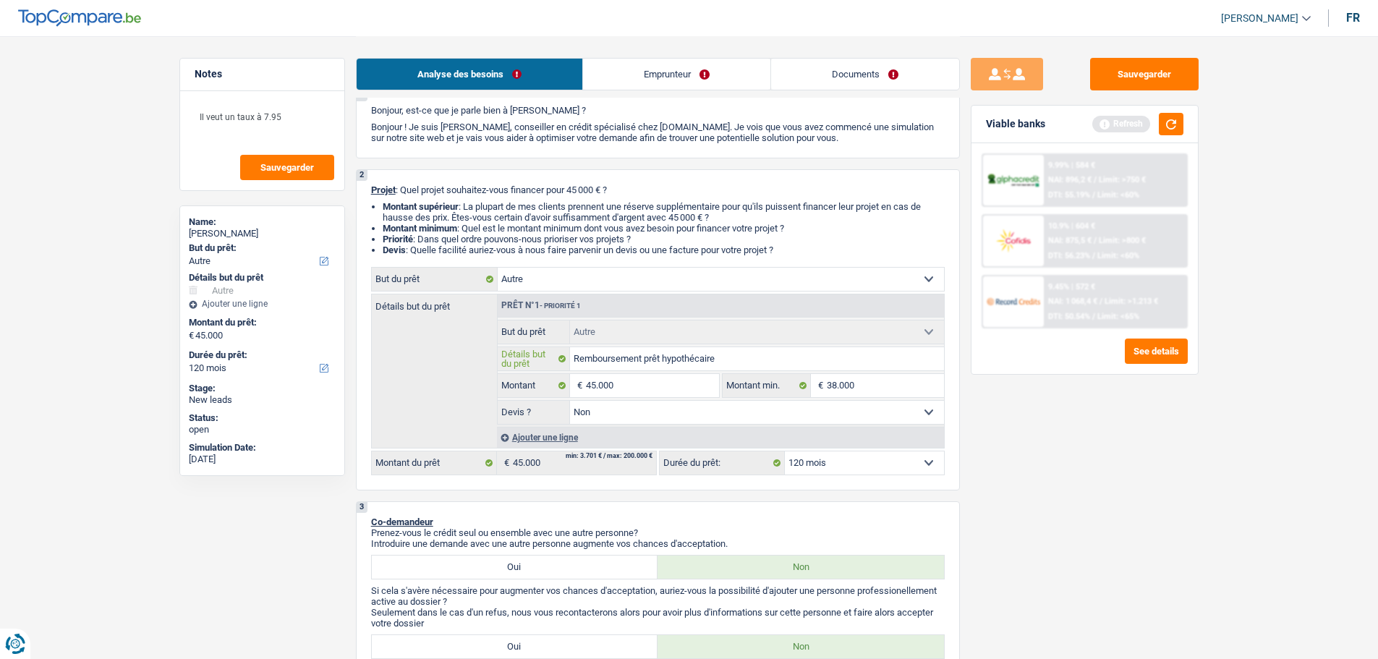
scroll to position [72, 0]
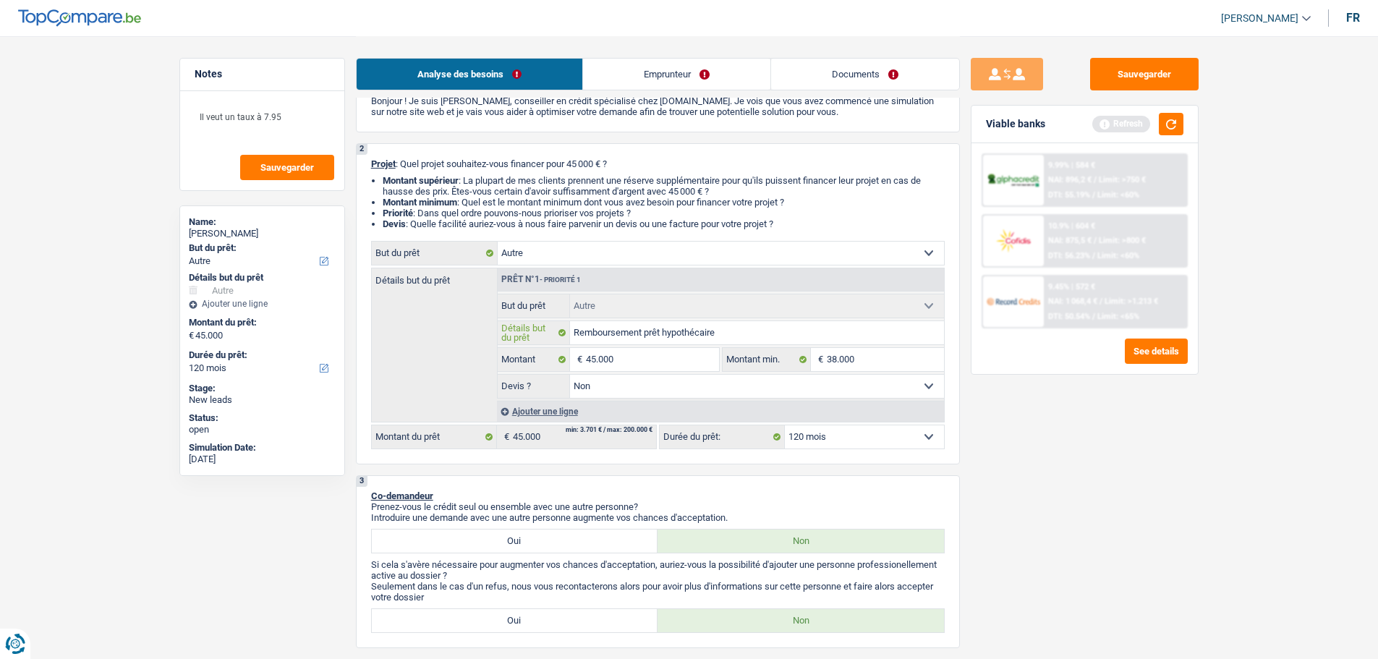
click at [723, 333] on input "Remboursement prêt hypothécaire" at bounding box center [757, 332] width 374 height 23
click at [746, 332] on input "Remboursement prêt hypothécaire" at bounding box center [757, 332] width 374 height 23
click at [1166, 129] on button "button" at bounding box center [1171, 124] width 25 height 22
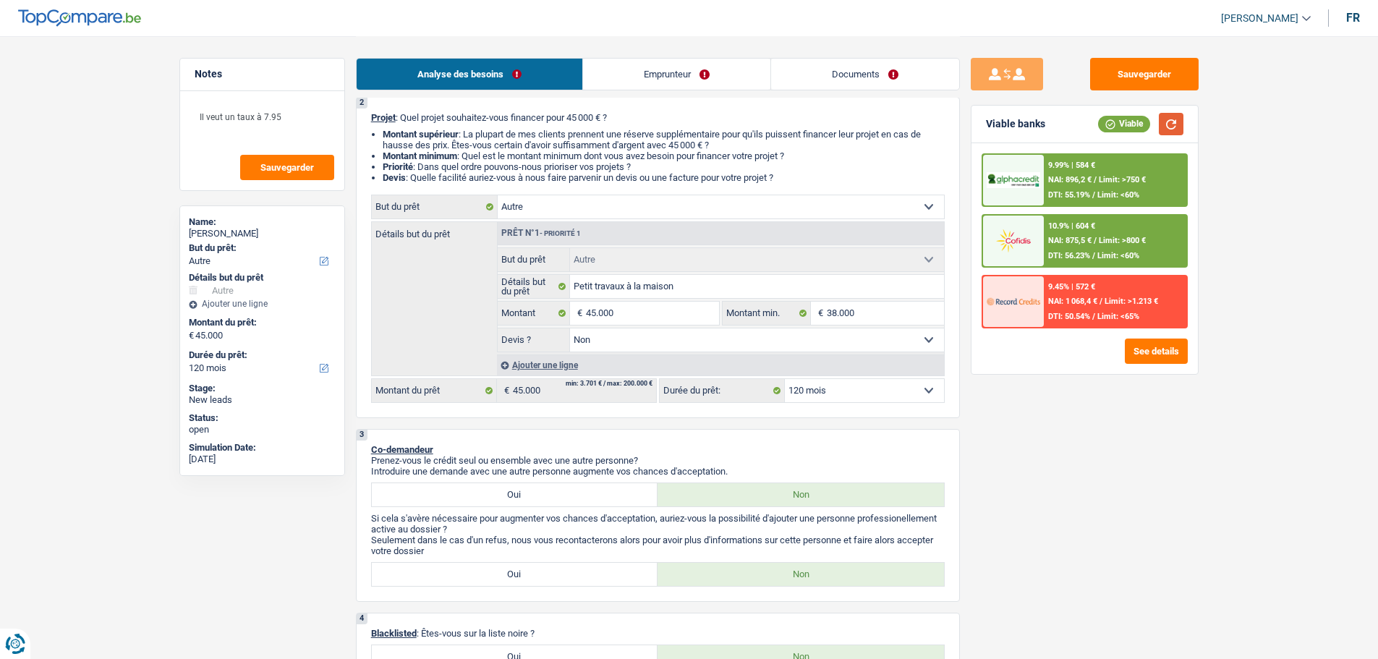
scroll to position [145, 0]
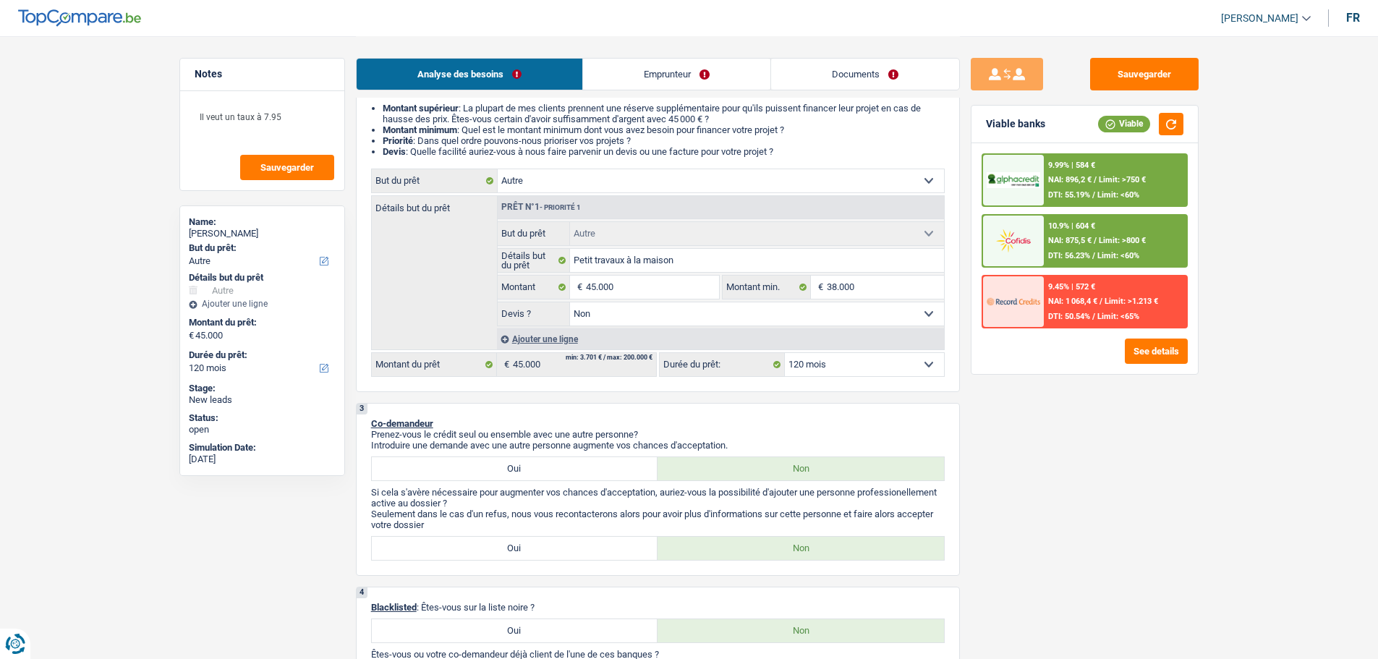
click at [1065, 242] on span "NAI: 875,5 €" at bounding box center [1069, 240] width 43 height 9
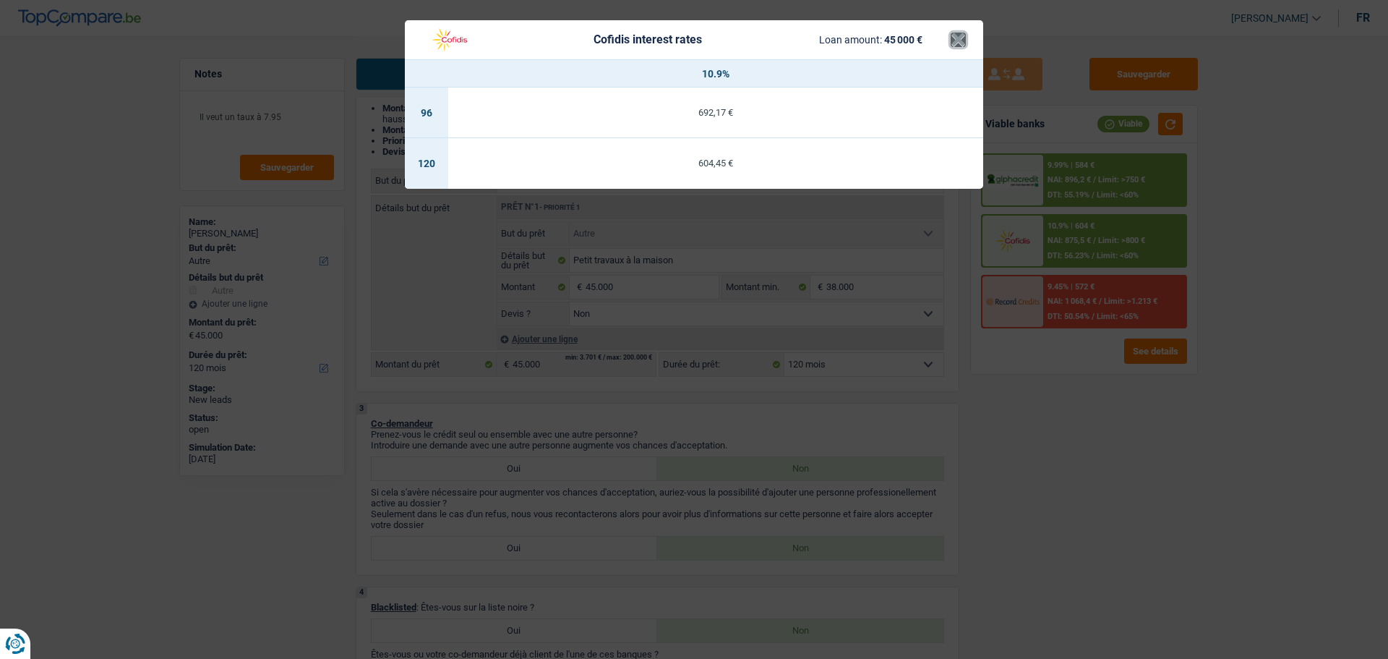
click at [953, 43] on button "×" at bounding box center [958, 40] width 15 height 14
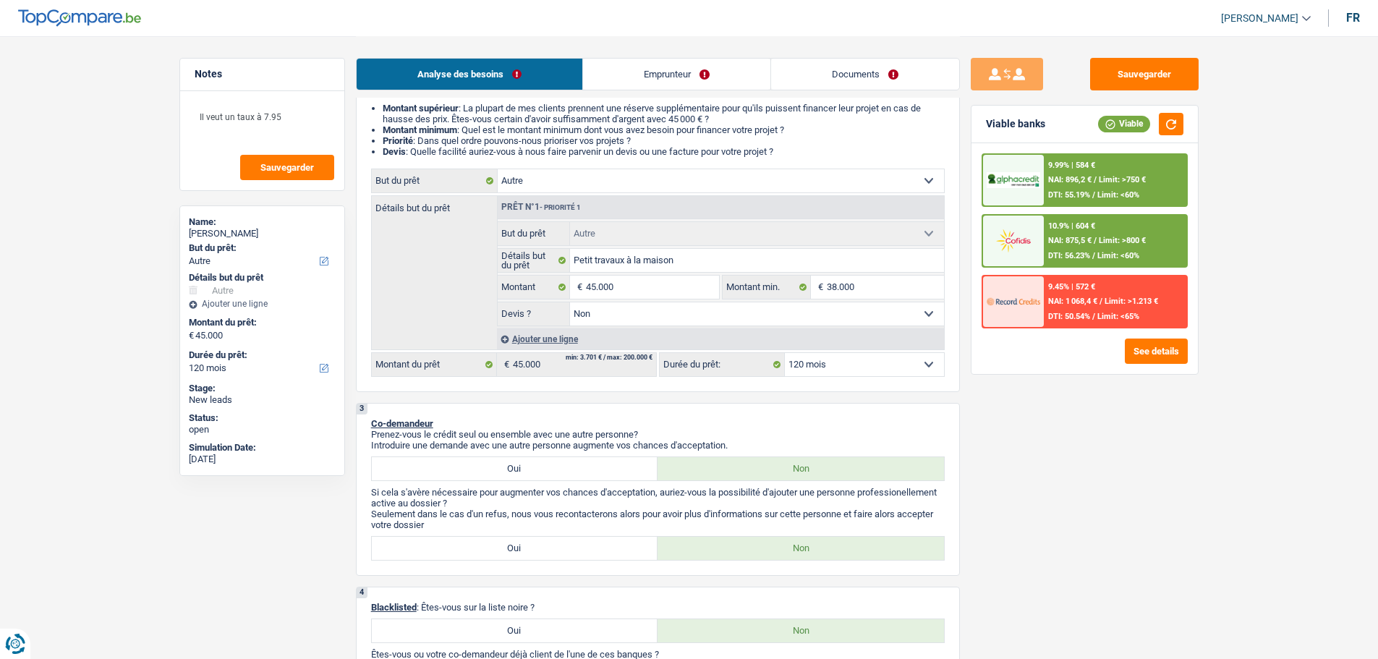
click at [1084, 164] on div "9.99% | 584 €" at bounding box center [1071, 165] width 47 height 9
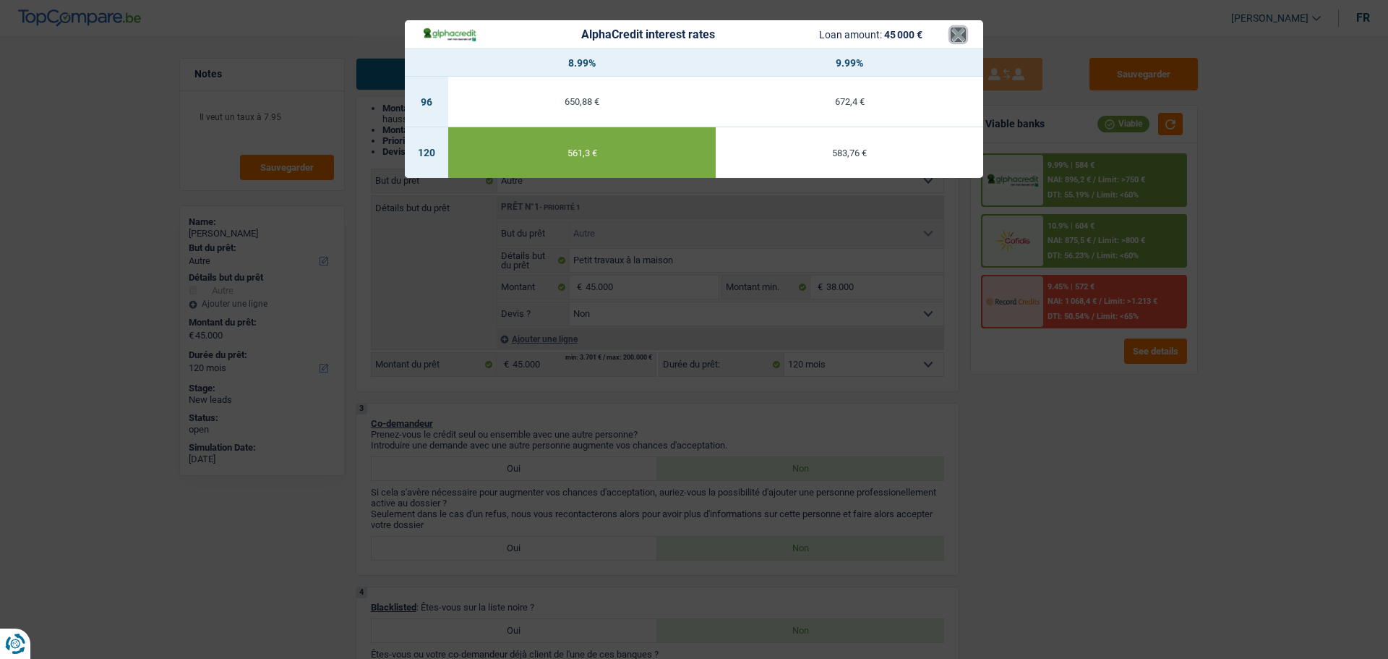
click at [965, 30] on button "×" at bounding box center [958, 34] width 15 height 14
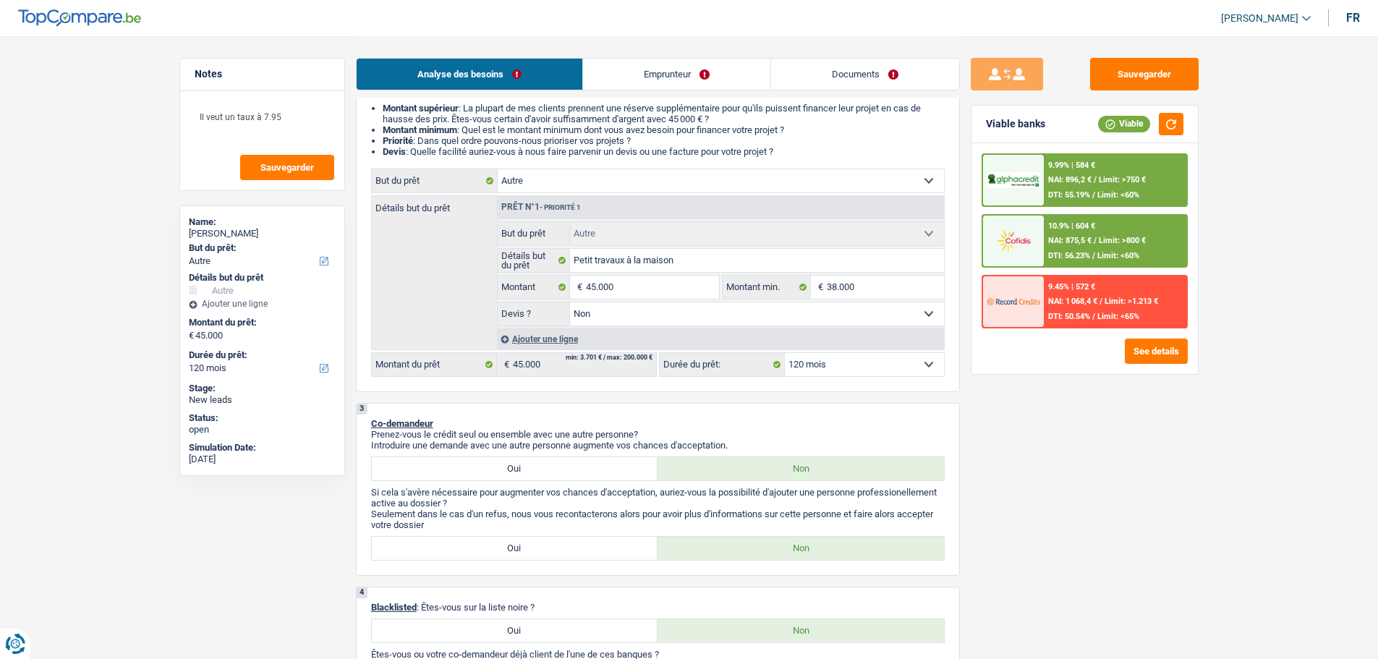
click at [1037, 176] on img at bounding box center [1013, 180] width 54 height 17
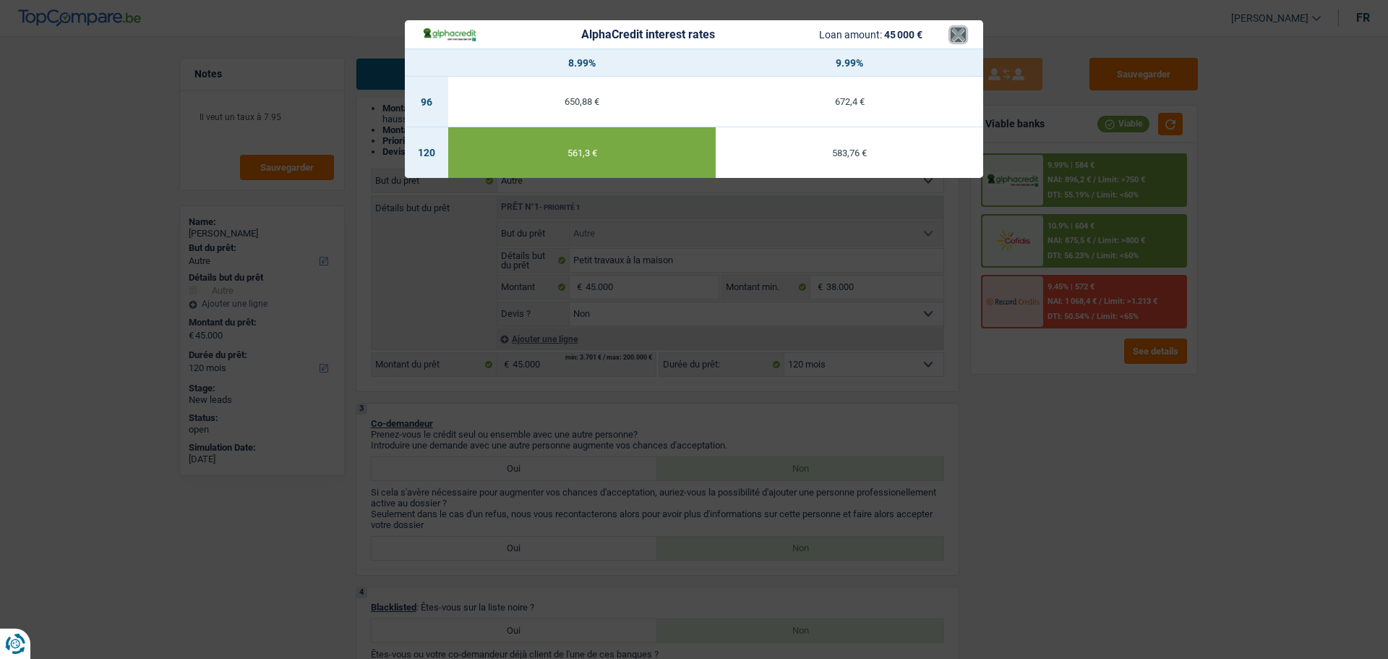
click at [955, 39] on button "×" at bounding box center [958, 34] width 15 height 14
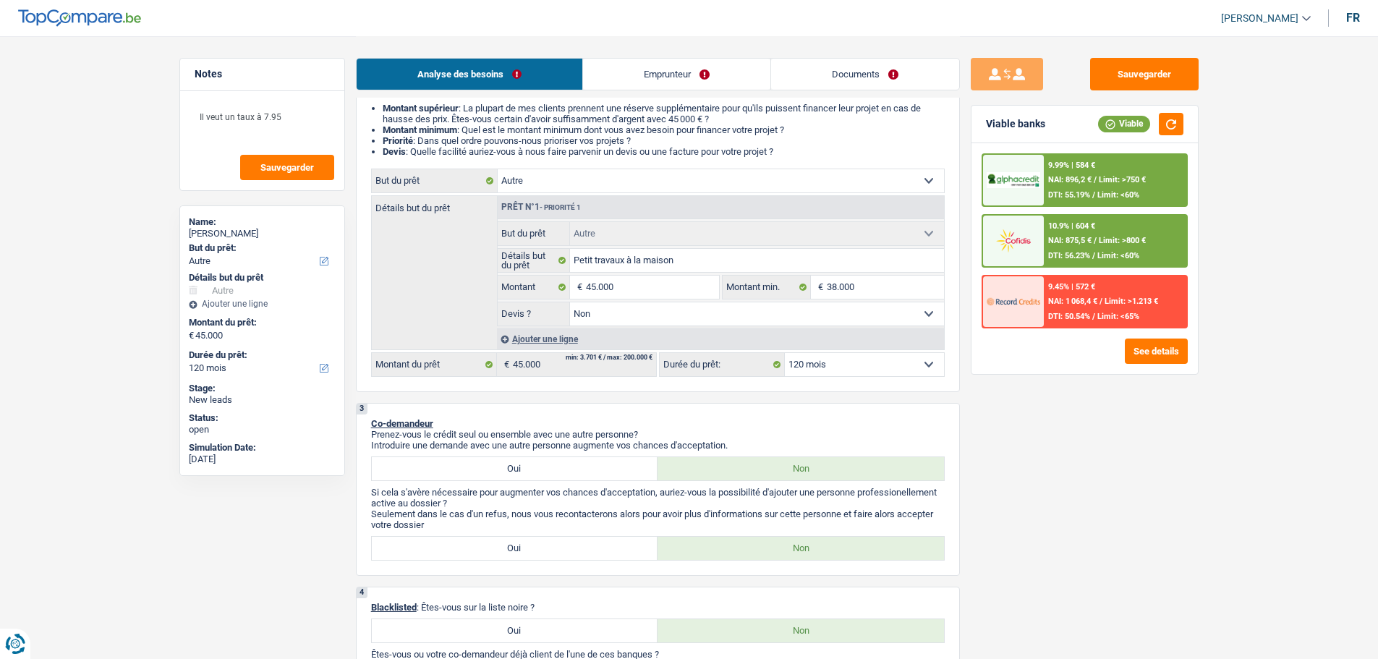
click at [1064, 175] on span "NAI: 896,2 €" at bounding box center [1069, 179] width 43 height 9
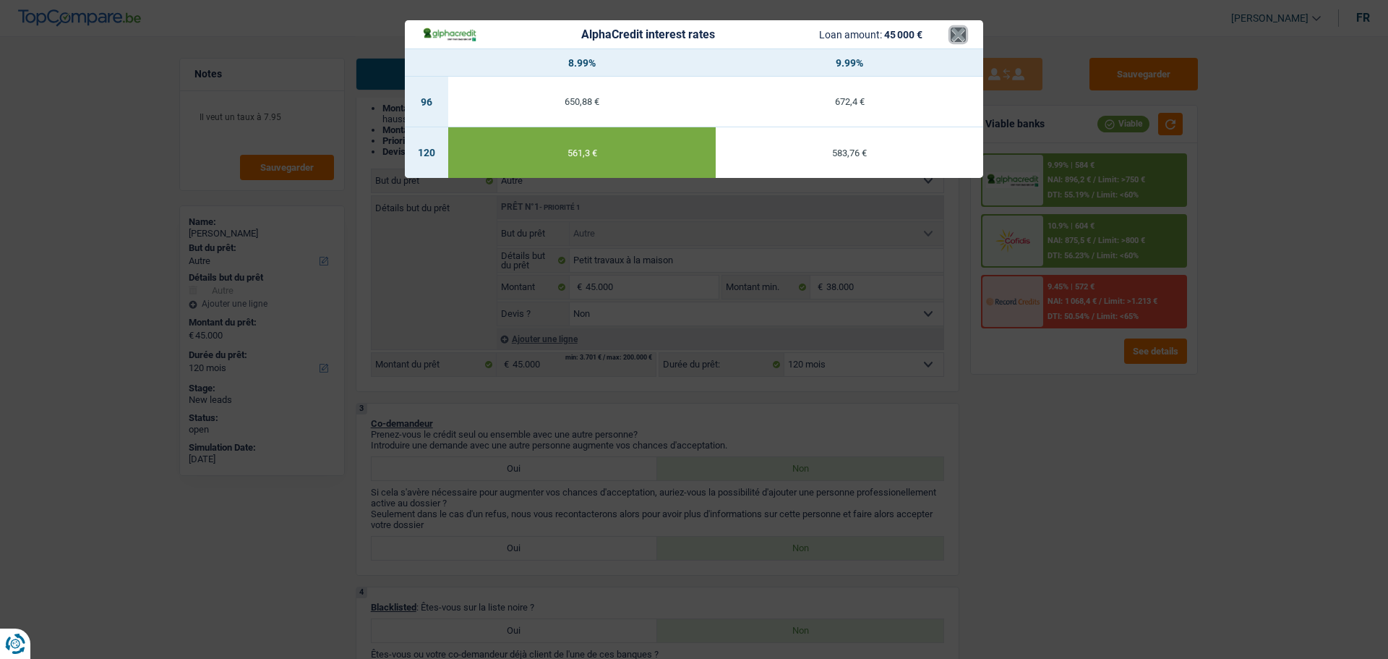
click at [957, 37] on button "×" at bounding box center [958, 34] width 15 height 14
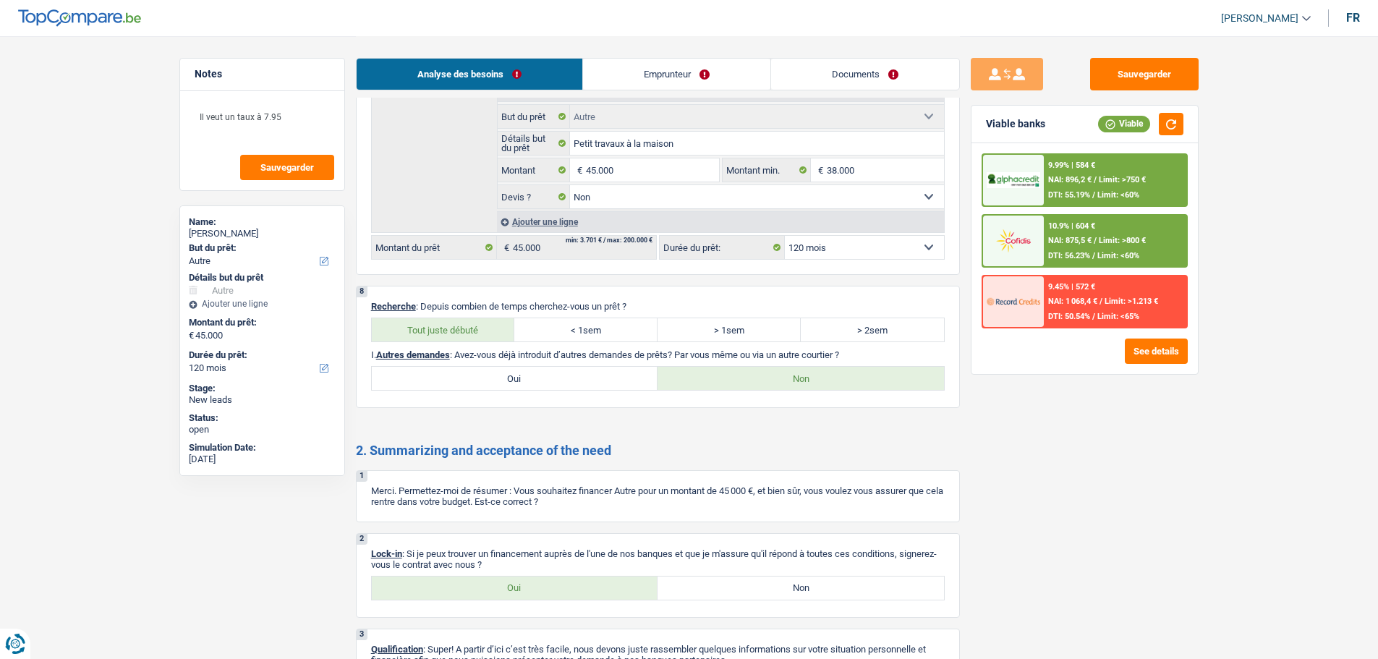
scroll to position [1609, 0]
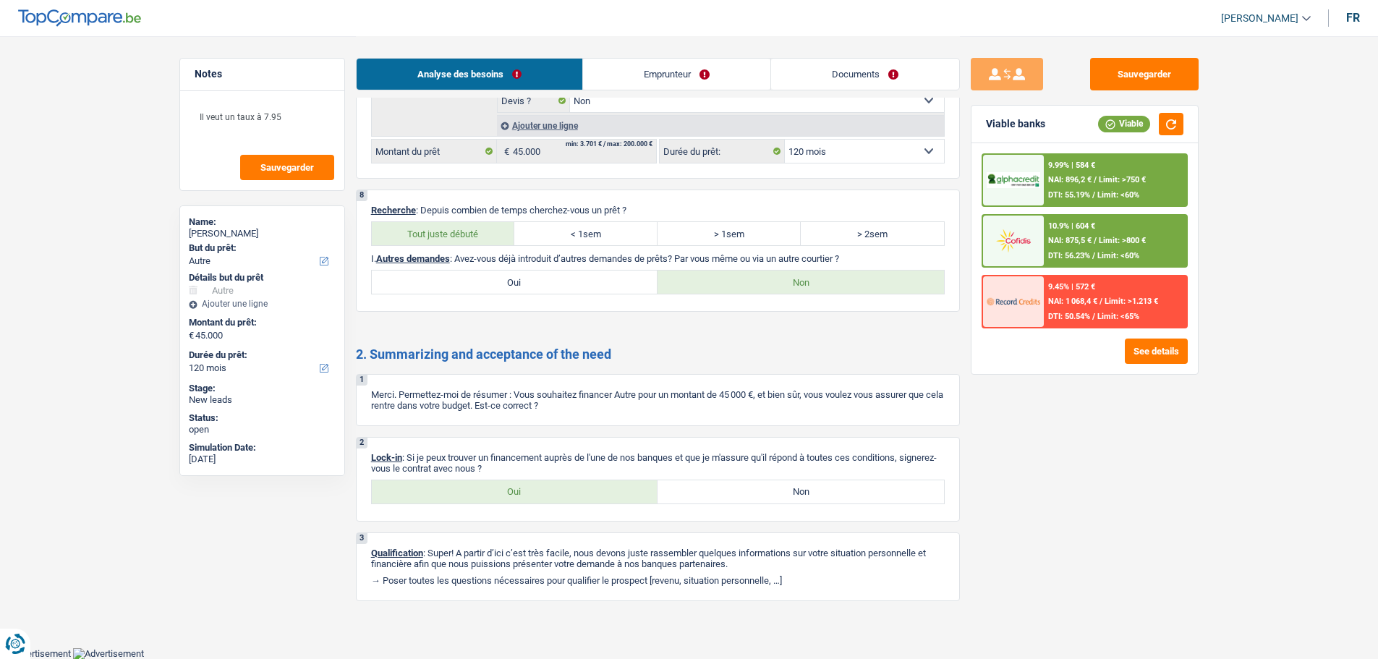
click at [620, 415] on div "1 Merci. Permettez-moi de résumer : Vous souhaitez financer Autre pour un monta…" at bounding box center [658, 400] width 604 height 52
click at [546, 490] on label "Oui" at bounding box center [515, 491] width 286 height 23
click at [546, 490] on input "Oui" at bounding box center [515, 491] width 286 height 23
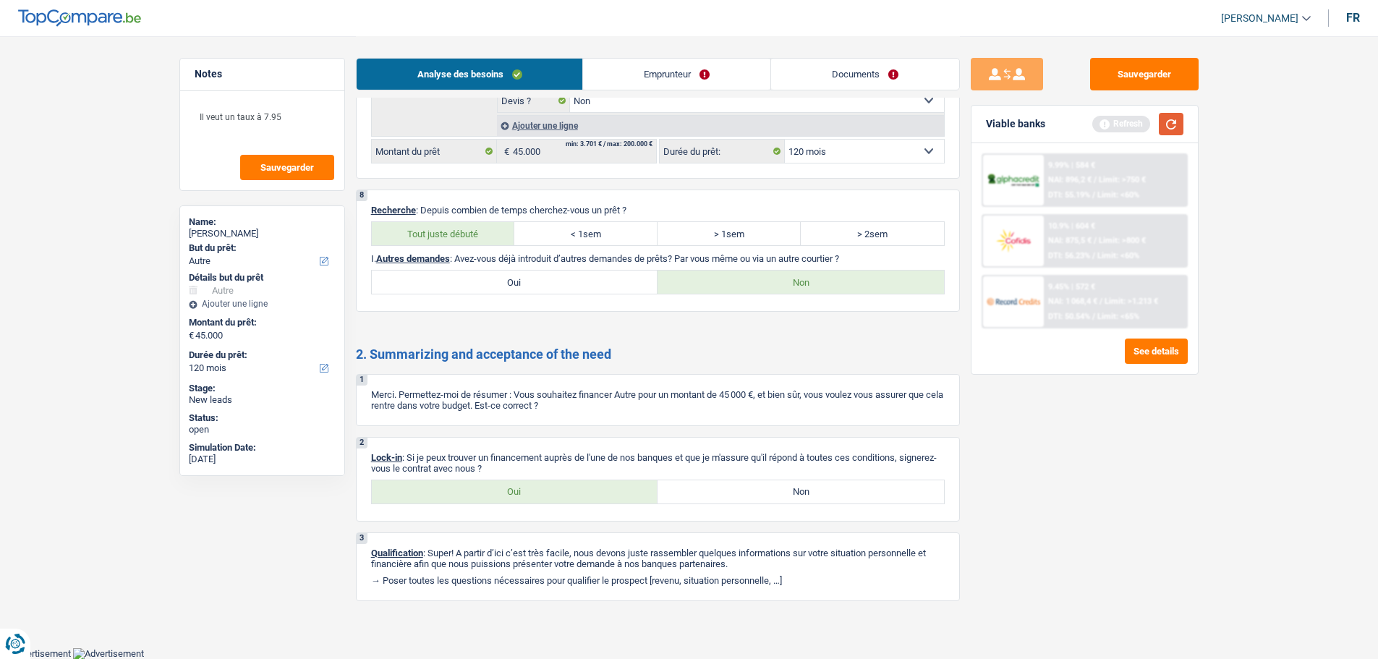
click at [1169, 125] on button "button" at bounding box center [1171, 124] width 25 height 22
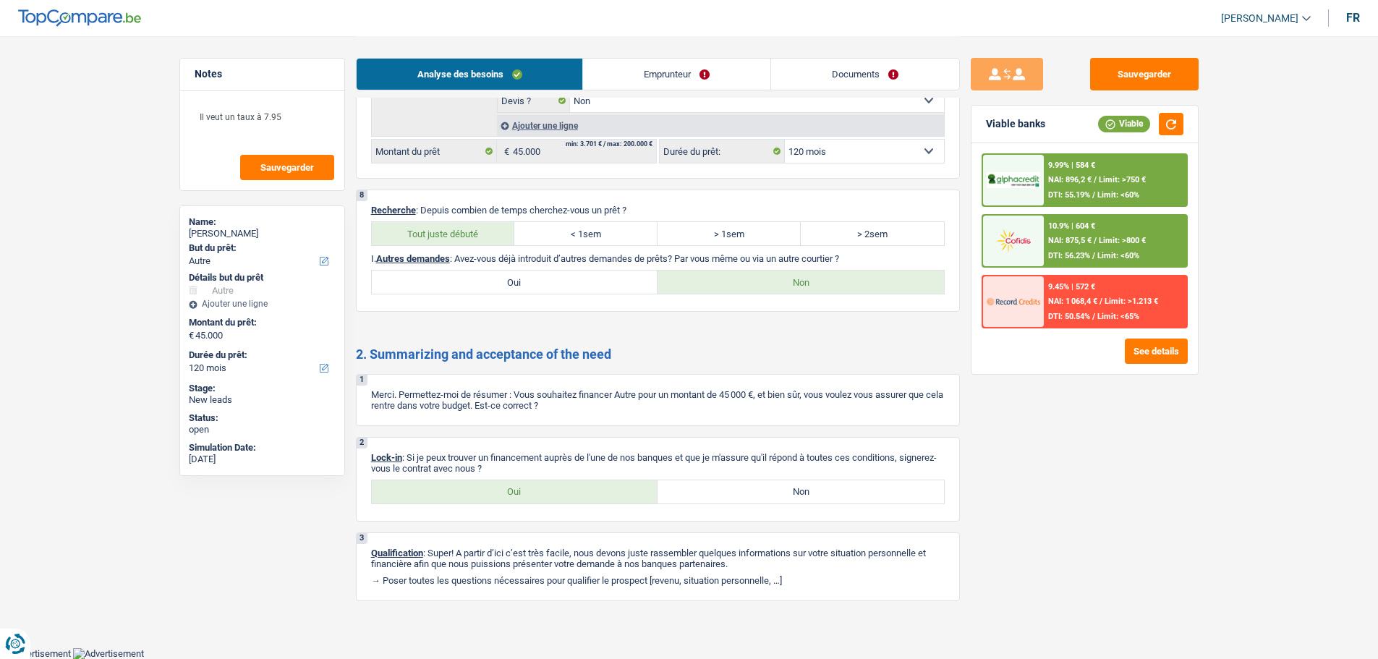
click at [809, 80] on link "Documents" at bounding box center [865, 74] width 188 height 31
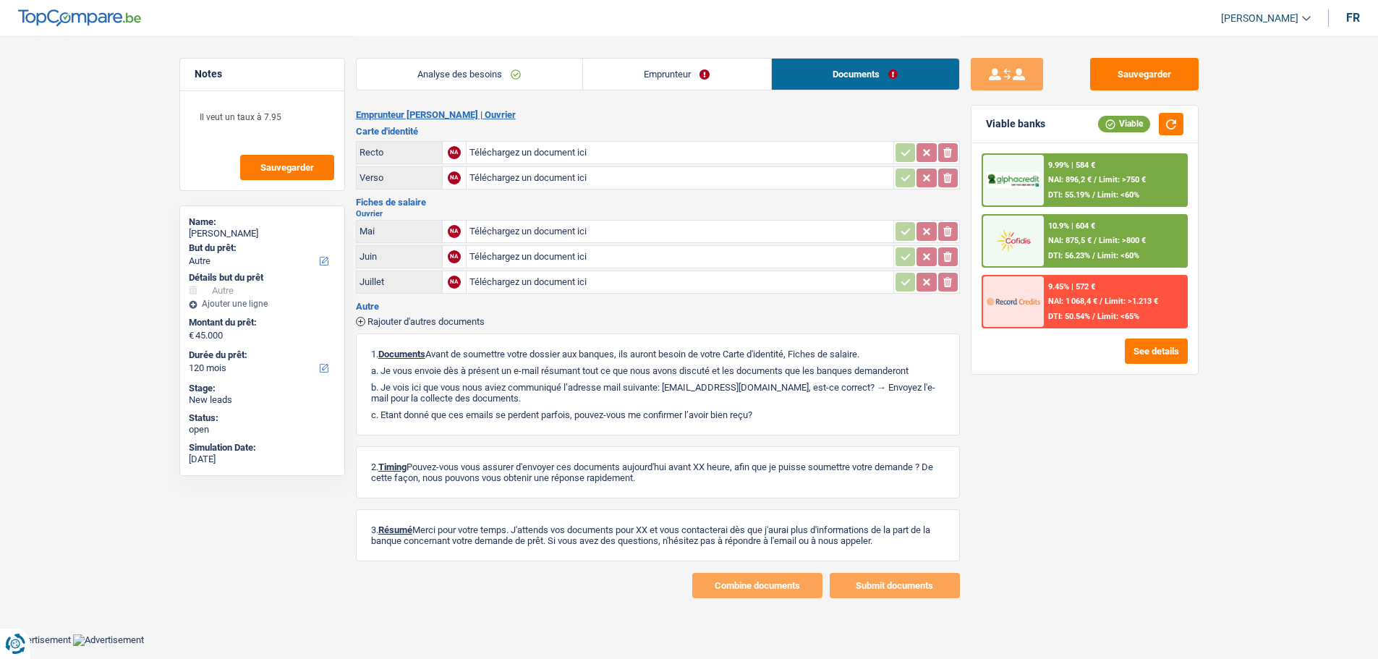
scroll to position [0, 0]
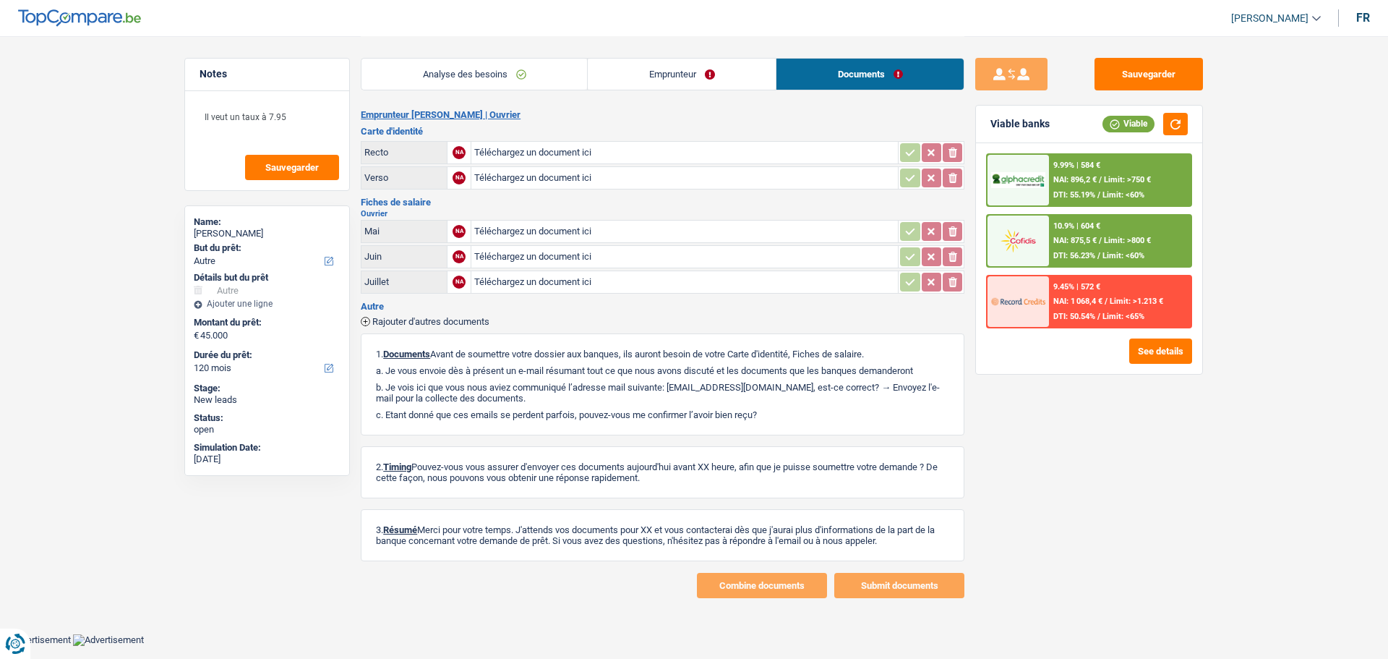
click at [479, 76] on link "Analyse des besoins" at bounding box center [475, 74] width 226 height 31
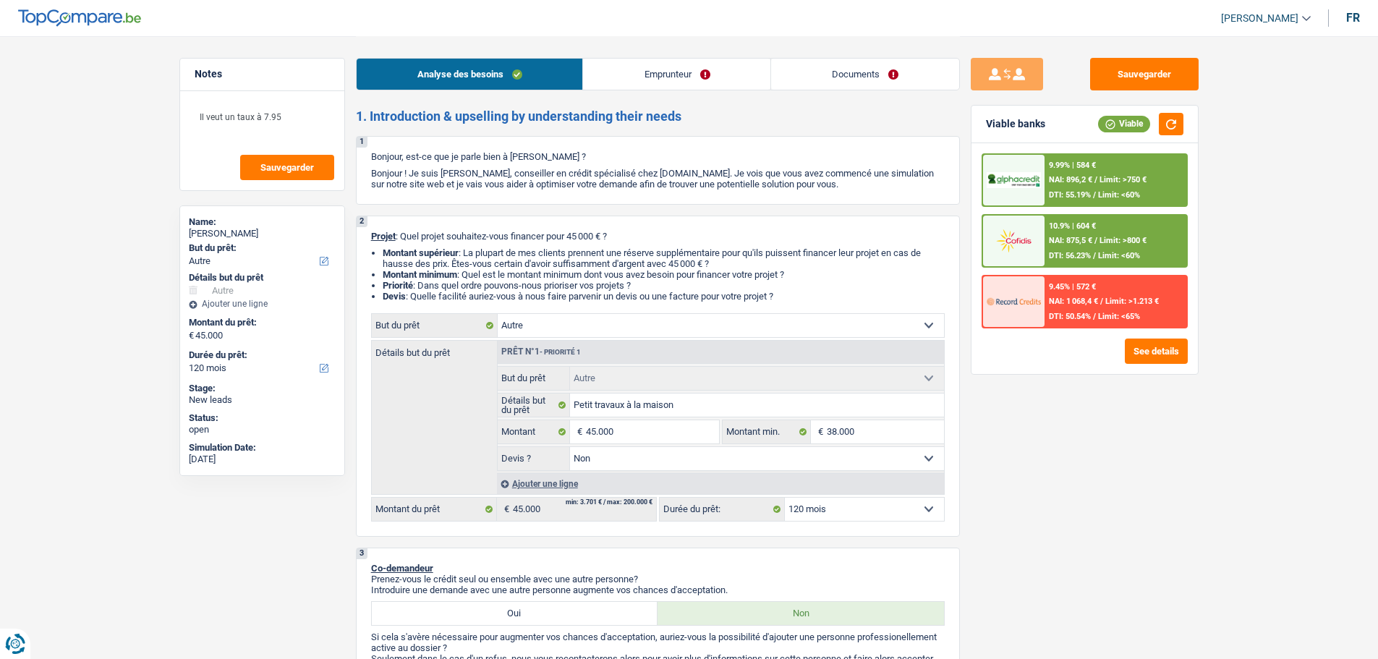
click at [837, 71] on link "Documents" at bounding box center [865, 74] width 188 height 31
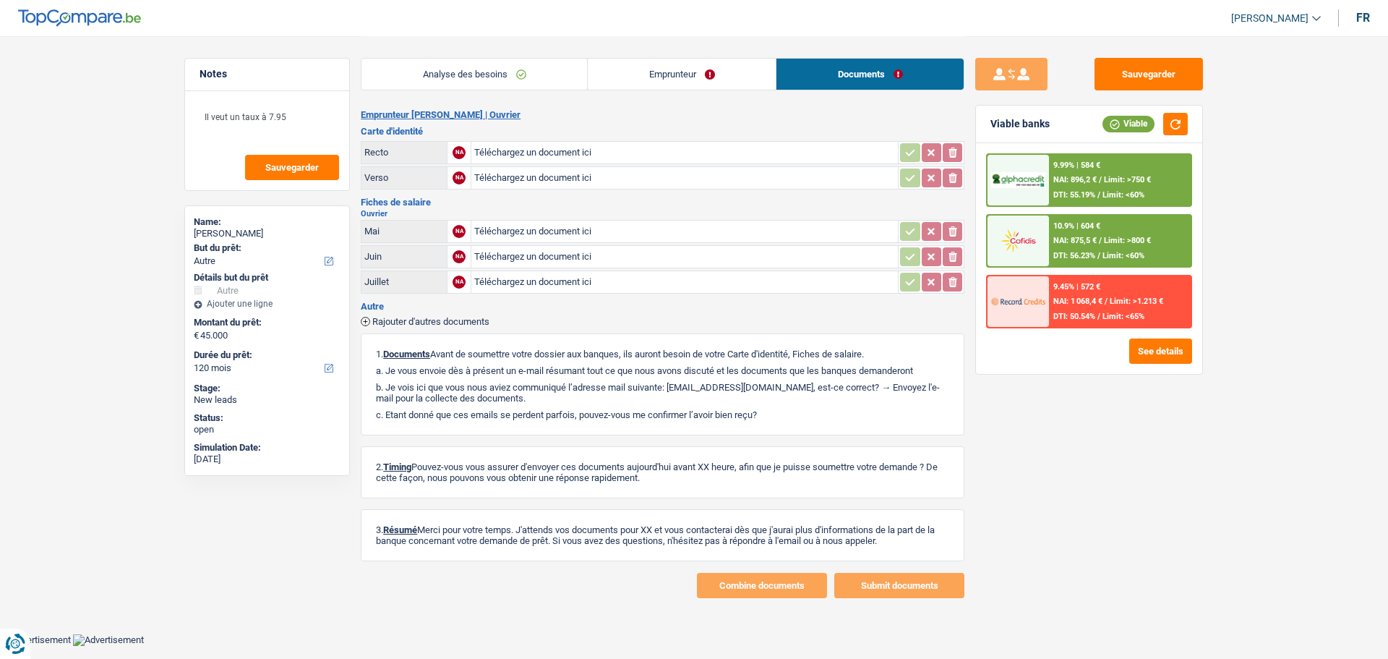
click at [504, 72] on link "Analyse des besoins" at bounding box center [475, 74] width 226 height 31
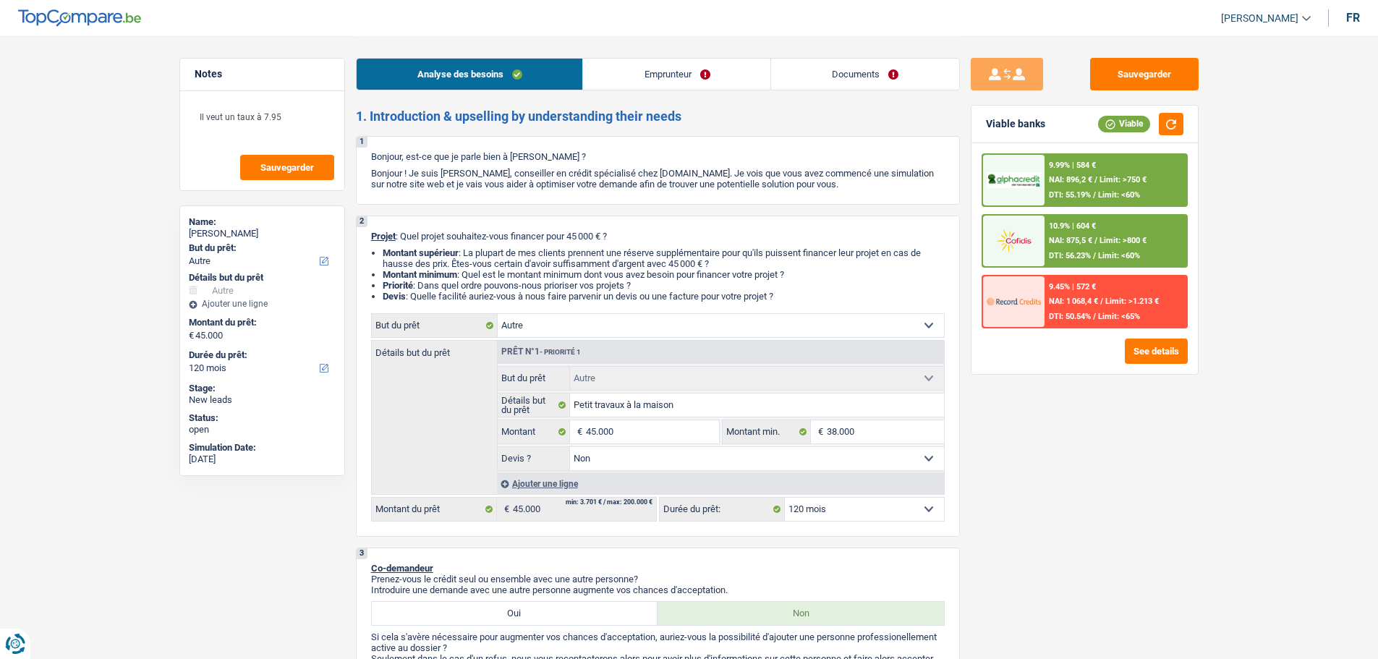
click at [818, 79] on link "Documents" at bounding box center [865, 74] width 188 height 31
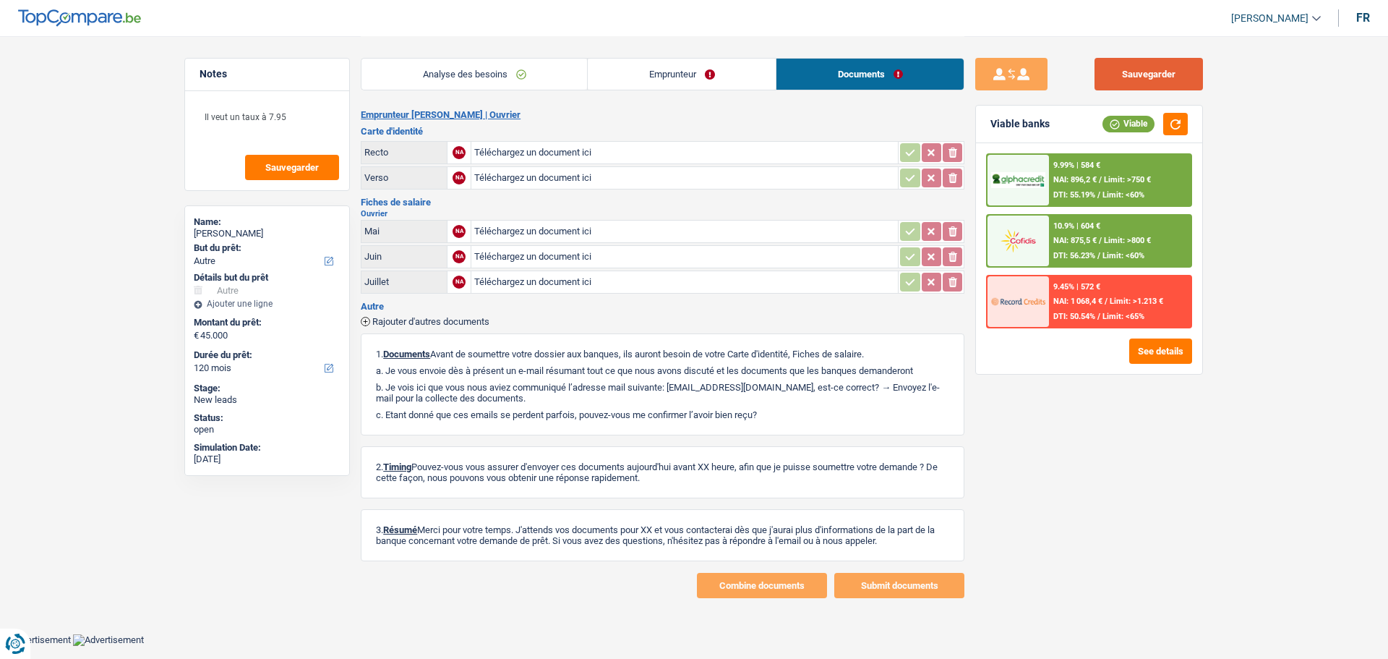
click at [1153, 74] on button "Sauvegarder" at bounding box center [1149, 74] width 108 height 33
click at [297, 124] on textarea "Il veut un taux à 7.95" at bounding box center [267, 122] width 144 height 43
click at [521, 78] on link "Analyse des besoins" at bounding box center [475, 74] width 226 height 31
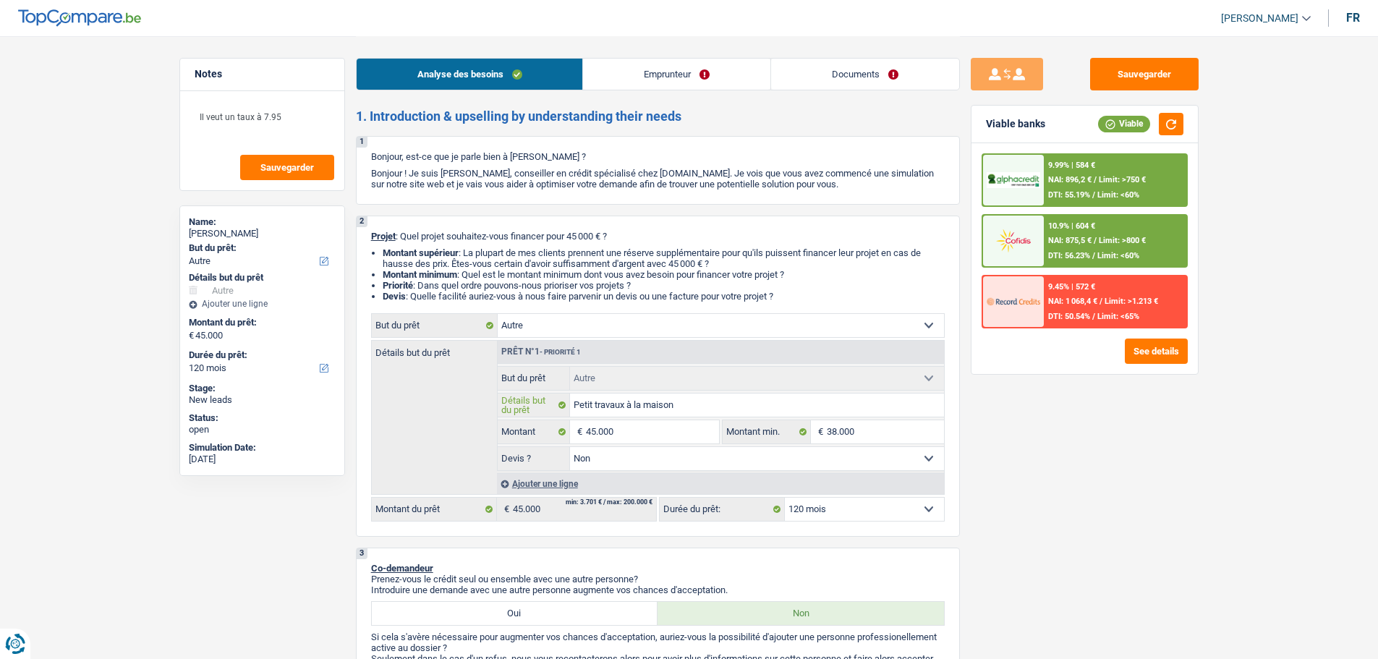
click at [677, 404] on input "Petit travaux à la maison" at bounding box center [757, 404] width 374 height 23
click at [703, 404] on input "Petit travaux à la maison" at bounding box center [757, 404] width 374 height 23
click at [582, 325] on select "Confort maison: meubles, textile, peinture, électroménager, outillage non-profe…" at bounding box center [721, 325] width 446 height 23
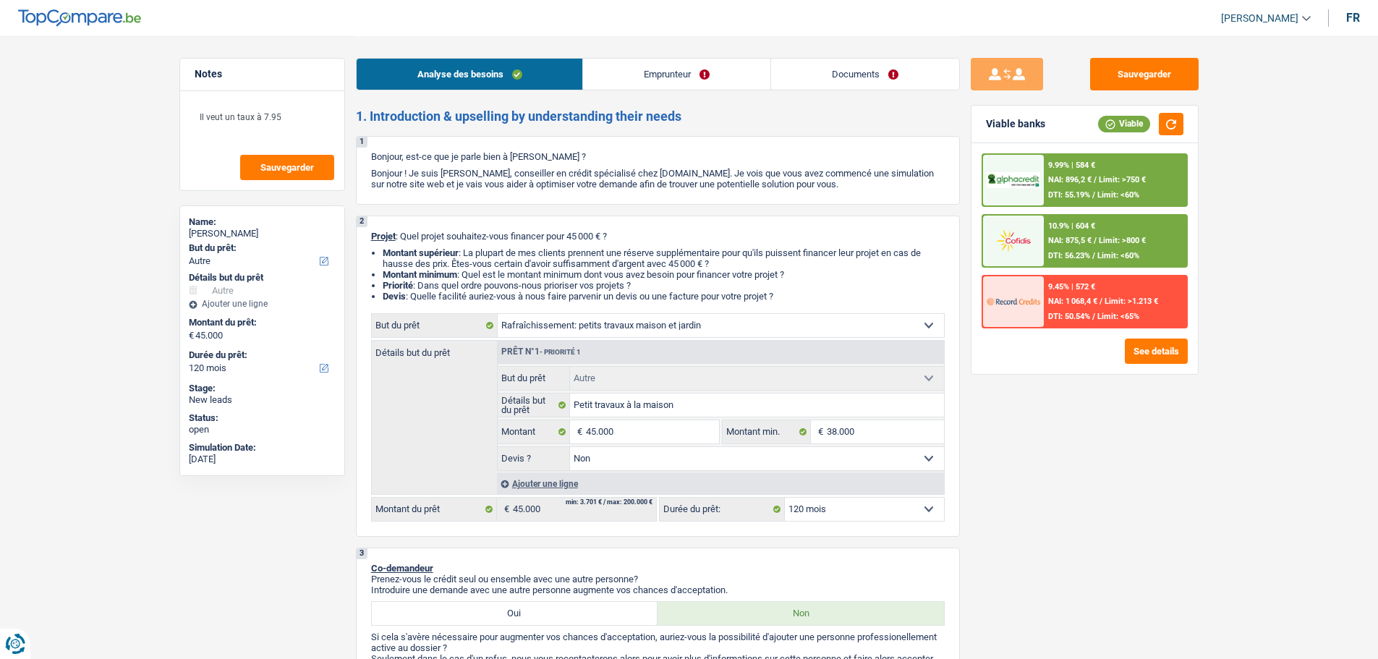
click at [498, 314] on select "Confort maison: meubles, textile, peinture, électroménager, outillage non-profe…" at bounding box center [721, 325] width 446 height 23
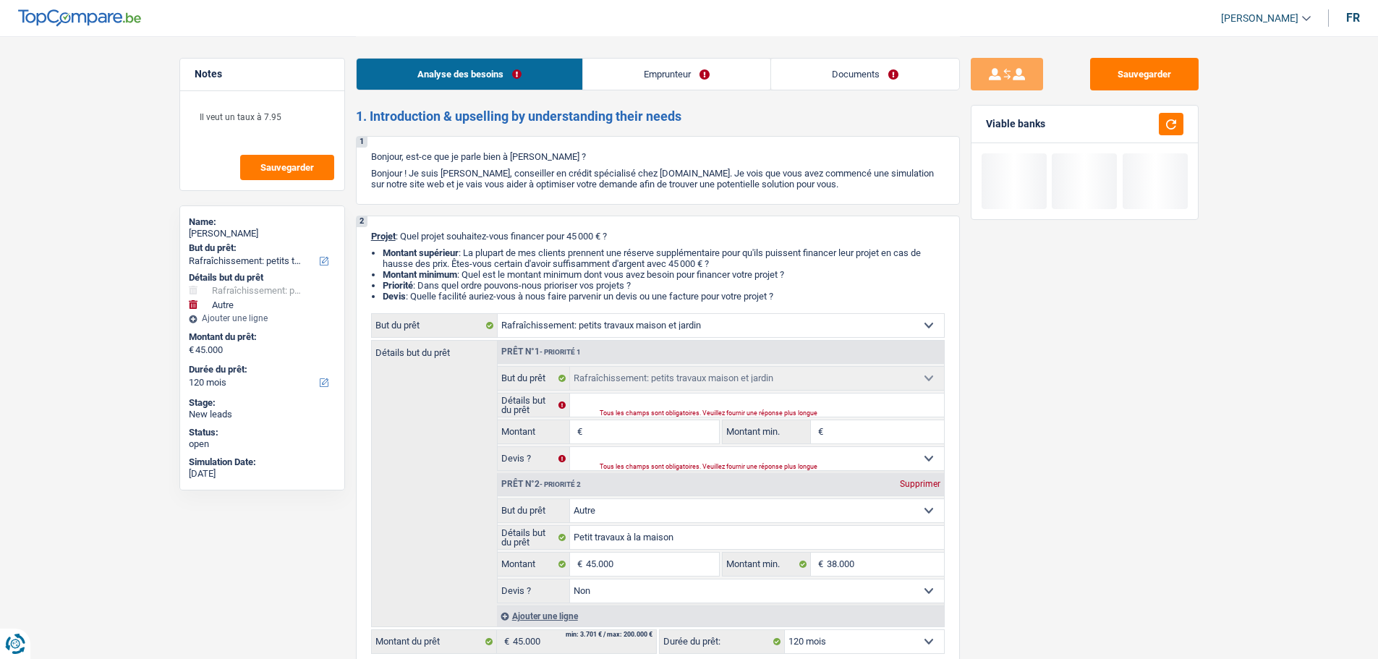
click at [822, 517] on select "Confort maison: meubles, textile, peinture, électroménager, outillage non-profe…" at bounding box center [757, 510] width 374 height 23
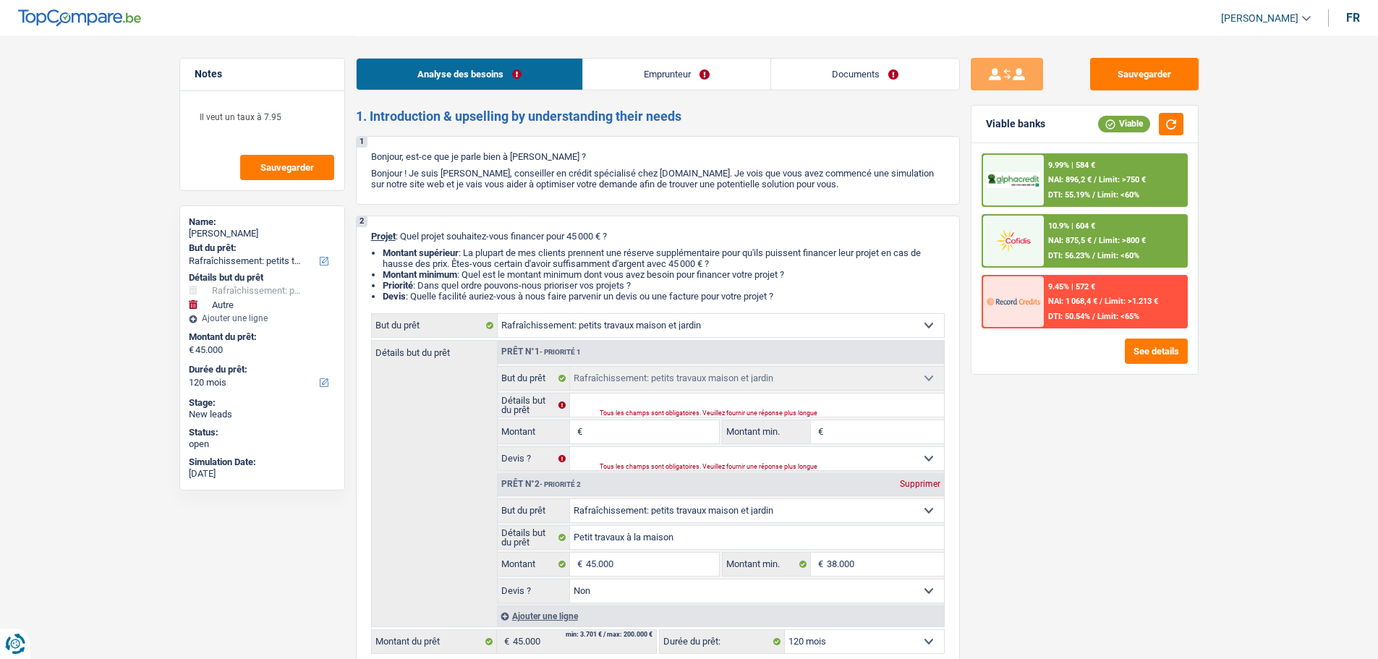
click at [570, 499] on select "Confort maison: meubles, textile, peinture, électroménager, outillage non-profe…" at bounding box center [757, 510] width 374 height 23
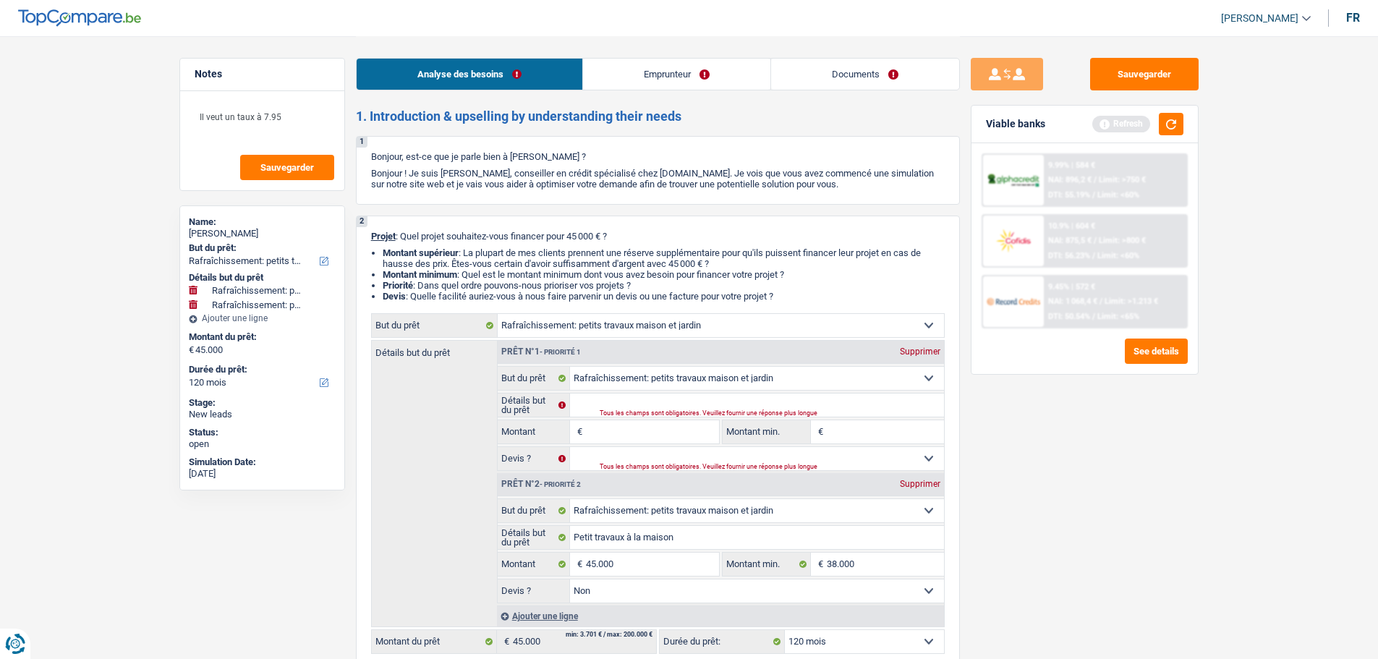
click at [916, 348] on div "Supprimer" at bounding box center [920, 351] width 48 height 9
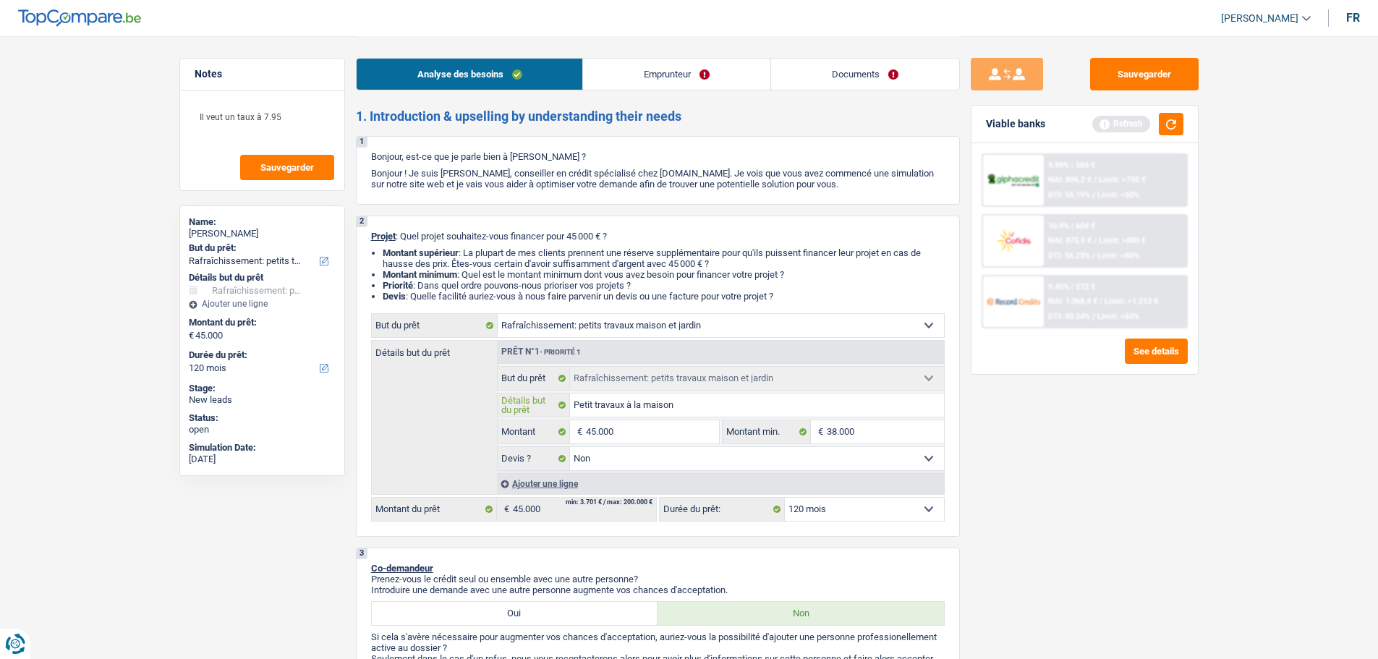
click at [707, 403] on input "Petit travaux à la maison" at bounding box center [757, 404] width 374 height 23
click at [1139, 79] on button "Sauvegarder" at bounding box center [1144, 74] width 108 height 33
click at [293, 129] on textarea "Il veut un taux à 7.95" at bounding box center [262, 122] width 144 height 43
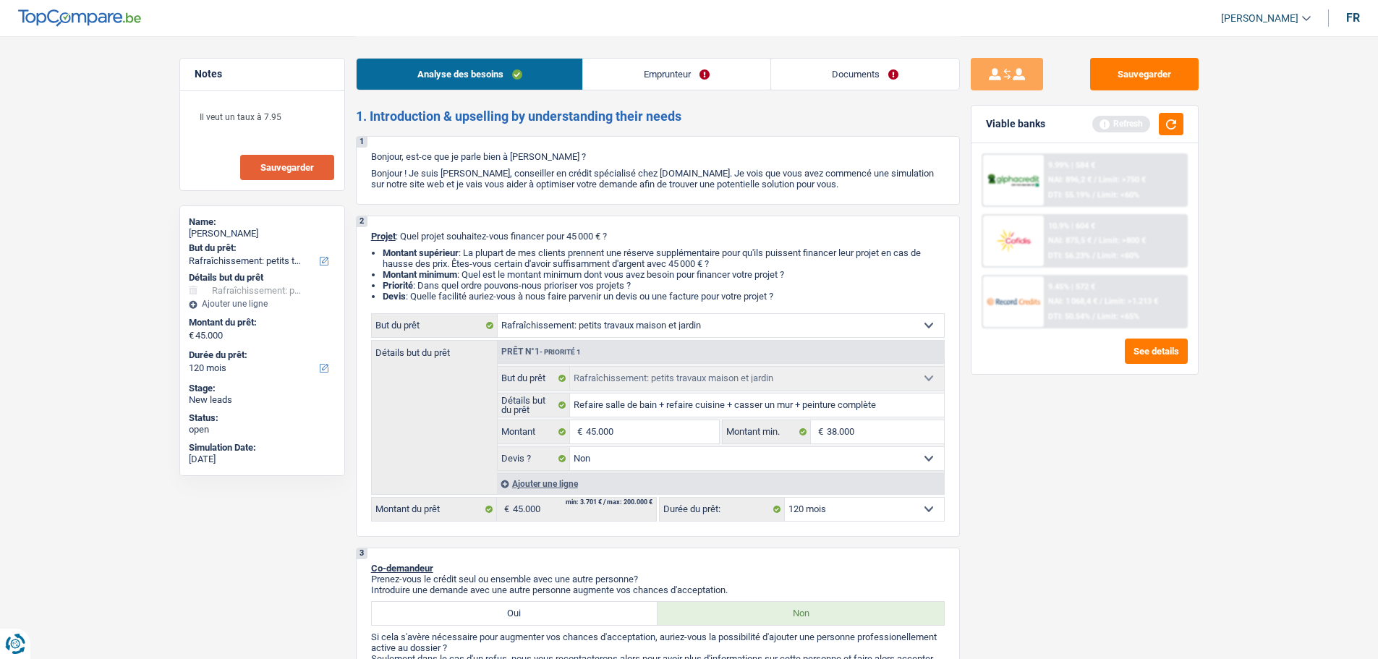
click at [303, 170] on span "Sauvegarder" at bounding box center [287, 167] width 54 height 9
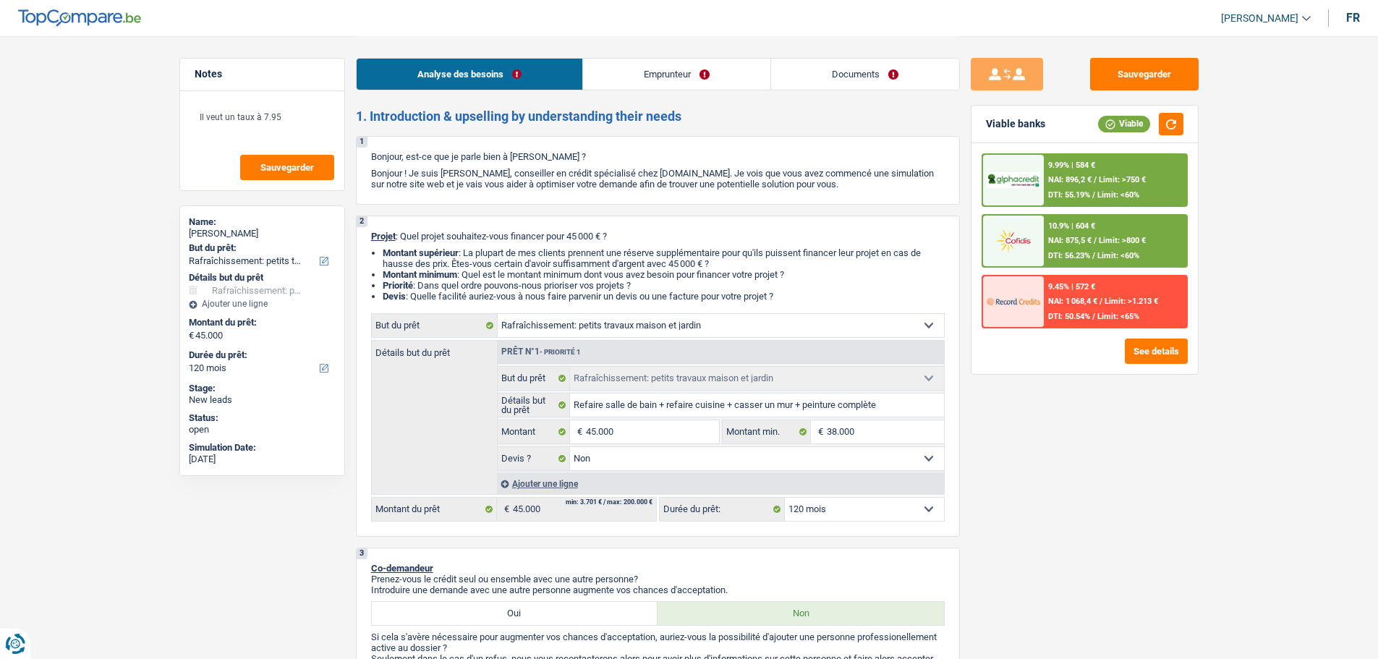
select select "houseOrGarden"
select select "120"
select select "houseOrGarden"
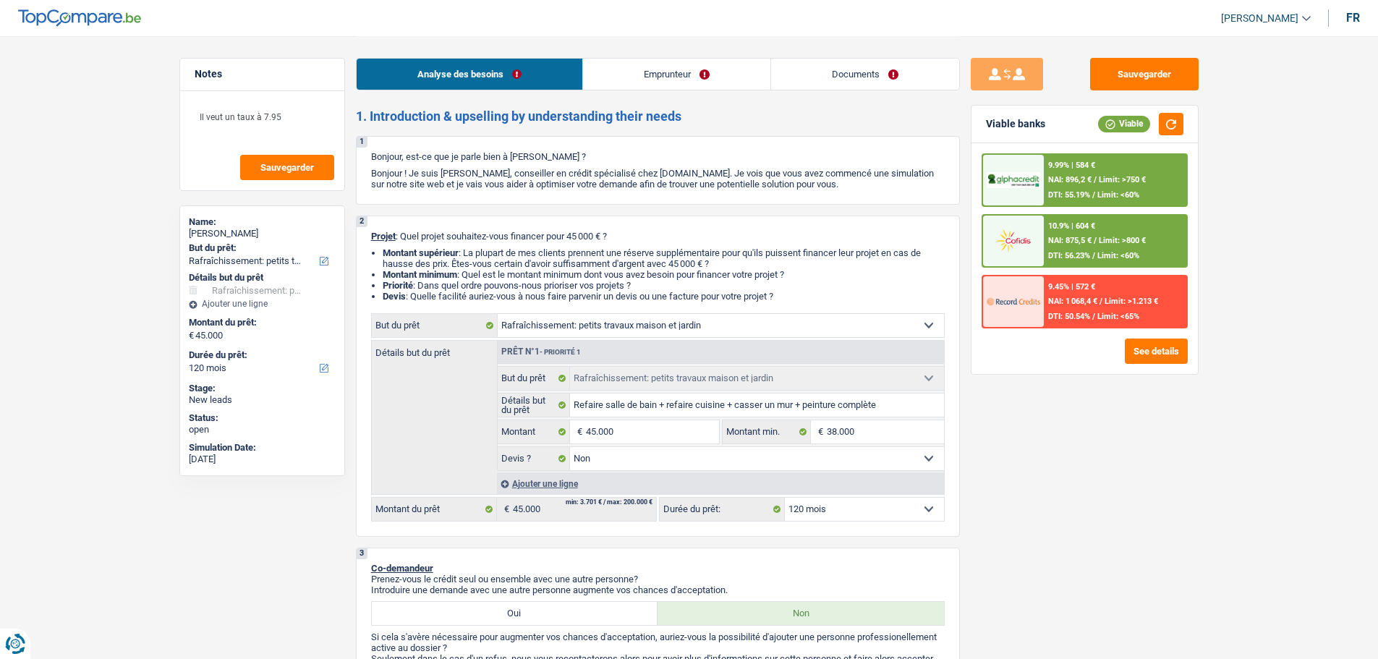
select select "false"
select select "120"
select select "worker"
select select "netSalary"
select select "familyAllowances"
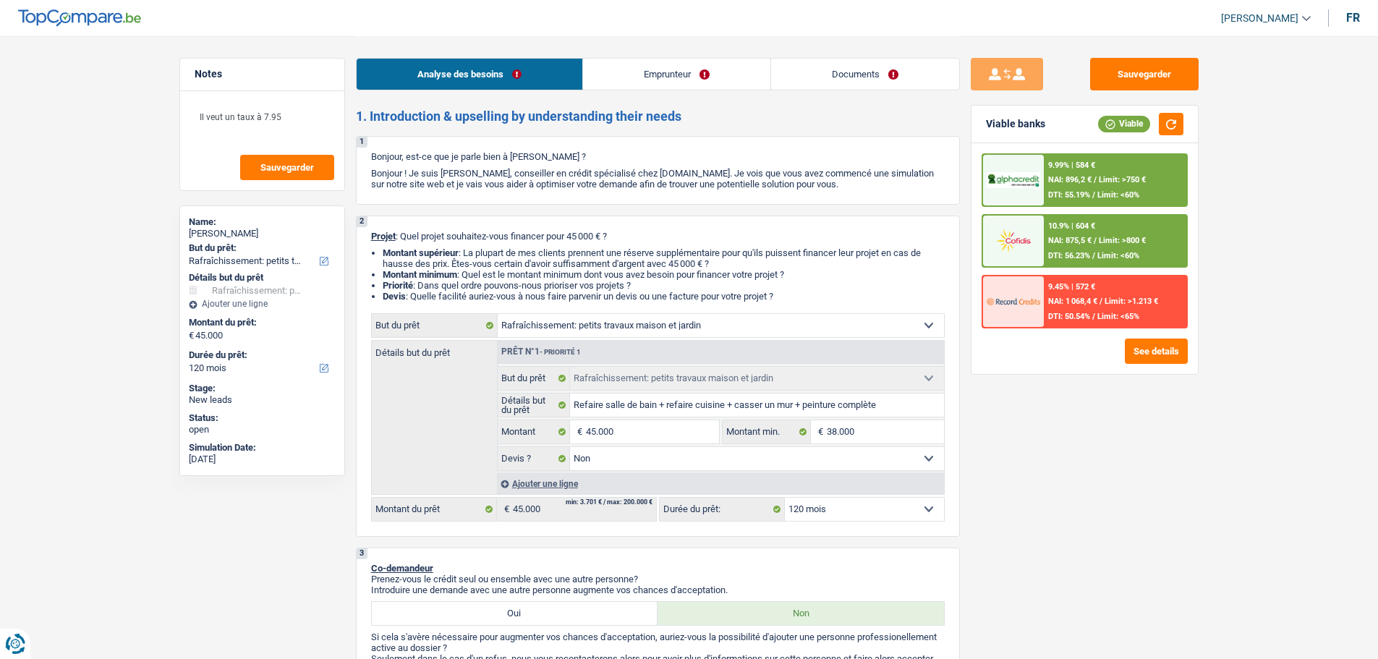
select select "ownerWithMortgage"
select select "mortgage"
select select "120"
select select "houseOrGarden"
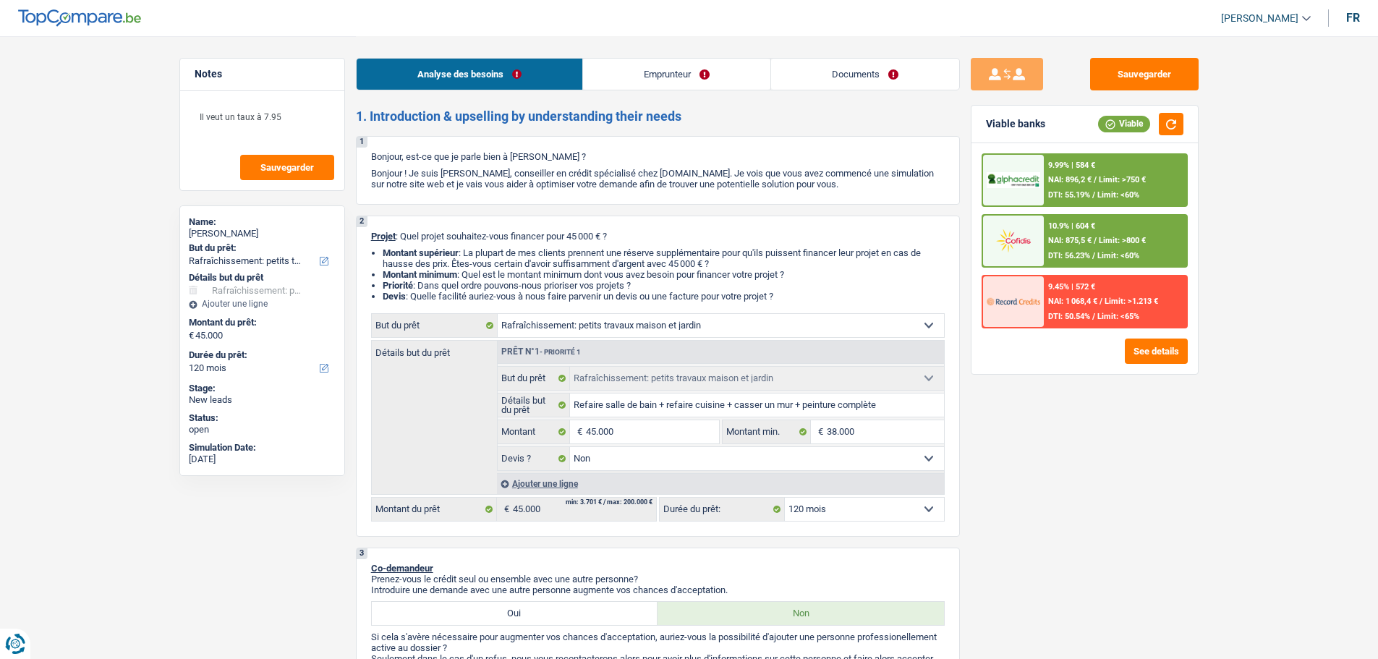
select select "false"
select select "120"
click at [301, 116] on textarea "Il veut un taux à 7.95" at bounding box center [262, 122] width 144 height 43
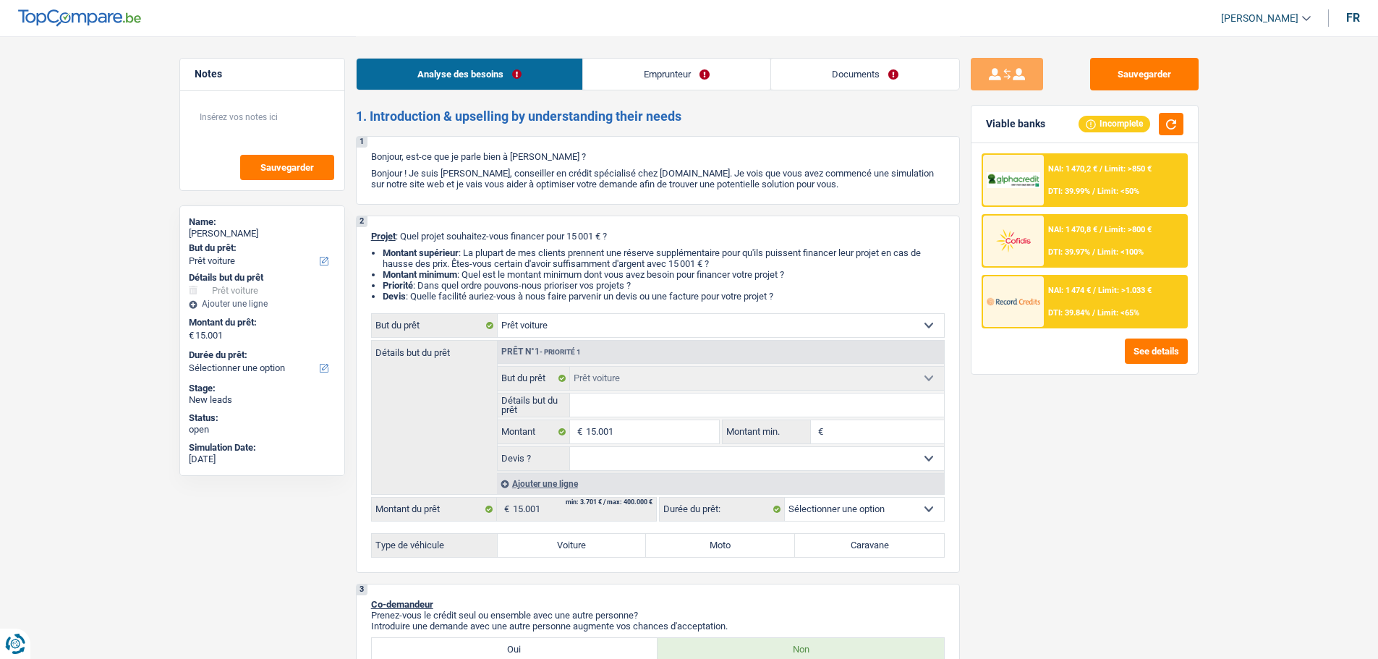
select select "car"
select select "privateEmployee"
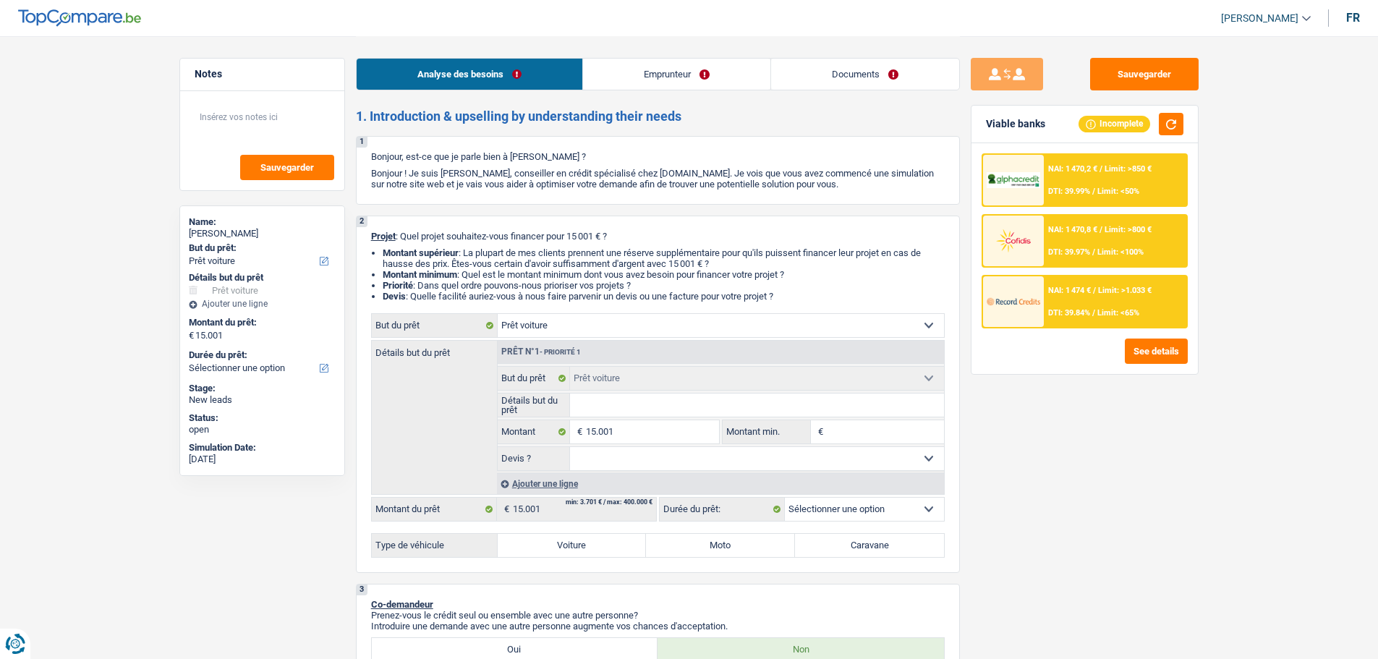
select select "netSalary"
select select "mealVouchers"
select select "rents"
select select "carLoan"
select select "60"
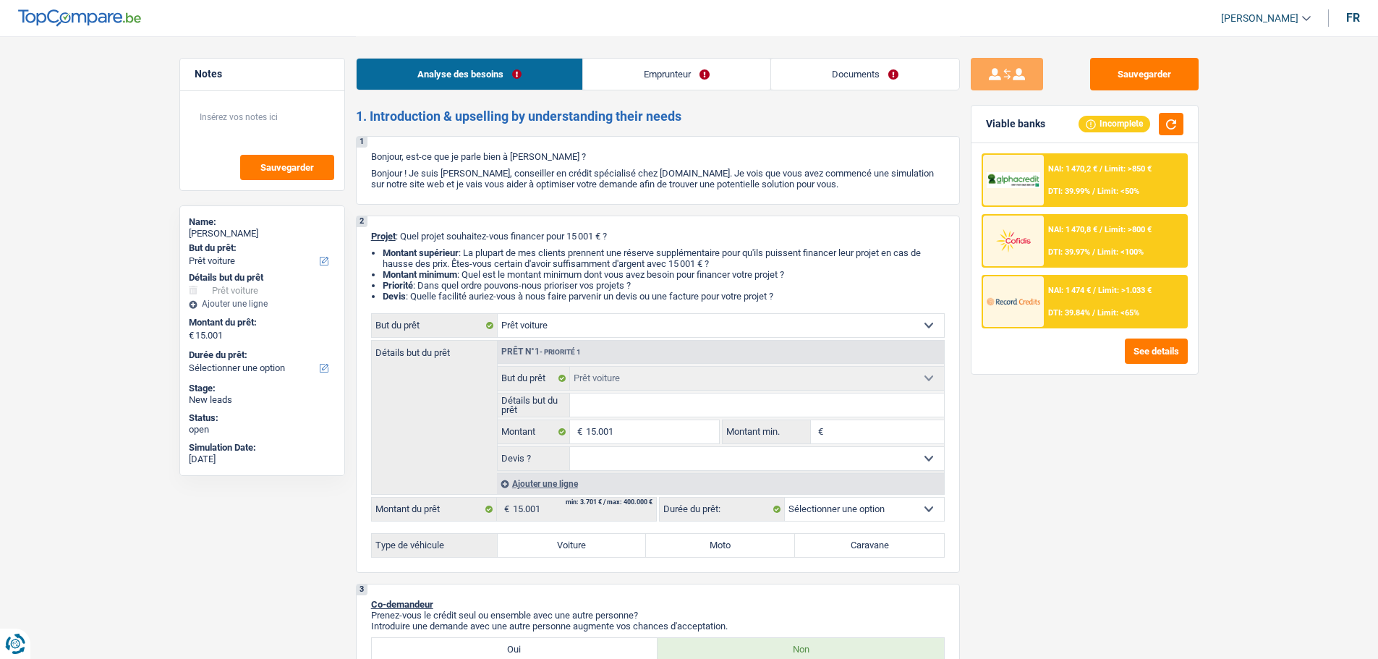
select select "car"
click at [590, 552] on label "Voiture" at bounding box center [572, 545] width 149 height 23
click at [590, 552] on input "Voiture" at bounding box center [572, 545] width 149 height 23
radio input "true"
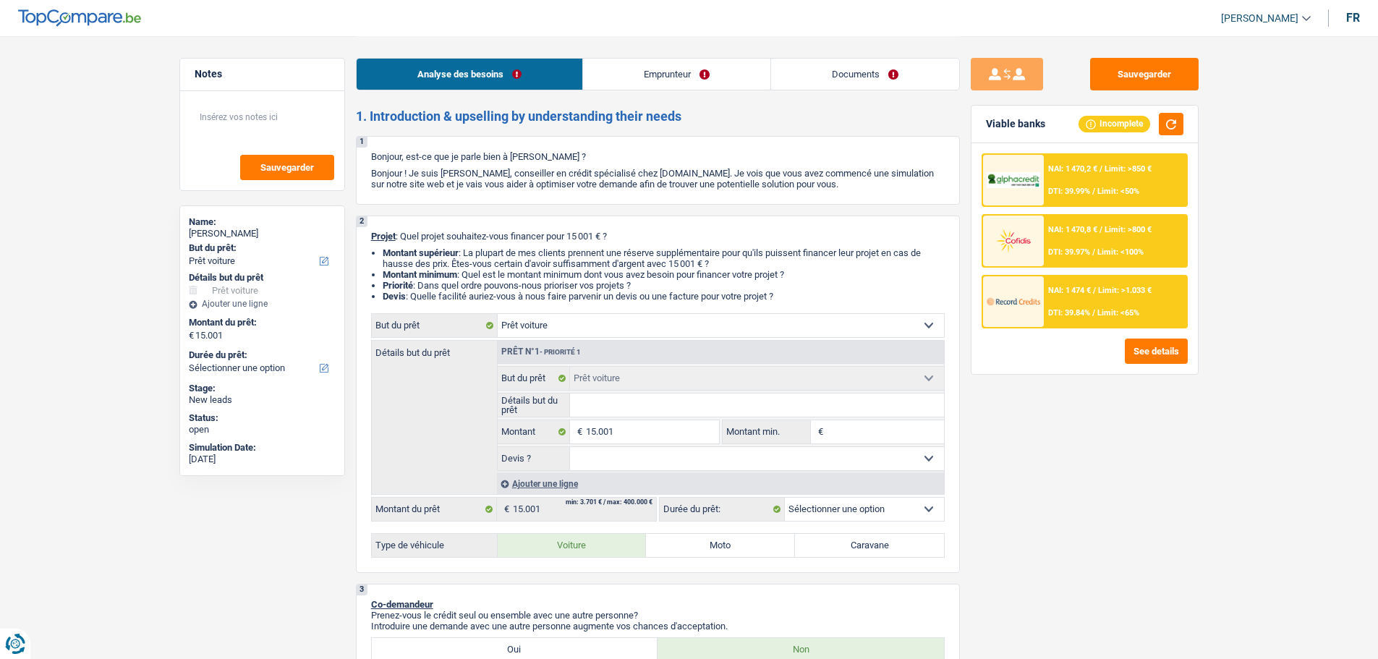
select select "60"
radio input "true"
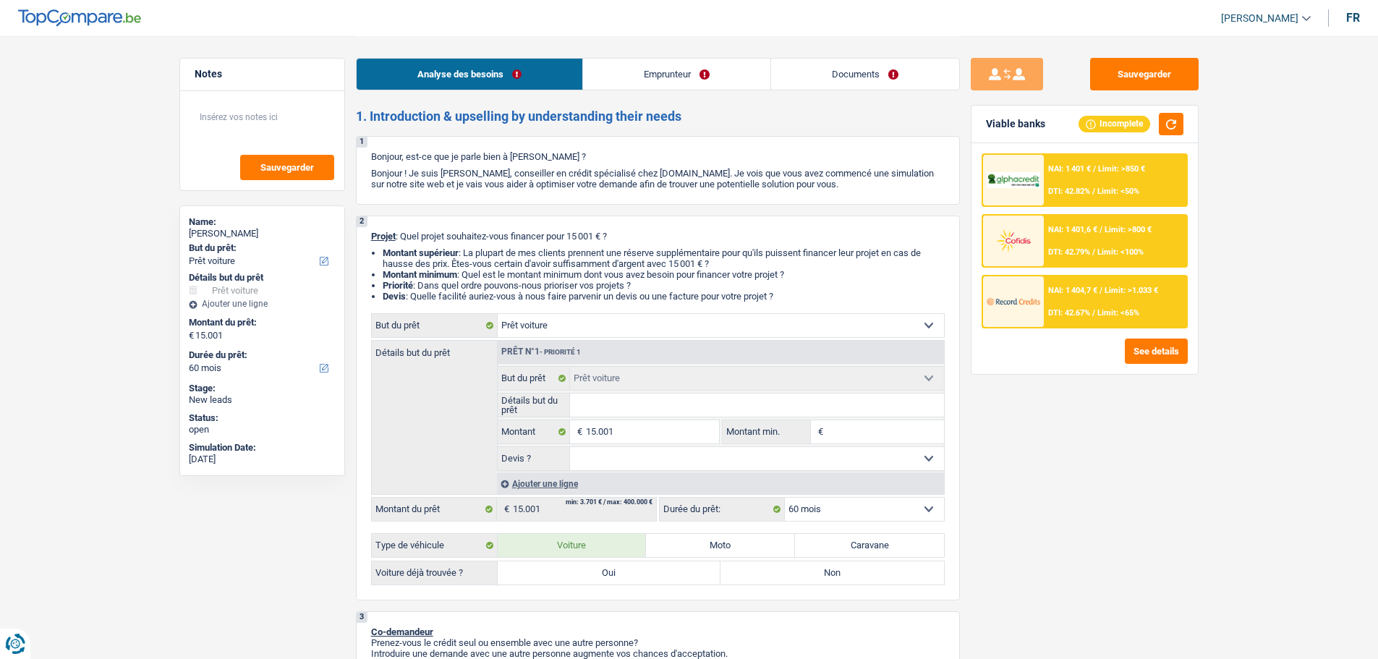
click at [766, 575] on label "Non" at bounding box center [831, 572] width 223 height 23
click at [766, 575] on input "Non" at bounding box center [831, 572] width 223 height 23
radio input "true"
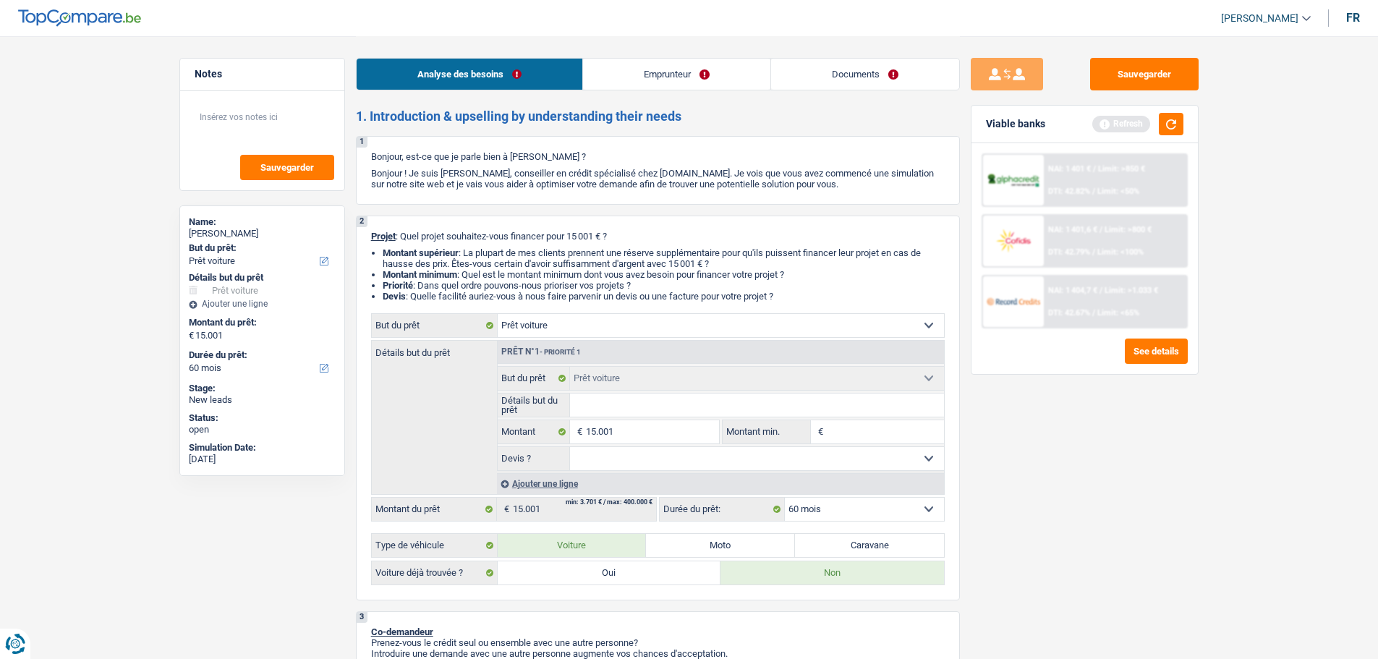
click at [619, 401] on input "Détails but du prêt" at bounding box center [757, 404] width 374 height 23
type input "A"
type input "Au"
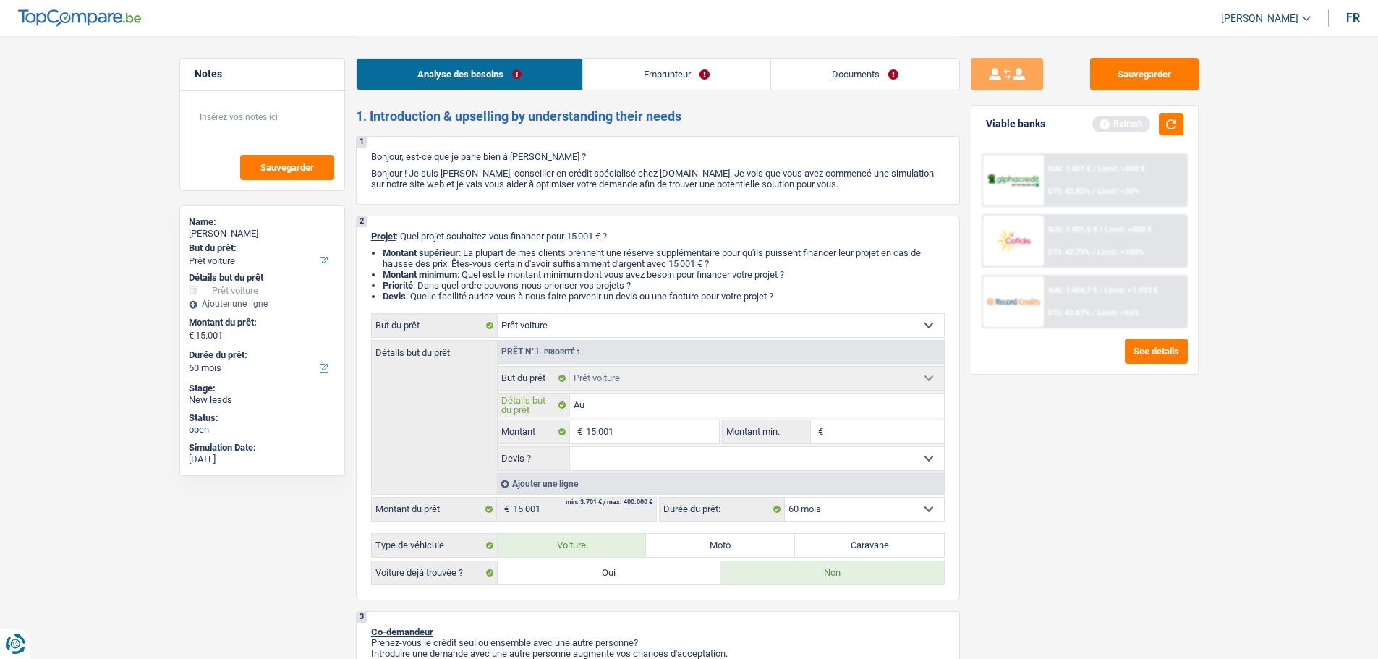
type input "Aud"
type input "Audi"
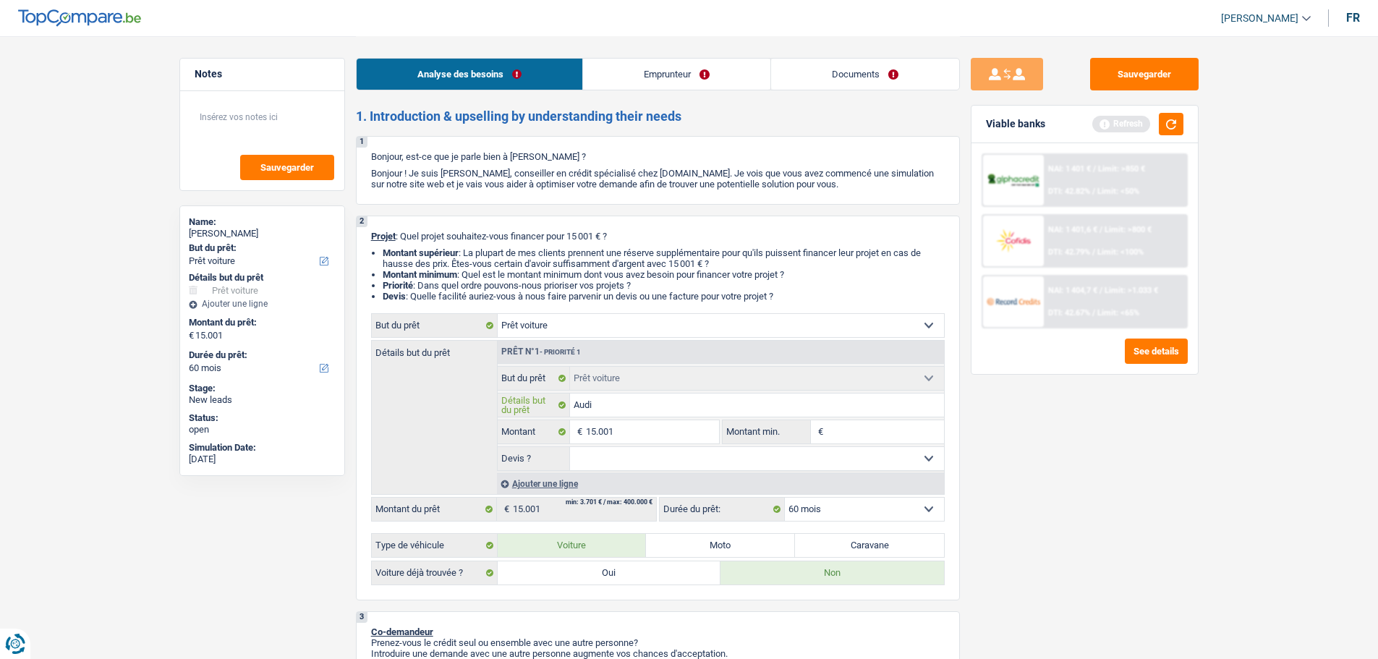
type input "Audi"
type input "Aud"
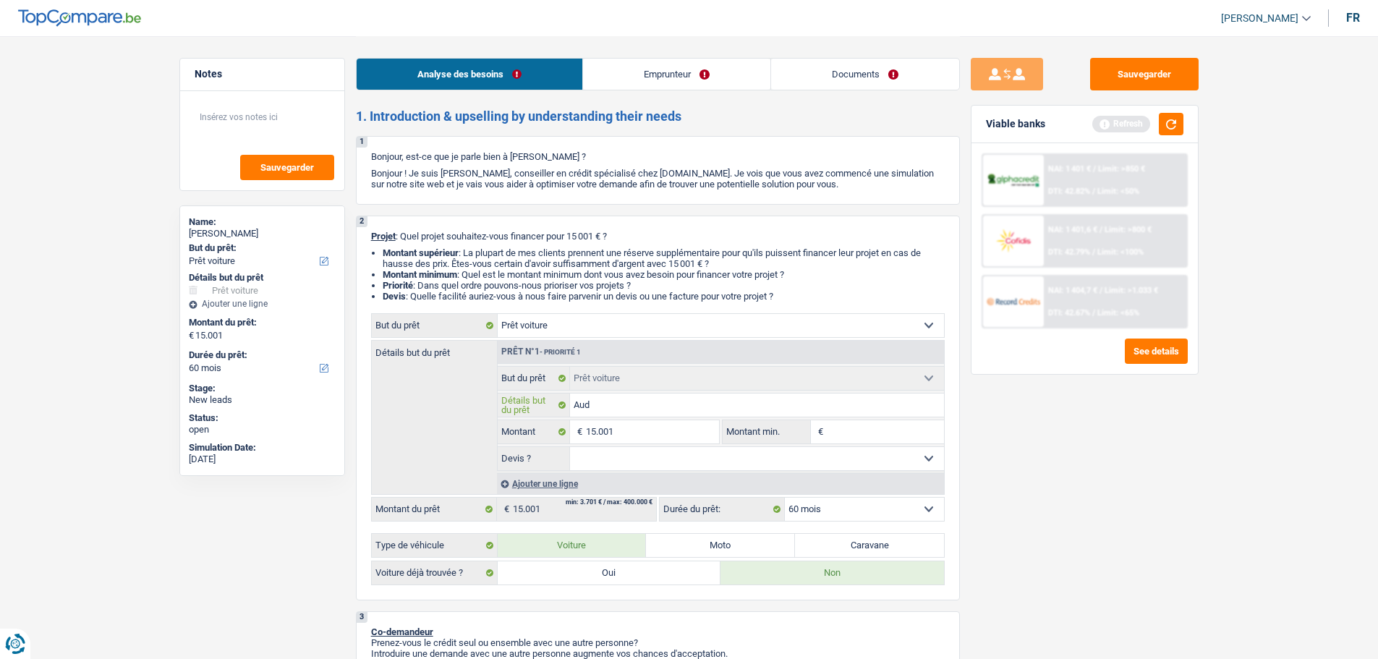
type input "Au"
type input "A"
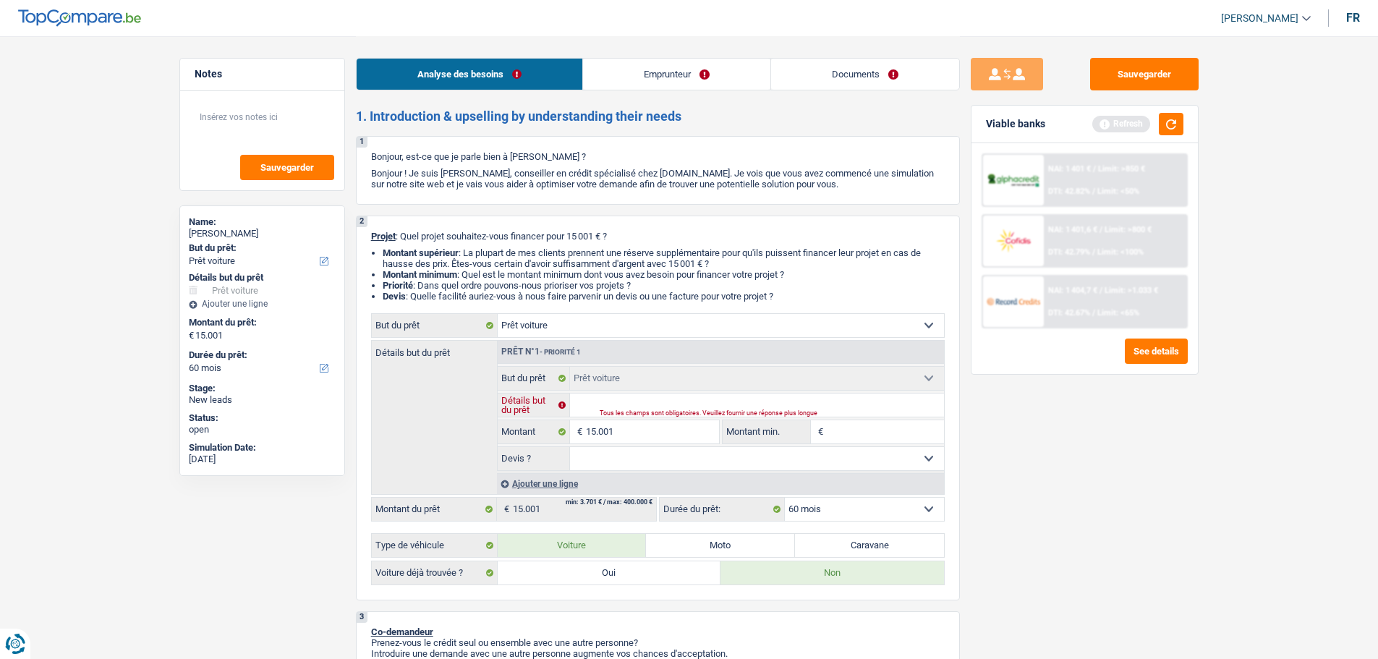
type input "A"
type input "Au"
type input "Aud"
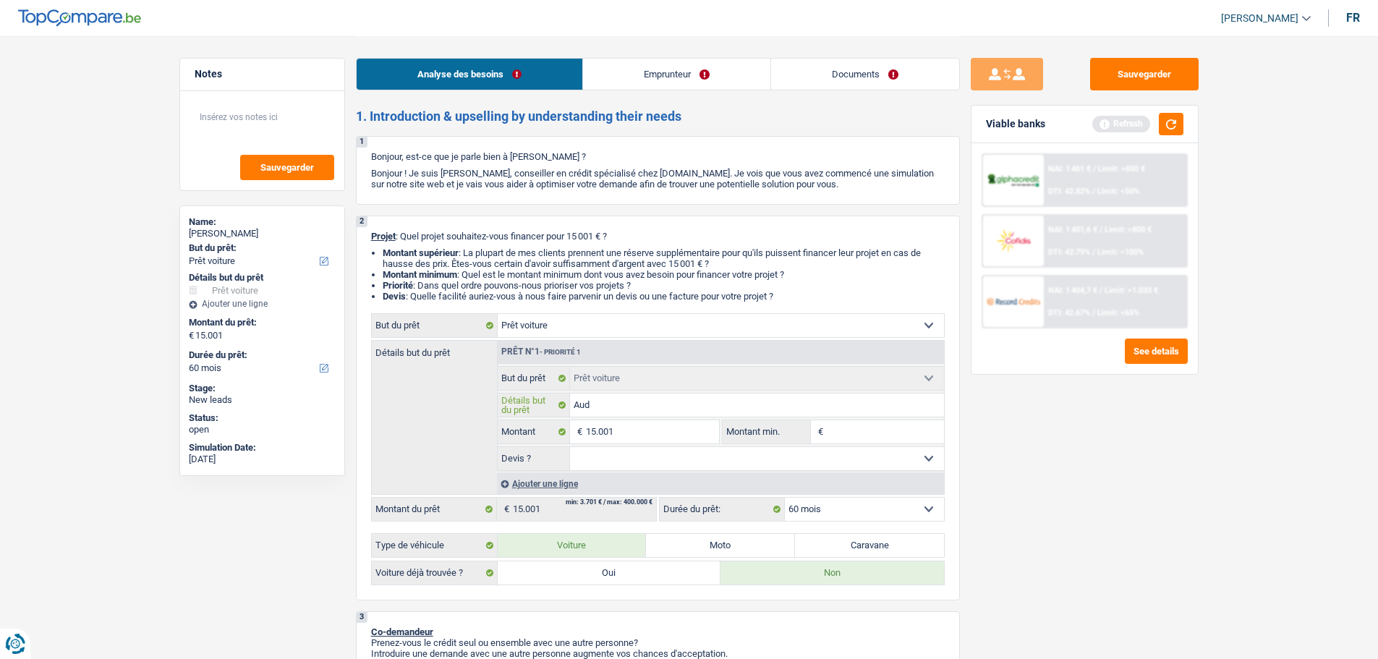
type input "Audi"
type input "Audi /"
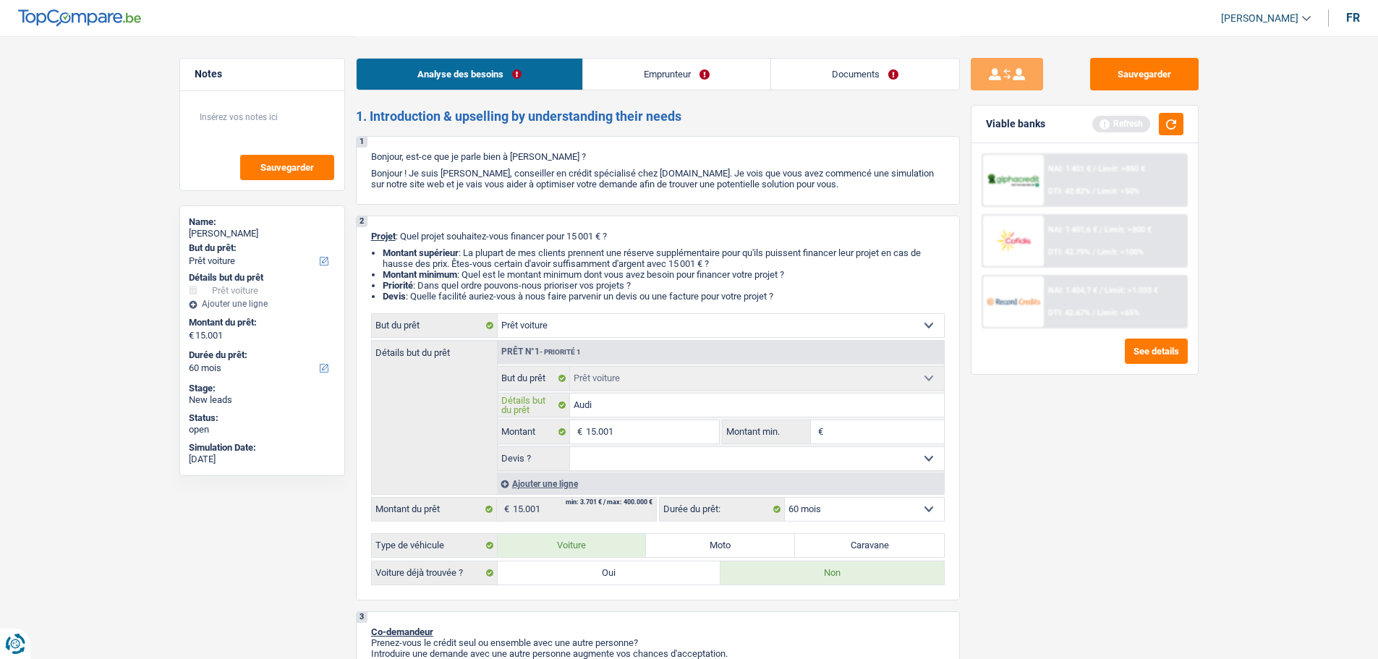
type input "Audi /"
type input "Audi / B"
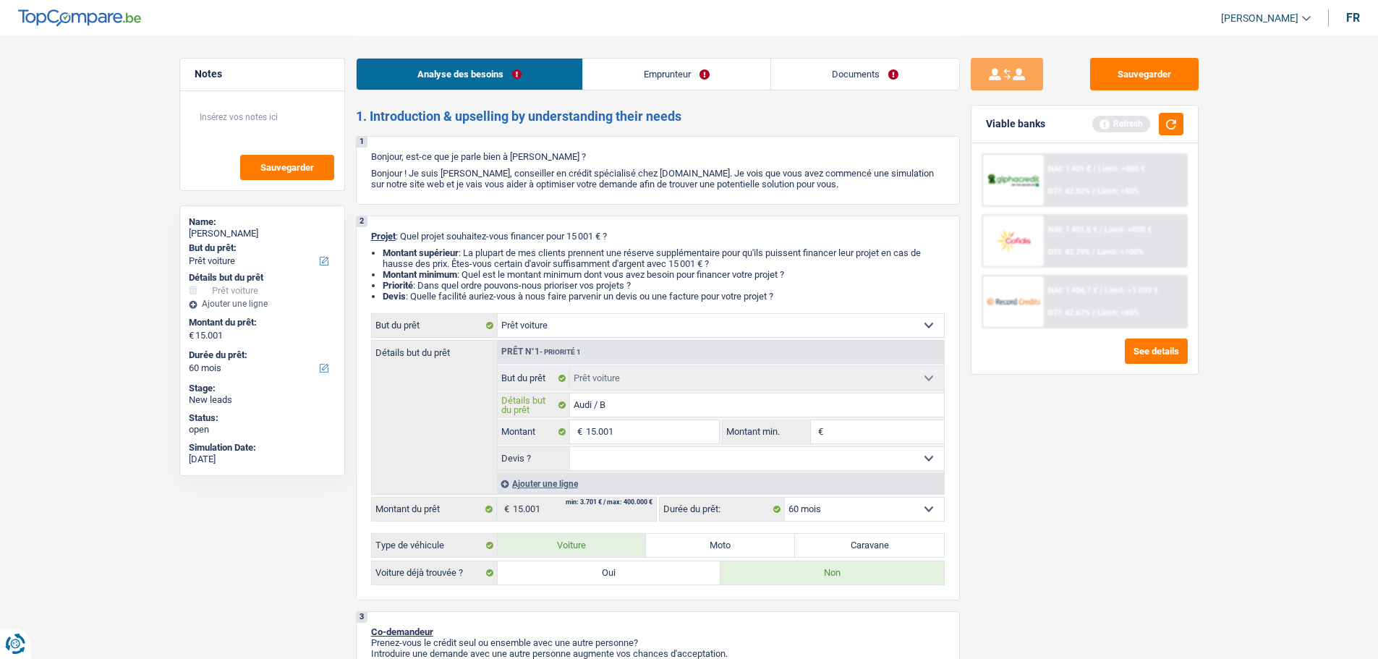
type input "Audi / BM"
type input "Audi / BMW"
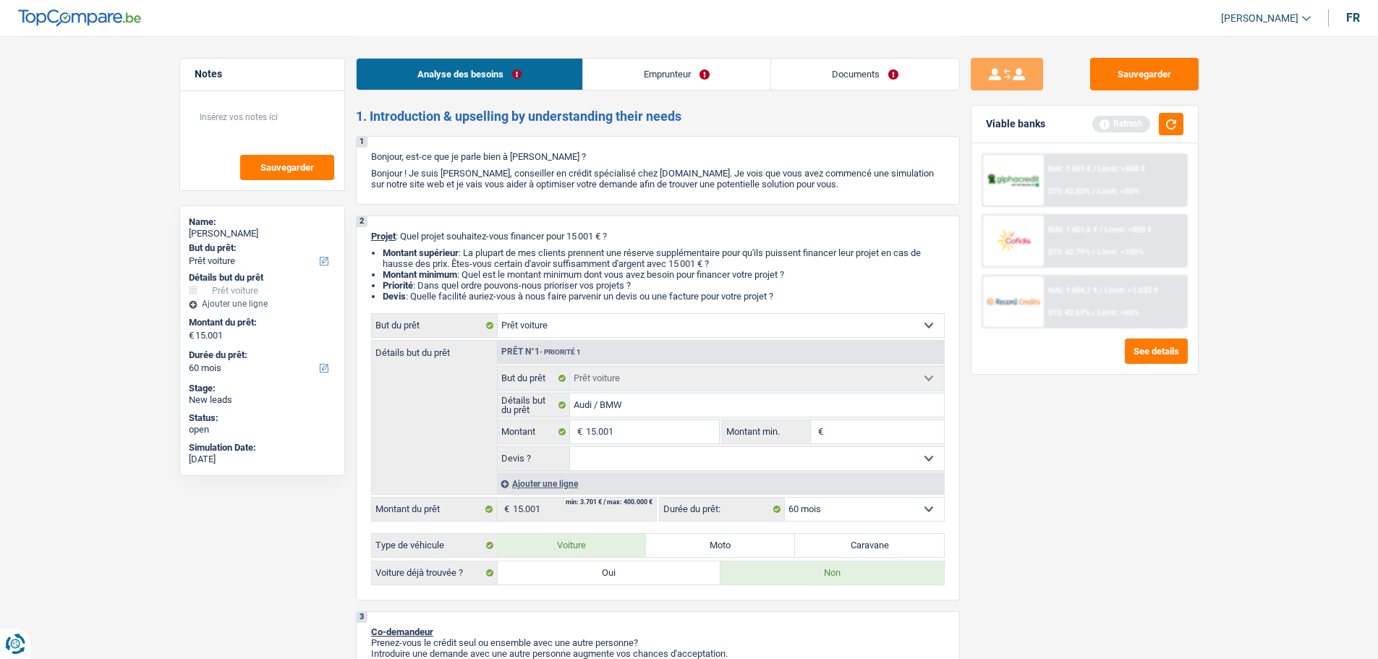
click at [887, 433] on input "Montant min." at bounding box center [885, 431] width 117 height 23
type input "1"
type input "10"
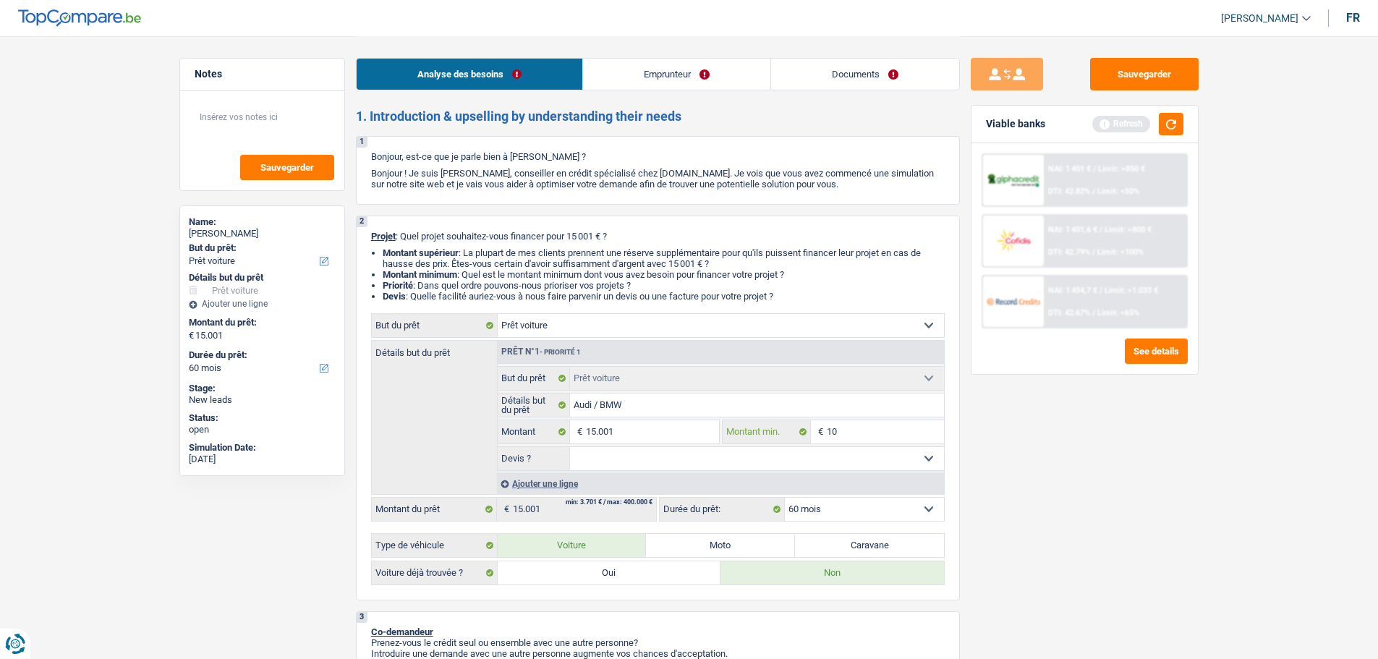
type input "100"
type input "1.000"
type input "10.000"
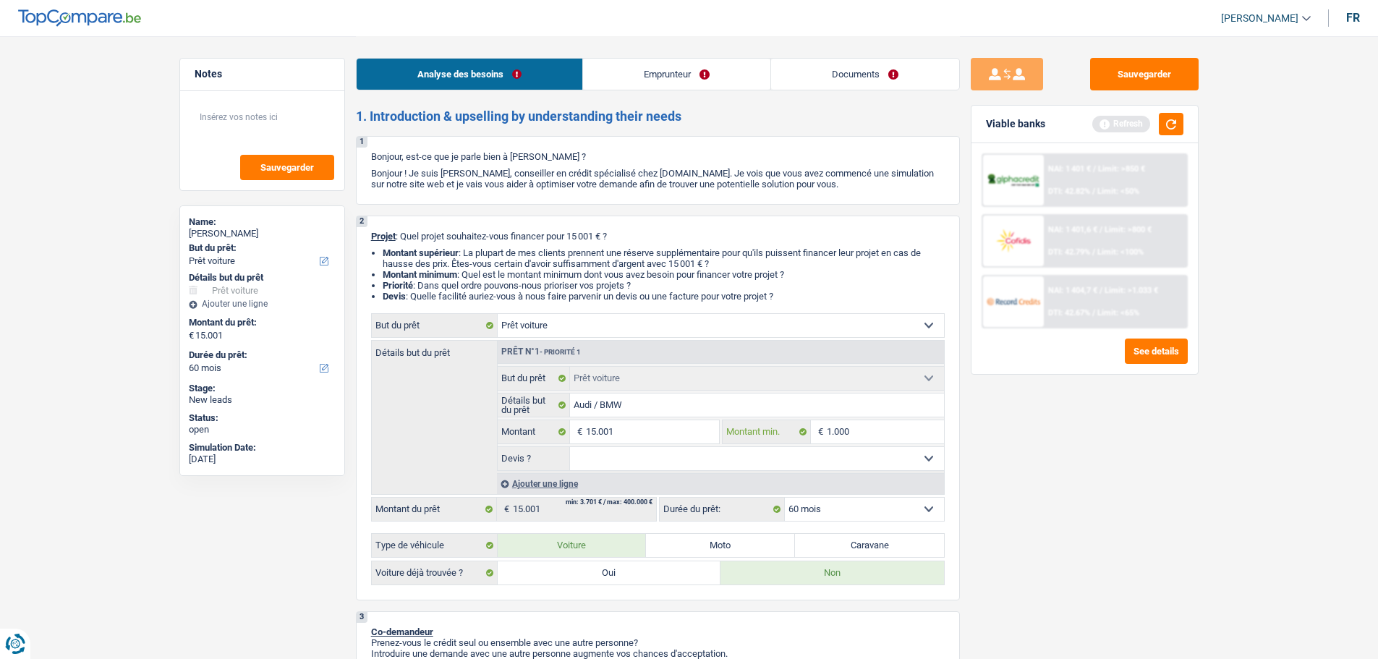
type input "10.000"
click at [830, 456] on select "Oui Non Non répondu Sélectionner une option" at bounding box center [757, 458] width 374 height 23
select select "false"
click at [570, 447] on select "Oui Non Non répondu Sélectionner une option" at bounding box center [757, 458] width 374 height 23
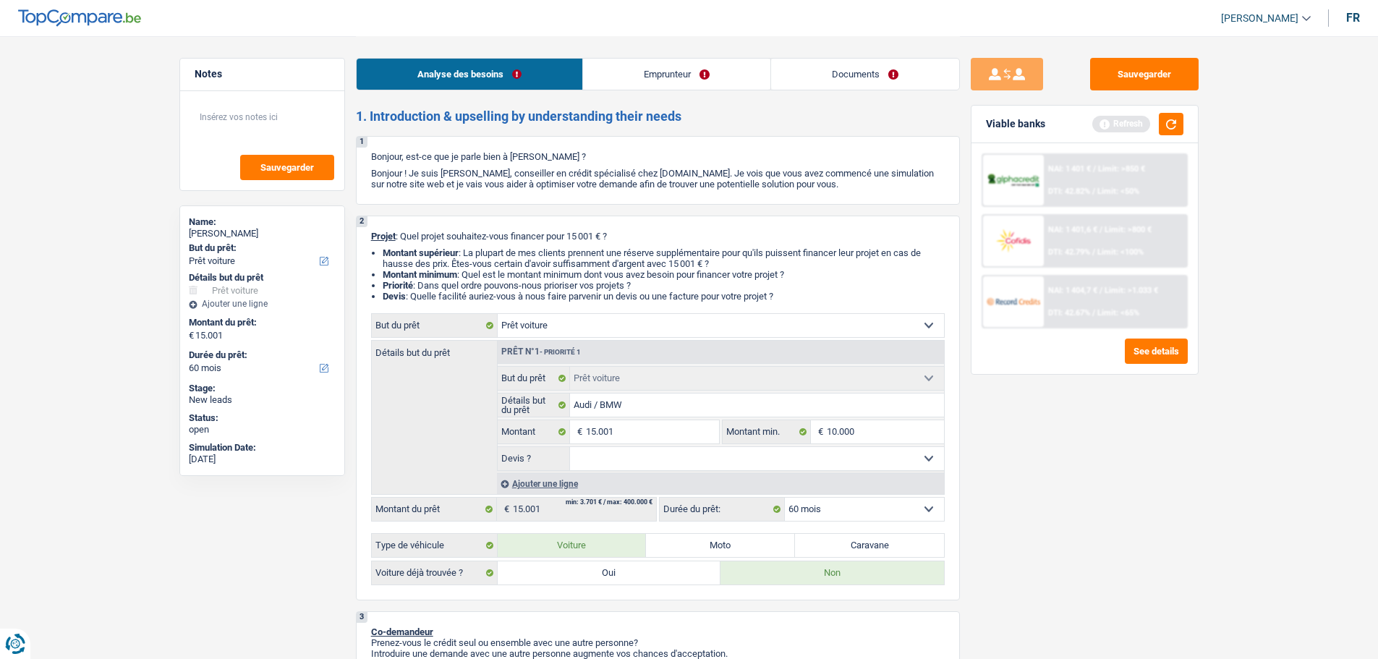
select select "false"
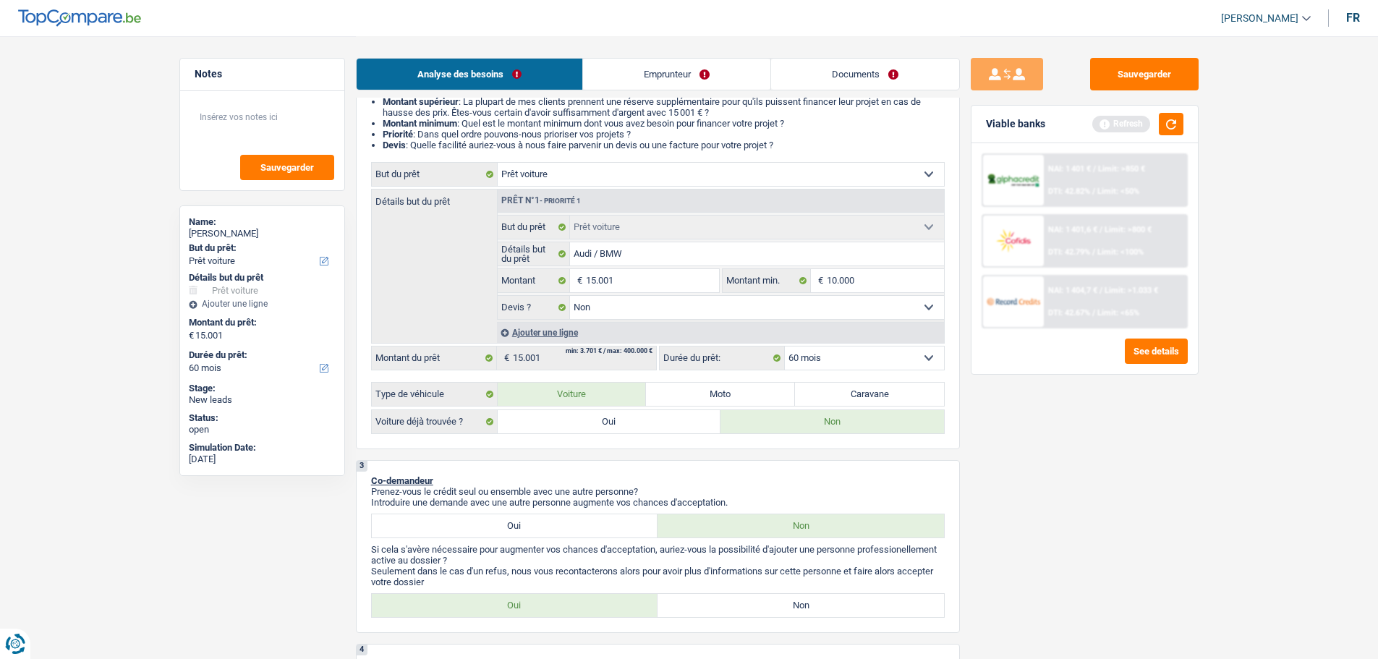
scroll to position [145, 0]
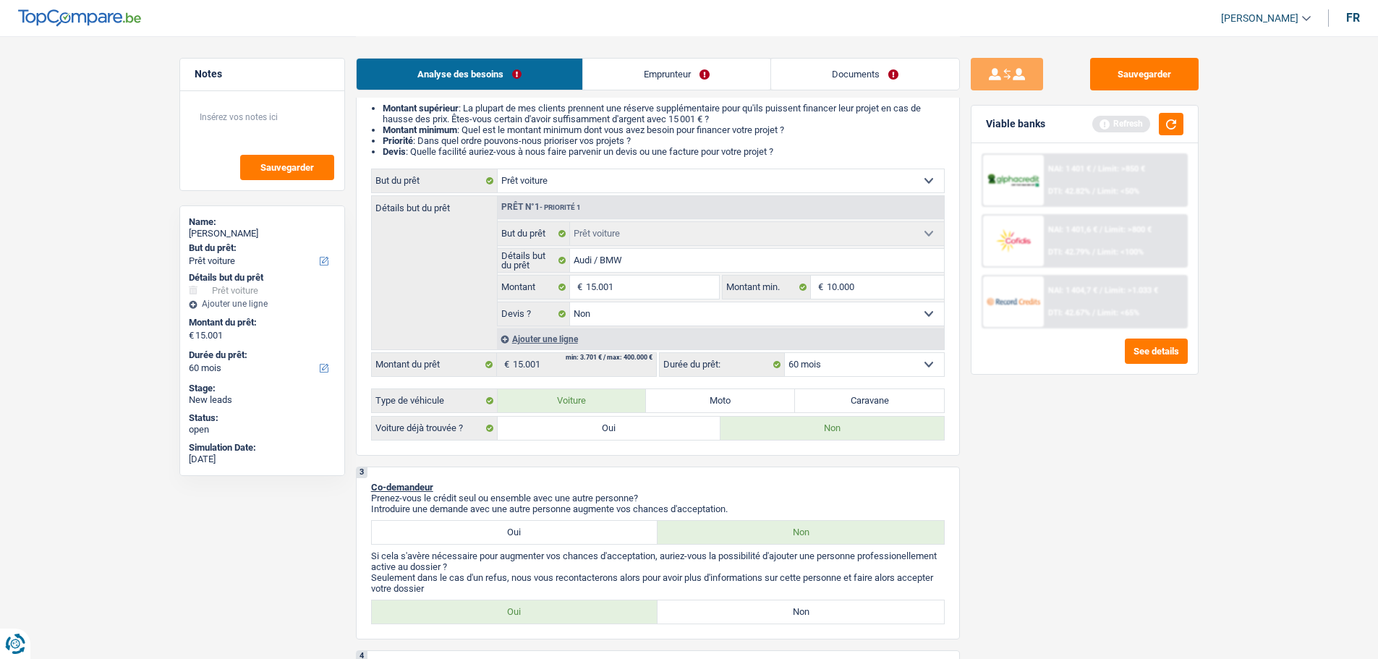
drag, startPoint x: 629, startPoint y: 185, endPoint x: 620, endPoint y: 191, distance: 10.4
click at [628, 185] on select "Confort maison: meubles, textile, peinture, électroménager, outillage non-profe…" at bounding box center [721, 180] width 446 height 23
select select "other"
click at [498, 169] on select "Confort maison: meubles, textile, peinture, électroménager, outillage non-profe…" at bounding box center [721, 180] width 446 height 23
select select "other"
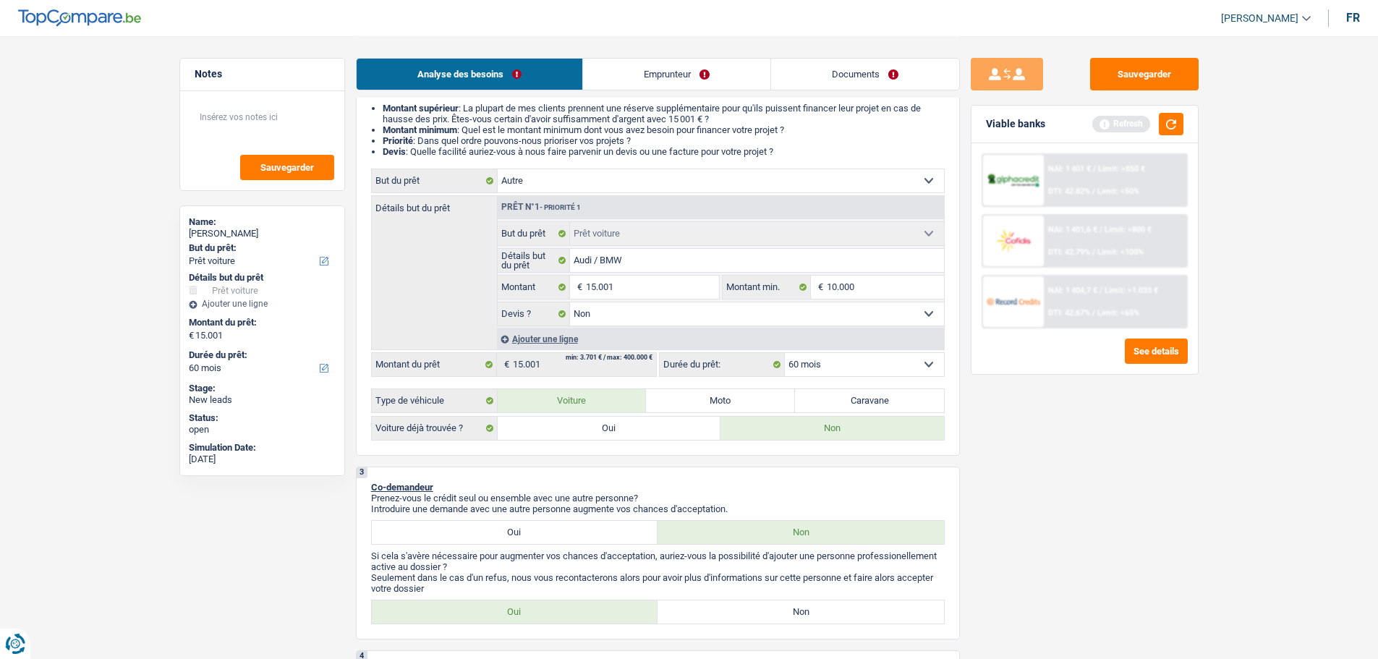
select select "other"
select select
select select "other"
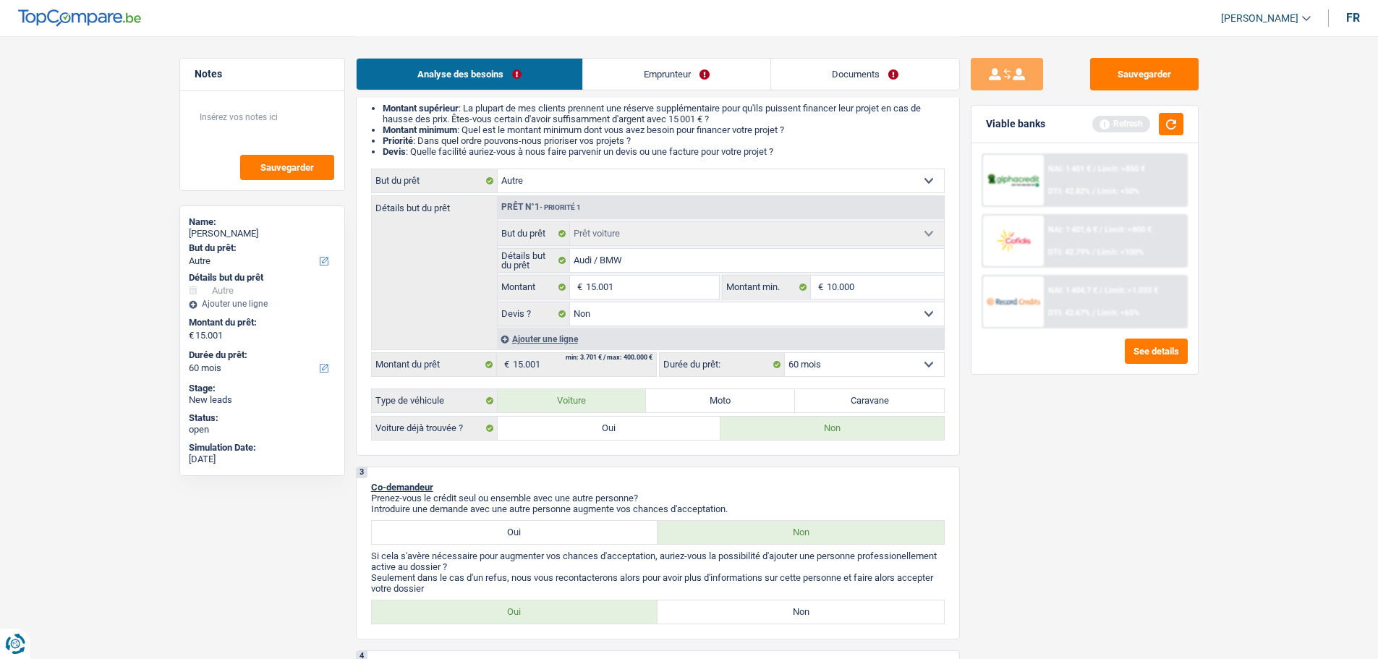
select select
select select "84"
select select "car"
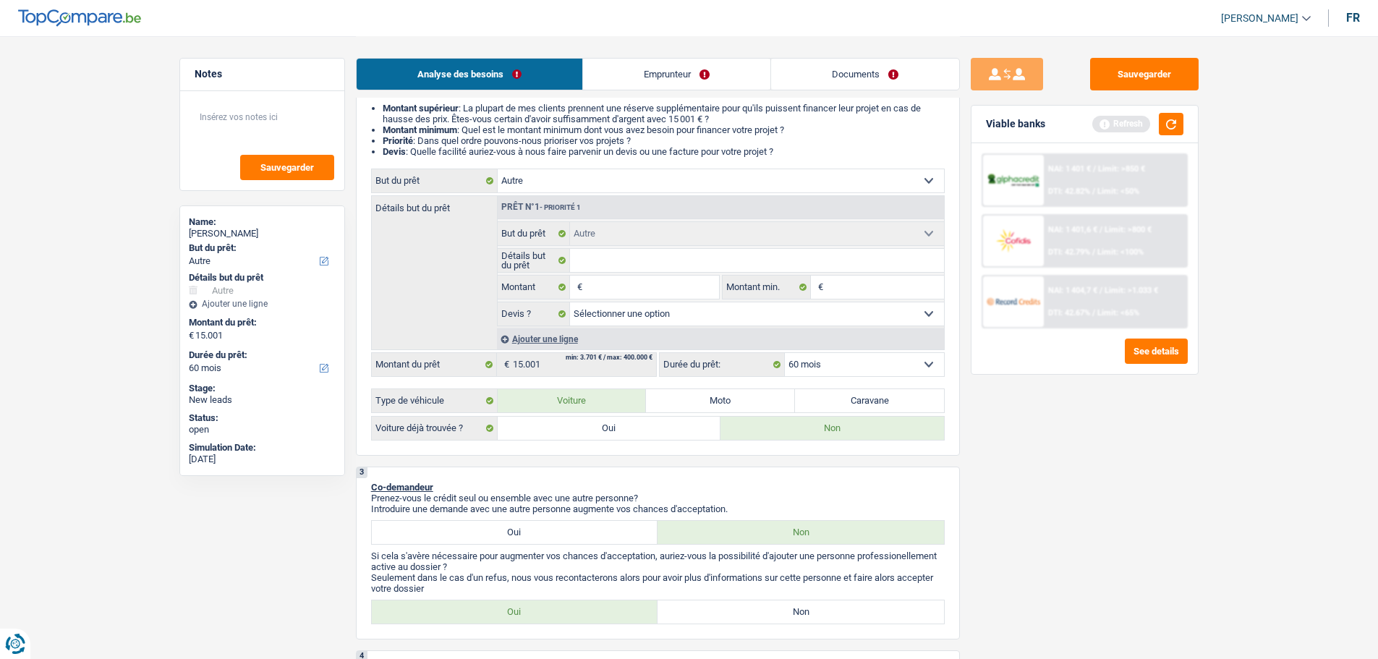
select select "car"
select select "false"
select select "car"
select select "false"
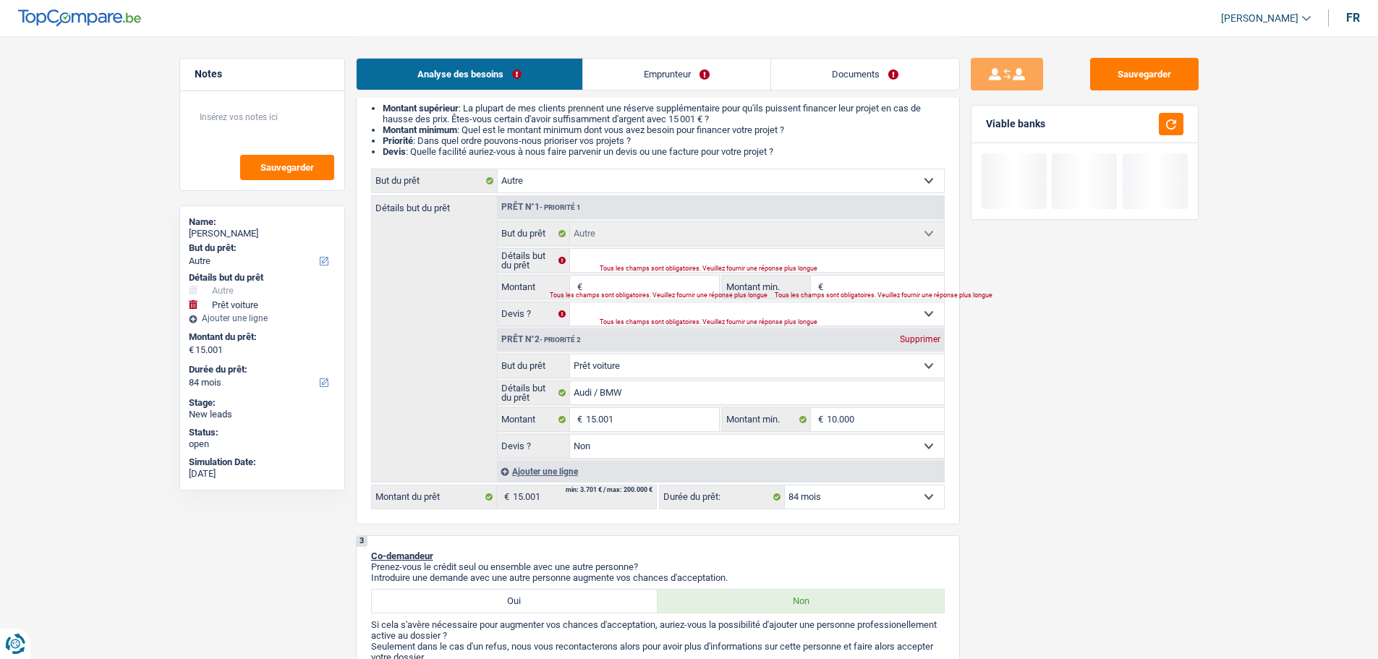
click at [919, 337] on div "Supprimer" at bounding box center [920, 339] width 48 height 9
type input "0"
select select
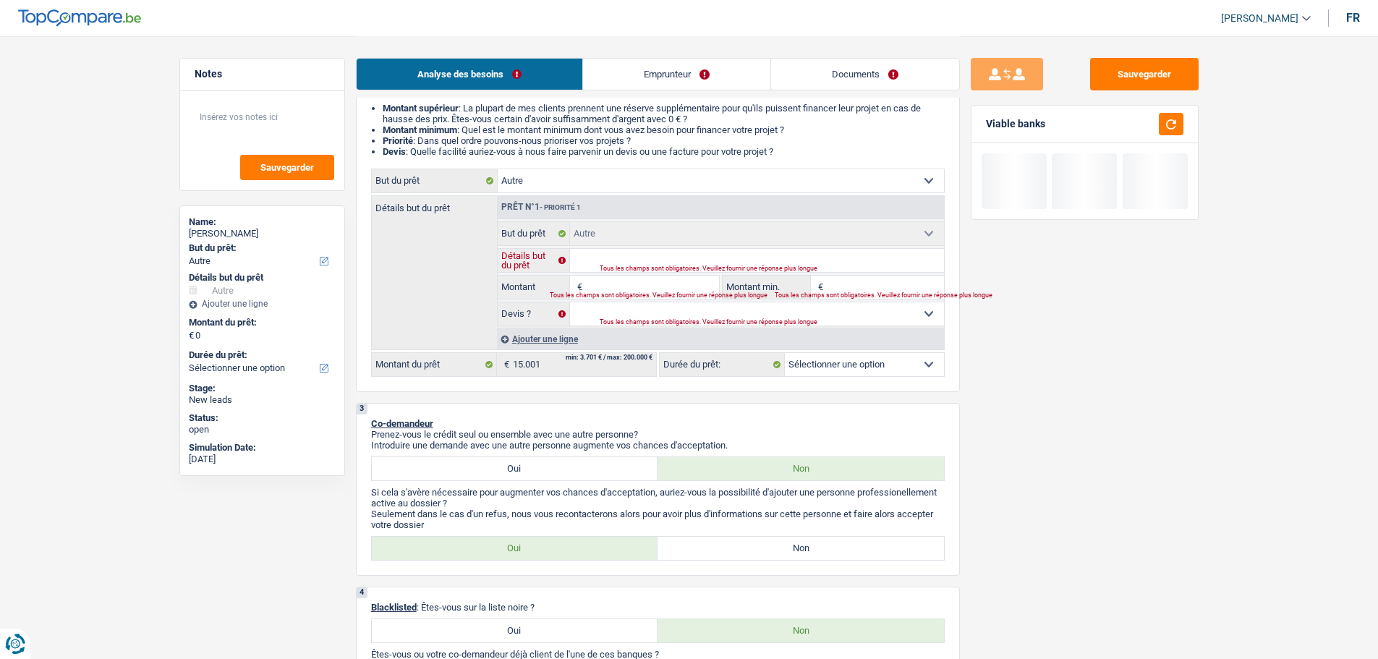
click at [640, 258] on input "Détails but du prêt" at bounding box center [757, 260] width 374 height 23
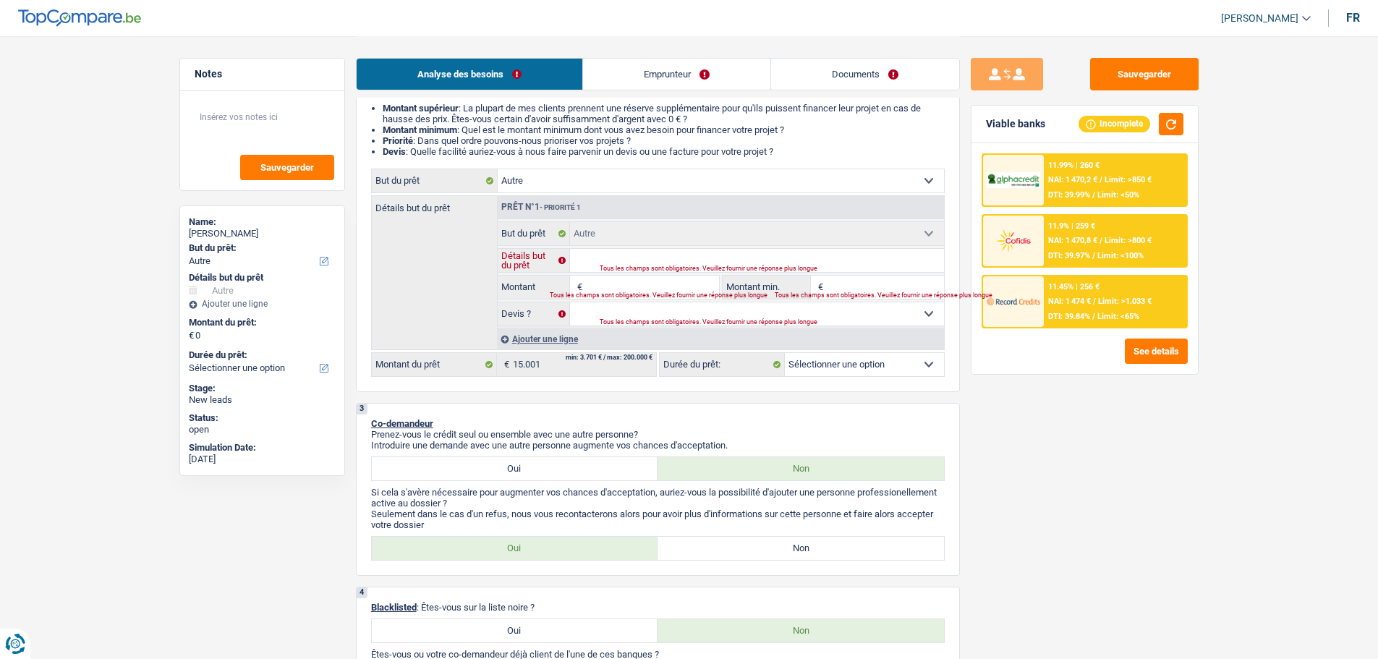
type input "U"
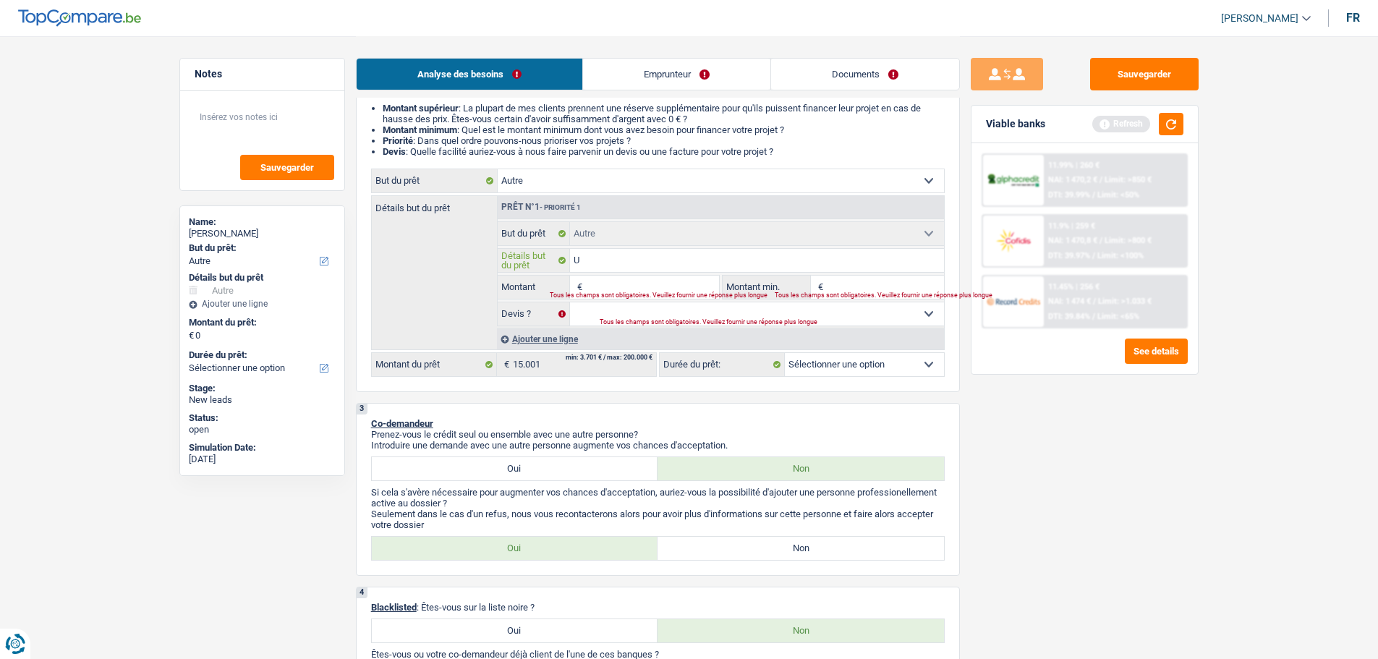
type input "Un"
type input "Une"
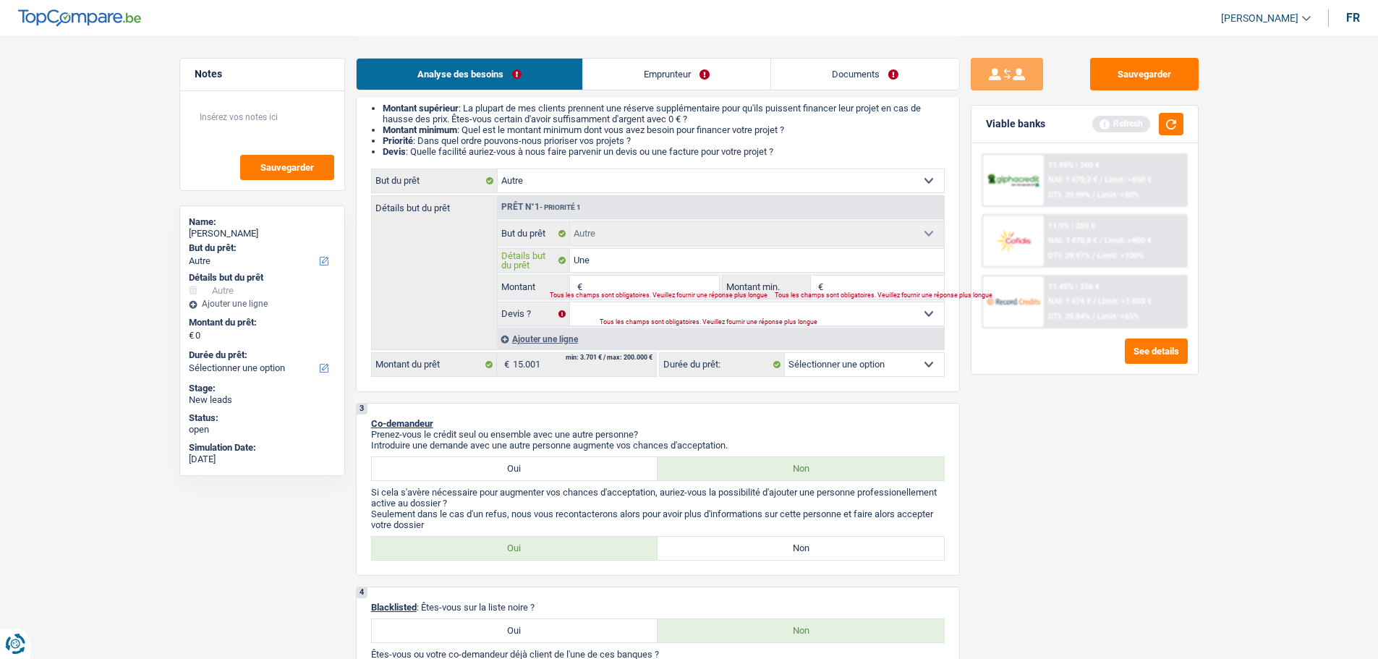
type input "Une"
type input "Une n"
type input "Une no"
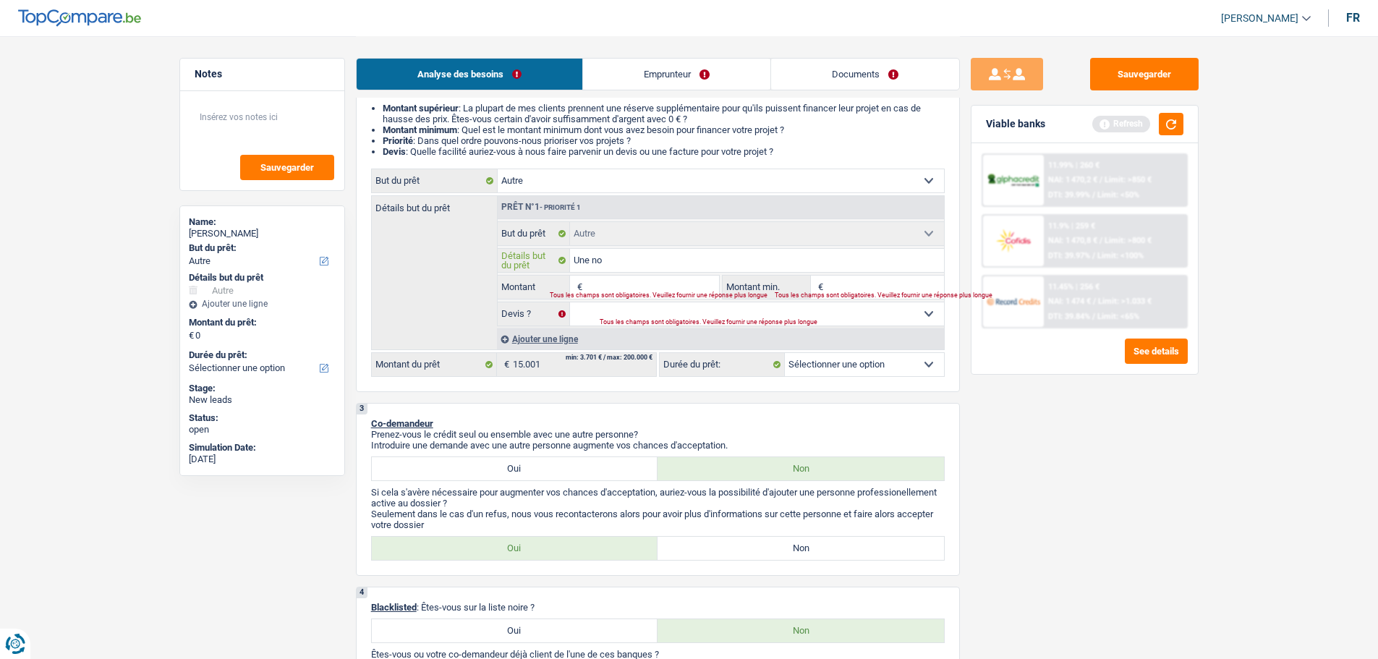
type input "Une nou"
type input "Une nouv"
type input "Une nouve"
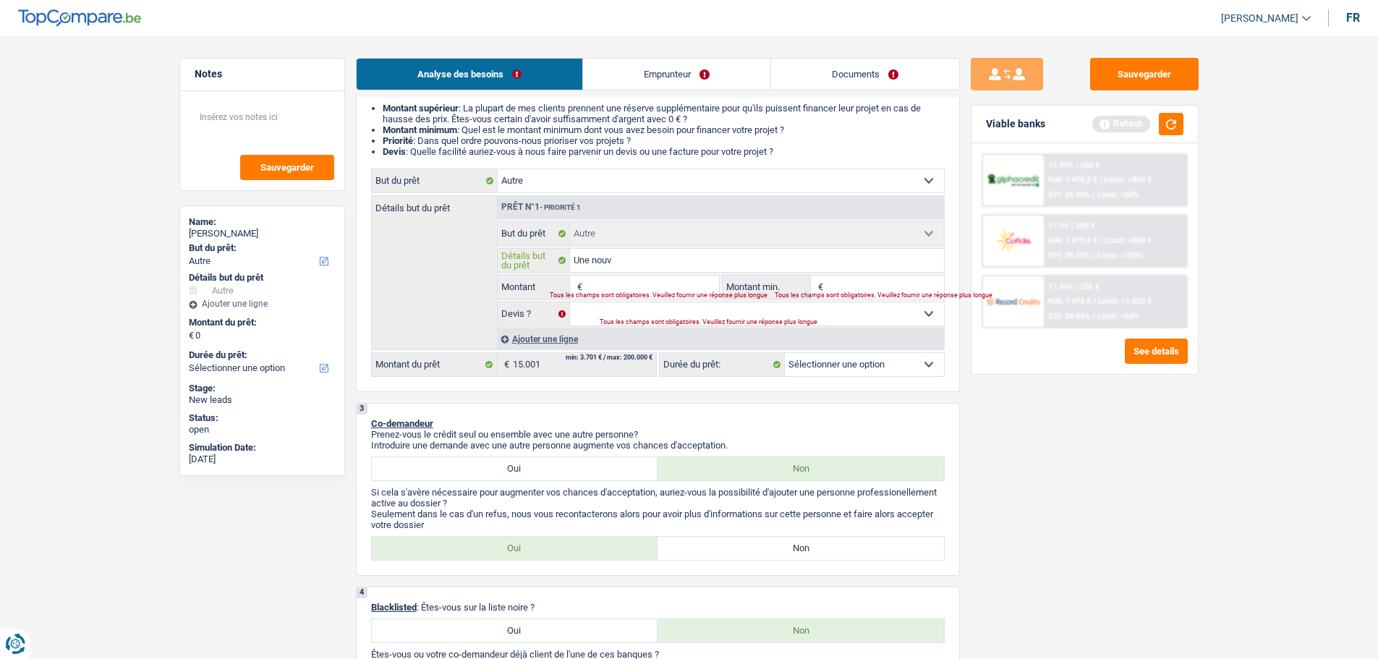
type input "Une nouve"
type input "Une nouvel"
type input "Une nouvell"
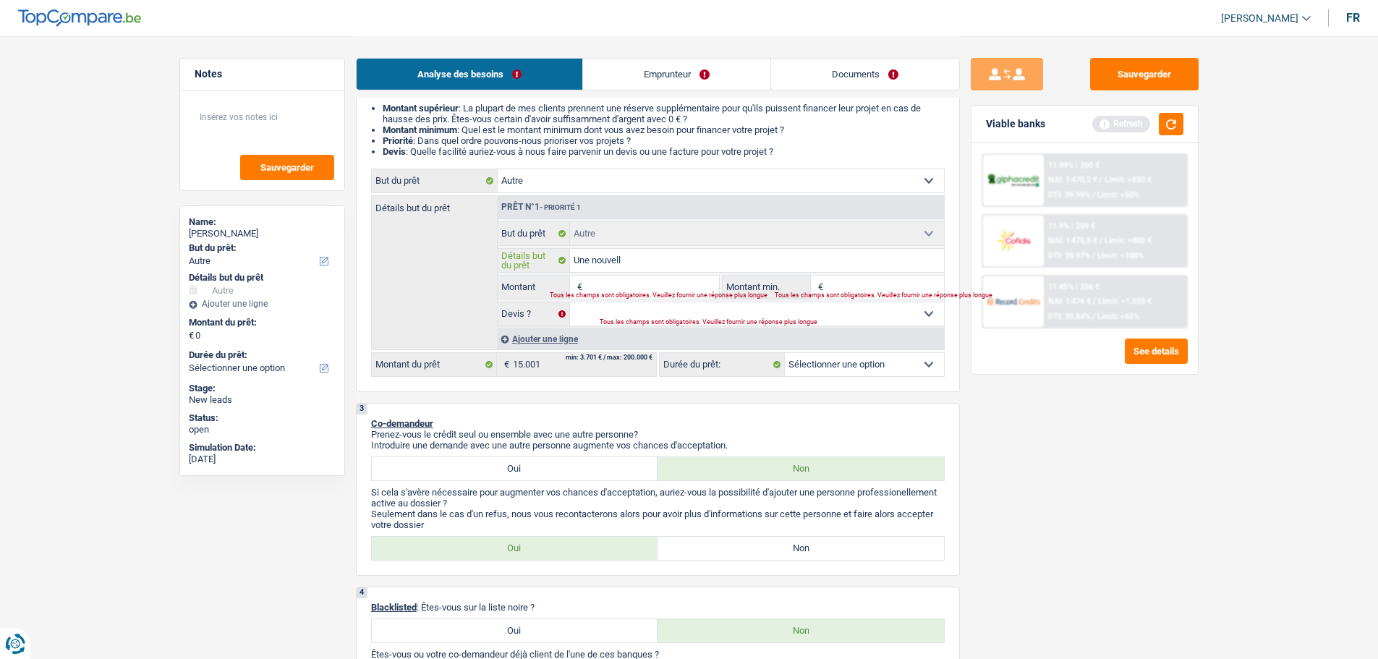
type input "Une nouvelle"
type input "Une nouvelle v"
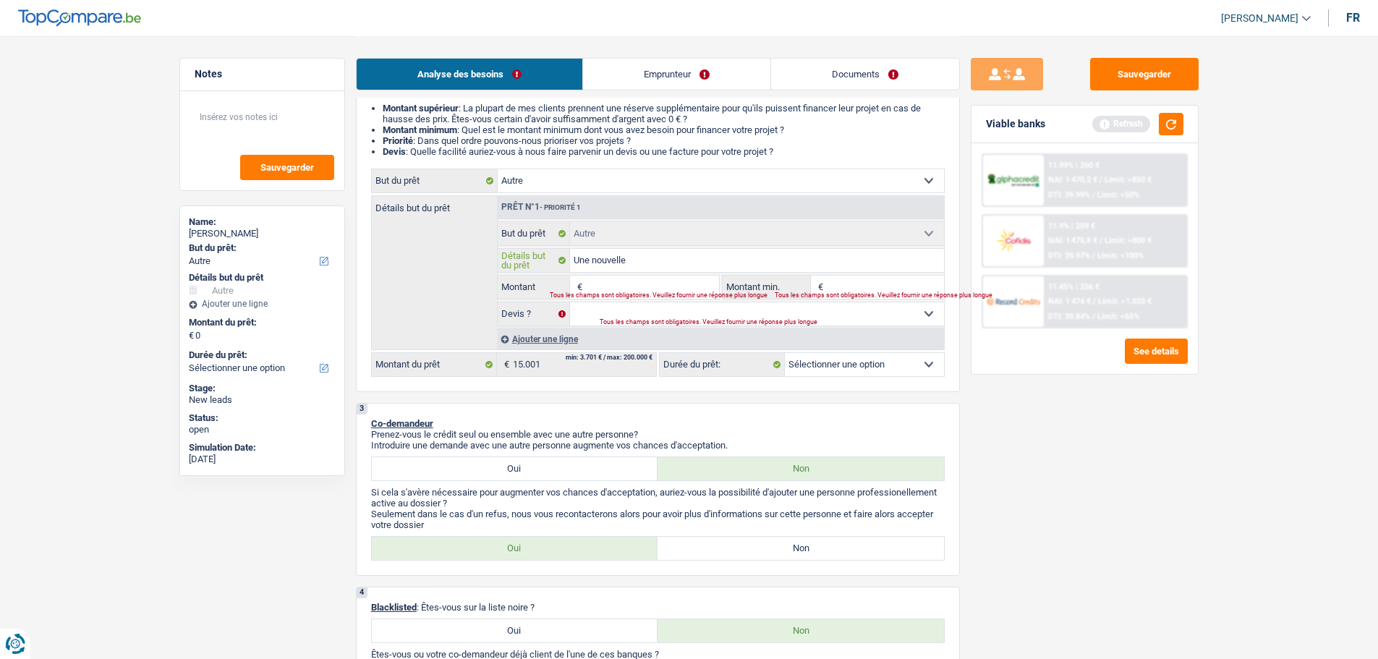
type input "Une nouvelle v"
type input "Une nouvelle vo"
type input "Une nouvelle voi"
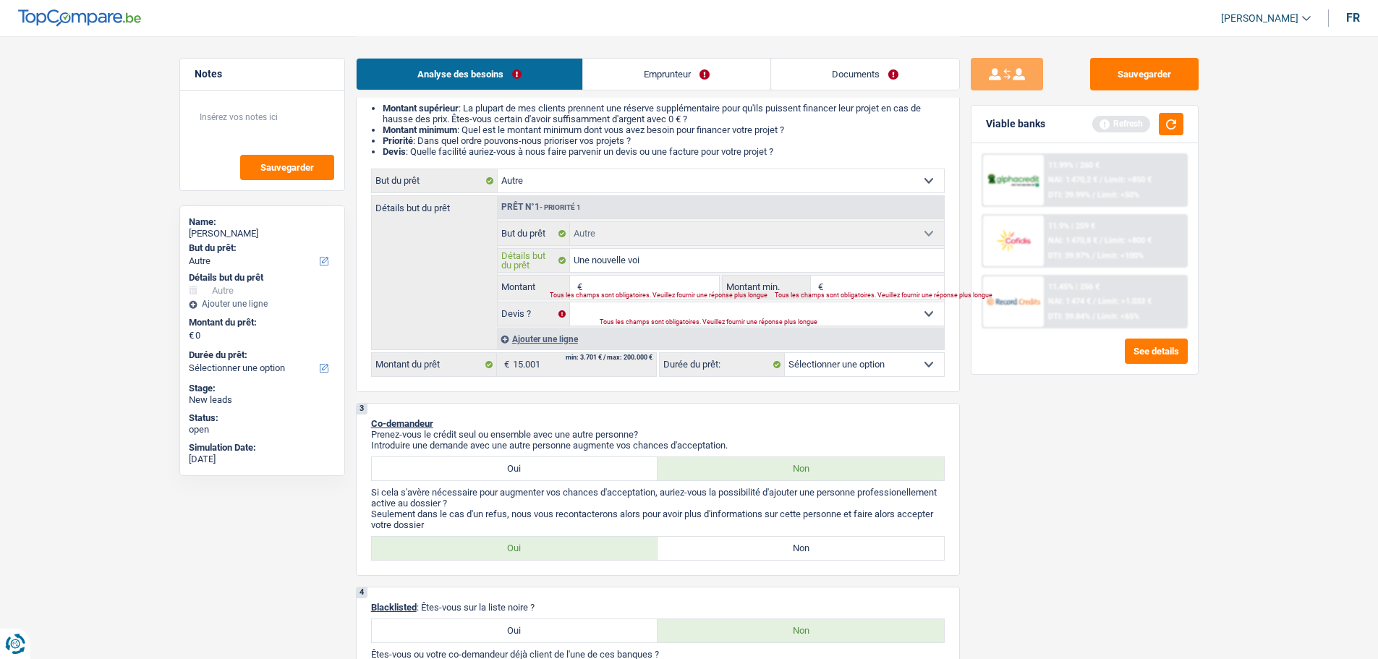
type input "Une nouvelle voit"
type input "Une nouvelle voitu"
type input "Une nouvelle voitur"
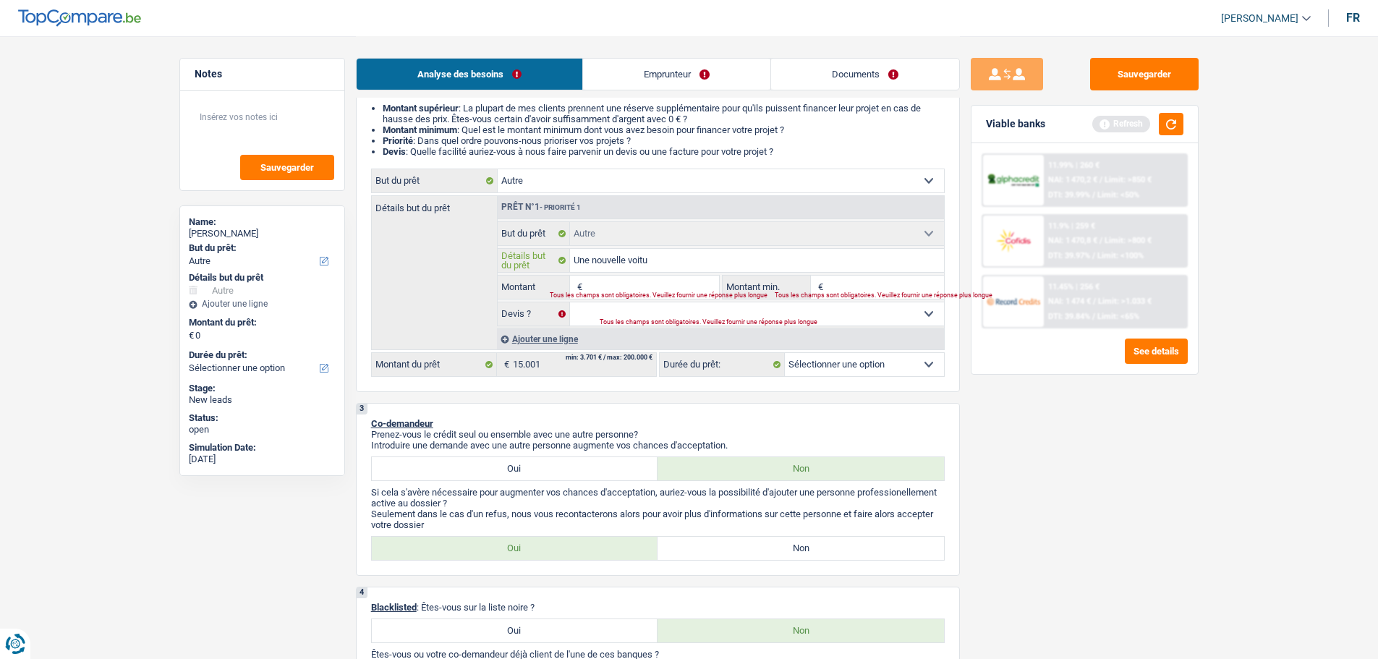
type input "Une nouvelle voitur"
type input "Une nouvelle voiture"
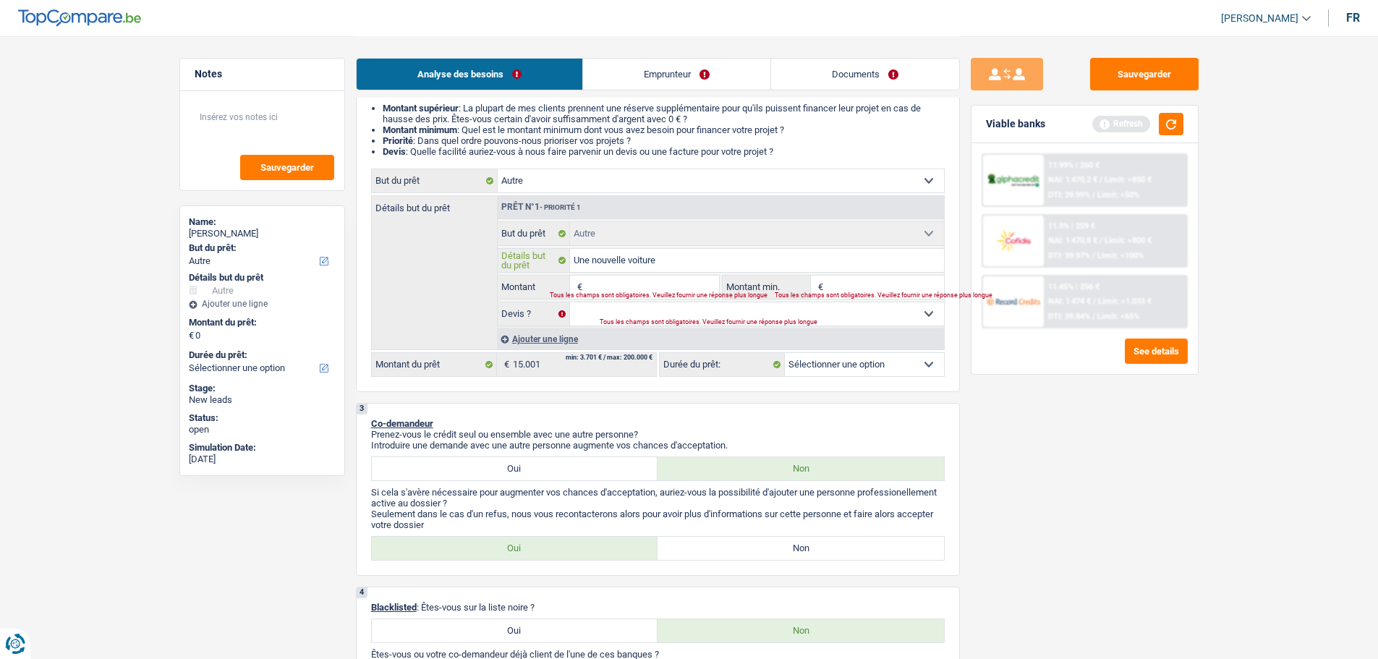
type input "Une nouvelle voiture f"
type input "Une nouvelle voiture"
type input "Une nouvelle voiture A"
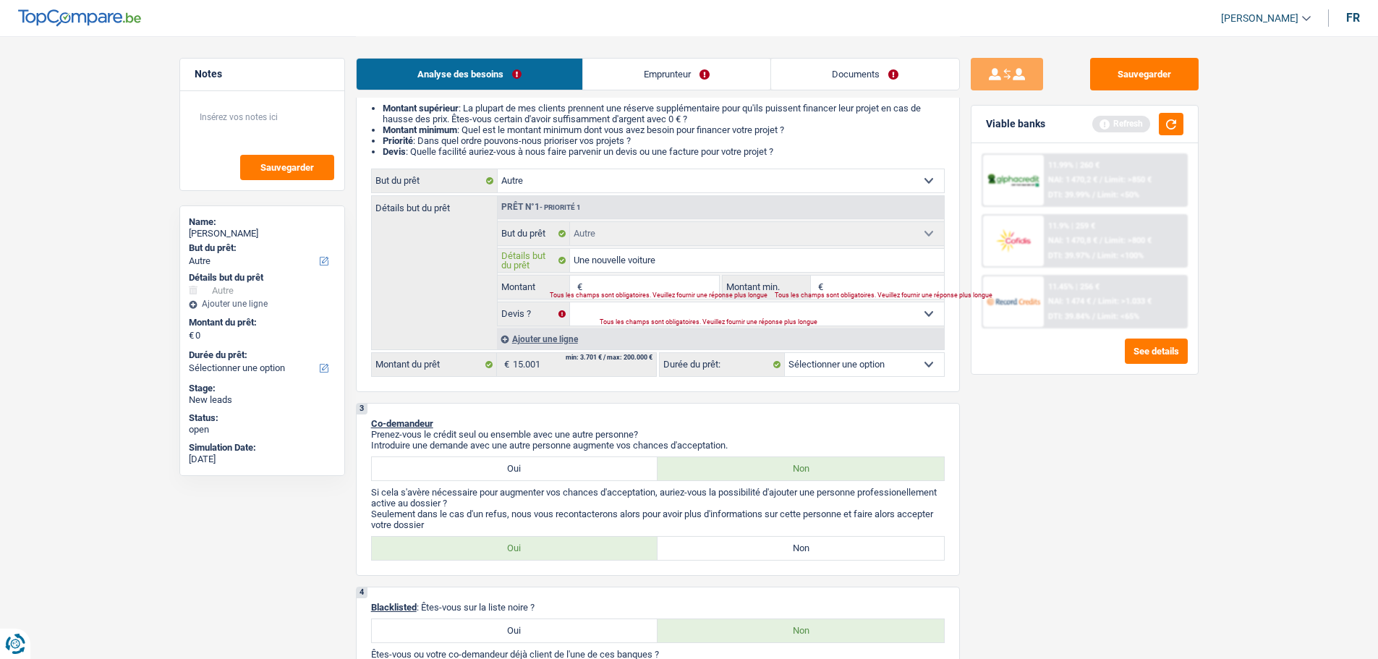
type input "Une nouvelle voiture A"
type input "Une nouvelle voiture Au"
type input "Une nouvelle voiture Aud"
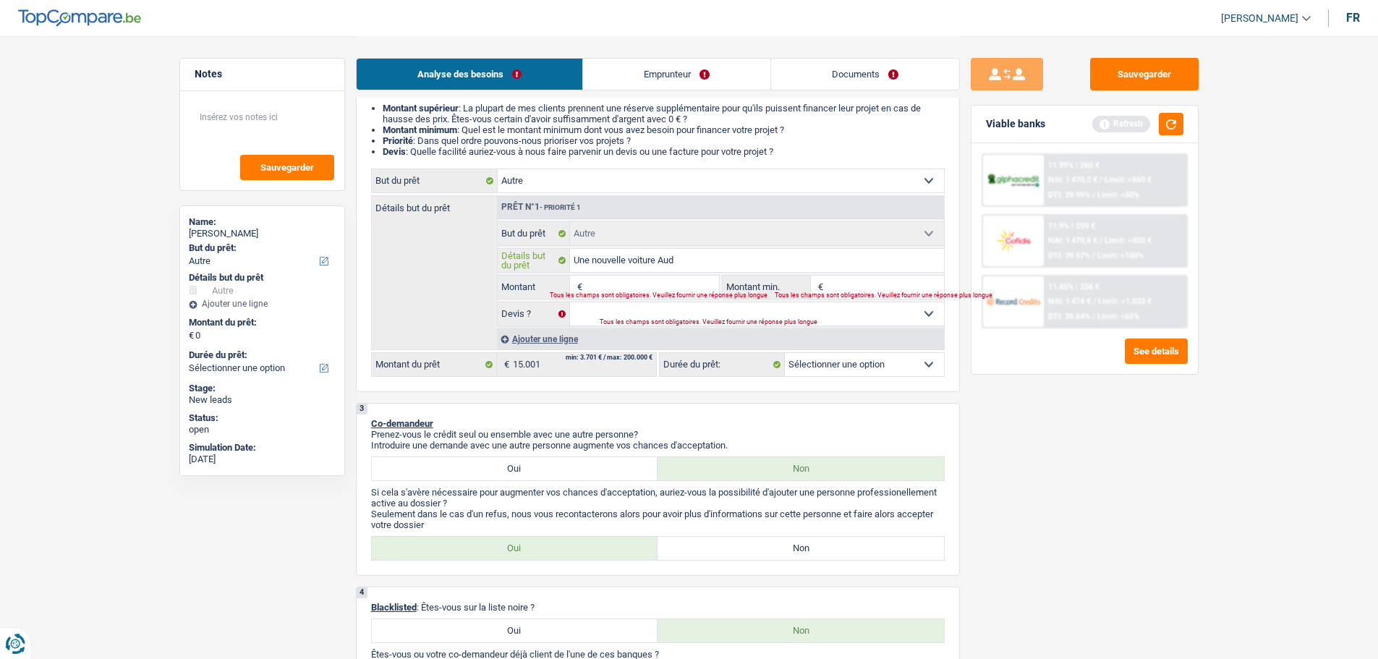
type input "Une nouvelle voiture Audi"
type input "Une nouvelle voiture Audi /"
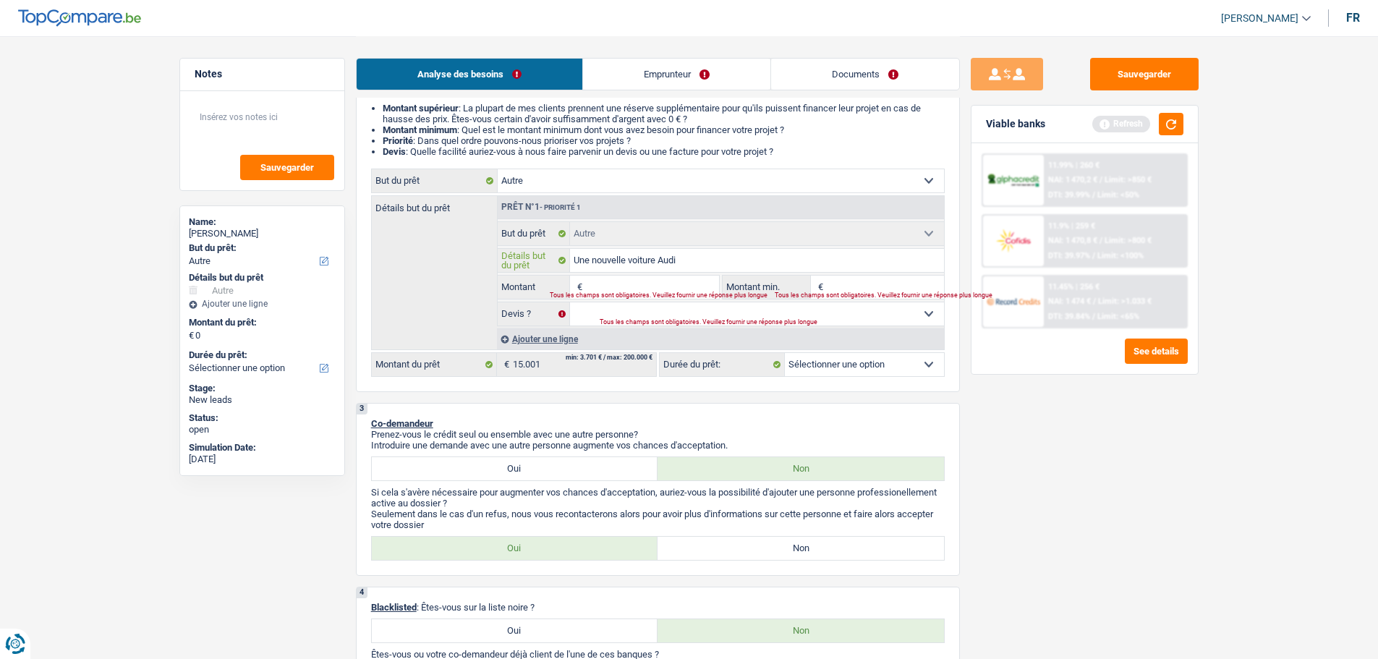
type input "Une nouvelle voiture Audi /"
type input "Une nouvelle voiture Audi / B"
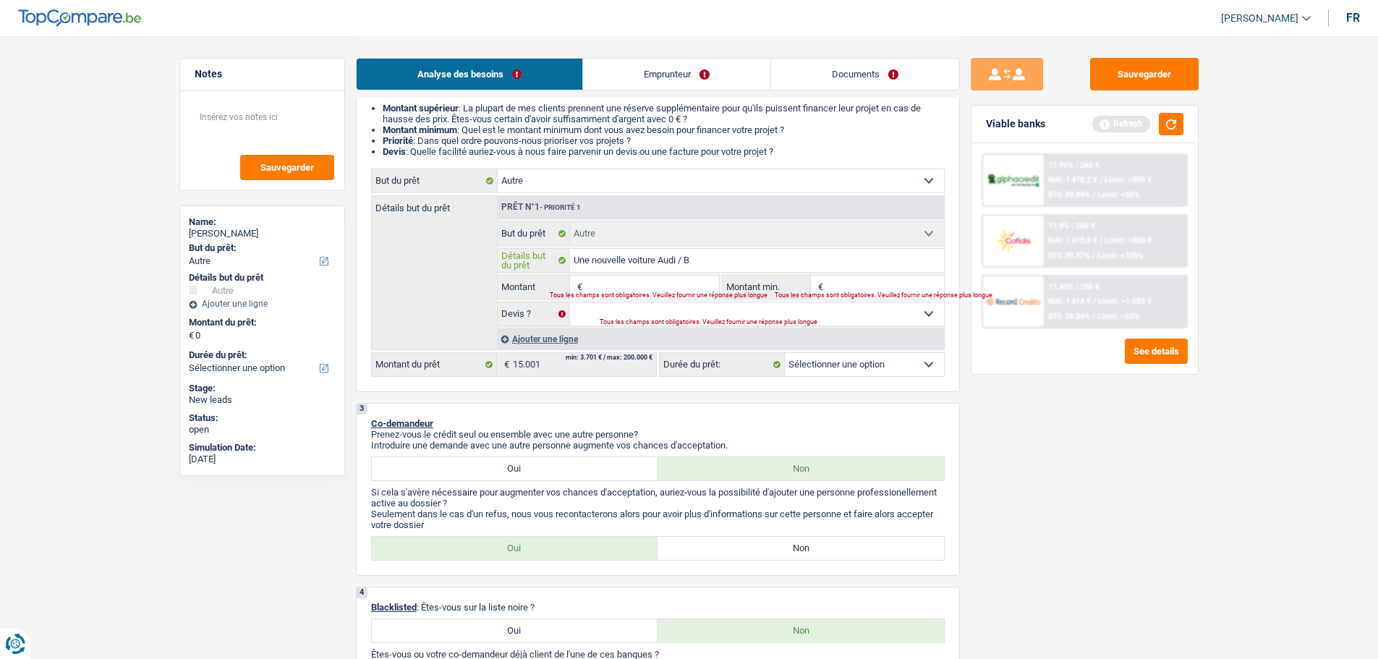
type input "Une nouvelle voiture Audi / BM"
type input "Une nouvelle voiture Audi / BMW"
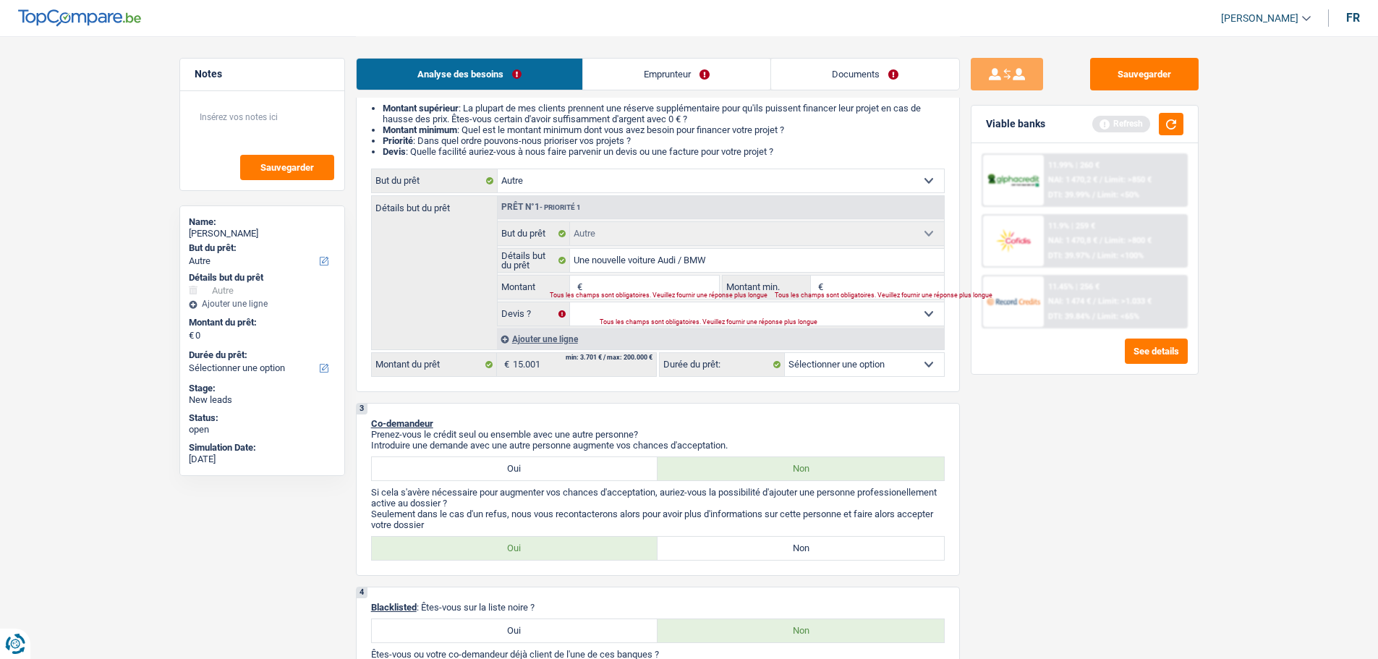
click at [666, 283] on input "Montant" at bounding box center [652, 287] width 132 height 23
type input "1"
type input "15"
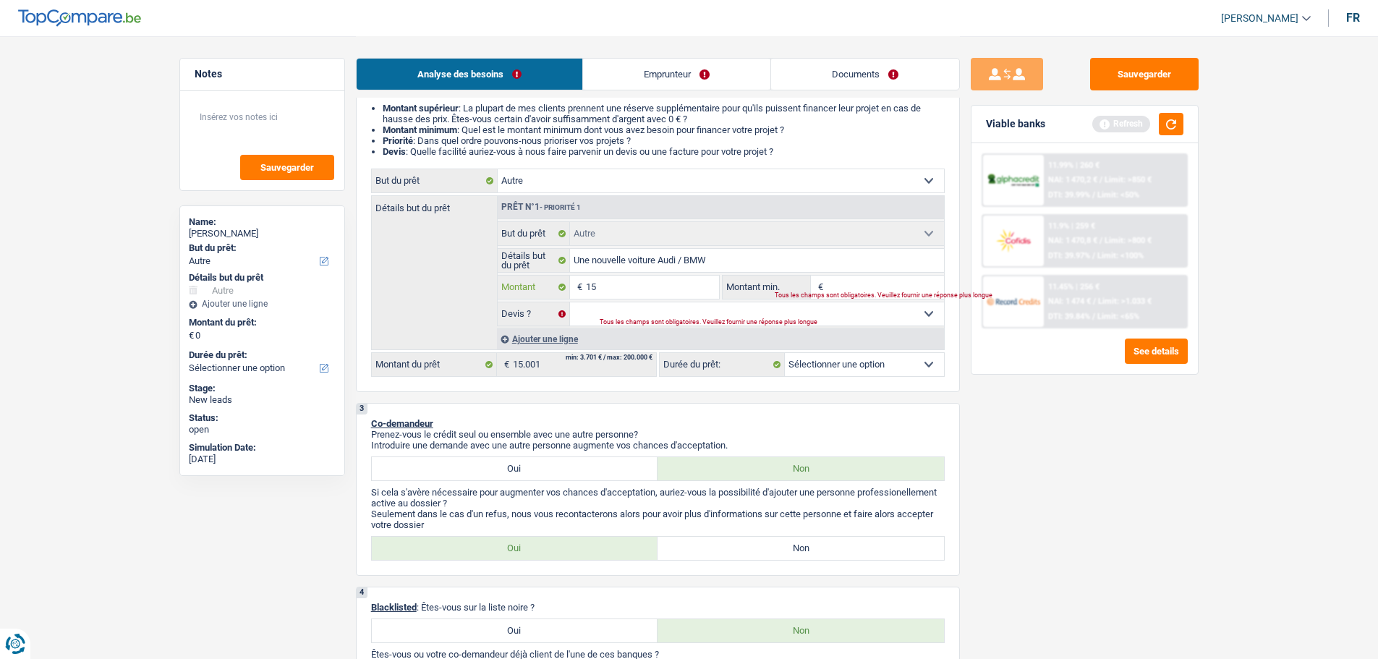
type input "150"
type input "1.500"
type input "15.000"
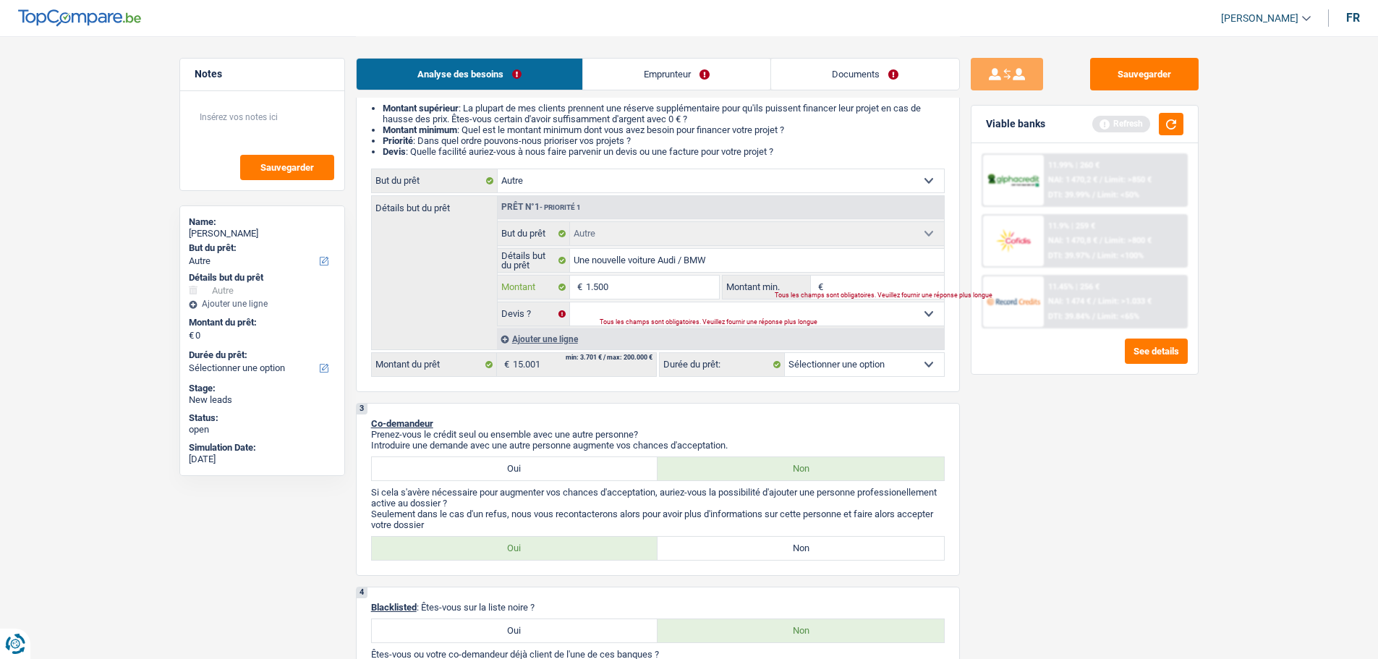
type input "15.000"
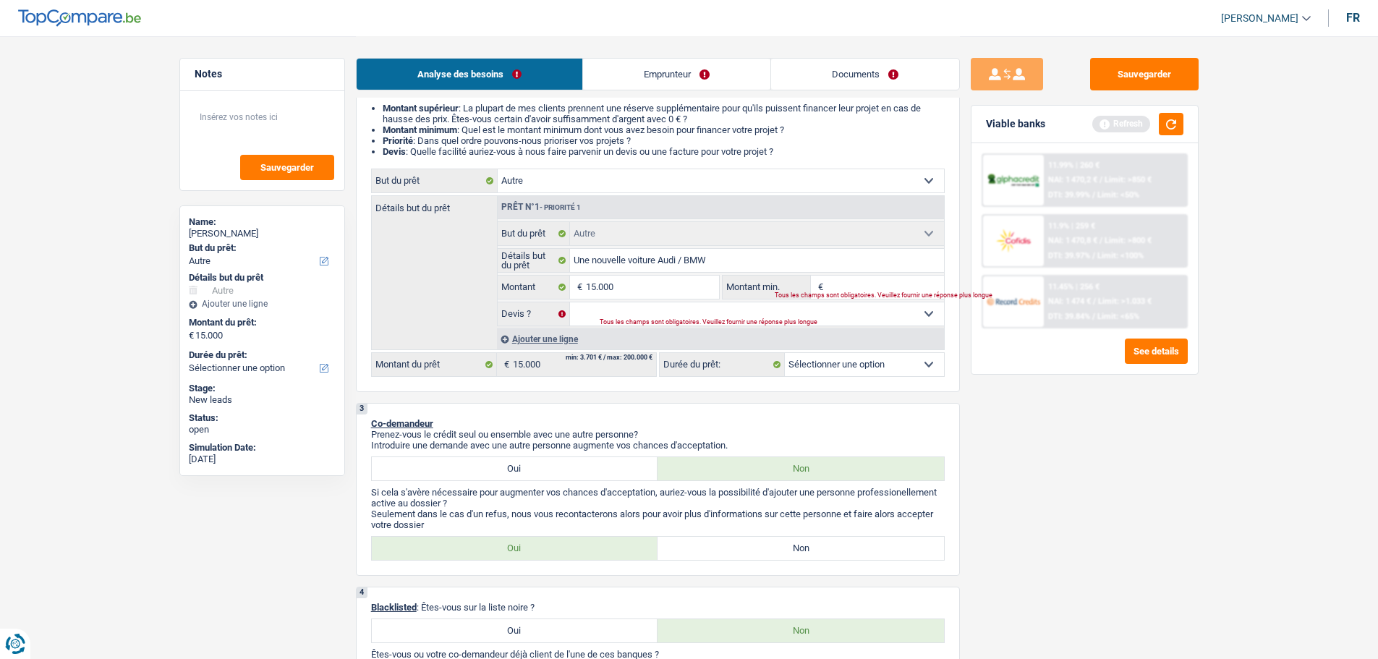
click at [852, 293] on div "Tous les champs sont obligatoires. Veuillez fournir une réponse plus longue" at bounding box center [850, 296] width 151 height 6
select select "60"
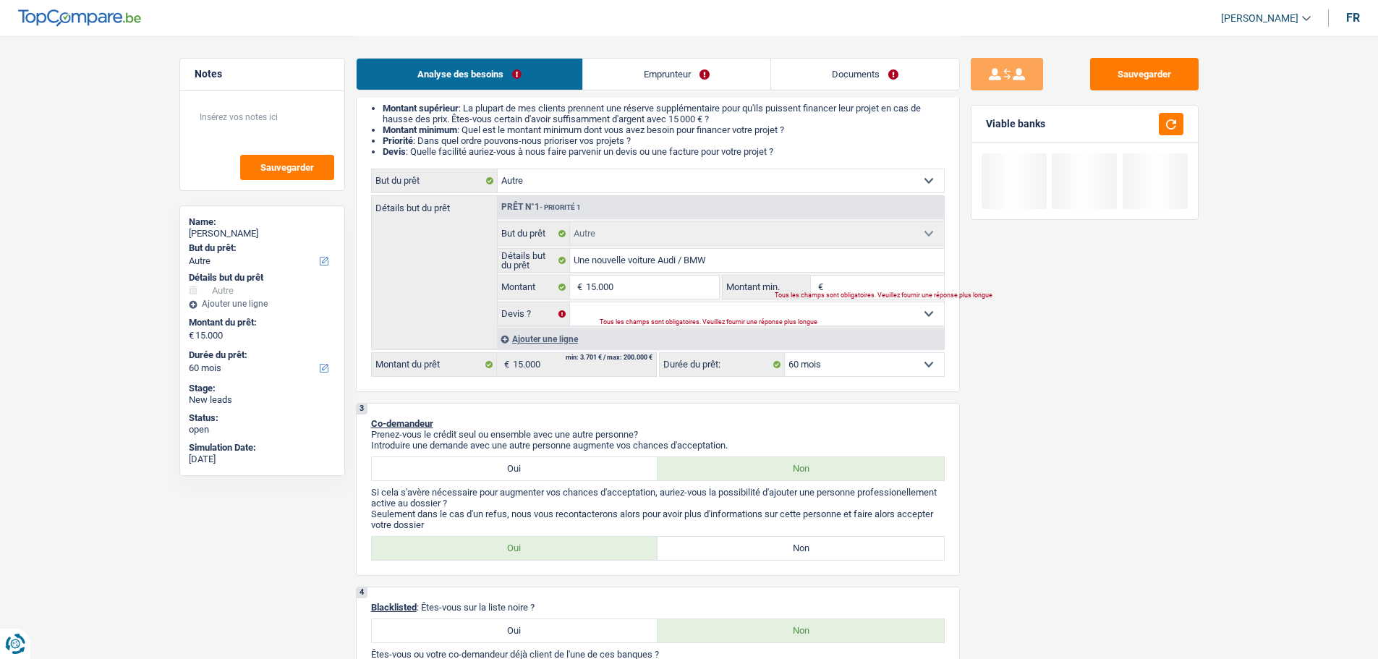
click at [837, 276] on input "Montant min." at bounding box center [885, 287] width 117 height 23
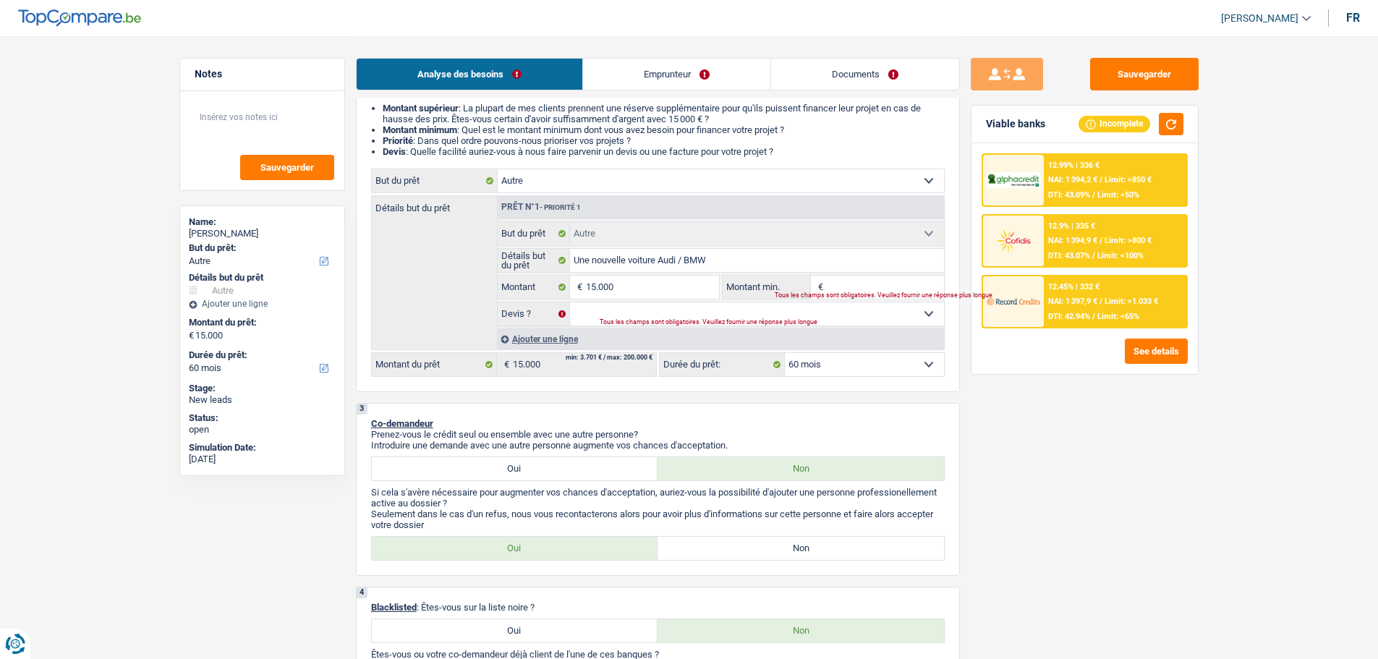
type input "1"
type input "10"
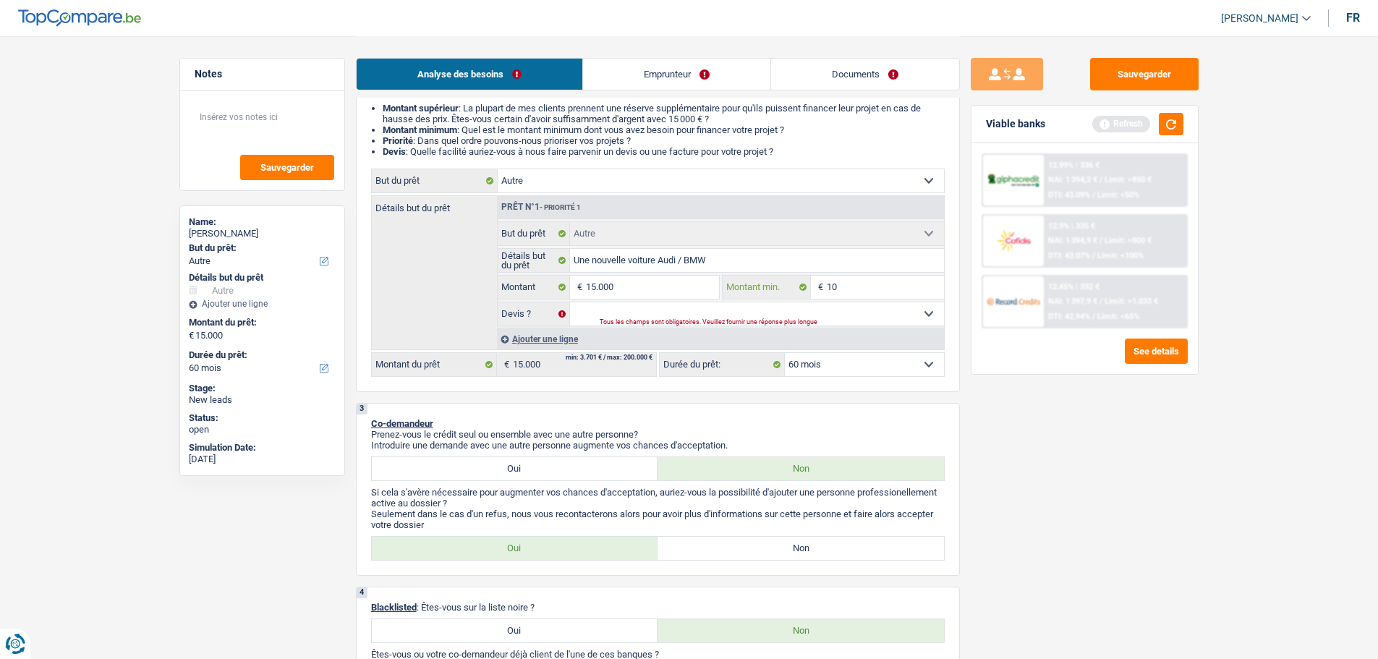
type input "100"
type input "1.000"
type input "10.000"
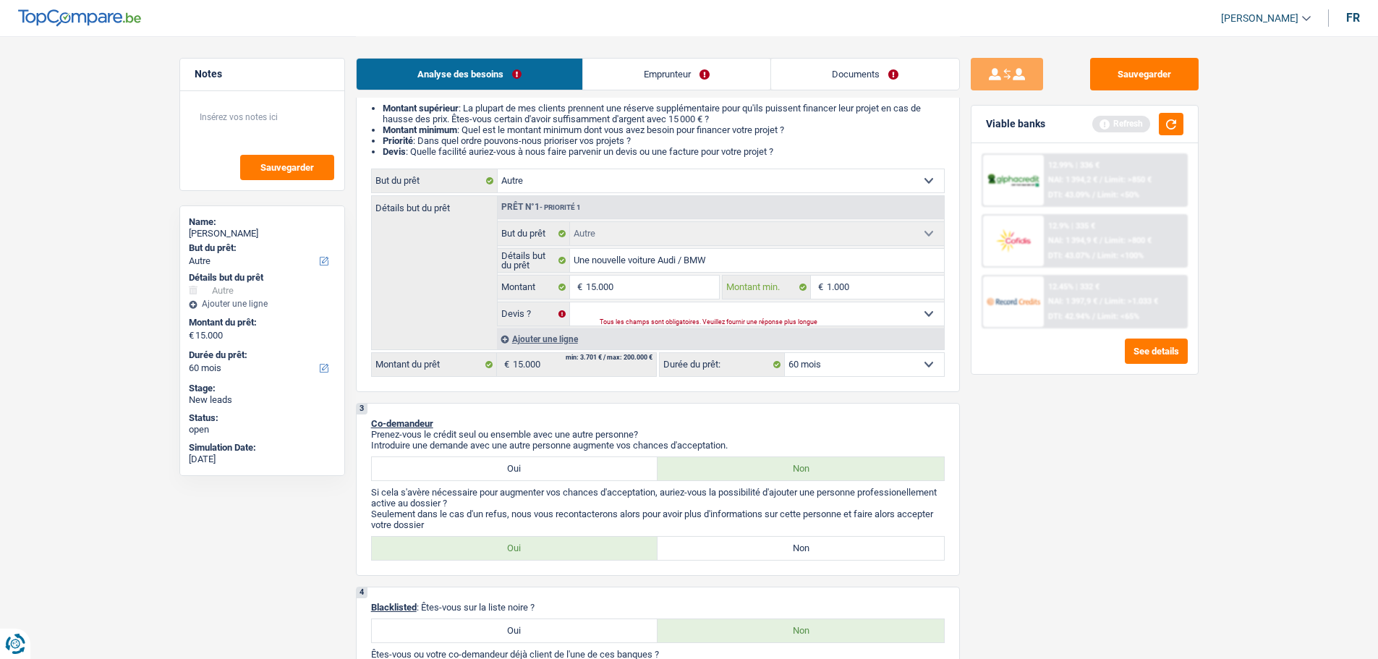
type input "10.000"
drag, startPoint x: 809, startPoint y: 310, endPoint x: 801, endPoint y: 315, distance: 9.7
click at [809, 310] on select "Oui Non Non répondu Sélectionner une option" at bounding box center [757, 313] width 374 height 23
select select "false"
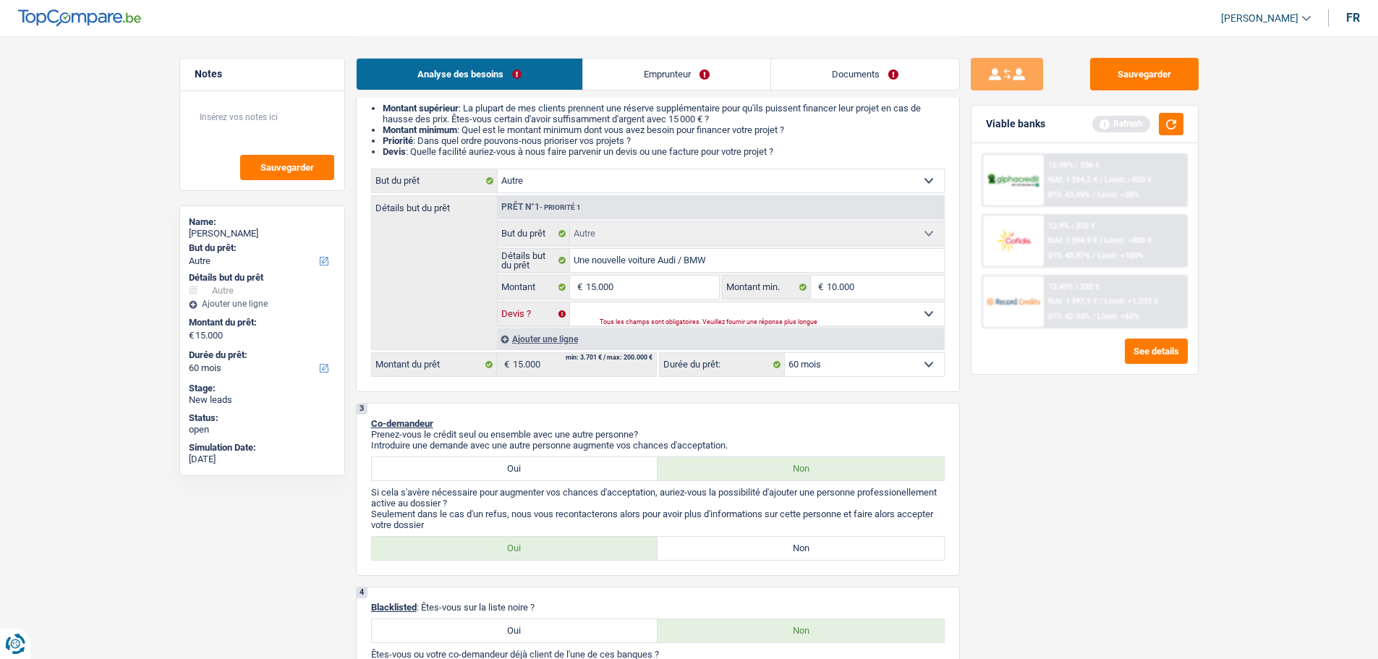
click at [570, 302] on select "Oui Non Non répondu Sélectionner une option" at bounding box center [757, 313] width 374 height 23
select select "false"
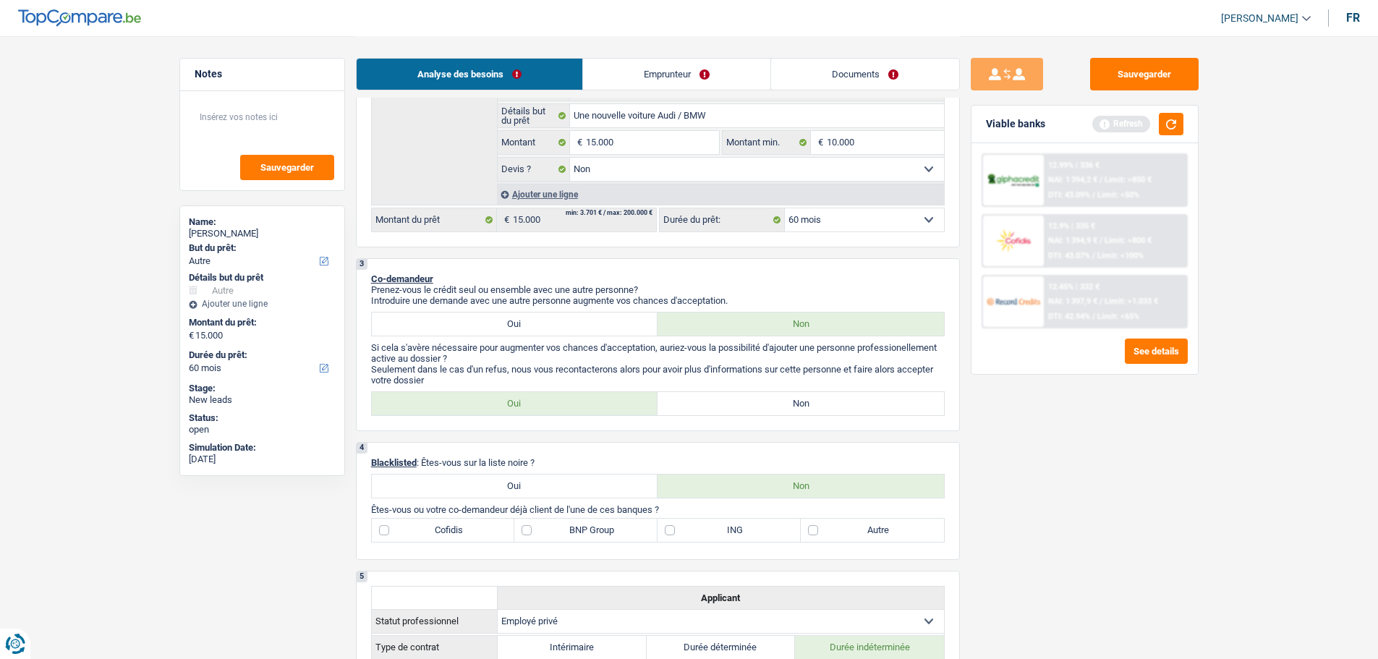
scroll to position [217, 0]
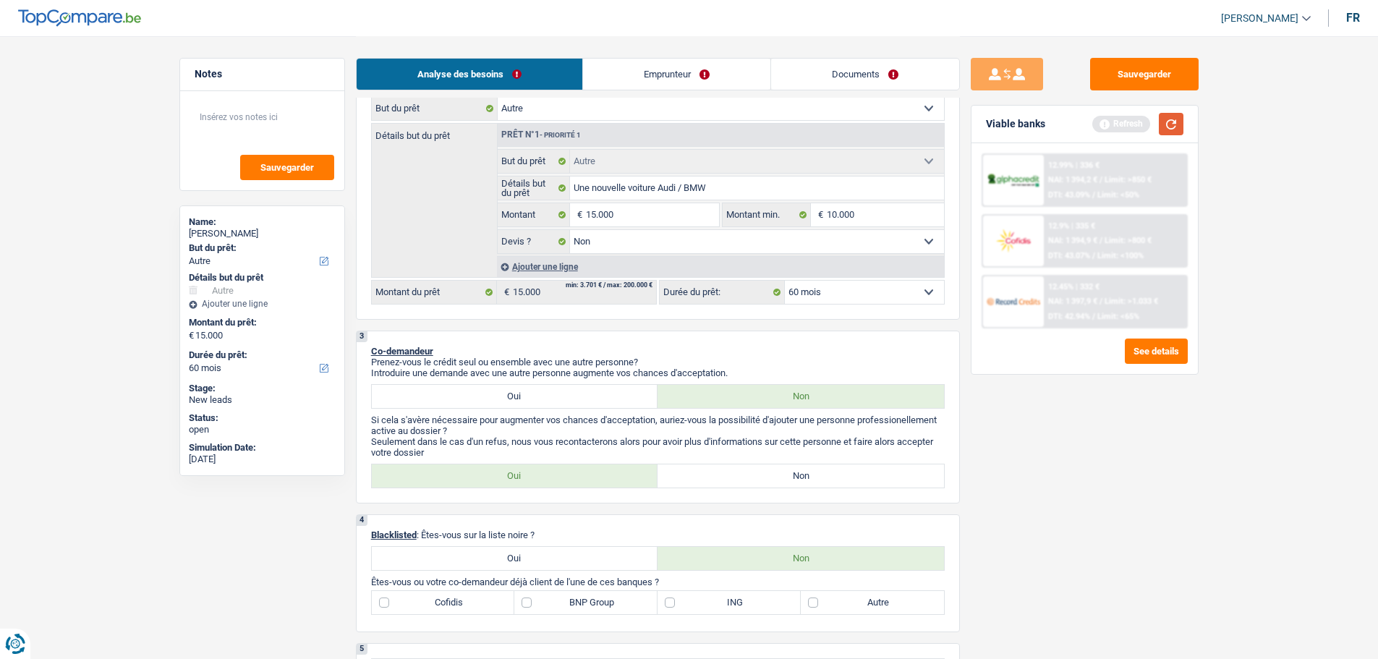
click at [1178, 119] on button "button" at bounding box center [1171, 124] width 25 height 22
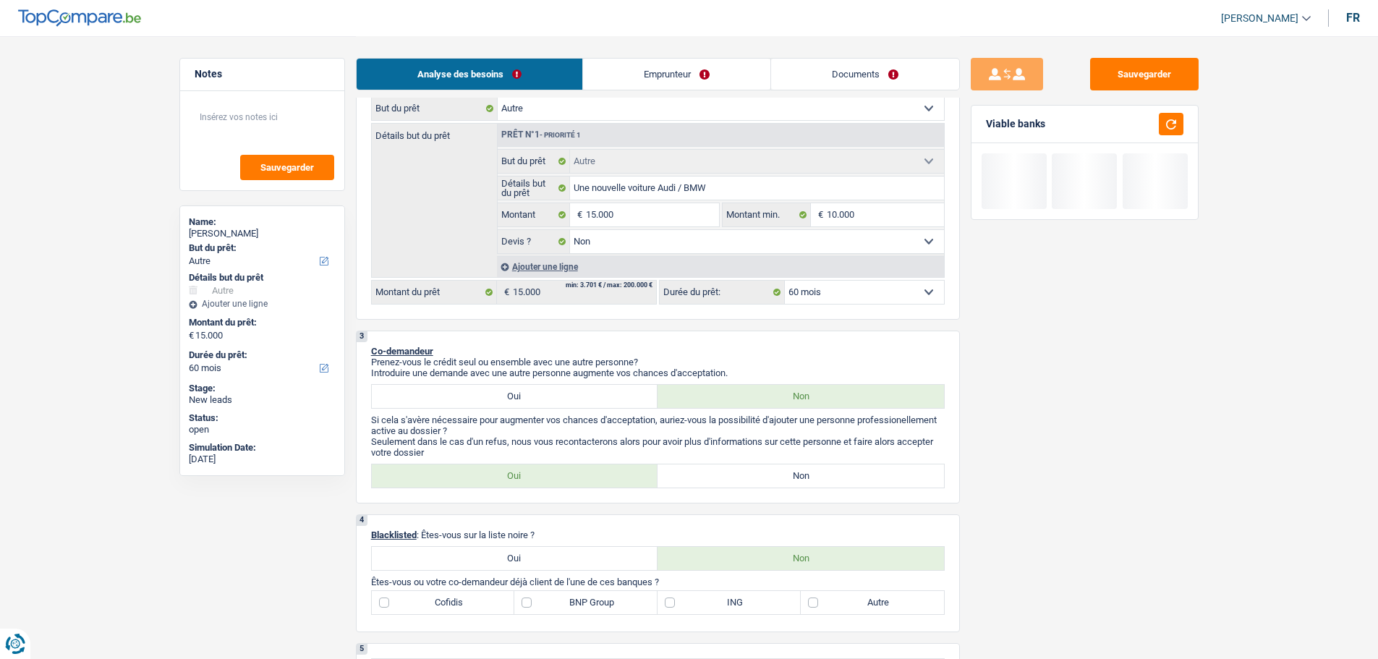
click at [667, 472] on label "Non" at bounding box center [800, 475] width 286 height 23
click at [667, 472] on input "Non" at bounding box center [800, 475] width 286 height 23
radio input "true"
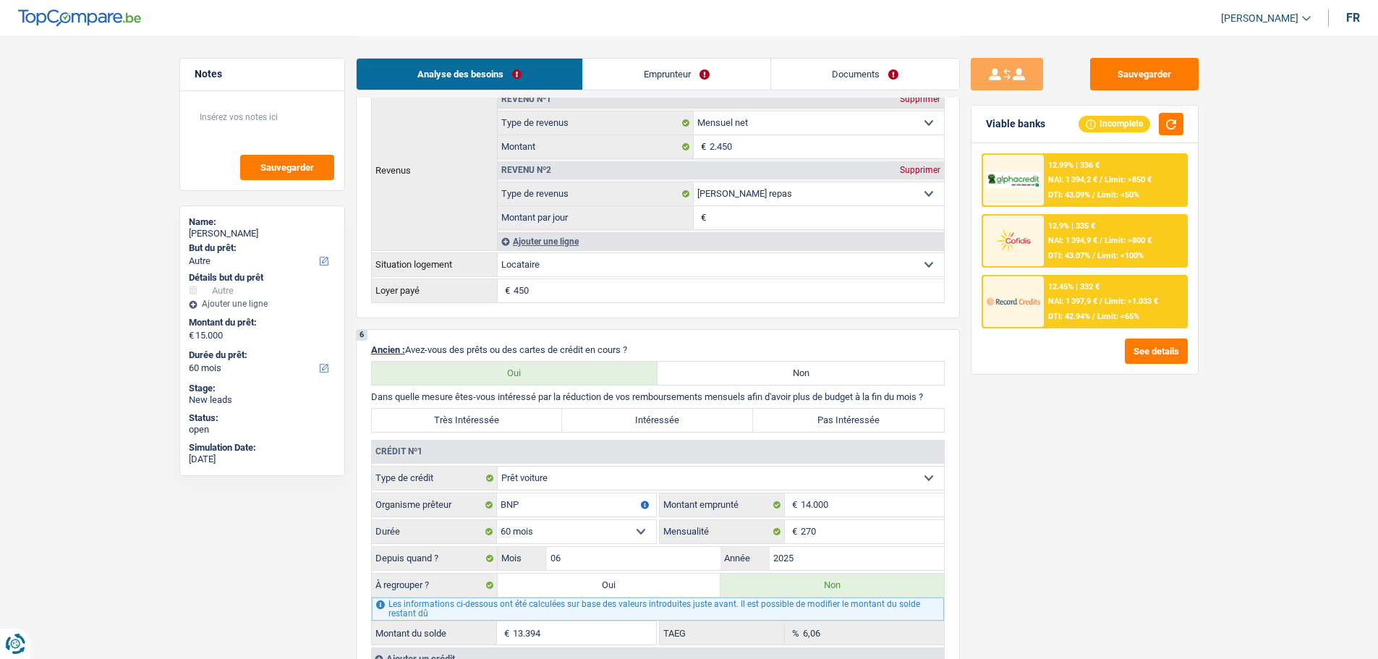
scroll to position [1012, 0]
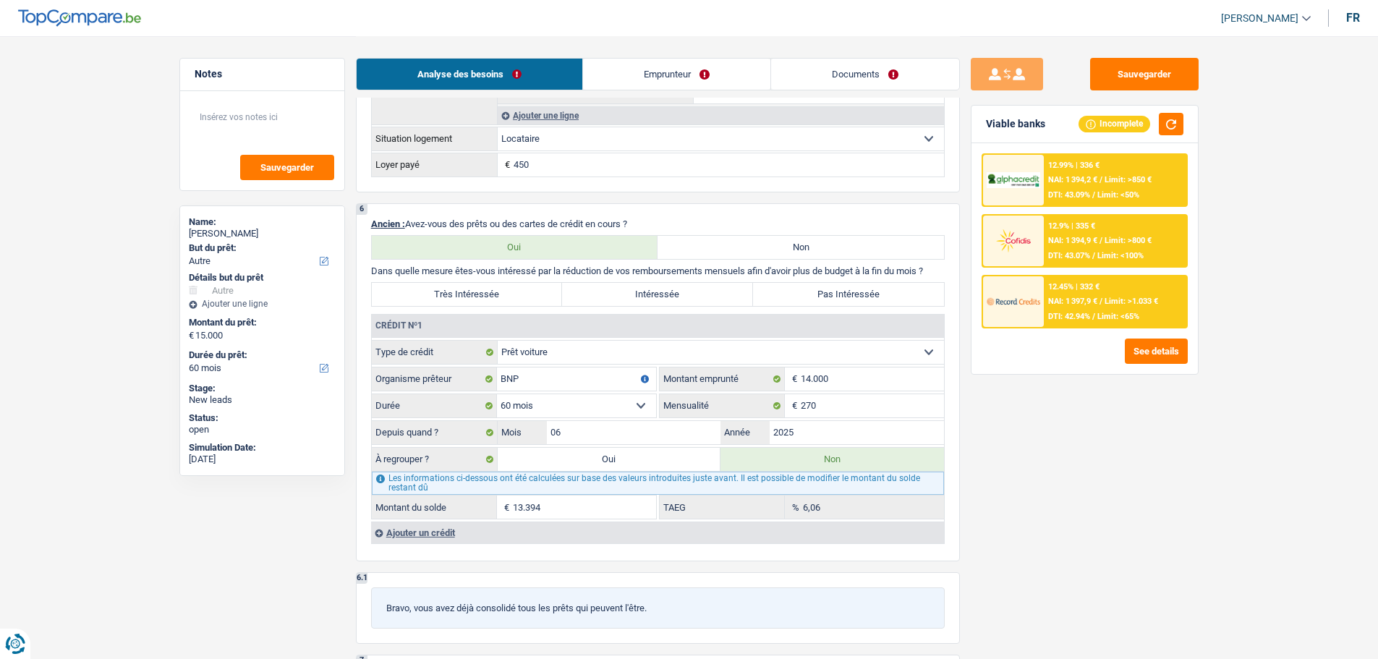
click at [780, 297] on label "Pas Intéressée" at bounding box center [848, 294] width 191 height 23
click at [780, 297] on input "Pas Intéressée" at bounding box center [848, 294] width 191 height 23
radio input "true"
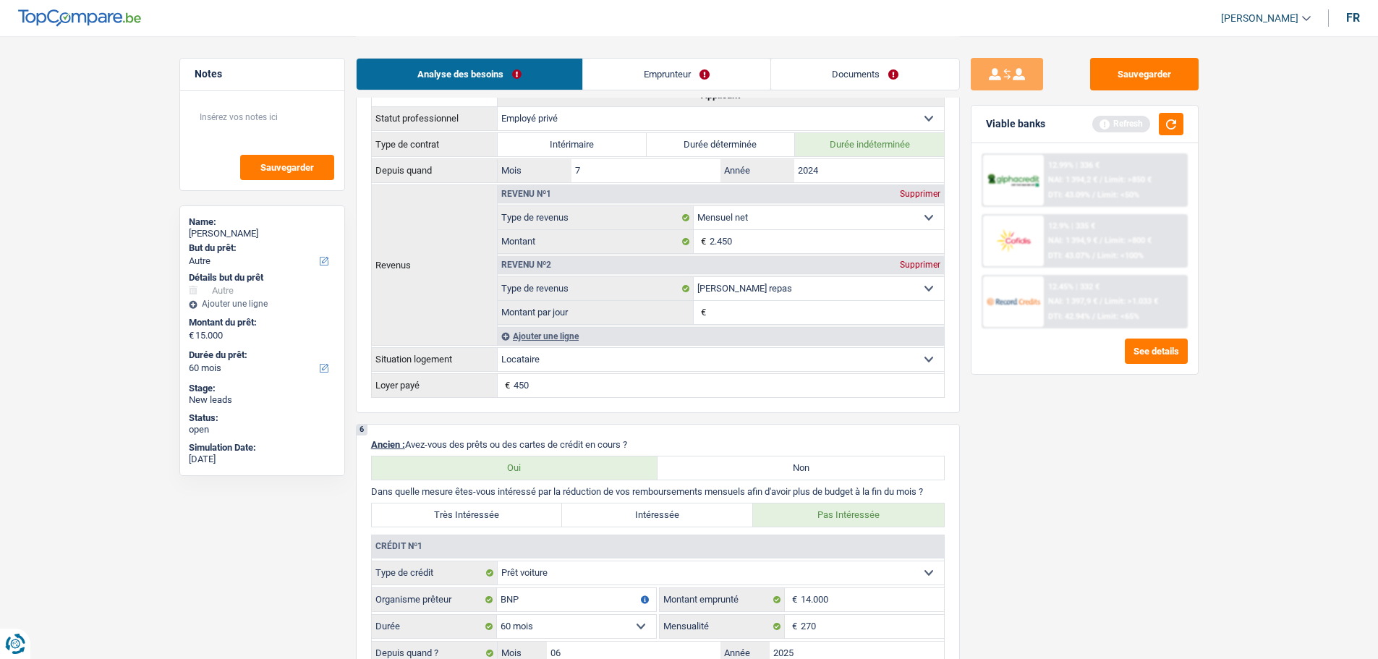
scroll to position [579, 0]
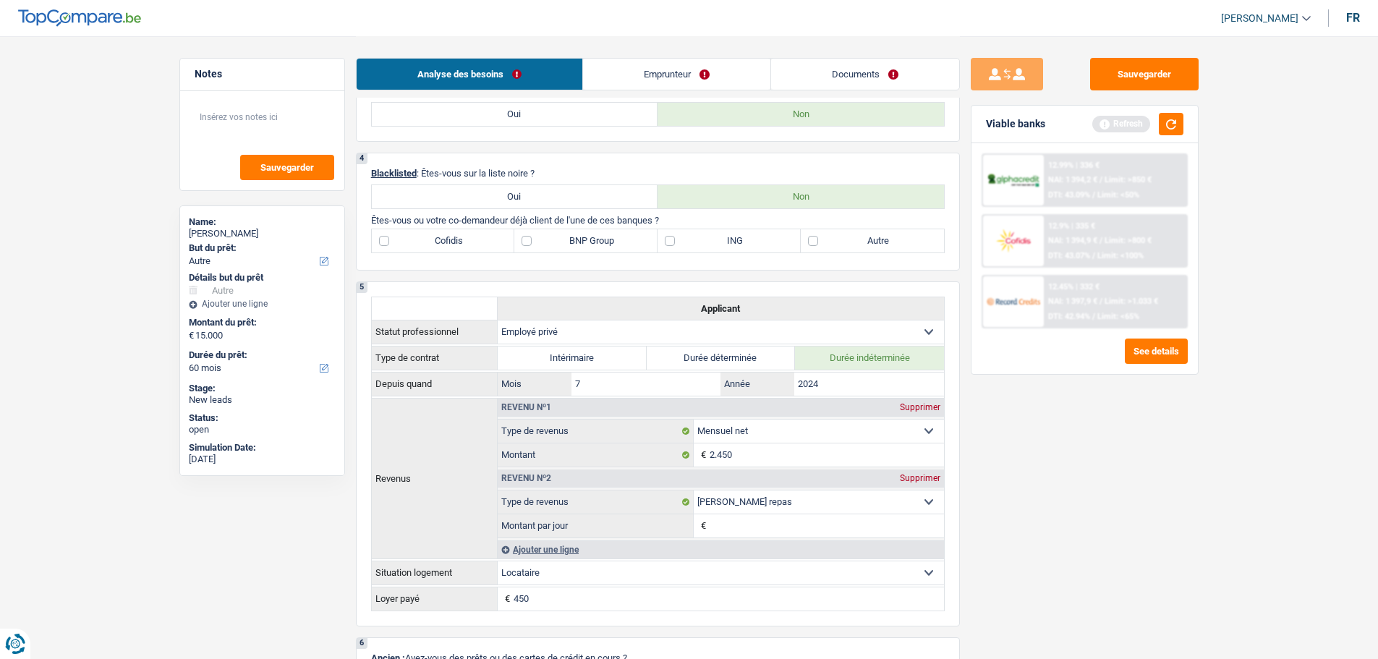
click at [558, 245] on label "BNP Group" at bounding box center [585, 240] width 143 height 23
click at [558, 245] on input "BNP Group" at bounding box center [585, 240] width 143 height 23
checkbox input "true"
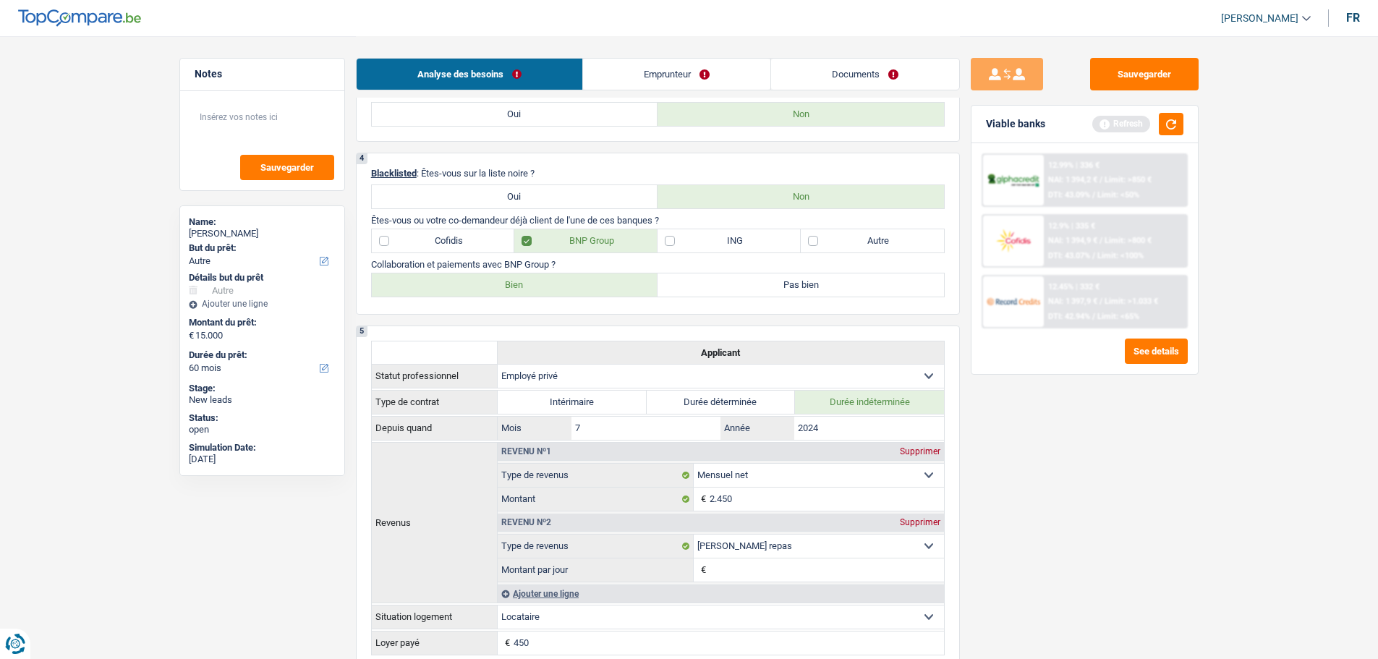
click at [498, 279] on label "Bien" at bounding box center [515, 284] width 286 height 23
click at [498, 279] on input "Bien" at bounding box center [515, 284] width 286 height 23
radio input "true"
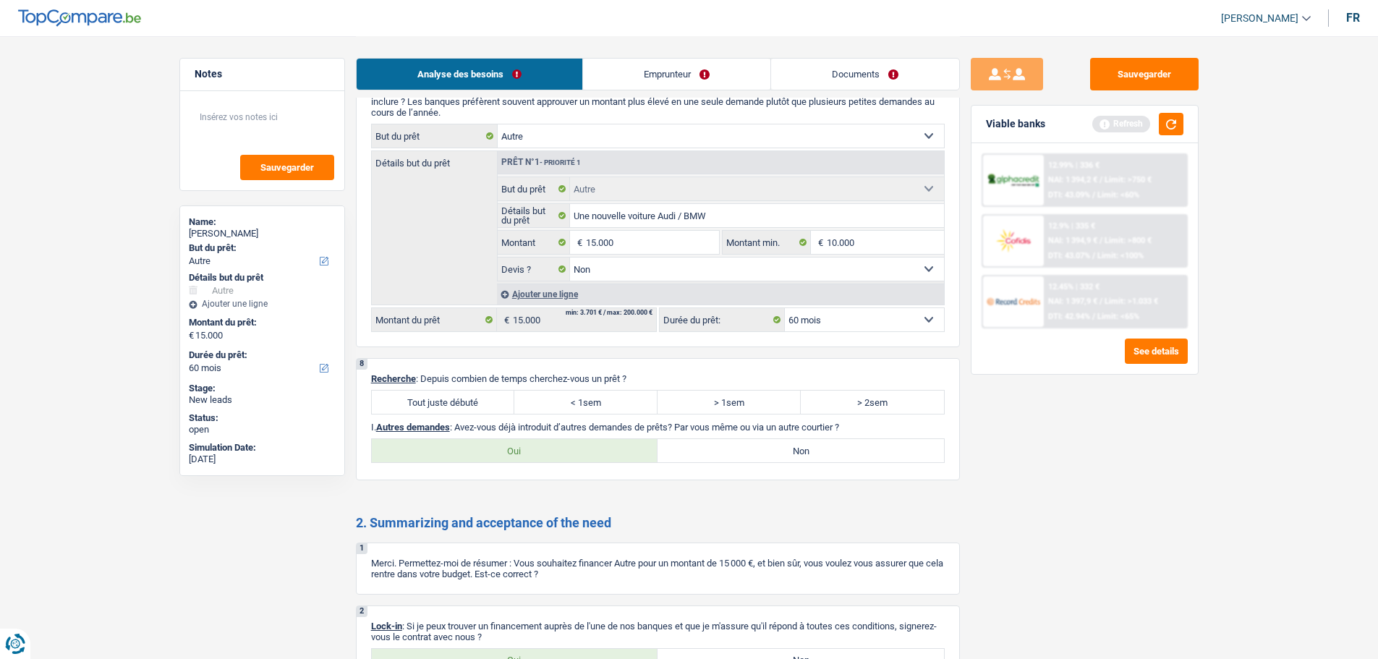
scroll to position [1826, 0]
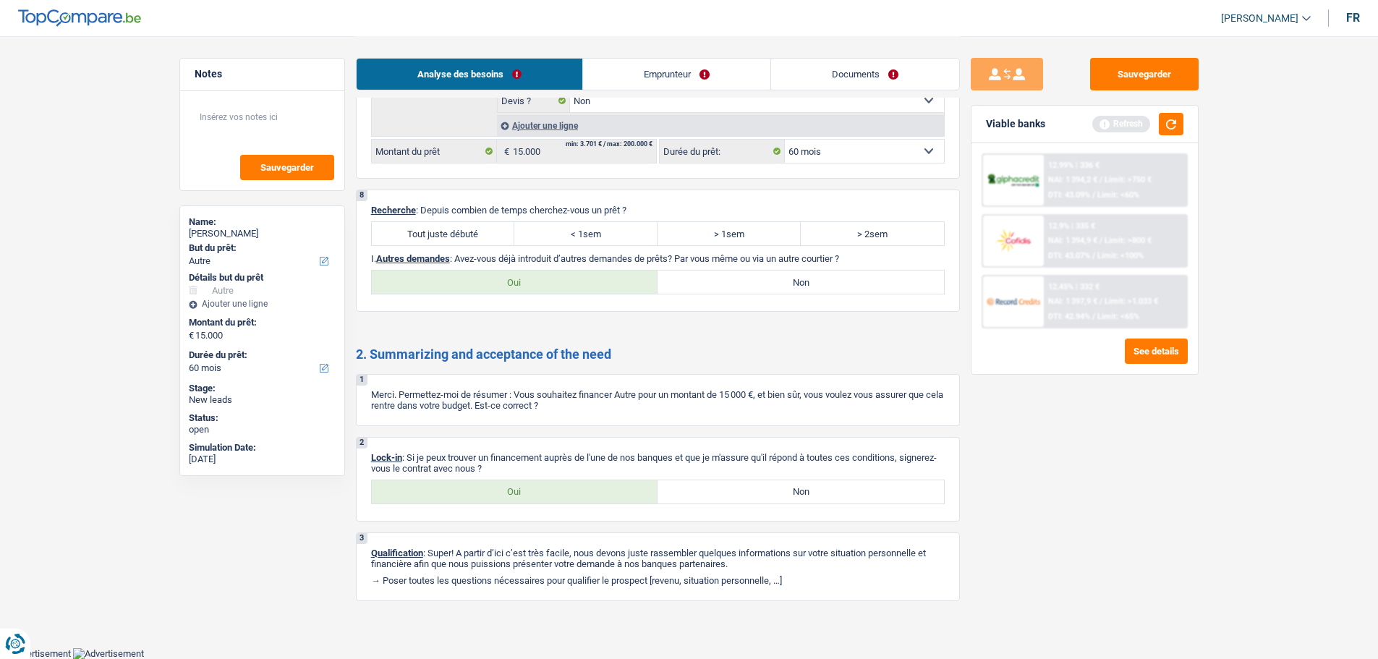
click at [481, 224] on label "Tout juste débuté" at bounding box center [443, 233] width 143 height 23
click at [481, 224] on input "Tout juste débuté" at bounding box center [443, 233] width 143 height 23
click at [727, 286] on label "Non" at bounding box center [800, 281] width 286 height 23
click at [727, 286] on input "Non" at bounding box center [800, 281] width 286 height 23
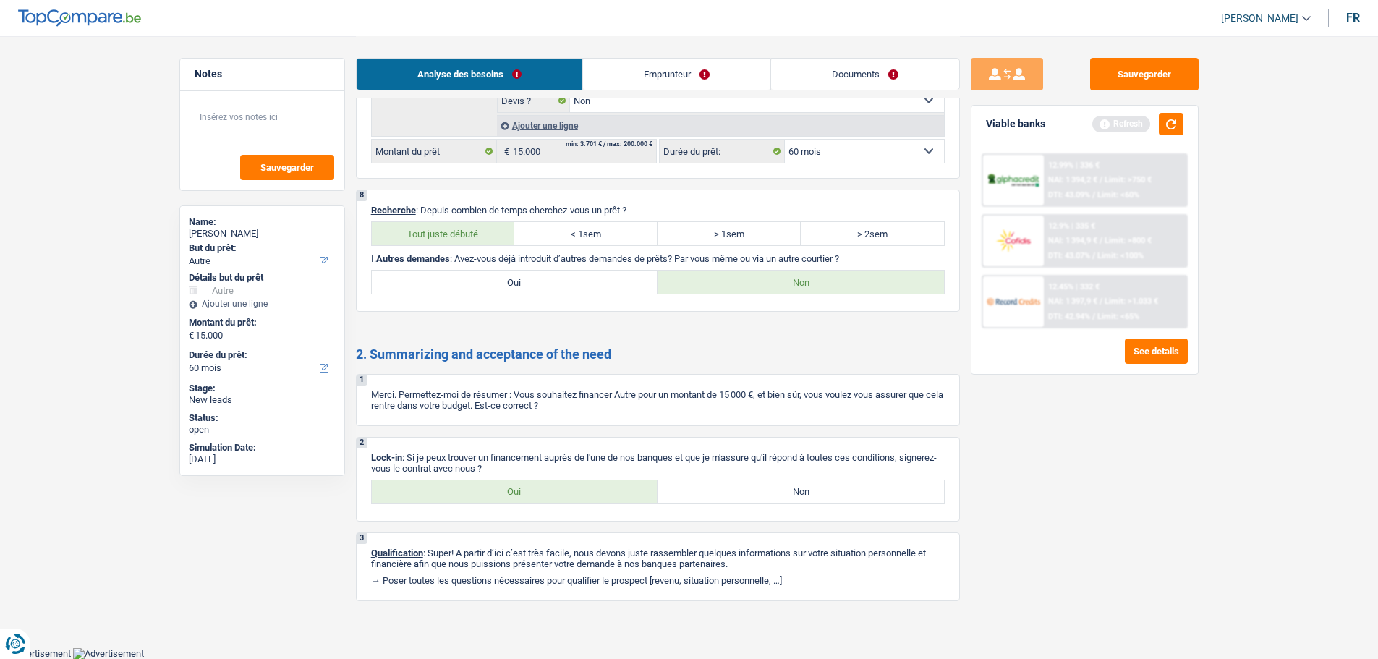
click at [640, 85] on link "Emprunteur" at bounding box center [676, 74] width 187 height 31
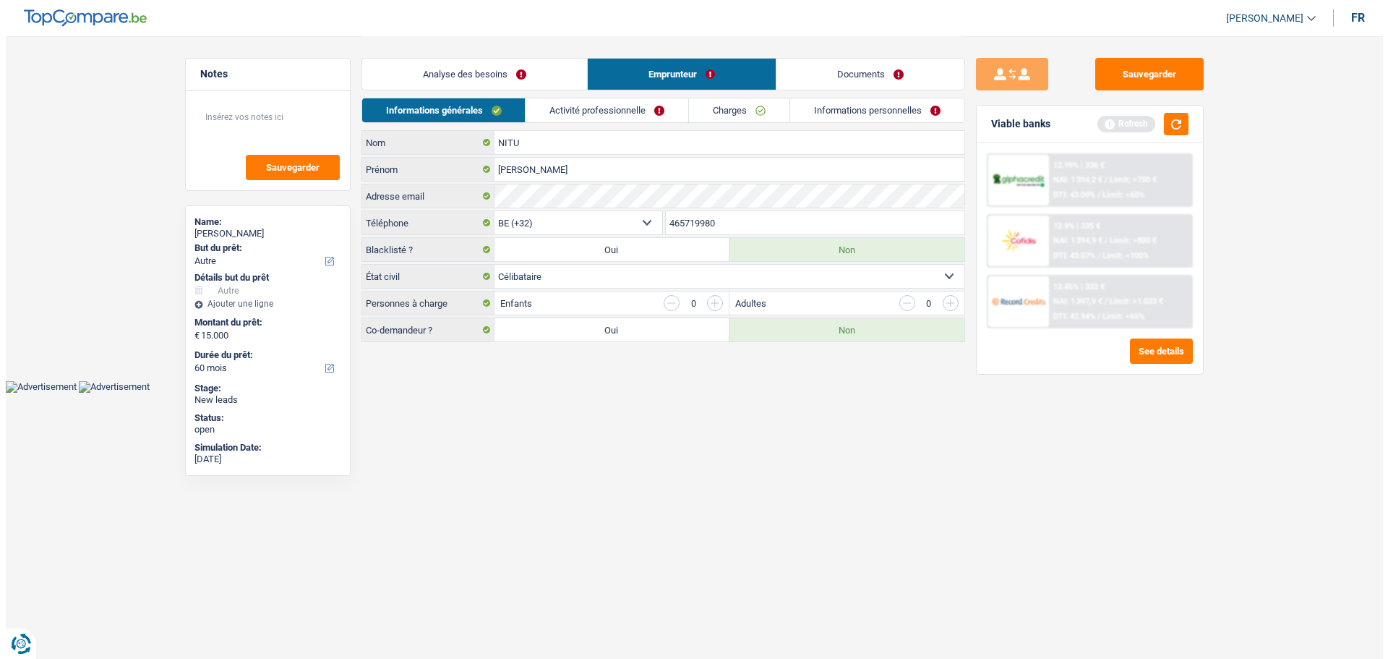
scroll to position [0, 0]
click at [601, 114] on link "Activité professionnelle" at bounding box center [607, 110] width 163 height 24
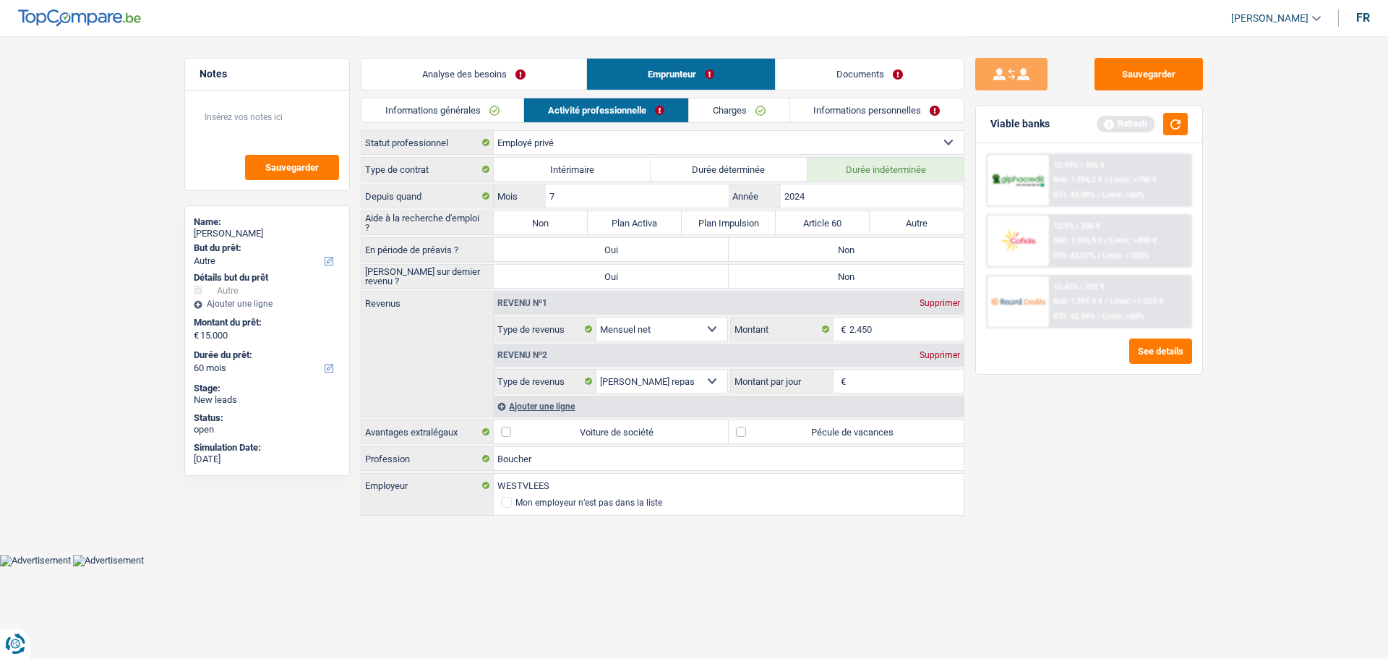
click at [842, 254] on label "Non" at bounding box center [846, 249] width 235 height 23
click at [842, 254] on input "Non" at bounding box center [846, 249] width 235 height 23
click at [842, 270] on label "Non" at bounding box center [846, 276] width 235 height 23
click at [842, 270] on input "Non" at bounding box center [846, 276] width 235 height 23
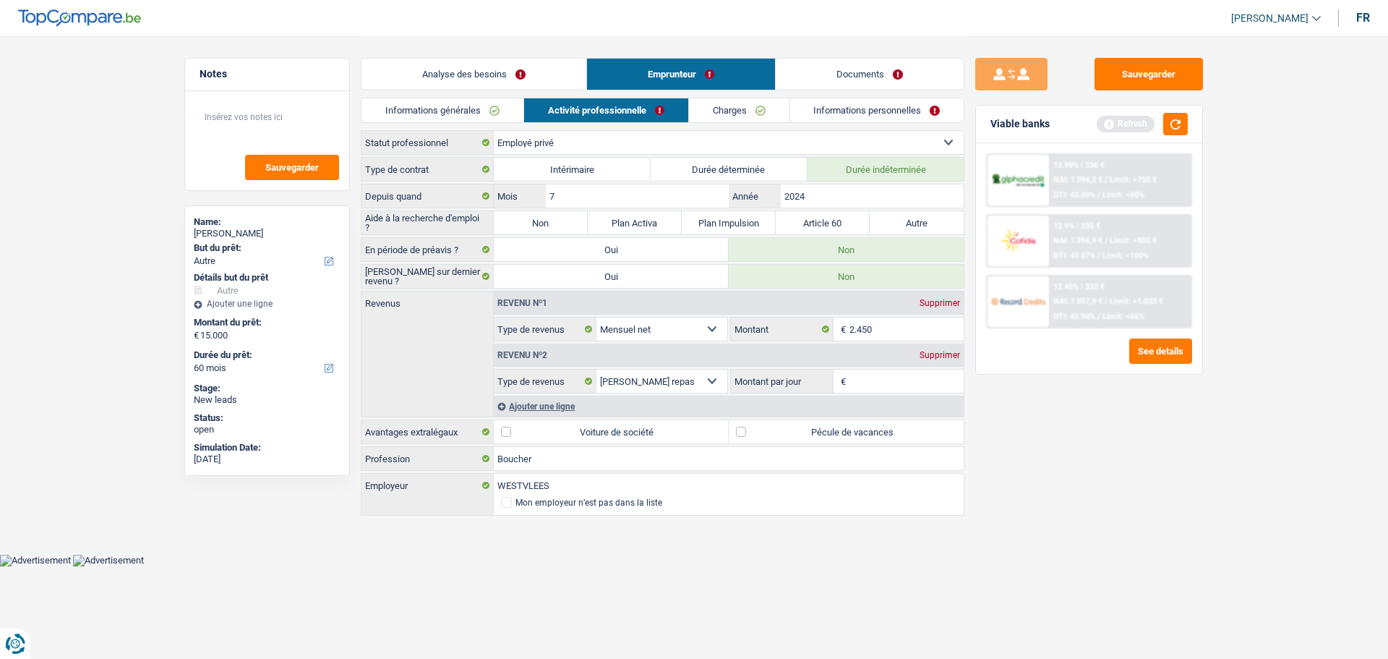
click at [895, 382] on input "Montant par jour" at bounding box center [907, 381] width 115 height 23
click at [1095, 459] on div "Sauvegarder Viable banks Refresh 12.99% | 336 € NAI: 1 394,2 € / Limit: >750 € …" at bounding box center [1089, 347] width 249 height 578
click at [739, 108] on link "Charges" at bounding box center [739, 110] width 101 height 24
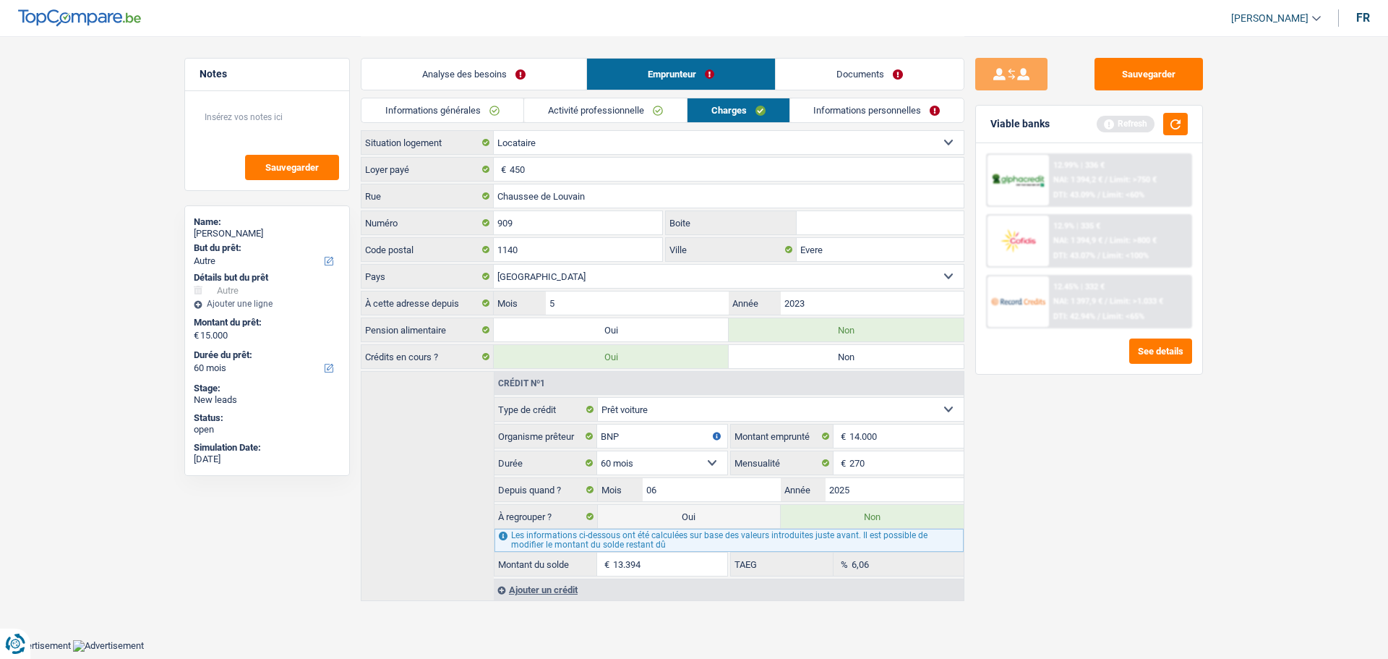
click at [877, 113] on link "Informations personnelles" at bounding box center [877, 110] width 174 height 24
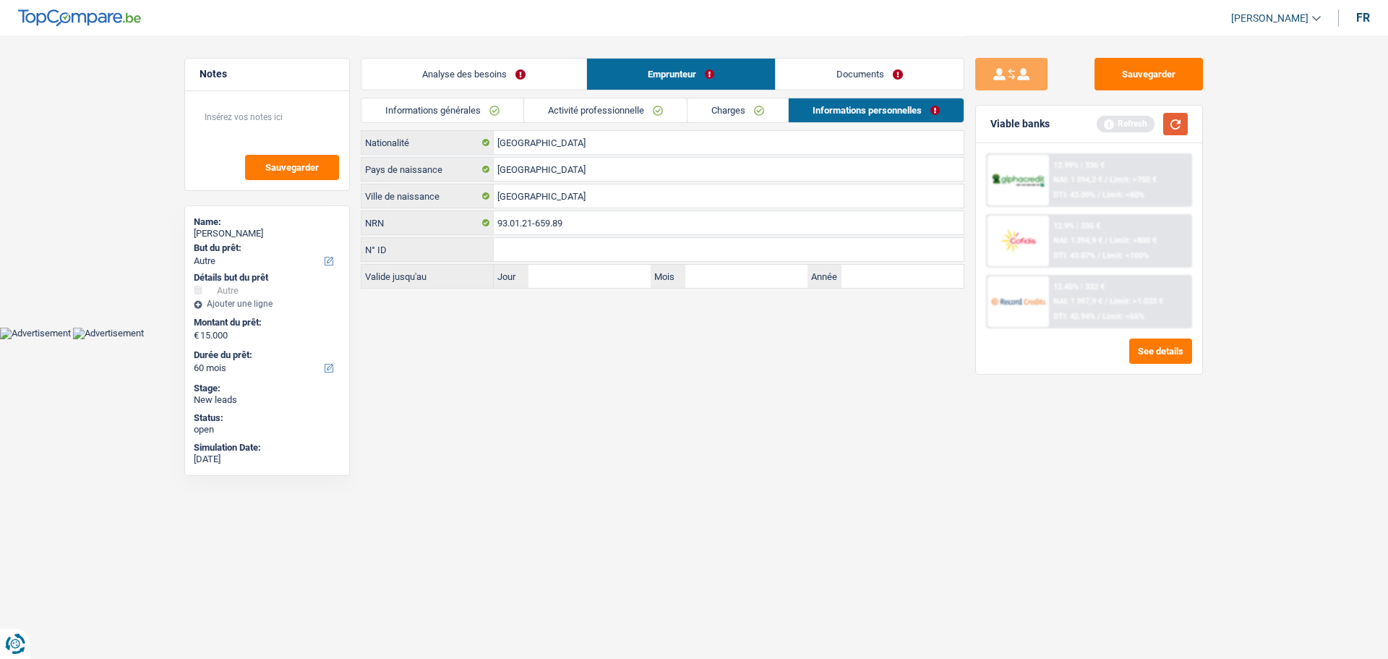
click at [1174, 122] on button "button" at bounding box center [1176, 124] width 25 height 22
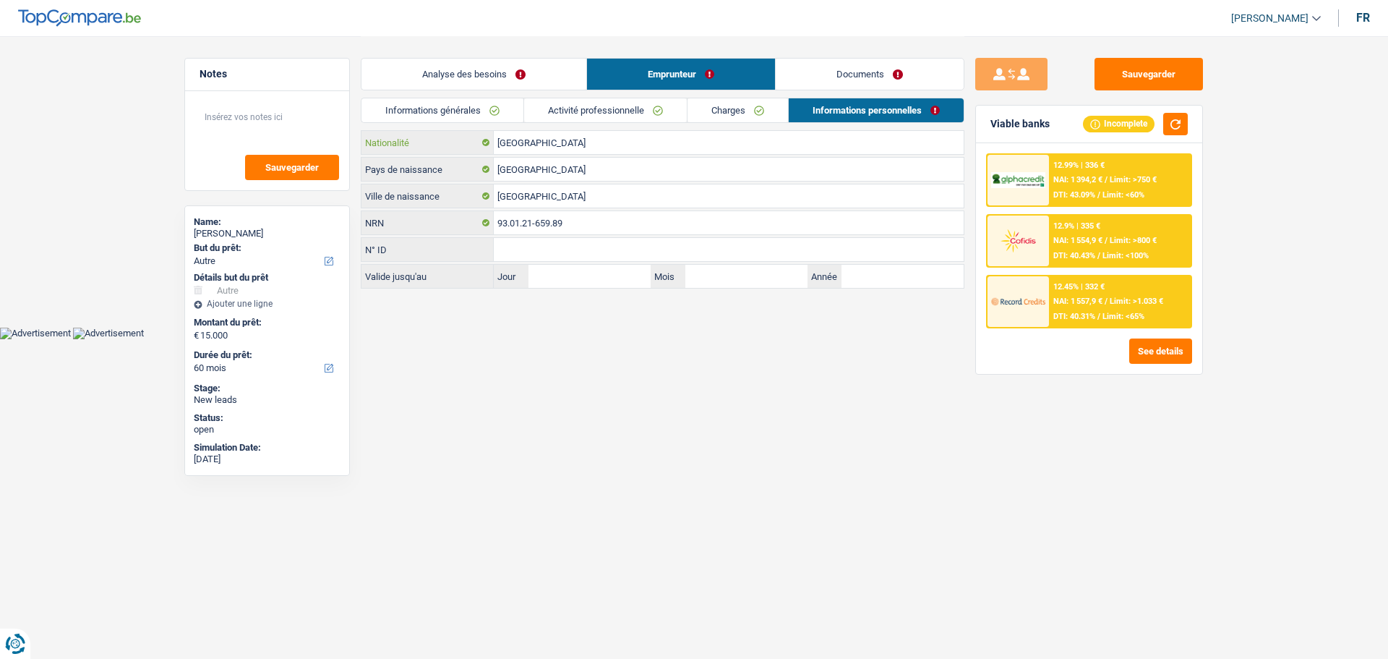
click at [582, 137] on input "[GEOGRAPHIC_DATA]" at bounding box center [729, 142] width 470 height 23
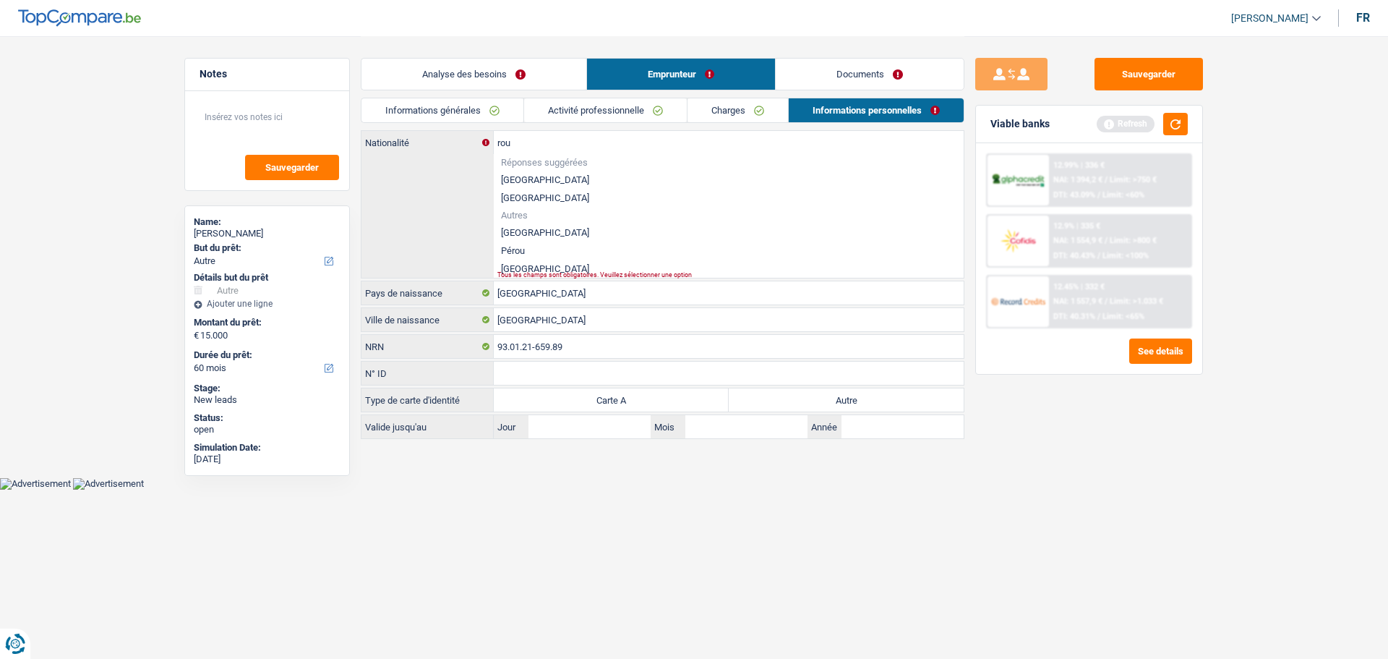
click at [534, 265] on li "[GEOGRAPHIC_DATA]" at bounding box center [729, 269] width 470 height 18
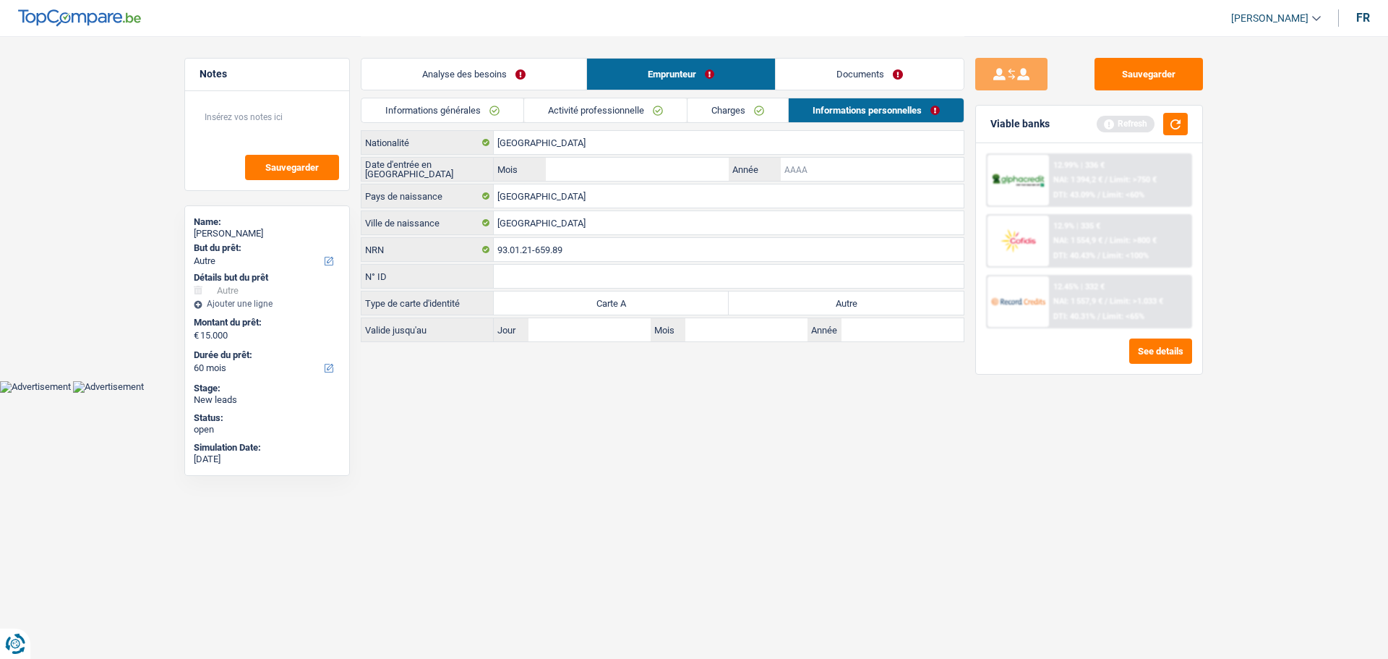
click at [851, 160] on input "Année" at bounding box center [872, 169] width 183 height 23
click at [683, 168] on input "Mois" at bounding box center [637, 169] width 183 height 23
click at [701, 164] on input "Mois" at bounding box center [637, 169] width 183 height 23
click at [737, 393] on html "Vous avez le contrôle de vos données Nous utilisons des cookies, tout comme nos…" at bounding box center [694, 196] width 1388 height 393
click at [863, 62] on link "Documents" at bounding box center [870, 74] width 188 height 31
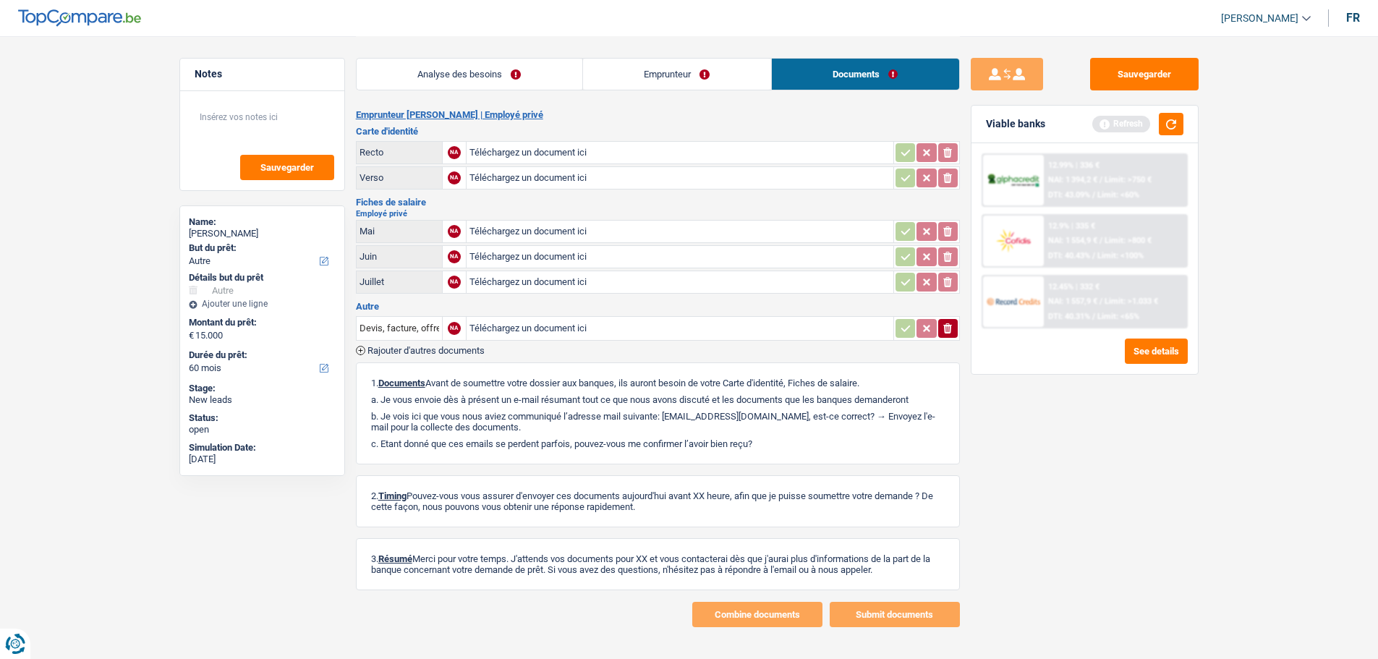
click at [728, 81] on link "Emprunteur" at bounding box center [677, 74] width 188 height 31
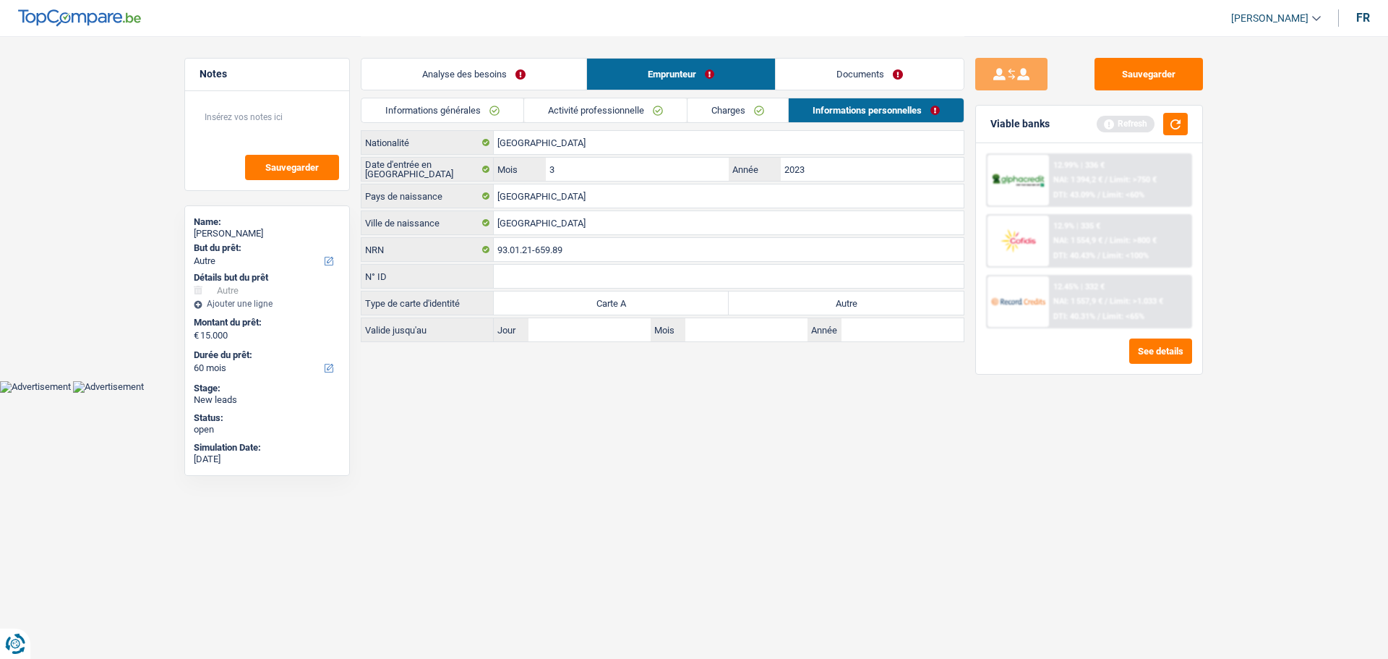
click at [772, 297] on label "Autre" at bounding box center [846, 302] width 235 height 23
click at [772, 297] on input "Autre" at bounding box center [846, 302] width 235 height 23
click at [1190, 127] on div "Viable banks Refresh" at bounding box center [1089, 125] width 226 height 38
click at [1177, 129] on button "button" at bounding box center [1176, 124] width 25 height 22
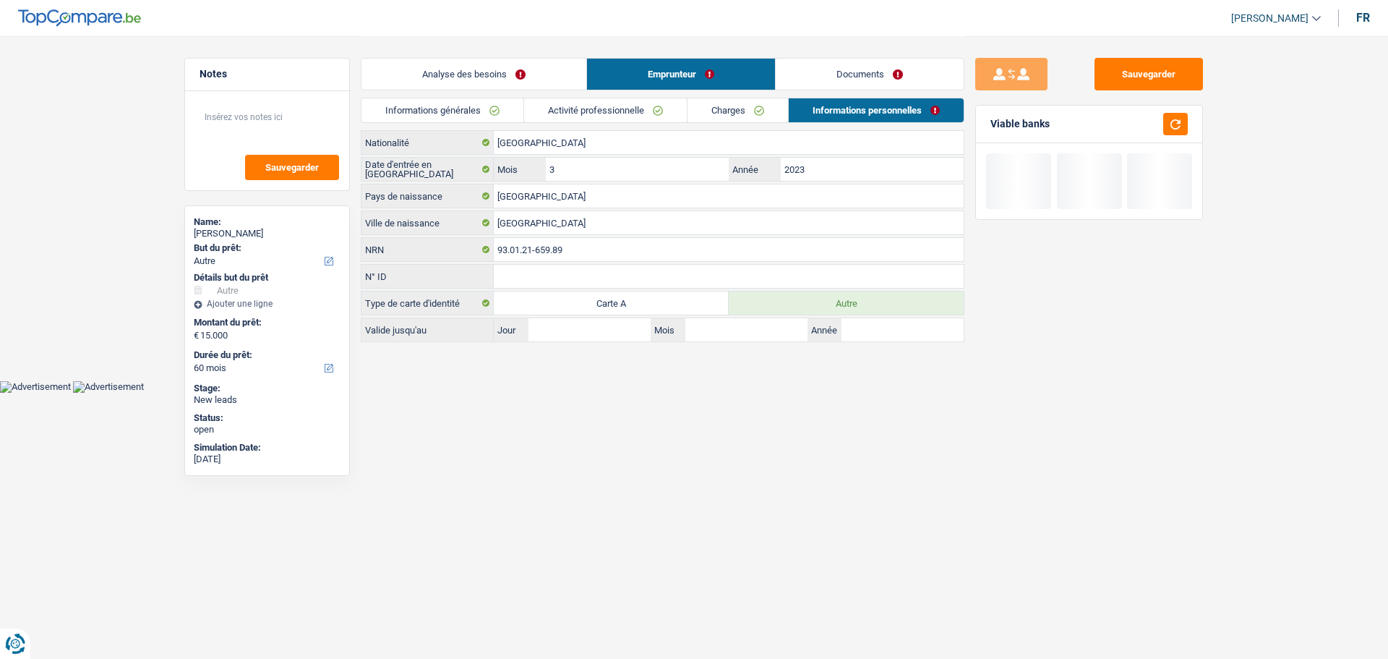
click at [542, 80] on link "Analyse des besoins" at bounding box center [474, 74] width 225 height 31
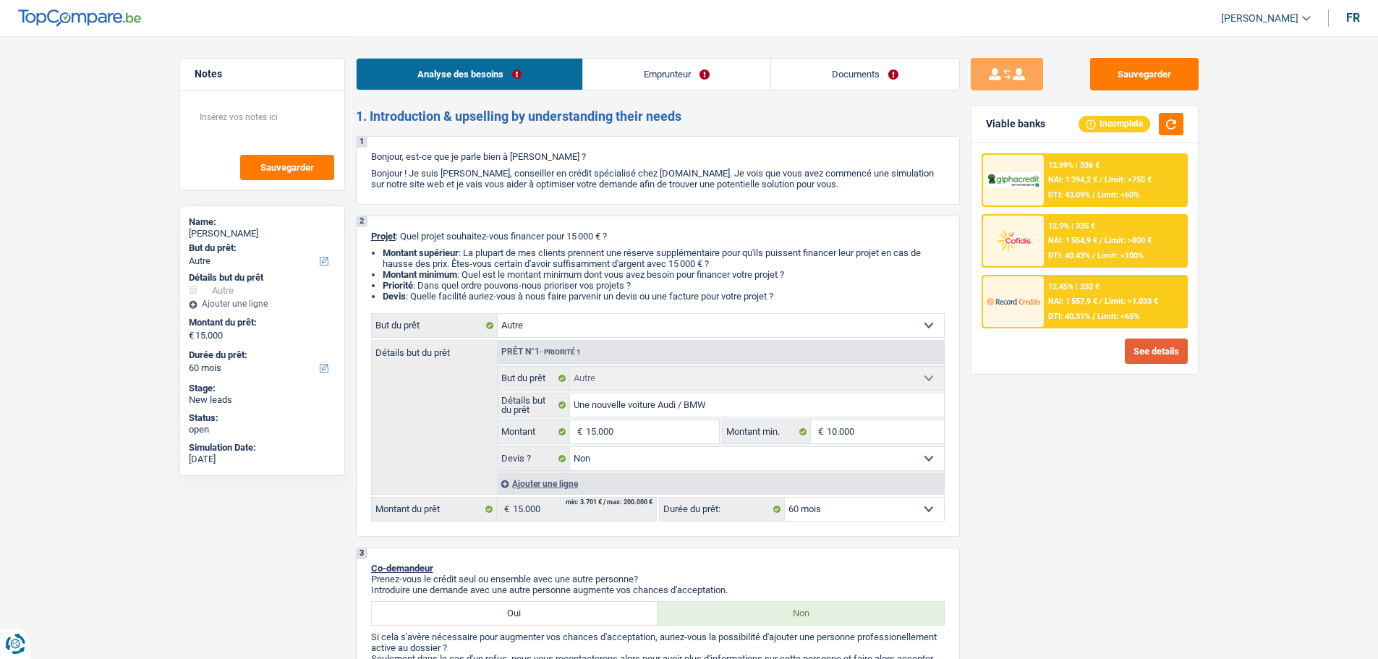
click at [1160, 350] on button "See details" at bounding box center [1156, 350] width 63 height 25
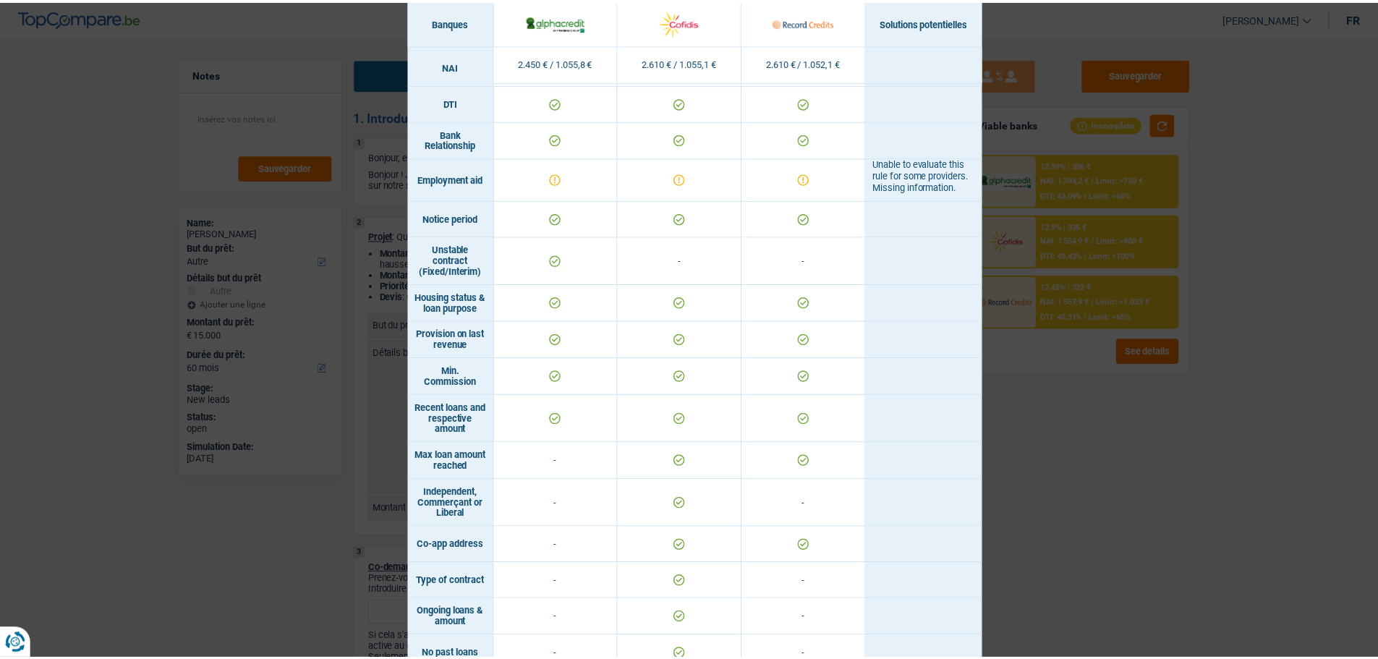
scroll to position [419, 0]
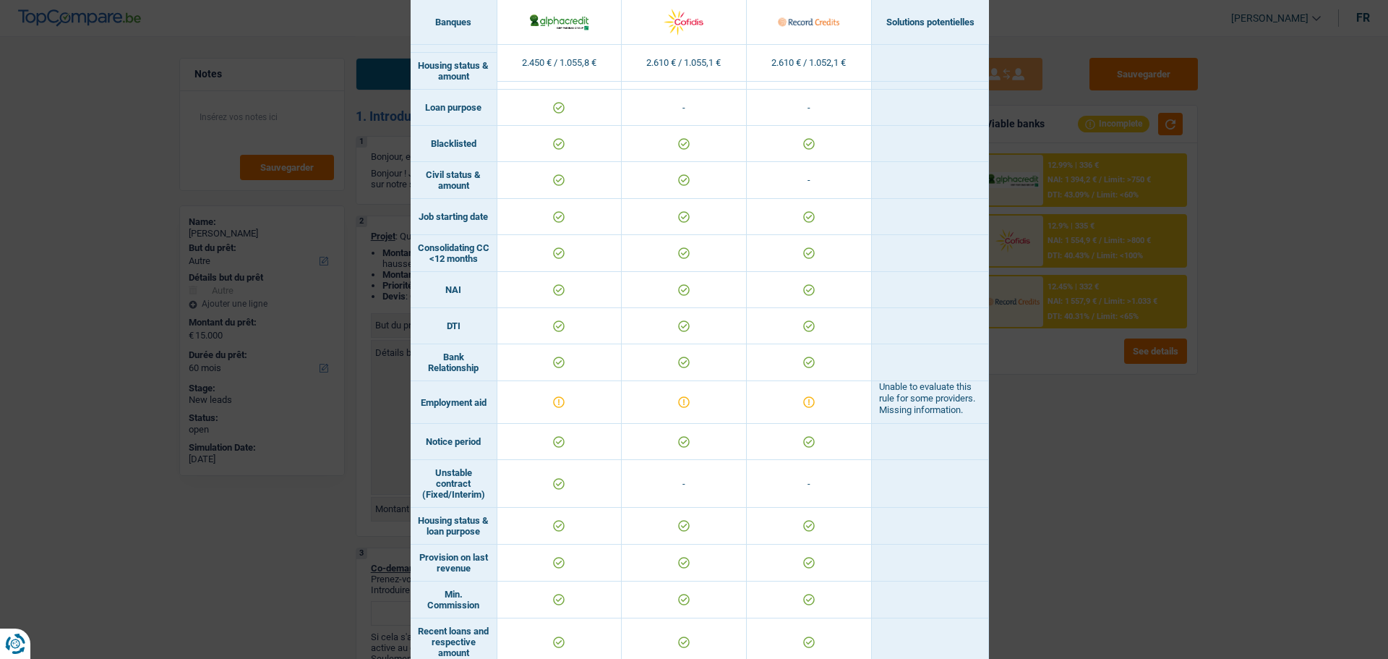
click at [1182, 485] on div "Banks conditions × Banques Solutions potentielles Revenus / Charges 2.450 € / 1…" at bounding box center [694, 329] width 1388 height 659
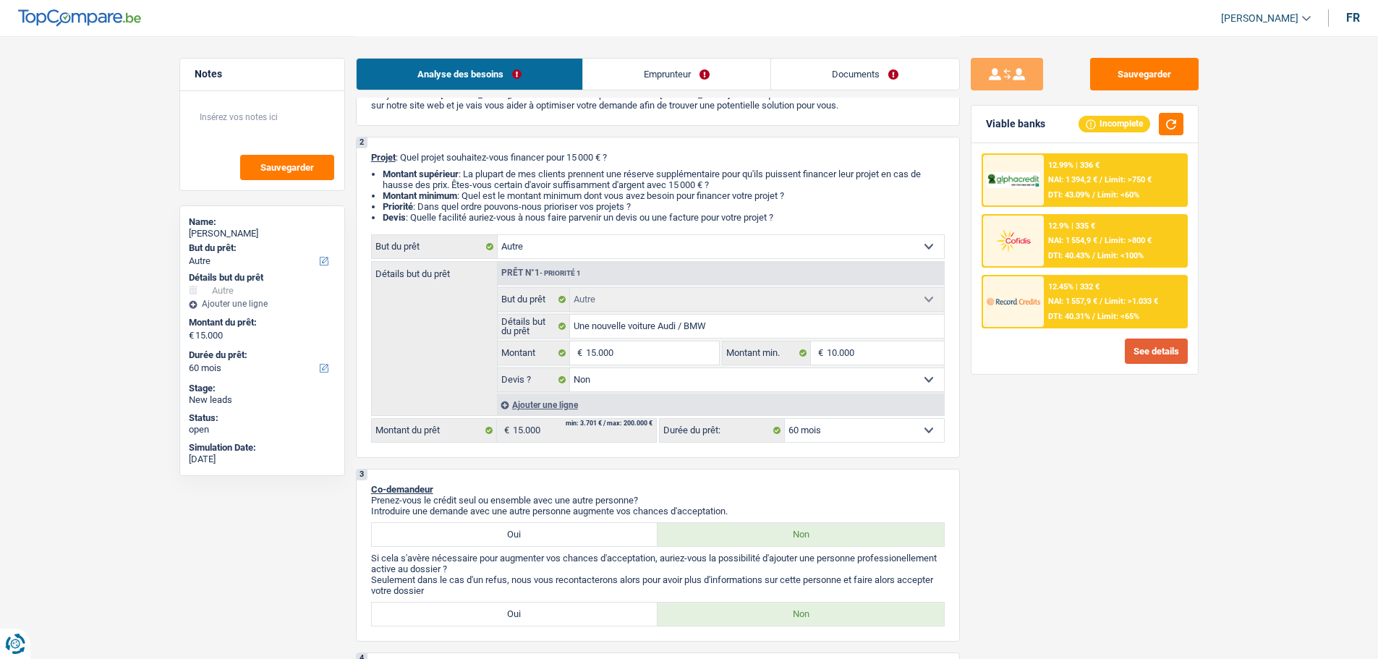
scroll to position [145, 0]
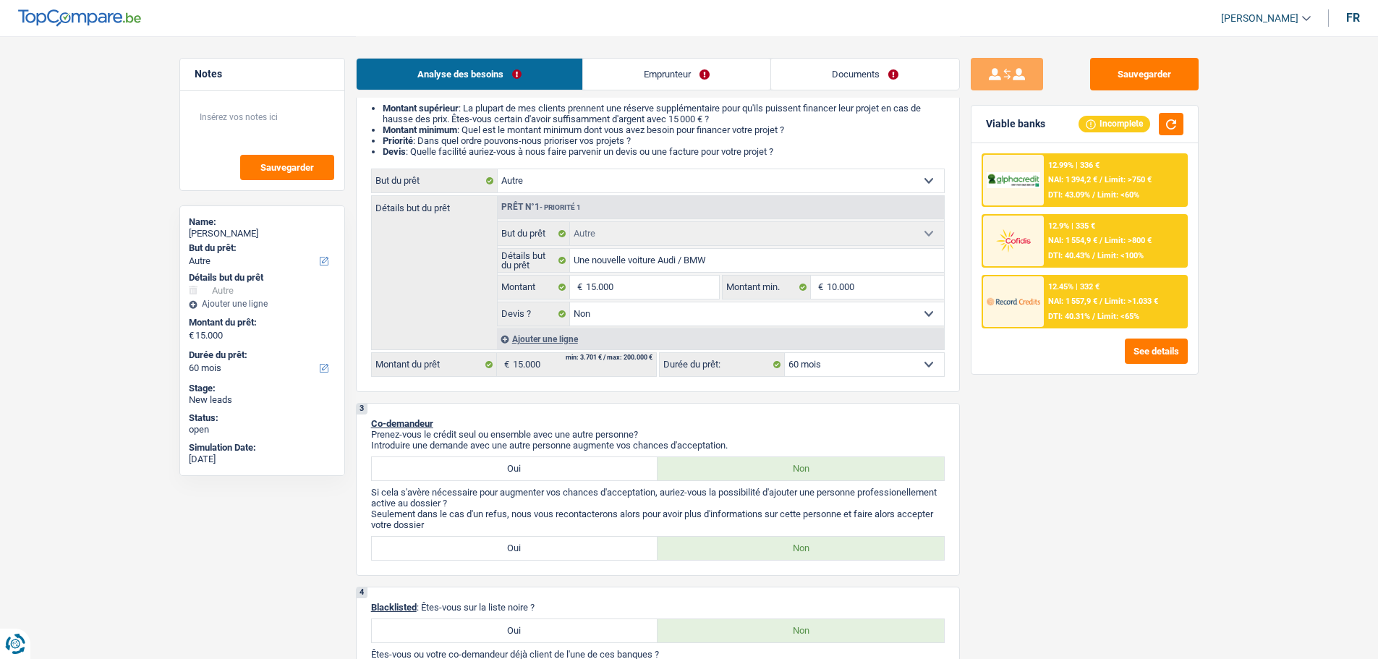
click at [879, 360] on select "12 mois 18 mois 24 mois 30 mois 36 mois 42 mois 48 mois 60 mois Sélectionner un…" at bounding box center [864, 364] width 159 height 23
click at [785, 353] on select "12 mois 18 mois 24 mois 30 mois 36 mois 42 mois 48 mois 60 mois Sélectionner un…" at bounding box center [864, 364] width 159 height 23
click at [1067, 291] on div "12.45% | 332 € NAI: 1 557,9 € / Limit: >1.033 € DTI: 40.31% / Limit: <65%" at bounding box center [1115, 301] width 142 height 51
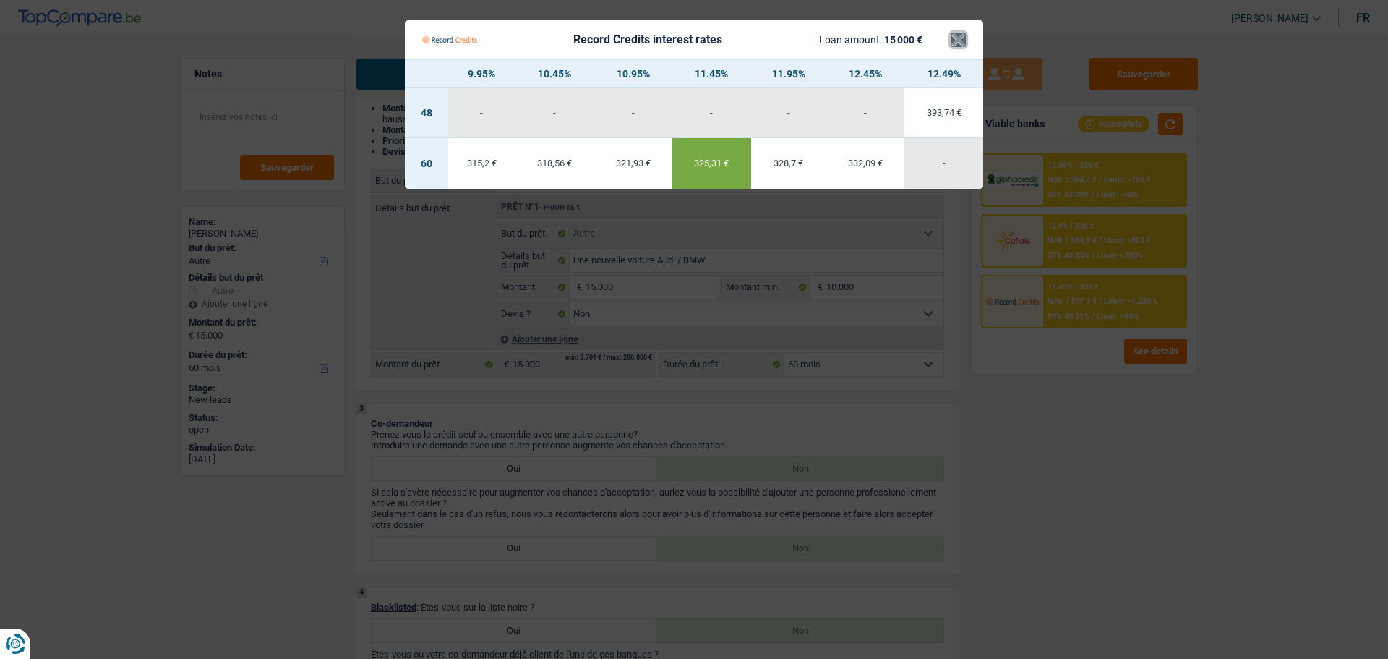
click at [963, 37] on button "×" at bounding box center [958, 40] width 15 height 14
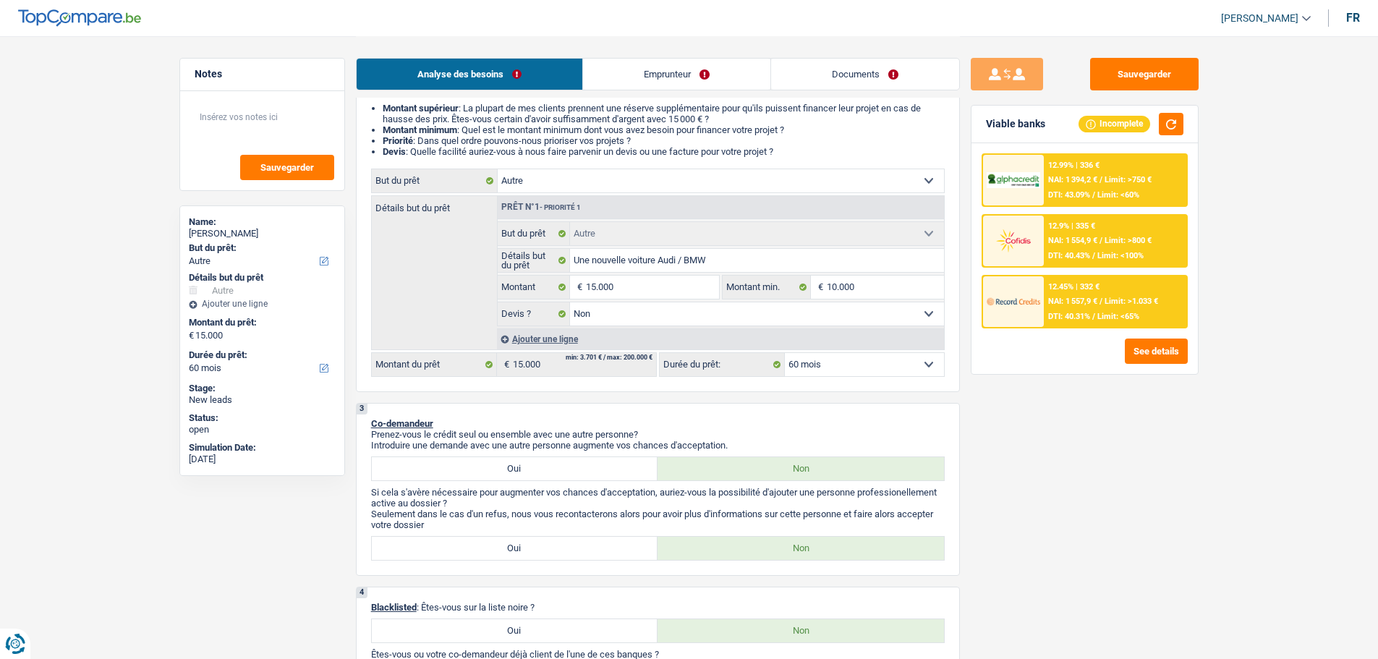
click at [1074, 173] on div "12.99% | 336 € NAI: 1 394,2 € / Limit: >750 € DTI: 43.09% / Limit: <60%" at bounding box center [1115, 180] width 142 height 51
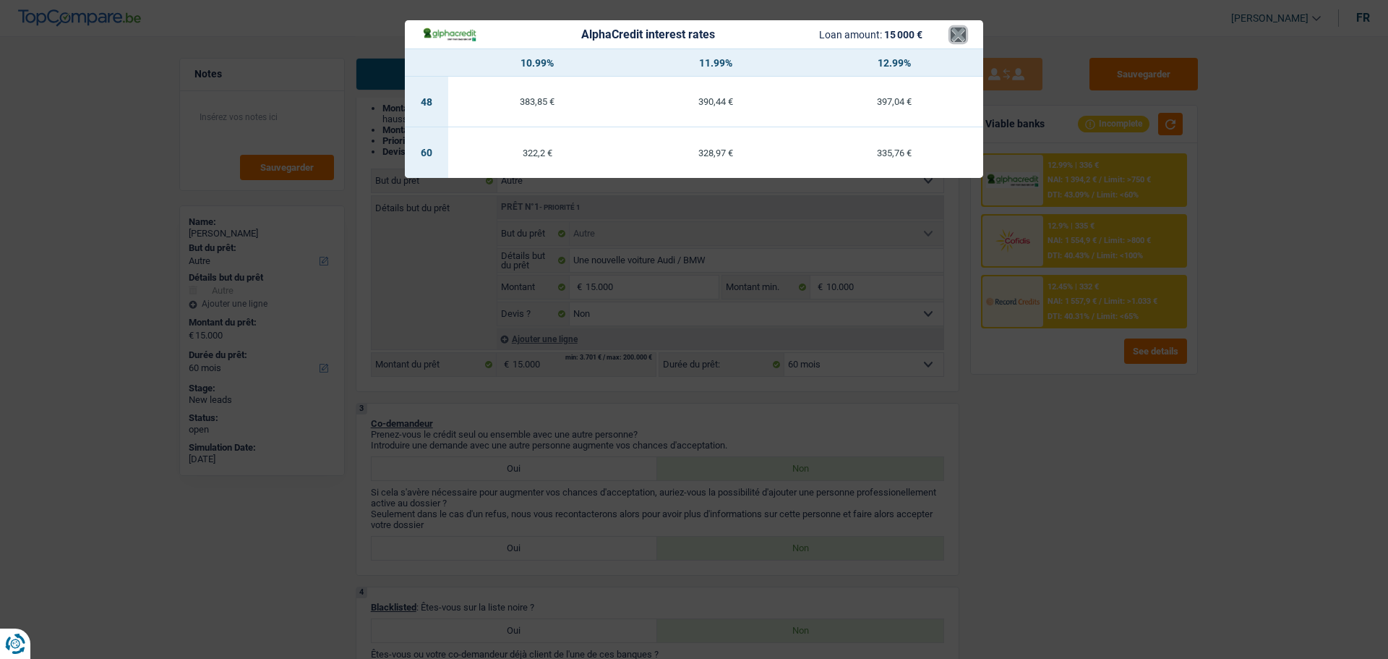
click at [955, 41] on button "×" at bounding box center [958, 34] width 15 height 14
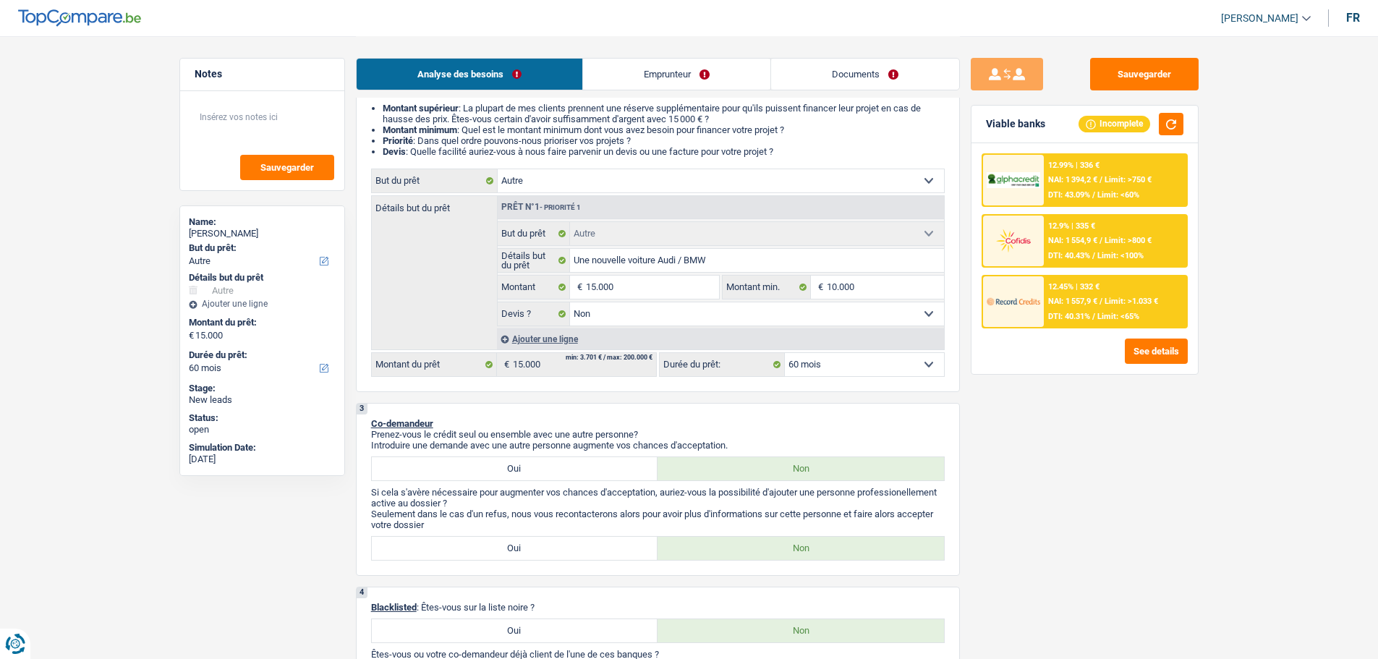
click at [1062, 296] on div "12.45% | 332 € NAI: 1 557,9 € / Limit: >1.033 € DTI: 40.31% / Limit: <65%" at bounding box center [1115, 301] width 142 height 51
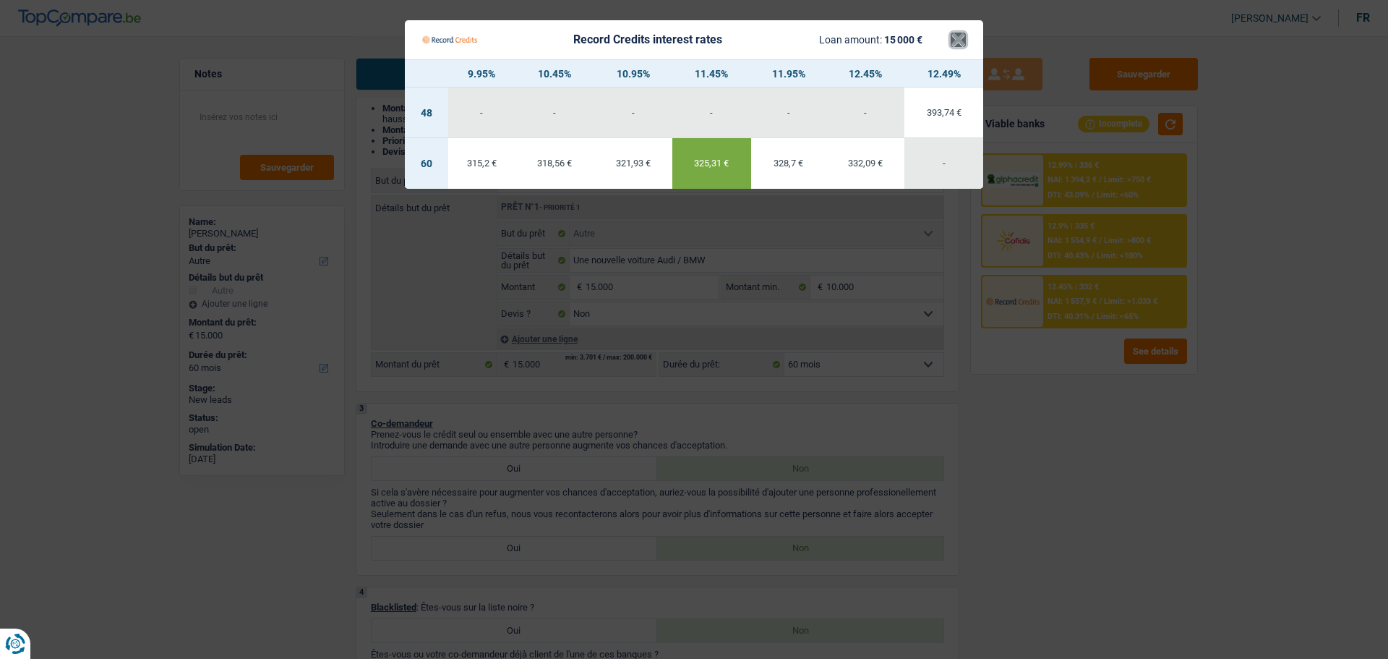
click at [965, 44] on button "×" at bounding box center [958, 40] width 15 height 14
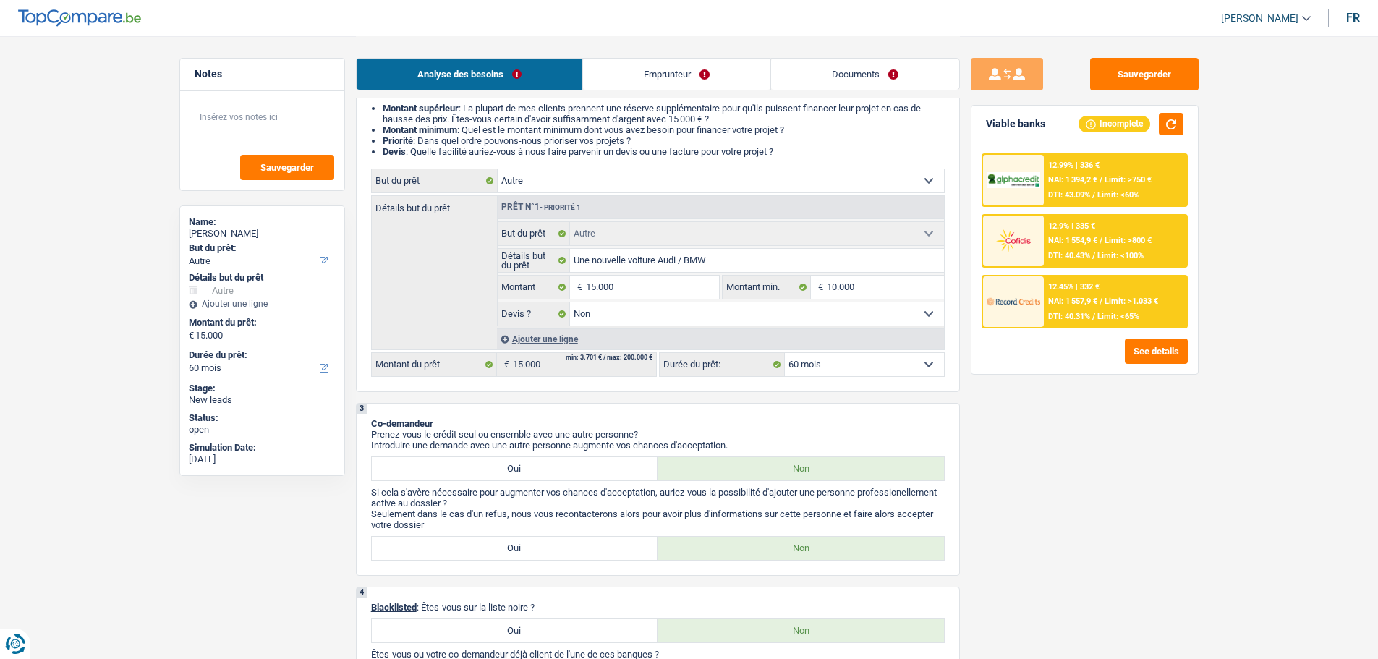
click at [1080, 309] on div "12.45% | 332 € NAI: 1 557,9 € / Limit: >1.033 € DTI: 40.31% / Limit: <65%" at bounding box center [1115, 301] width 142 height 51
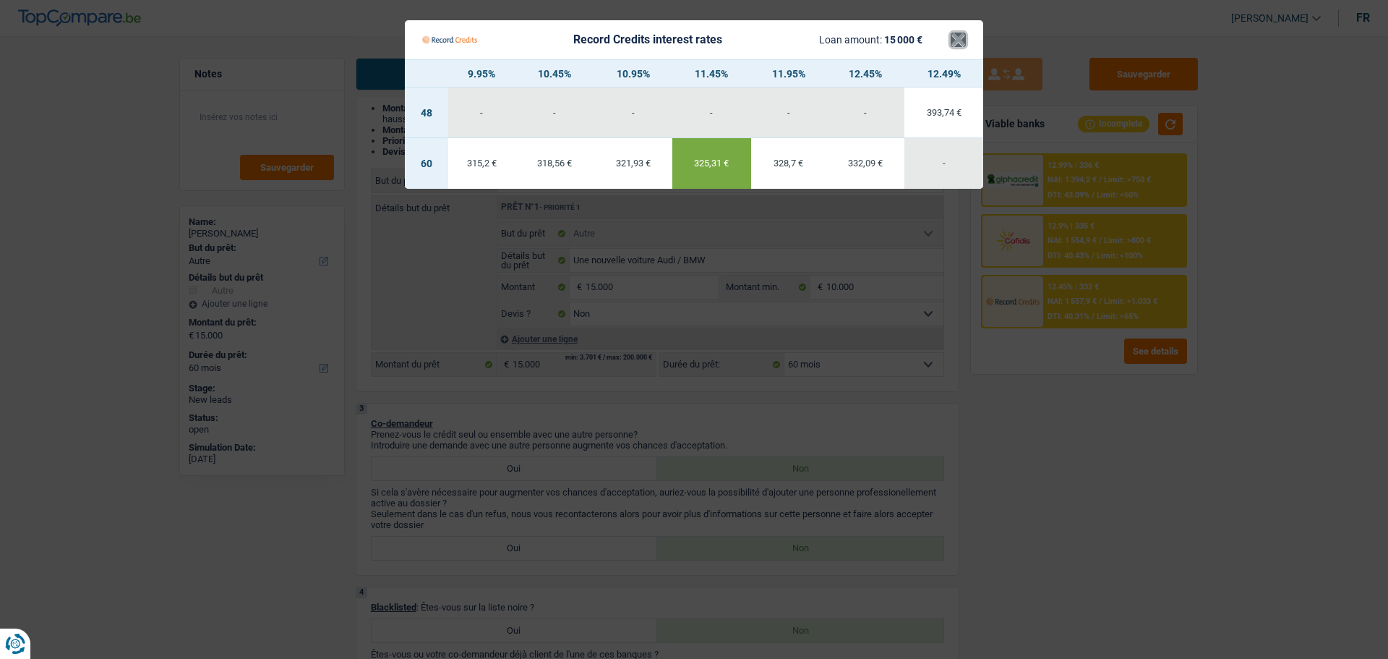
click at [960, 38] on button "×" at bounding box center [958, 40] width 15 height 14
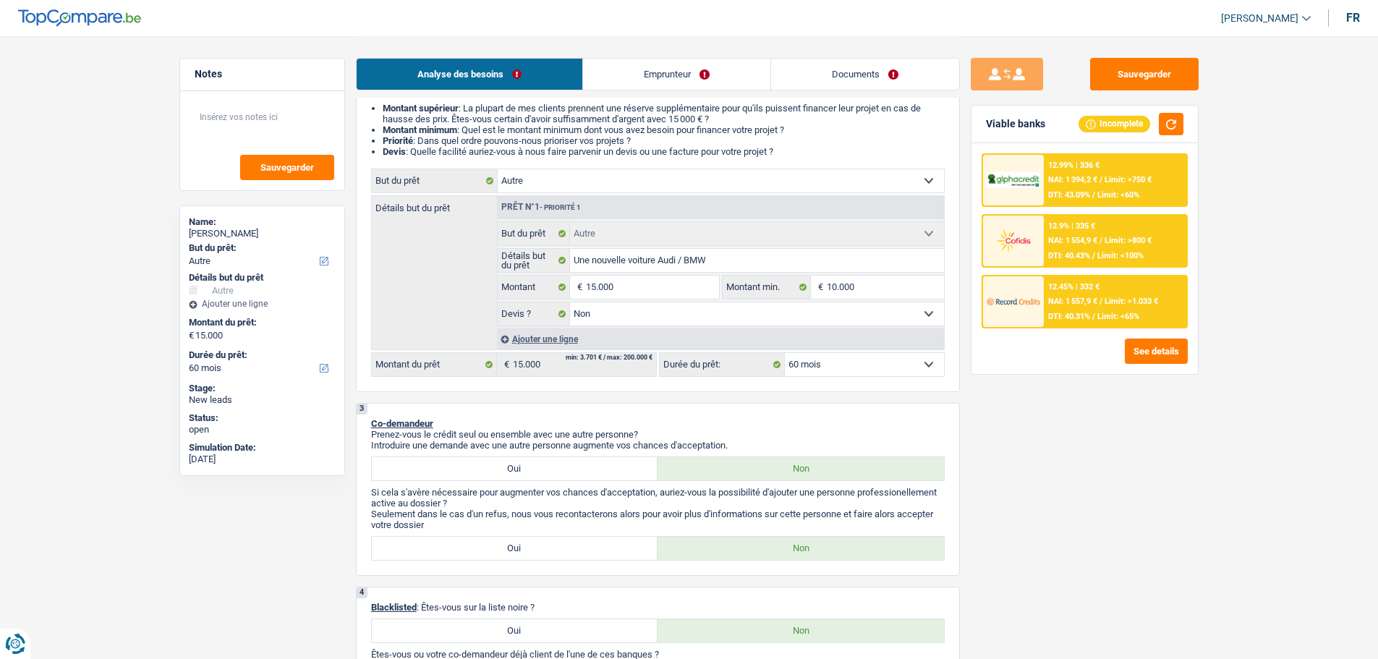
click at [1072, 189] on div "12.99% | 336 € NAI: 1 394,2 € / Limit: >750 € DTI: 43.09% / Limit: <60%" at bounding box center [1115, 180] width 142 height 51
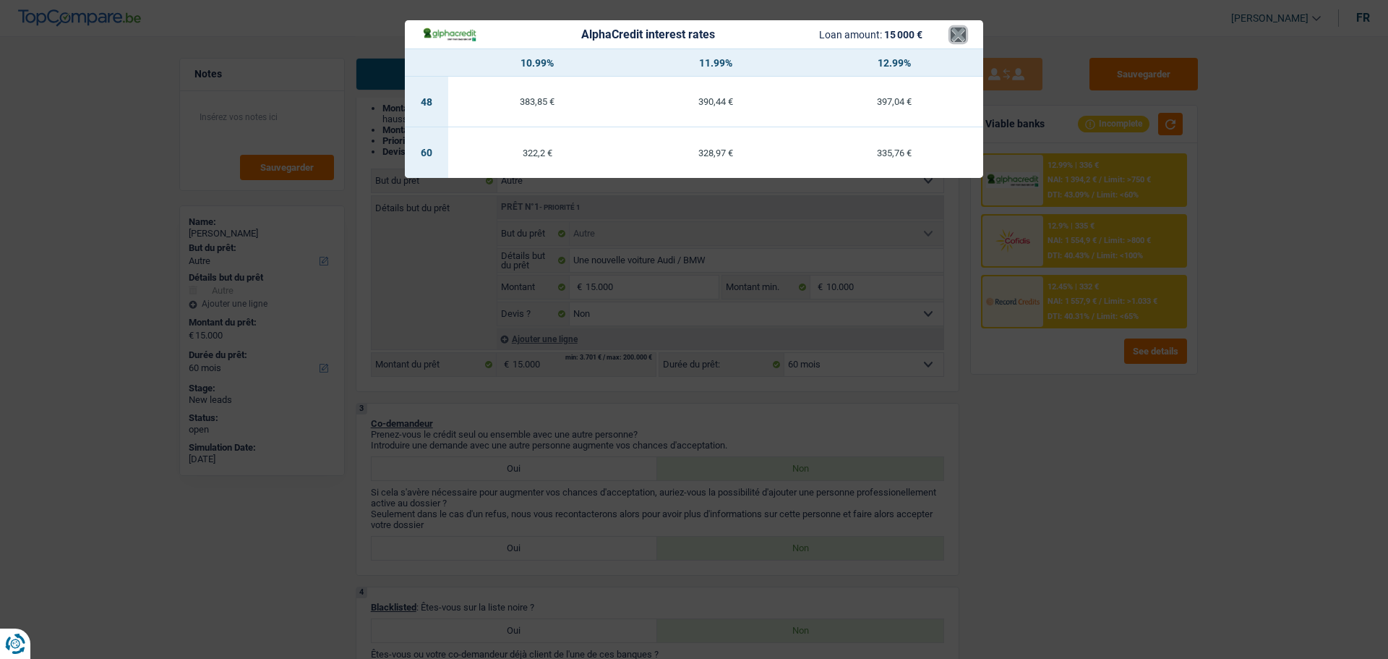
click at [964, 37] on button "×" at bounding box center [958, 34] width 15 height 14
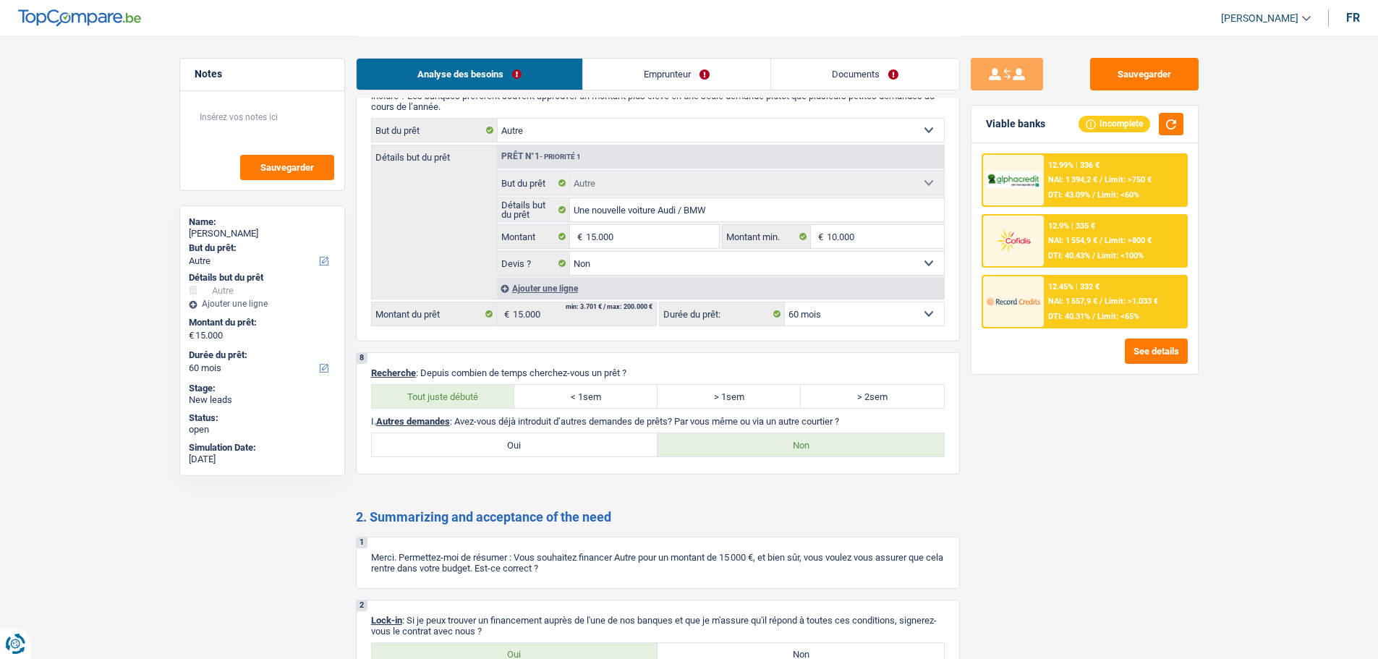
scroll to position [1826, 0]
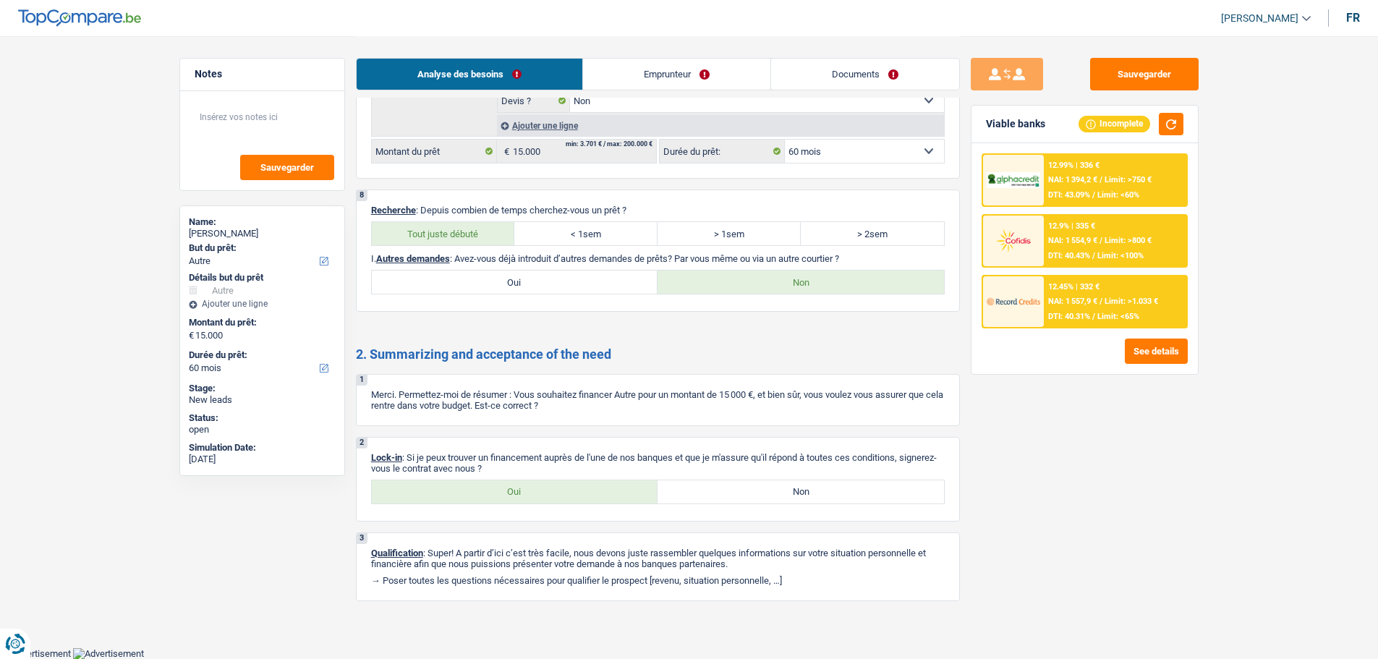
click at [559, 487] on label "Oui" at bounding box center [515, 491] width 286 height 23
click at [559, 487] on input "Oui" at bounding box center [515, 491] width 286 height 23
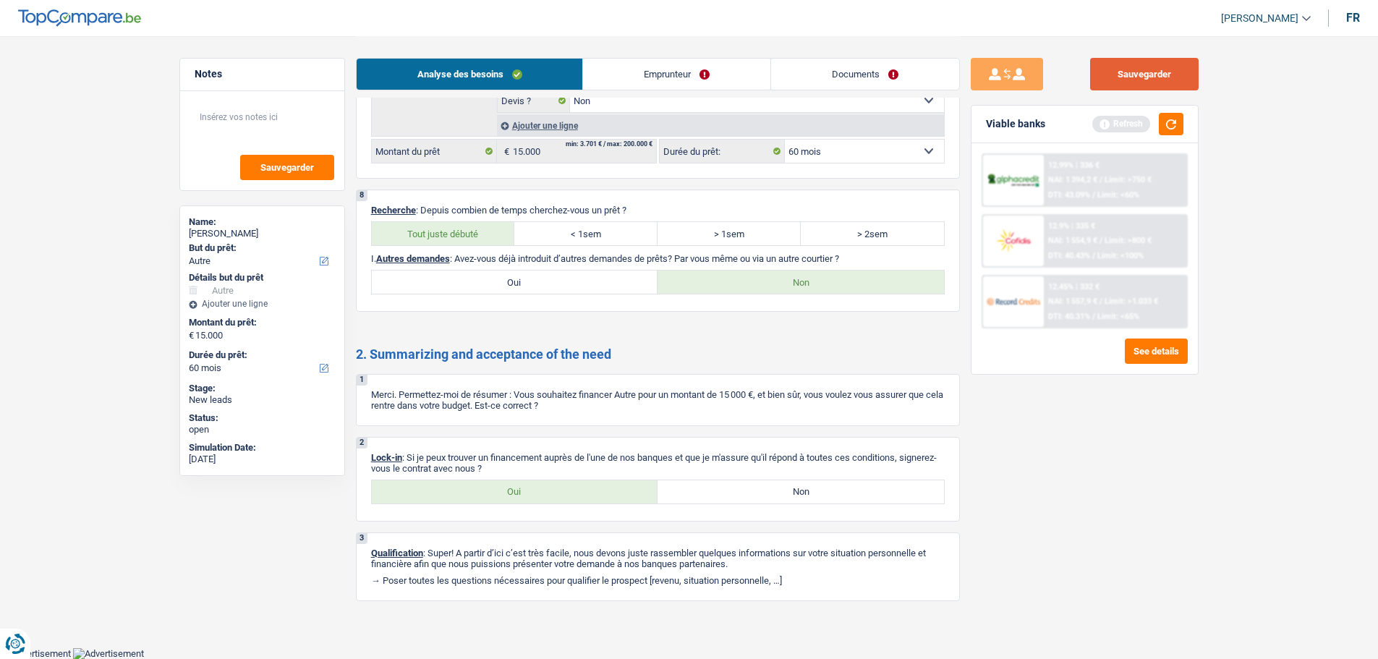
drag, startPoint x: 1130, startPoint y: 81, endPoint x: 1080, endPoint y: 81, distance: 50.6
click at [1130, 81] on button "Sauvegarder" at bounding box center [1144, 74] width 108 height 33
click at [858, 76] on link "Documents" at bounding box center [865, 74] width 188 height 31
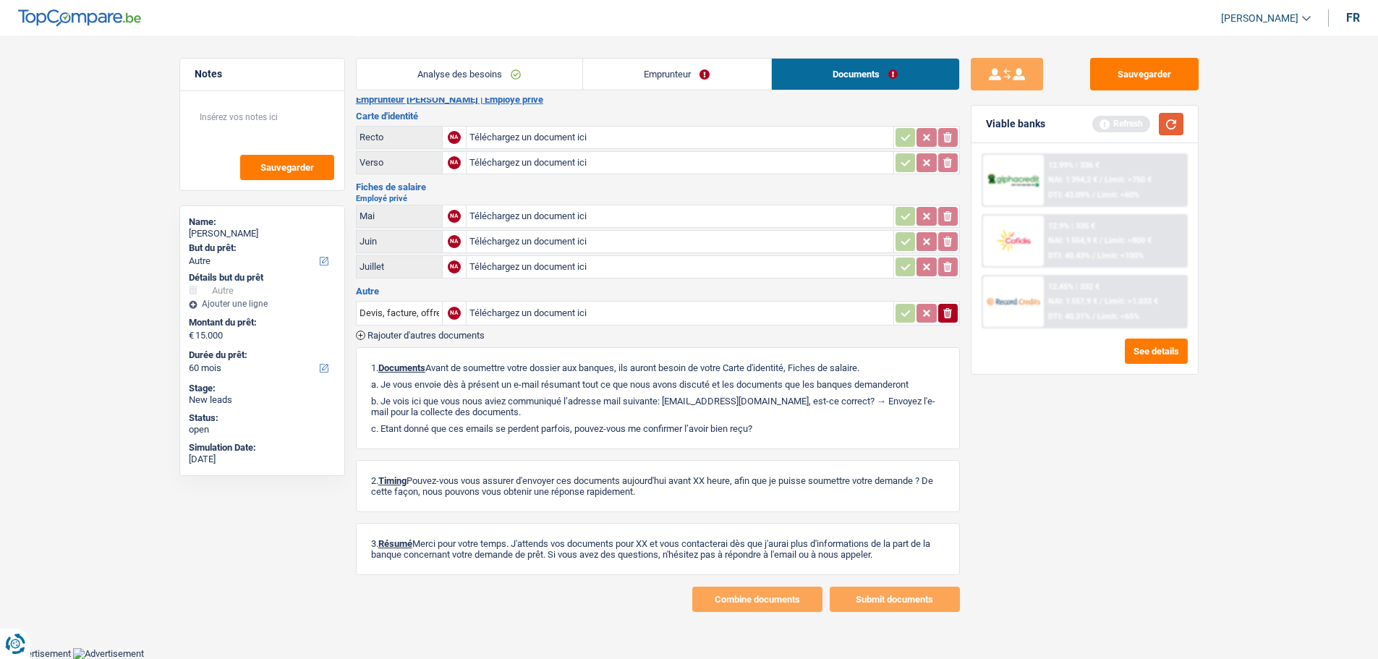
click at [1173, 127] on button "button" at bounding box center [1171, 124] width 25 height 22
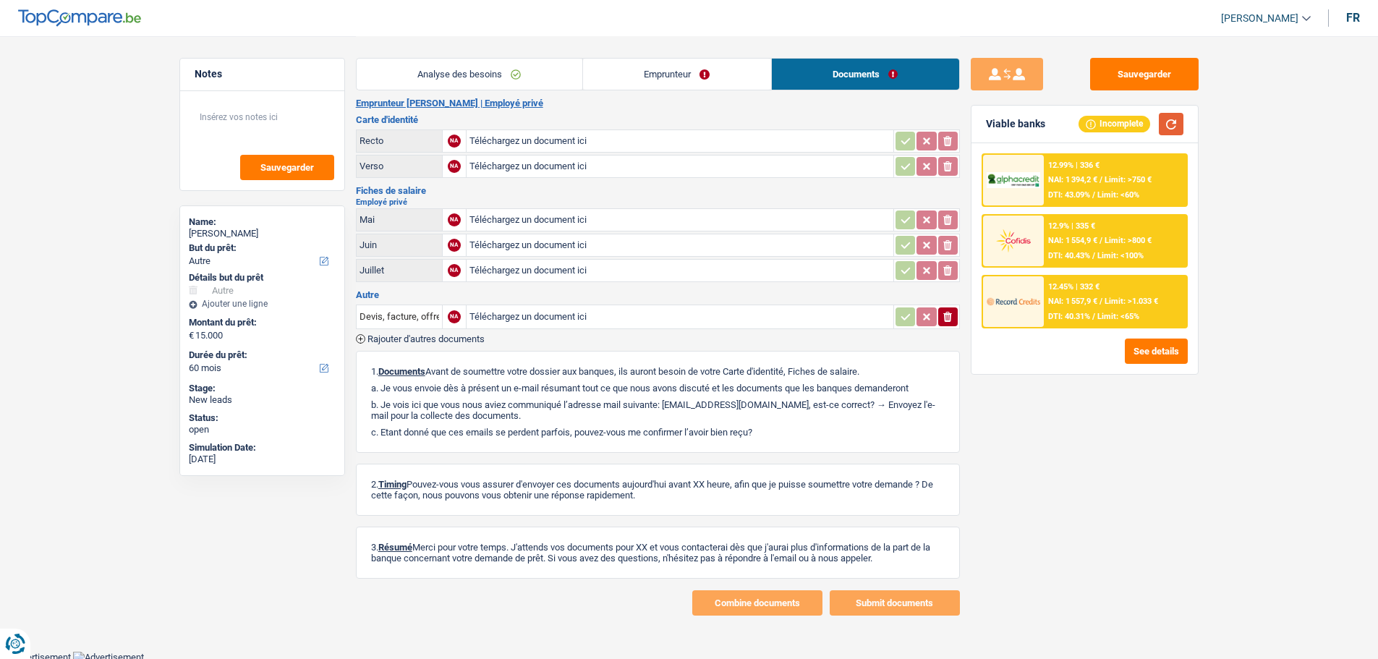
scroll to position [0, 0]
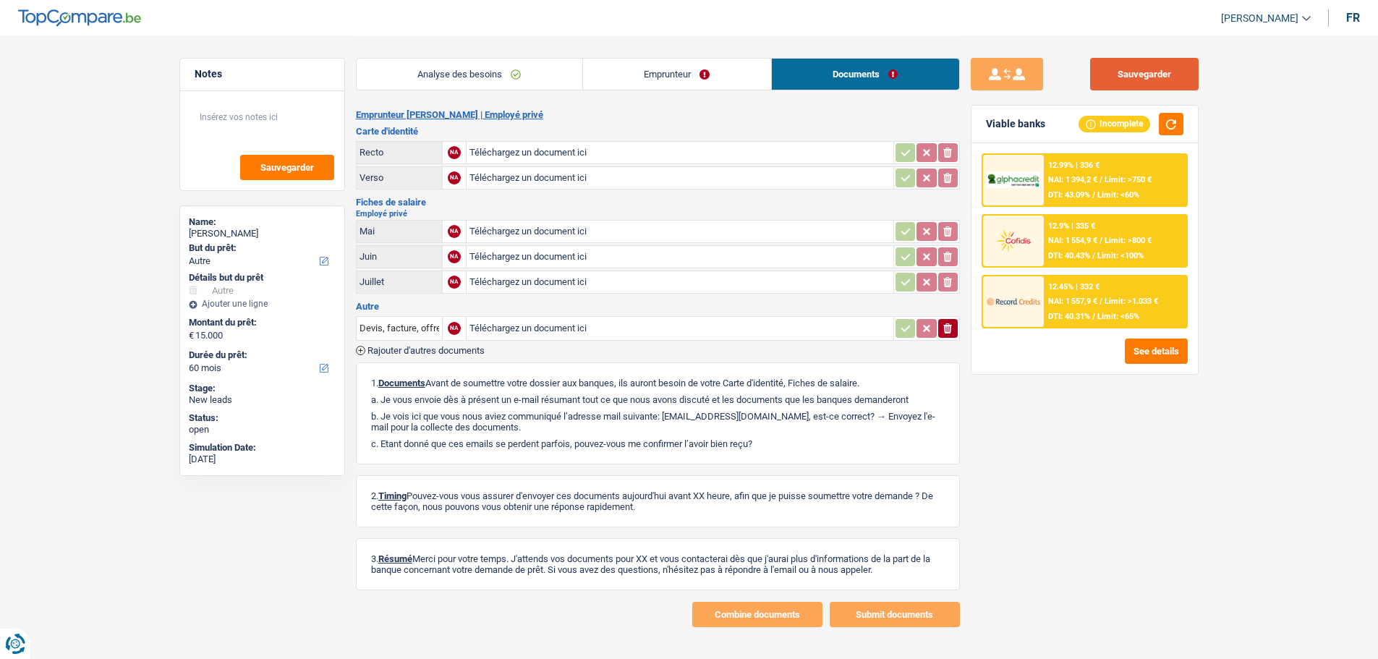
click at [1190, 78] on button "Sauvegarder" at bounding box center [1144, 74] width 108 height 33
